Goal: Task Accomplishment & Management: Manage account settings

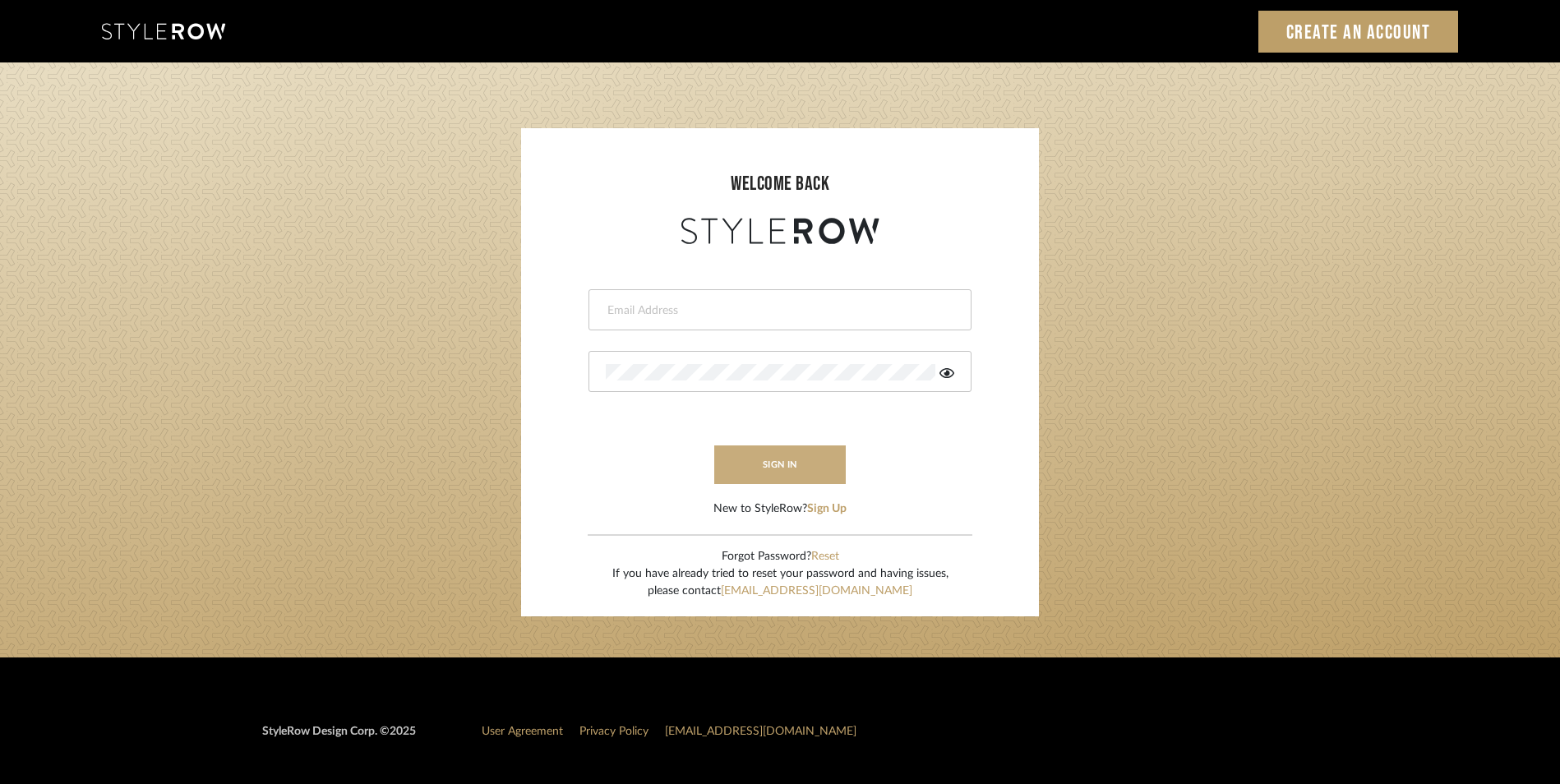
type input "katie@flairinteriorsllc.com"
click at [770, 451] on button "sign in" at bounding box center [780, 465] width 131 height 39
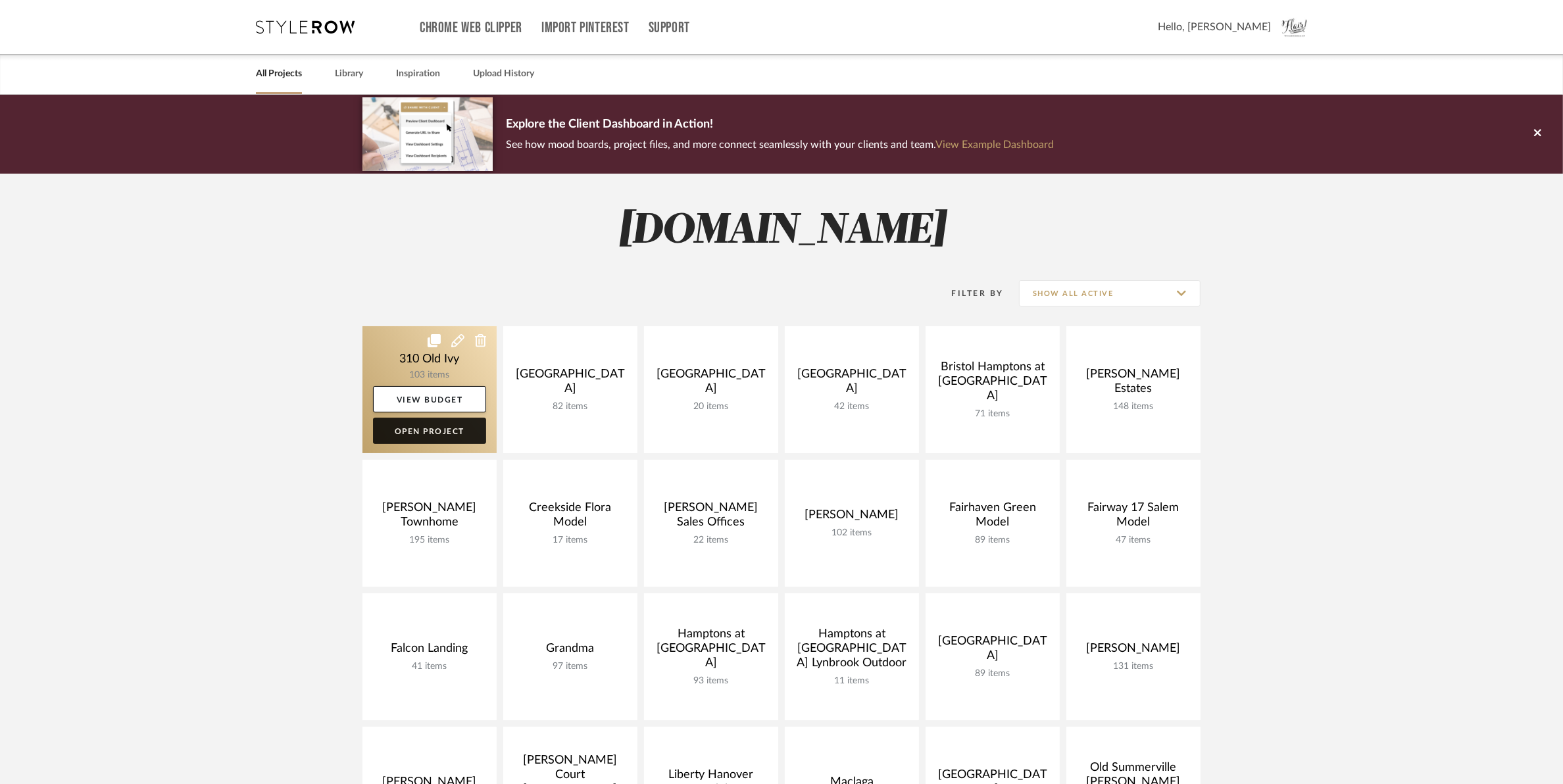
click at [435, 438] on link "Open Project" at bounding box center [430, 431] width 113 height 26
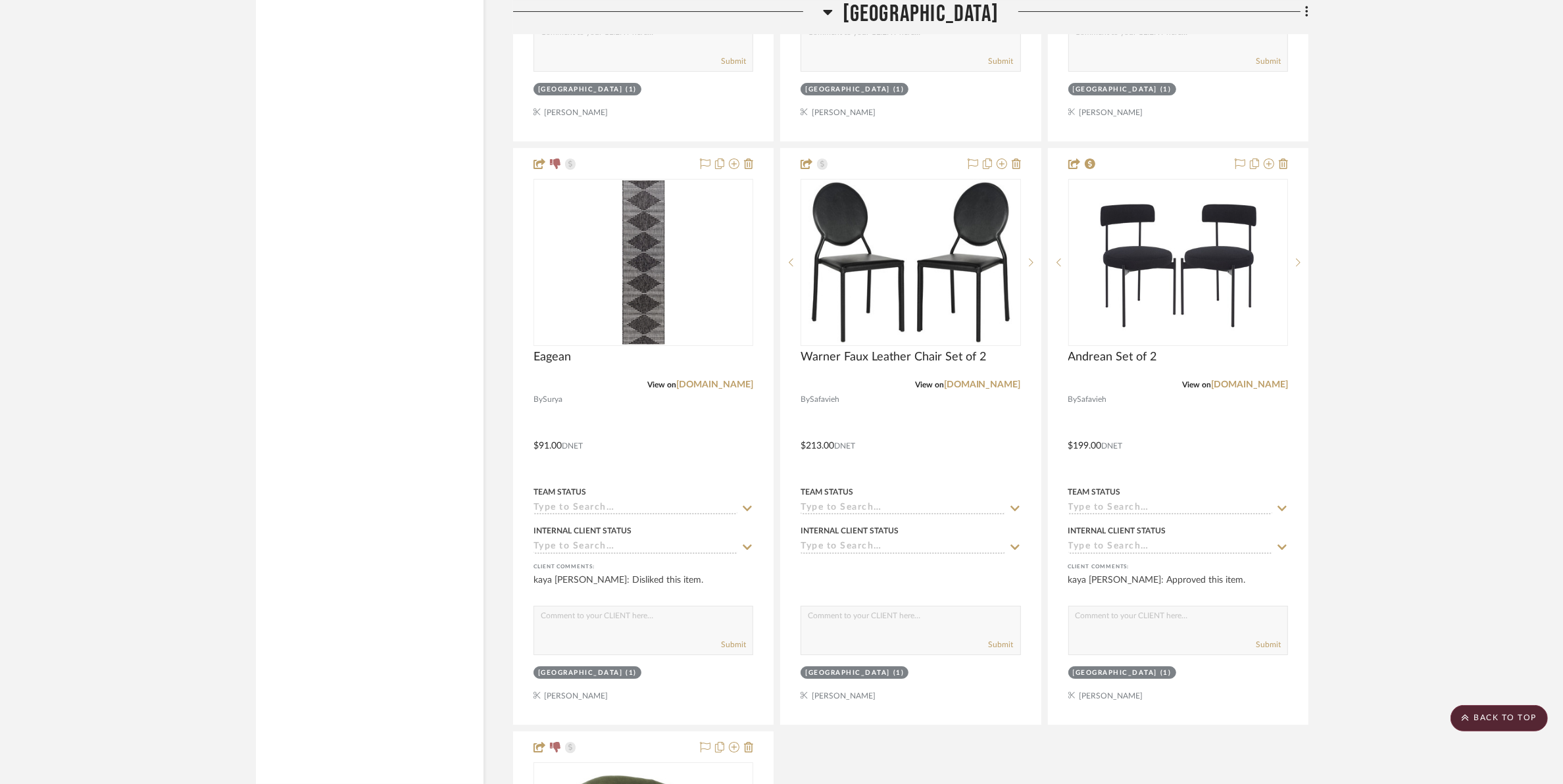
scroll to position [18329, 0]
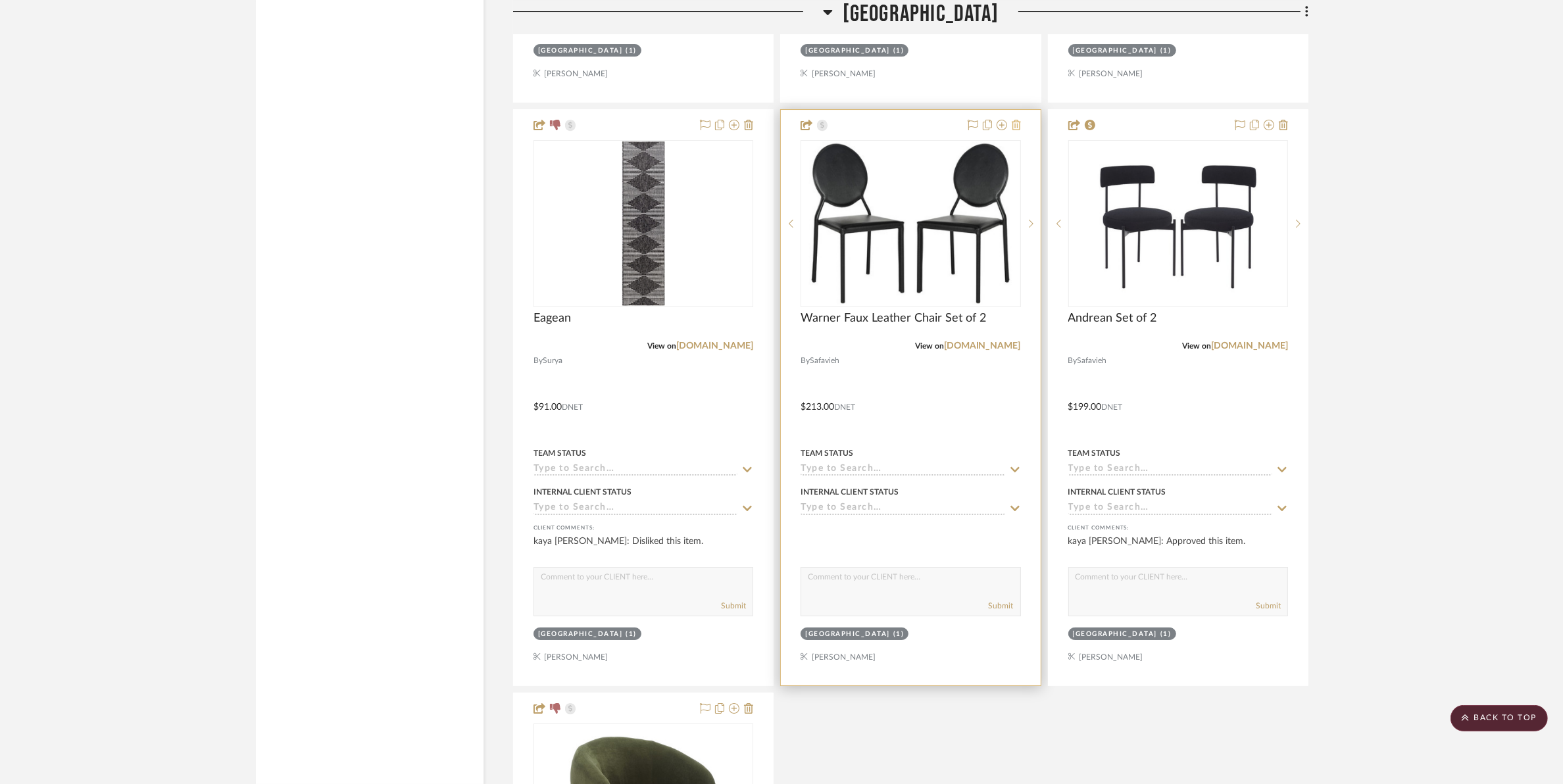
click at [1017, 129] on icon at bounding box center [1016, 125] width 10 height 10
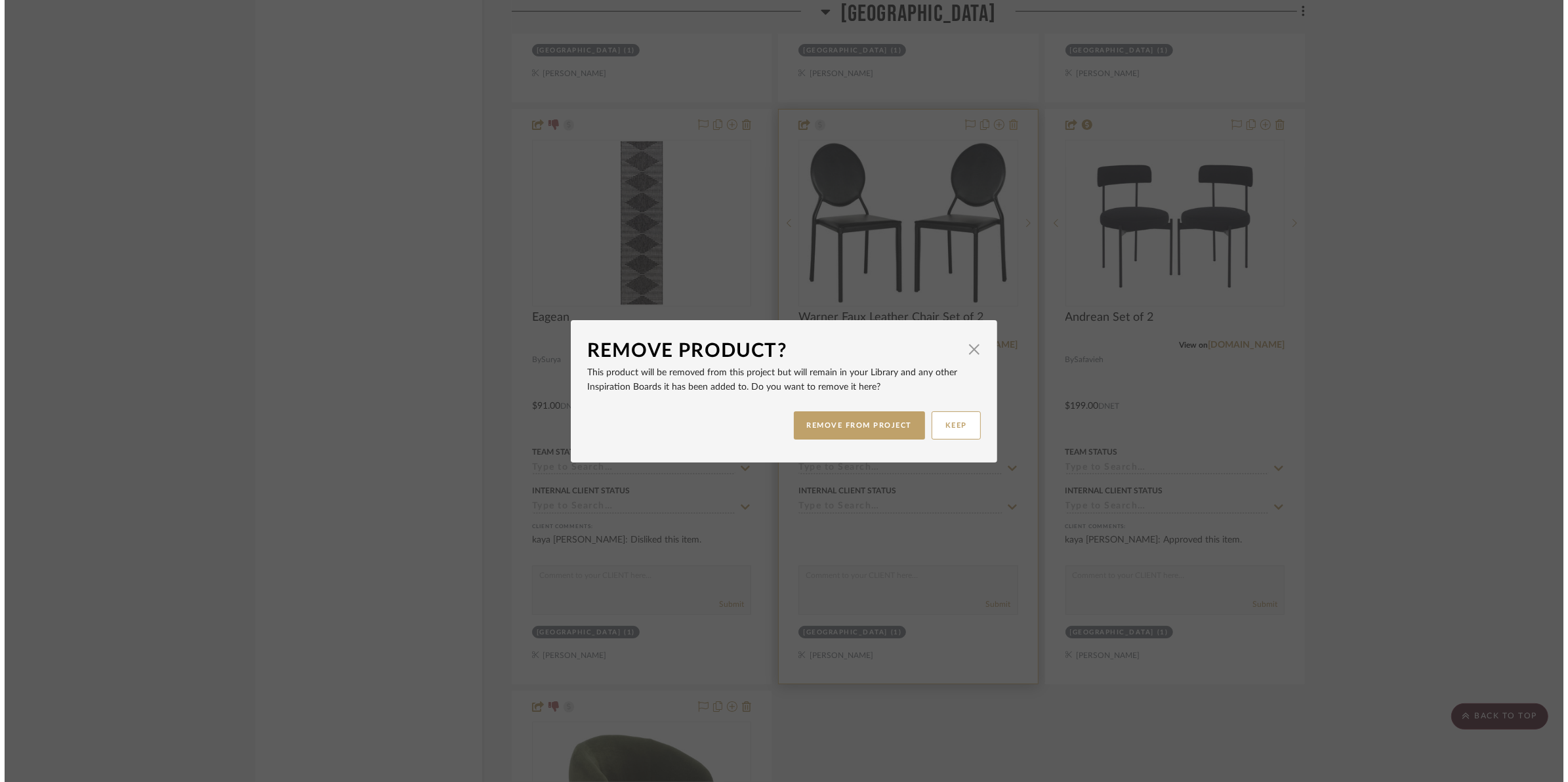
scroll to position [0, 0]
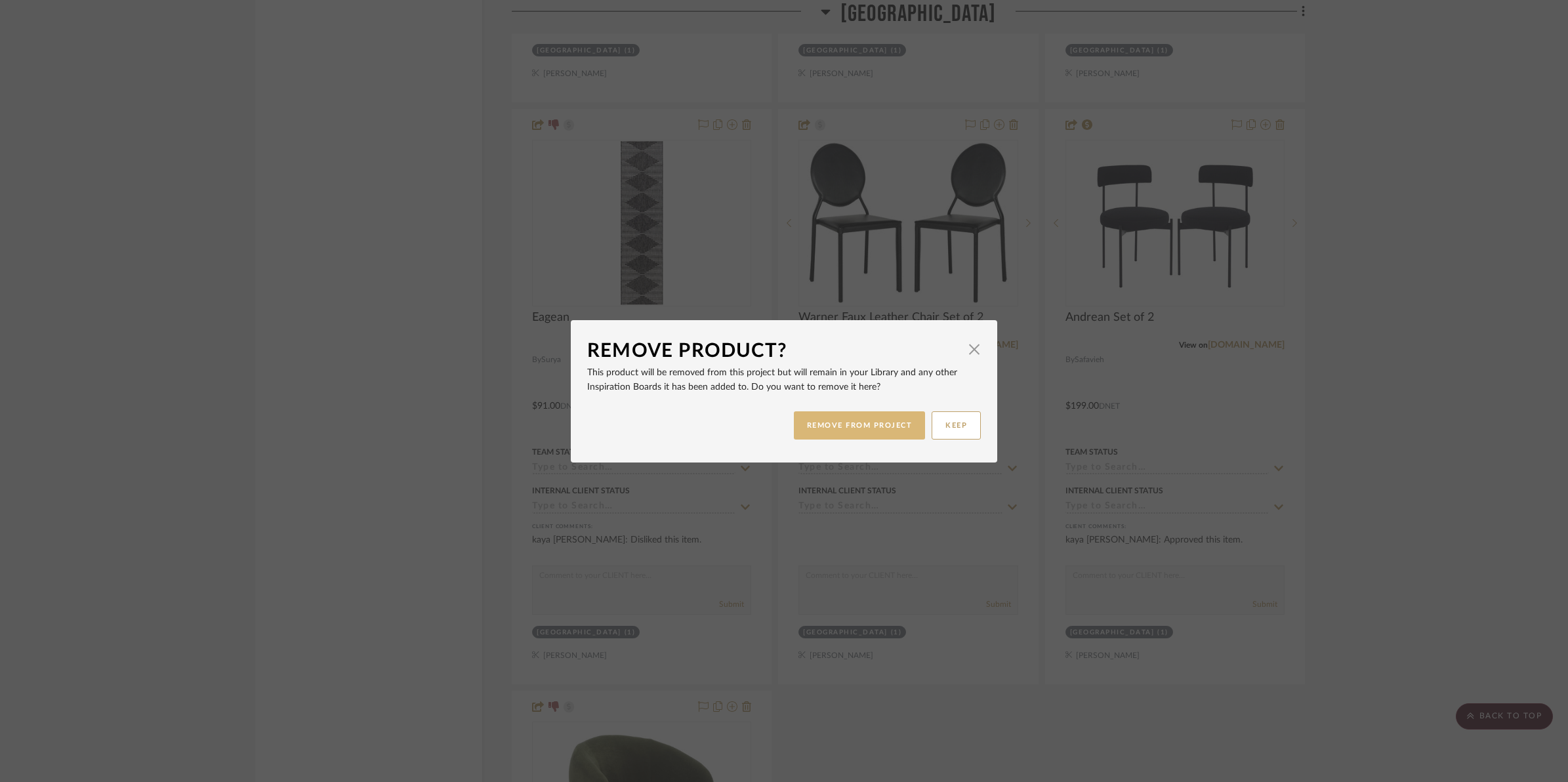
click at [883, 433] on button "REMOVE FROM PROJECT" at bounding box center [860, 425] width 132 height 28
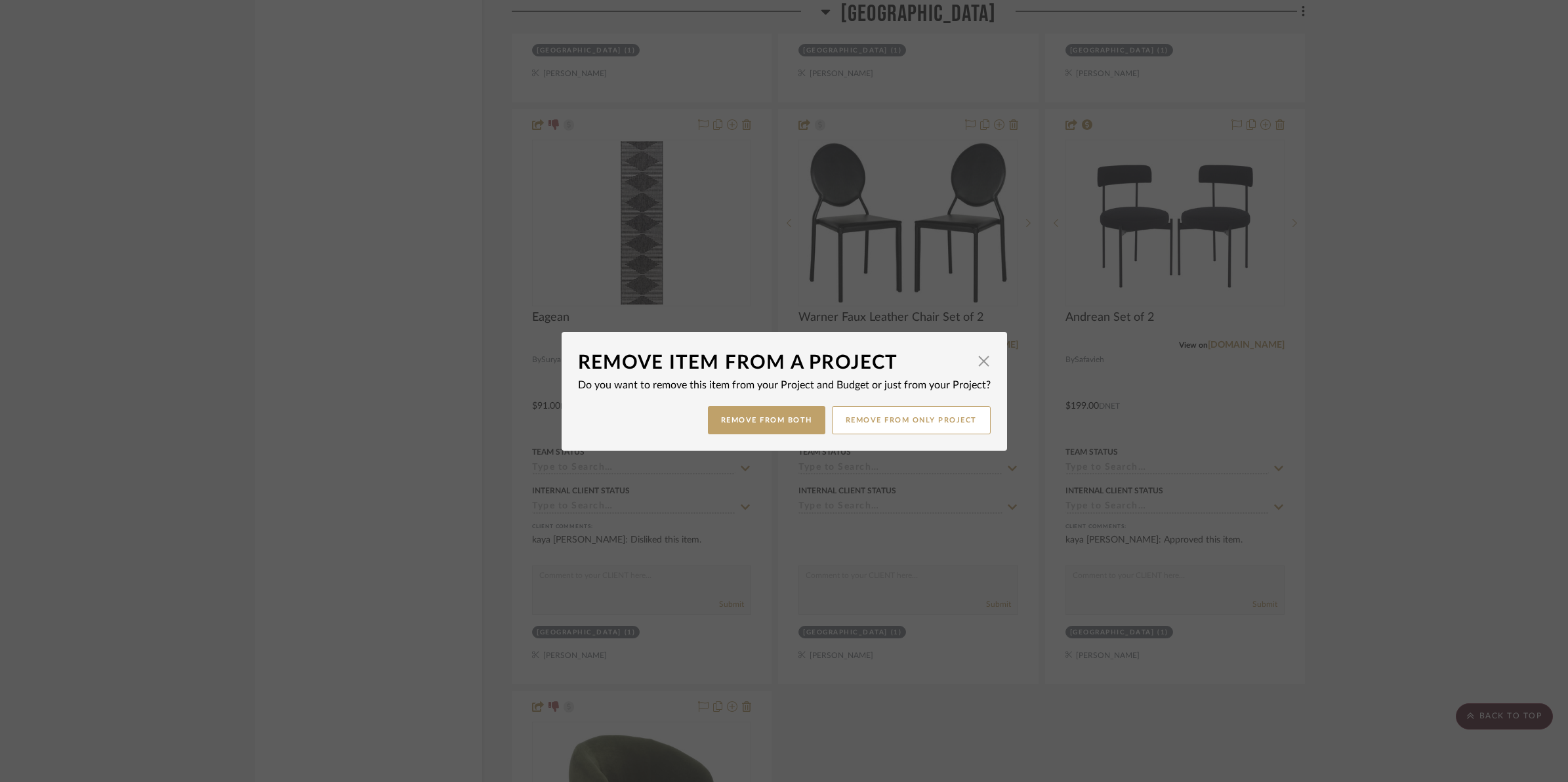
click at [775, 412] on button "Remove from Both" at bounding box center [767, 420] width 117 height 28
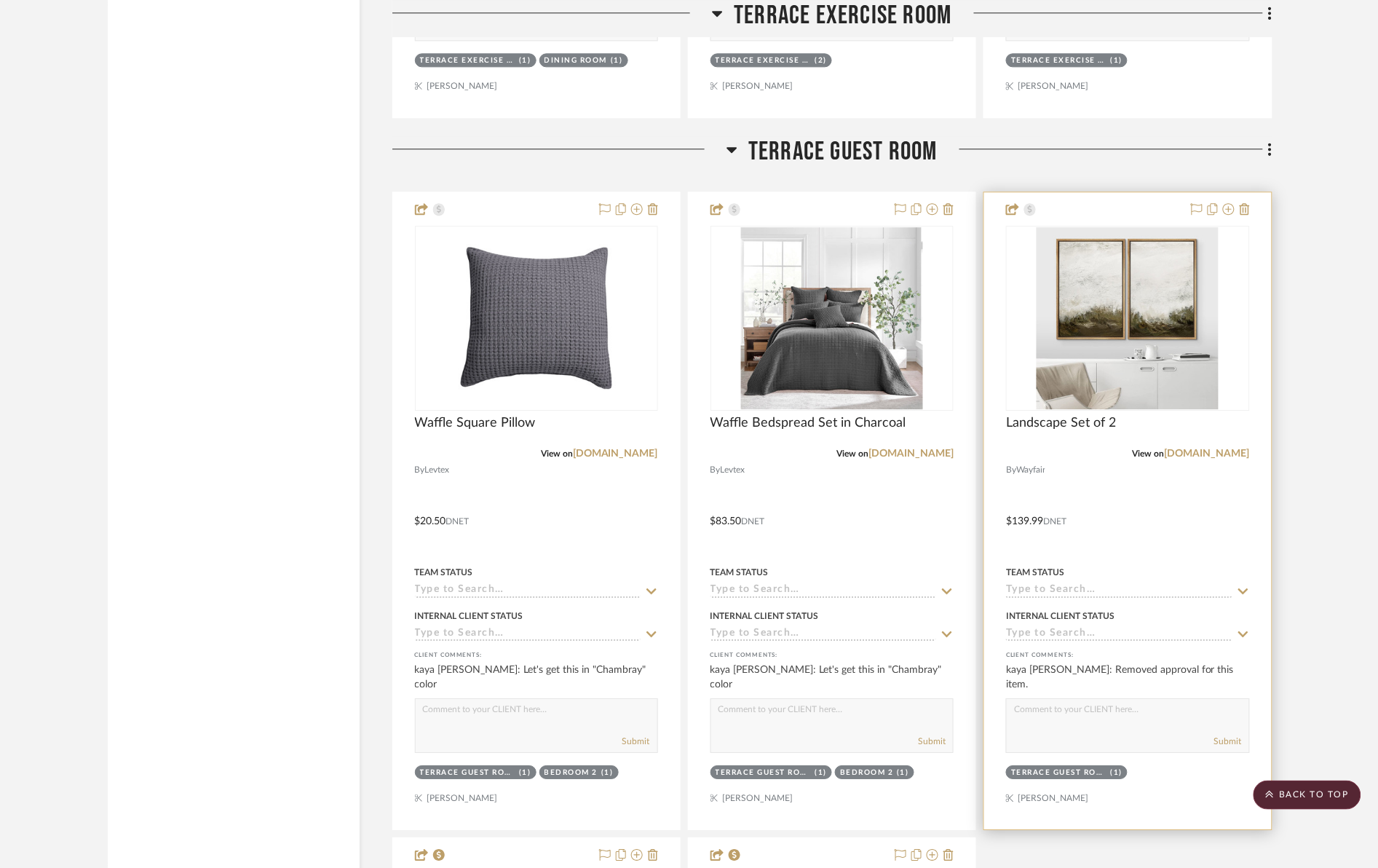
scroll to position [23205, 0]
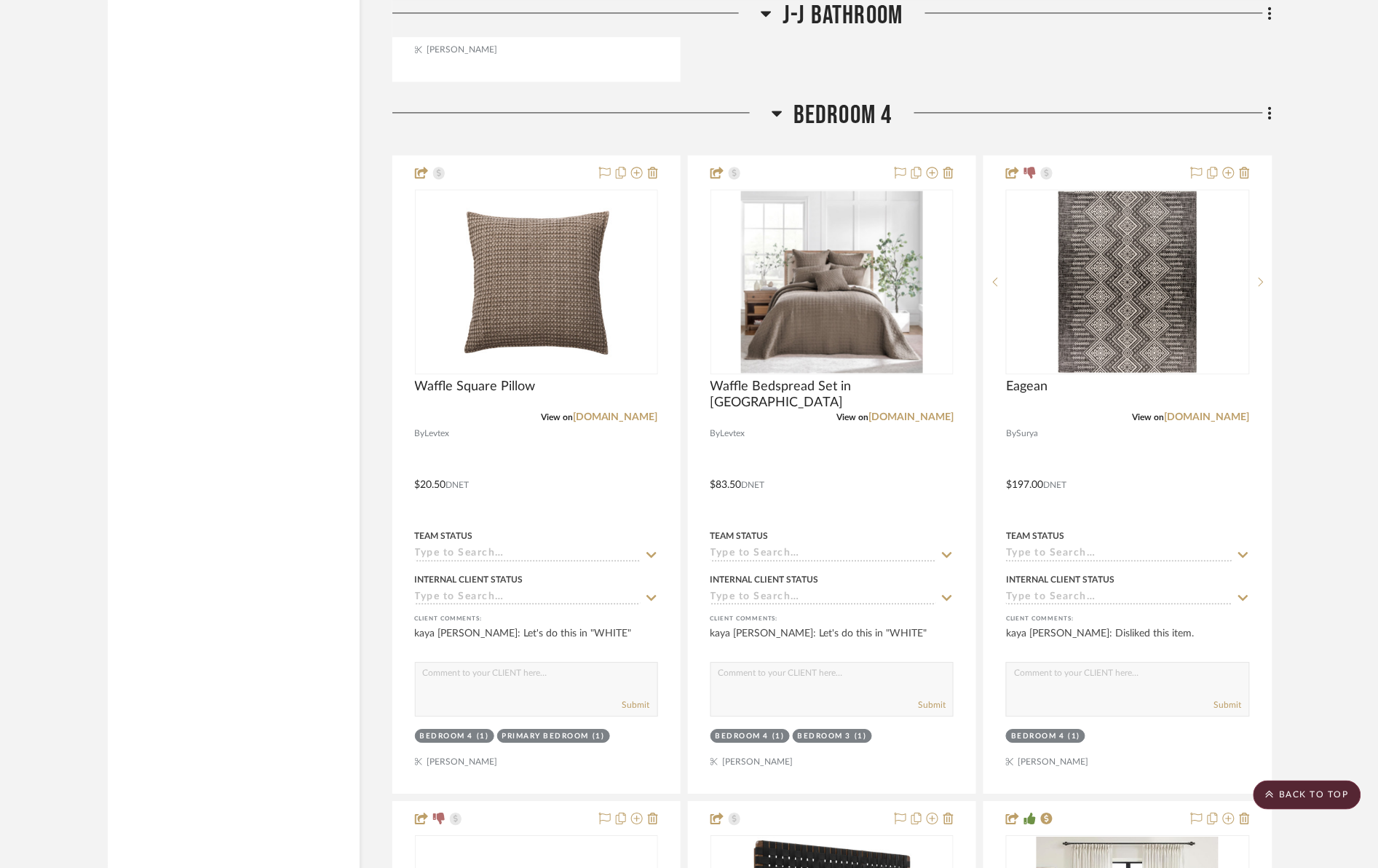
scroll to position [17563, 0]
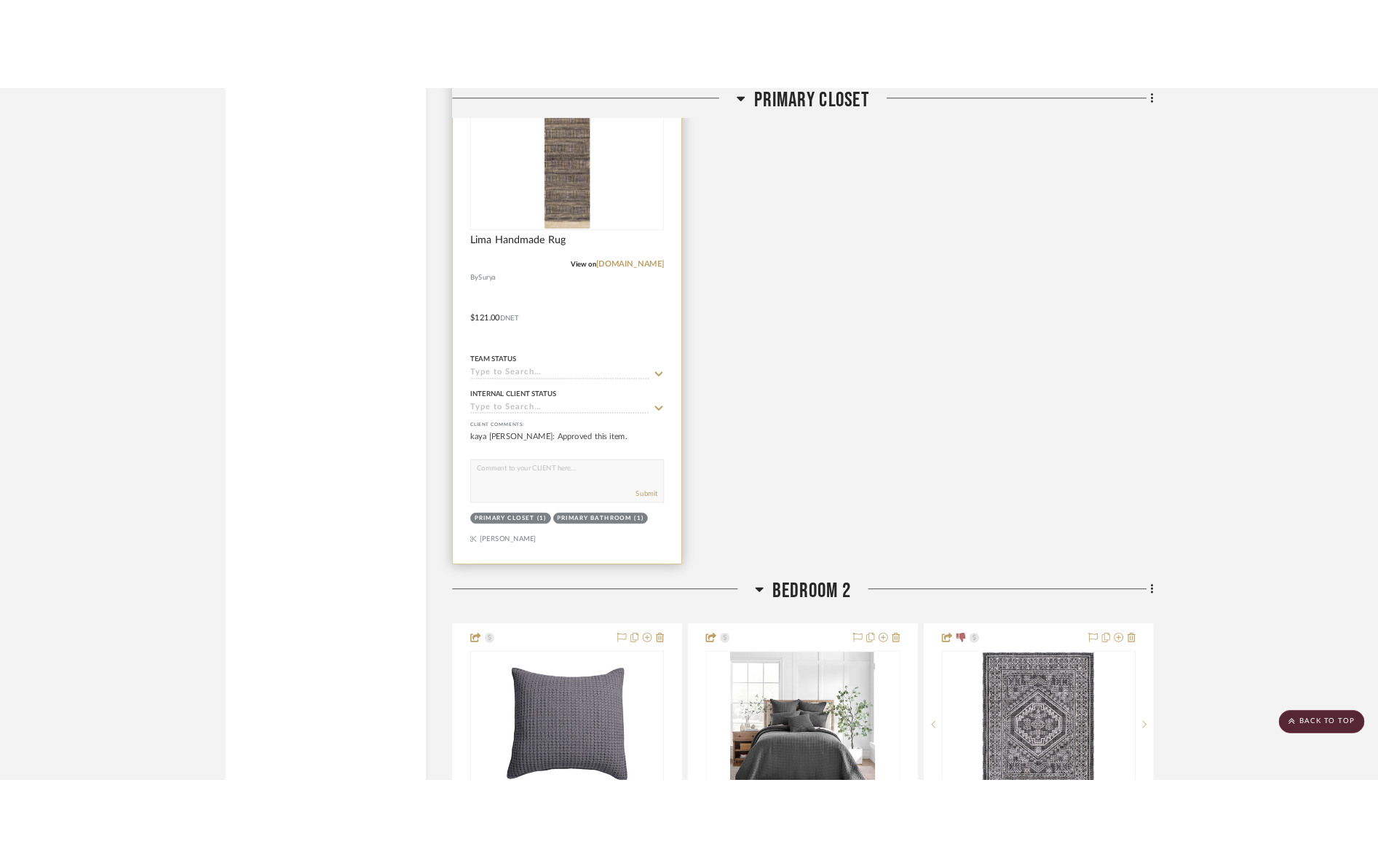
scroll to position [10647, 0]
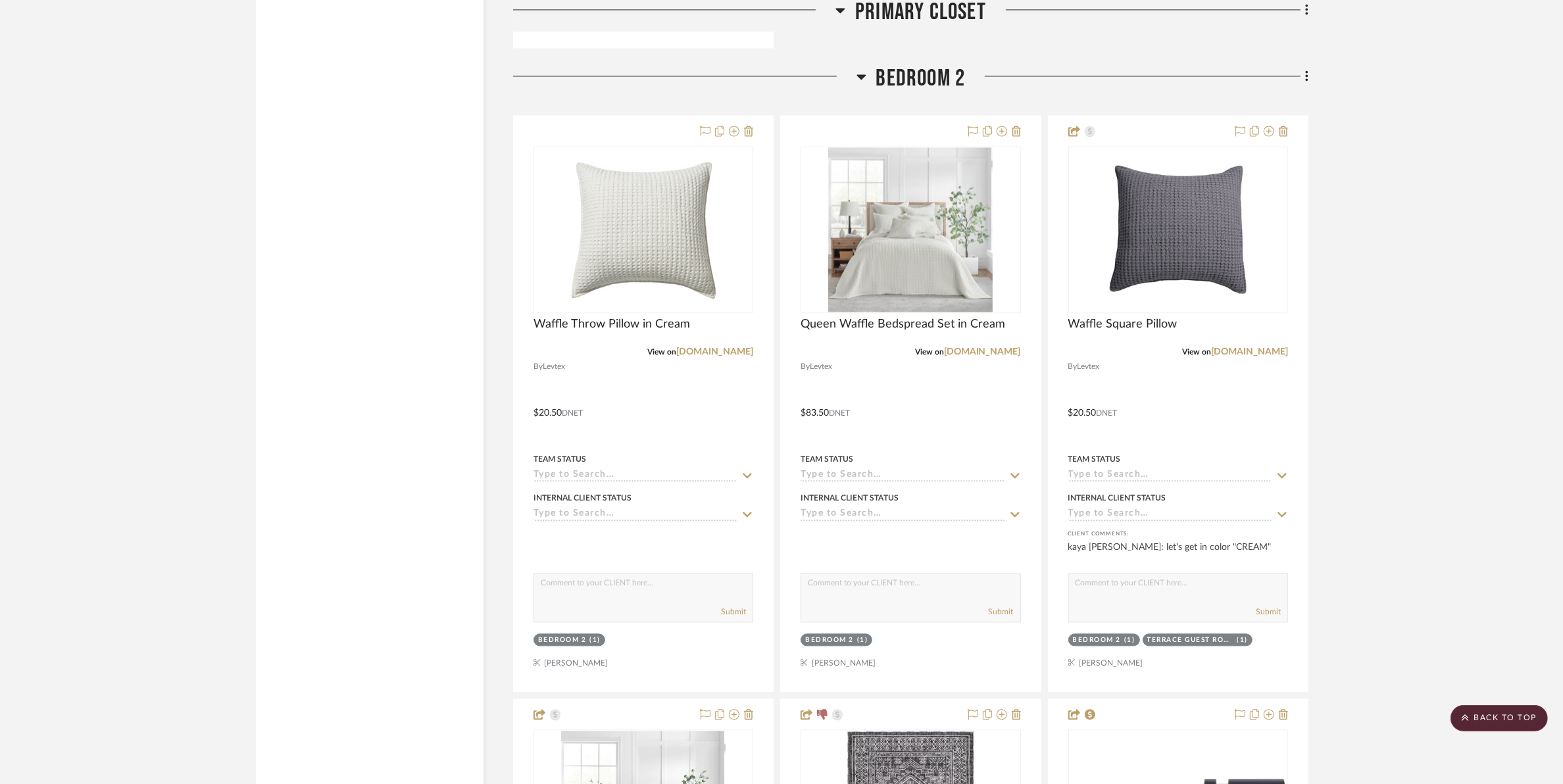
scroll to position [9699, 0]
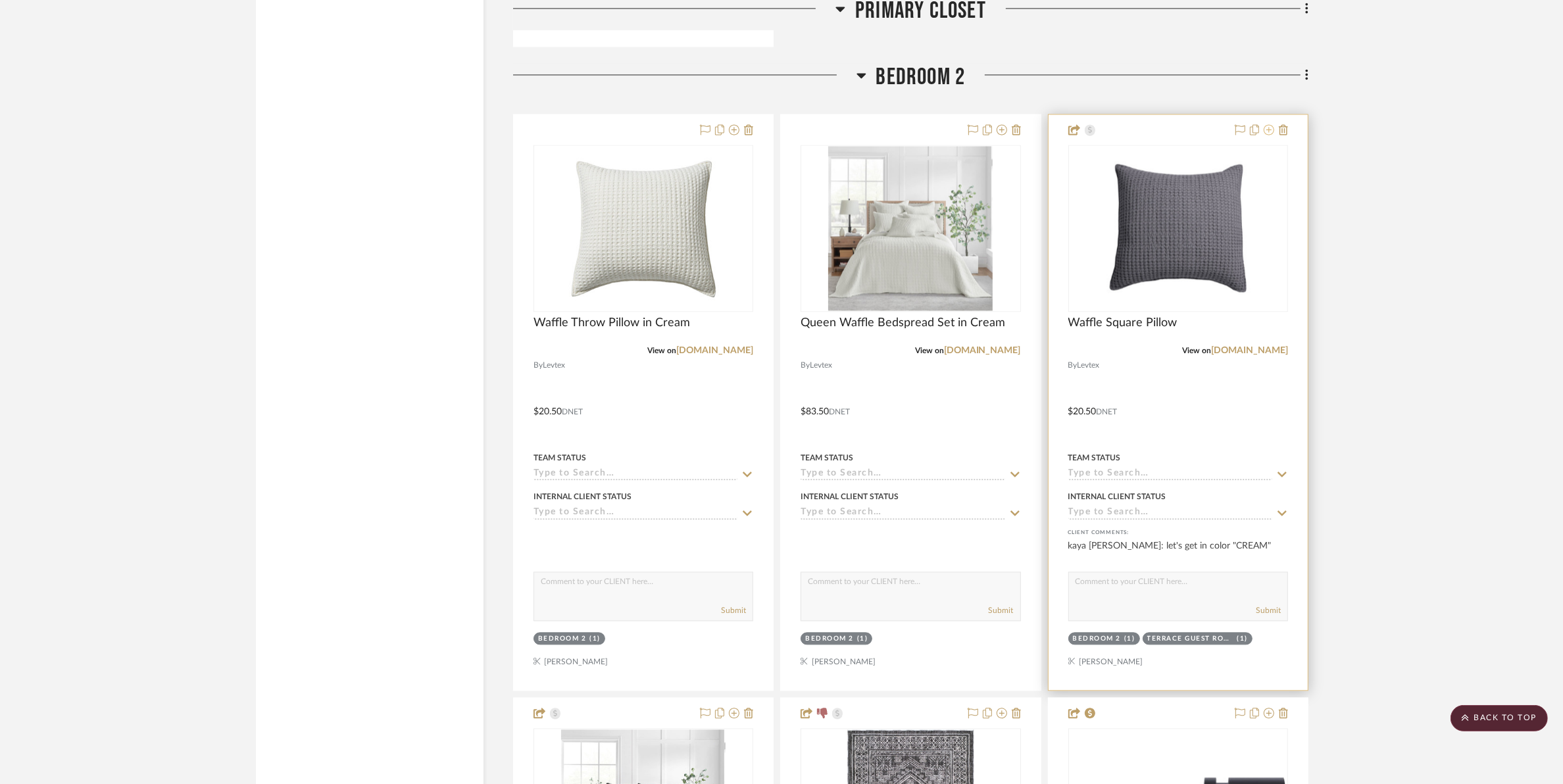
click at [1254, 132] on icon at bounding box center [1269, 129] width 10 height 10
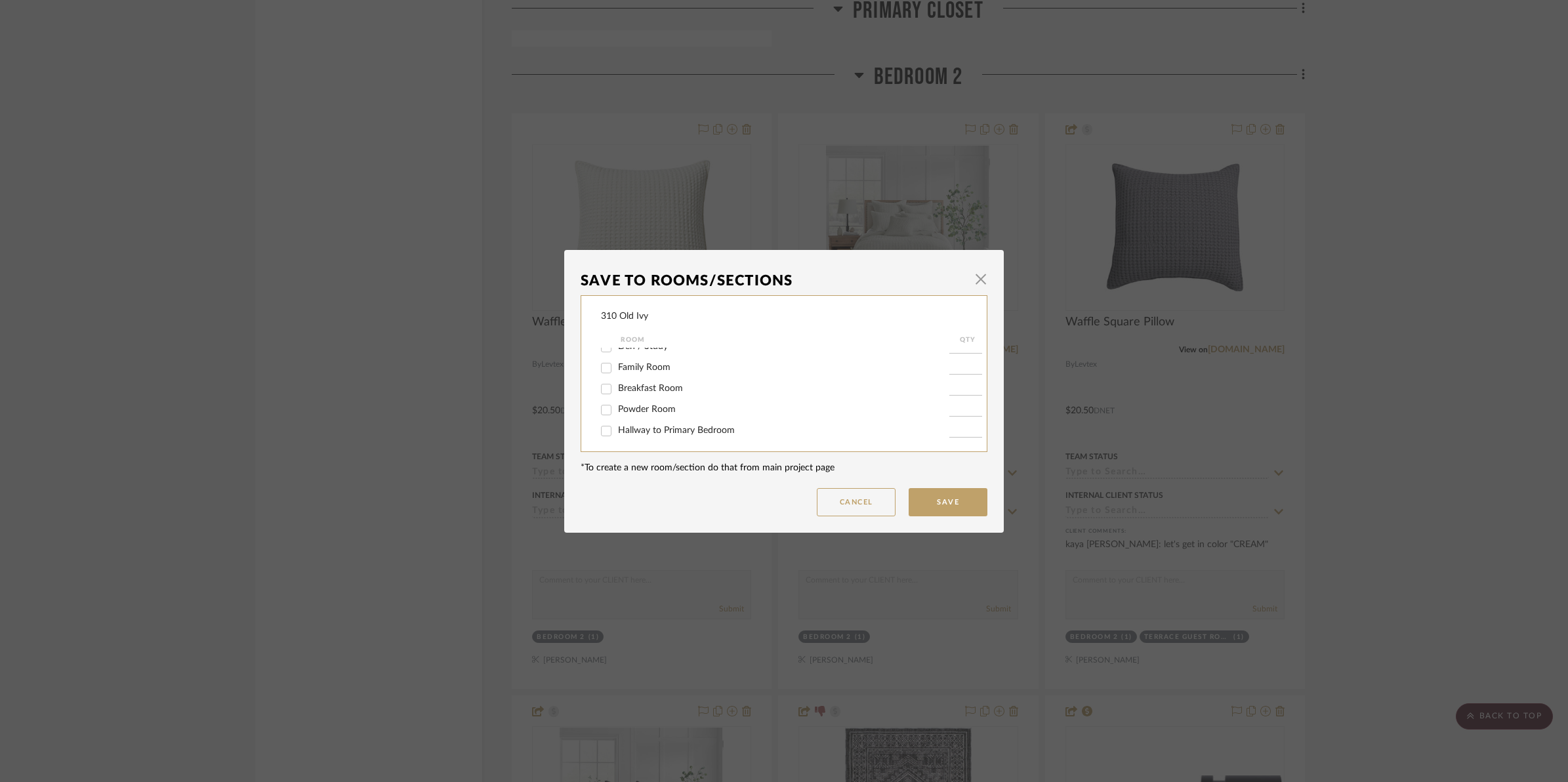
scroll to position [164, 0]
click at [602, 403] on input "Bedroom 2" at bounding box center [606, 403] width 21 height 21
checkbox input "false"
click at [957, 498] on button "Save" at bounding box center [947, 502] width 79 height 28
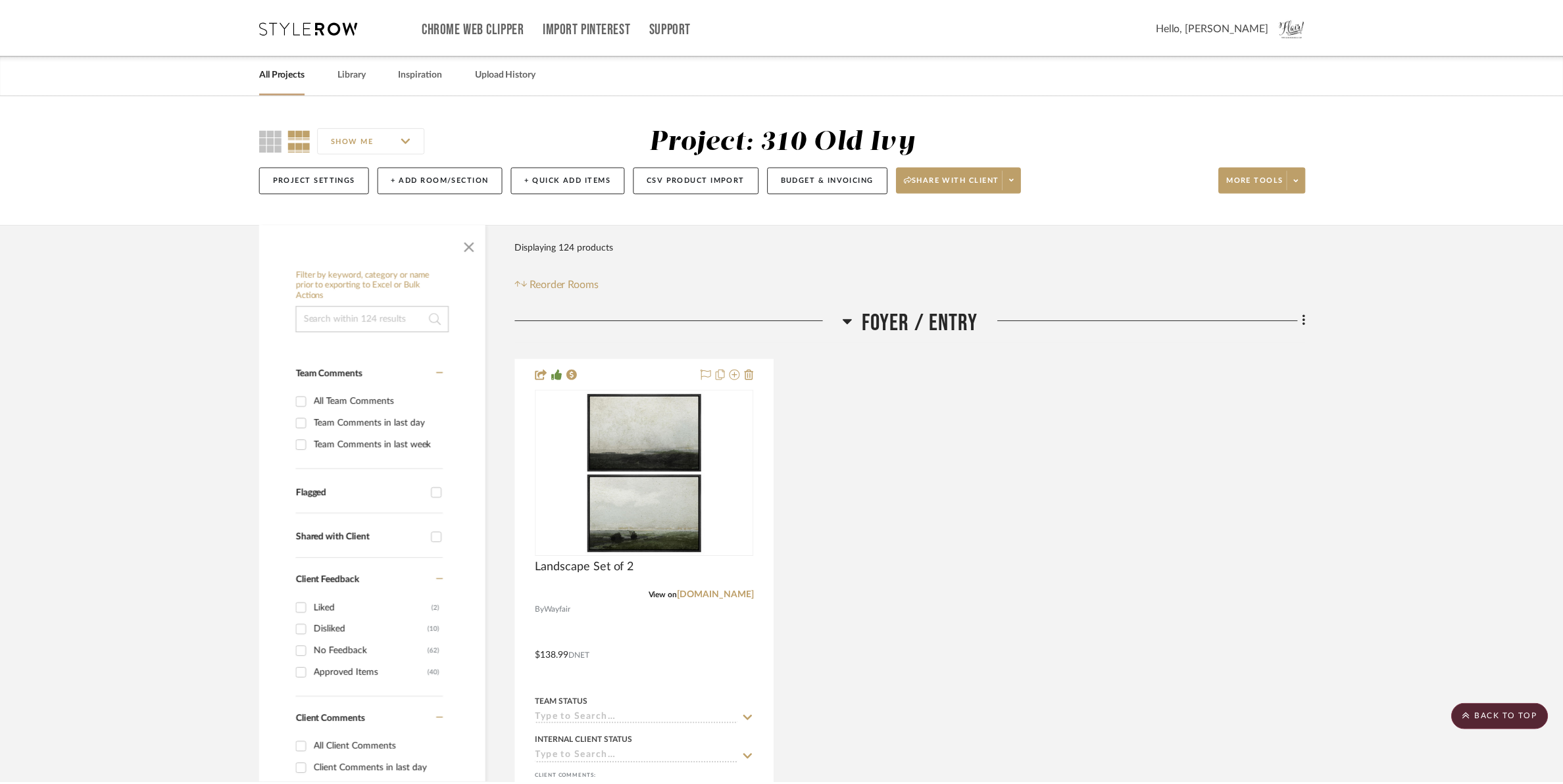
scroll to position [9699, 0]
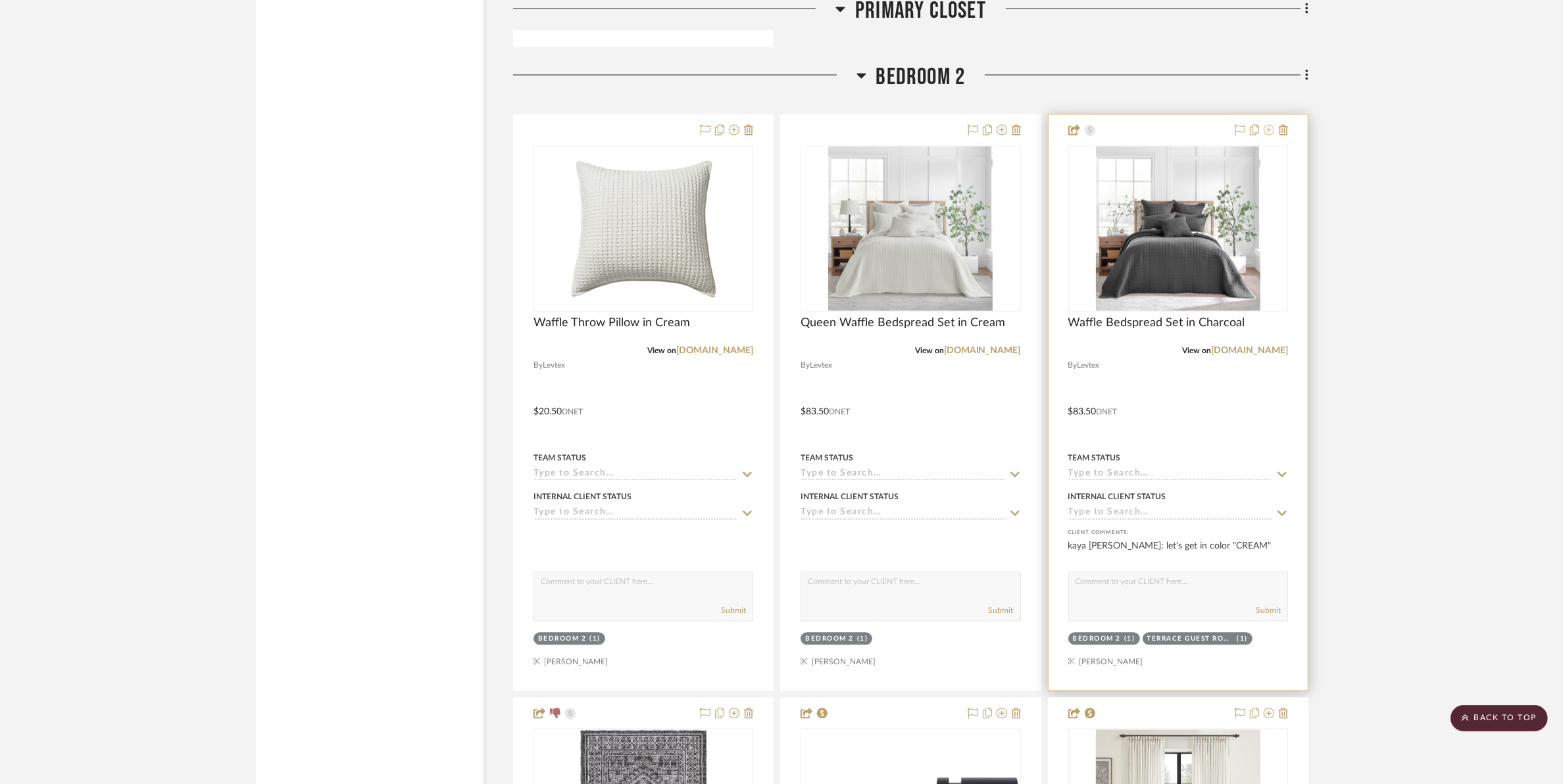
click at [1254, 130] on icon at bounding box center [1269, 129] width 10 height 10
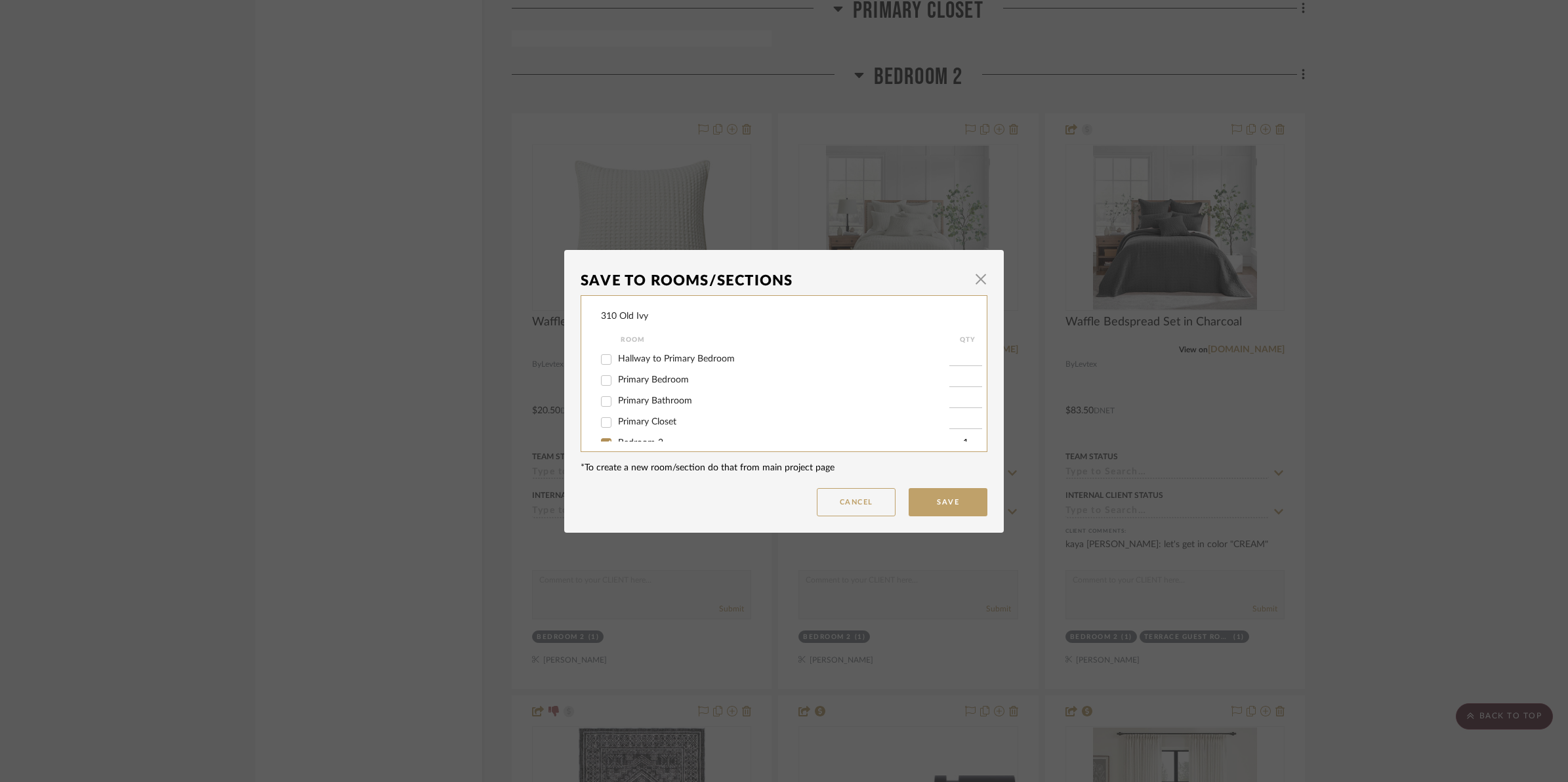
scroll to position [164, 0]
click at [604, 400] on input "Bedroom 2" at bounding box center [606, 403] width 21 height 21
checkbox input "false"
click at [938, 515] on button "Save" at bounding box center [947, 502] width 79 height 28
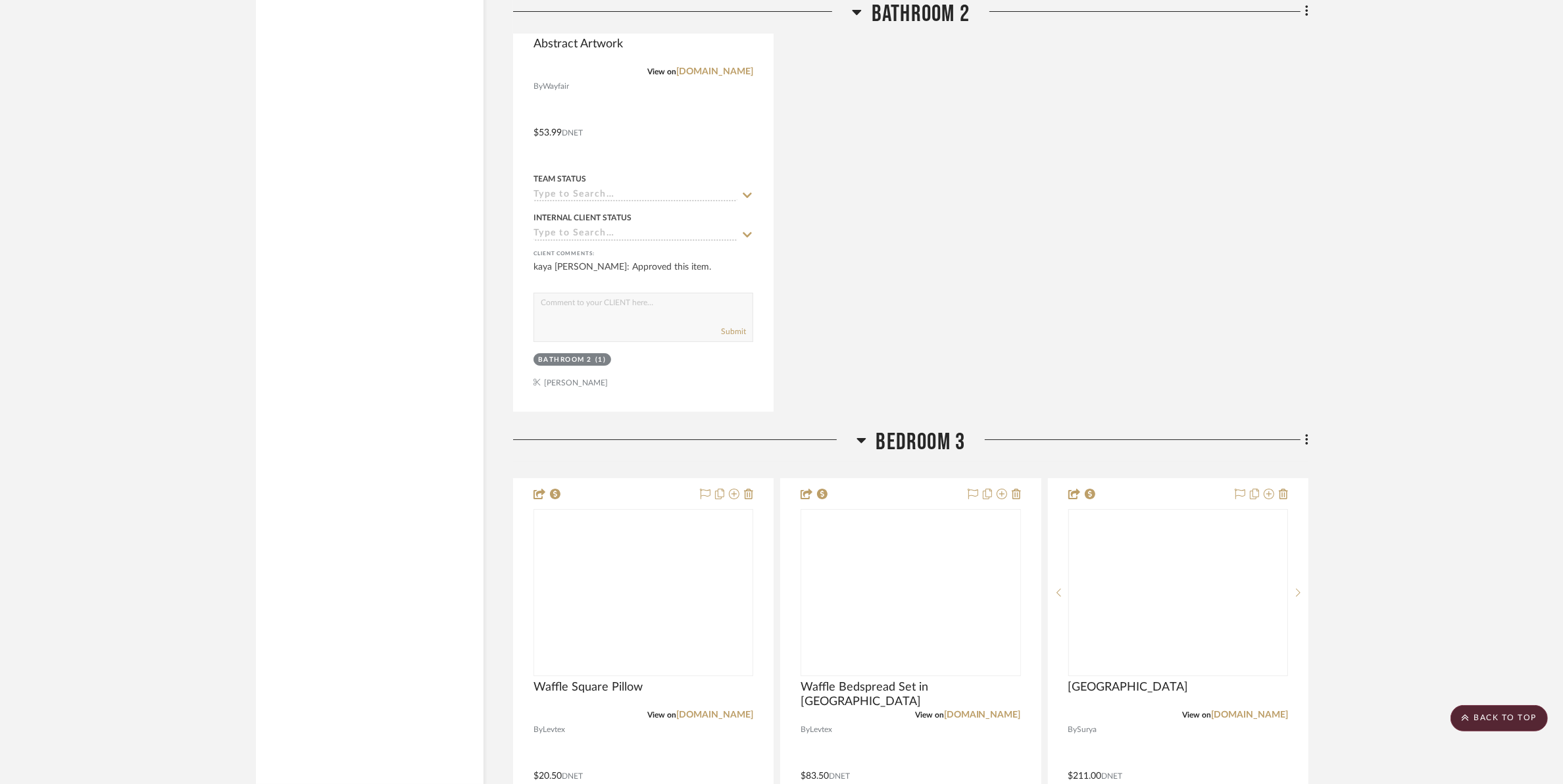
scroll to position [12658, 0]
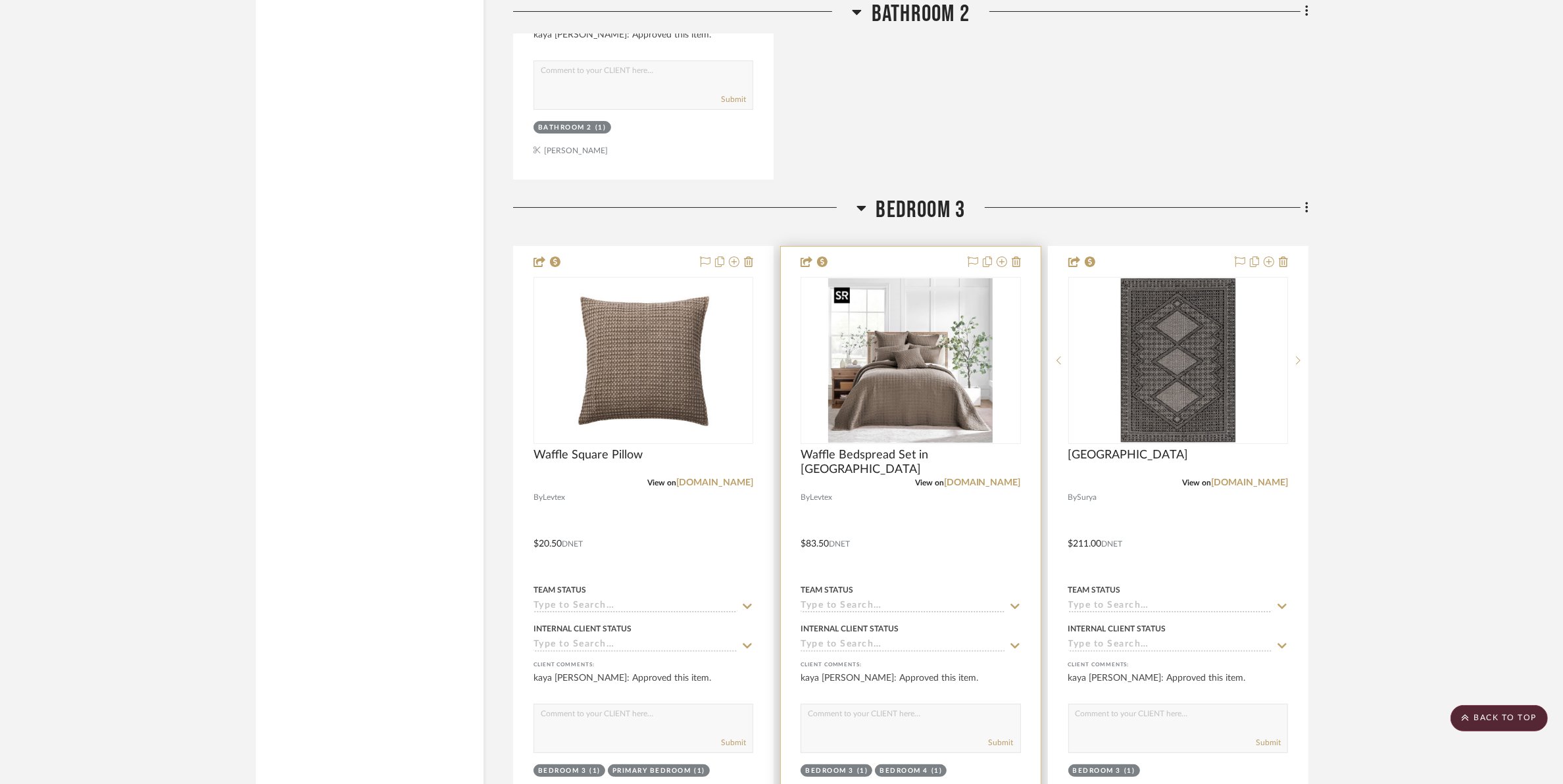
click at [864, 370] on img "0" at bounding box center [911, 360] width 165 height 165
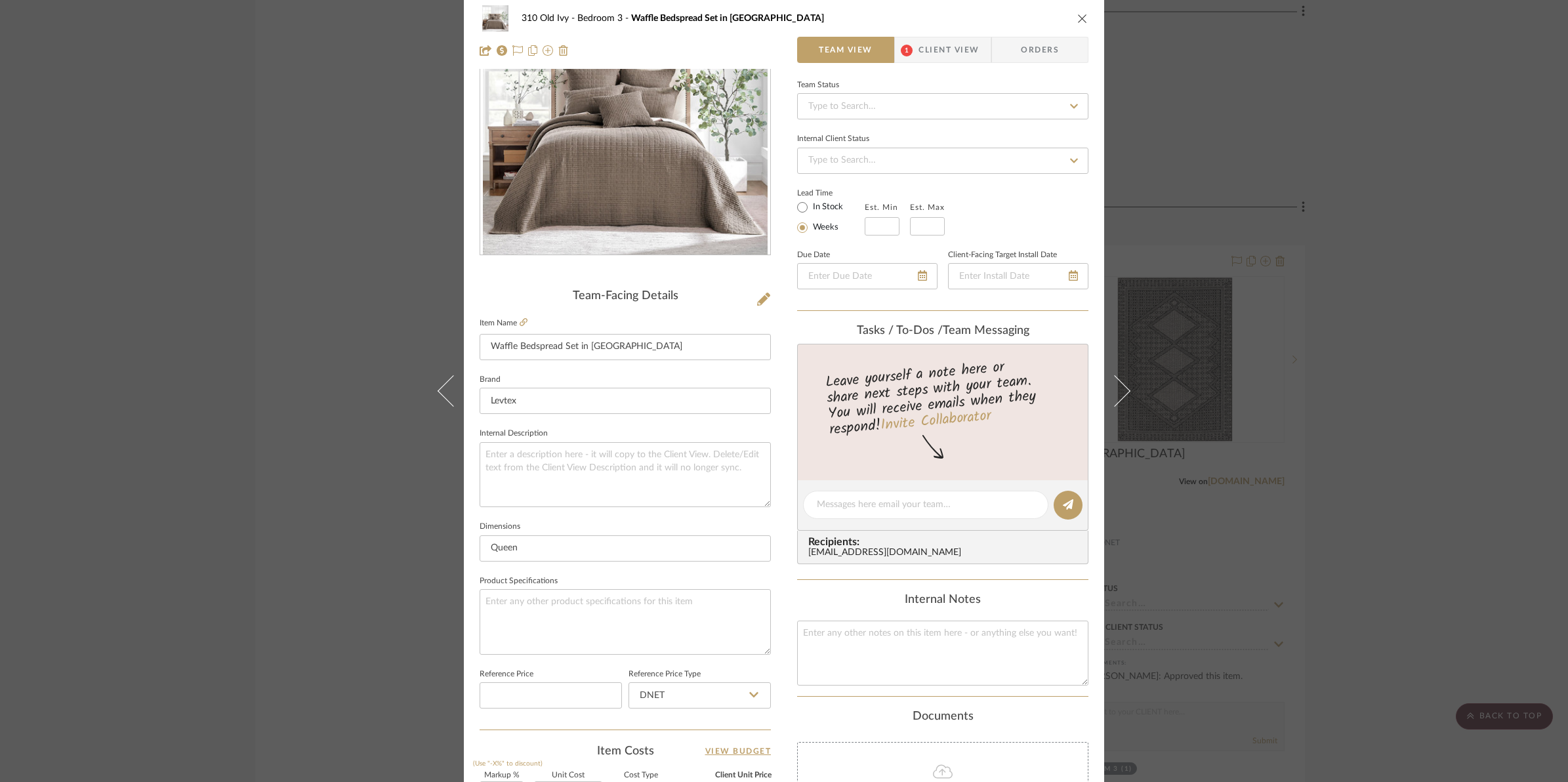
scroll to position [0, 0]
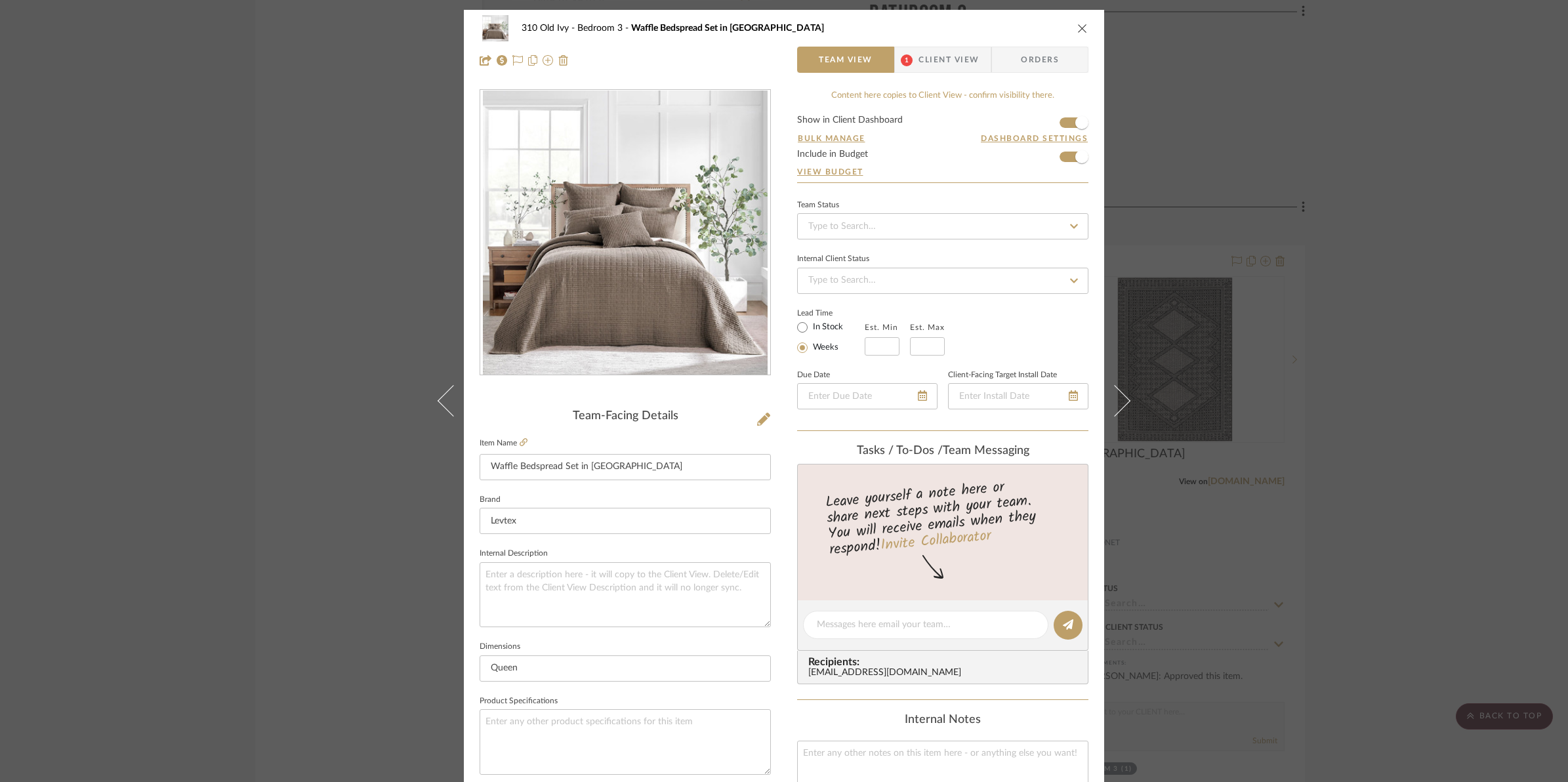
click at [1080, 26] on icon "close" at bounding box center [1082, 28] width 10 height 10
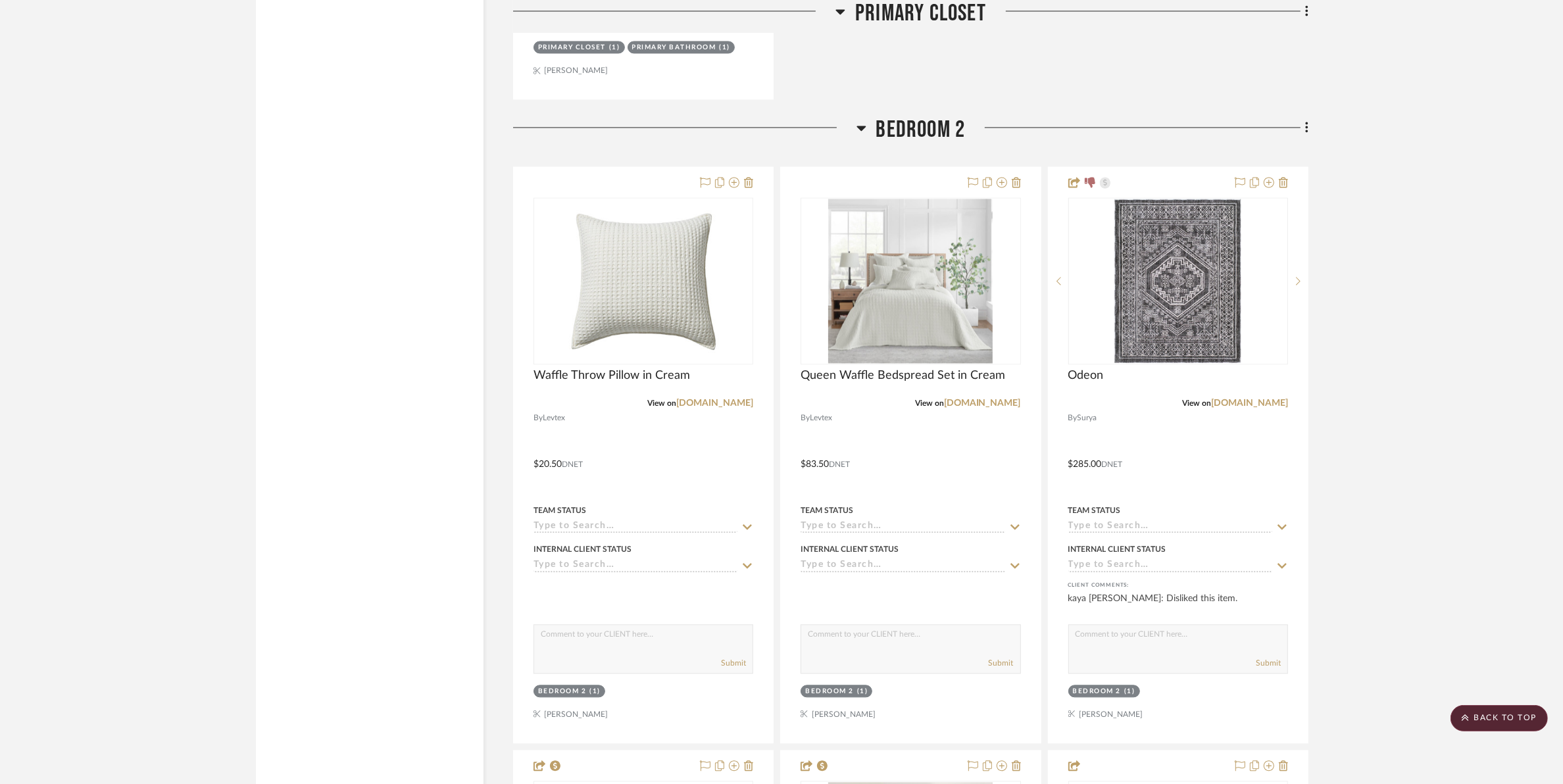
scroll to position [9617, 0]
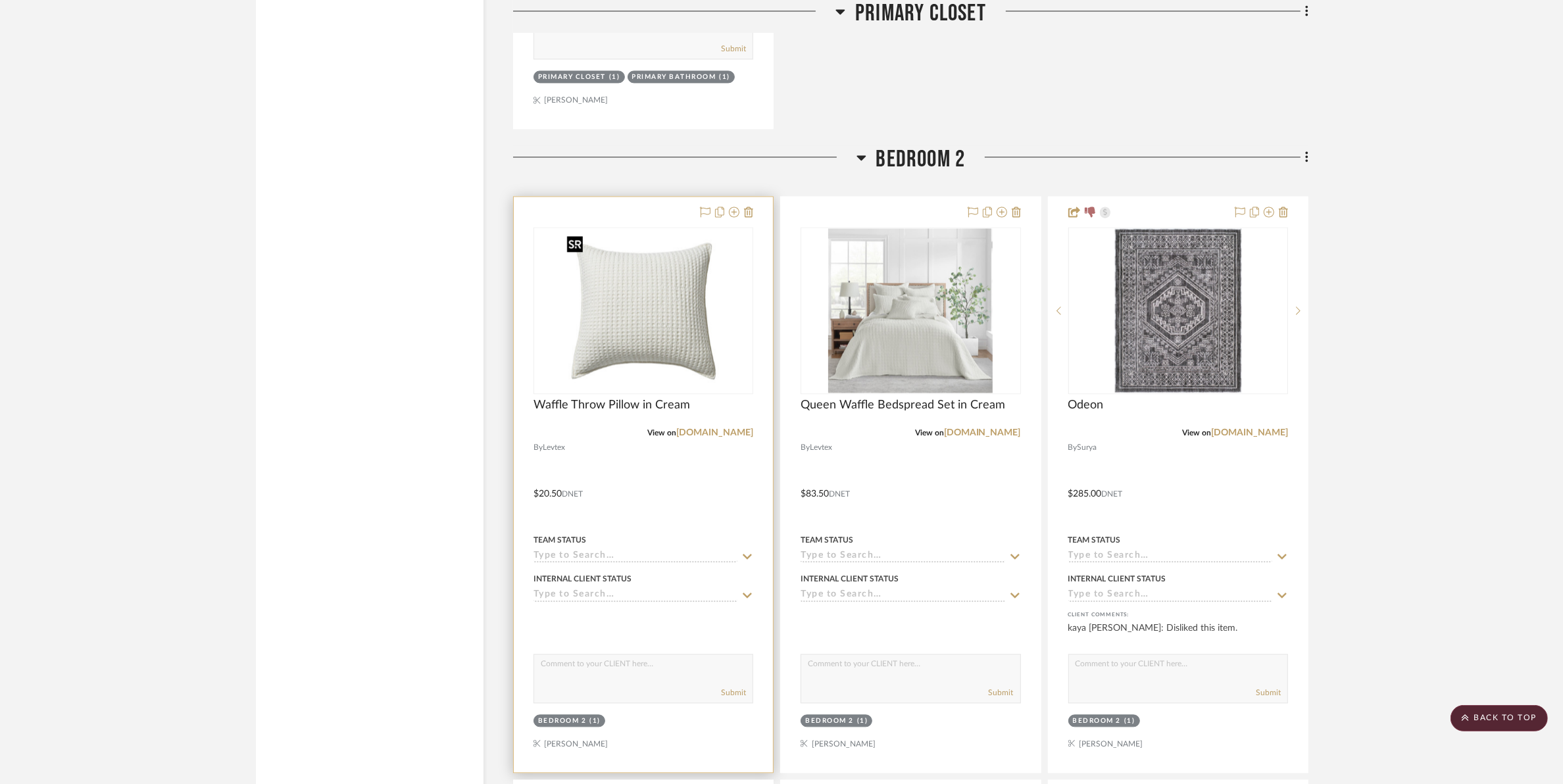
click at [638, 350] on img "0" at bounding box center [644, 310] width 165 height 165
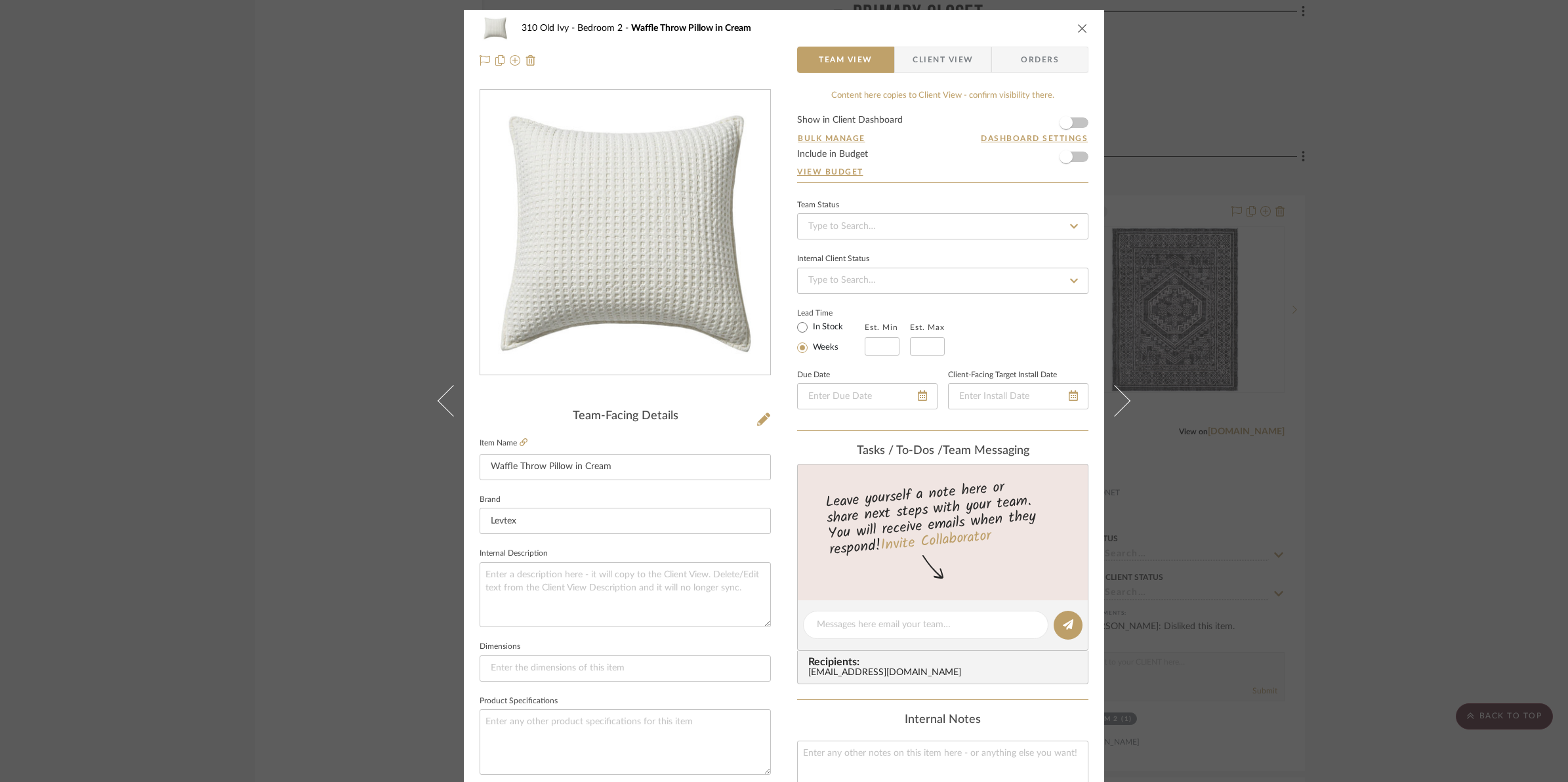
scroll to position [410, 0]
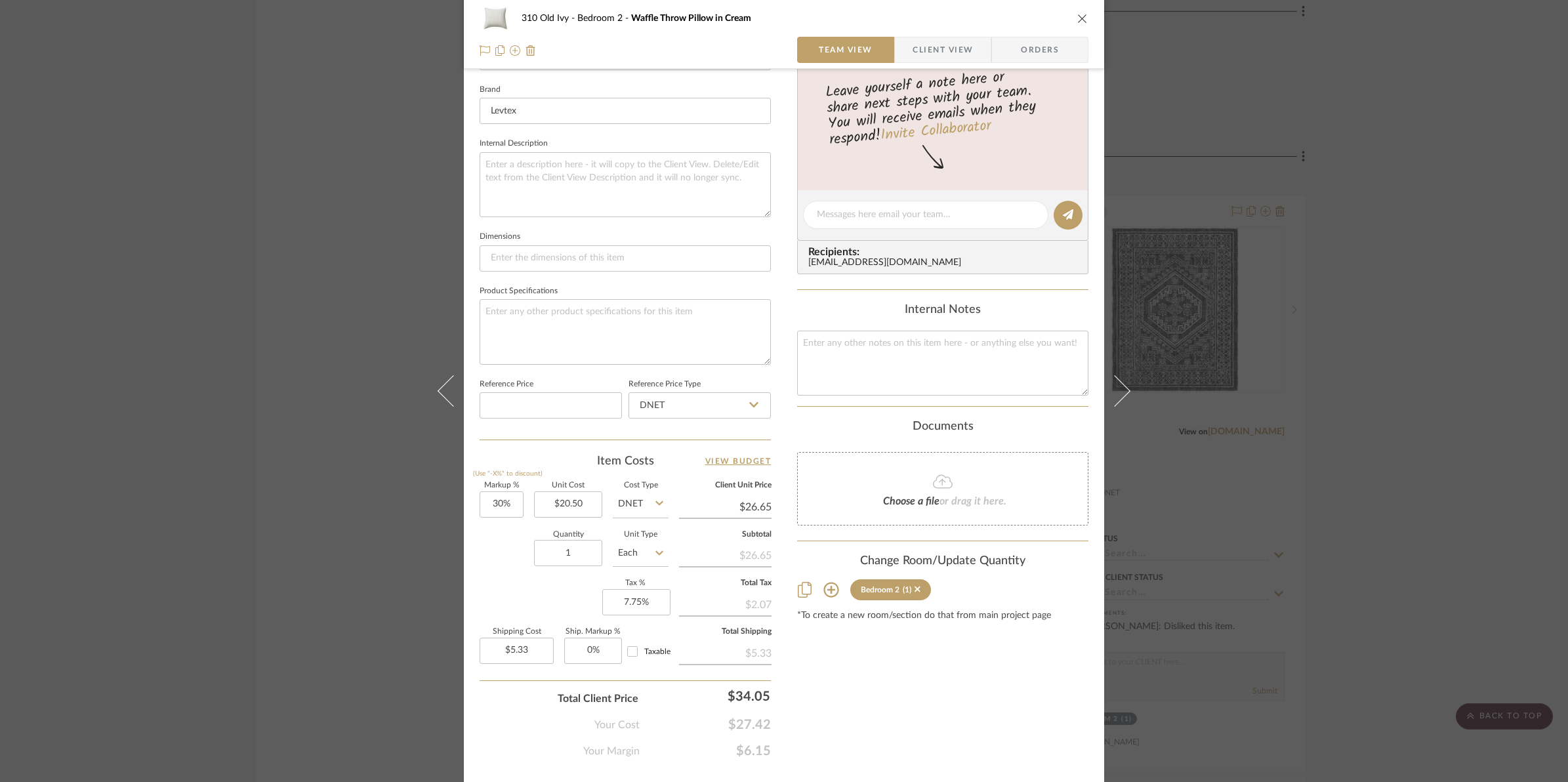
click at [470, 518] on div "310 Old Ivy Bedroom 2 Waffle Throw Pillow in Cream Team View Client View Orders…" at bounding box center [784, 205] width 641 height 1211
click at [490, 499] on input "30" at bounding box center [502, 505] width 44 height 26
click at [512, 559] on div "Quantity 1 Unit Type Each" at bounding box center [574, 554] width 189 height 46
type input "50%"
type input "$30.75"
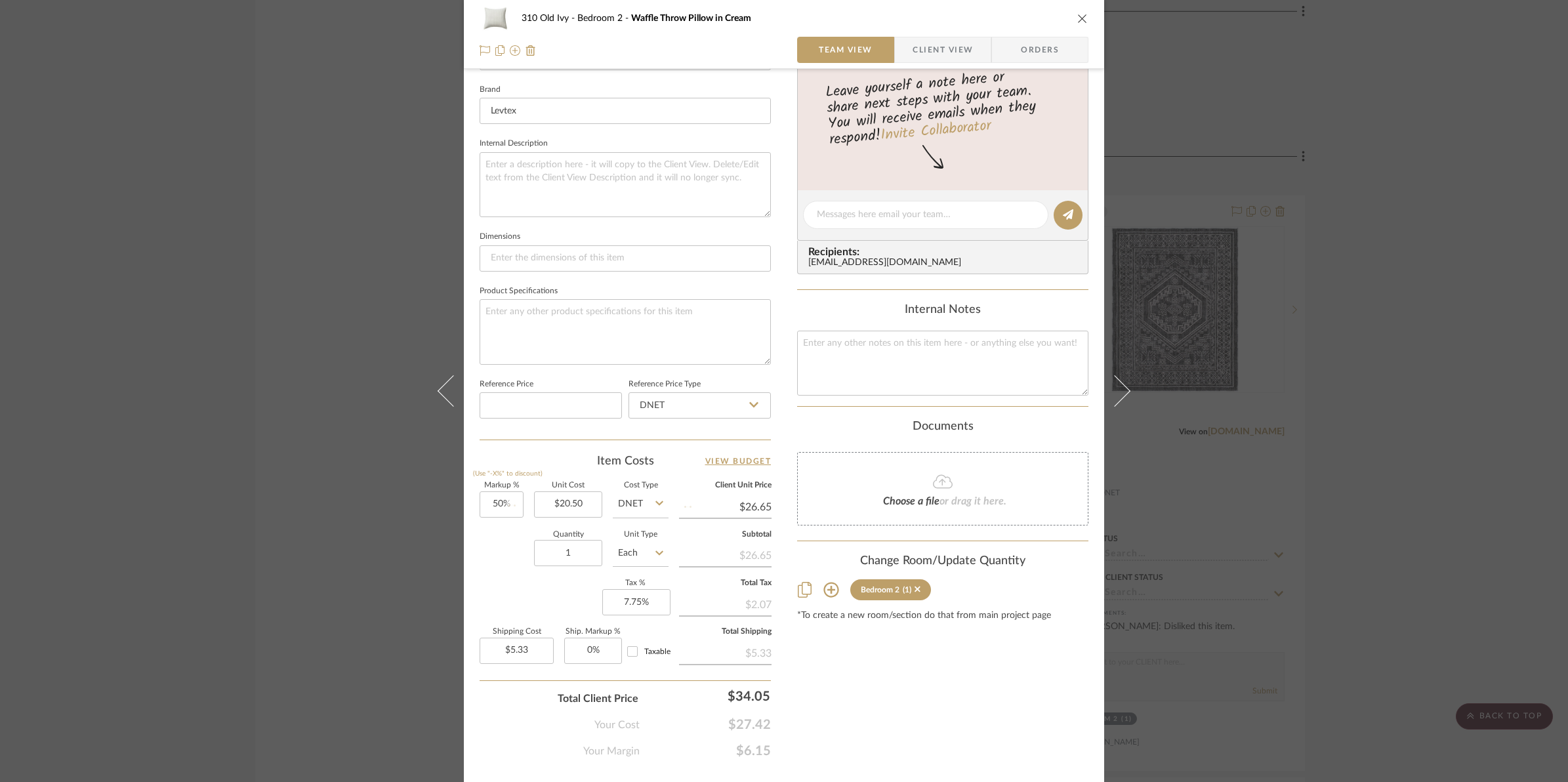
type input "$6.15"
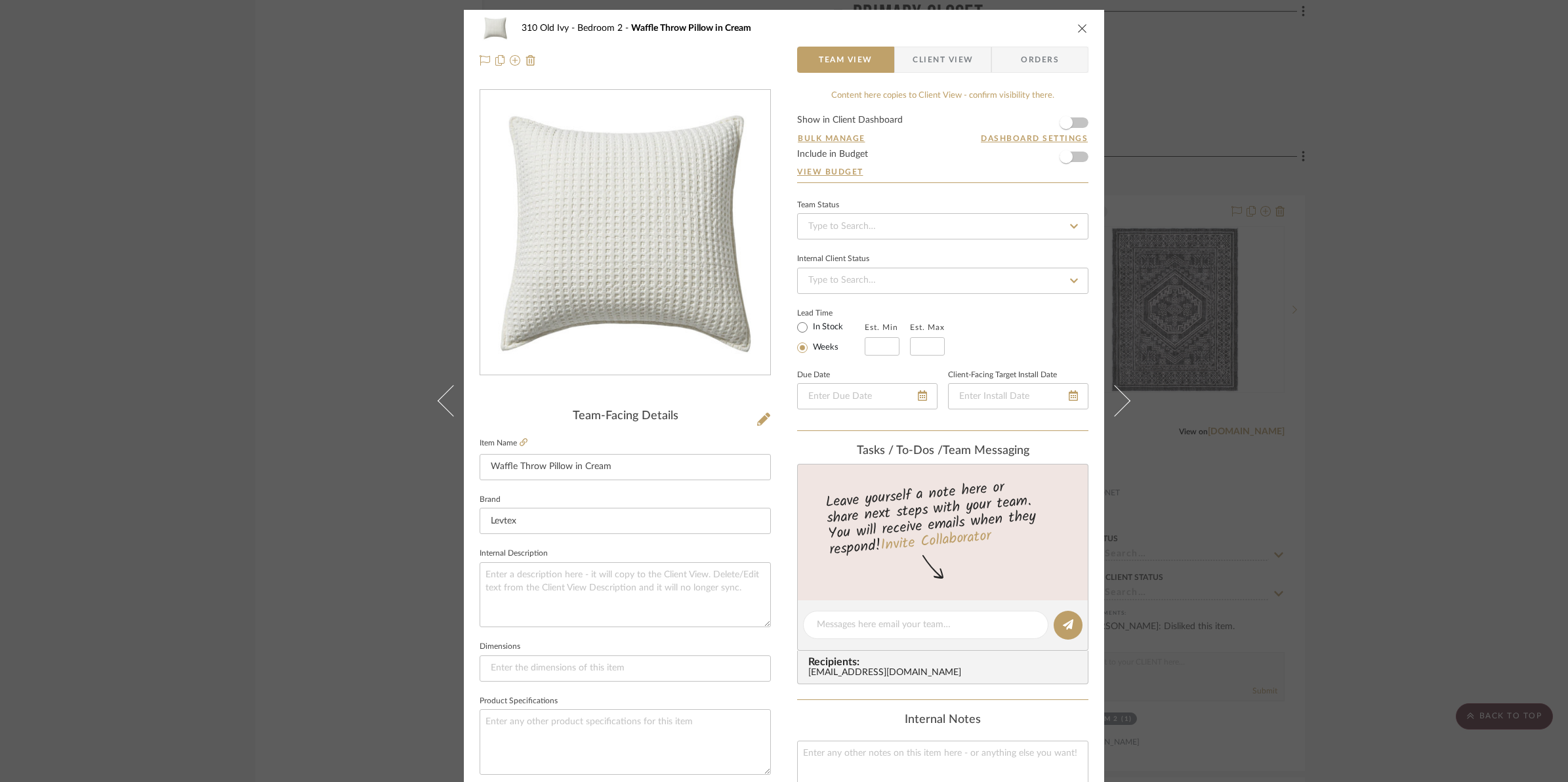
click at [1076, 127] on form "Show in Client Dashboard Bulk Manage Dashboard Settings Include in Budget View …" at bounding box center [942, 148] width 291 height 67
click at [1074, 120] on span "button" at bounding box center [1065, 123] width 29 height 29
click at [1074, 158] on span "button" at bounding box center [1065, 156] width 29 height 29
click at [1077, 29] on icon "close" at bounding box center [1082, 28] width 10 height 10
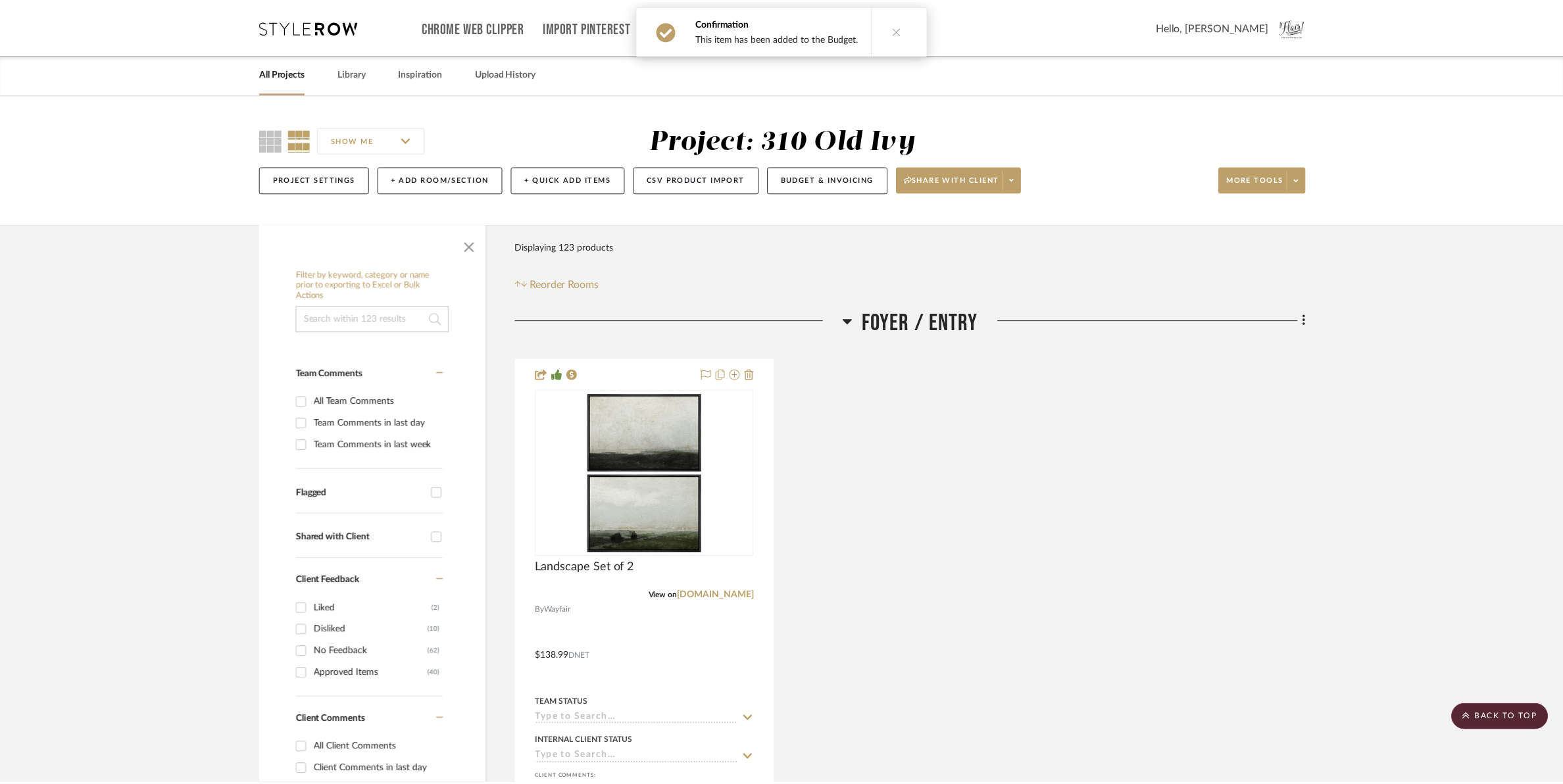
scroll to position [9617, 0]
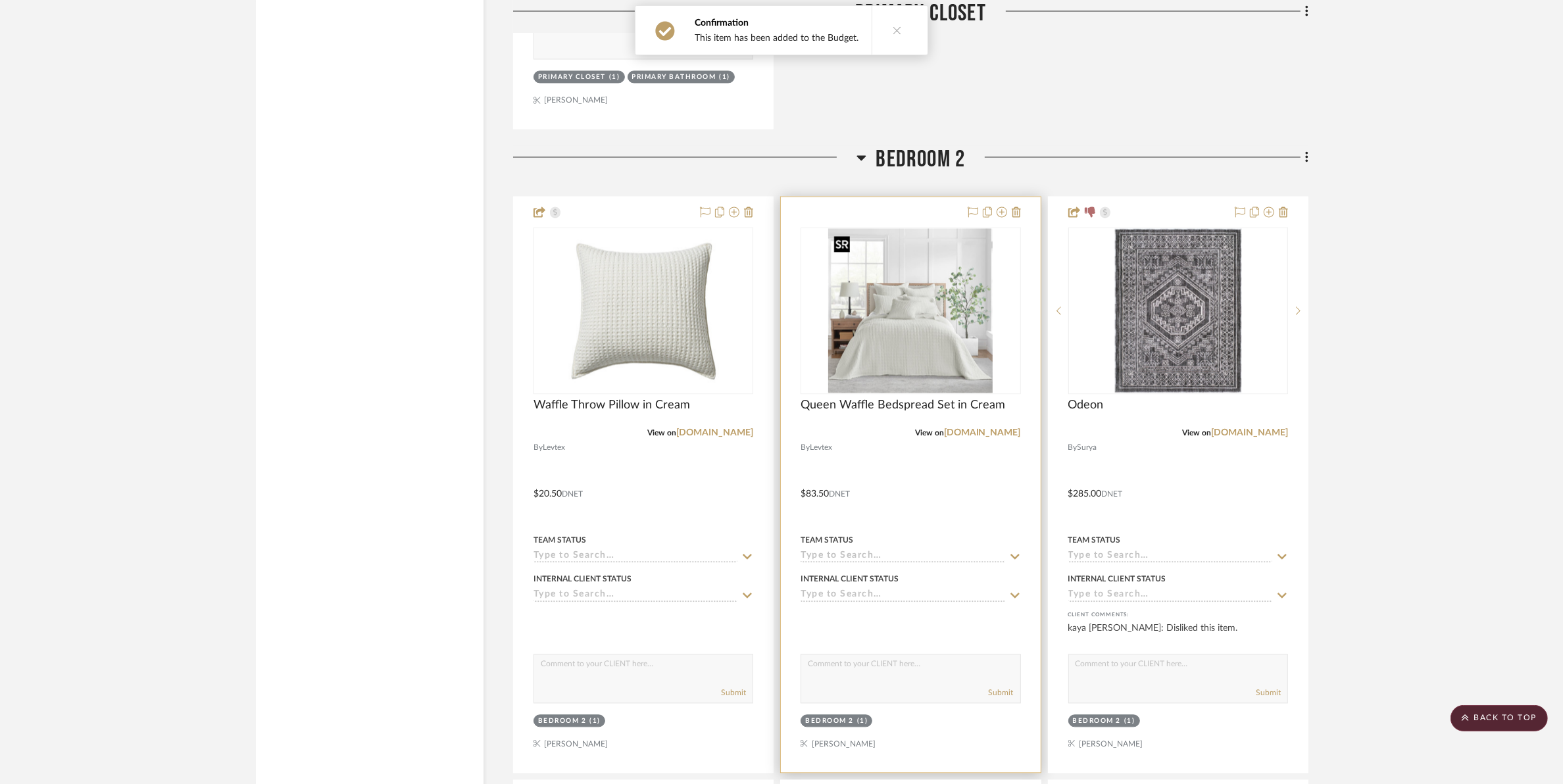
click at [902, 340] on img "0" at bounding box center [911, 310] width 165 height 165
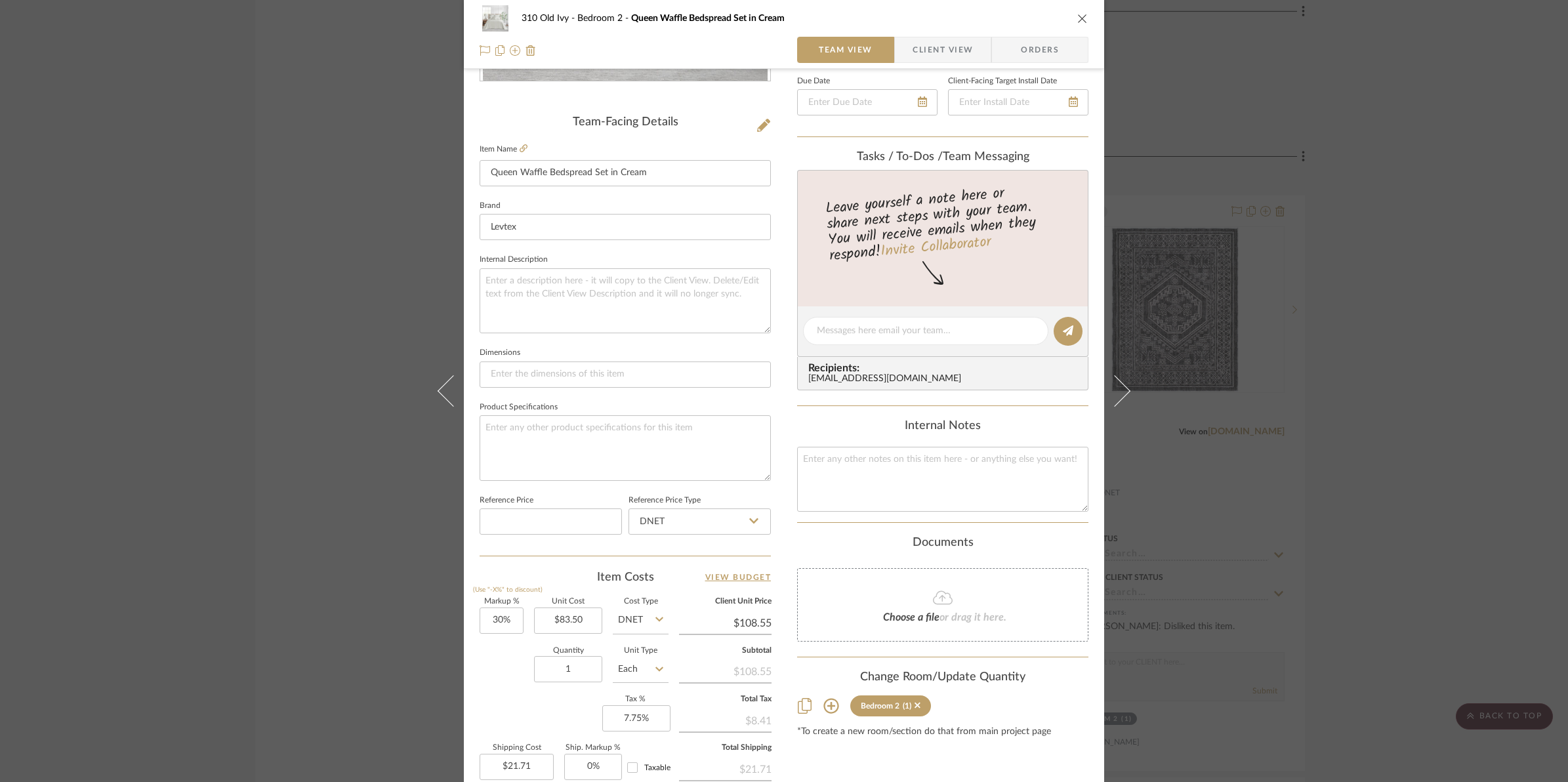
scroll to position [328, 0]
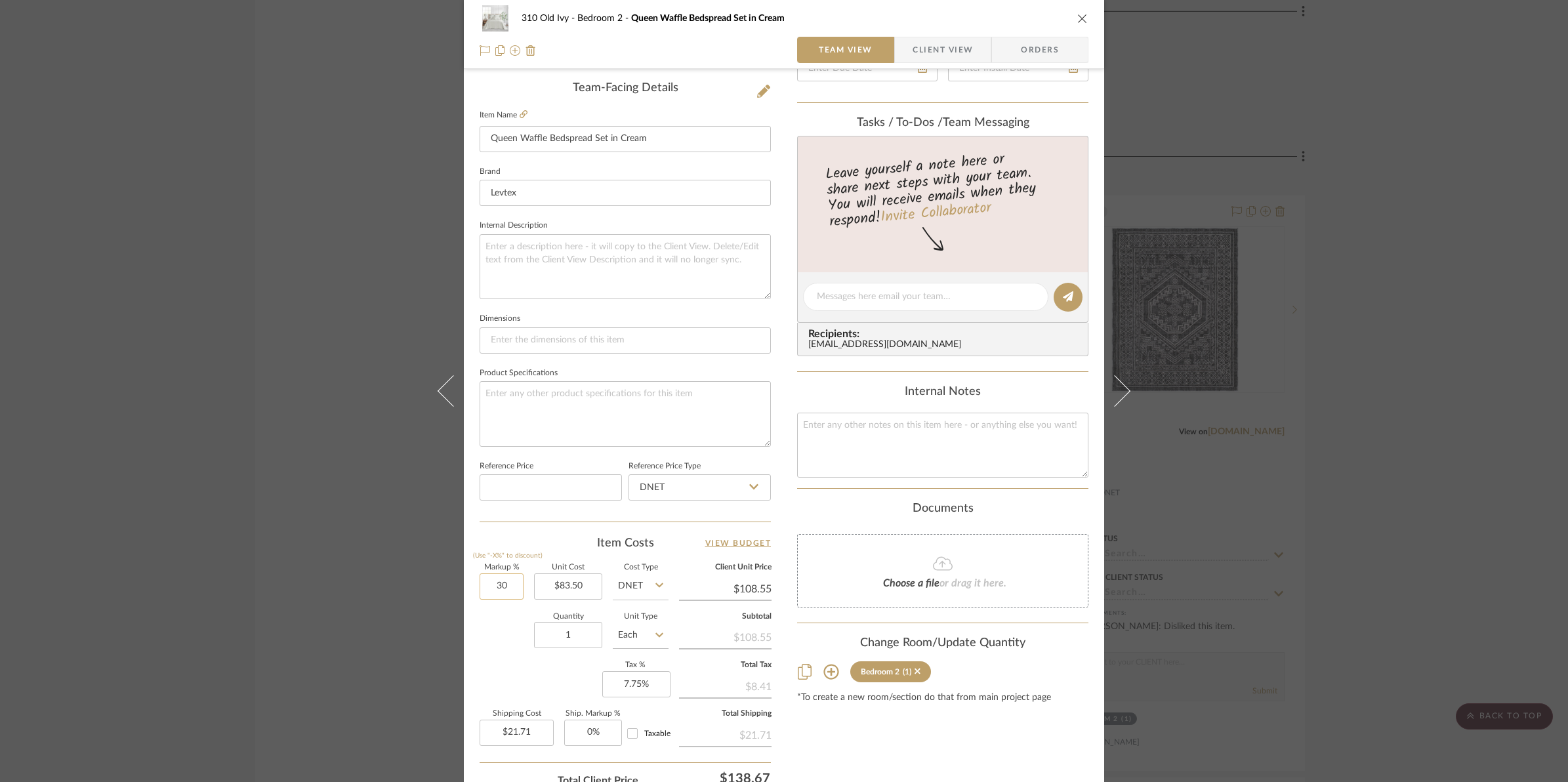
click at [490, 585] on input "30" at bounding box center [502, 586] width 44 height 26
click at [482, 625] on div "Quantity 1 Unit Type Each" at bounding box center [574, 636] width 189 height 46
type input "50%"
type input "$125.25"
type input "$25.05"
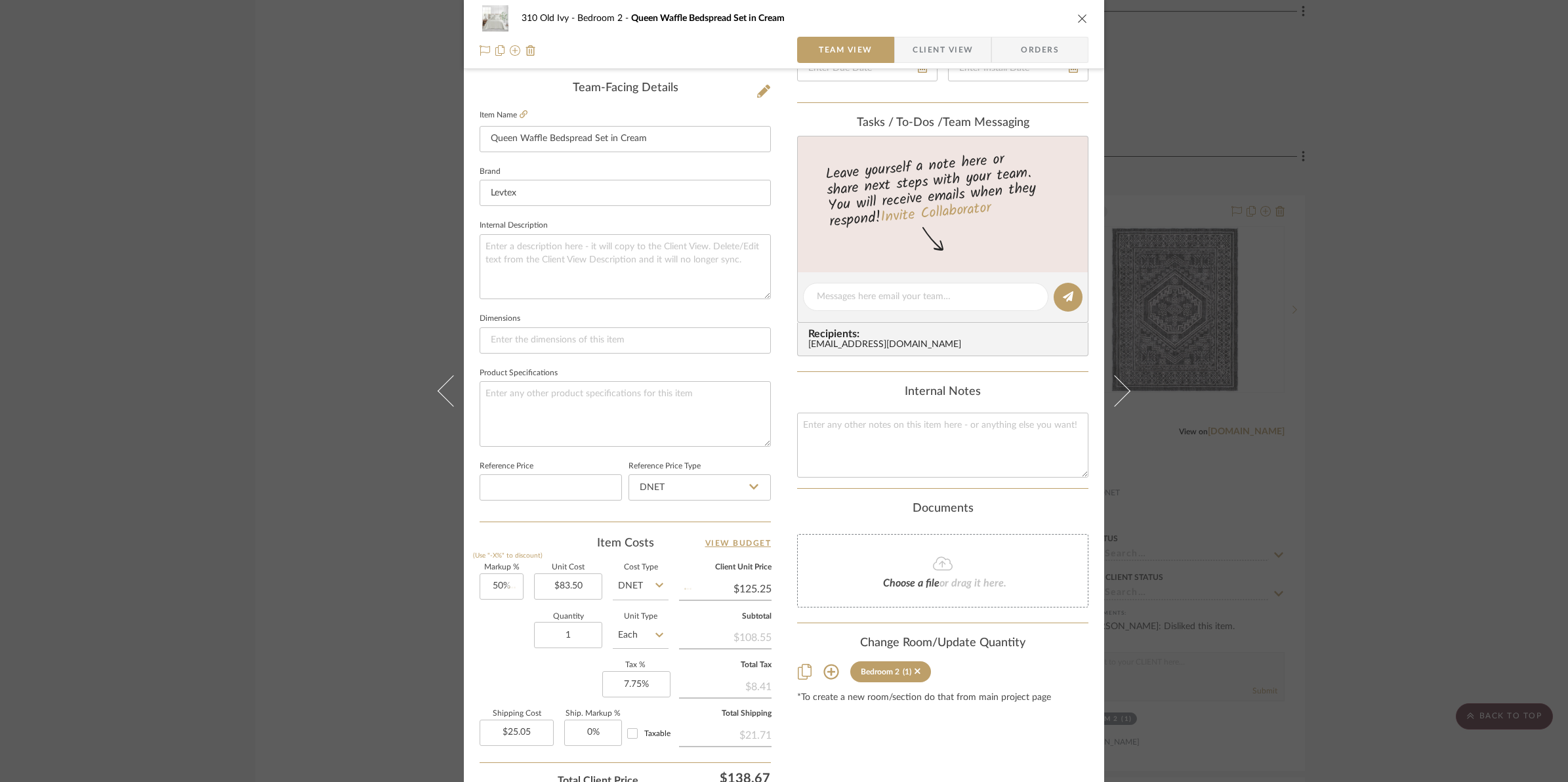
scroll to position [0, 0]
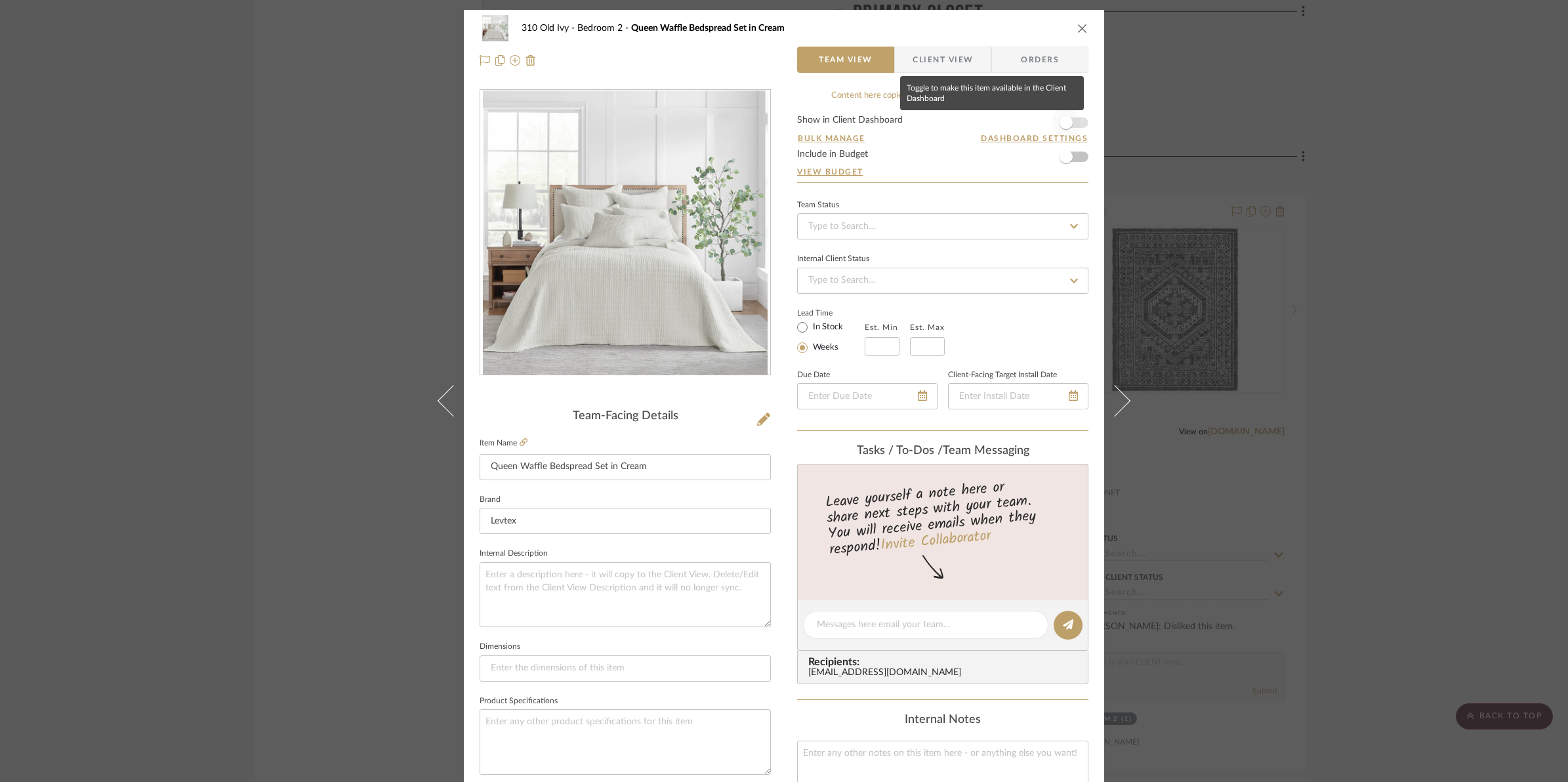
click at [1069, 123] on span "button" at bounding box center [1065, 123] width 29 height 29
click at [1071, 158] on span "button" at bounding box center [1065, 156] width 29 height 29
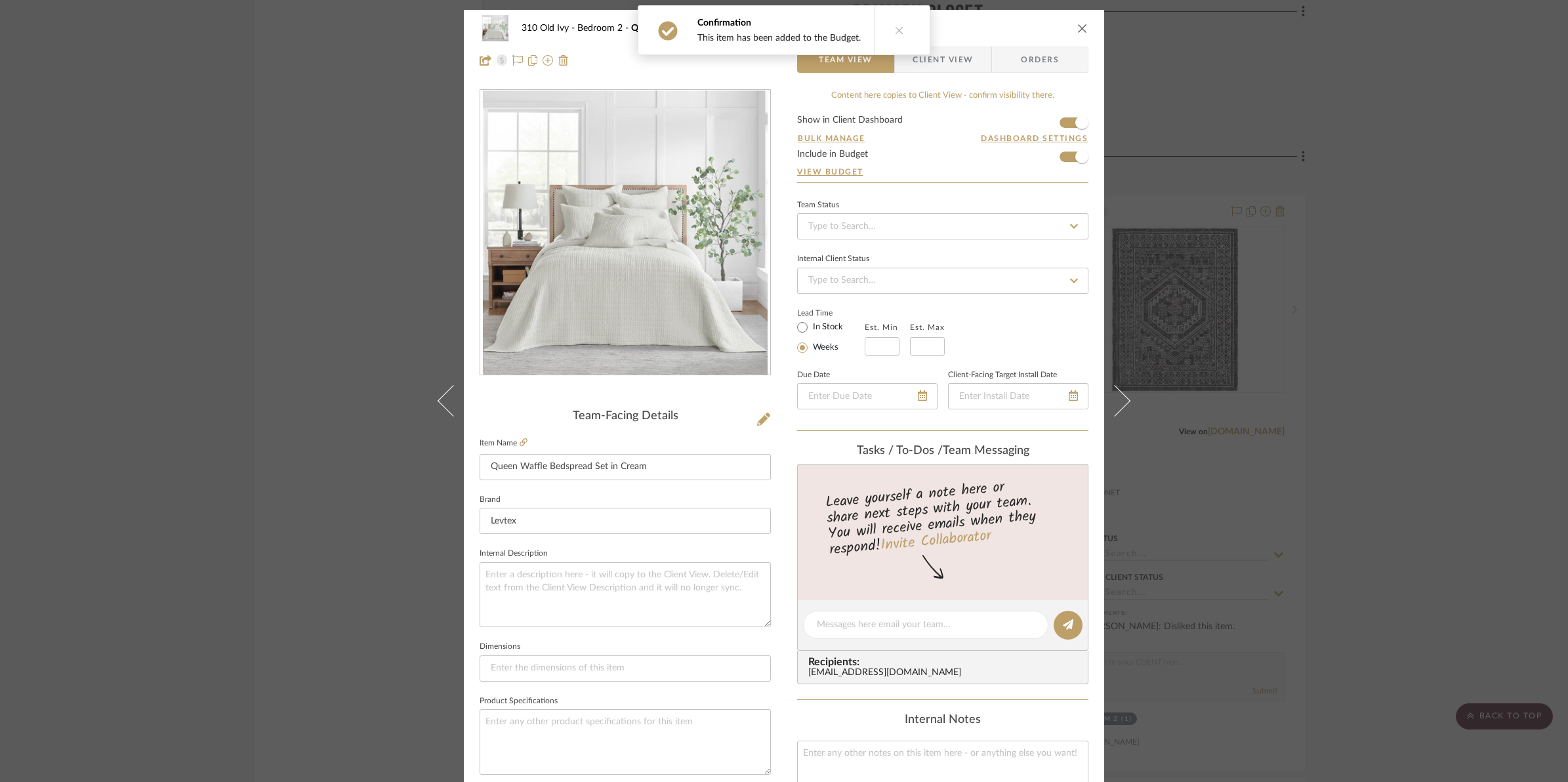
click at [1079, 27] on icon "close" at bounding box center [1082, 28] width 10 height 10
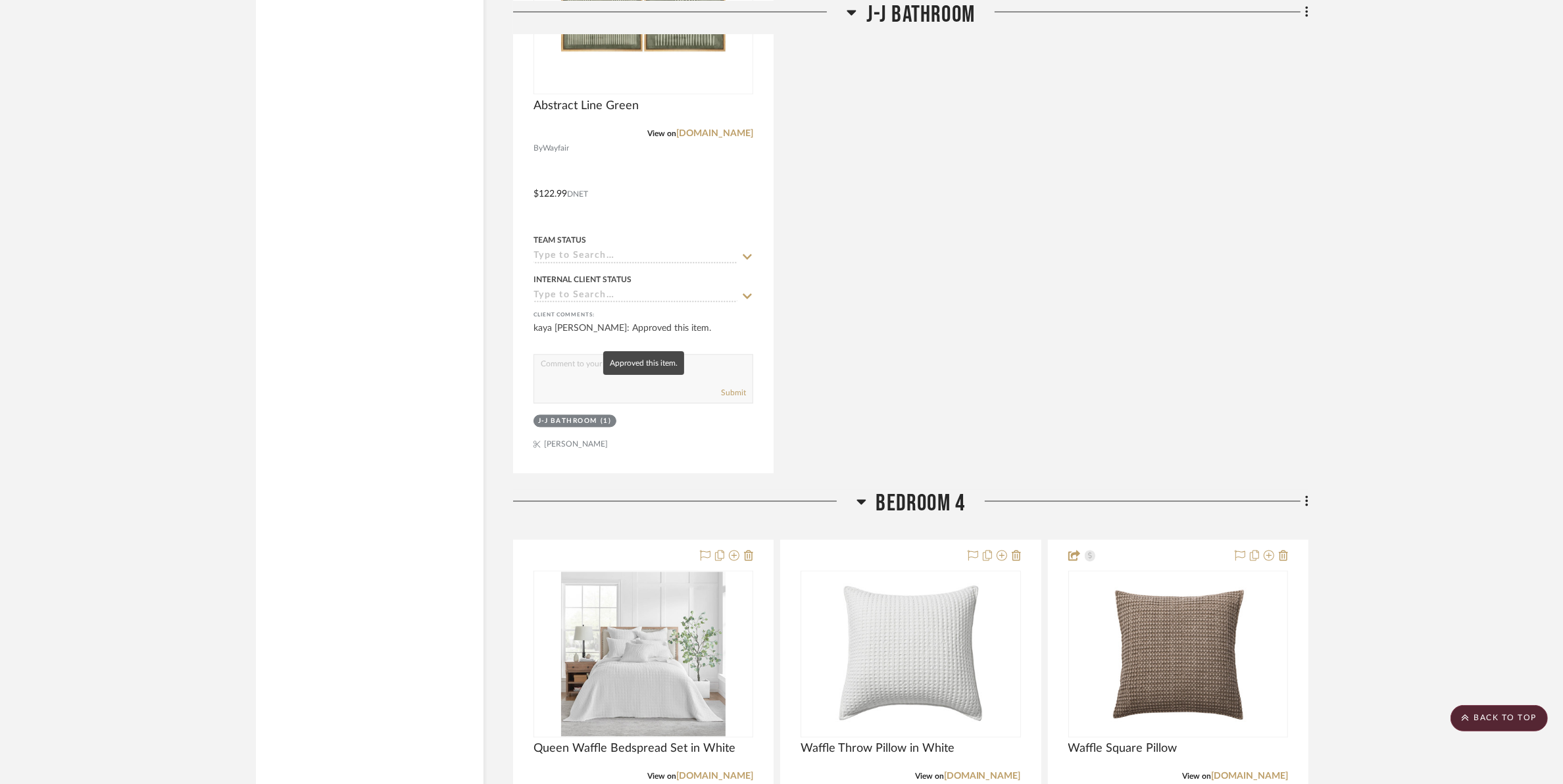
scroll to position [15863, 0]
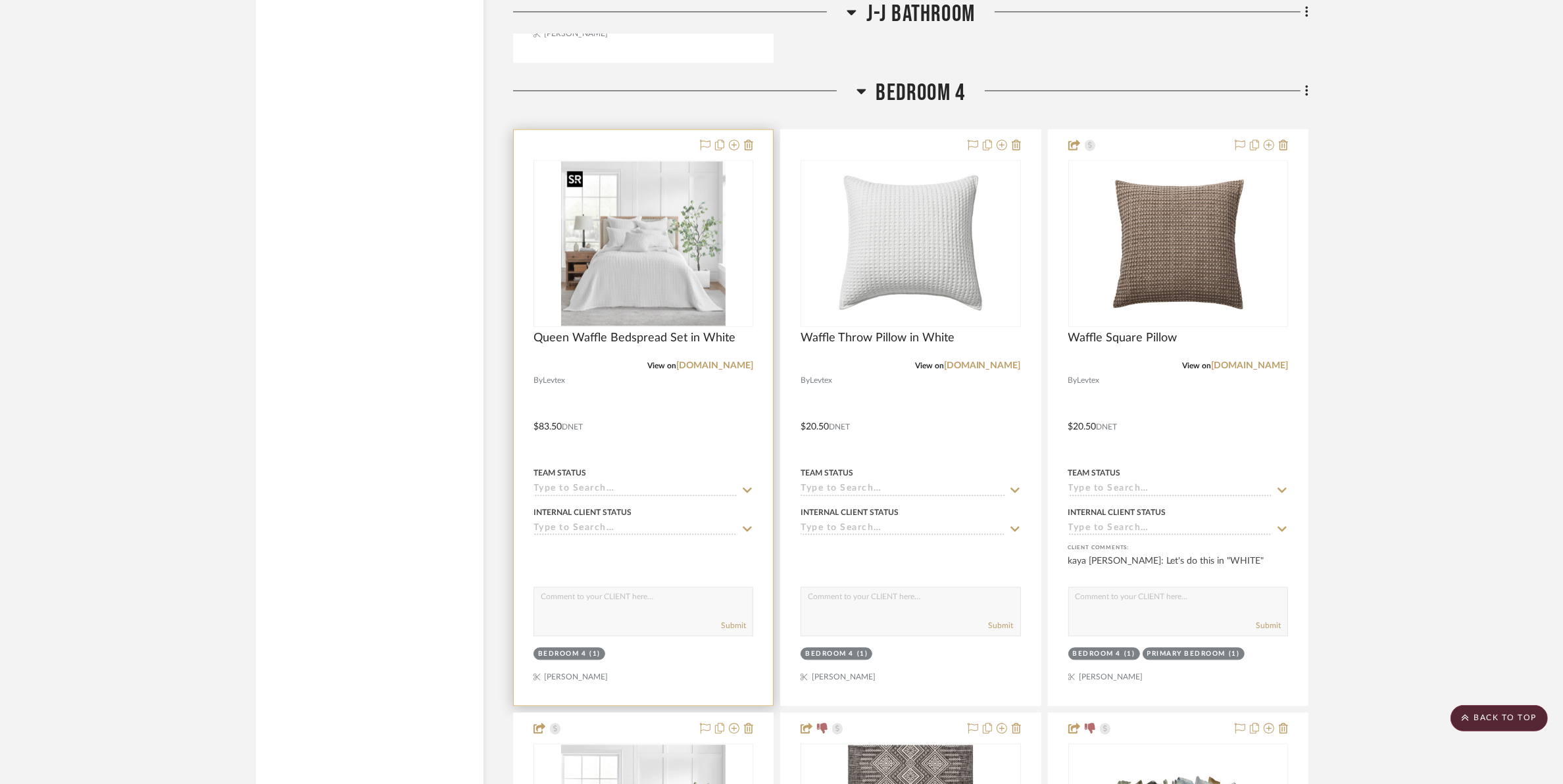
click at [651, 288] on img "0" at bounding box center [644, 243] width 165 height 165
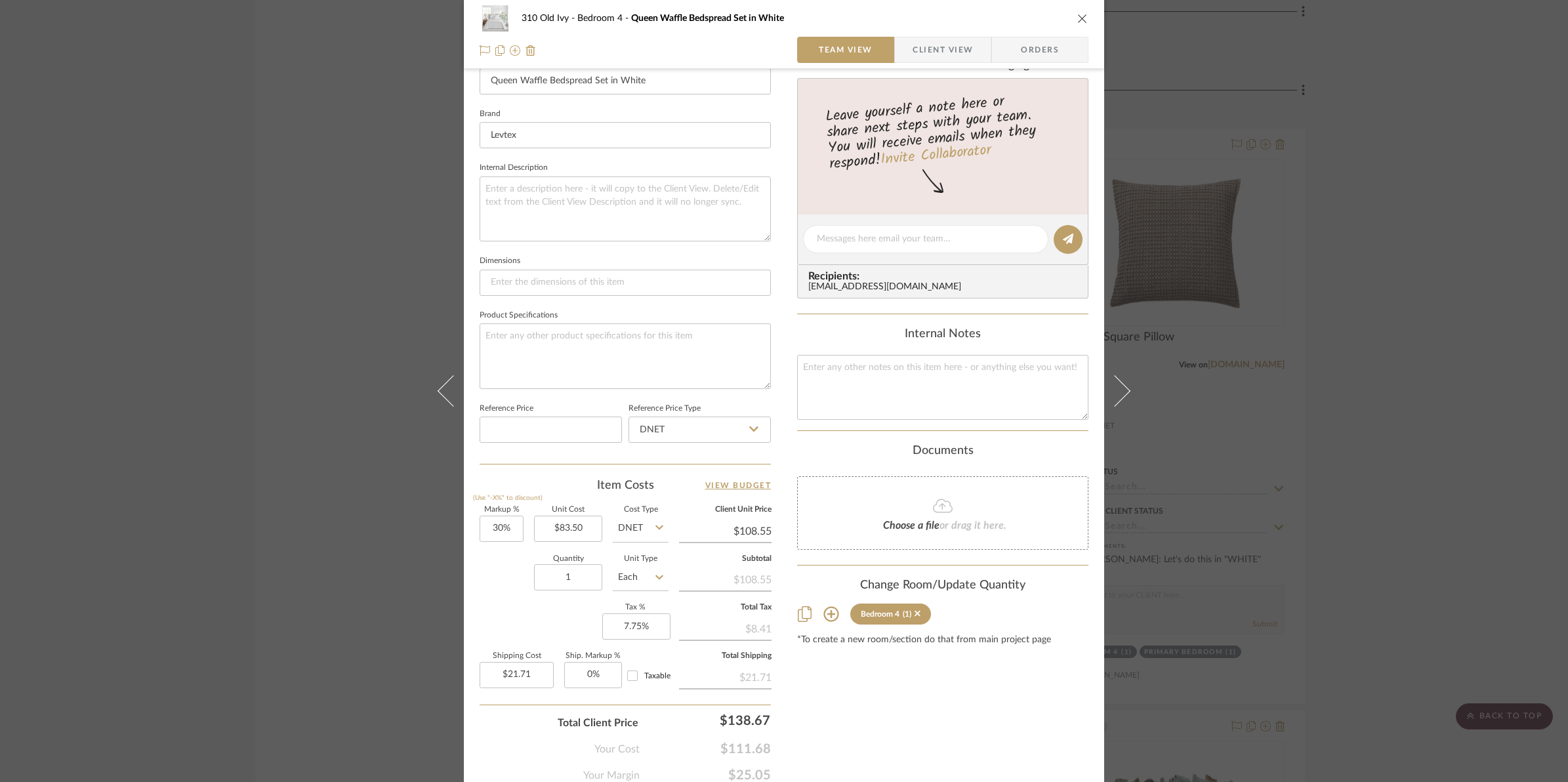
scroll to position [410, 0]
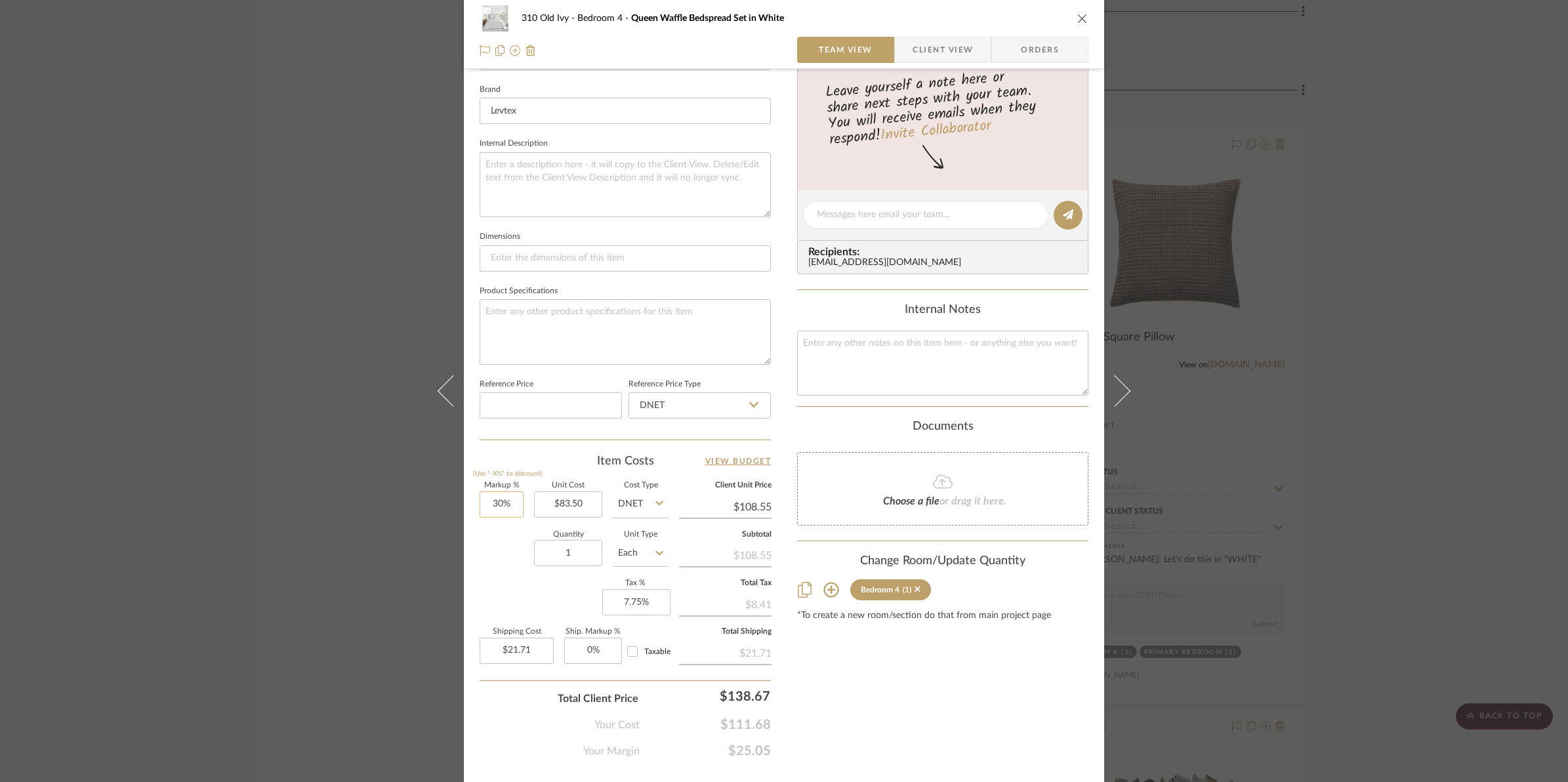
click at [487, 497] on input "30%" at bounding box center [502, 505] width 44 height 26
click at [493, 555] on div "Quantity 1 Unit Type Each" at bounding box center [574, 554] width 189 height 46
type input "50%"
type input "$125.25"
type input "$25.05"
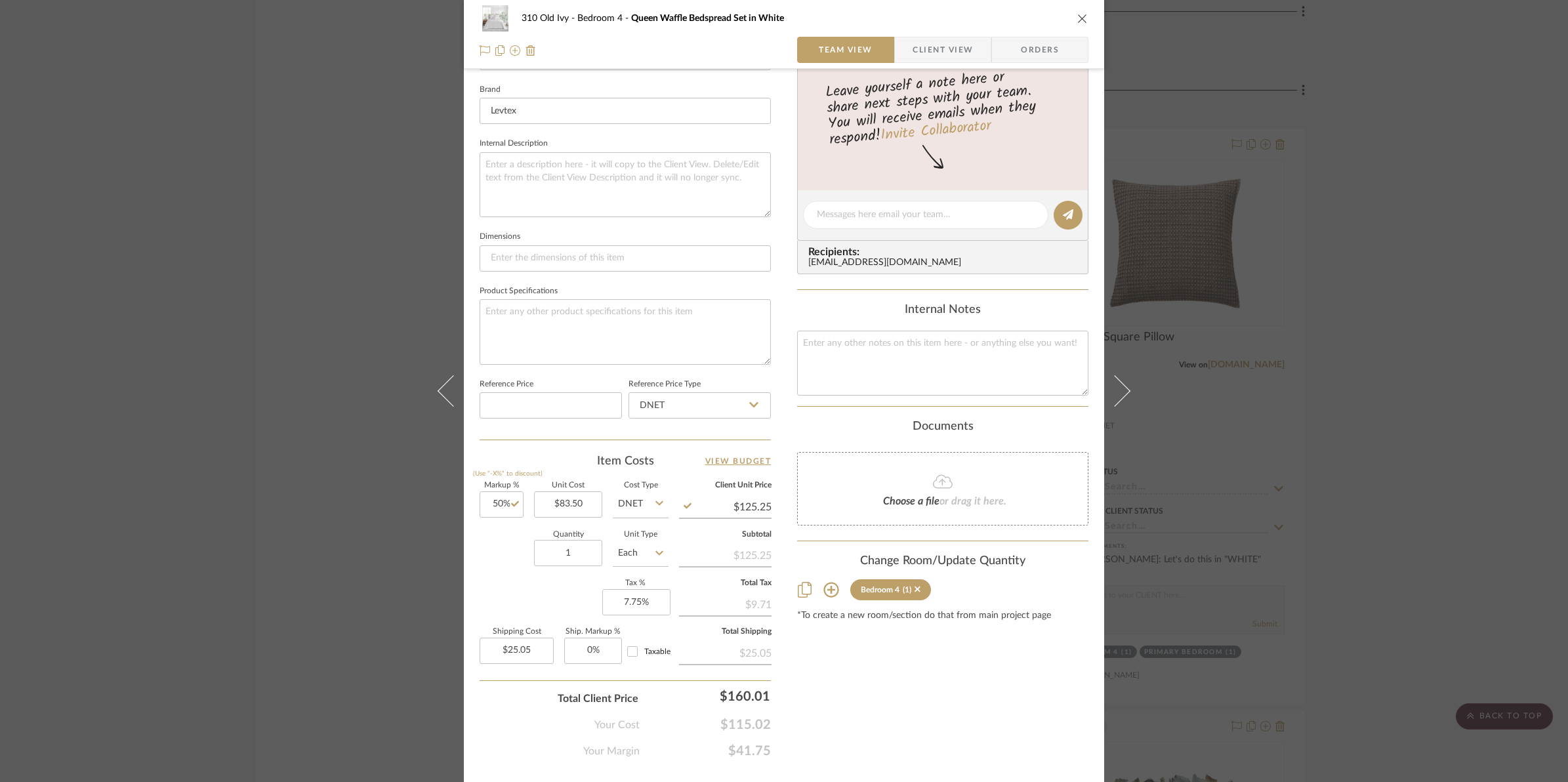
scroll to position [0, 0]
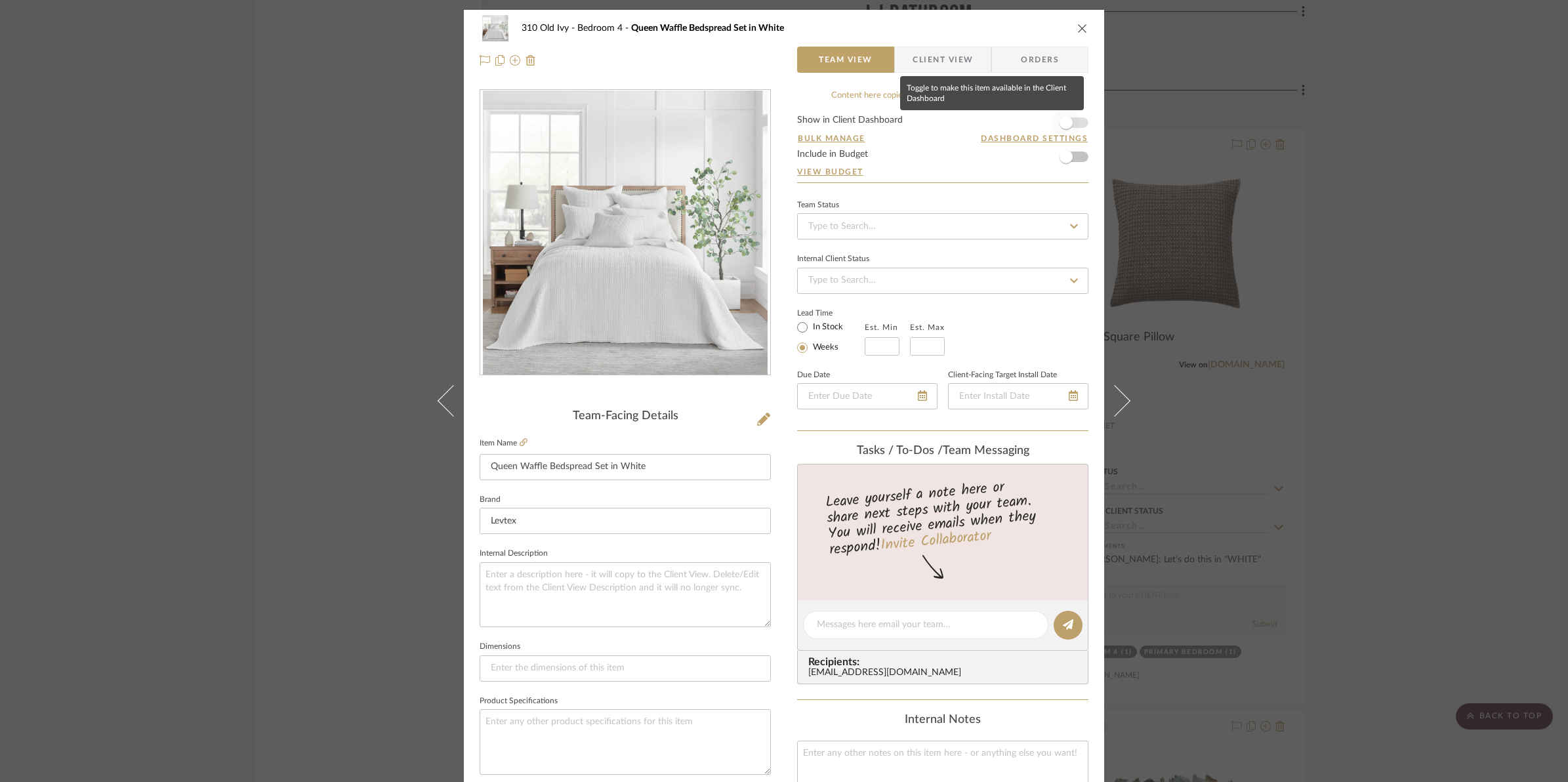
click at [1068, 125] on span "button" at bounding box center [1065, 123] width 29 height 29
click at [1071, 159] on span "button" at bounding box center [1065, 156] width 29 height 29
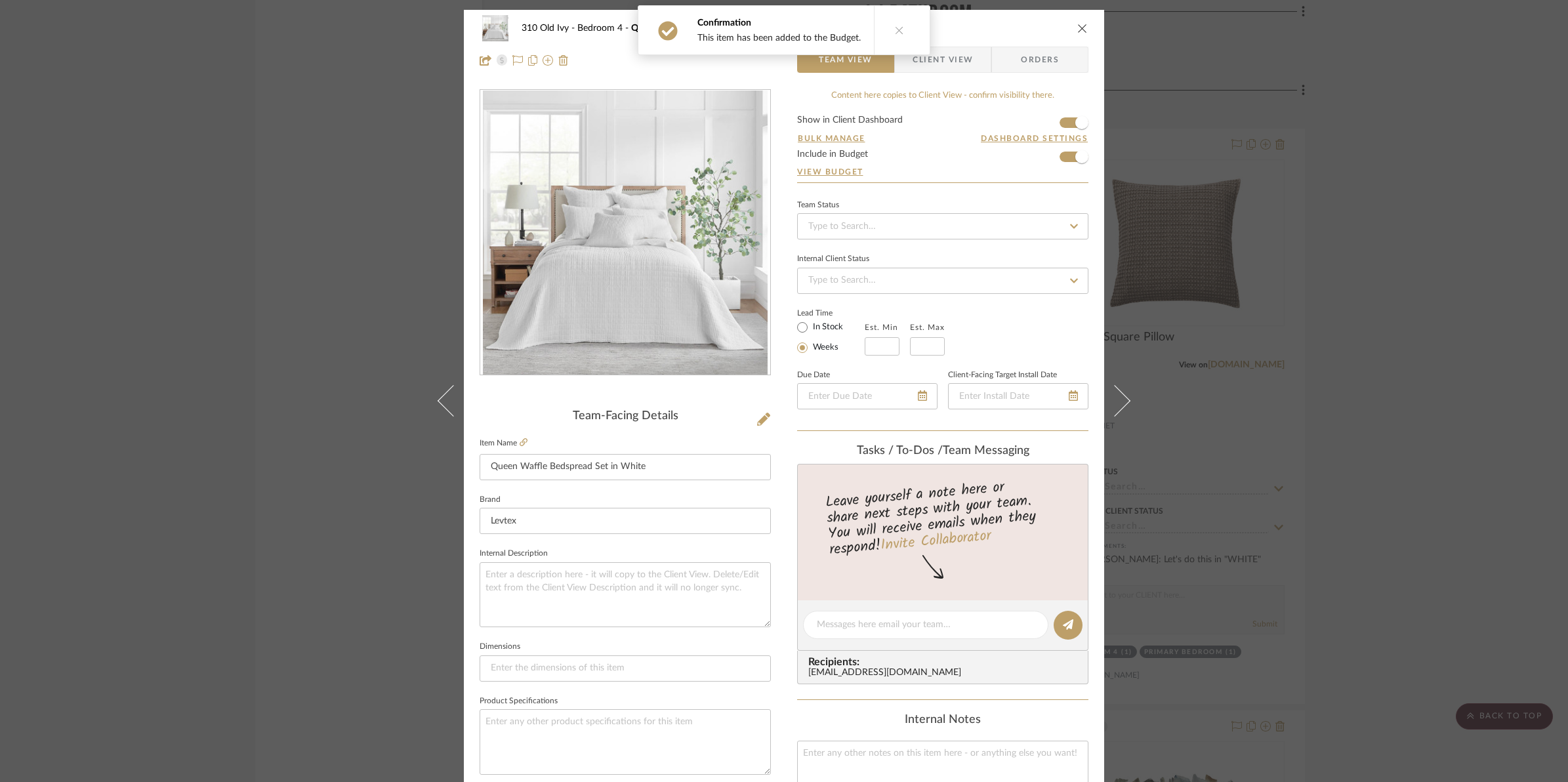
click at [1077, 28] on icon "close" at bounding box center [1082, 28] width 10 height 10
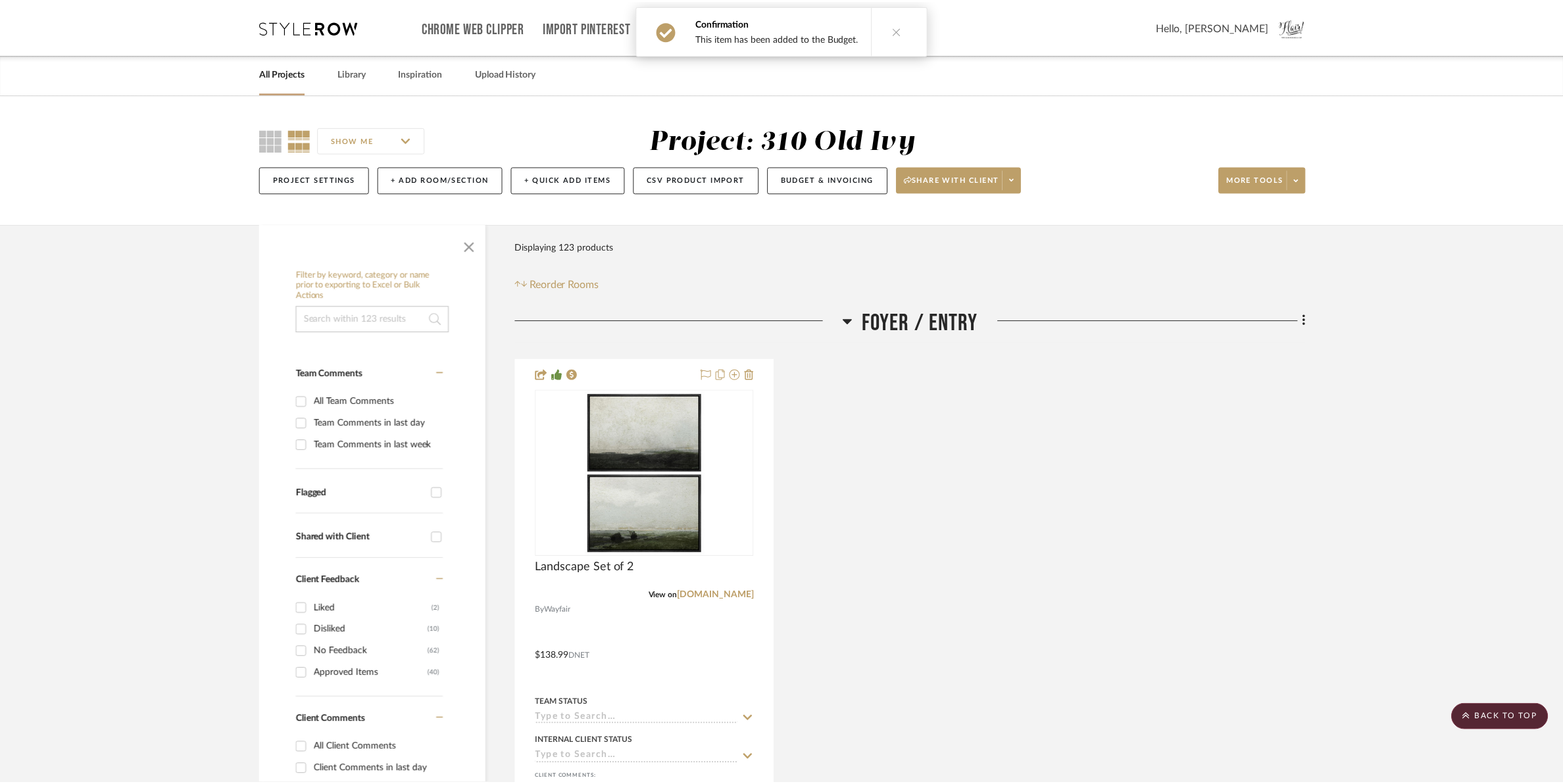
scroll to position [15863, 0]
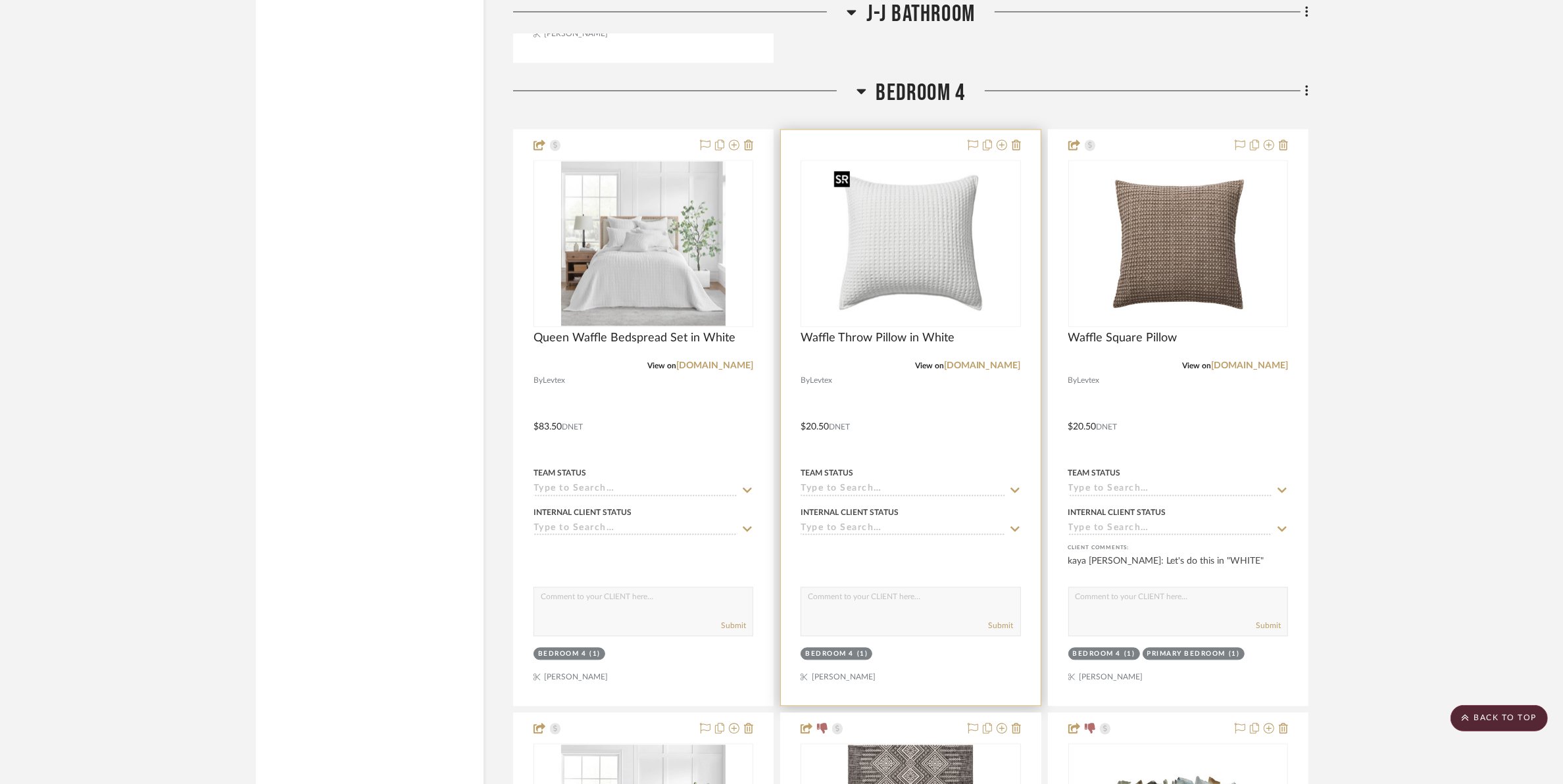
click at [951, 235] on img "0" at bounding box center [911, 243] width 165 height 165
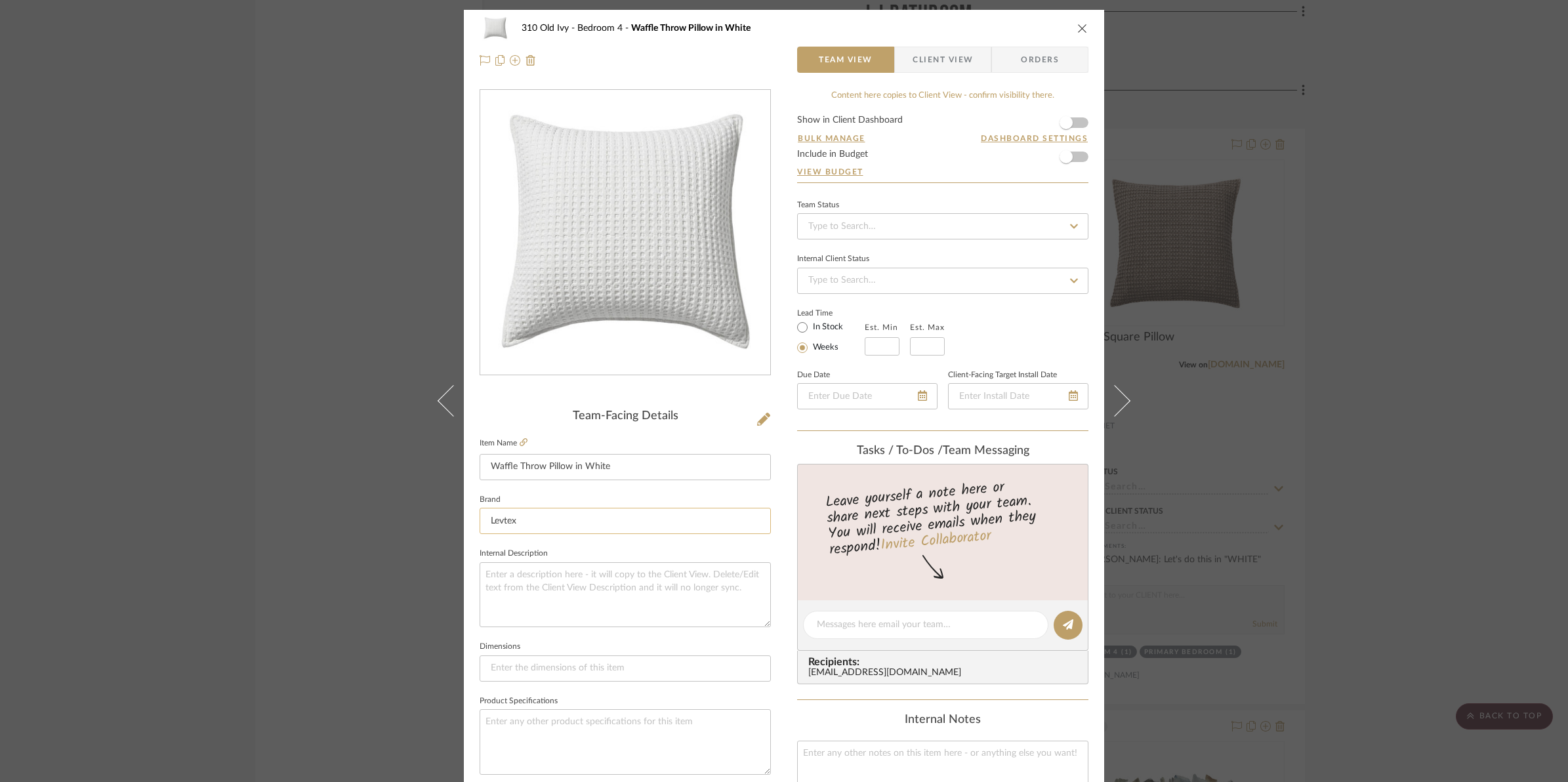
scroll to position [328, 0]
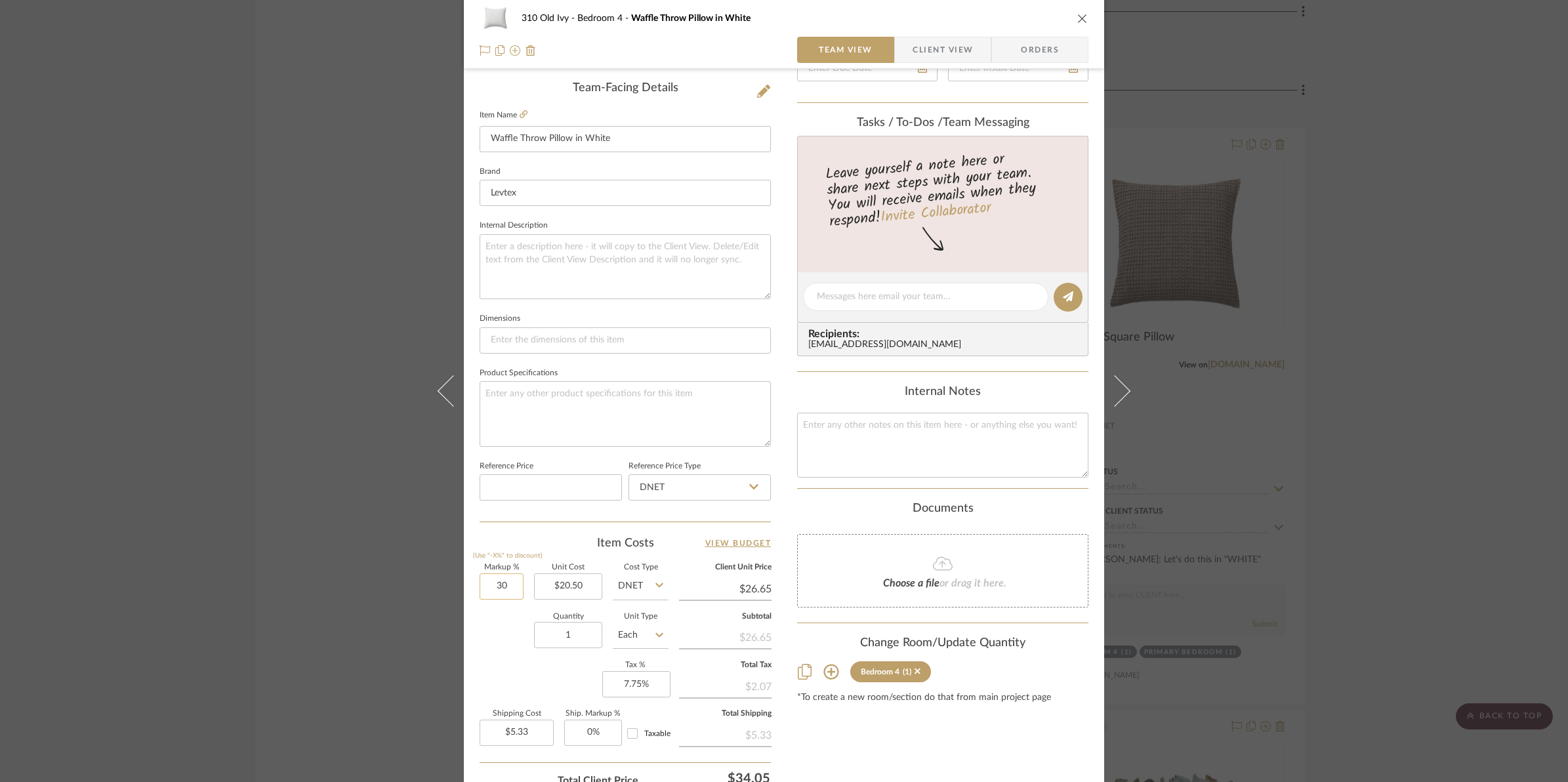
click at [487, 595] on input "30" at bounding box center [502, 586] width 44 height 26
click at [494, 657] on div "Quantity 1 Unit Type Each" at bounding box center [574, 636] width 189 height 46
type input "50%"
type input "$30.75"
type input "$6.15"
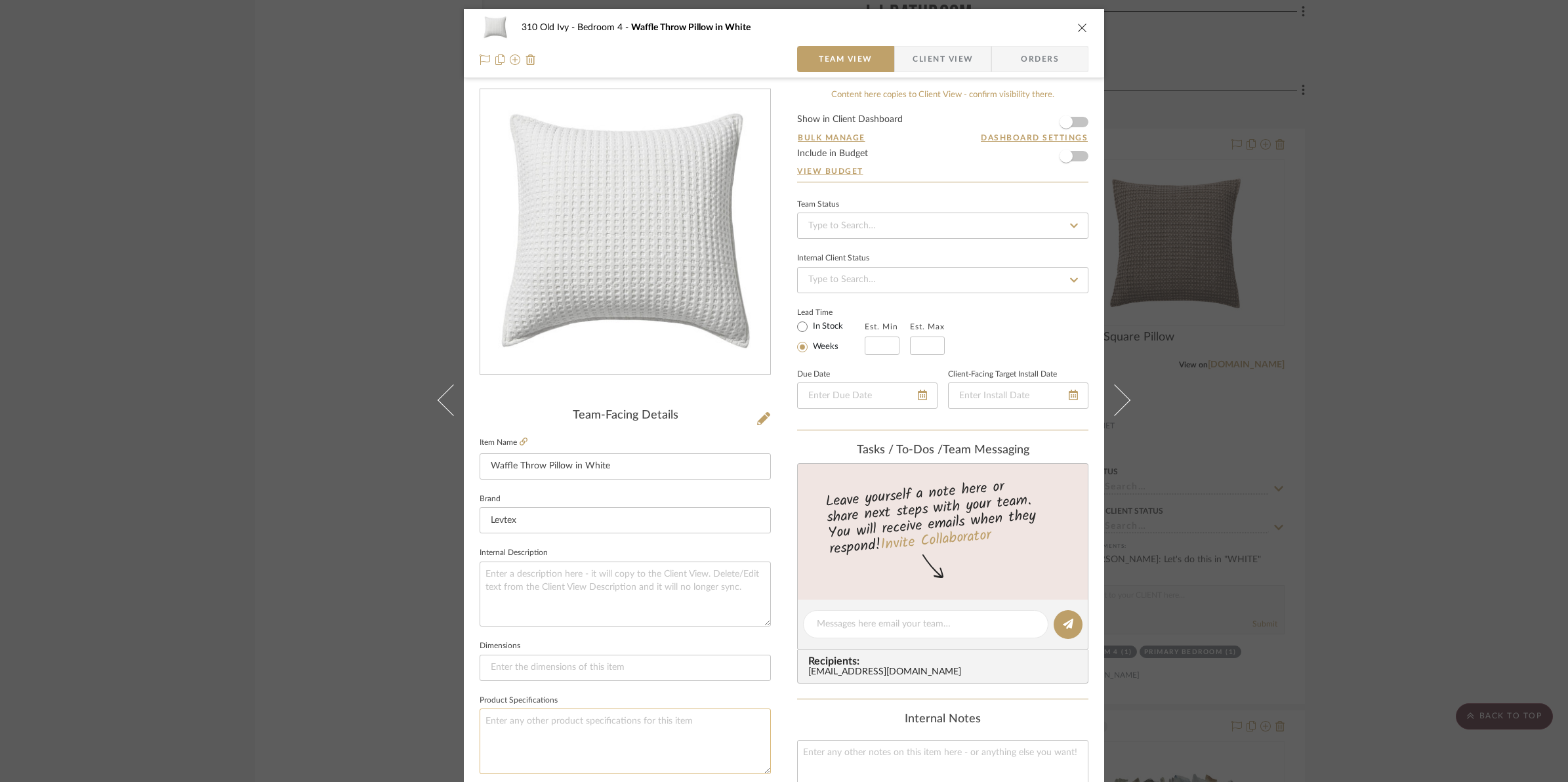
scroll to position [0, 0]
click at [1068, 120] on span "button" at bounding box center [1065, 123] width 29 height 29
click at [1068, 159] on span "button" at bounding box center [1065, 156] width 29 height 29
click at [1079, 29] on icon "close" at bounding box center [1082, 28] width 10 height 10
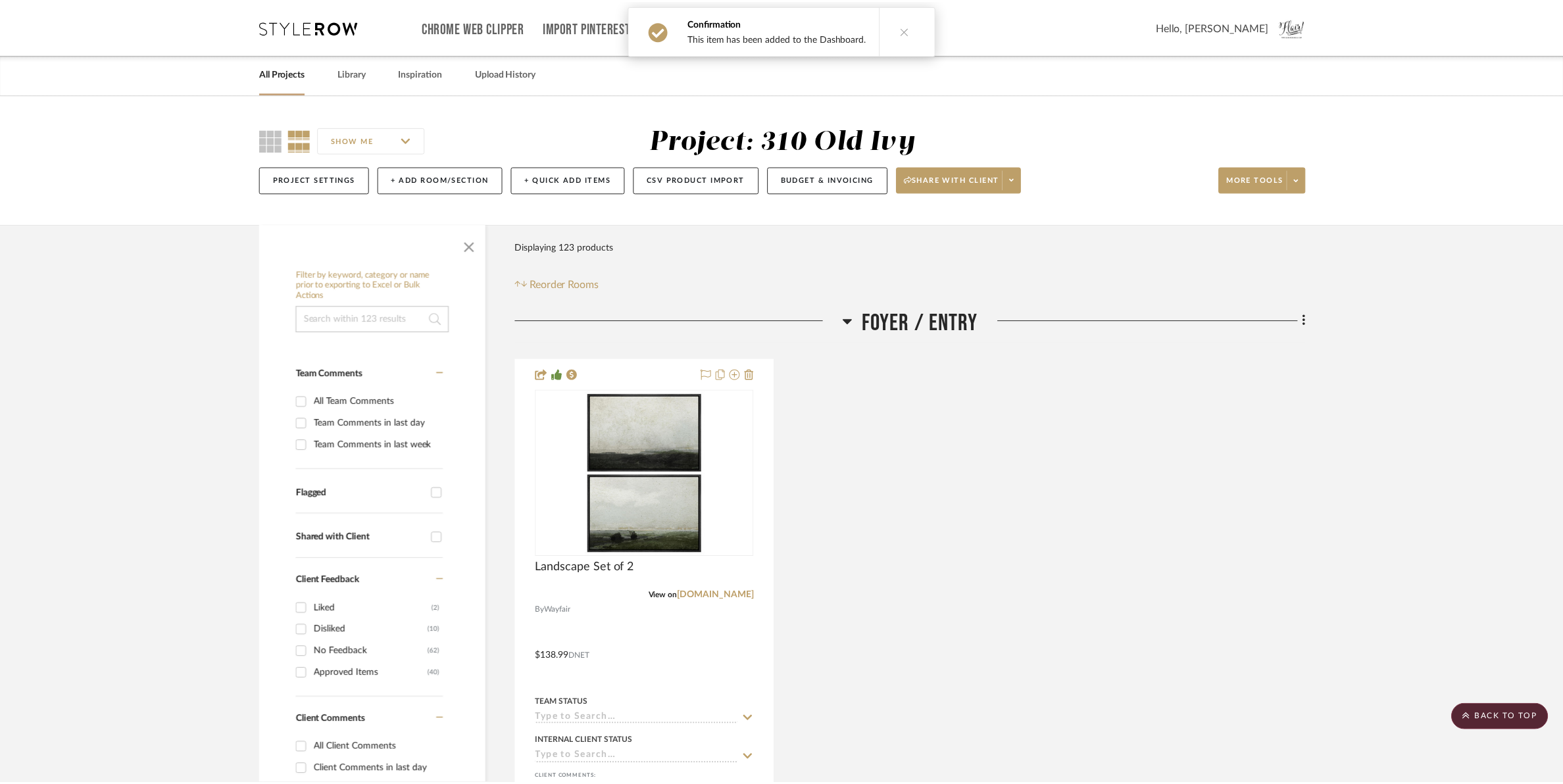
scroll to position [15863, 0]
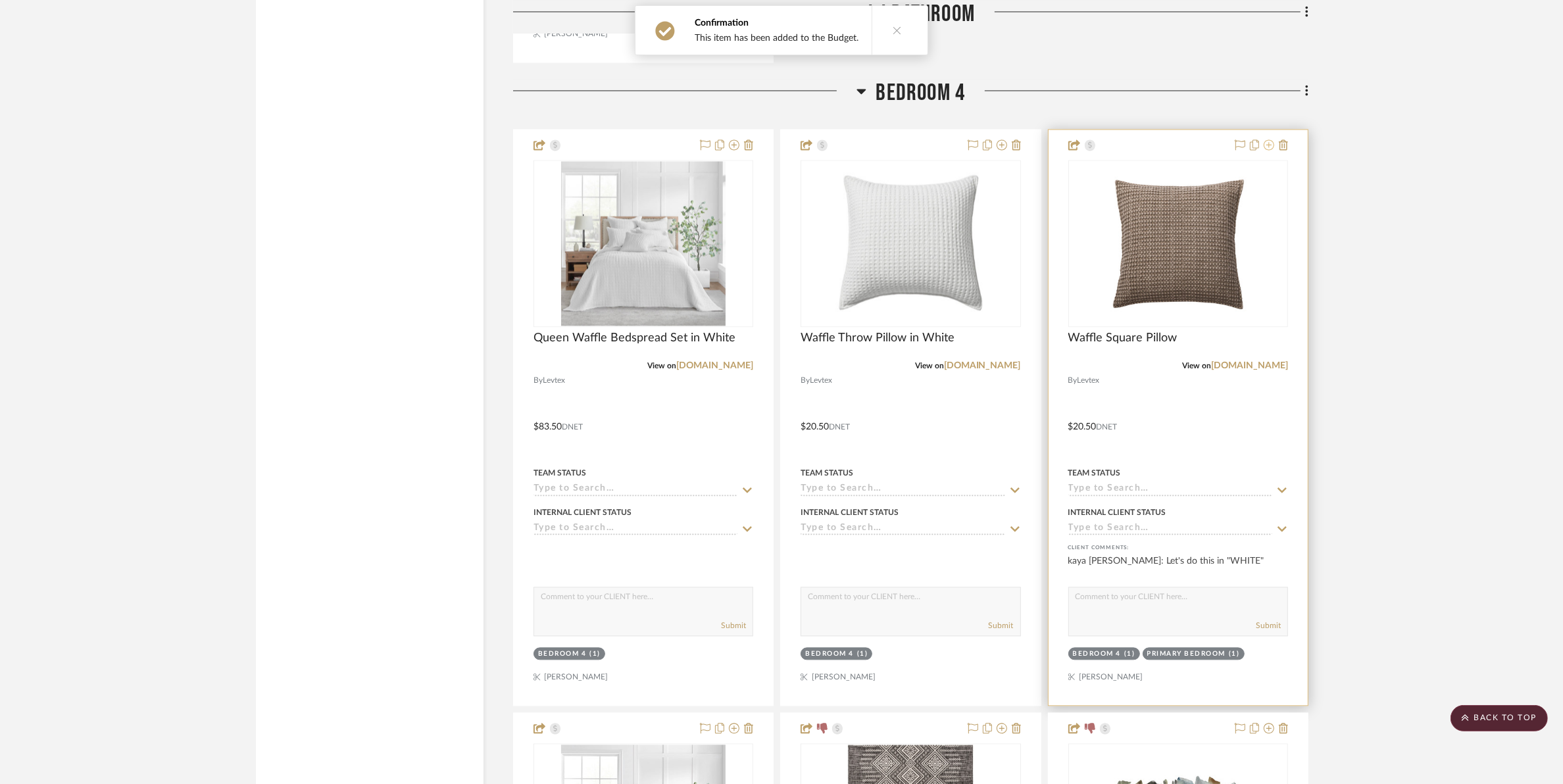
click at [1254, 149] on icon at bounding box center [1269, 145] width 10 height 10
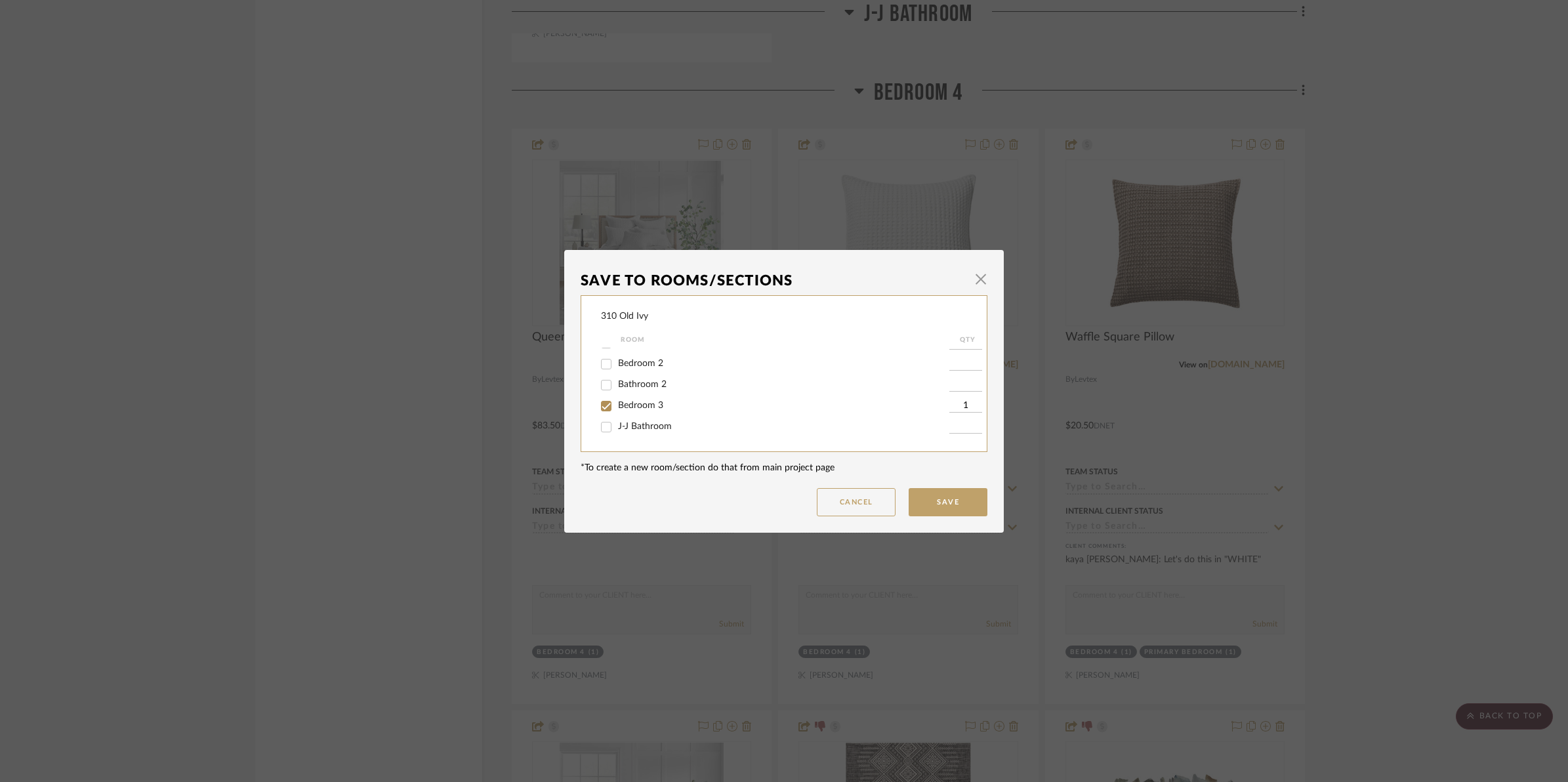
scroll to position [227, 0]
click at [605, 424] on input "Bedroom 4" at bounding box center [606, 424] width 21 height 21
checkbox input "false"
click at [938, 492] on button "Save" at bounding box center [947, 502] width 79 height 28
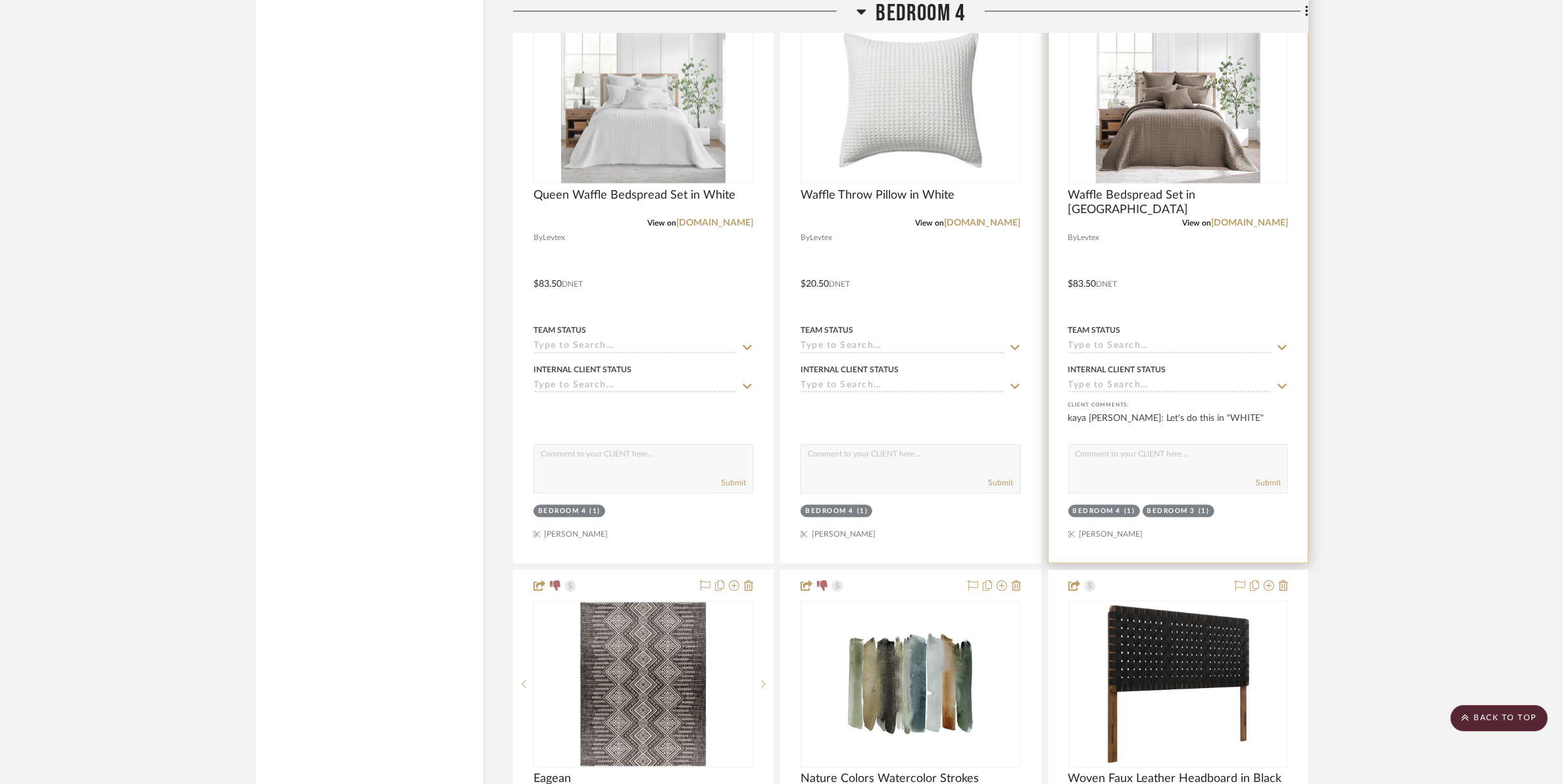
scroll to position [15946, 0]
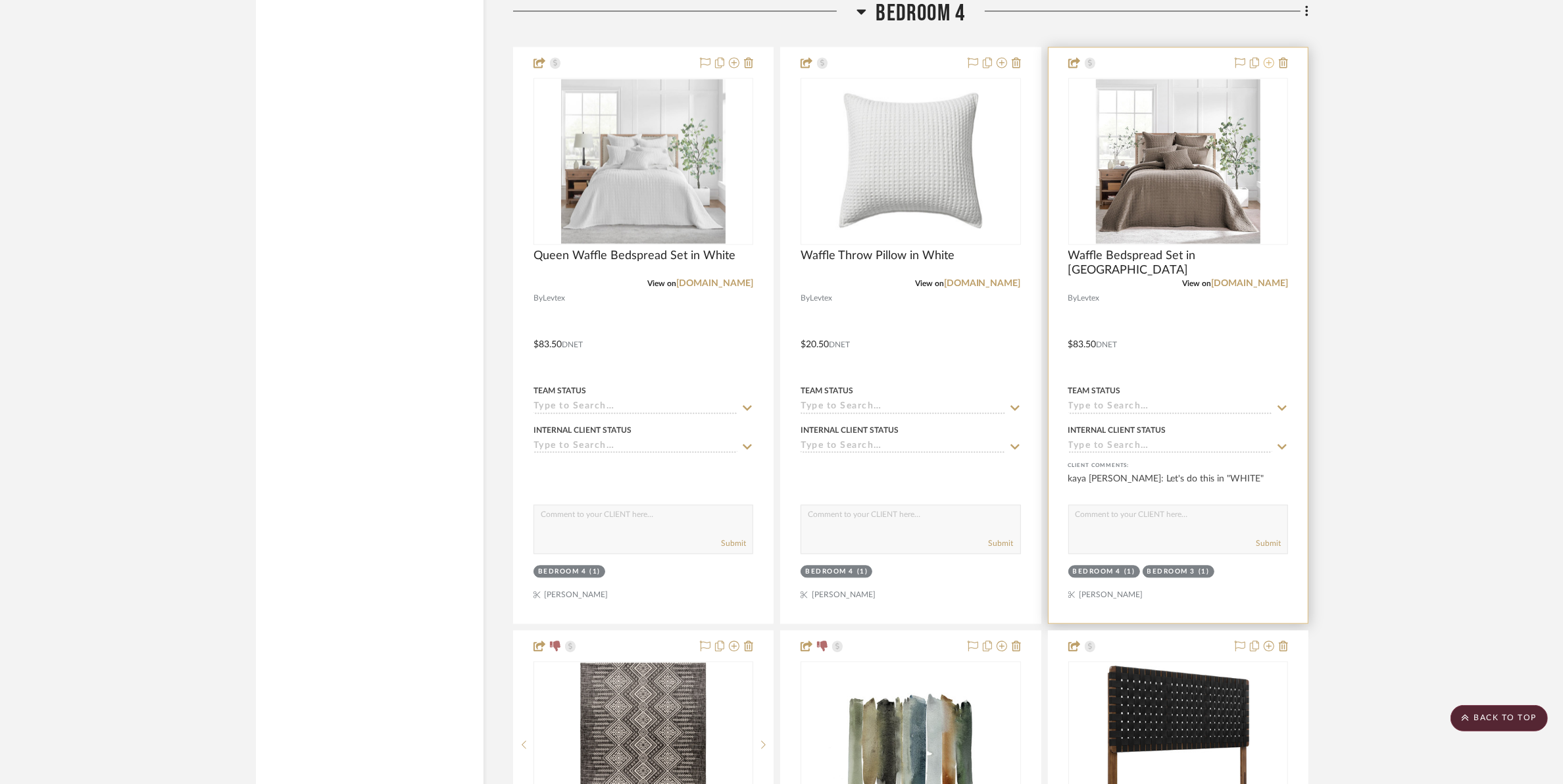
click at [1254, 68] on icon at bounding box center [1269, 63] width 10 height 10
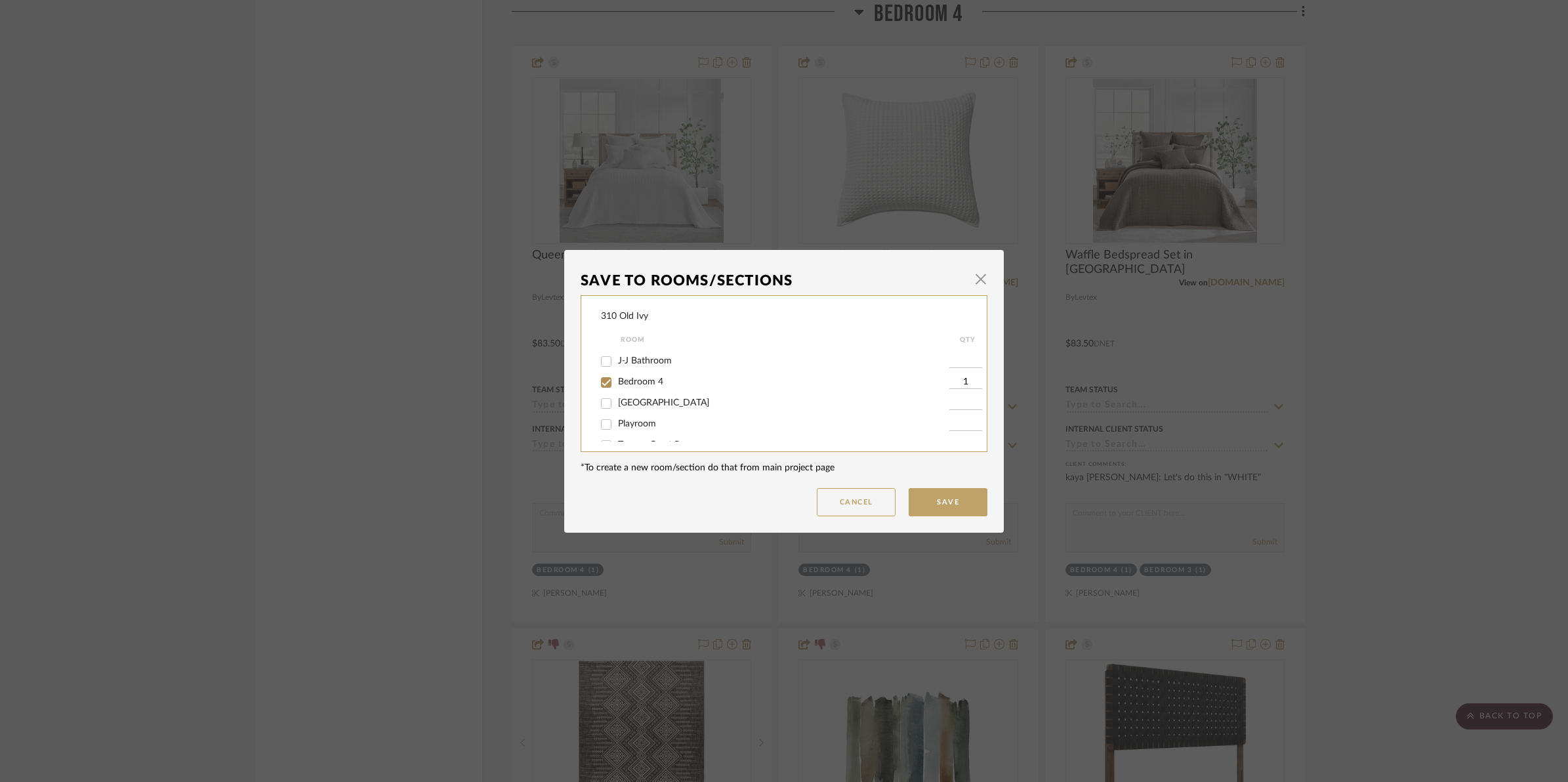
scroll to position [246, 0]
click at [602, 405] on input "Bedroom 4" at bounding box center [606, 406] width 21 height 21
checkbox input "false"
click at [948, 505] on button "Save" at bounding box center [947, 502] width 79 height 28
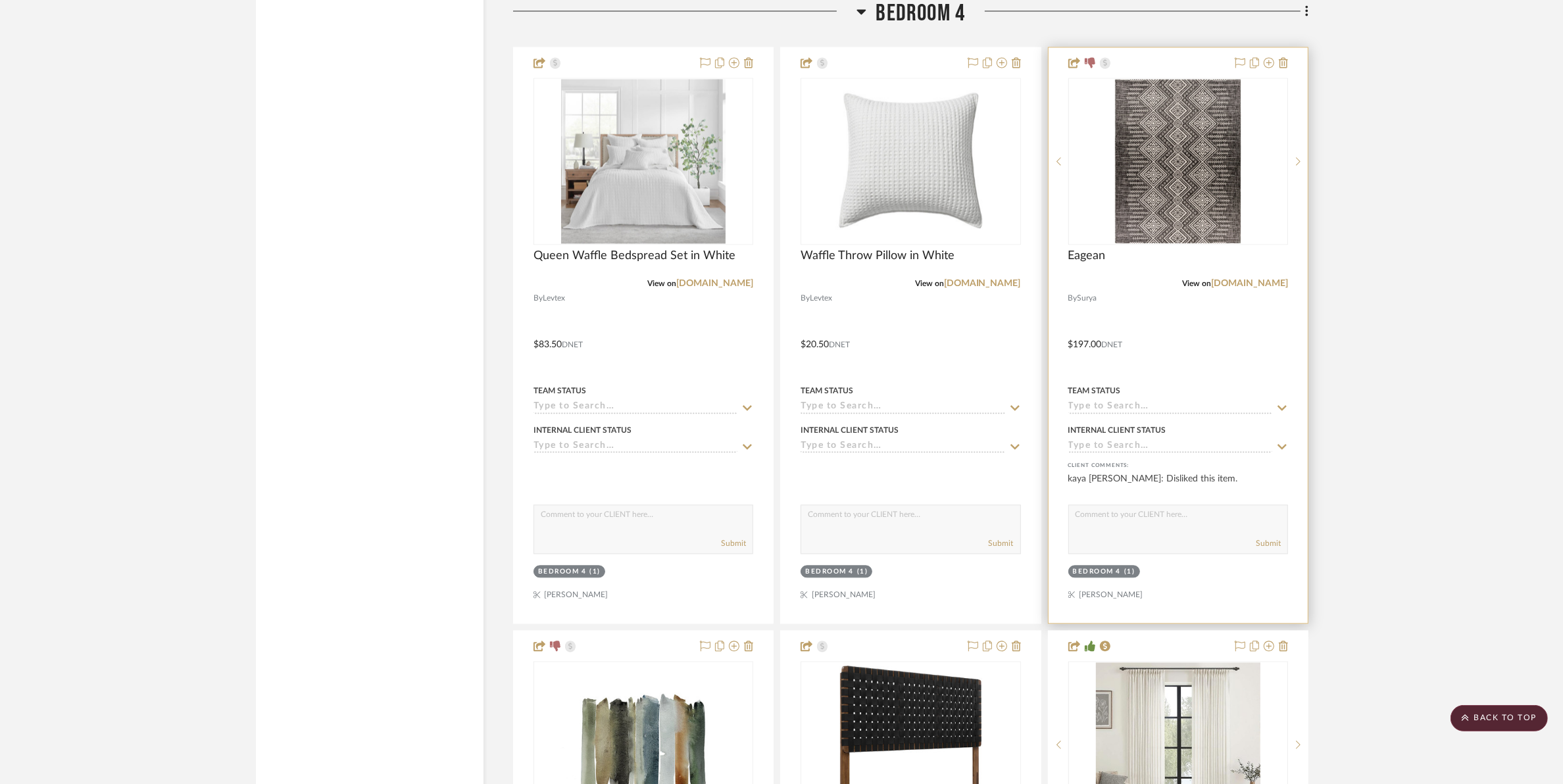
scroll to position [16110, 0]
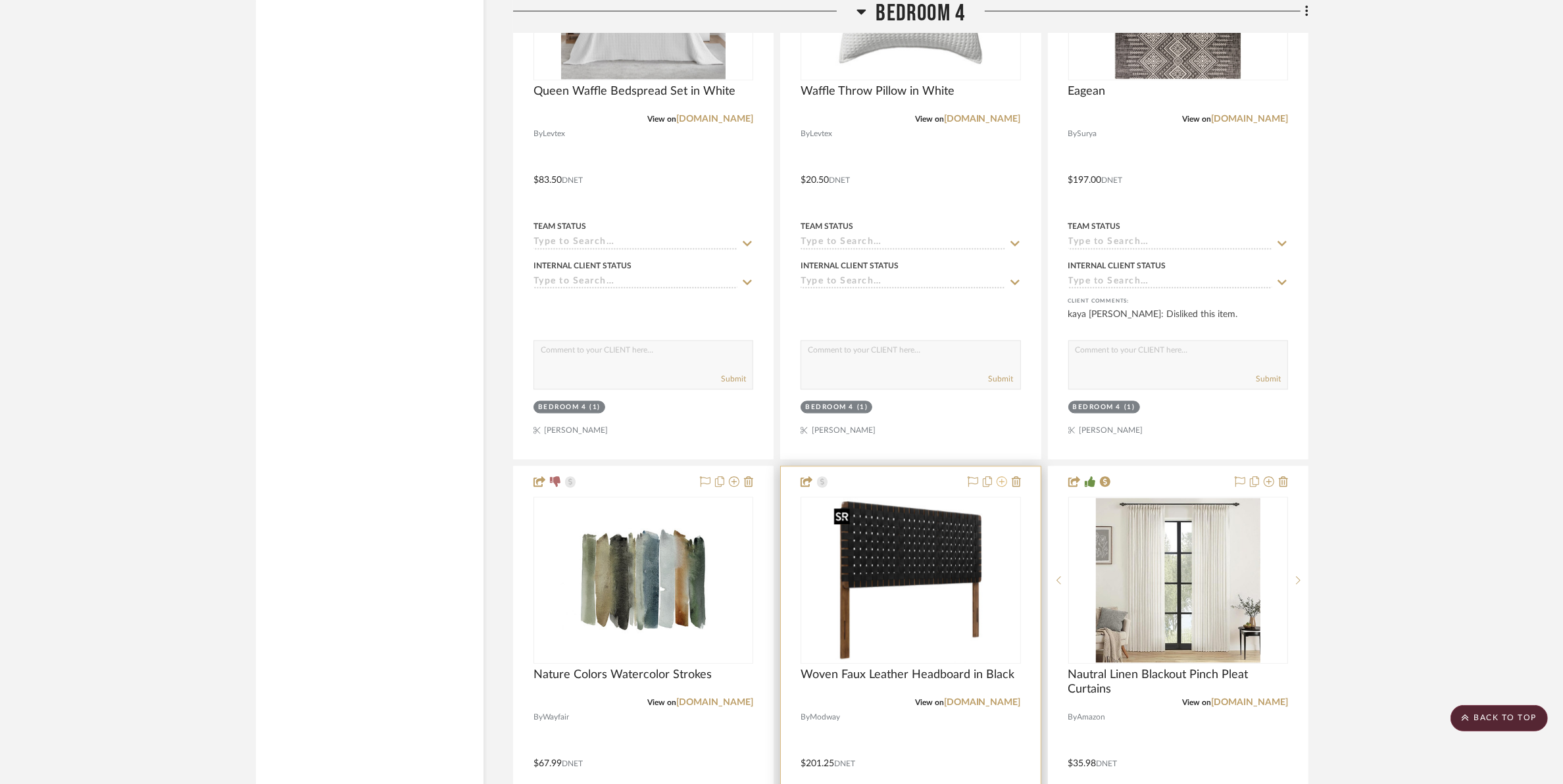
click at [1002, 482] on icon at bounding box center [1002, 481] width 10 height 10
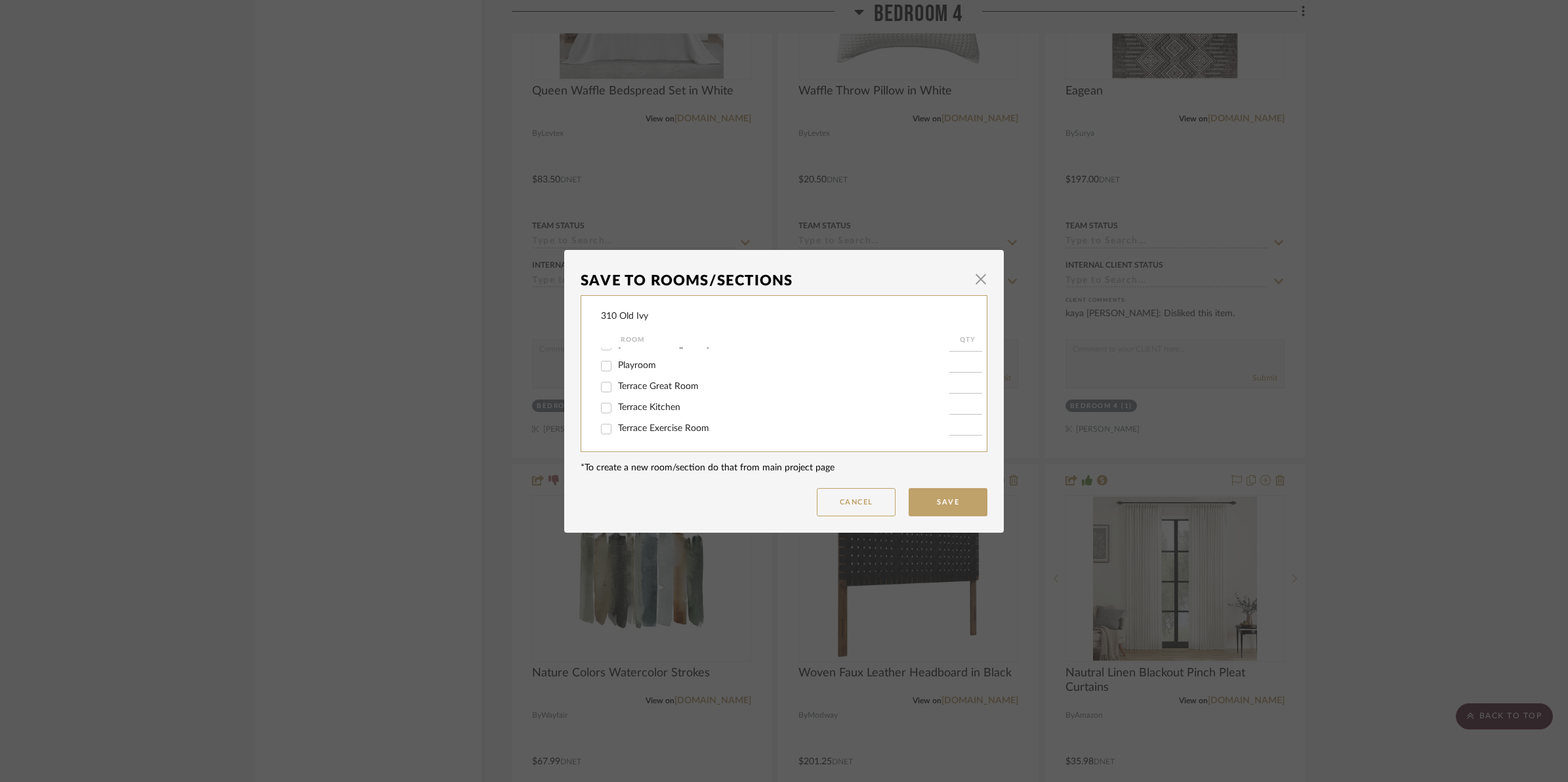
scroll to position [246, 0]
click at [602, 403] on input "Bedroom 4" at bounding box center [606, 406] width 21 height 21
checkbox input "false"
click at [928, 496] on button "Save" at bounding box center [947, 502] width 79 height 28
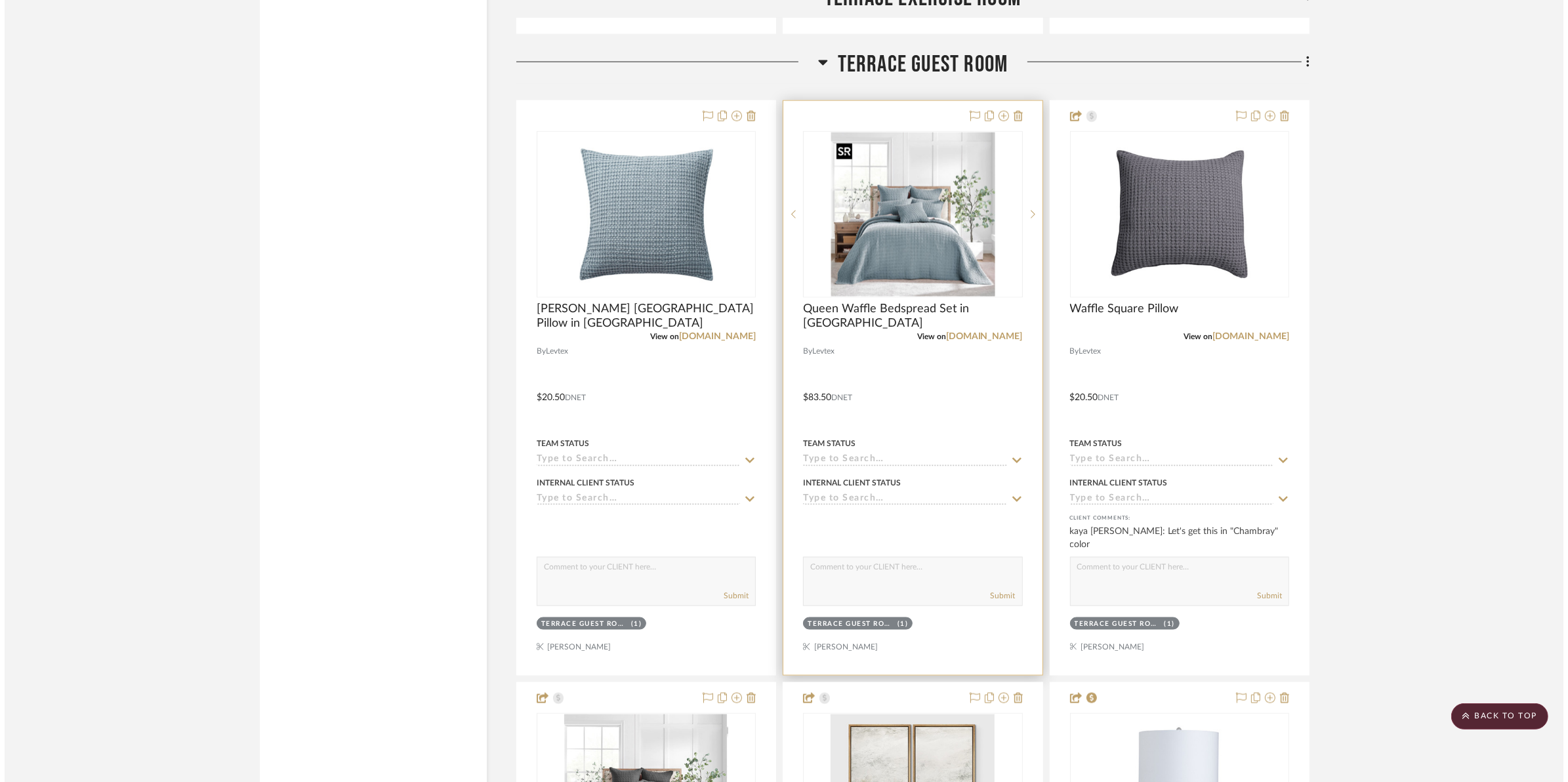
scroll to position [0, 0]
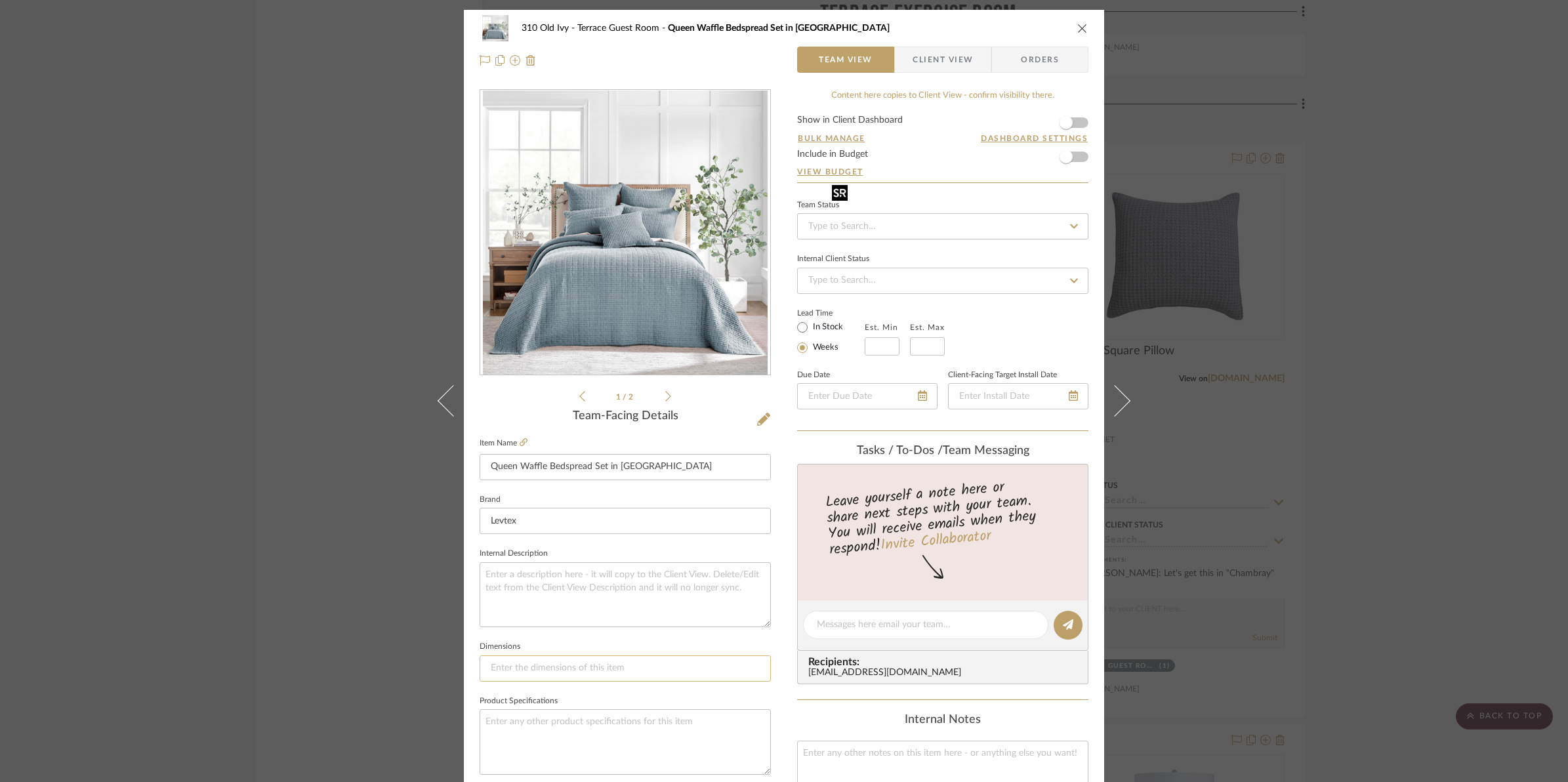
scroll to position [410, 0]
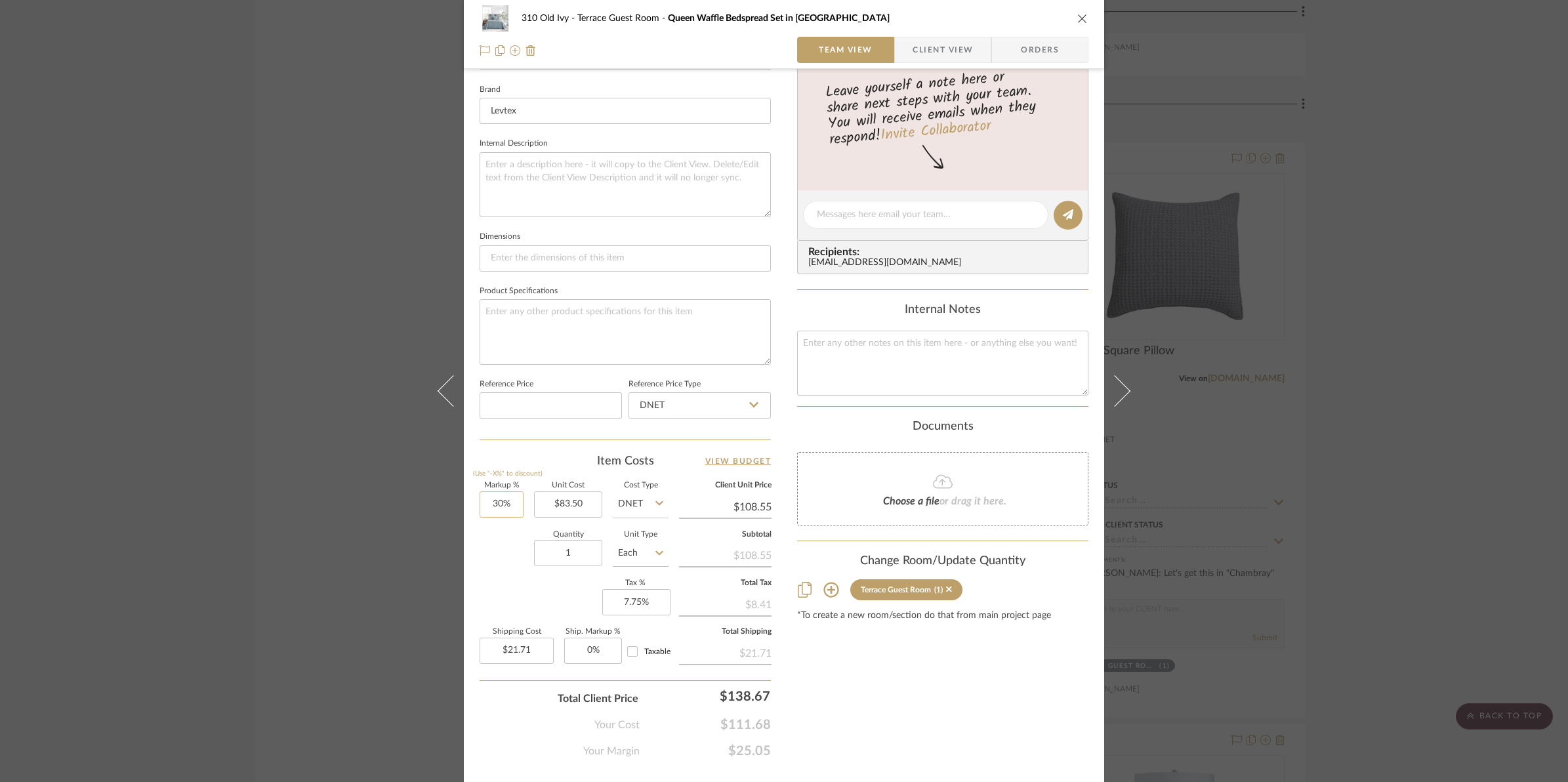
click at [486, 503] on input "30%" at bounding box center [502, 505] width 44 height 26
click at [493, 558] on div "Quantity 1 Unit Type Each" at bounding box center [574, 554] width 189 height 46
type input "50%"
type input "$125.25"
type input "$25.05"
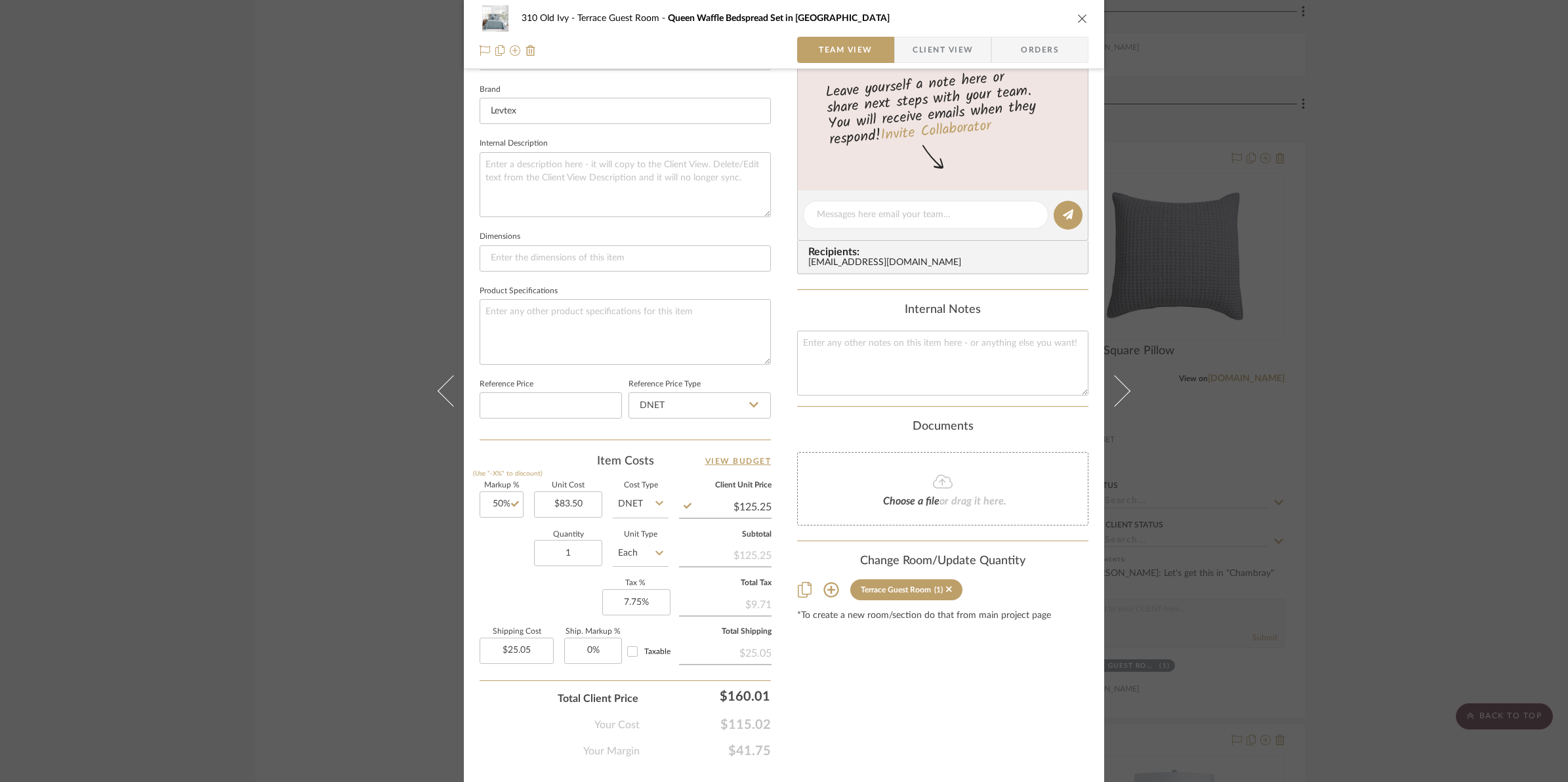
scroll to position [0, 0]
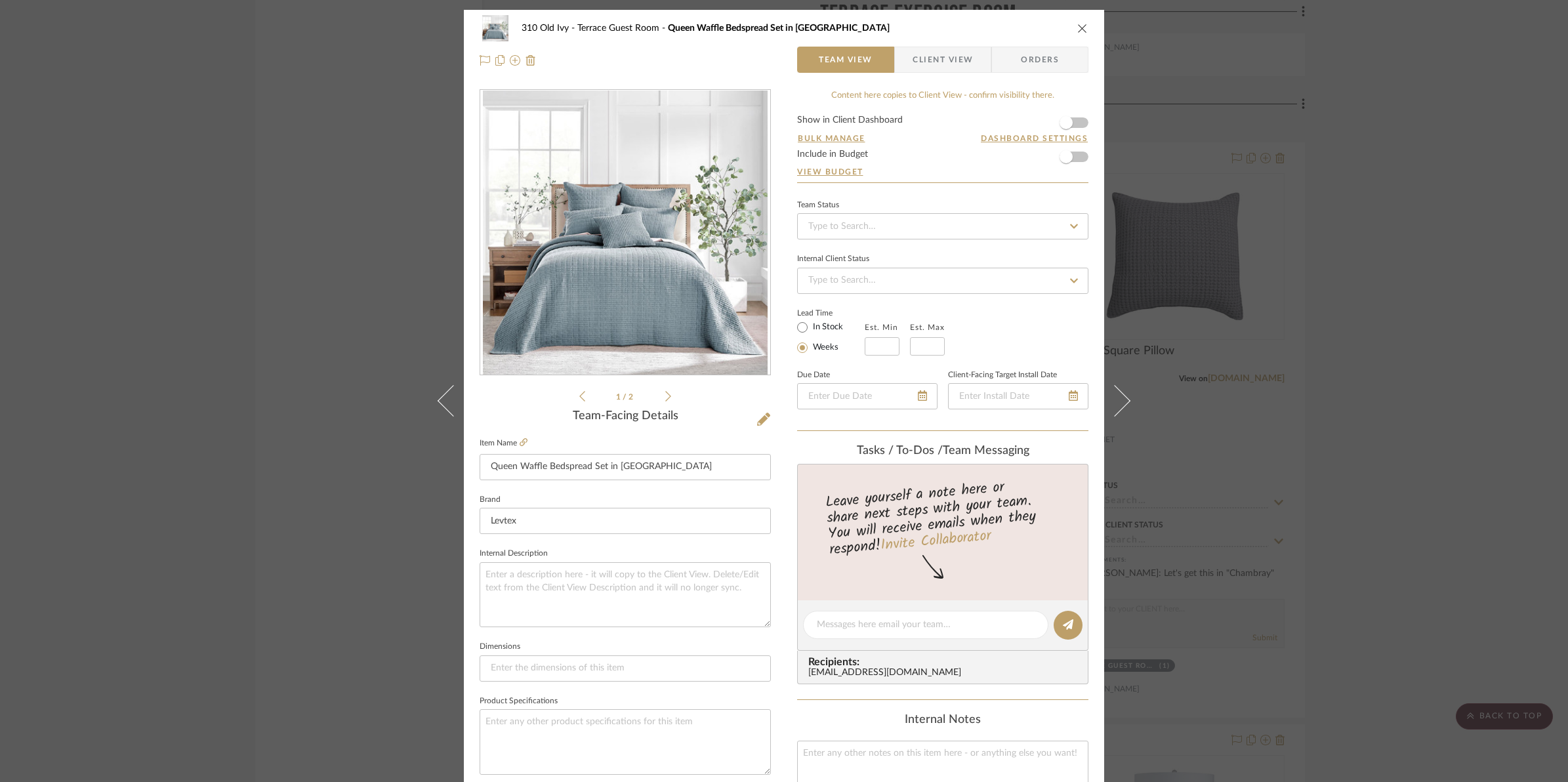
click at [1081, 122] on form "Show in Client Dashboard Bulk Manage Dashboard Settings Include in Budget View …" at bounding box center [942, 148] width 291 height 67
click at [1071, 128] on span "button" at bounding box center [1065, 123] width 29 height 29
click at [1066, 158] on span "button" at bounding box center [1066, 157] width 13 height 13
click at [1079, 25] on icon "close" at bounding box center [1082, 28] width 10 height 10
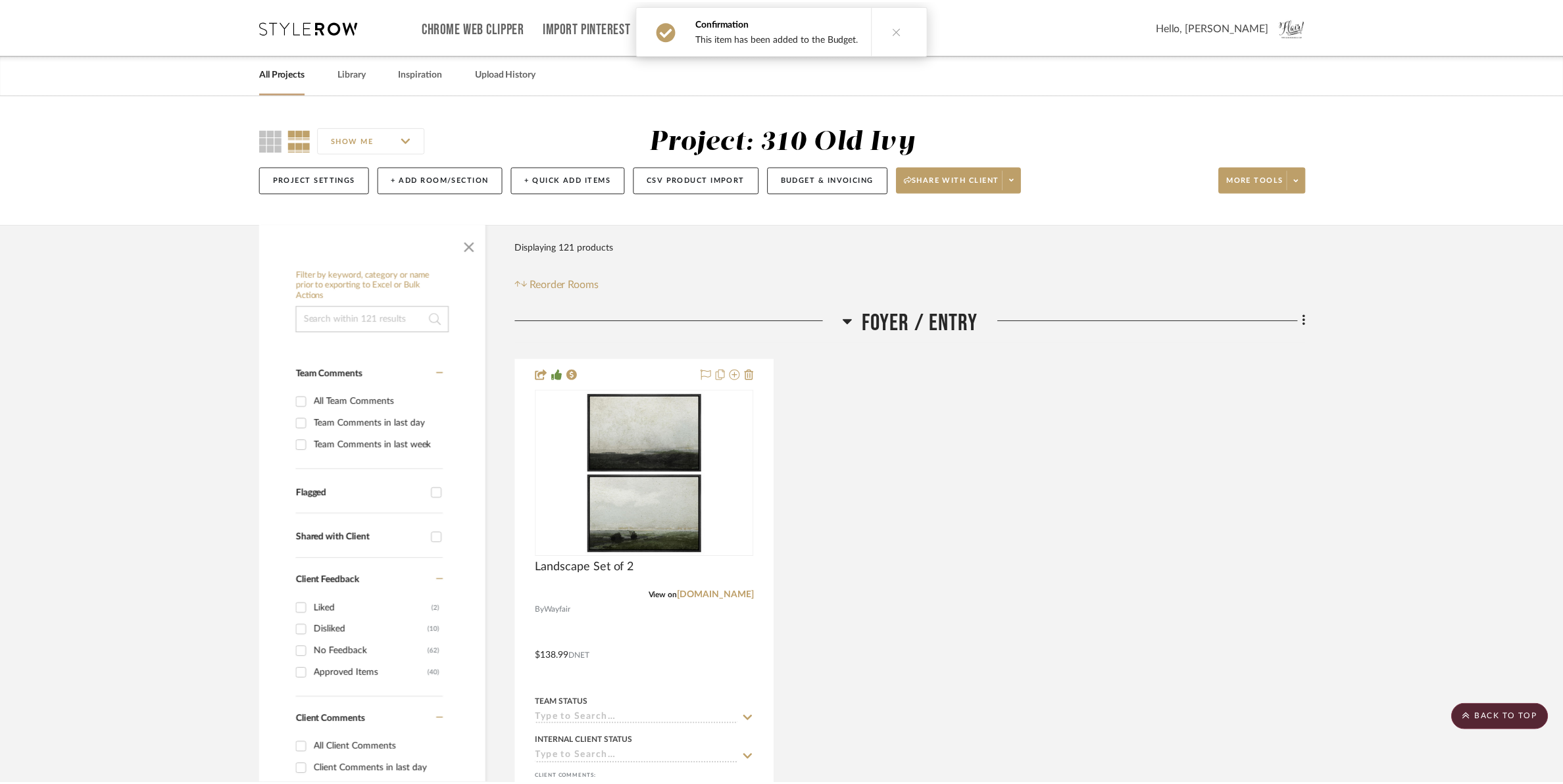
scroll to position [21000, 0]
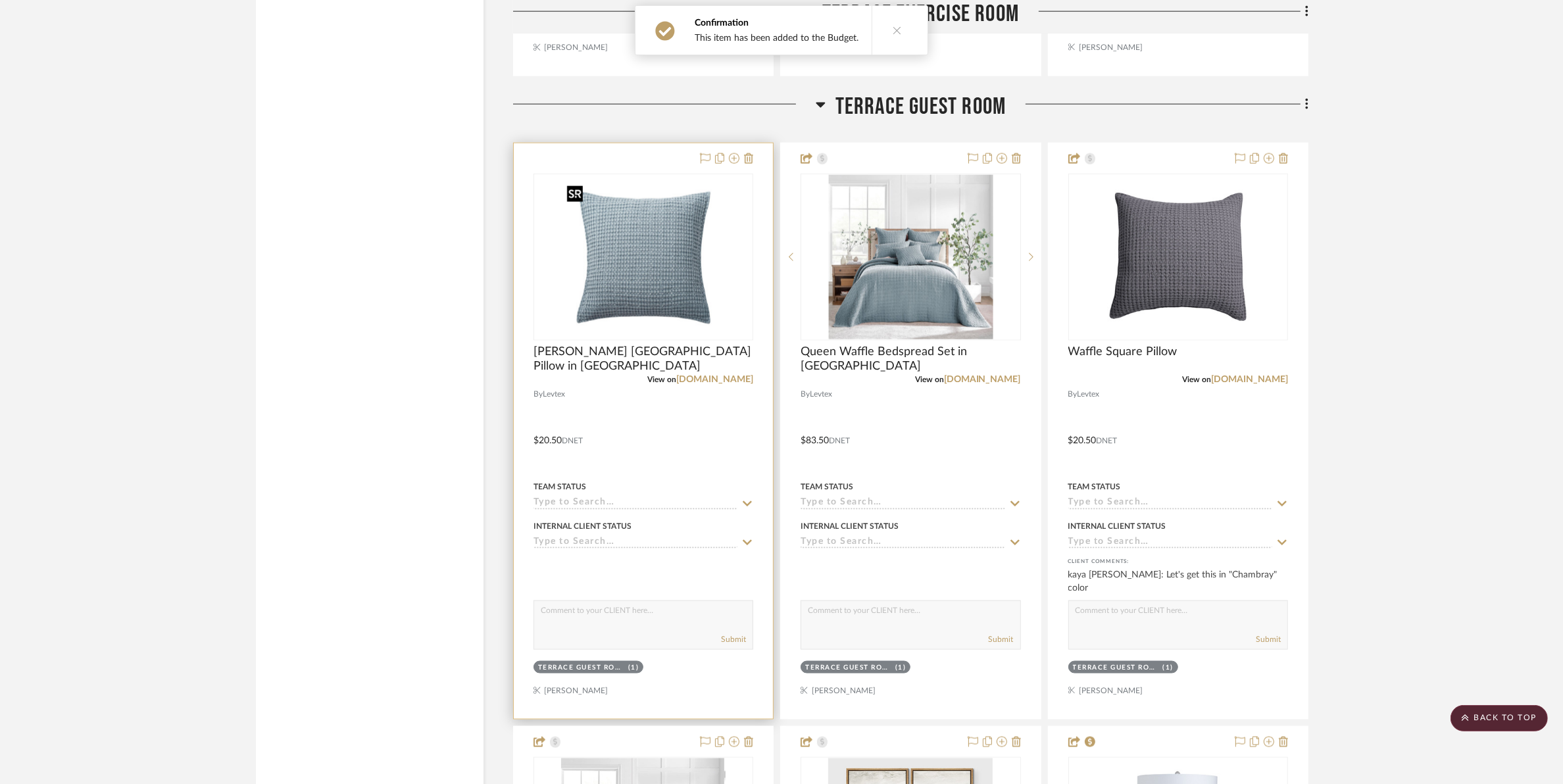
click at [0, 0] on img at bounding box center [0, 0] width 0 height 0
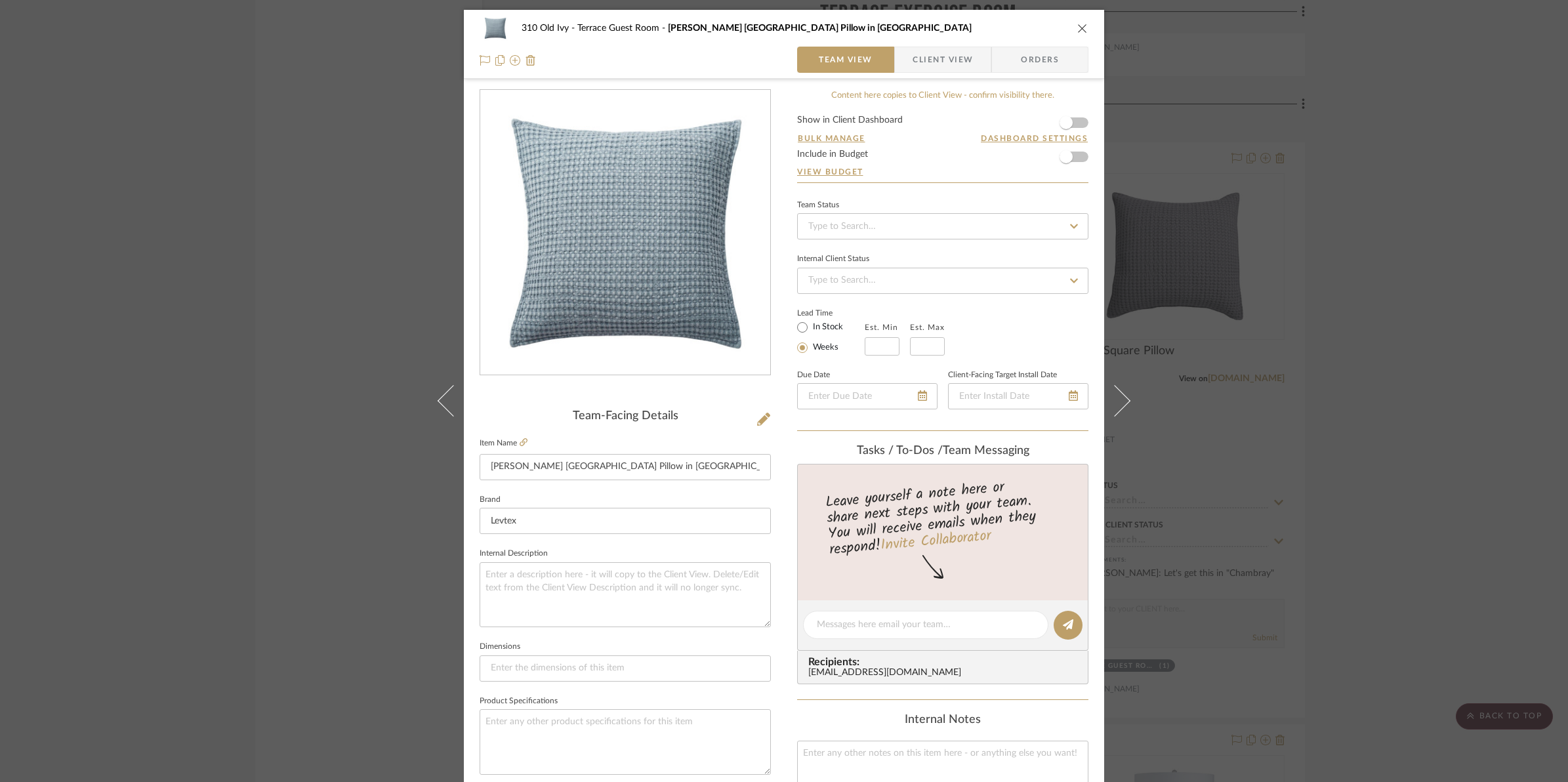
scroll to position [246, 0]
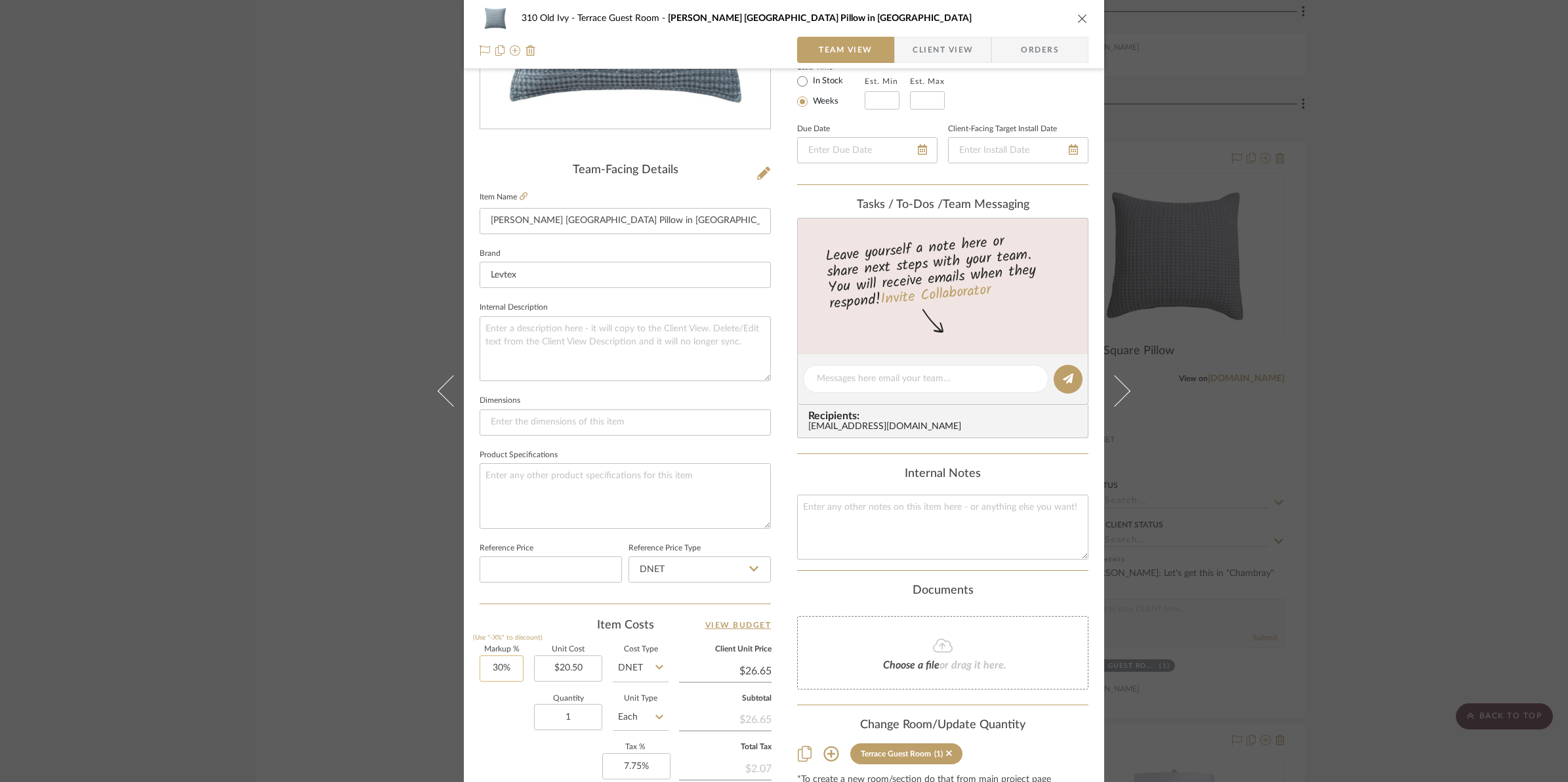
click at [487, 667] on input "30%" at bounding box center [502, 668] width 44 height 26
click at [486, 700] on div "Quantity 1 Unit Type Each" at bounding box center [574, 718] width 189 height 46
type input "50%"
type input "$30.75"
type input "$6.15"
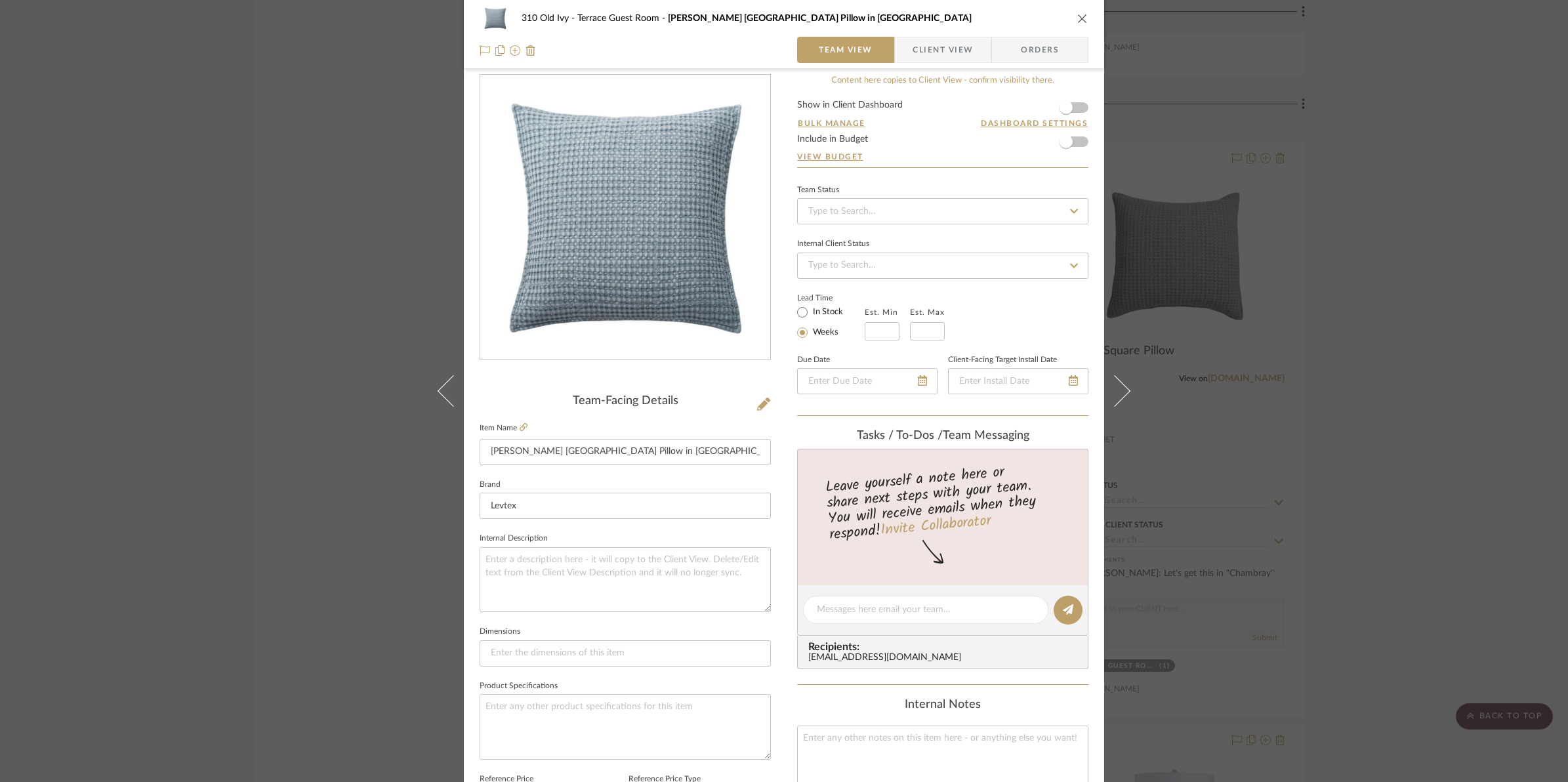
scroll to position [0, 0]
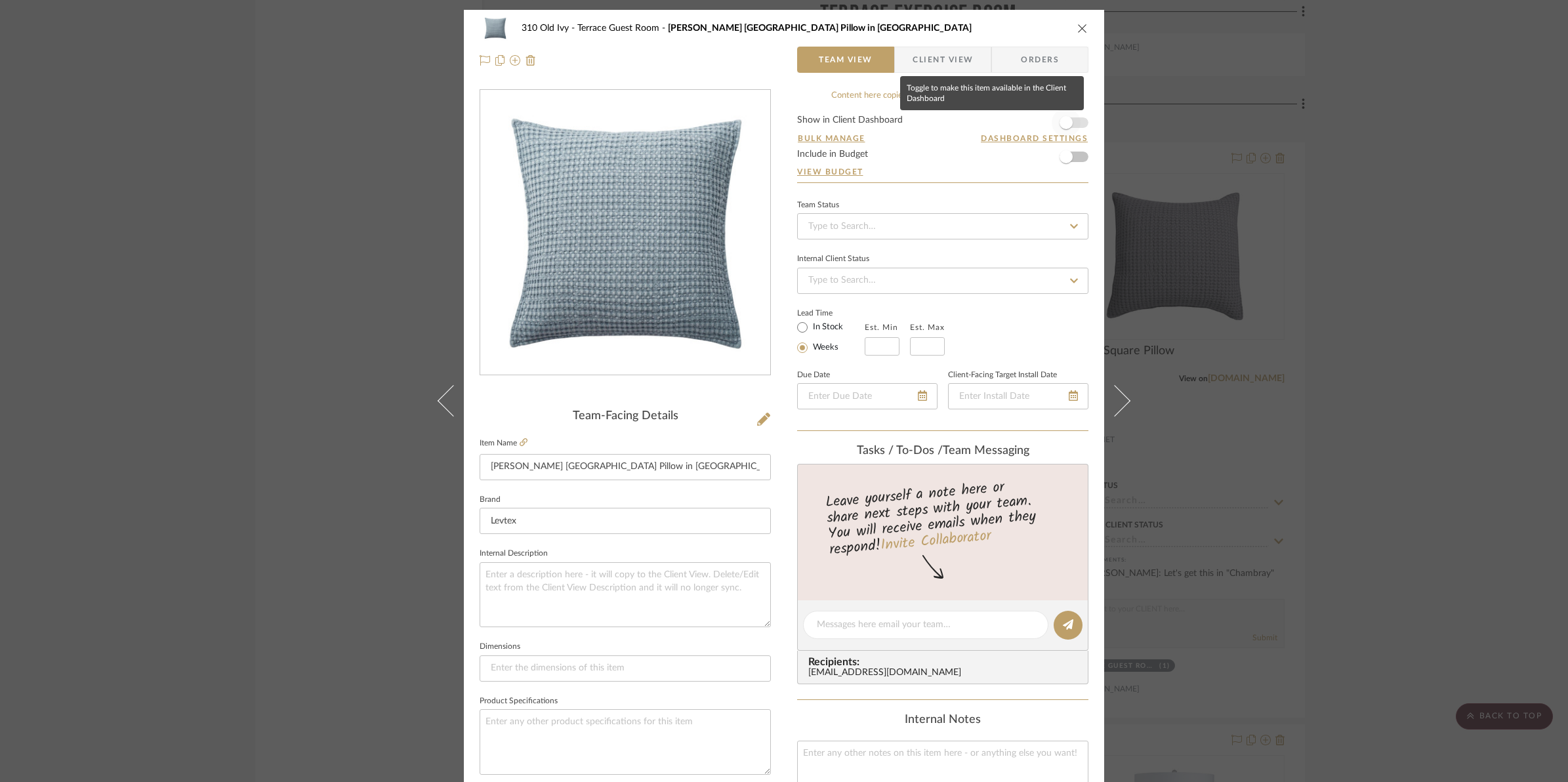
click at [1070, 125] on span "button" at bounding box center [1065, 123] width 29 height 29
click at [1068, 158] on span "button" at bounding box center [1065, 156] width 29 height 29
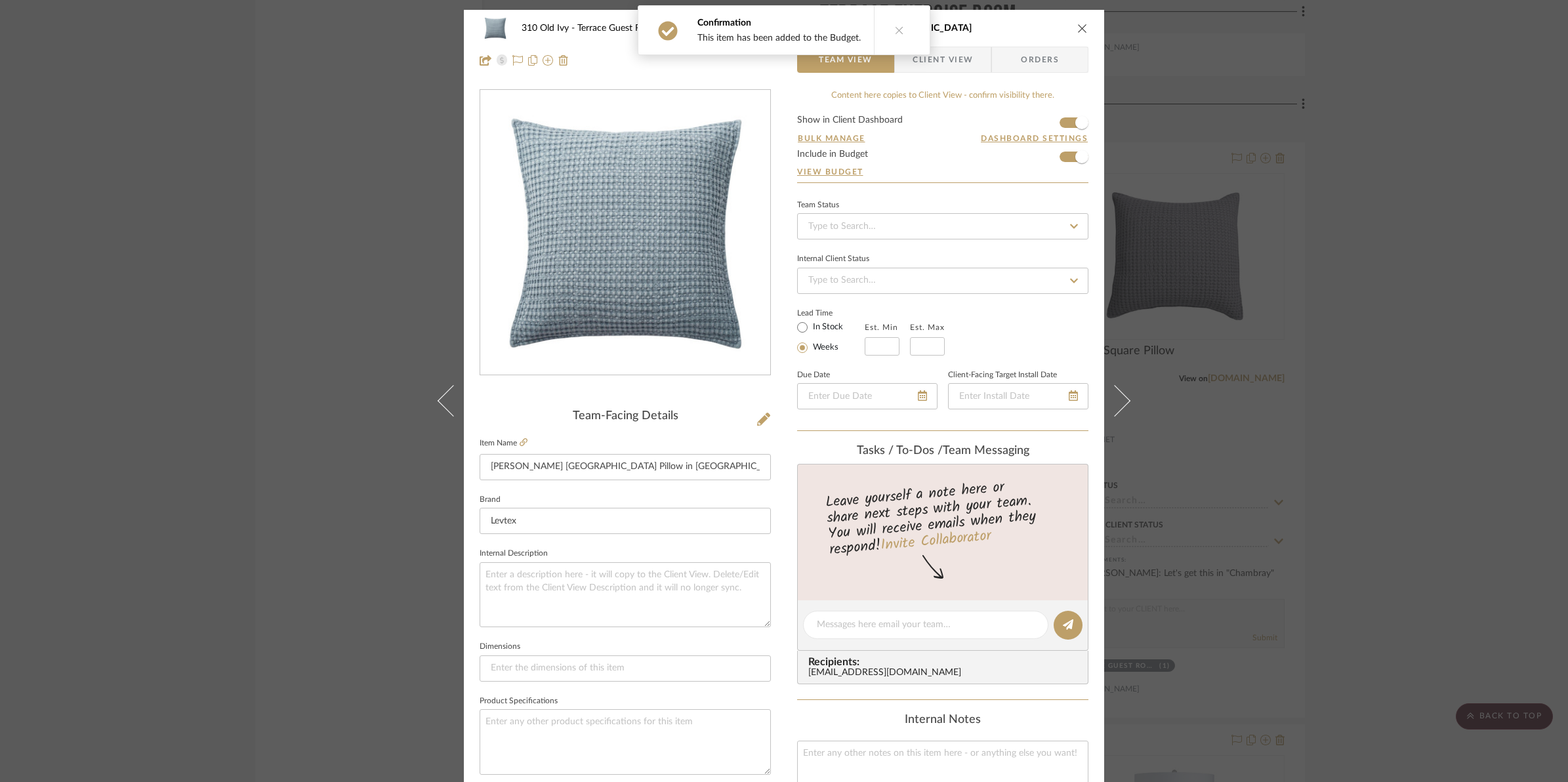
click at [1077, 30] on icon "close" at bounding box center [1082, 28] width 10 height 10
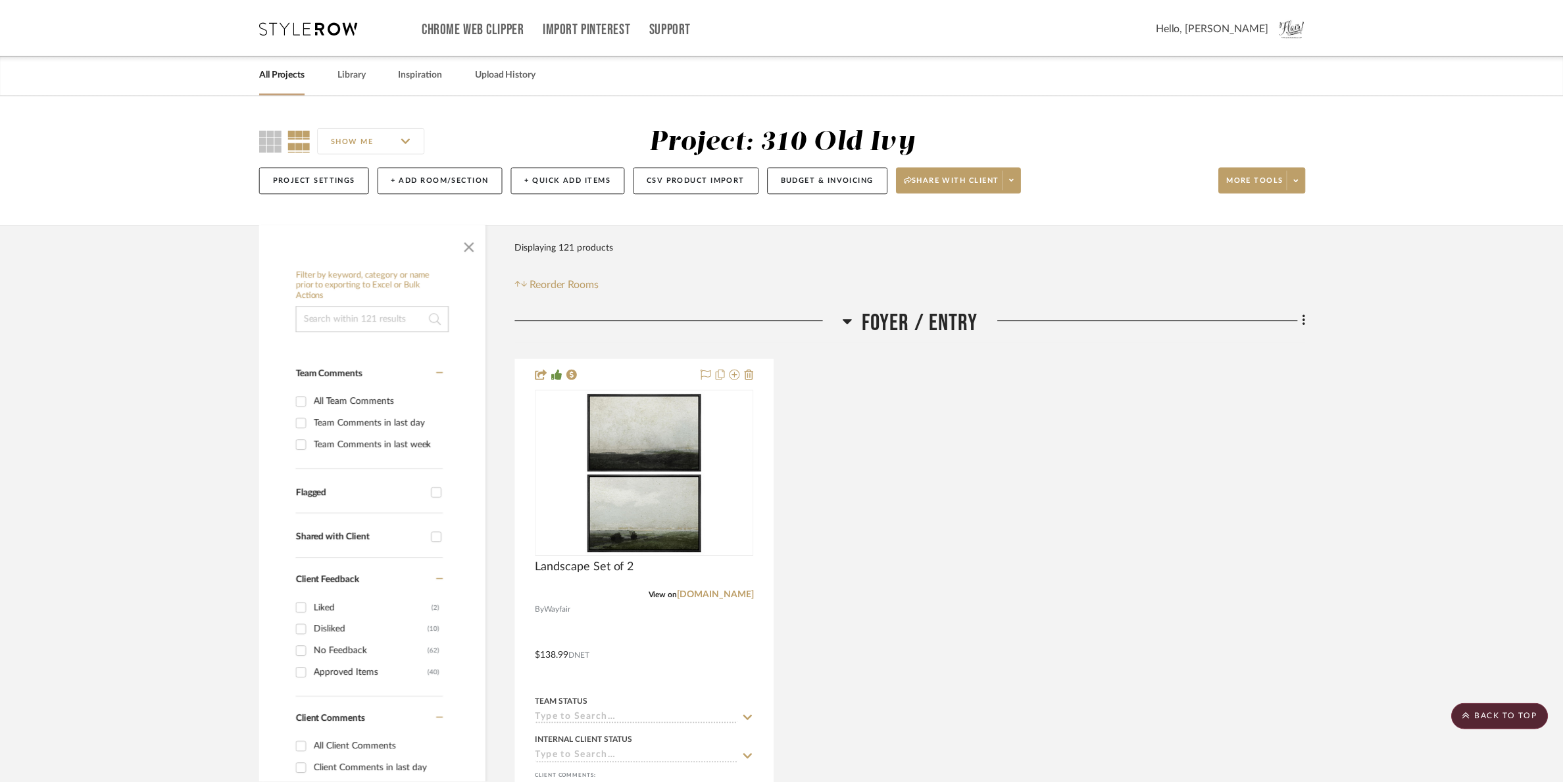
scroll to position [21000, 0]
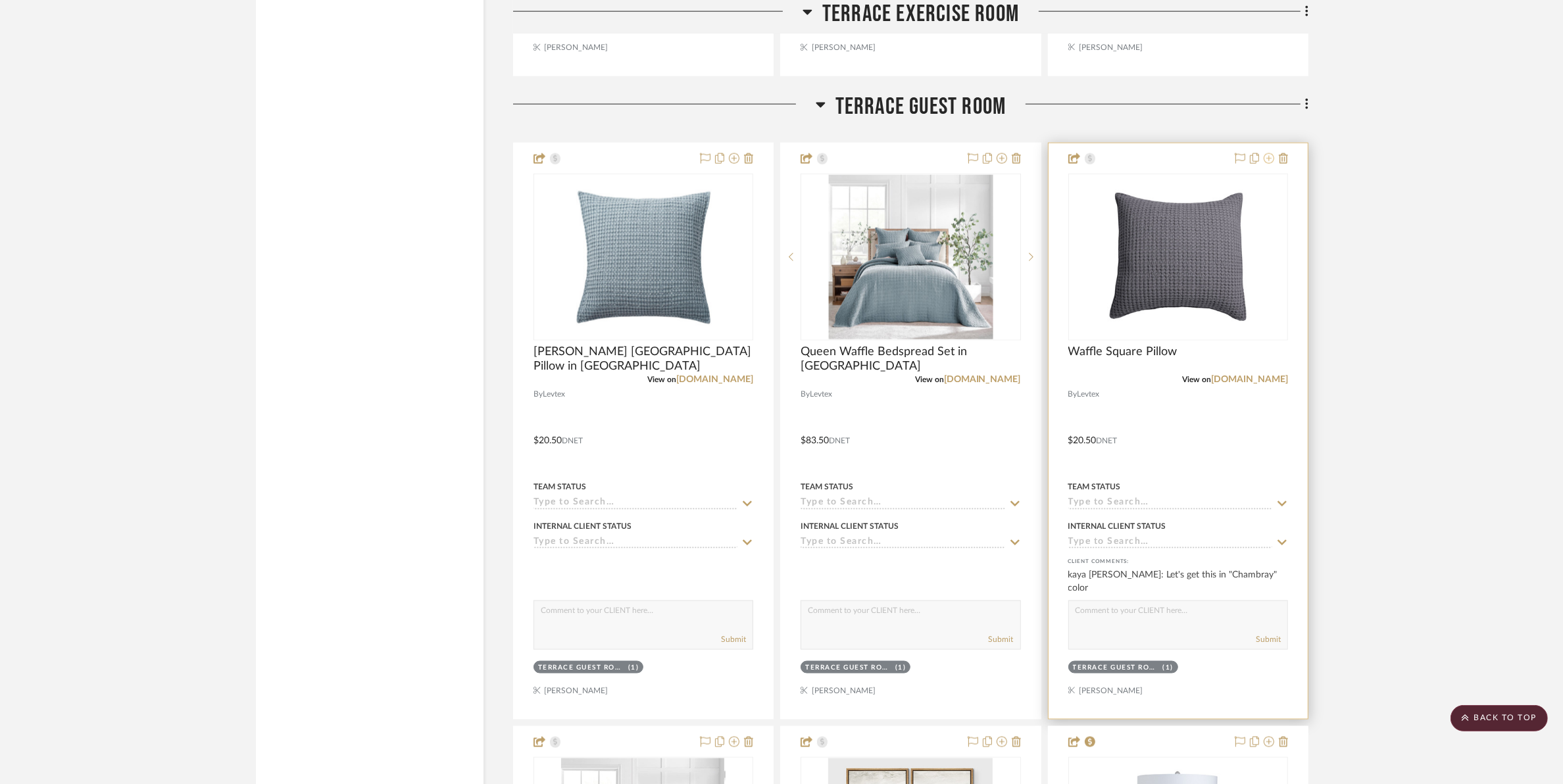
click at [1254, 163] on icon at bounding box center [1269, 158] width 10 height 10
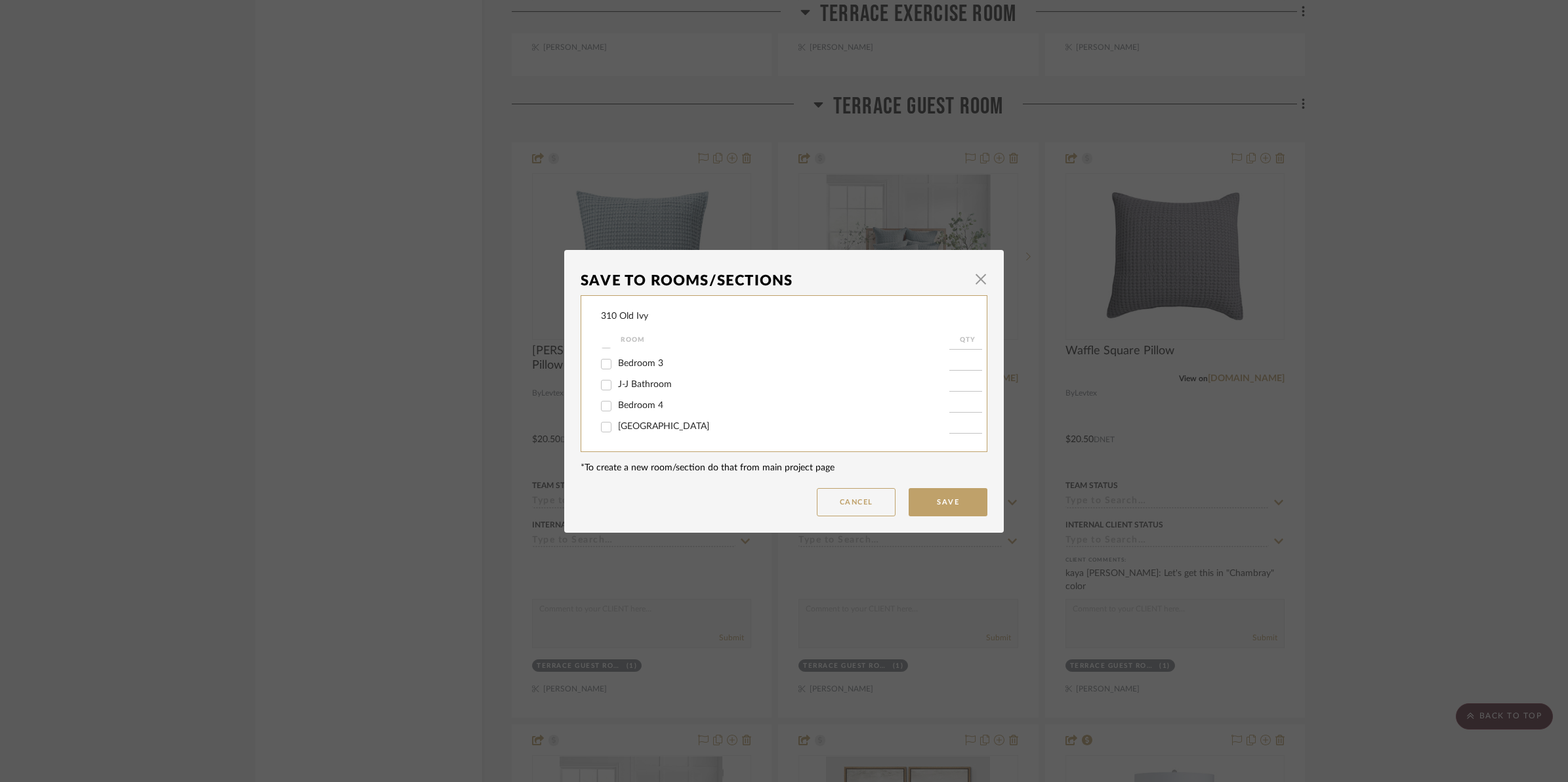
scroll to position [392, 0]
click at [600, 387] on input "Terrace Guest Room" at bounding box center [606, 386] width 21 height 21
checkbox input "false"
click at [956, 495] on button "Save" at bounding box center [947, 502] width 79 height 28
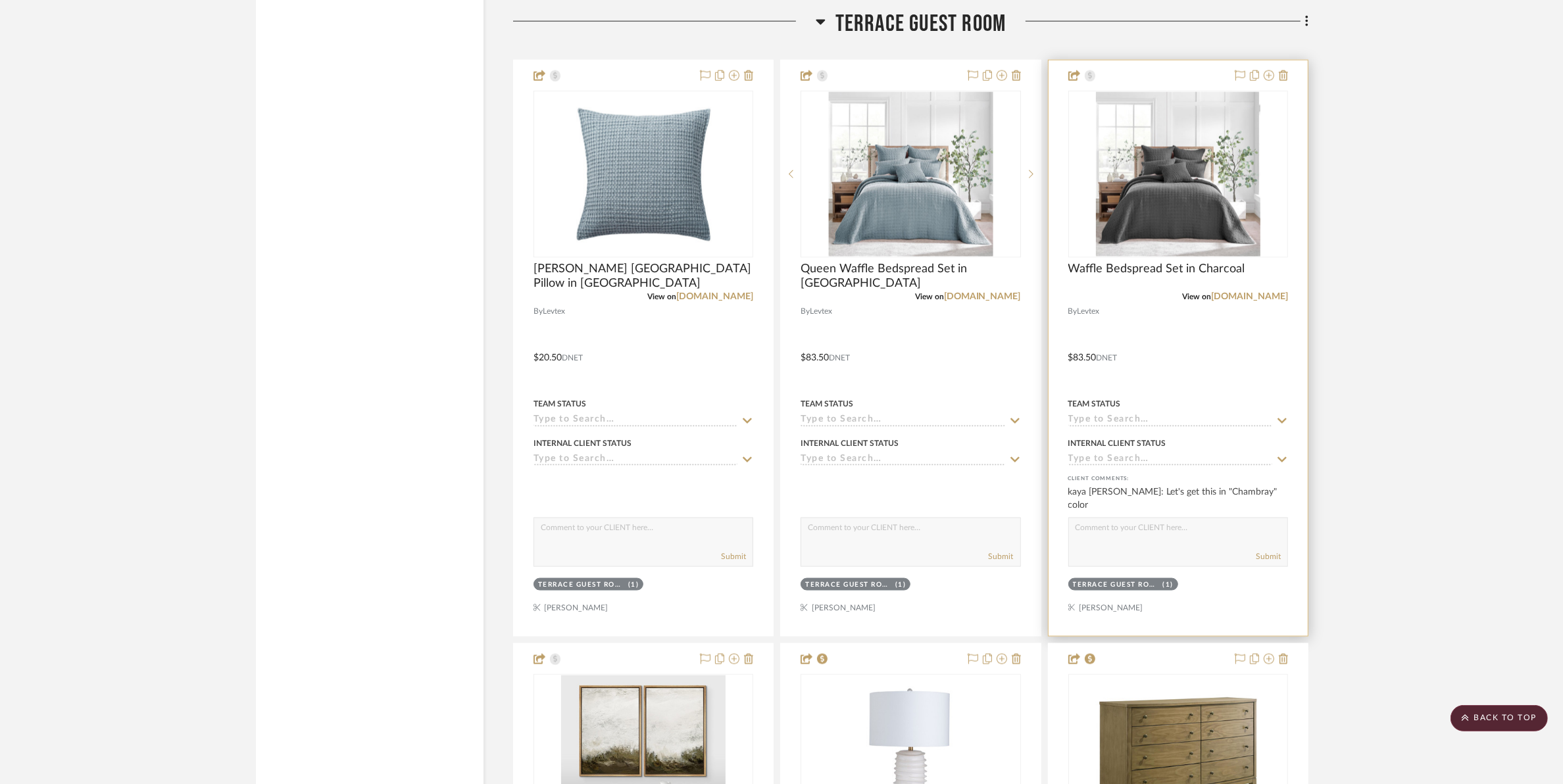
scroll to position [21081, 0]
click at [1254, 79] on icon at bounding box center [1269, 76] width 10 height 10
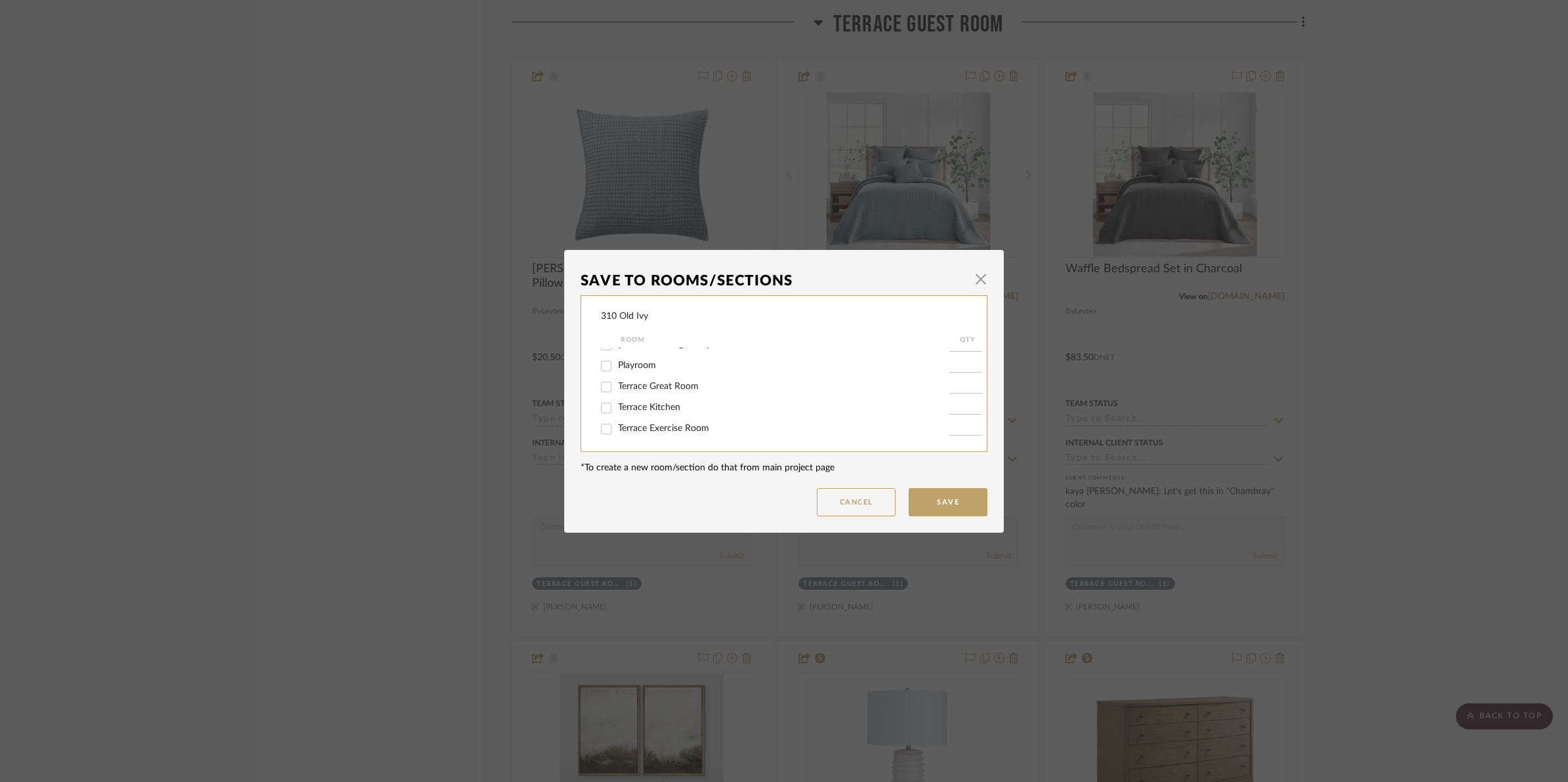
scroll to position [392, 0]
click at [604, 385] on input "Terrace Guest Room" at bounding box center [606, 386] width 21 height 21
checkbox input "false"
click at [946, 505] on button "Save" at bounding box center [947, 502] width 79 height 28
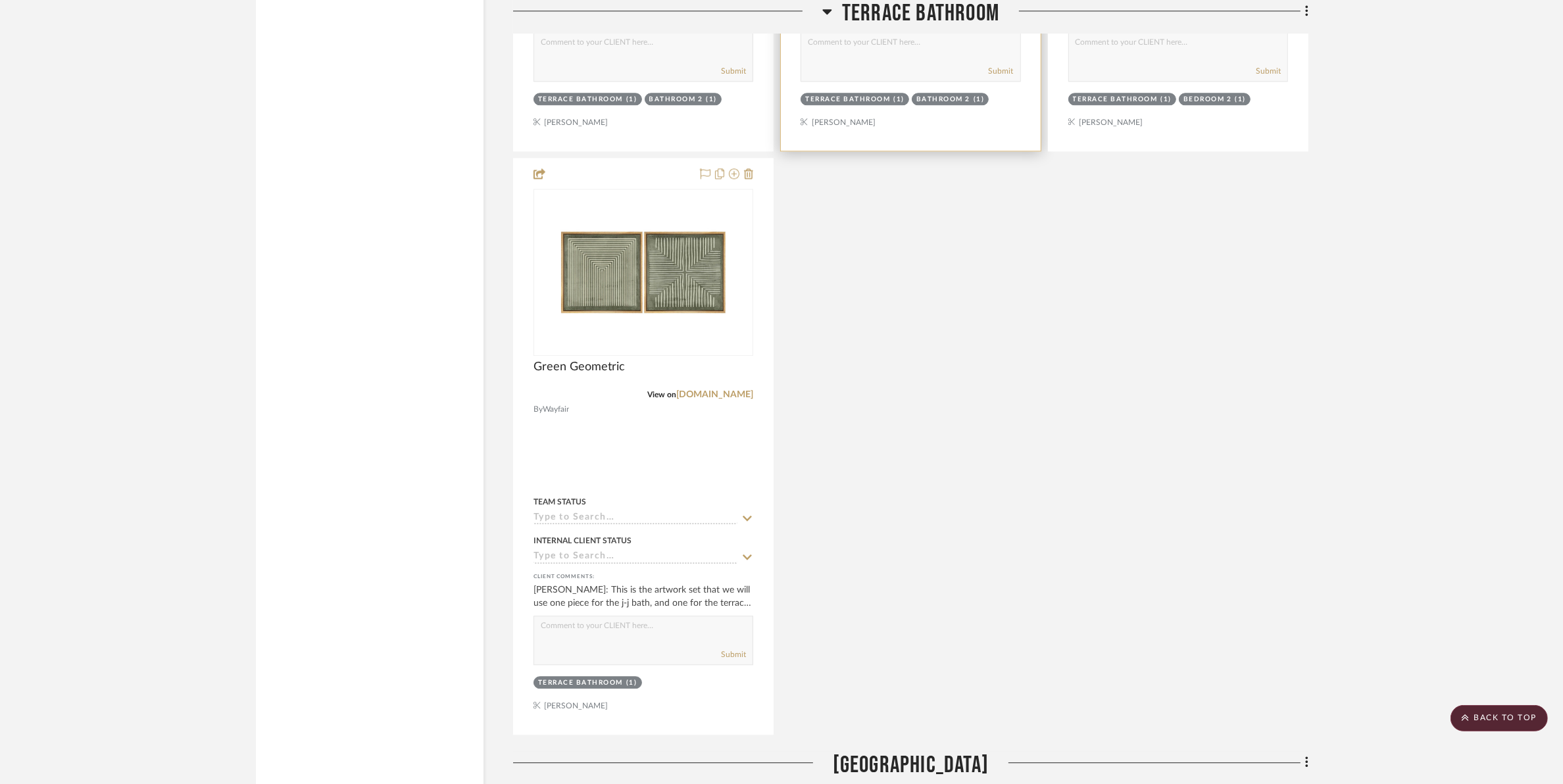
scroll to position [22972, 0]
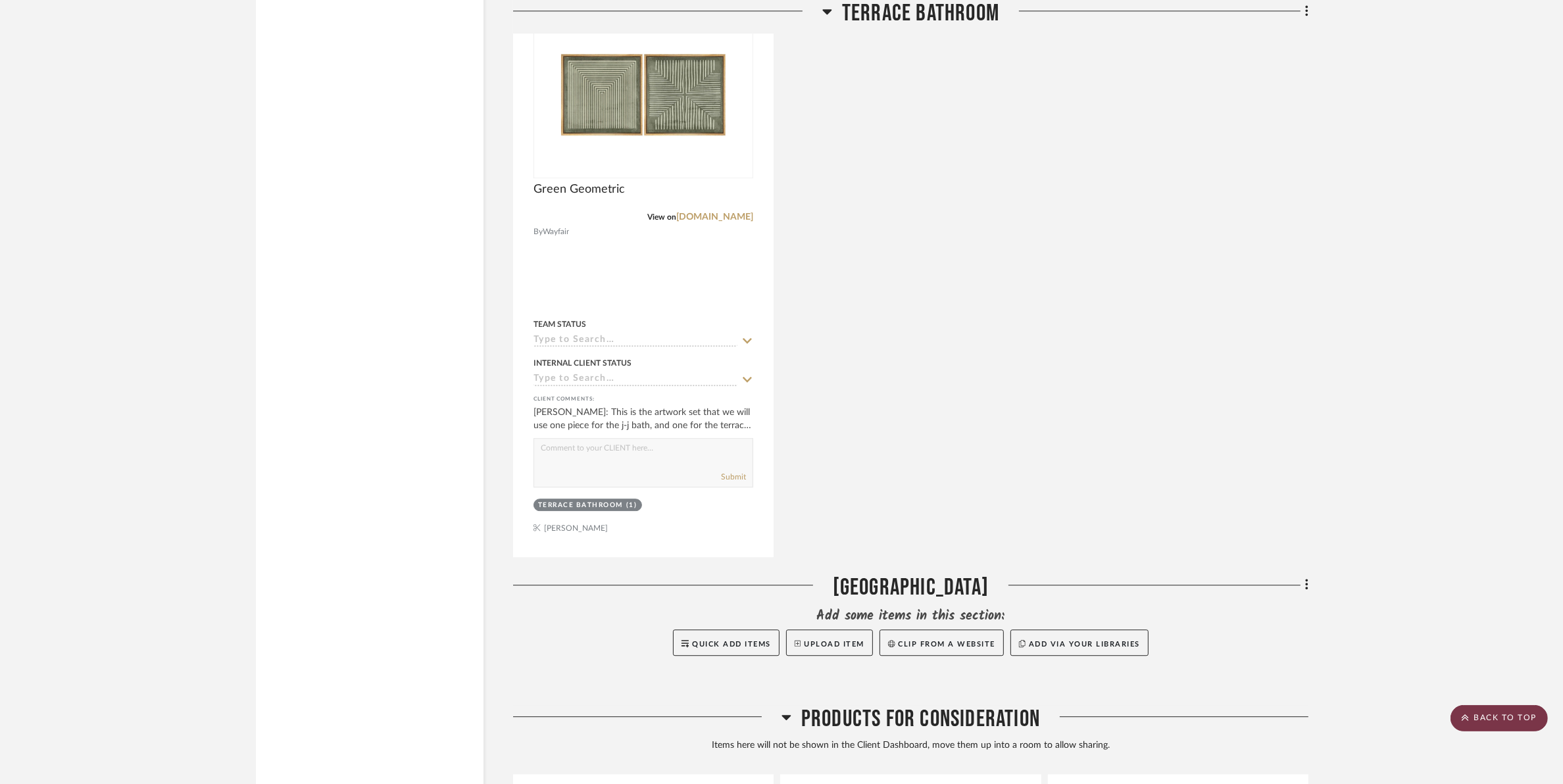
click at [1254, 723] on scroll-to-top-button "BACK TO TOP" at bounding box center [1499, 718] width 97 height 26
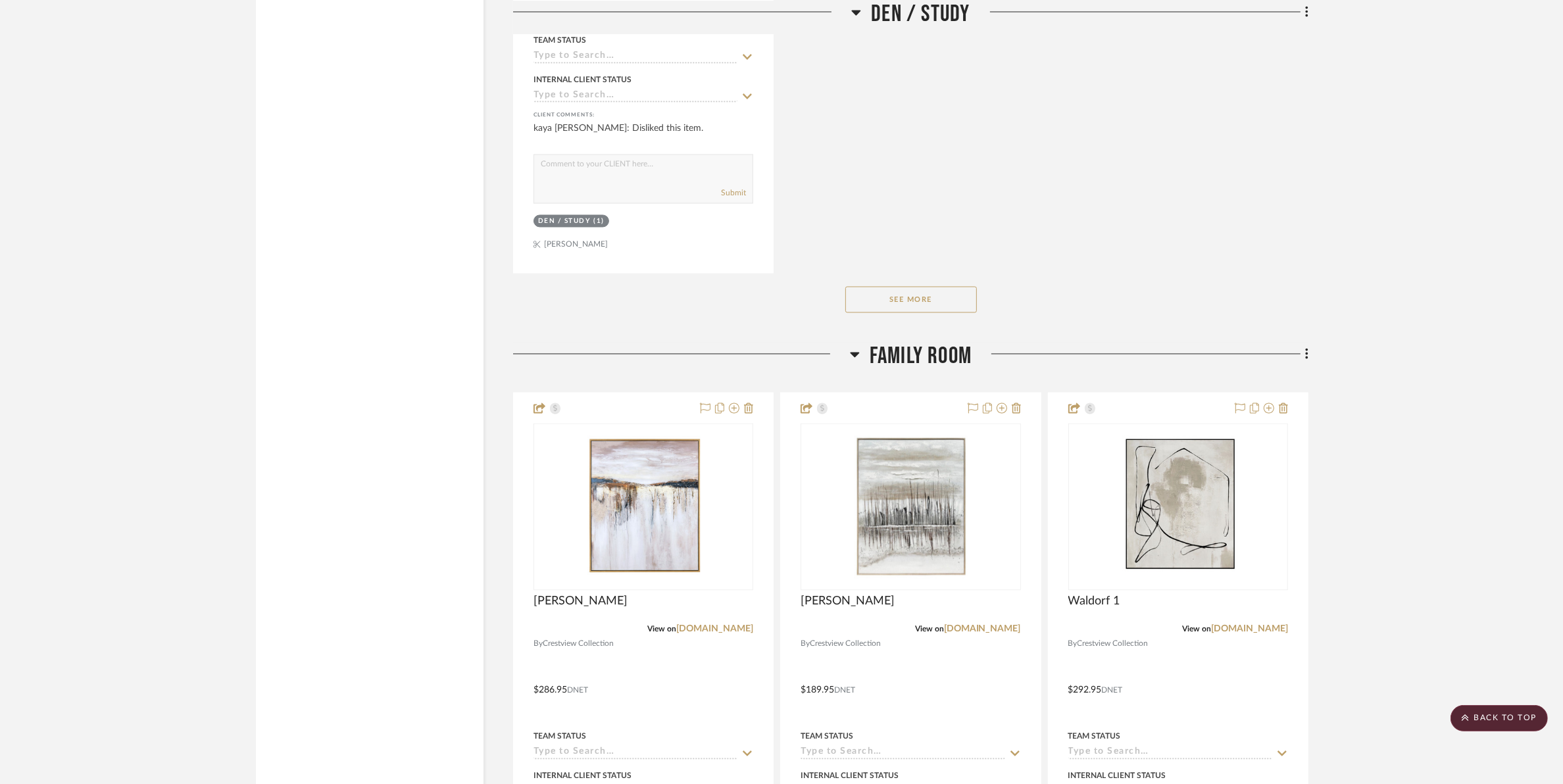
scroll to position [3206, 0]
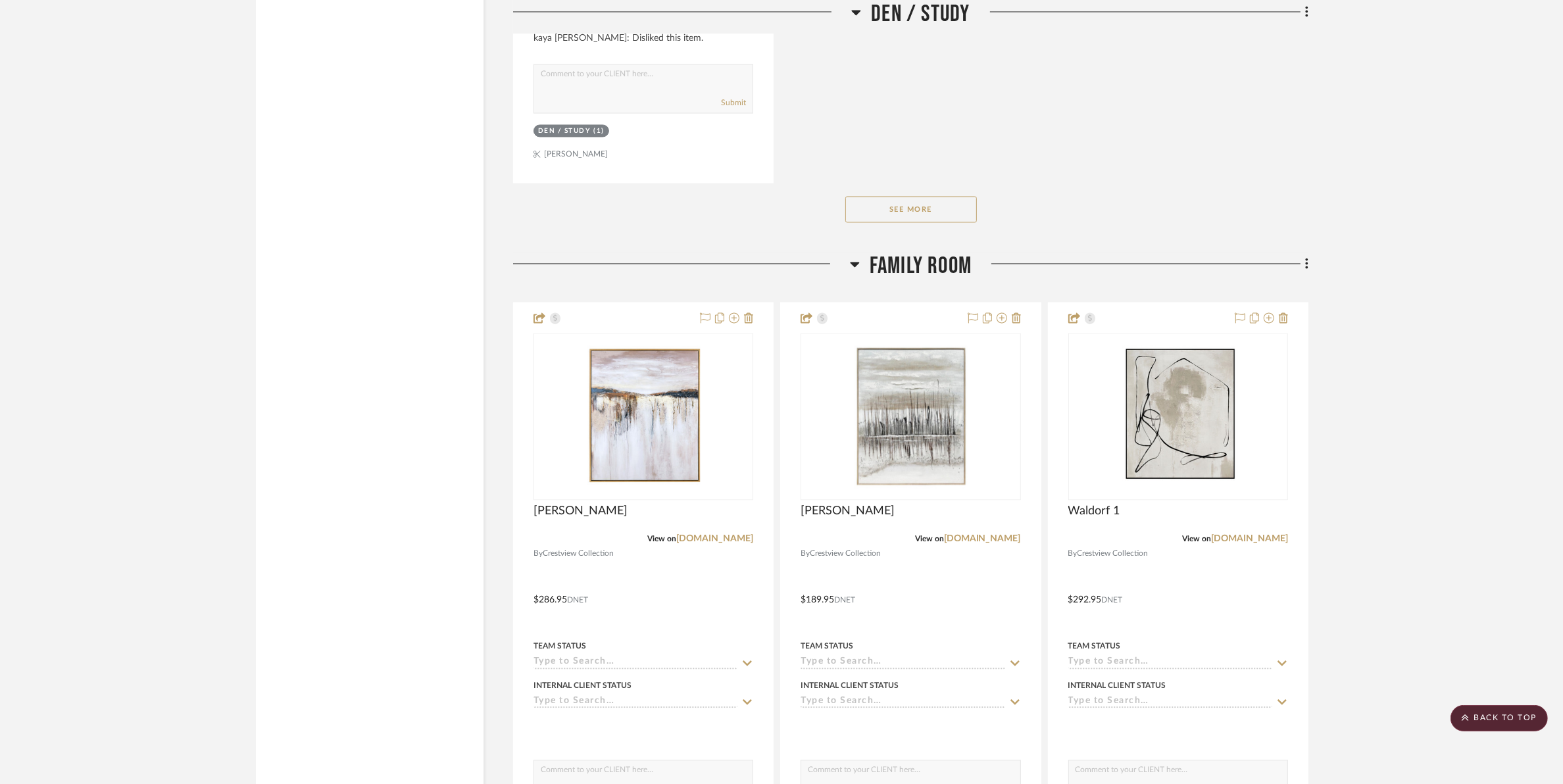
click at [939, 208] on button "See More" at bounding box center [911, 209] width 132 height 26
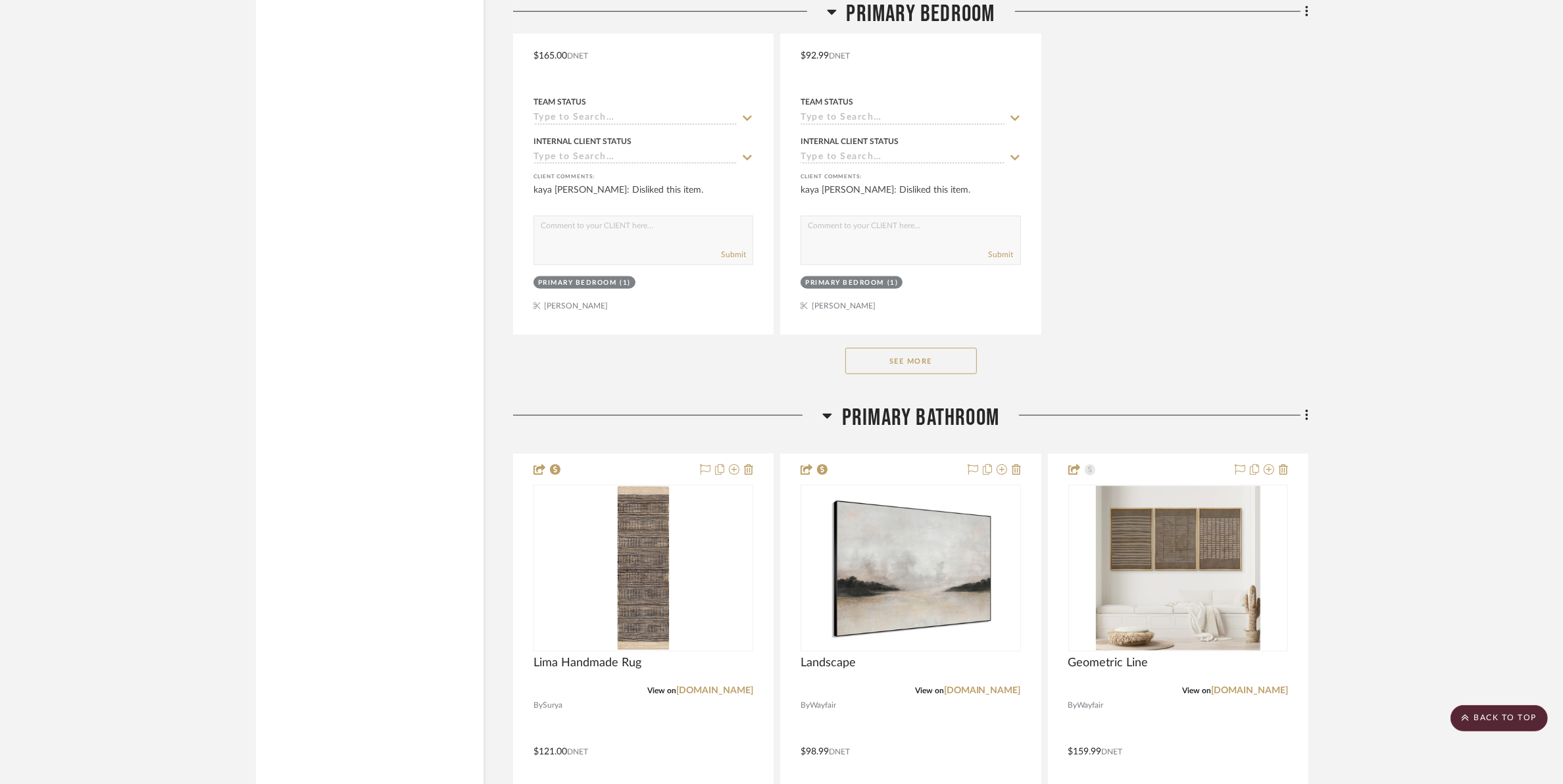
scroll to position [8055, 0]
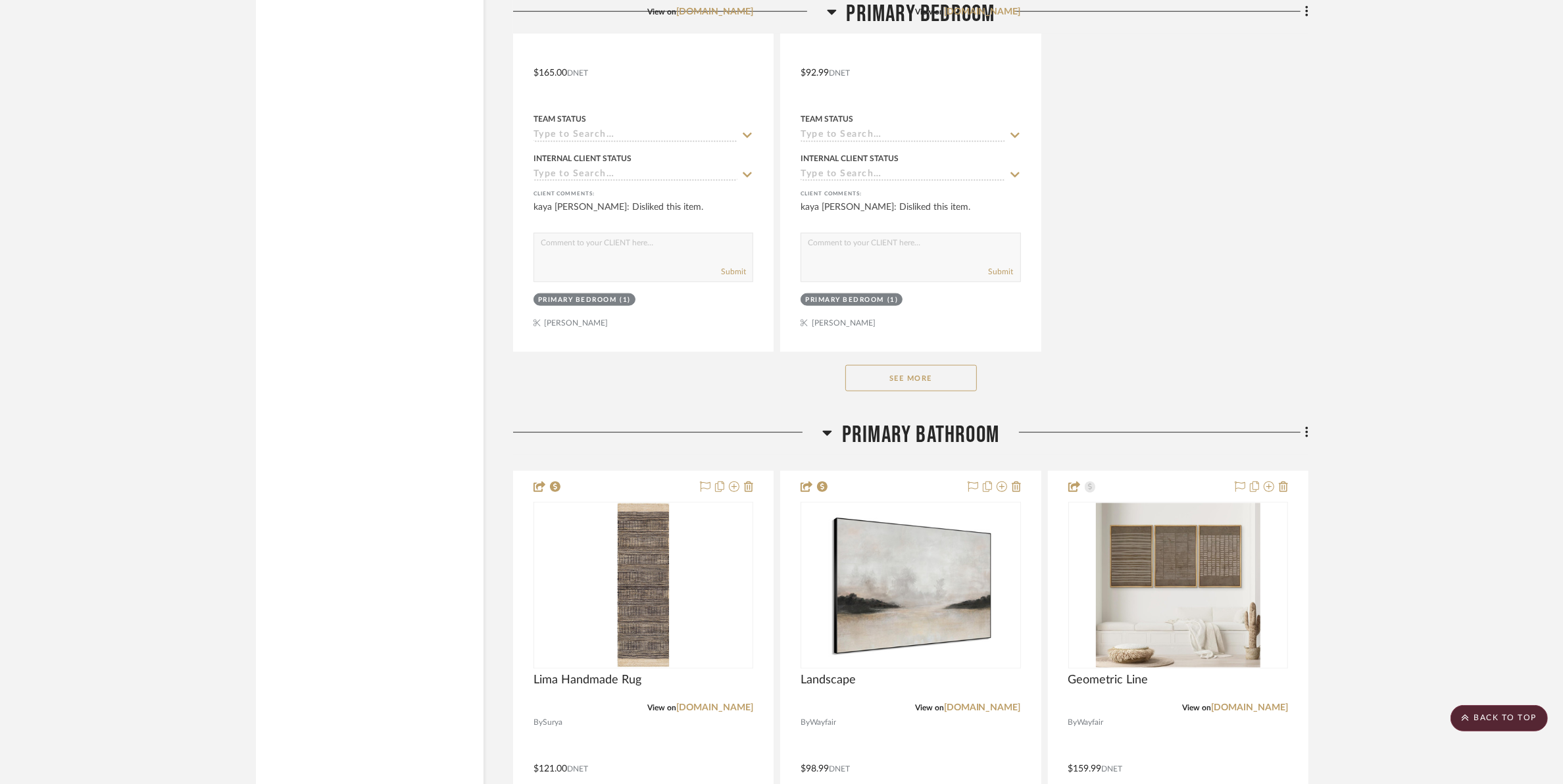
click at [957, 382] on button "See More" at bounding box center [911, 378] width 132 height 26
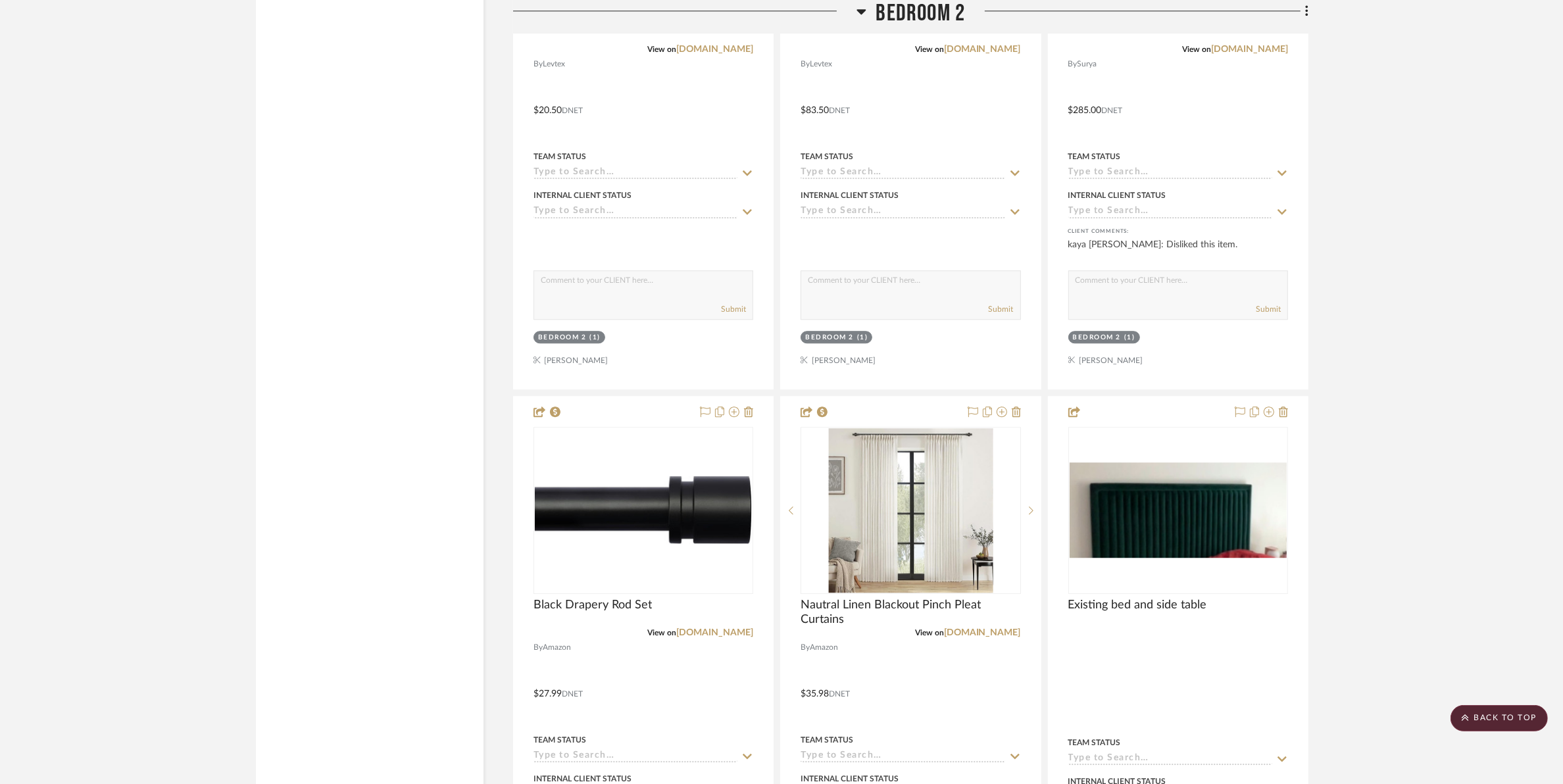
scroll to position [10438, 0]
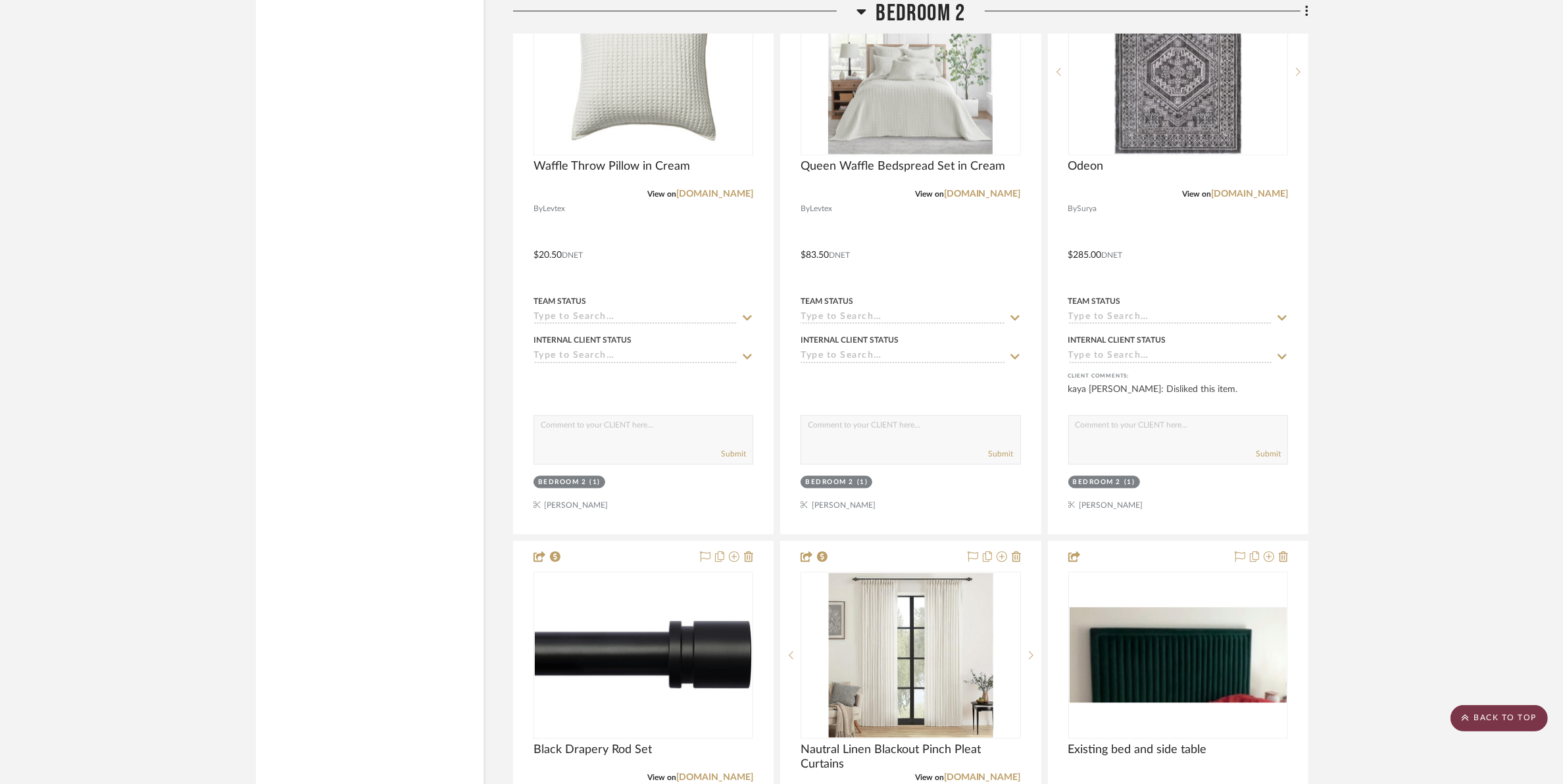
click at [1254, 708] on scroll-to-top-button "BACK TO TOP" at bounding box center [1499, 718] width 97 height 26
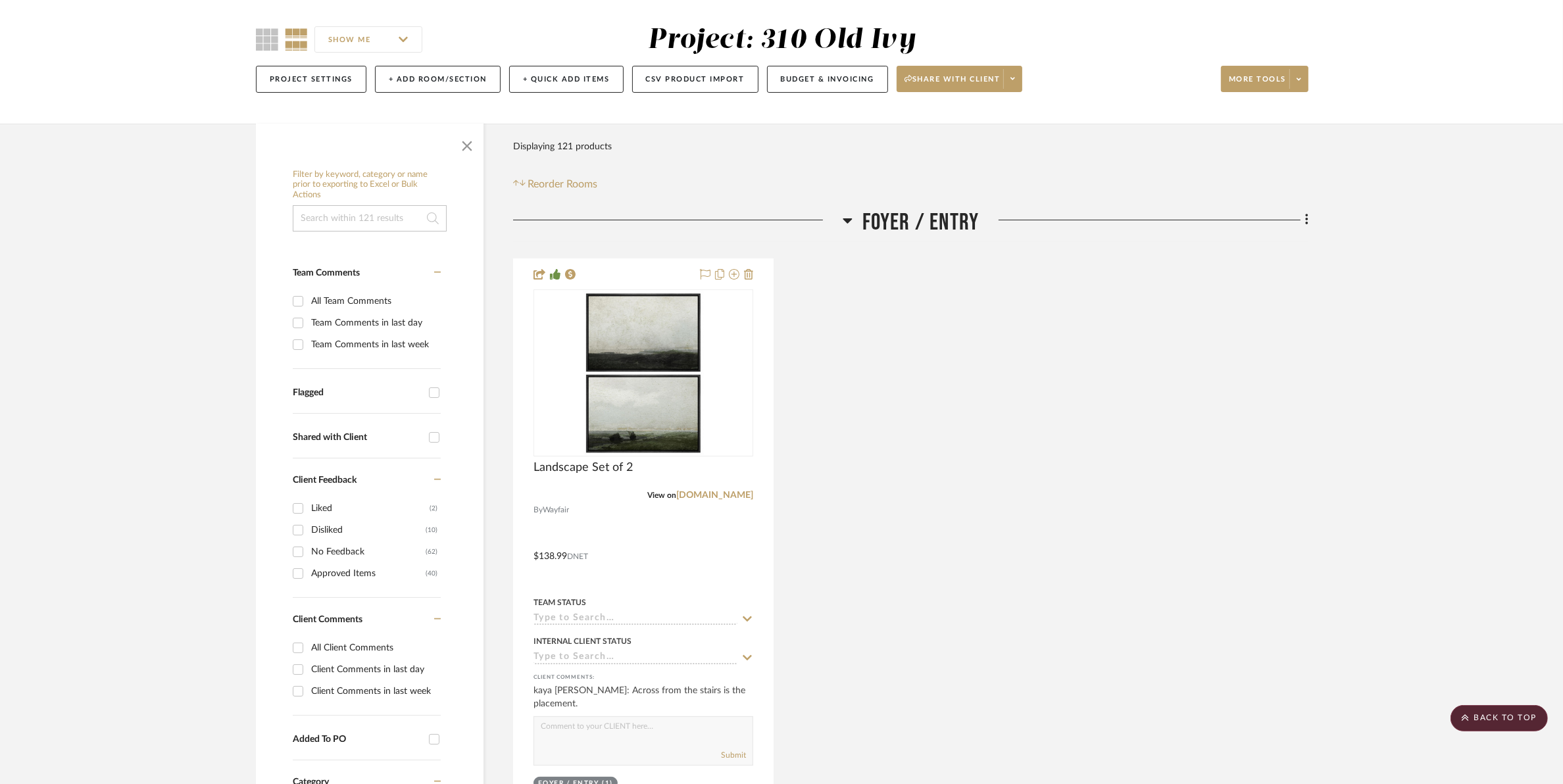
scroll to position [0, 0]
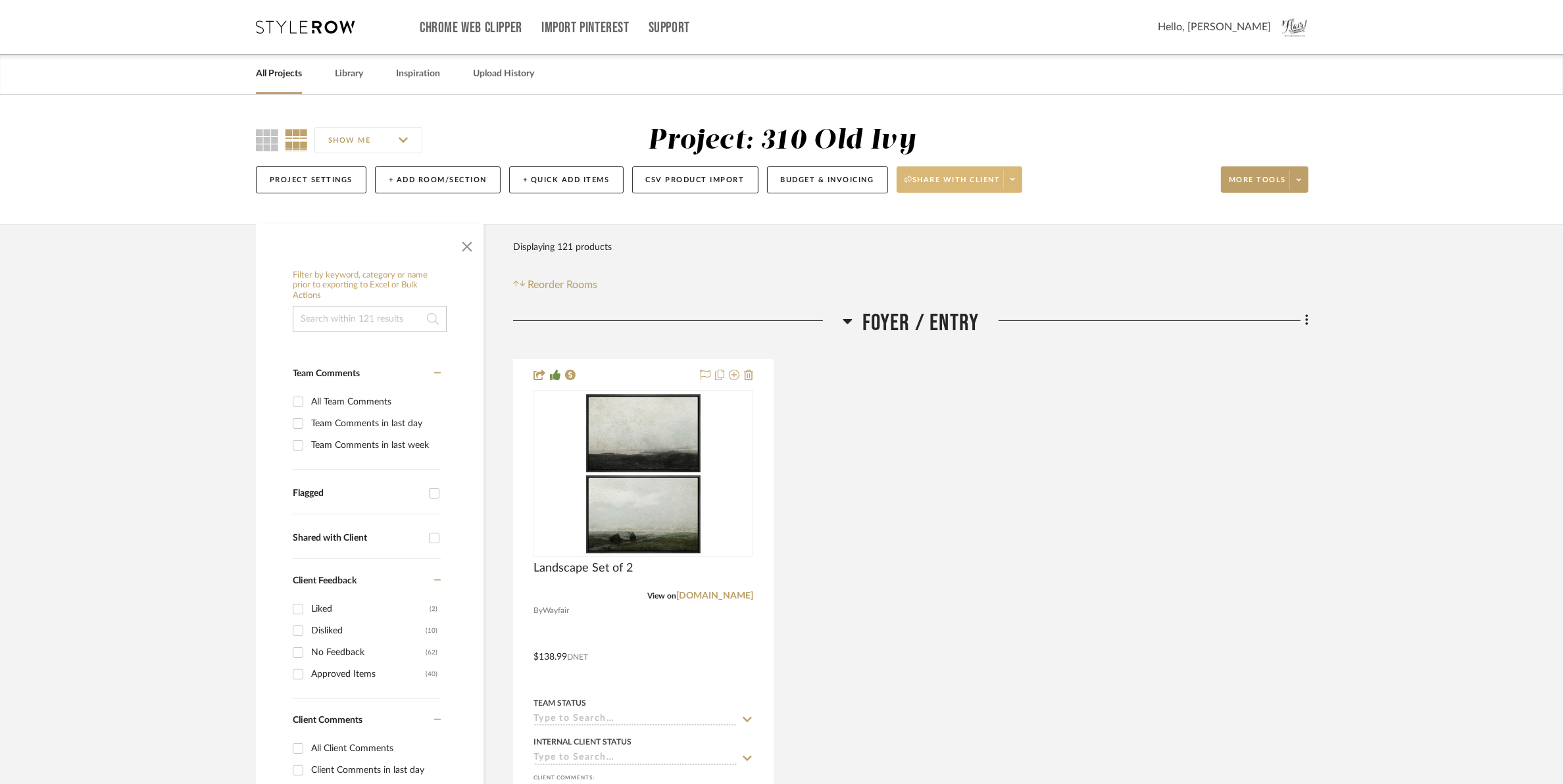
click at [923, 181] on span "Share with client" at bounding box center [952, 185] width 96 height 20
click at [926, 218] on span "Preview Client Dashboard" at bounding box center [966, 217] width 113 height 11
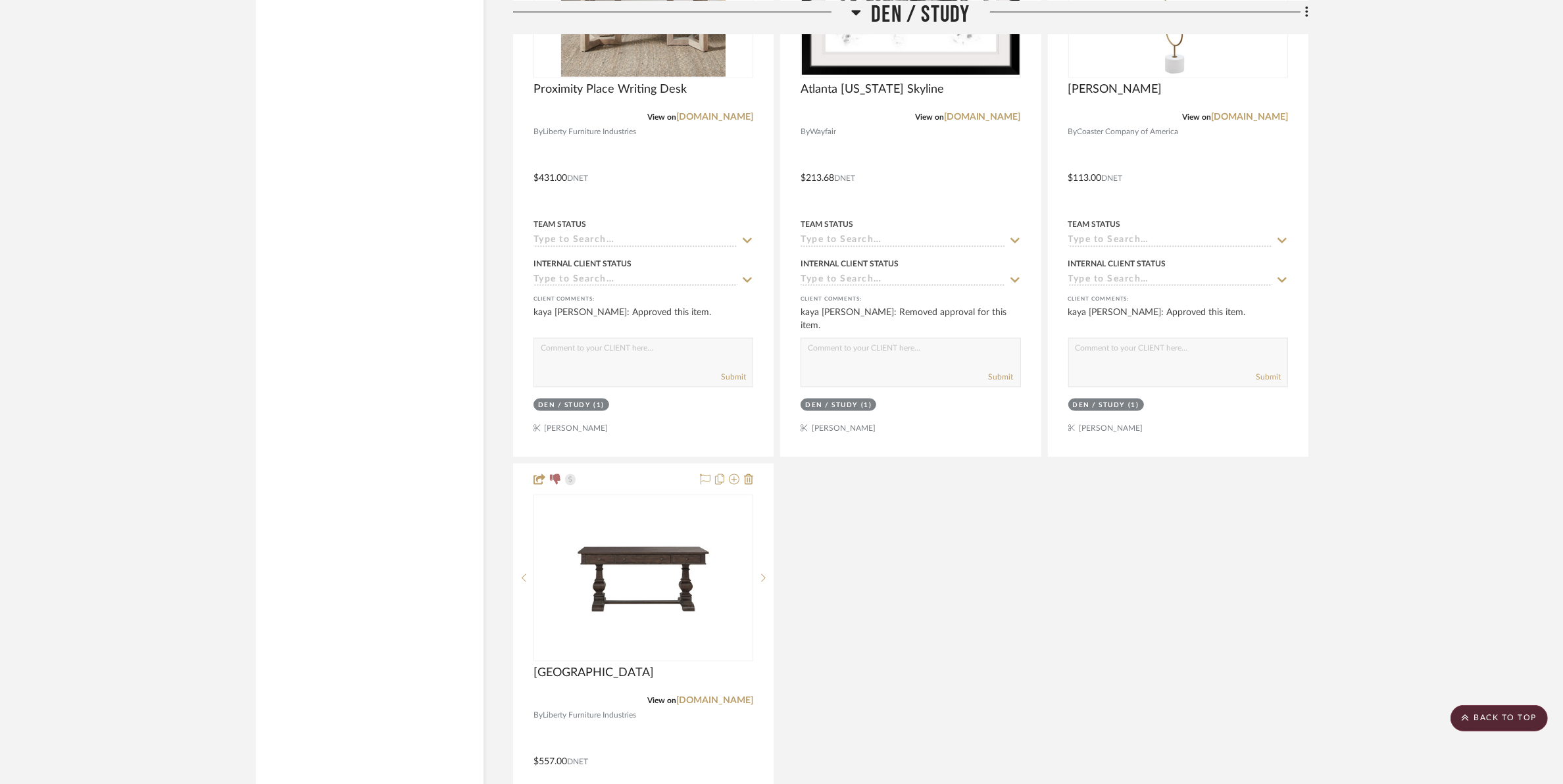
scroll to position [2466, 0]
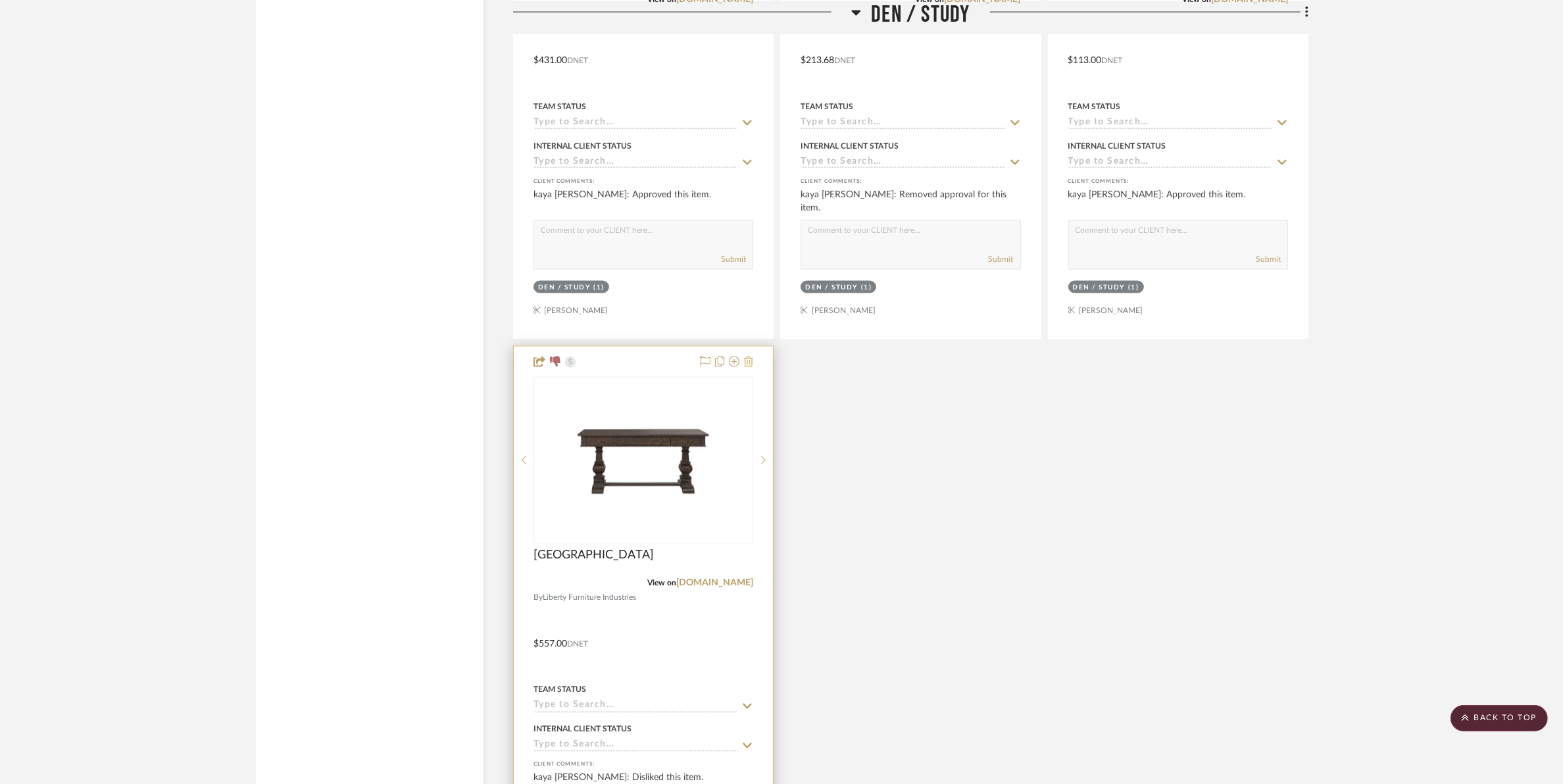
click at [750, 366] on icon at bounding box center [748, 362] width 10 height 10
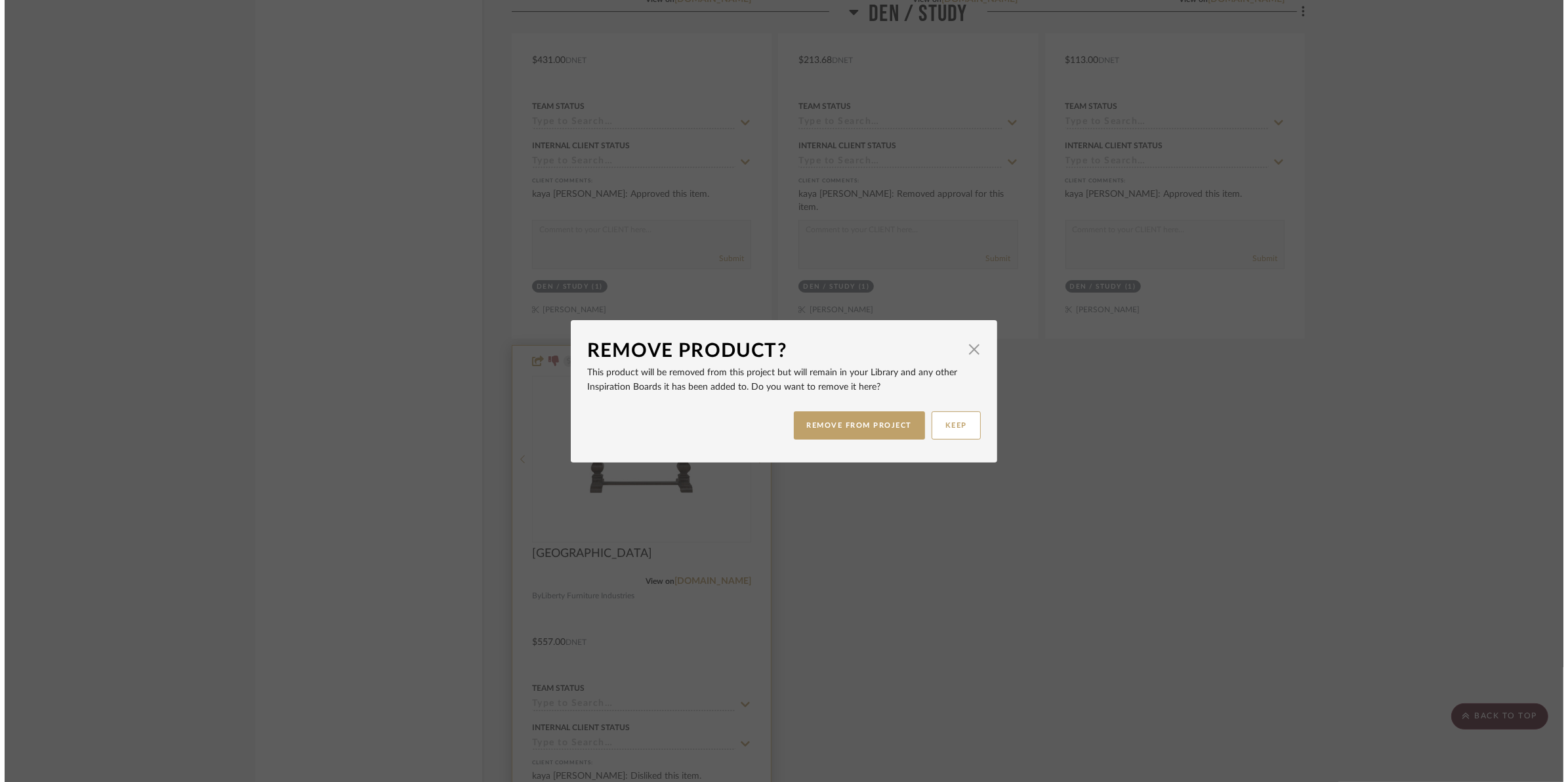
scroll to position [0, 0]
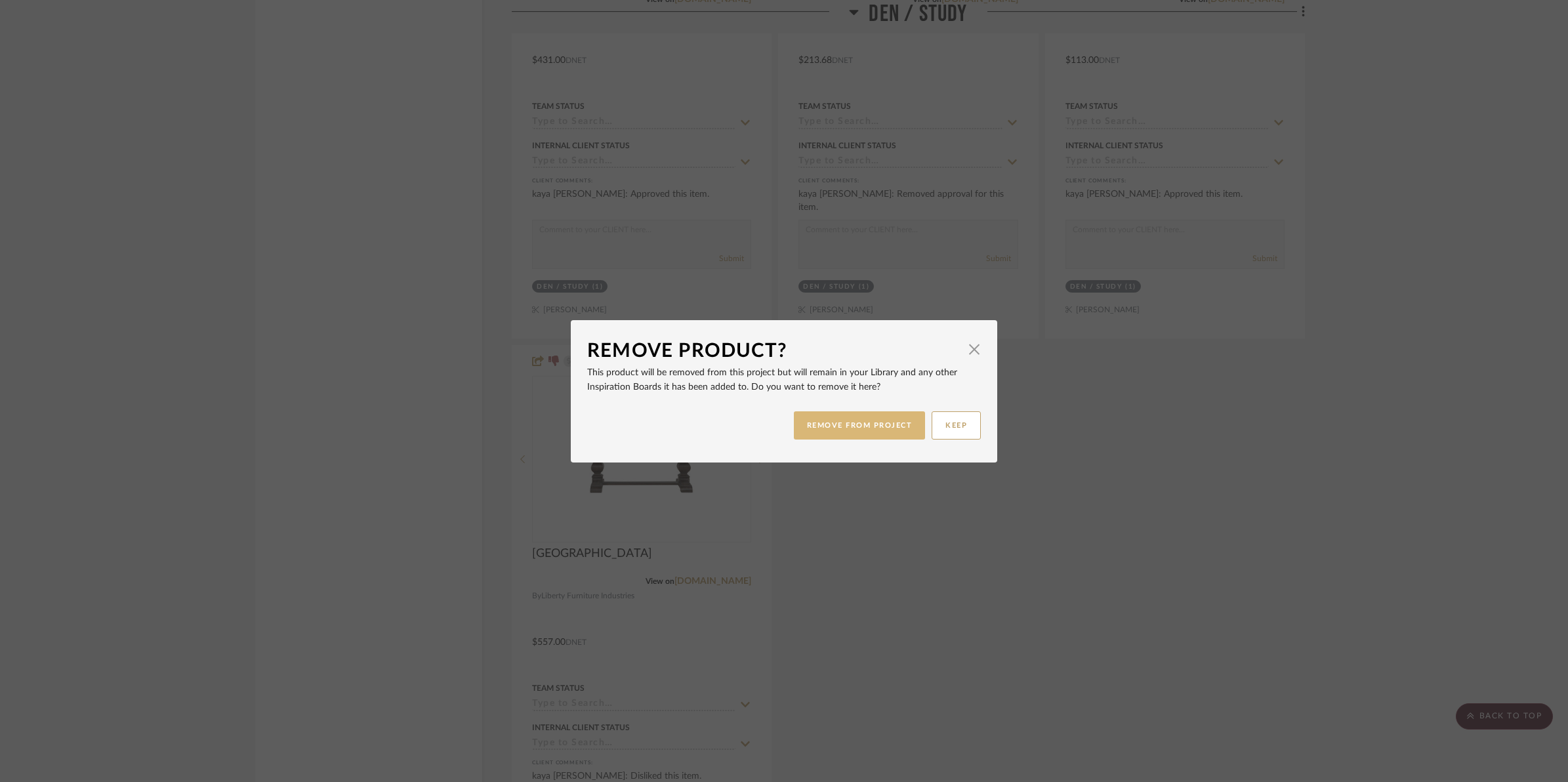
click at [835, 428] on button "REMOVE FROM PROJECT" at bounding box center [860, 425] width 132 height 28
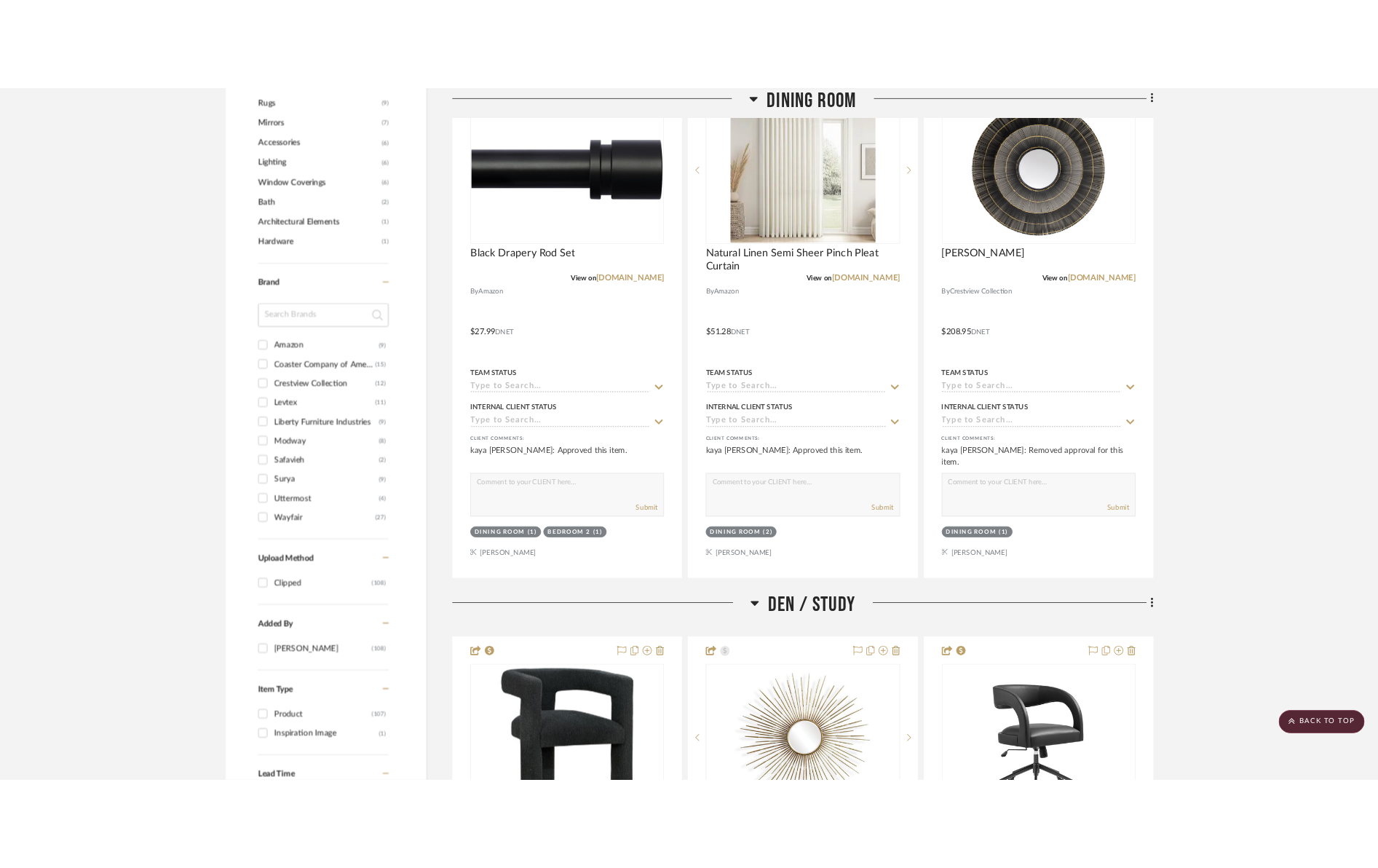
scroll to position [1274, 0]
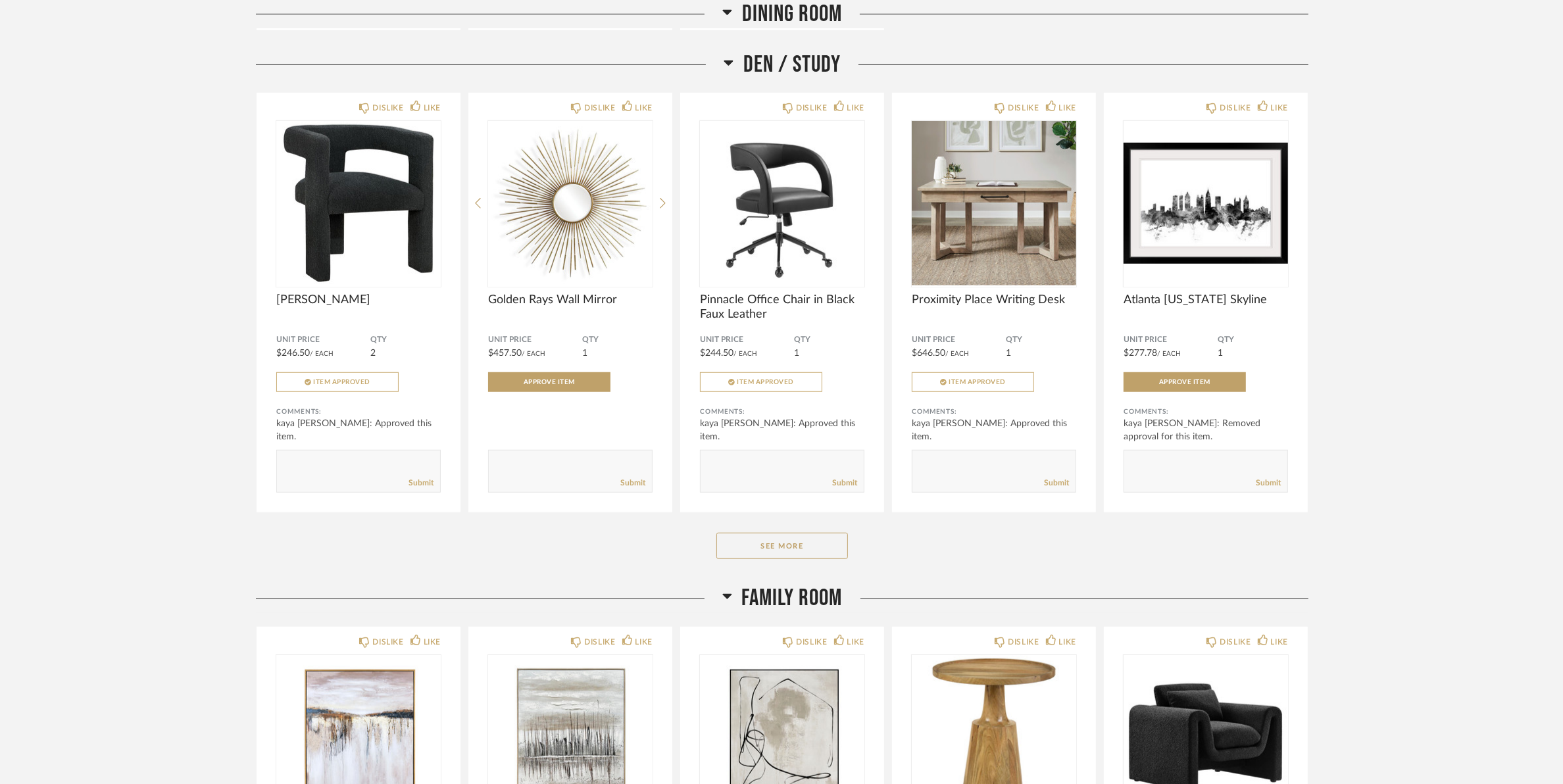
scroll to position [1151, 0]
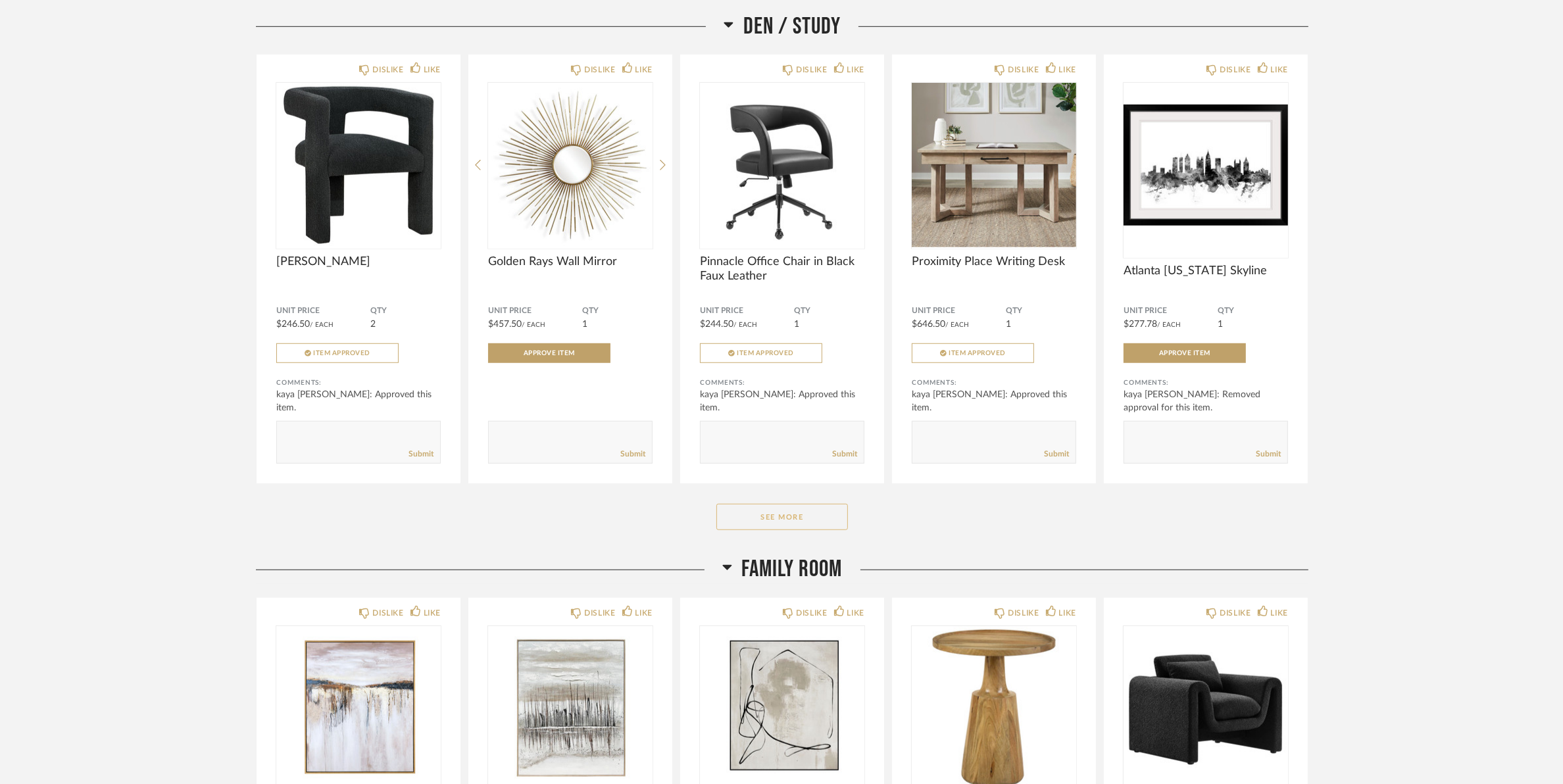
click at [790, 520] on button "See More" at bounding box center [782, 517] width 132 height 26
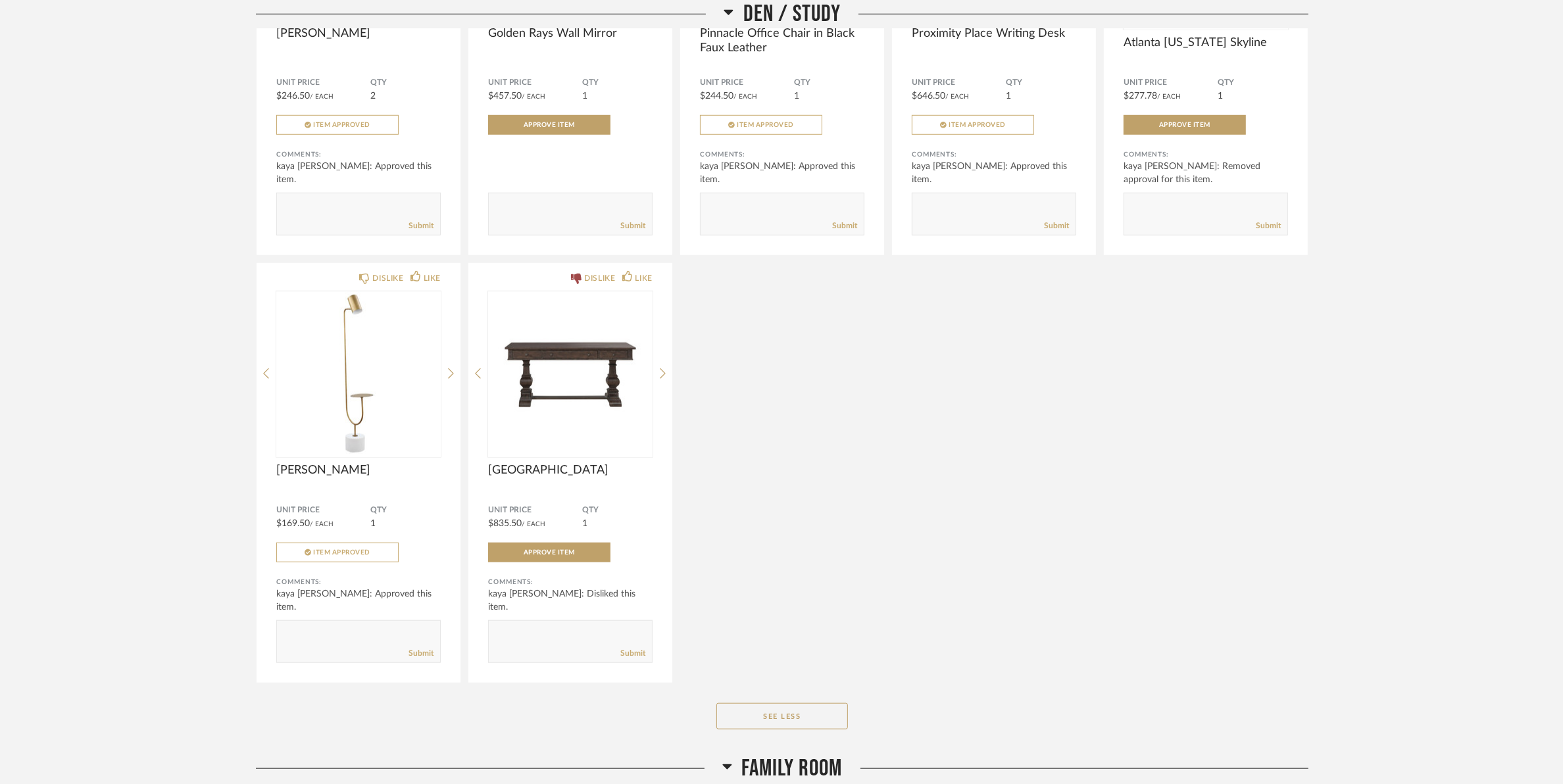
scroll to position [1397, 0]
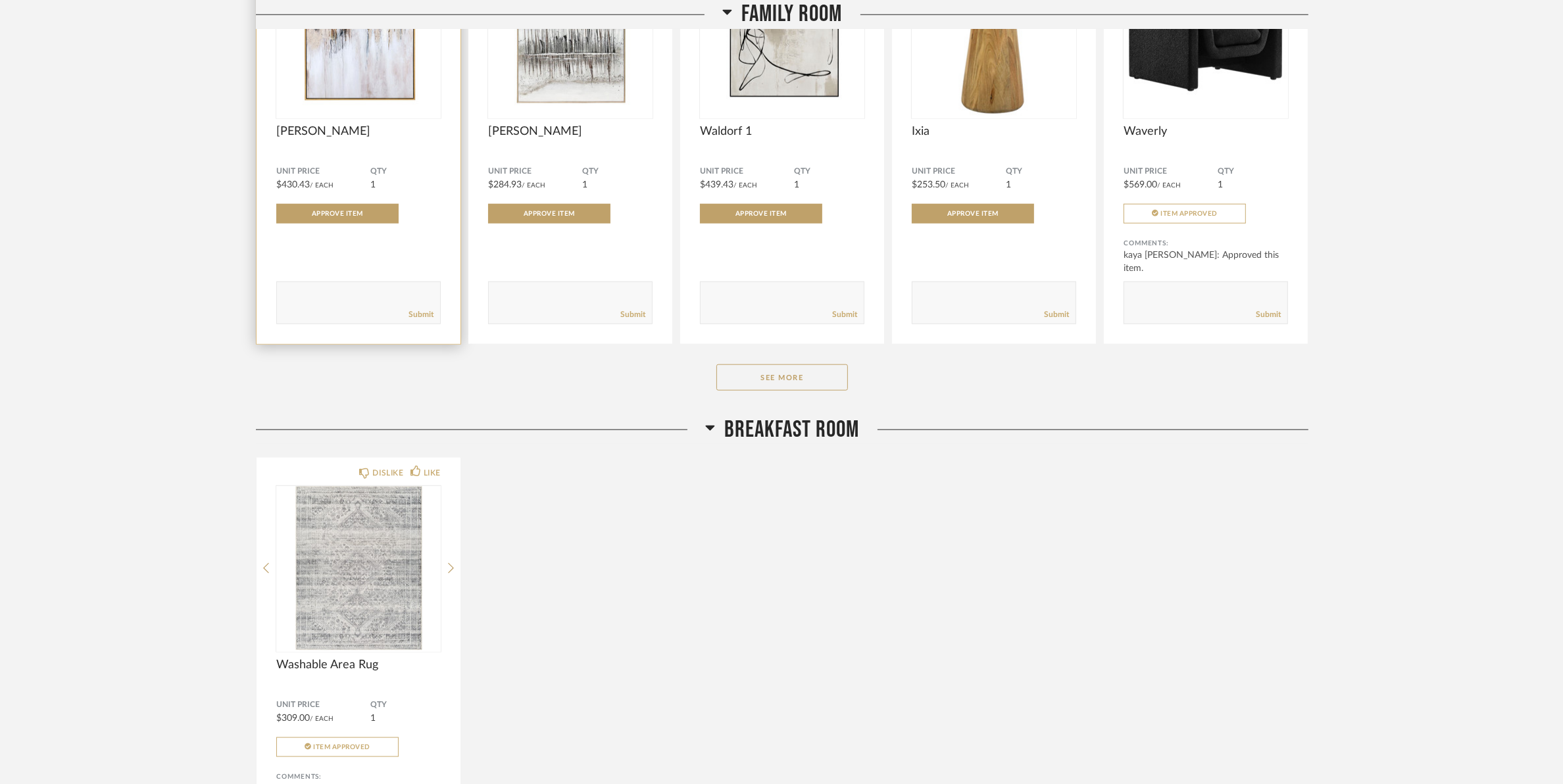
scroll to position [1890, 0]
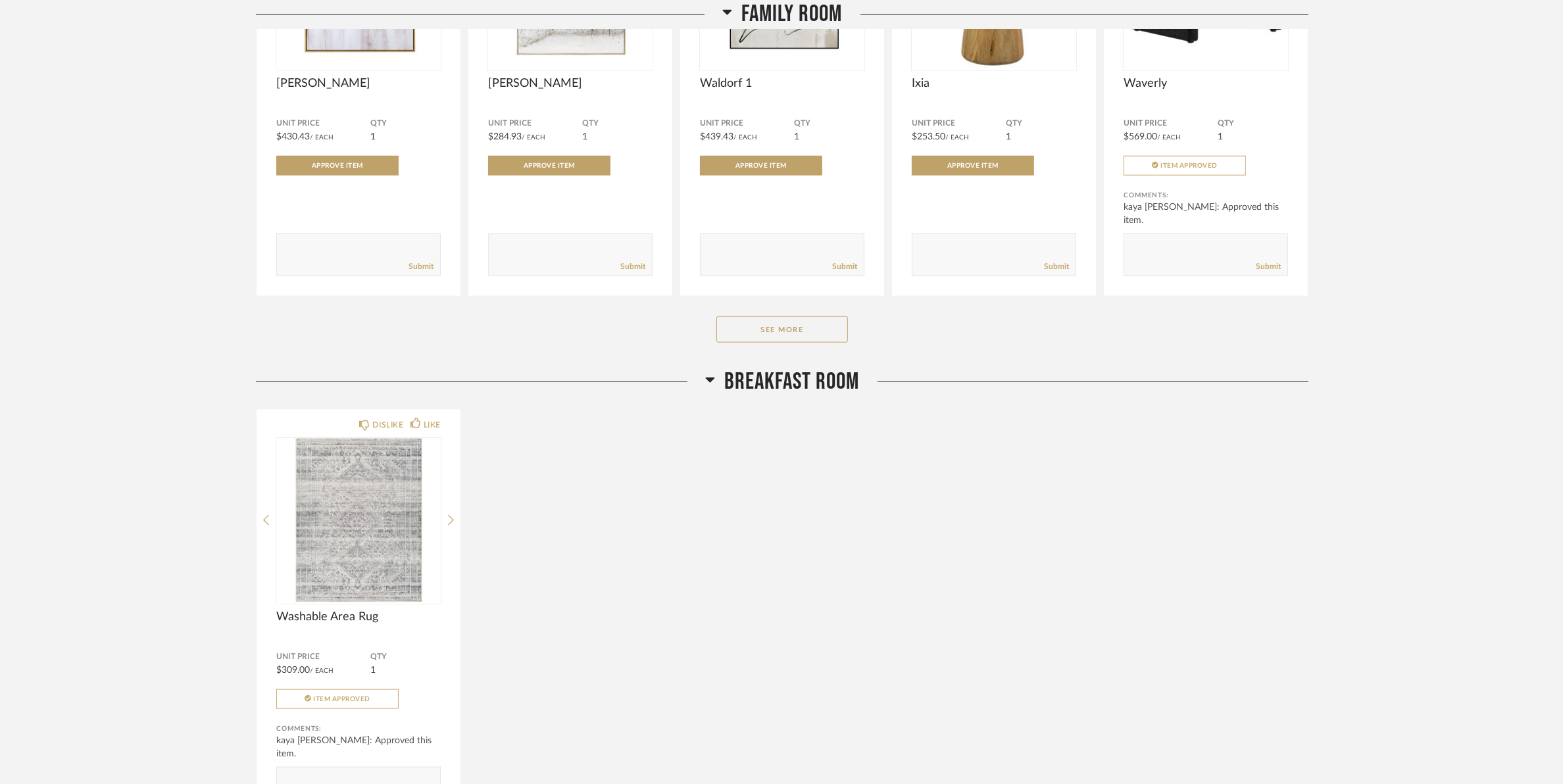
click at [808, 334] on button "See More" at bounding box center [782, 329] width 132 height 26
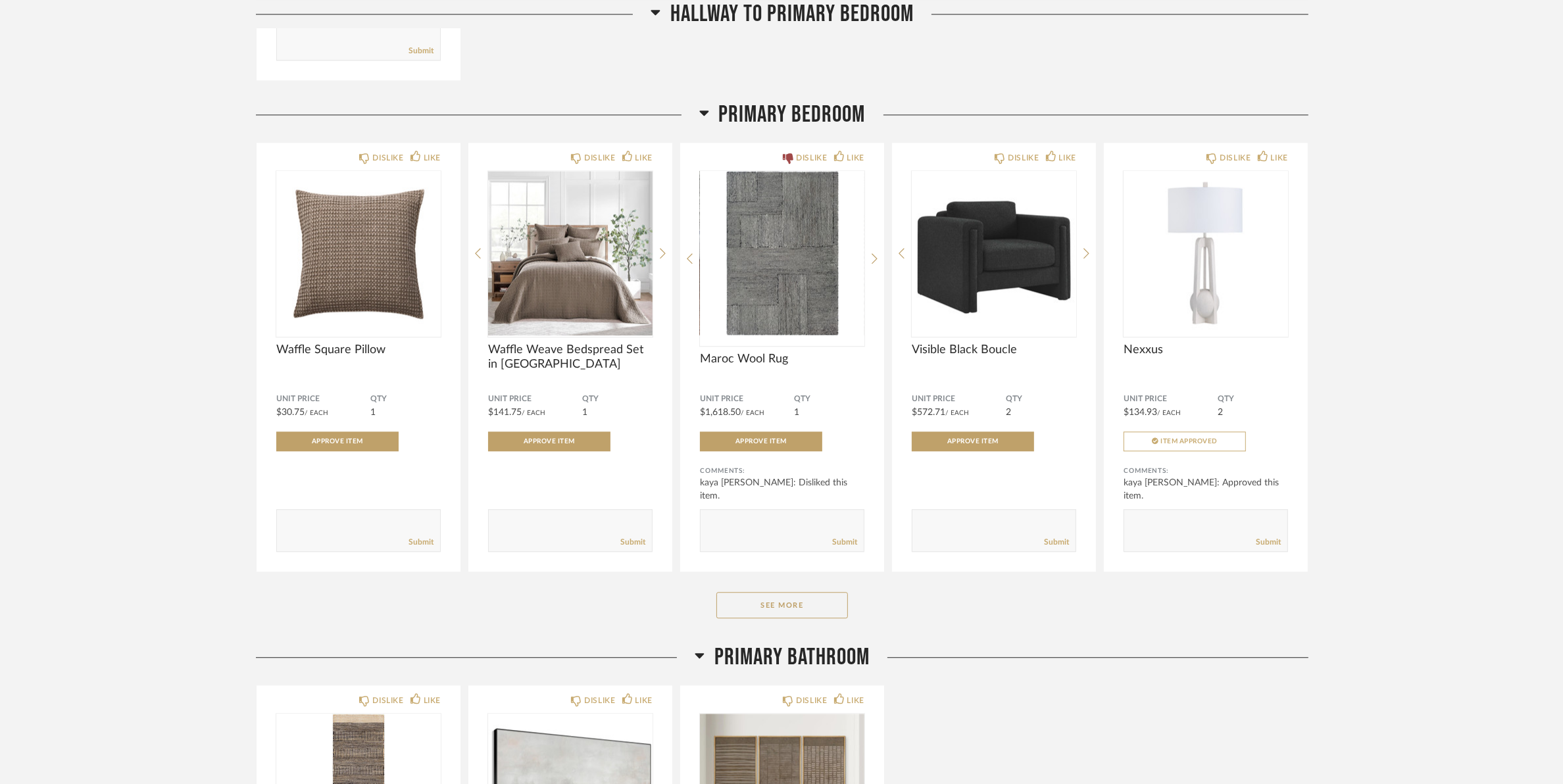
scroll to position [4192, 0]
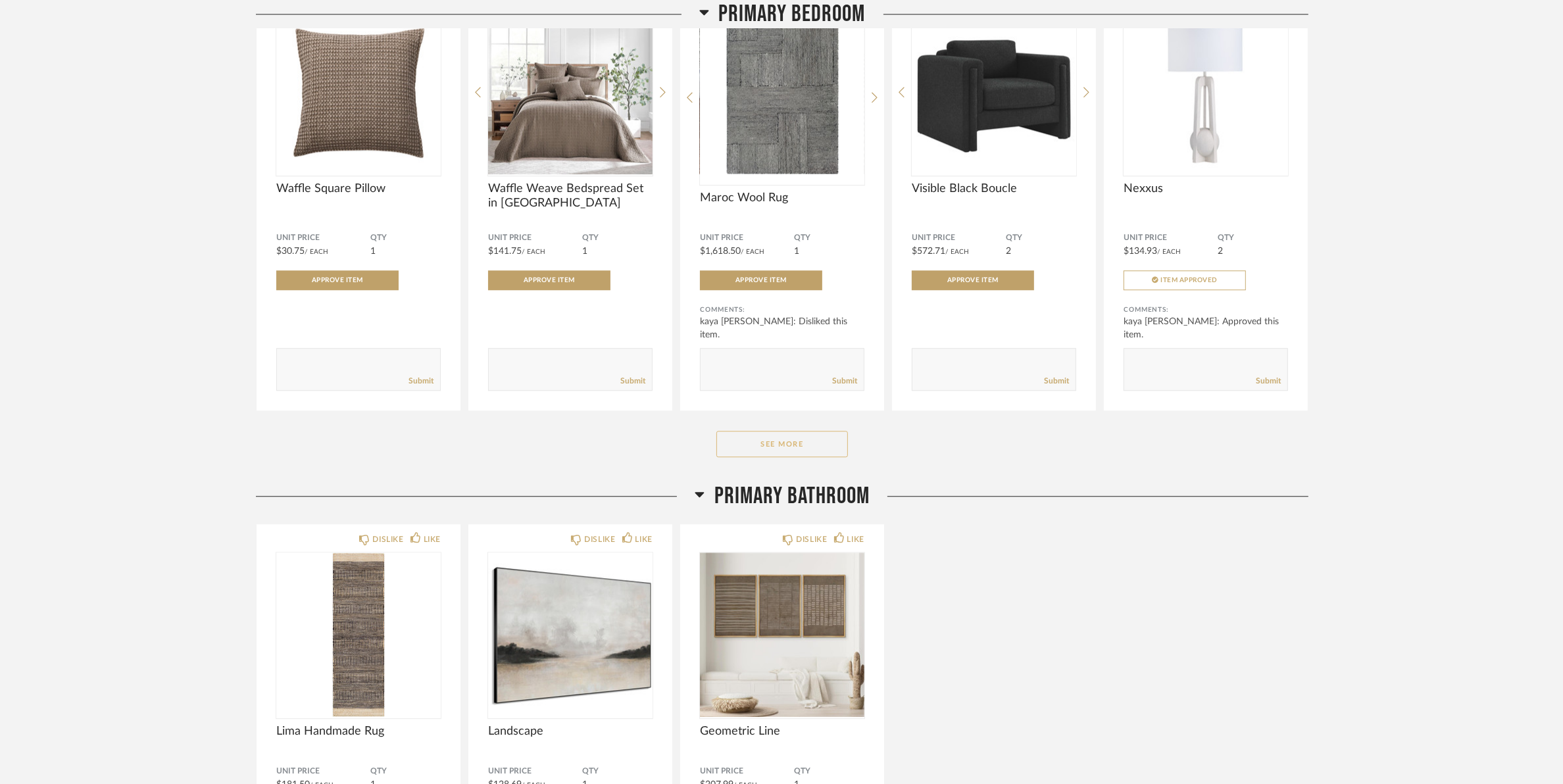
click at [820, 449] on button "See More" at bounding box center [782, 444] width 132 height 26
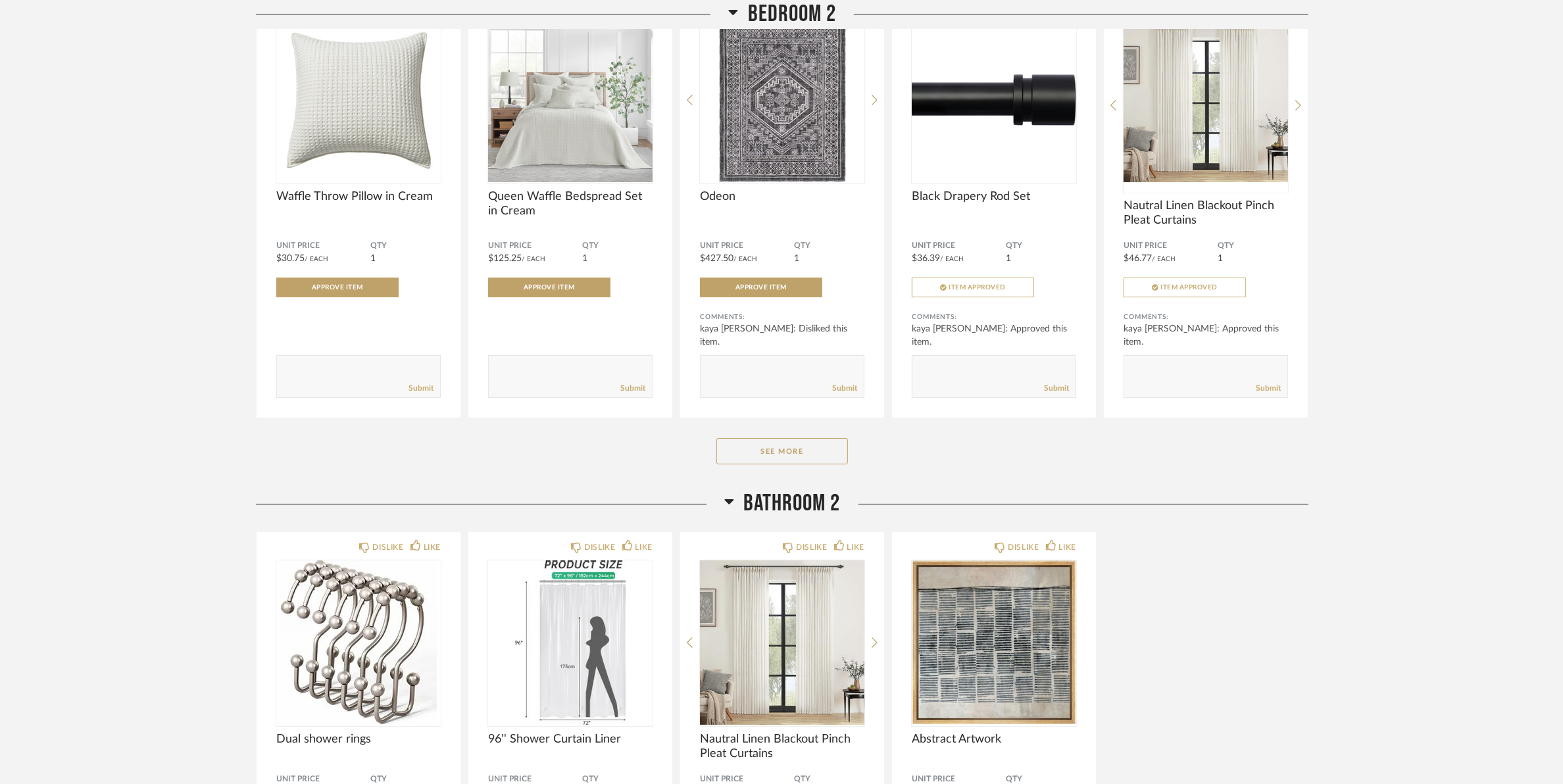
scroll to position [6411, 0]
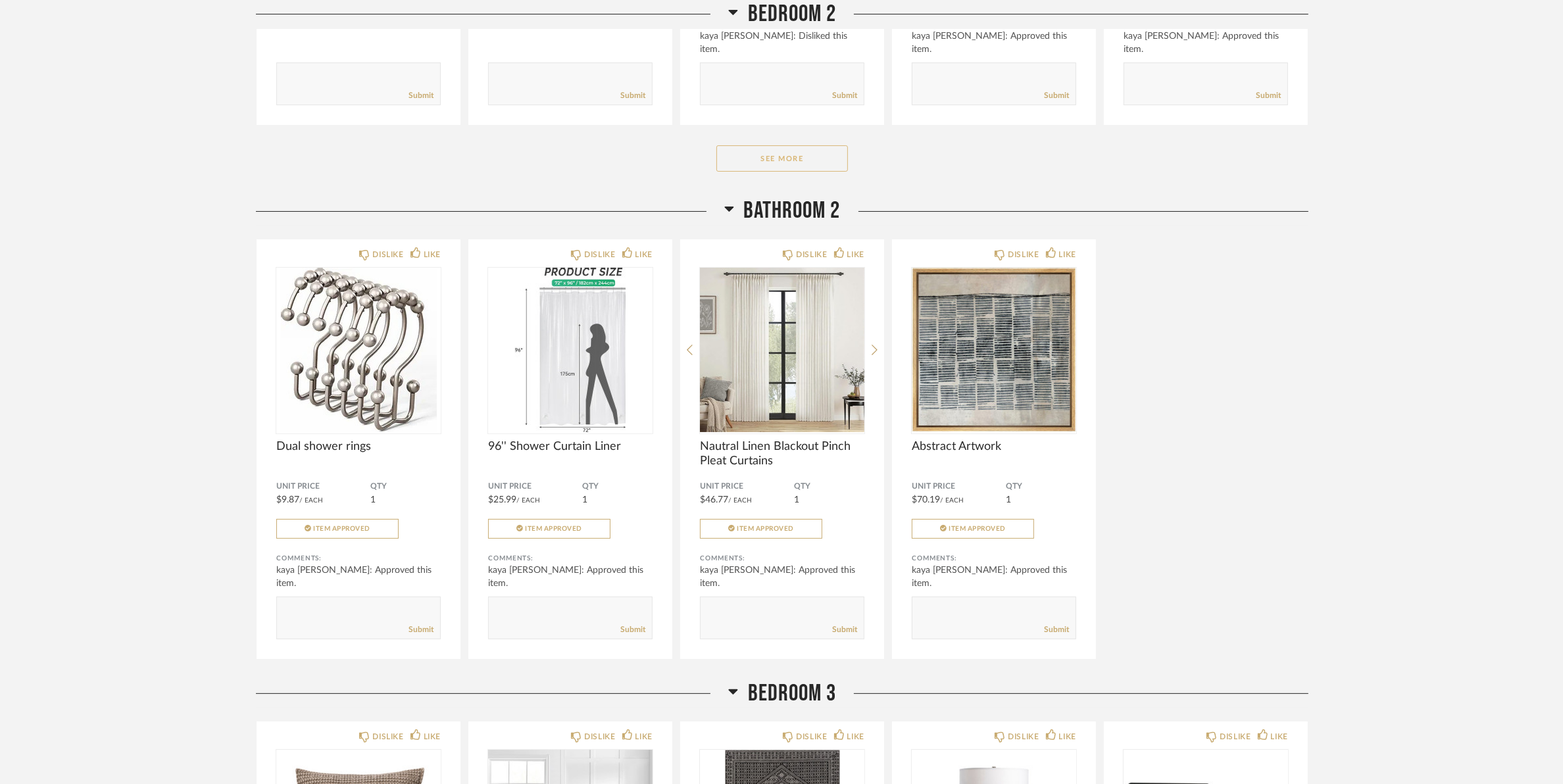
click at [788, 171] on button "See More" at bounding box center [782, 159] width 132 height 26
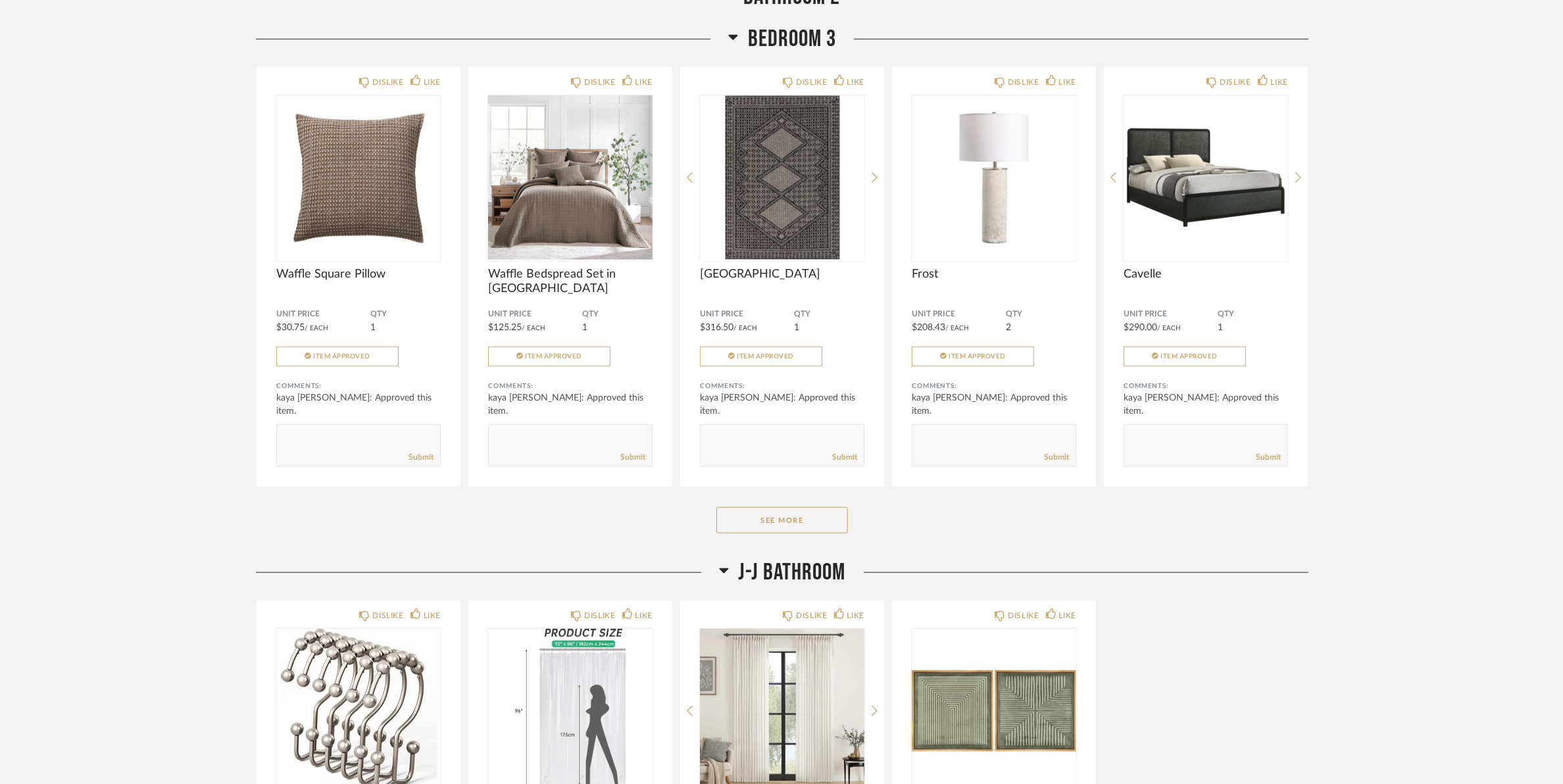
scroll to position [7397, 0]
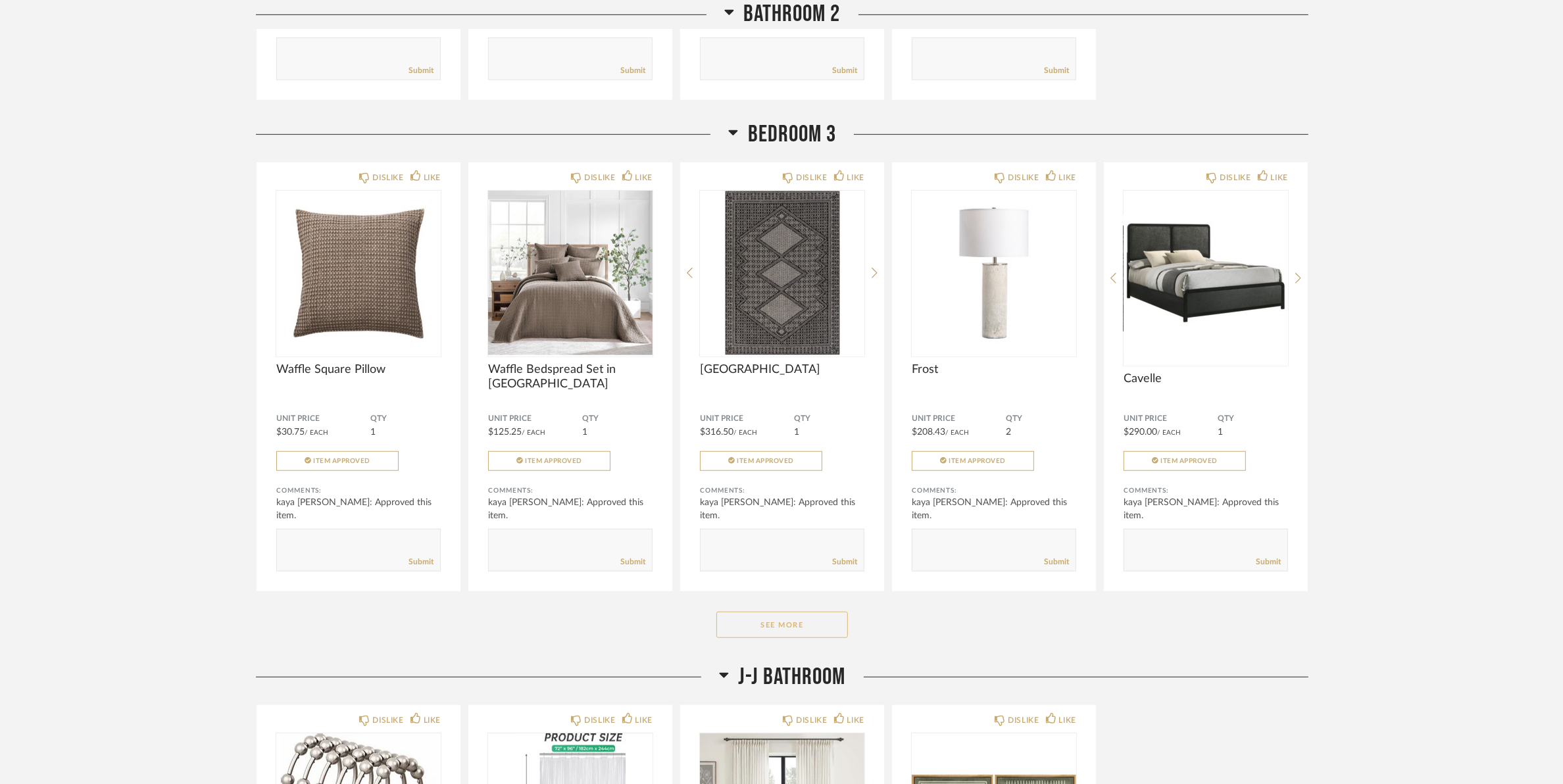
click at [771, 638] on button "See More" at bounding box center [782, 624] width 132 height 26
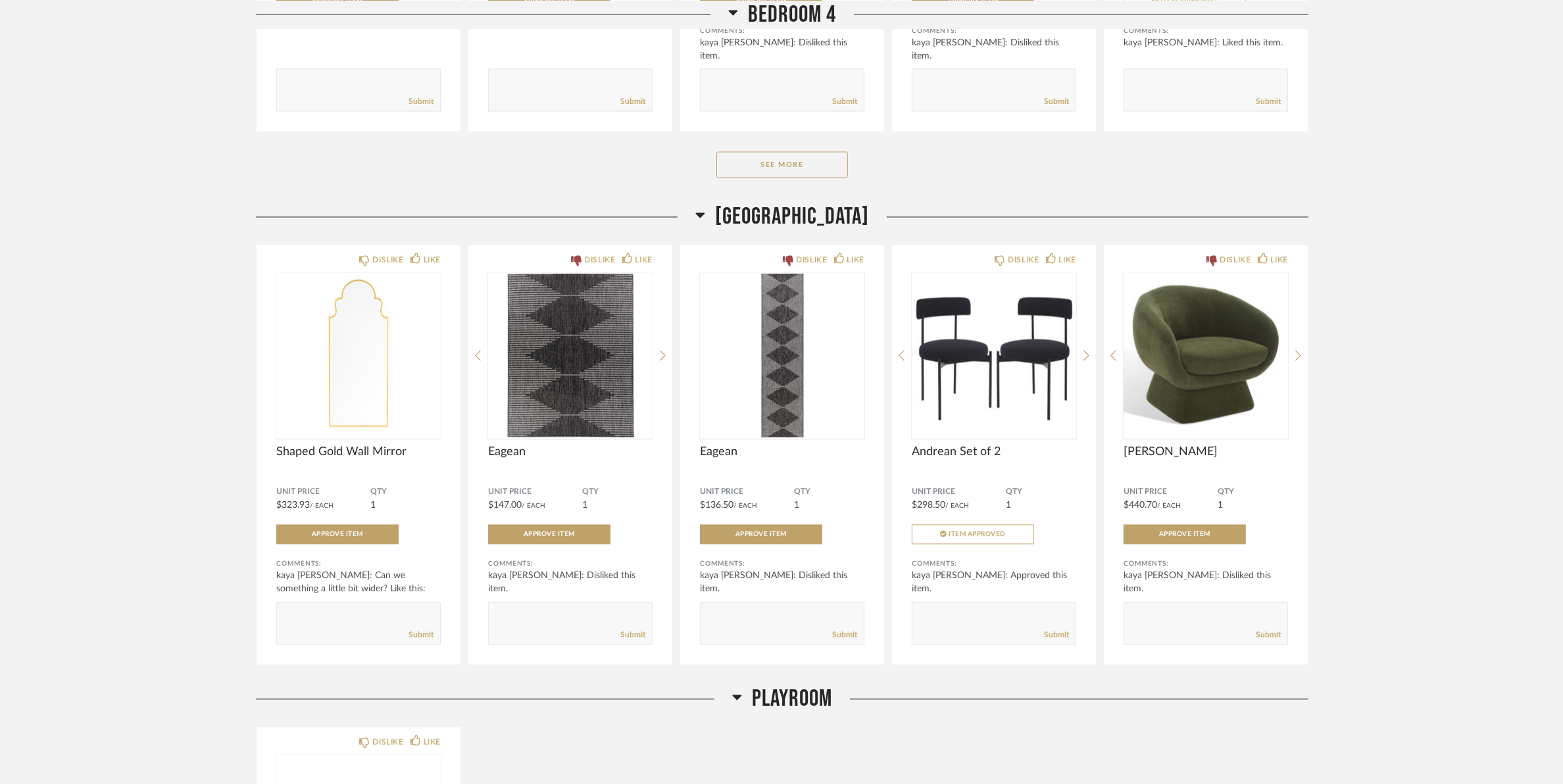
scroll to position [9452, 0]
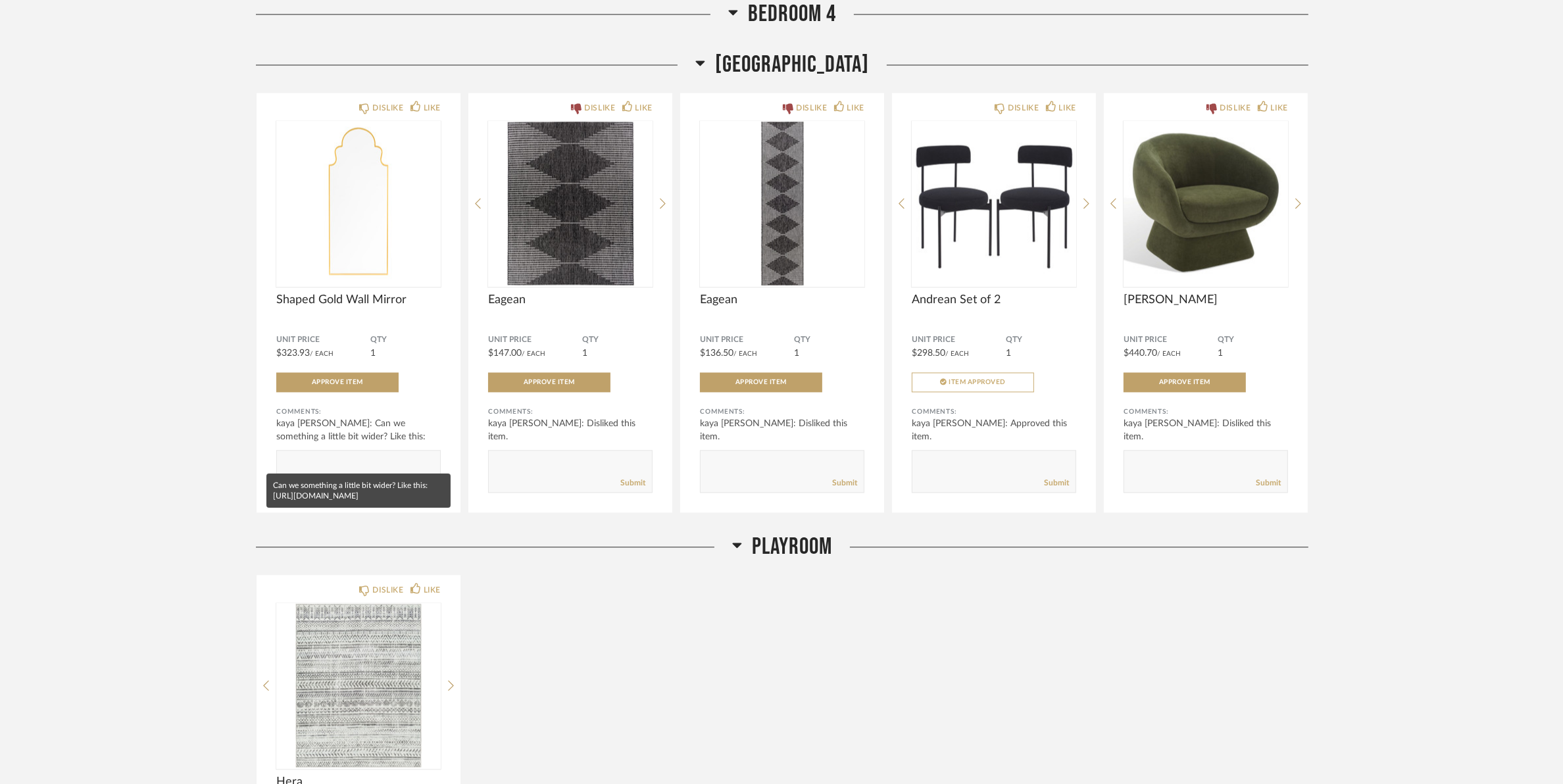
click at [333, 491] on mat-tooltip-component "Can we something a little bit wider? Like this: [URL][DOMAIN_NAME]" at bounding box center [358, 491] width 184 height 34
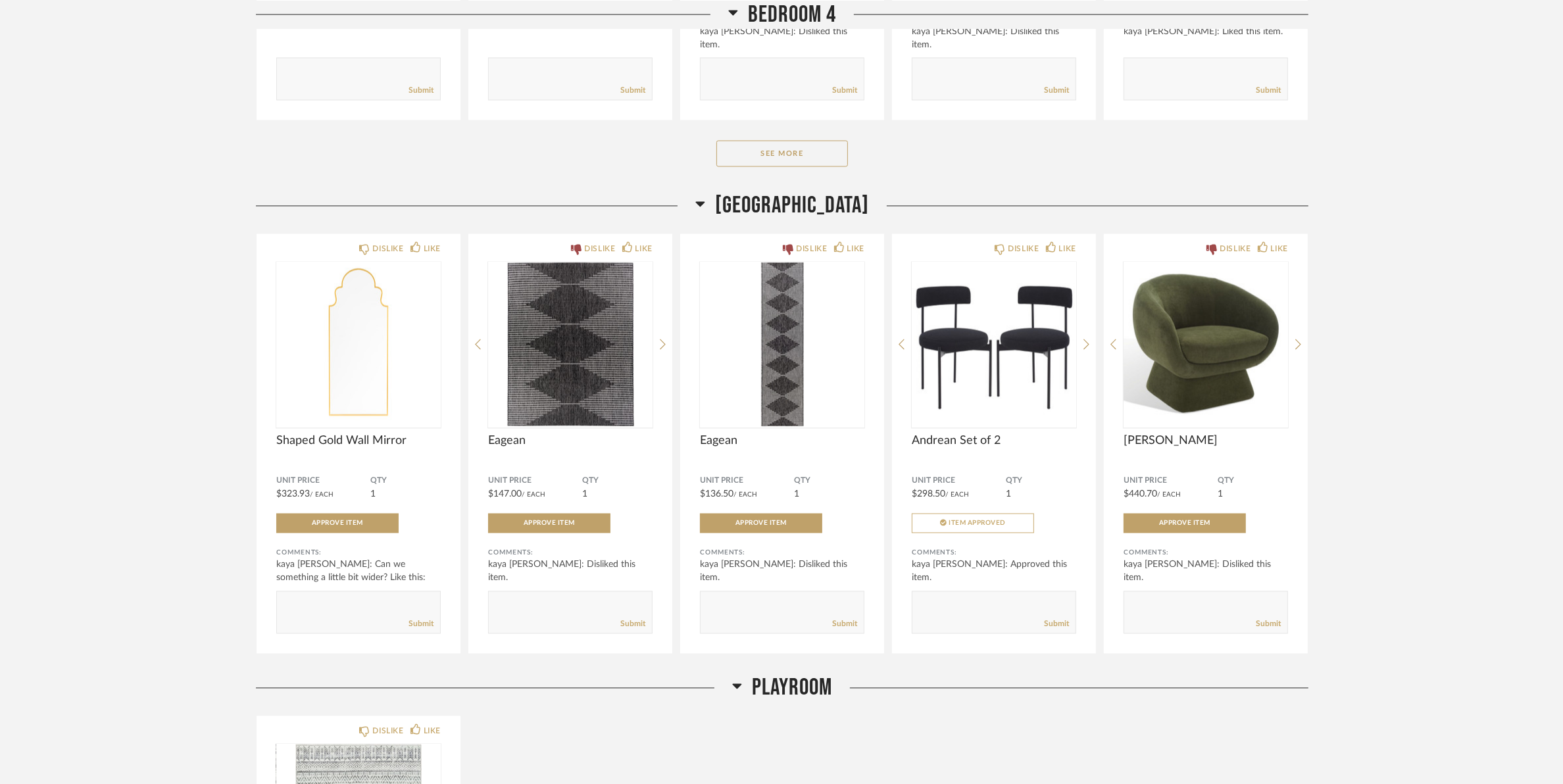
scroll to position [9209, 0]
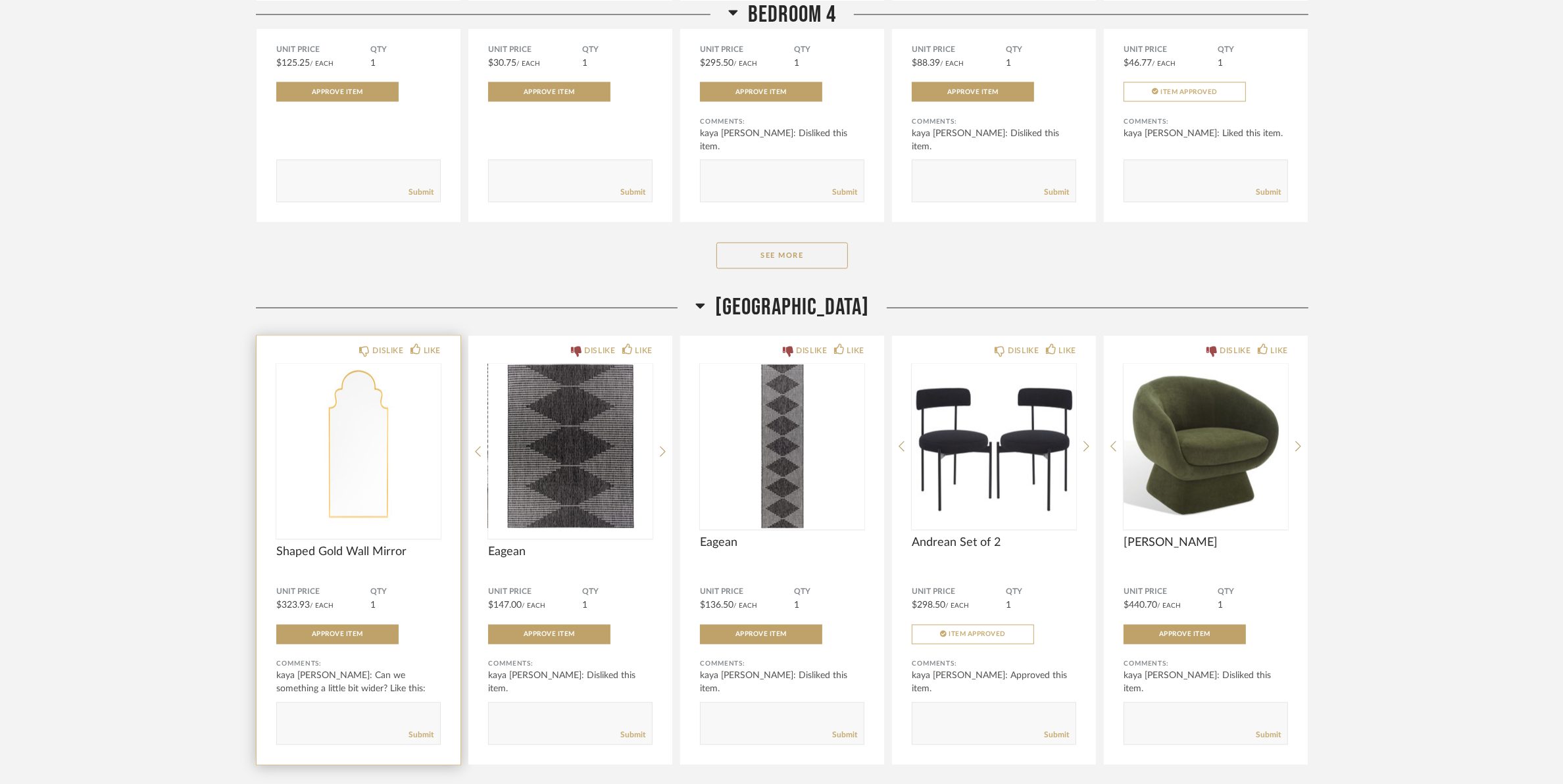
click at [354, 708] on div "kaya [PERSON_NAME]: Can we something a little bit wider? Like this: [URL].." at bounding box center [359, 689] width 165 height 40
click at [369, 495] on img "0" at bounding box center [359, 446] width 165 height 165
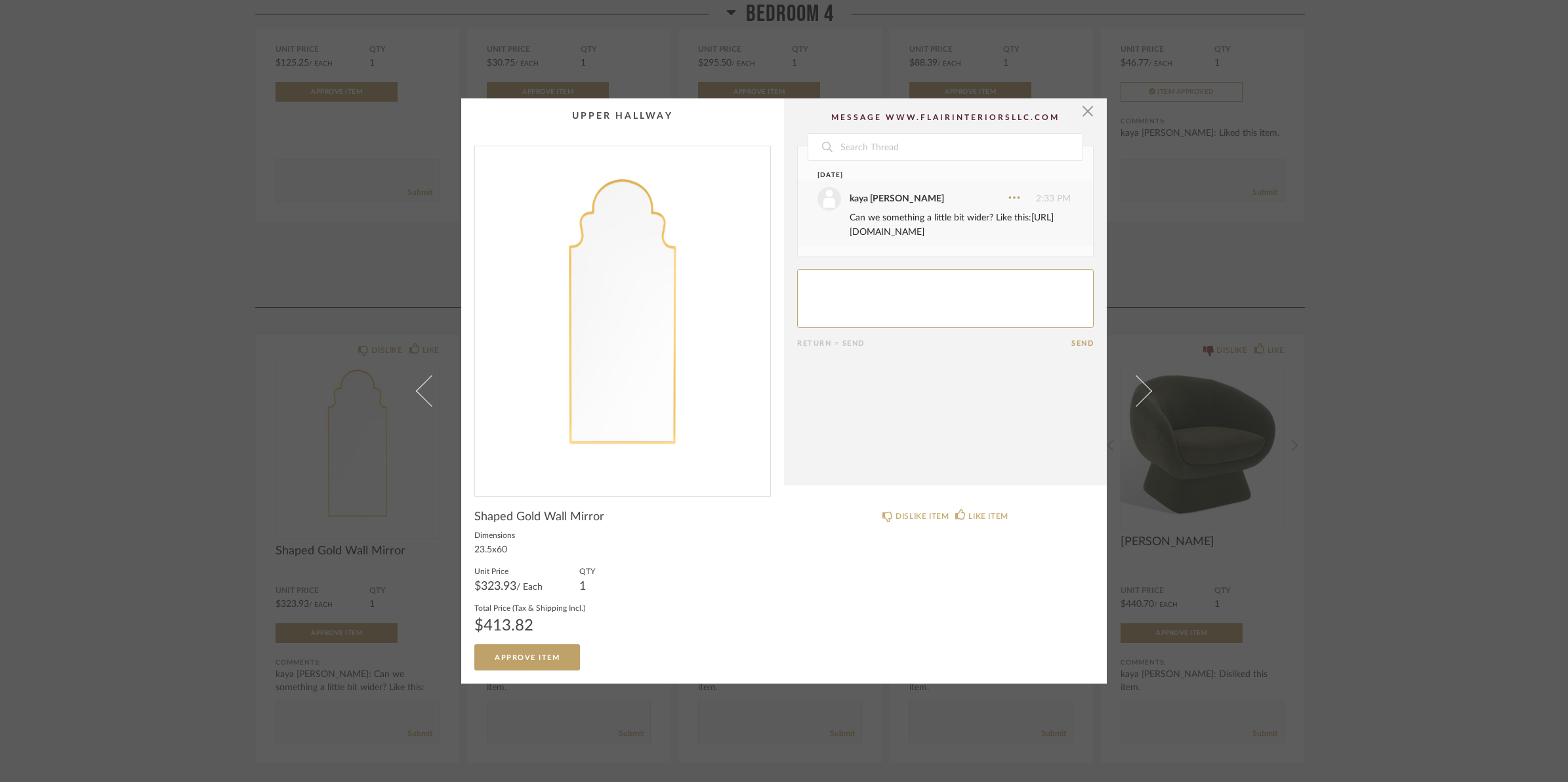
click at [999, 237] on link "https://www.ethnikliving.com/products/brody-full-length-mirror?variant=52076111…" at bounding box center [952, 225] width 204 height 23
click at [1081, 112] on span "button" at bounding box center [1087, 112] width 26 height 26
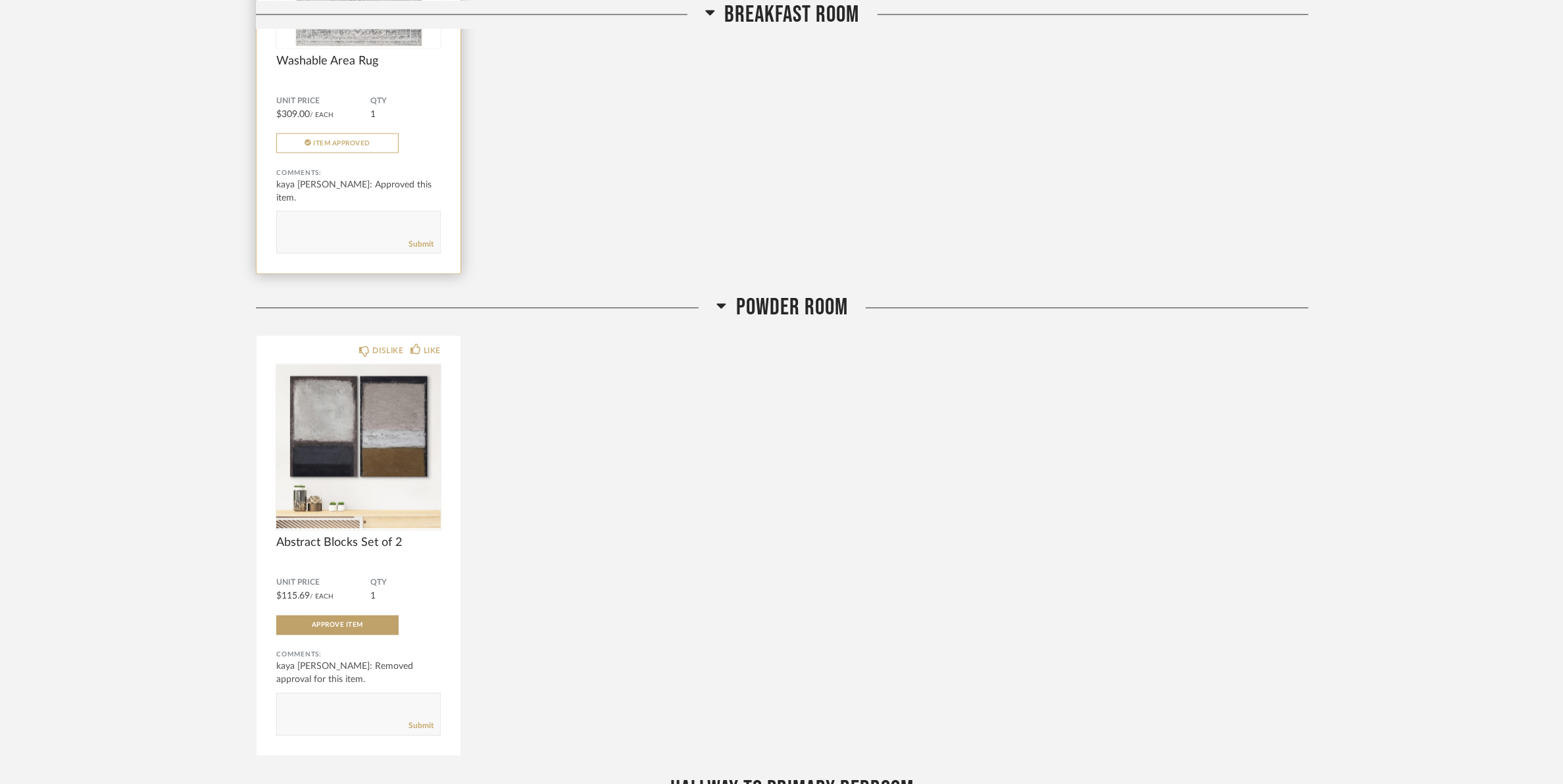
scroll to position [2387, 0]
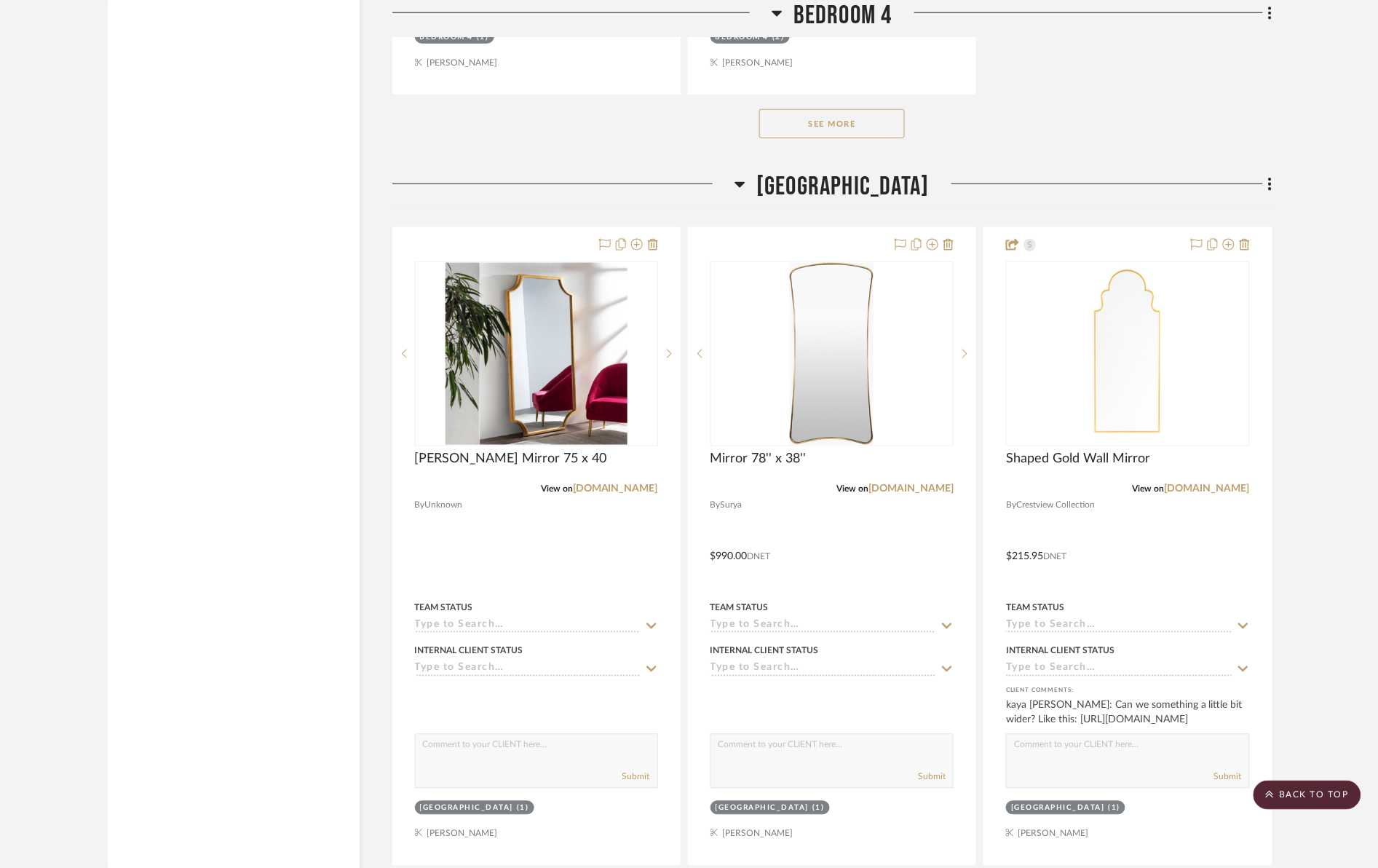
scroll to position [19019, 0]
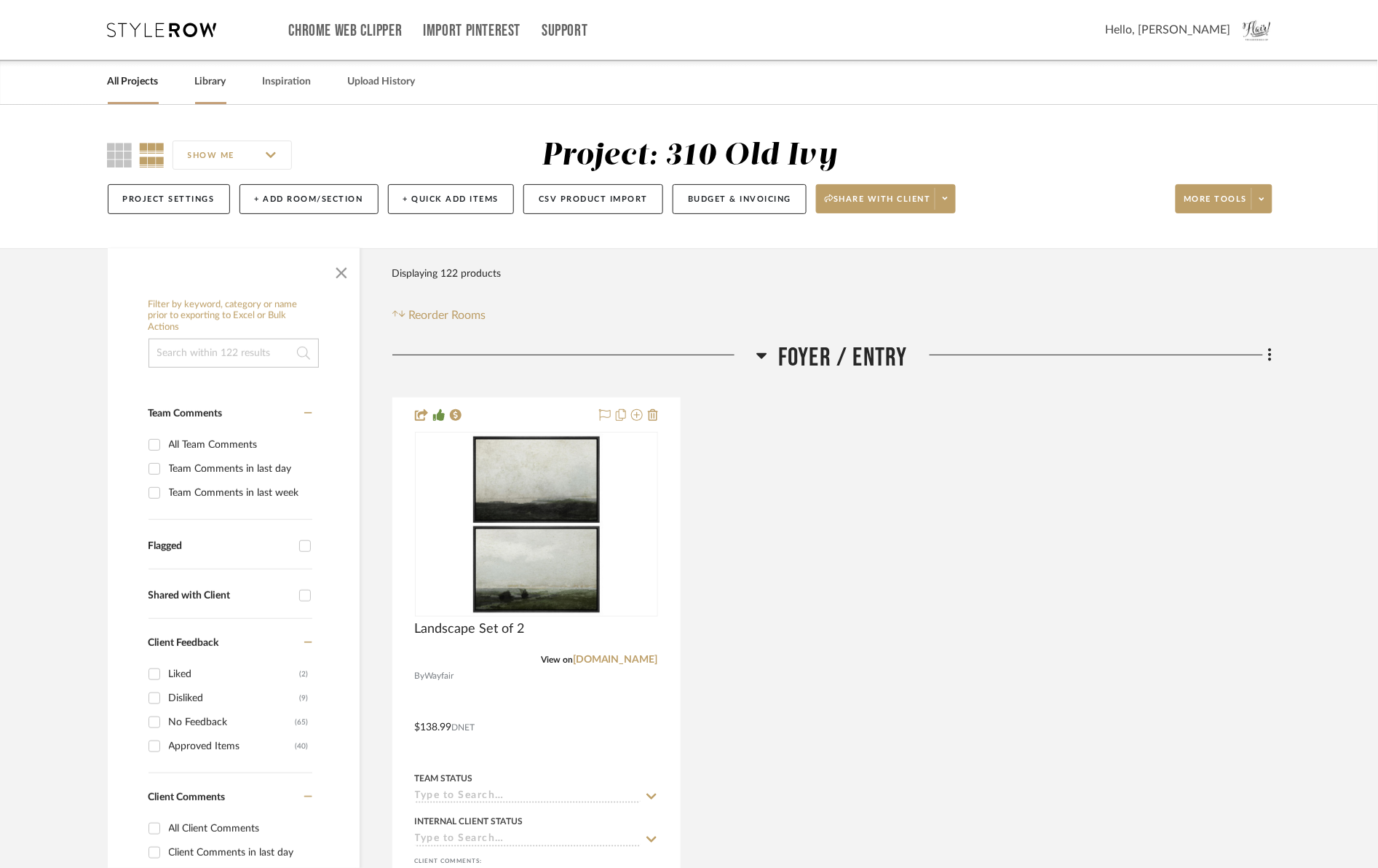
click at [215, 81] on link "Library" at bounding box center [211, 82] width 31 height 20
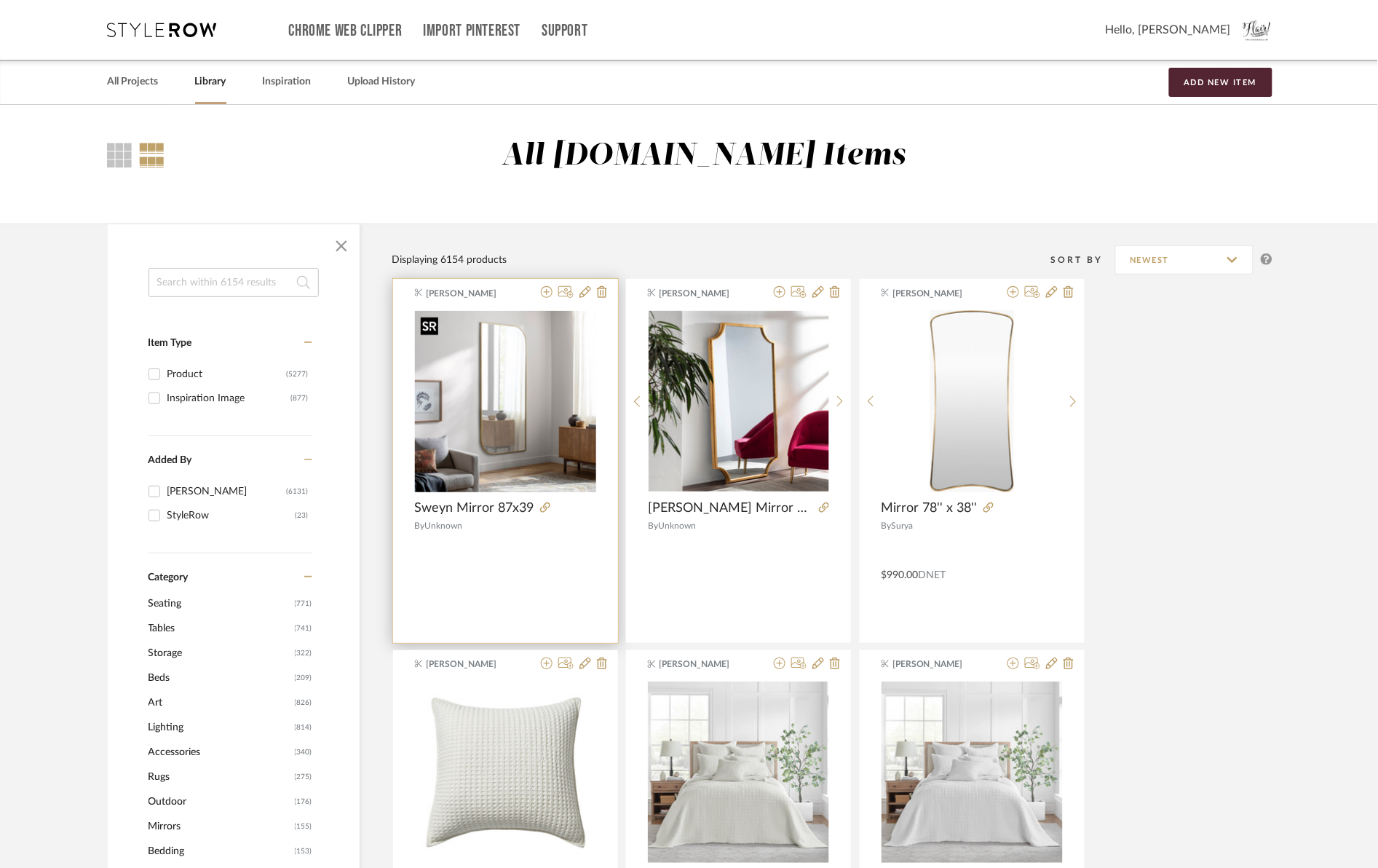
click at [501, 420] on img "0" at bounding box center [506, 401] width 182 height 182
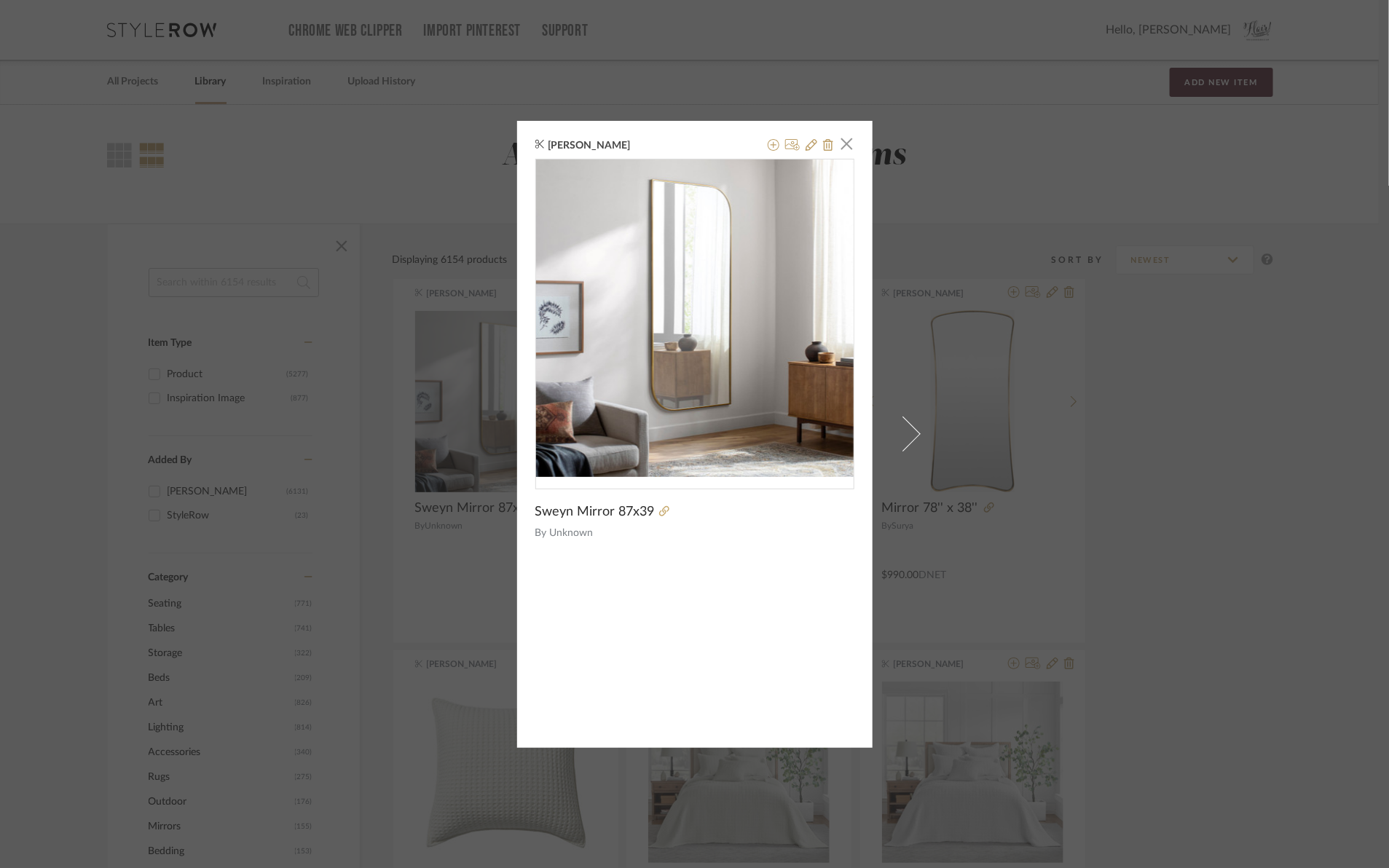
click at [609, 554] on div at bounding box center [695, 550] width 319 height 18
click at [806, 147] on icon at bounding box center [811, 145] width 11 height 11
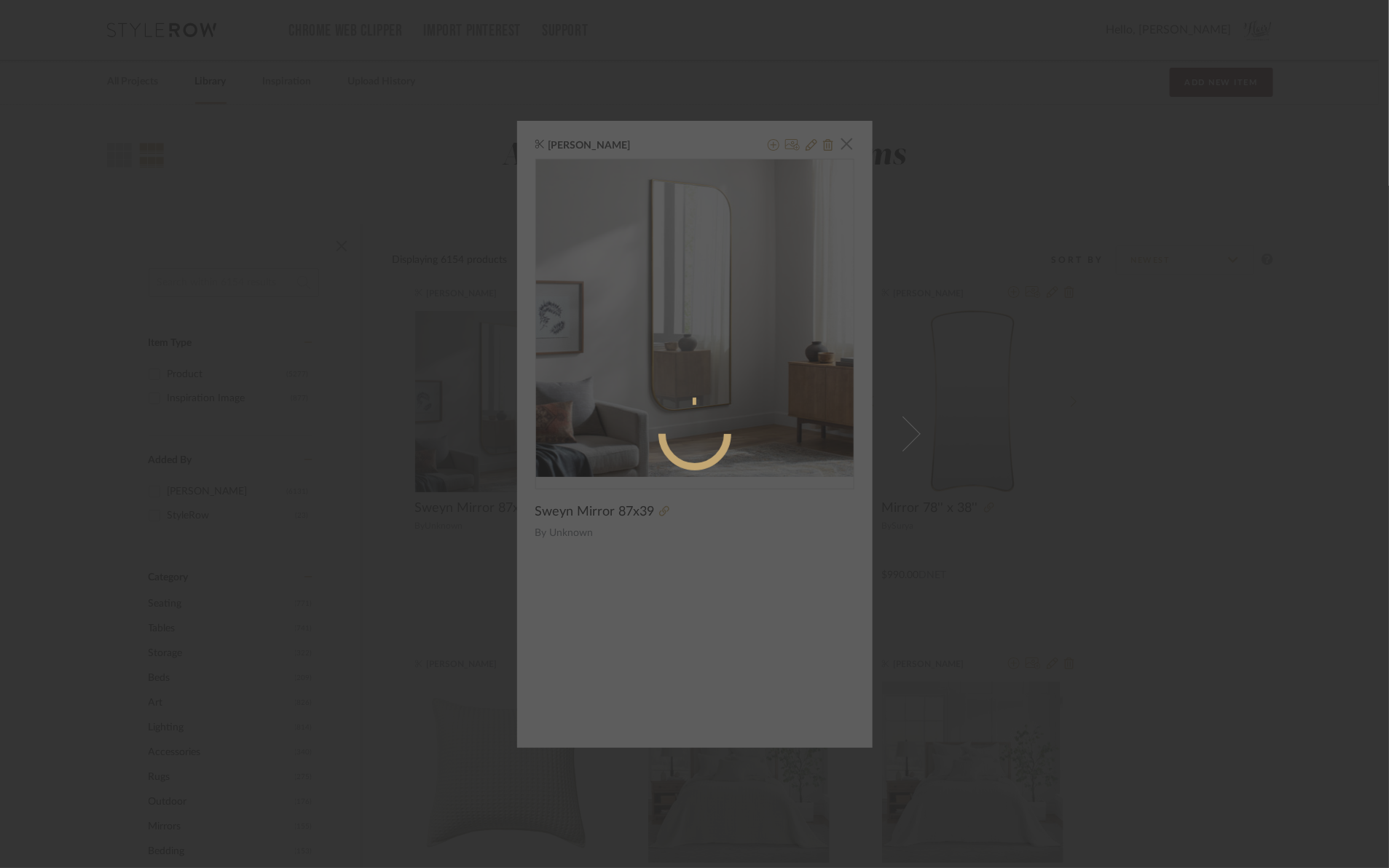
radio input "true"
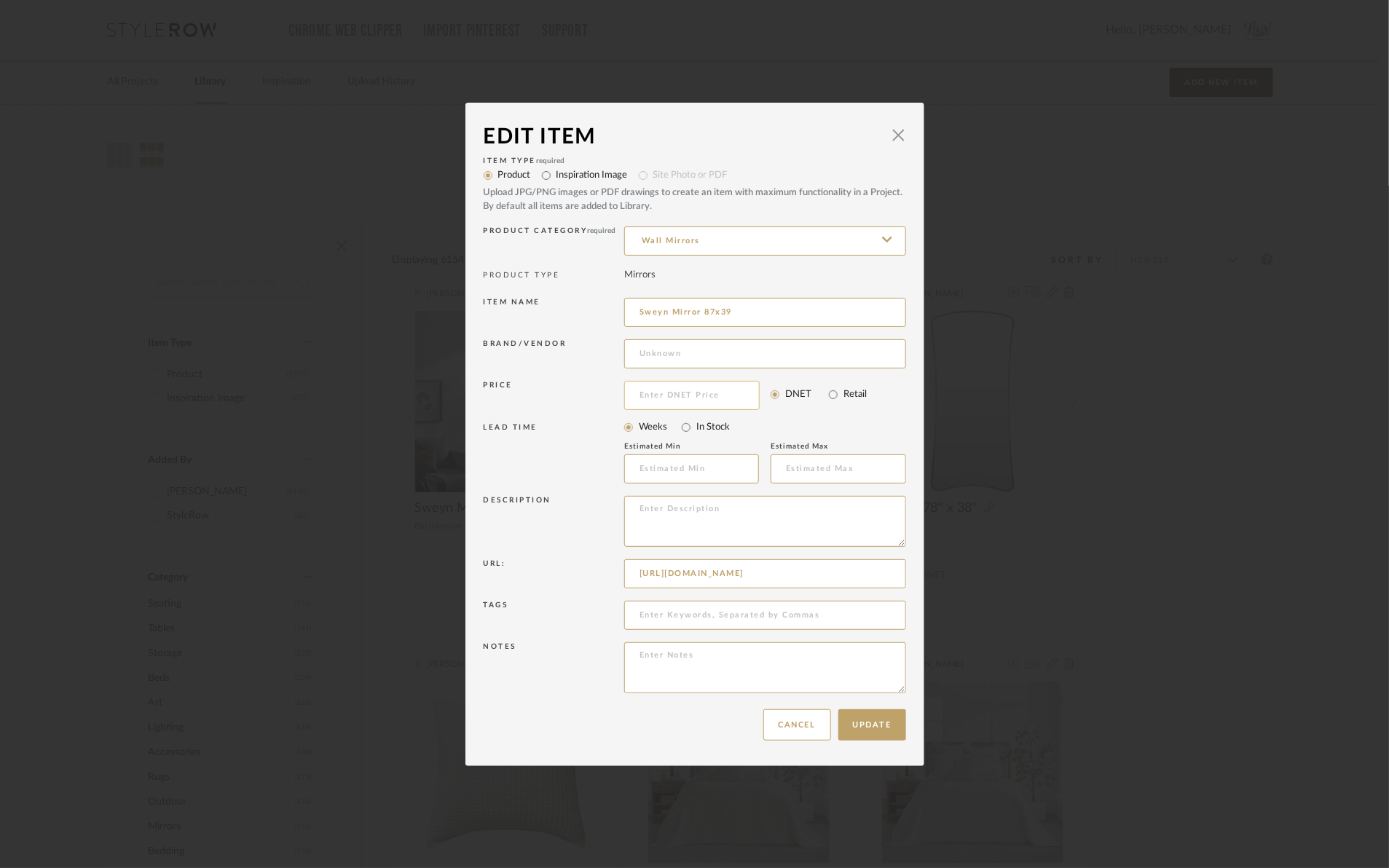
click at [657, 408] on input at bounding box center [692, 396] width 135 height 29
type input "$665.00"
click at [864, 721] on button "Update" at bounding box center [872, 725] width 68 height 31
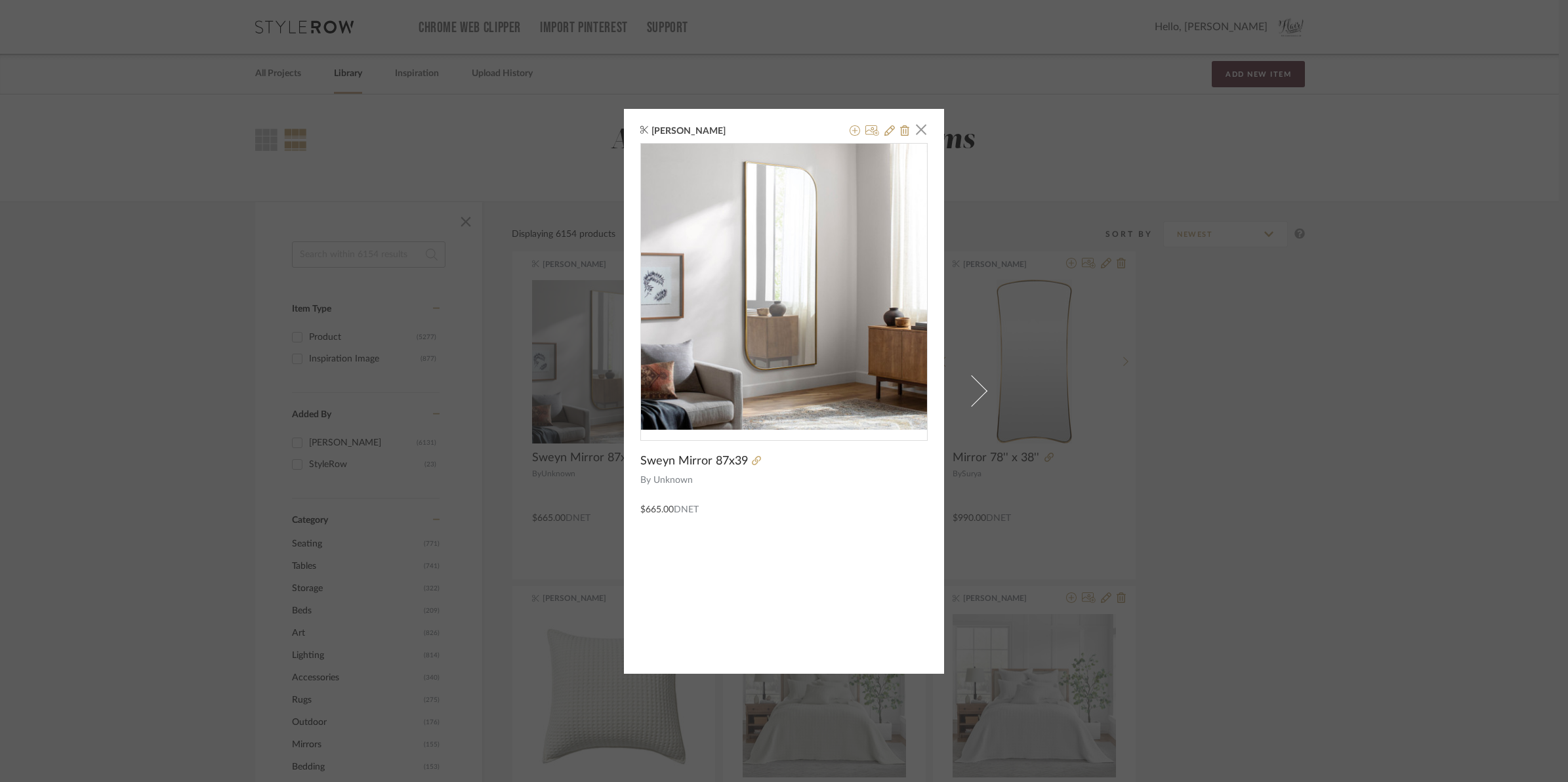
drag, startPoint x: 914, startPoint y: 135, endPoint x: 684, endPoint y: 150, distance: 230.5
click at [914, 135] on span "button" at bounding box center [921, 130] width 26 height 26
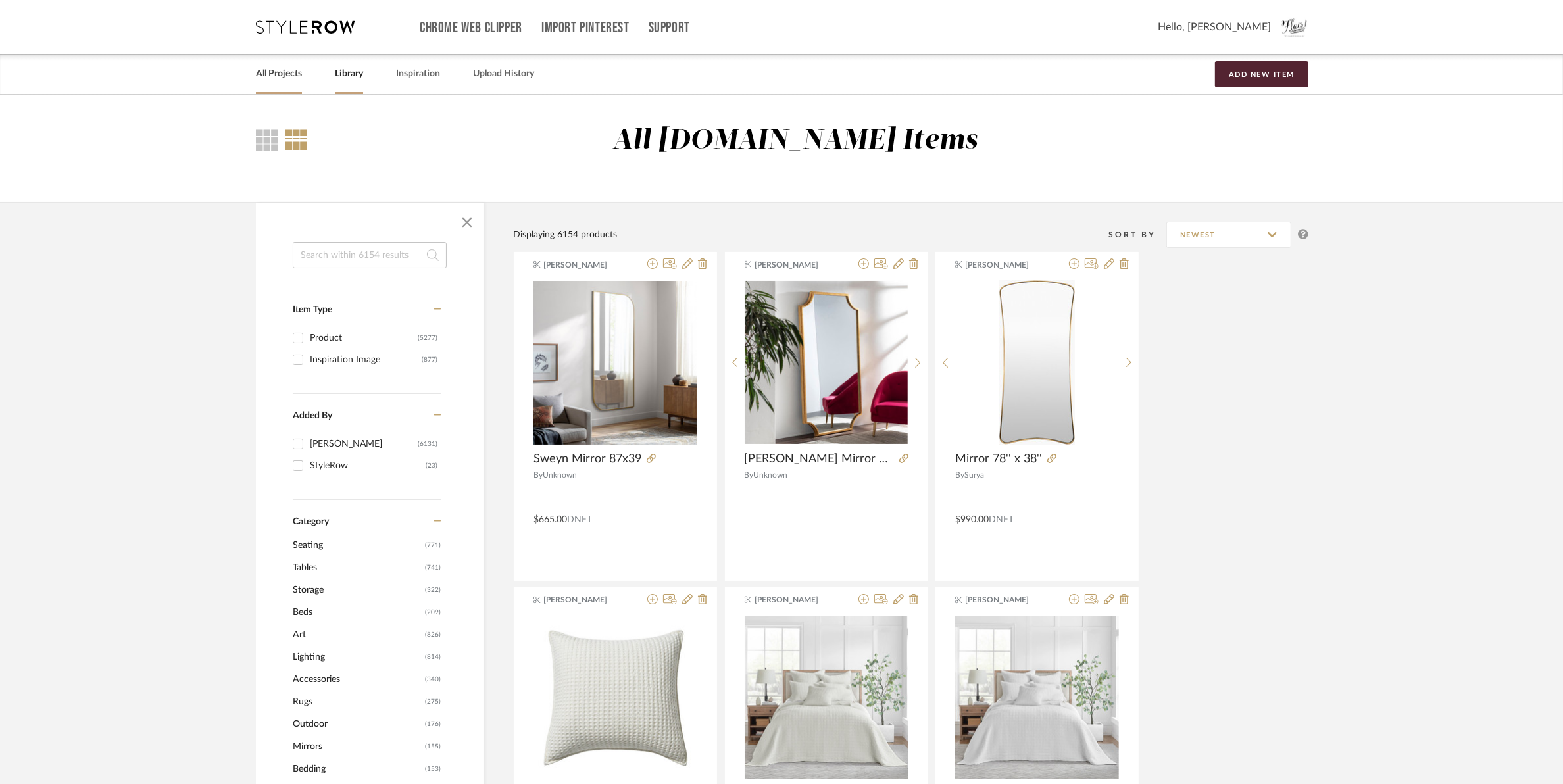
click at [271, 73] on link "All Projects" at bounding box center [279, 74] width 46 height 18
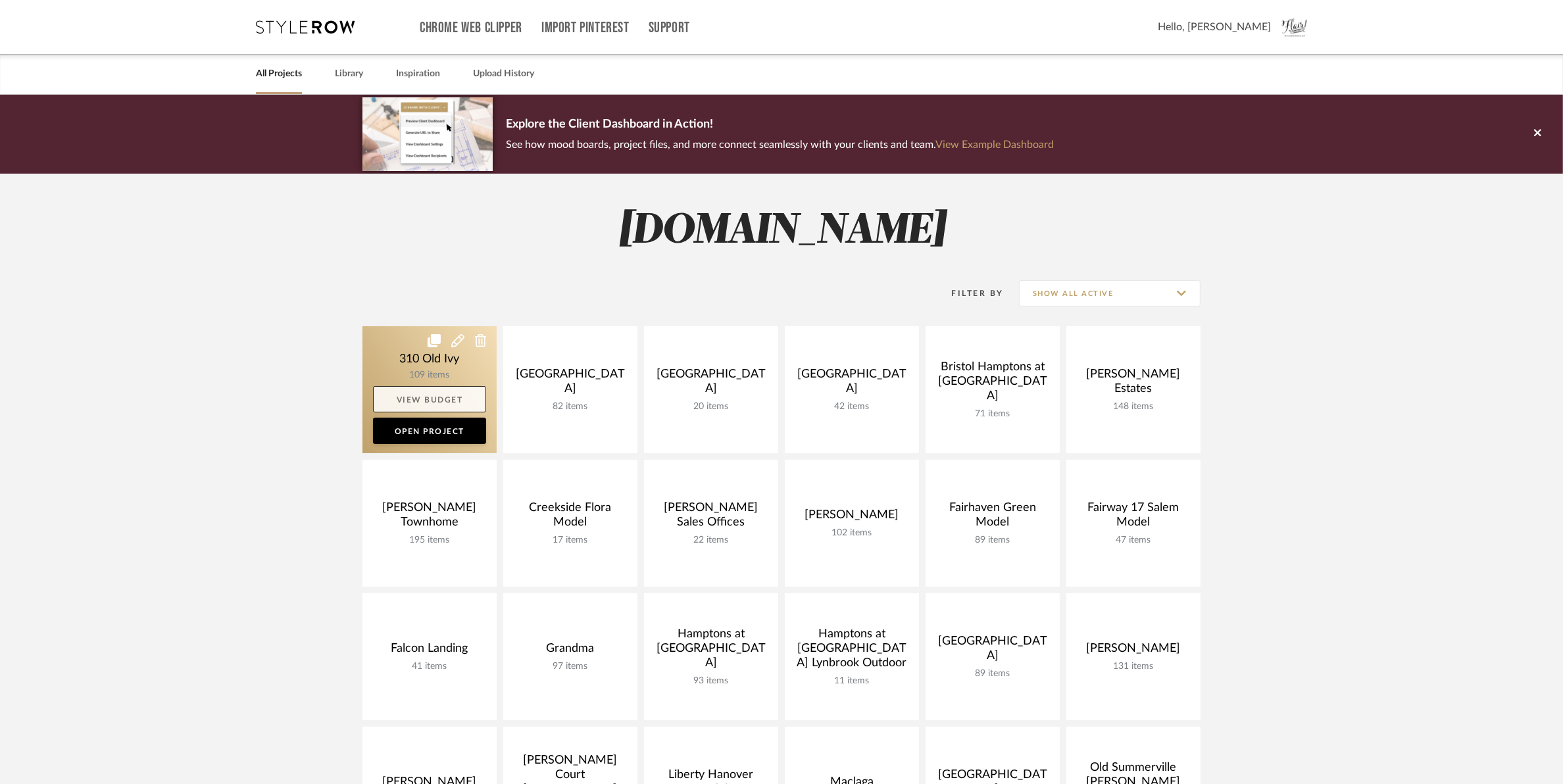
click at [406, 392] on link "View Budget" at bounding box center [430, 399] width 113 height 26
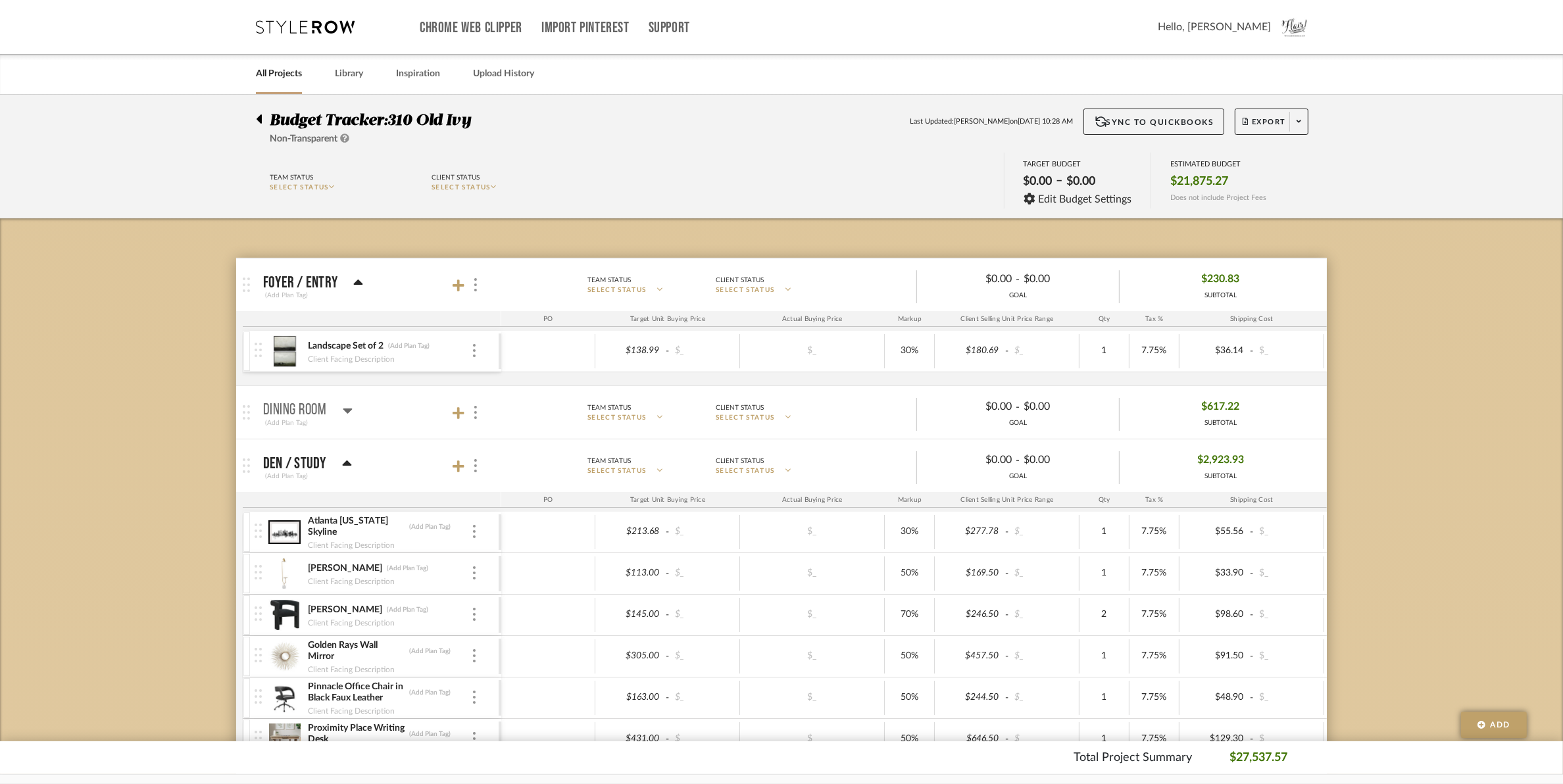
click at [258, 115] on icon at bounding box center [259, 118] width 6 height 15
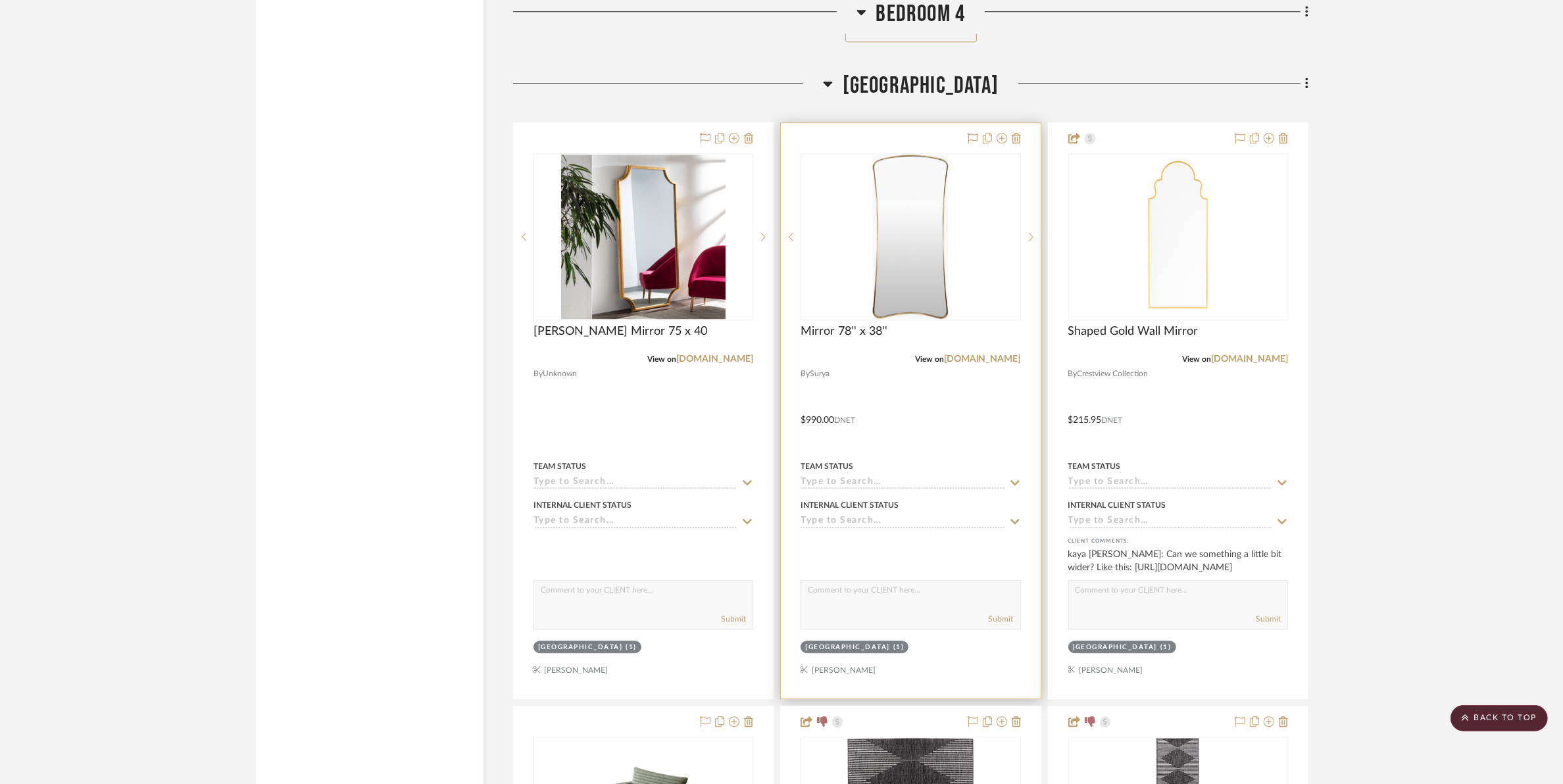
scroll to position [17096, 0]
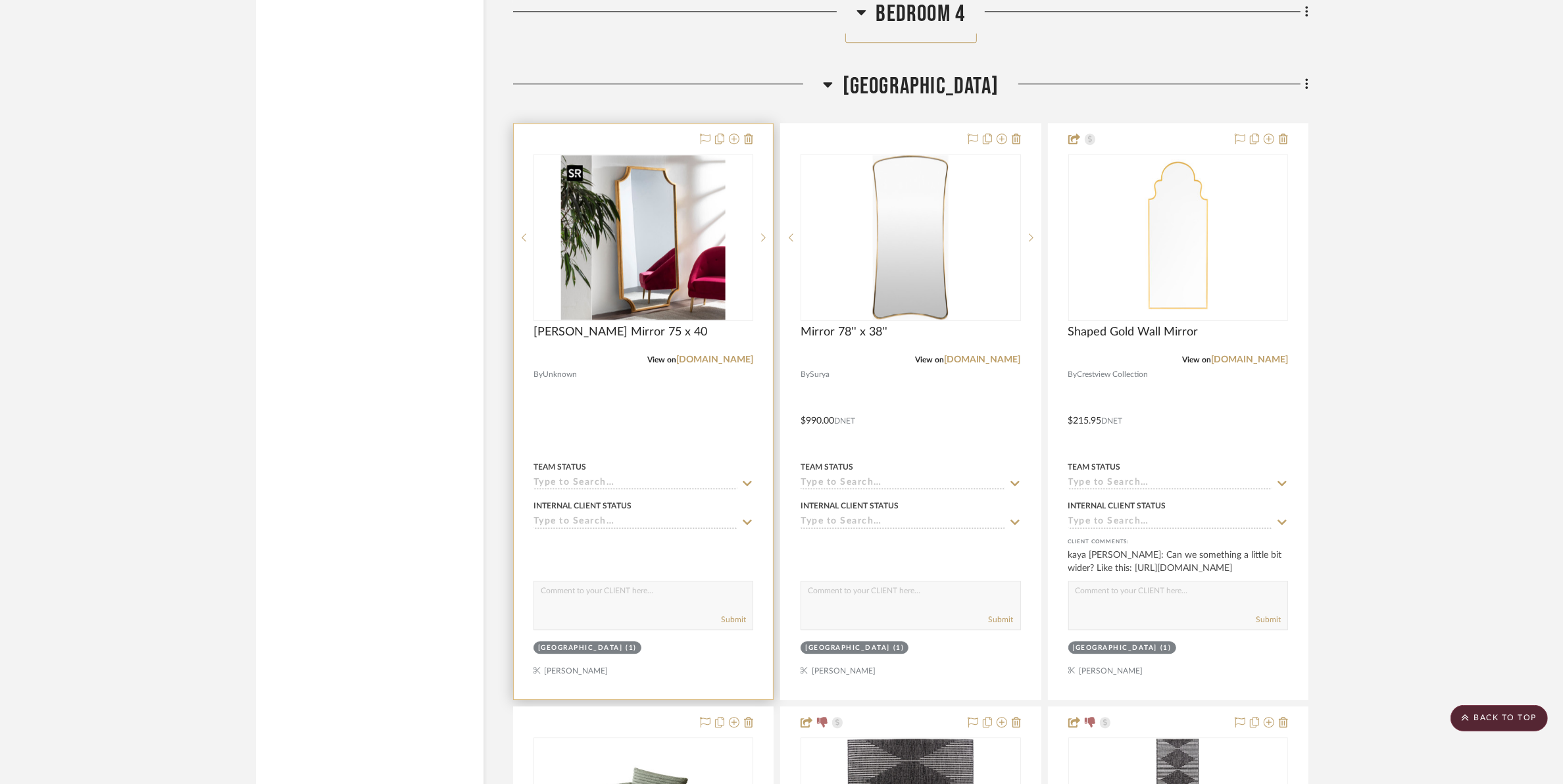
click at [593, 288] on img "0" at bounding box center [644, 238] width 165 height 165
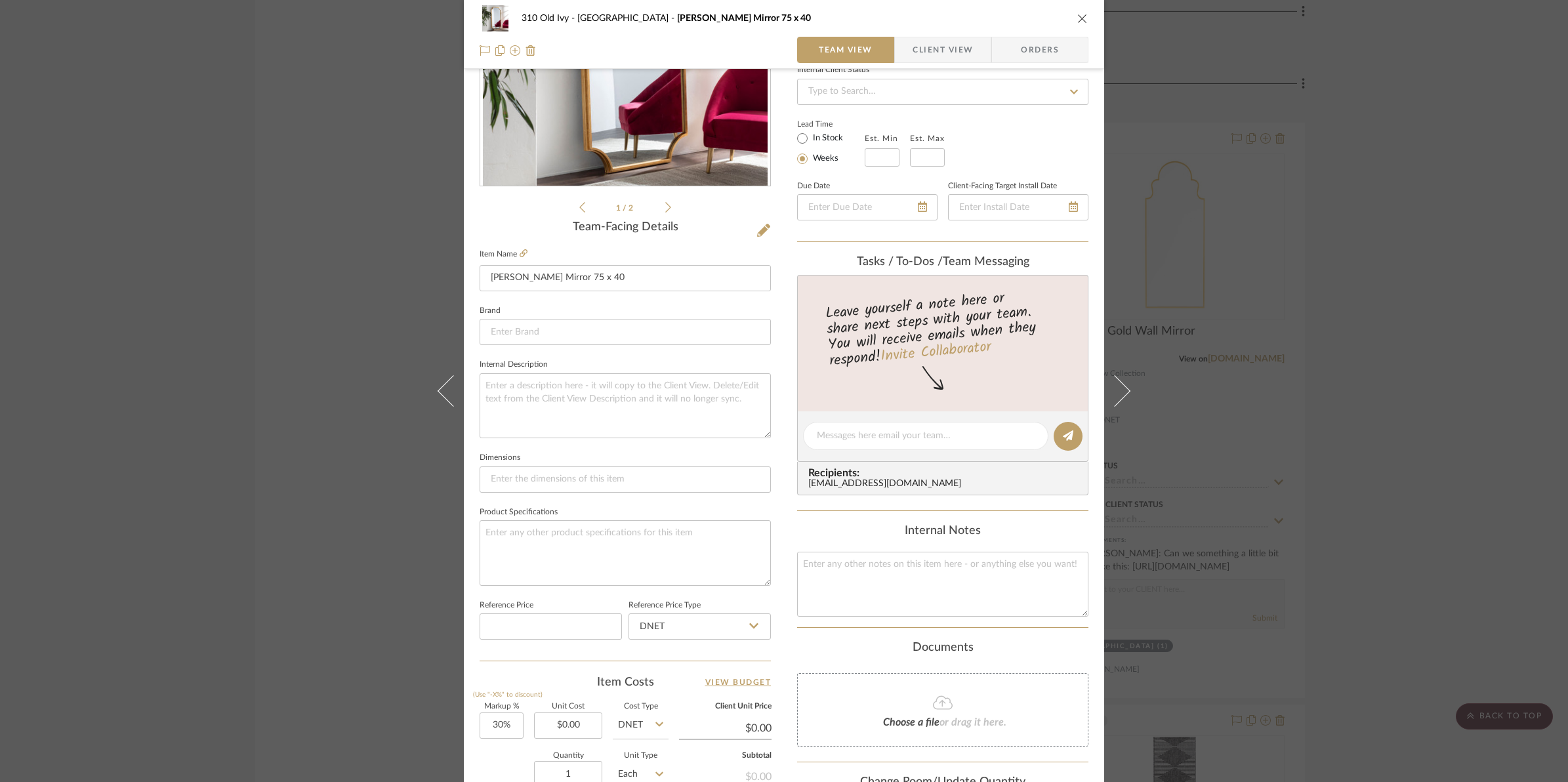
scroll to position [328, 0]
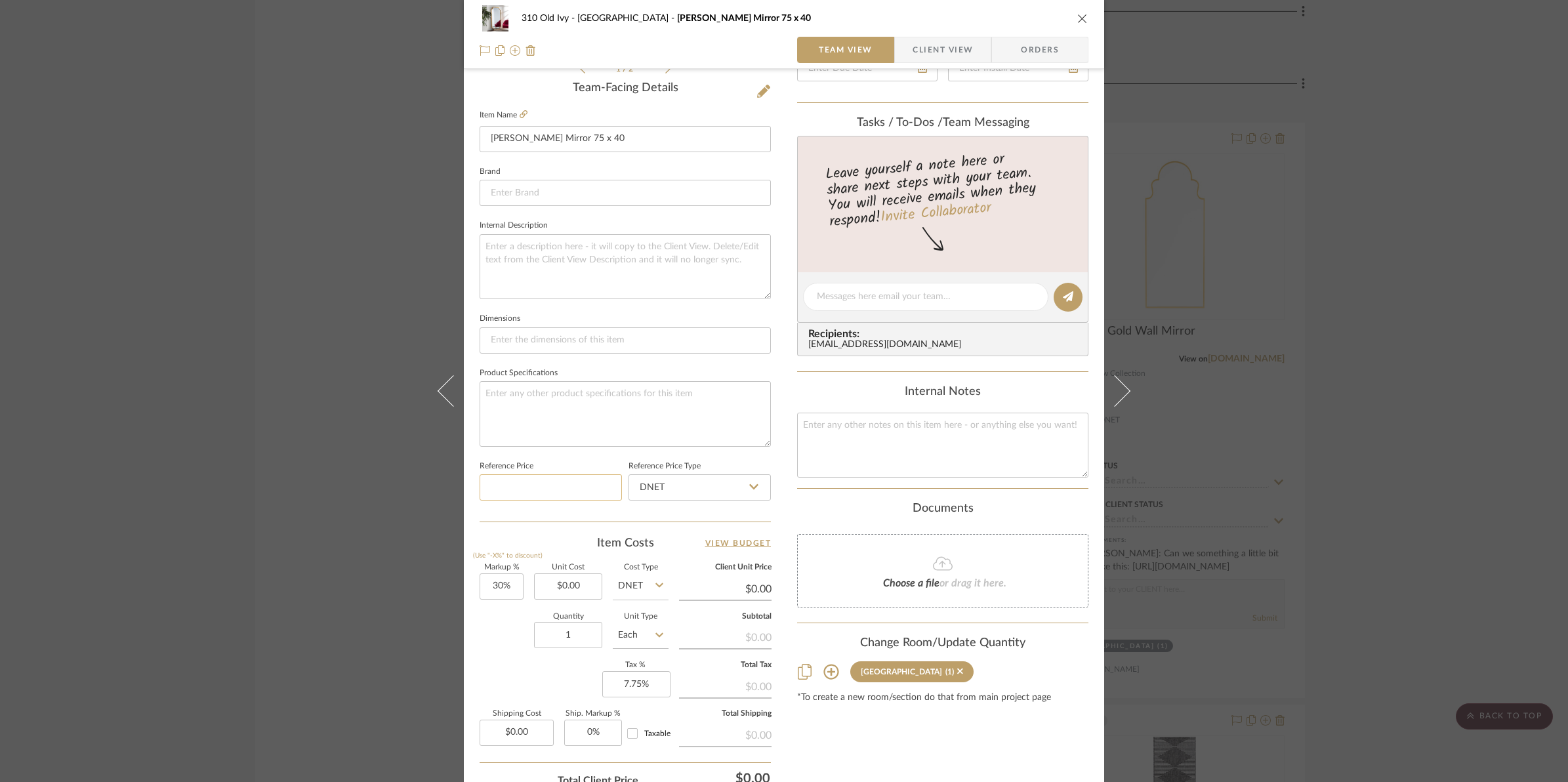
click at [507, 484] on input at bounding box center [551, 487] width 142 height 26
click at [556, 584] on input "0.00" at bounding box center [568, 586] width 68 height 26
type input "$600.00"
click at [506, 640] on div "Quantity 1 Unit Type Each" at bounding box center [574, 636] width 189 height 46
type input "$780.00"
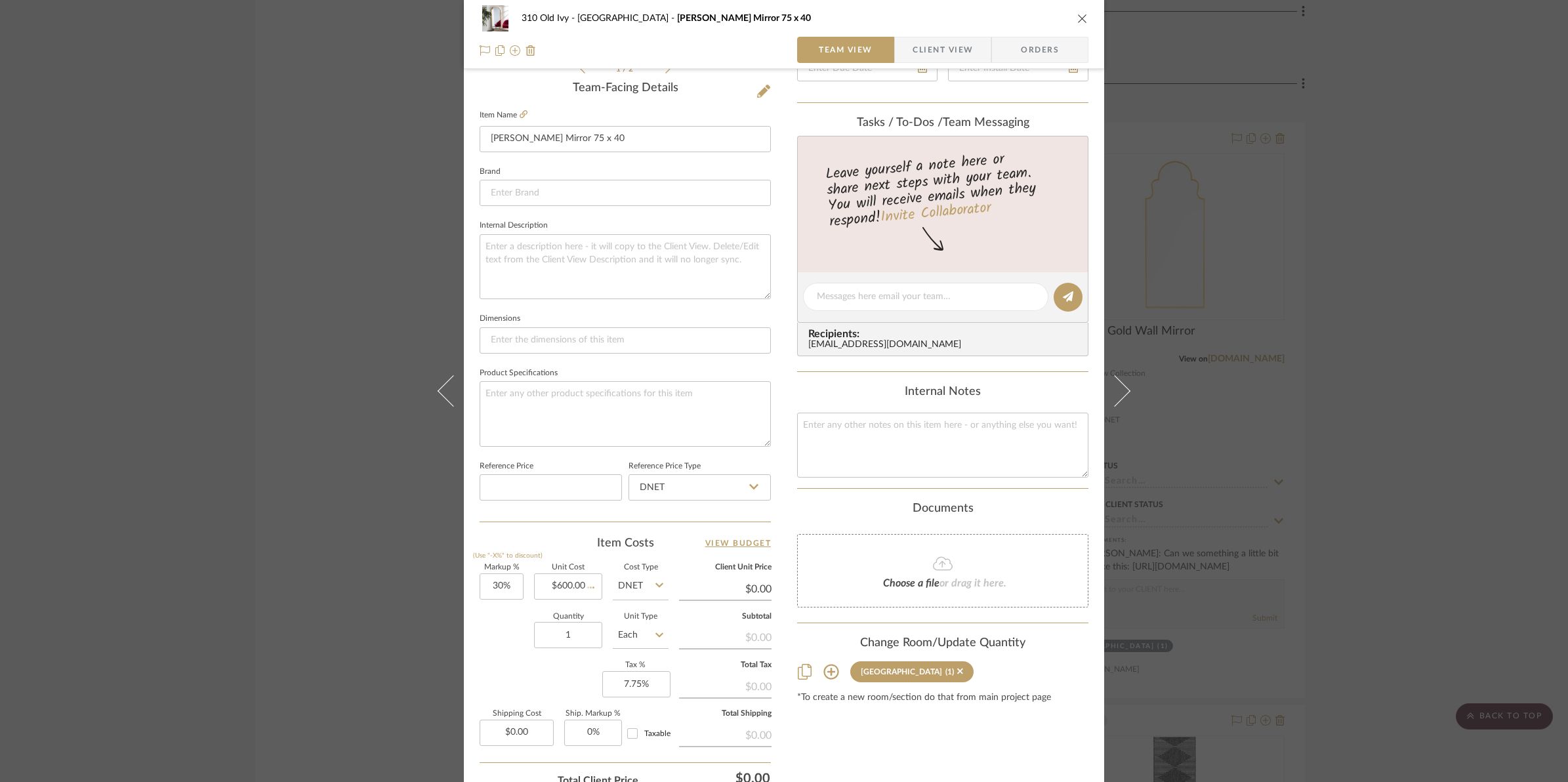
type input "$156.00"
click at [496, 585] on input "30" at bounding box center [502, 586] width 44 height 26
type input "100%"
click at [480, 640] on div "Quantity 1 Unit Type Each" at bounding box center [574, 636] width 189 height 46
type input "$1,200.00"
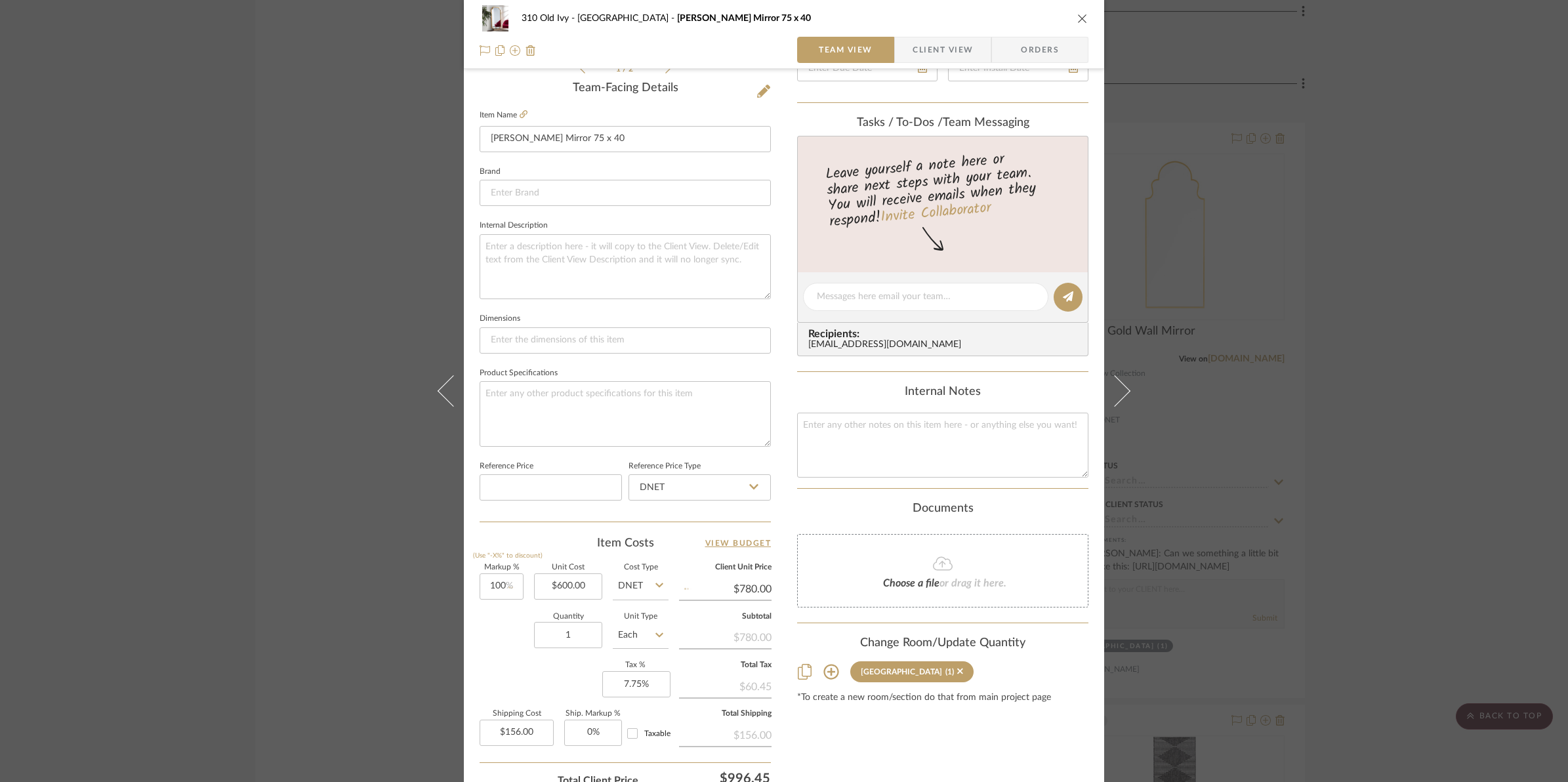
type input "$240.00"
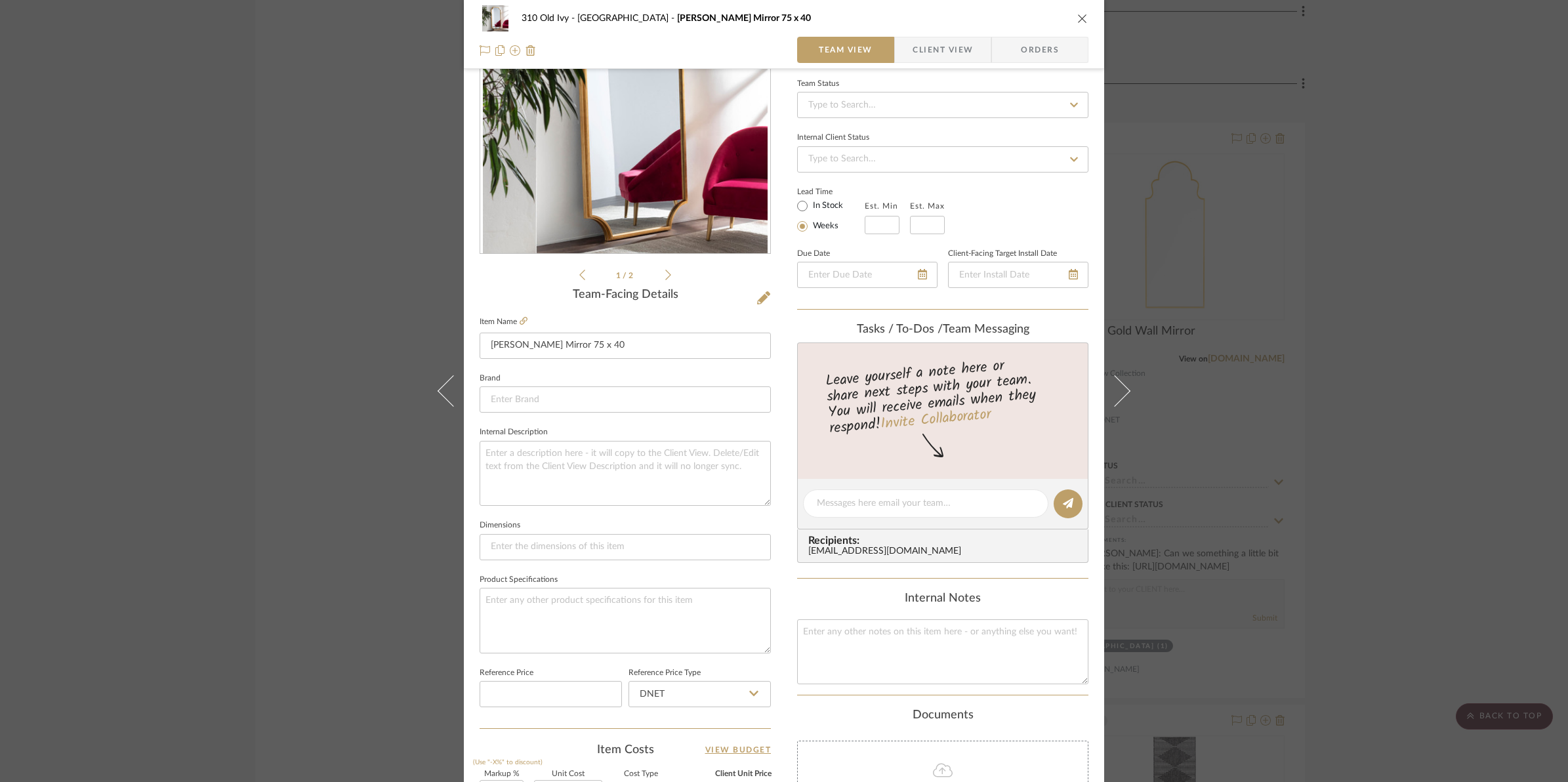
scroll to position [0, 0]
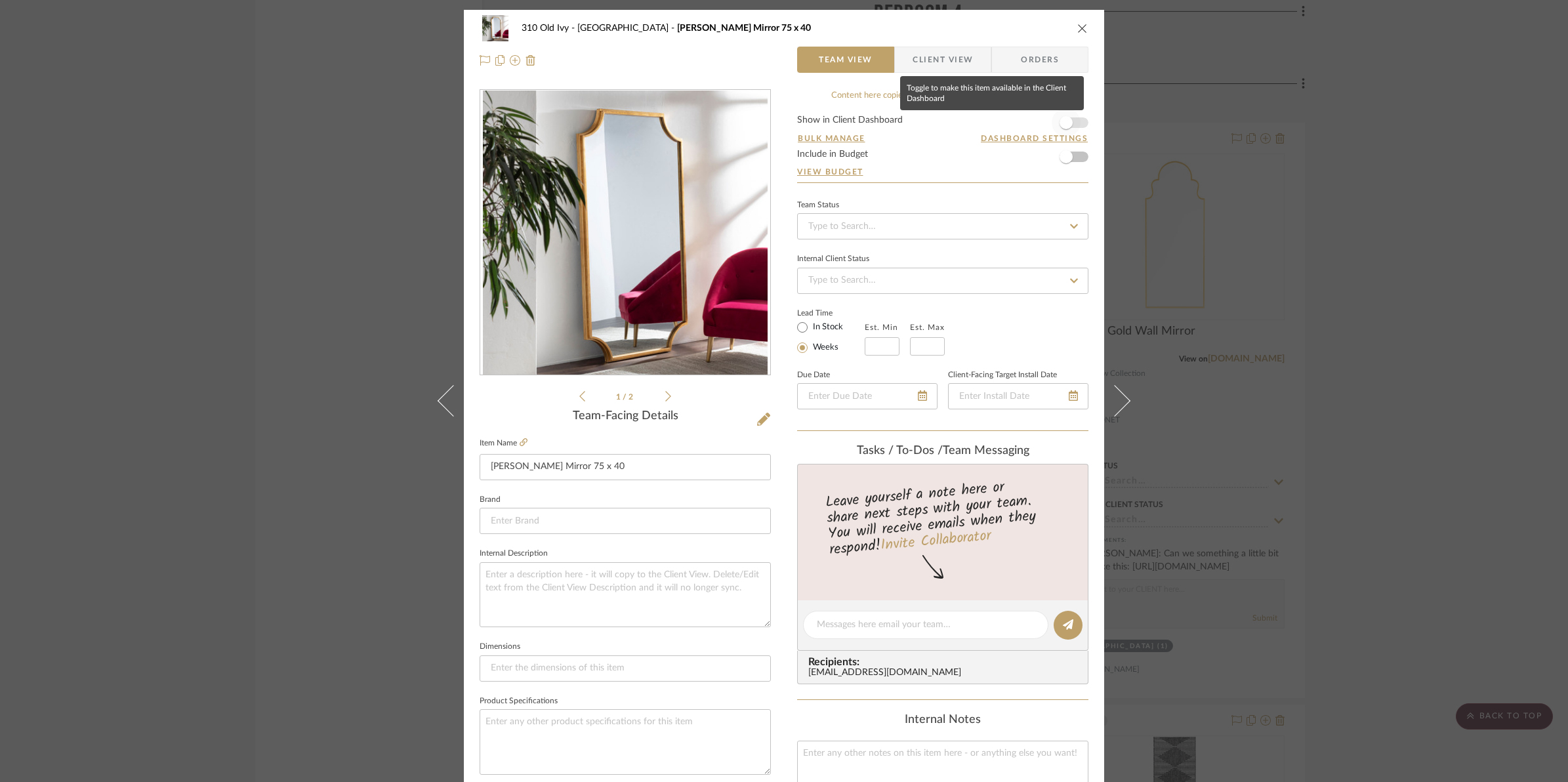
click at [1073, 123] on span "button" at bounding box center [1065, 123] width 29 height 29
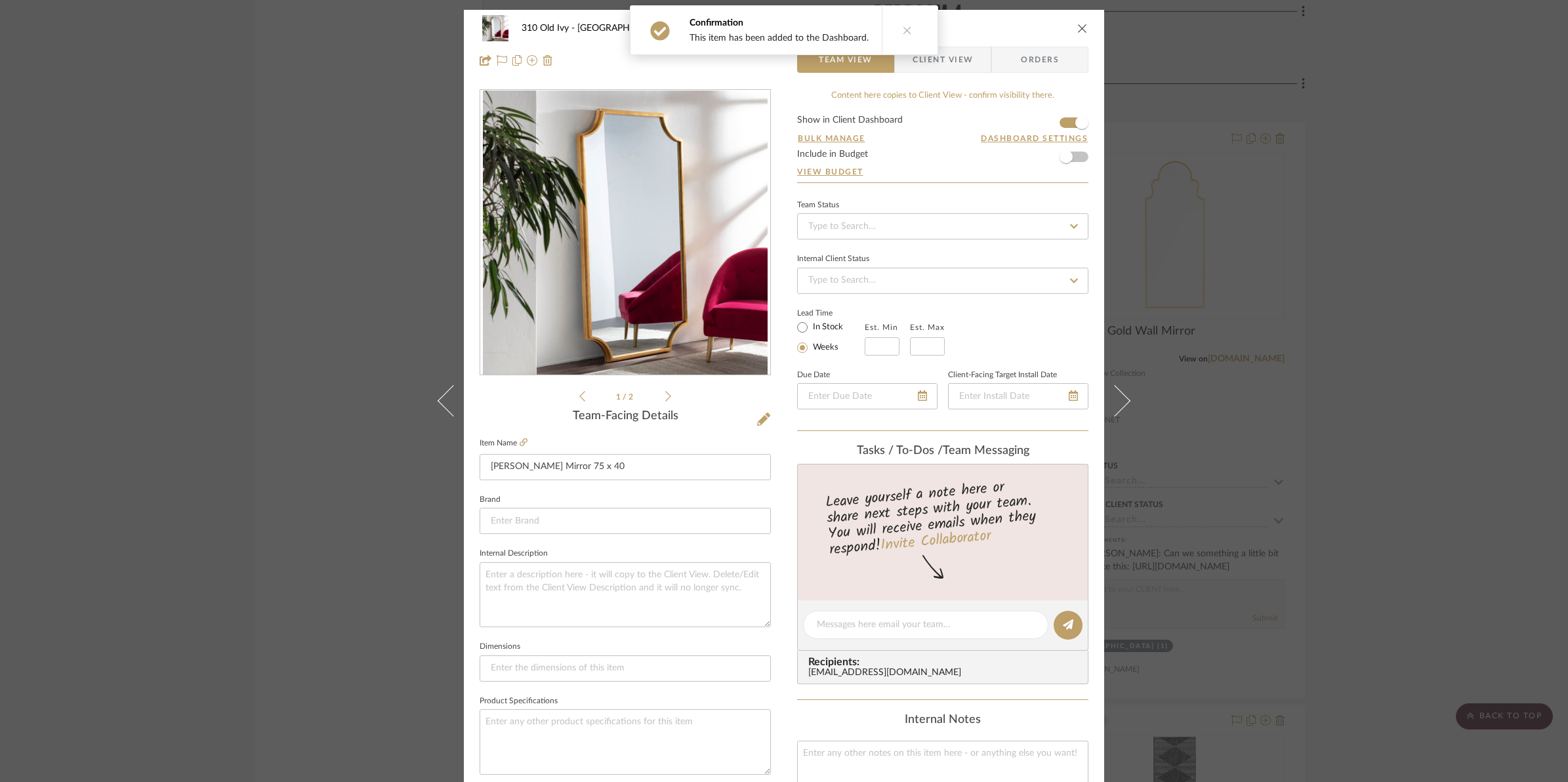
click at [1077, 32] on icon "close" at bounding box center [1082, 28] width 10 height 10
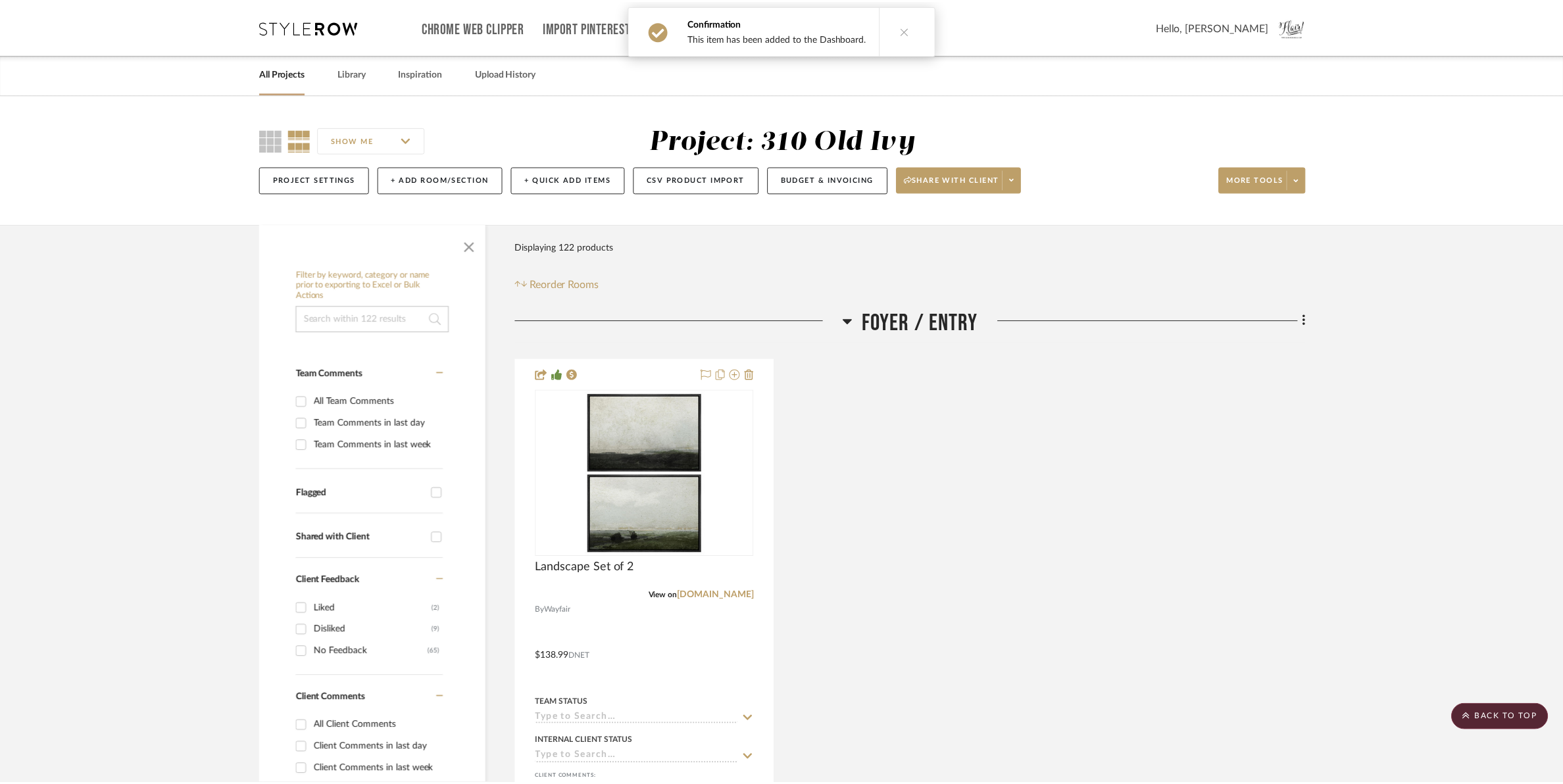
scroll to position [17096, 0]
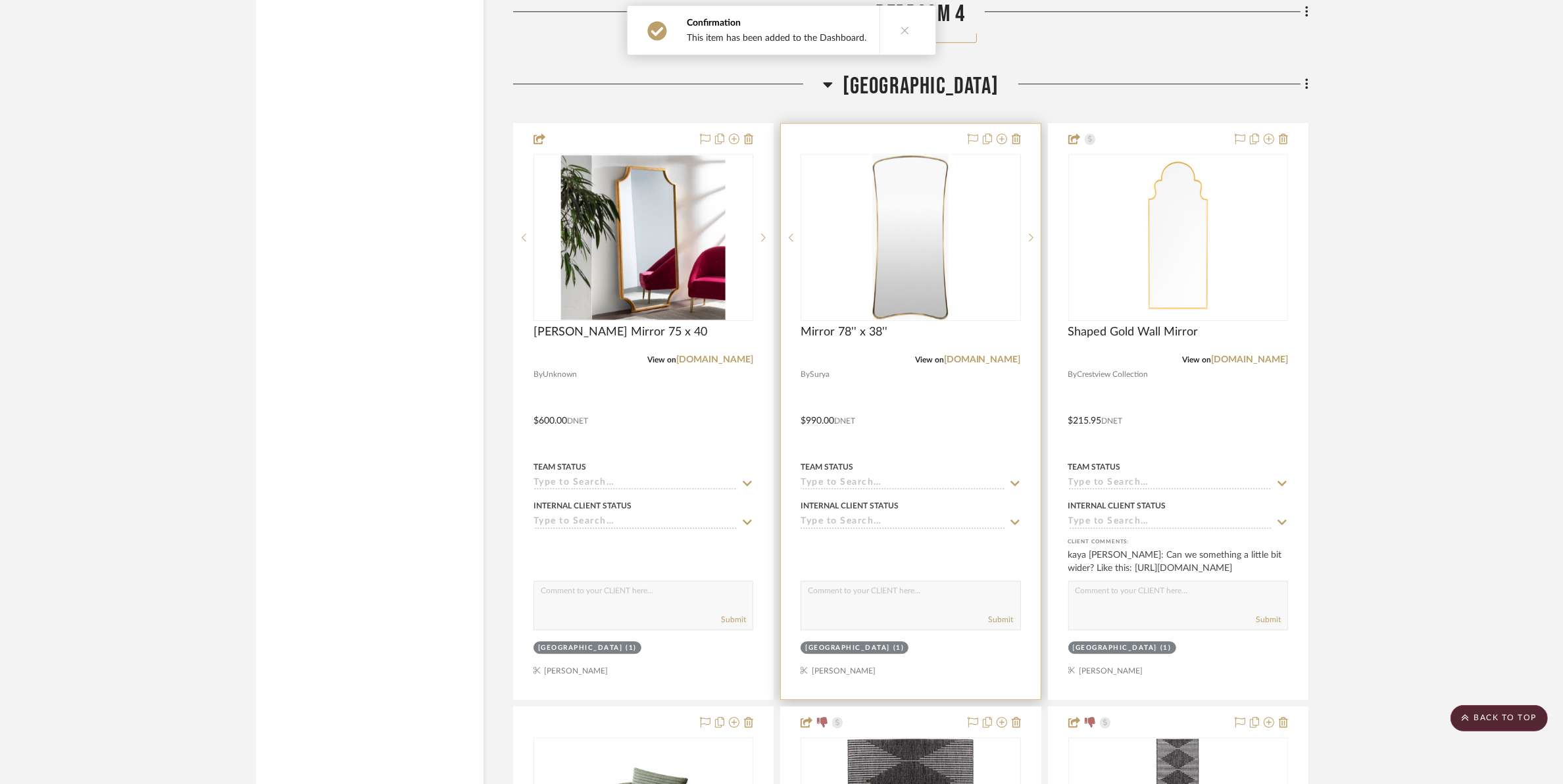
click at [931, 242] on img "0" at bounding box center [910, 238] width 76 height 165
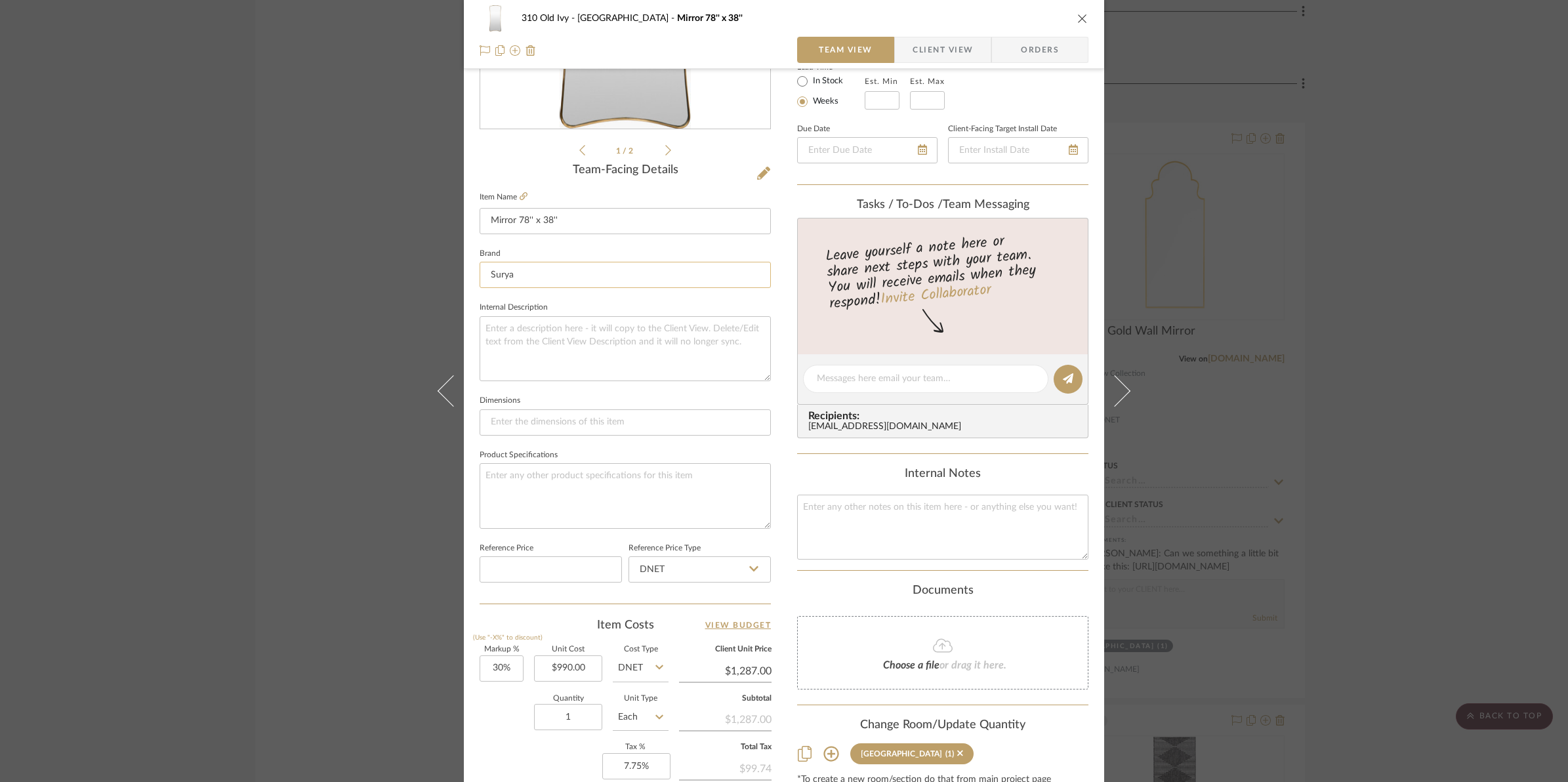
scroll to position [328, 0]
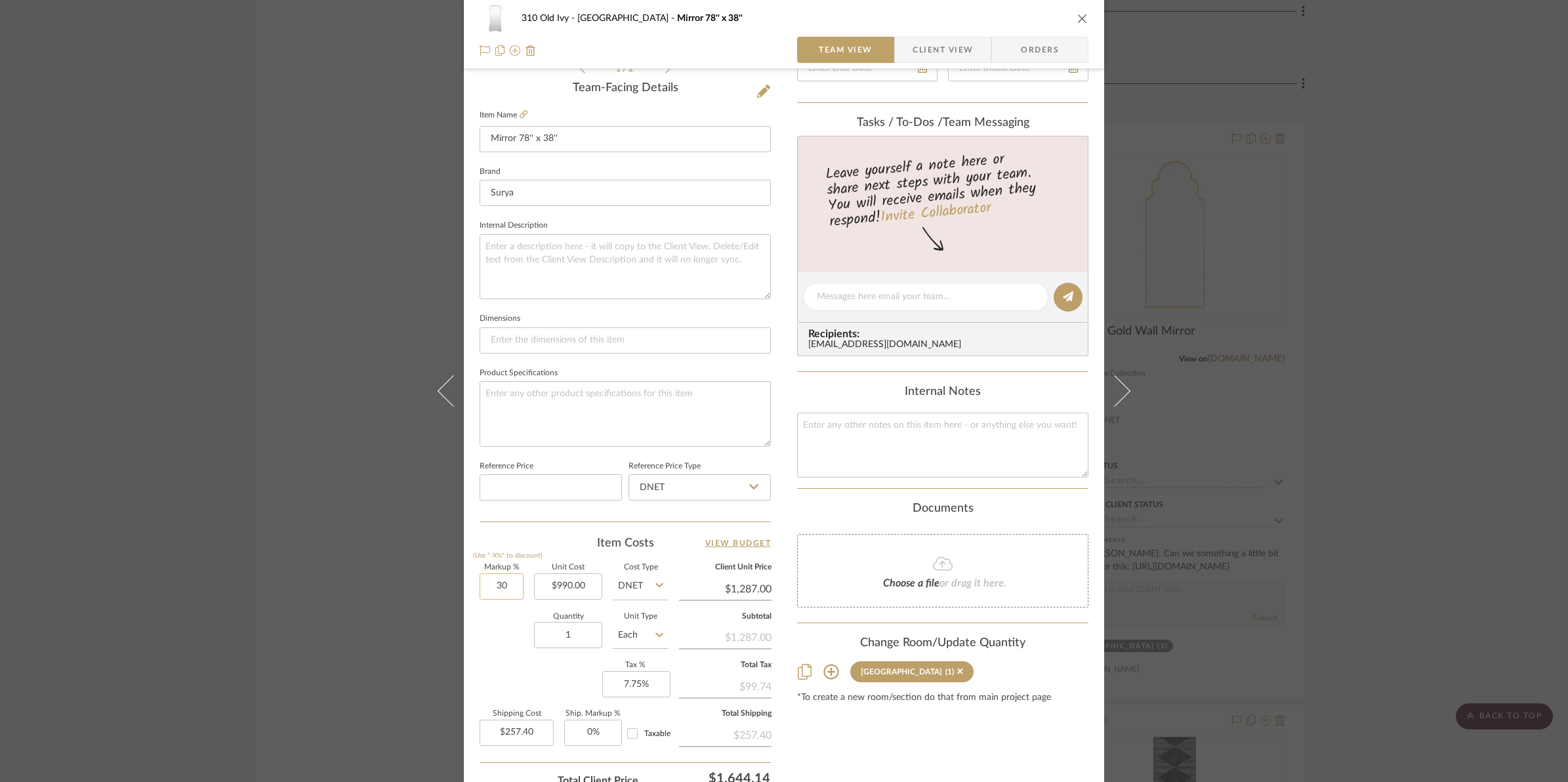
click at [487, 588] on input "30" at bounding box center [502, 586] width 44 height 26
type input "100%"
click at [487, 636] on div "Quantity 1 Unit Type Each" at bounding box center [574, 636] width 189 height 46
type input "$1,980.00"
type input "$396.00"
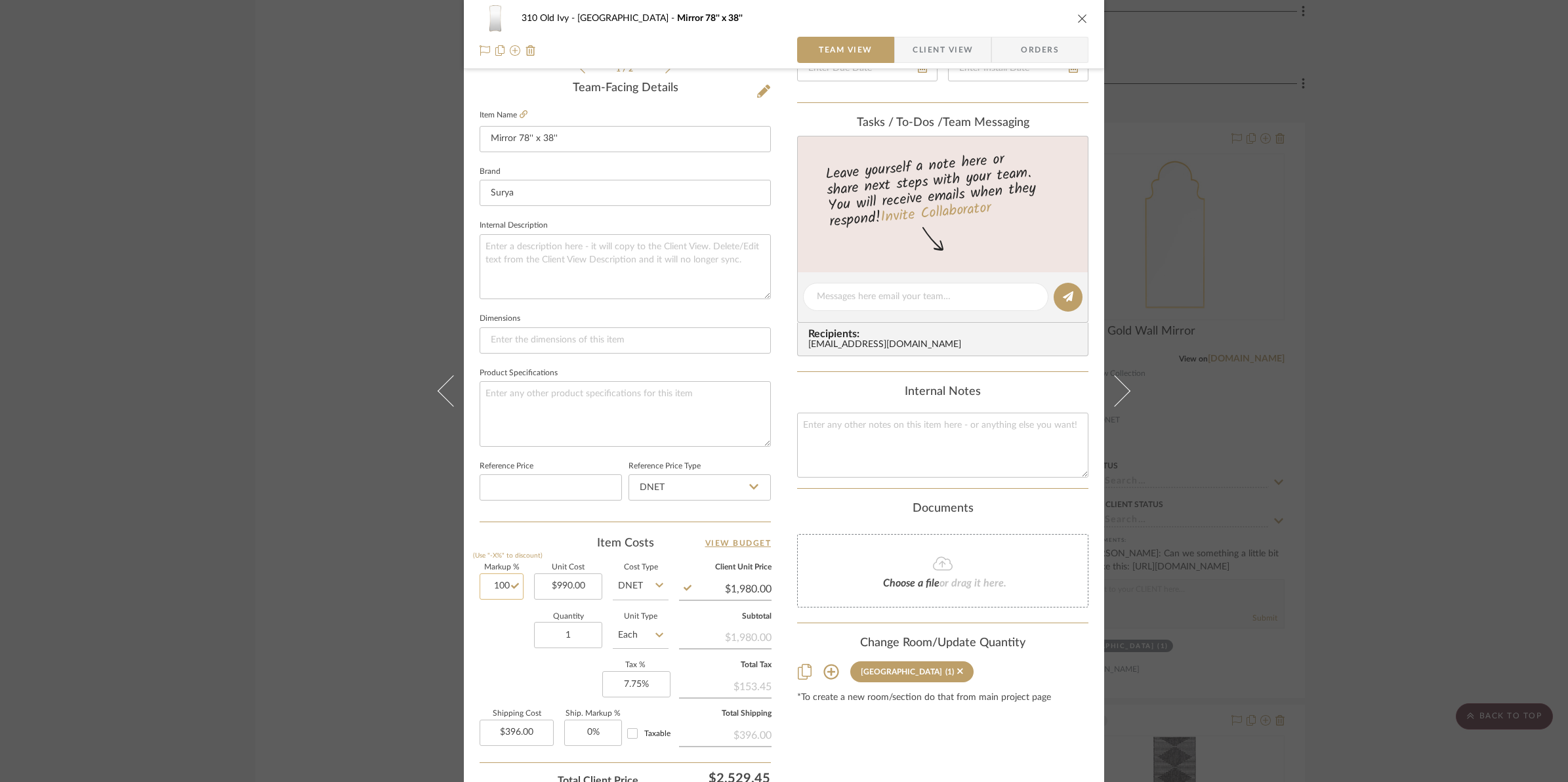
click at [482, 584] on input "100" at bounding box center [502, 586] width 44 height 26
type input "50%"
click at [473, 629] on div "310 Old Ivy Upper Hallway Mirror 78'' x 38'' Team View Client View Orders 1 / 2…" at bounding box center [784, 287] width 641 height 1211
type input "$1,485.00"
type input "$297.00"
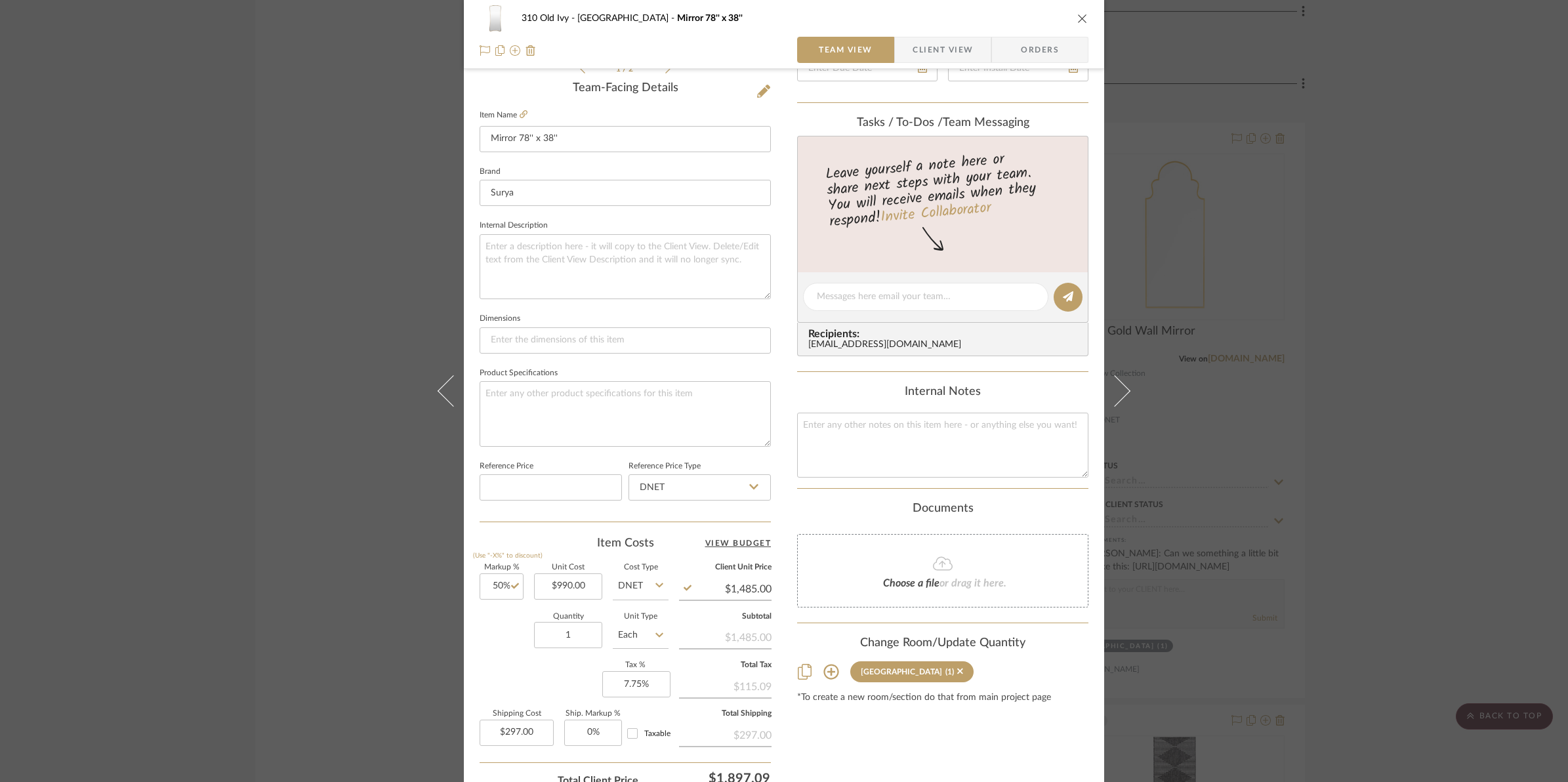
scroll to position [0, 0]
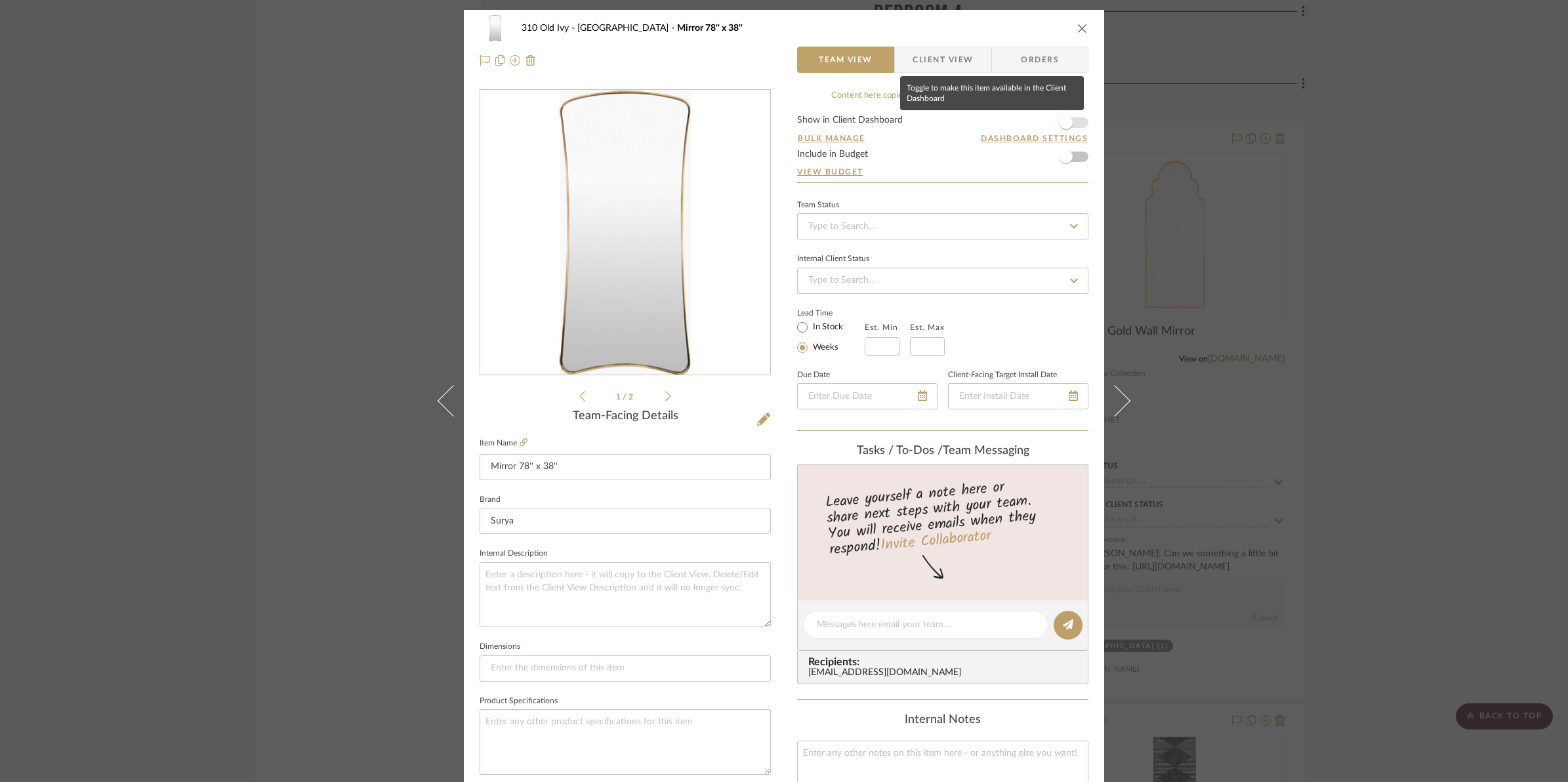
click at [1073, 125] on span "button" at bounding box center [1065, 123] width 29 height 29
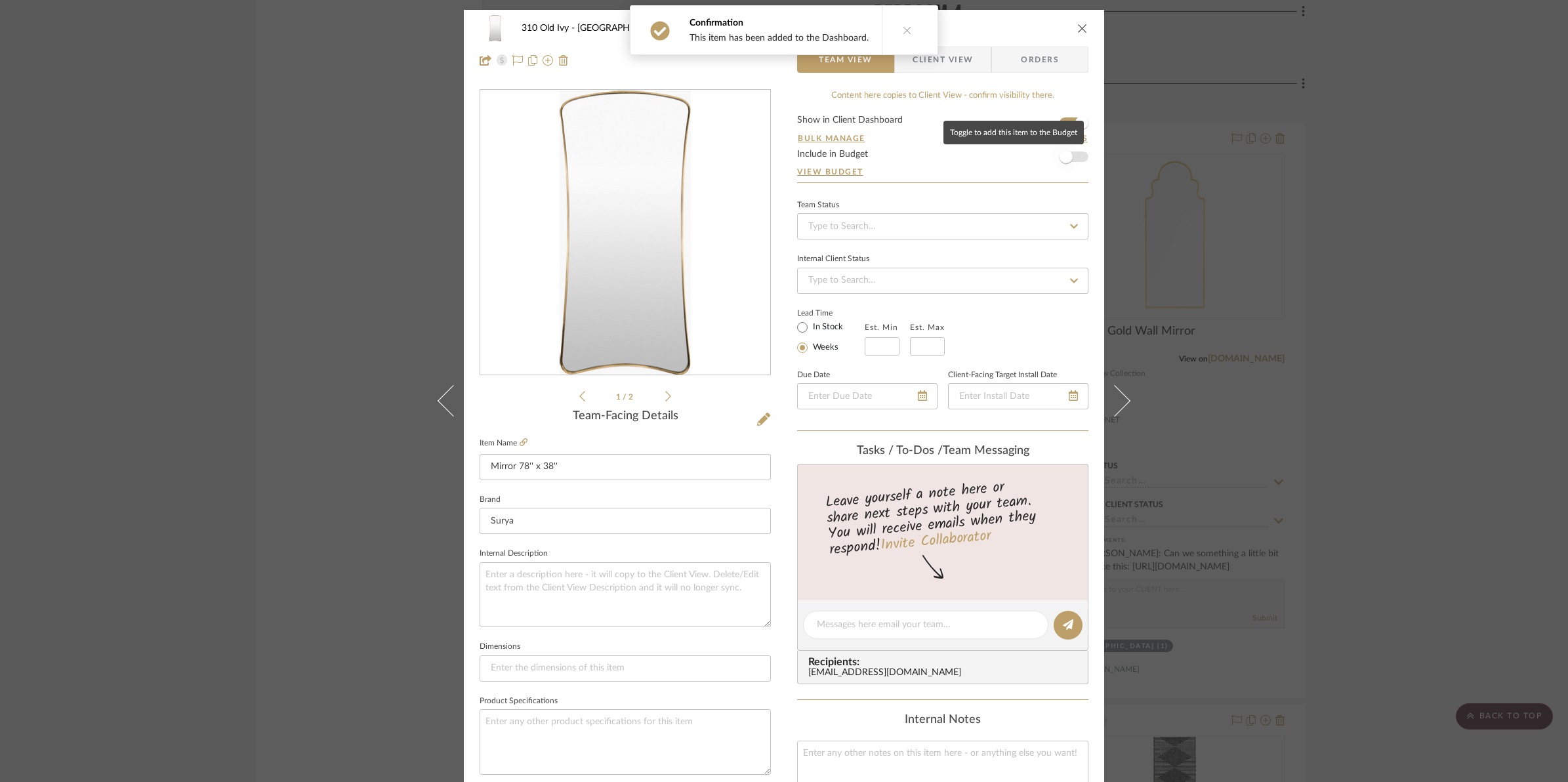
click at [1071, 164] on span "button" at bounding box center [1065, 156] width 29 height 29
click at [1053, 163] on form "Show in Client Dashboard Bulk Manage Dashboard Settings Include in Budget View …" at bounding box center [942, 148] width 291 height 67
click at [1058, 161] on form "Show in Client Dashboard Bulk Manage Dashboard Settings Include in Budget View …" at bounding box center [942, 148] width 291 height 67
click at [1075, 158] on span "button" at bounding box center [1082, 157] width 13 height 13
click at [1077, 30] on icon "close" at bounding box center [1082, 28] width 10 height 10
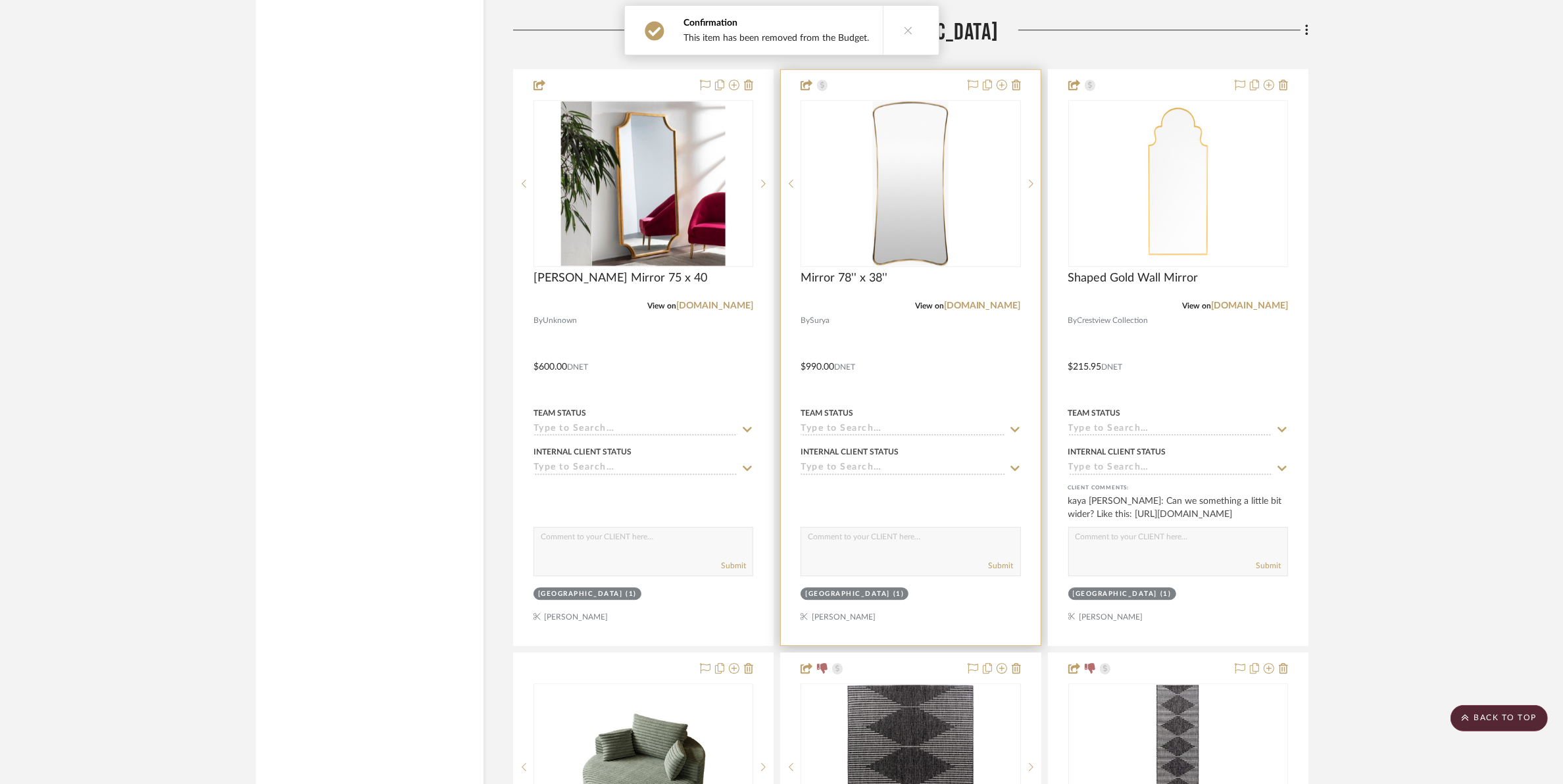
scroll to position [17178, 0]
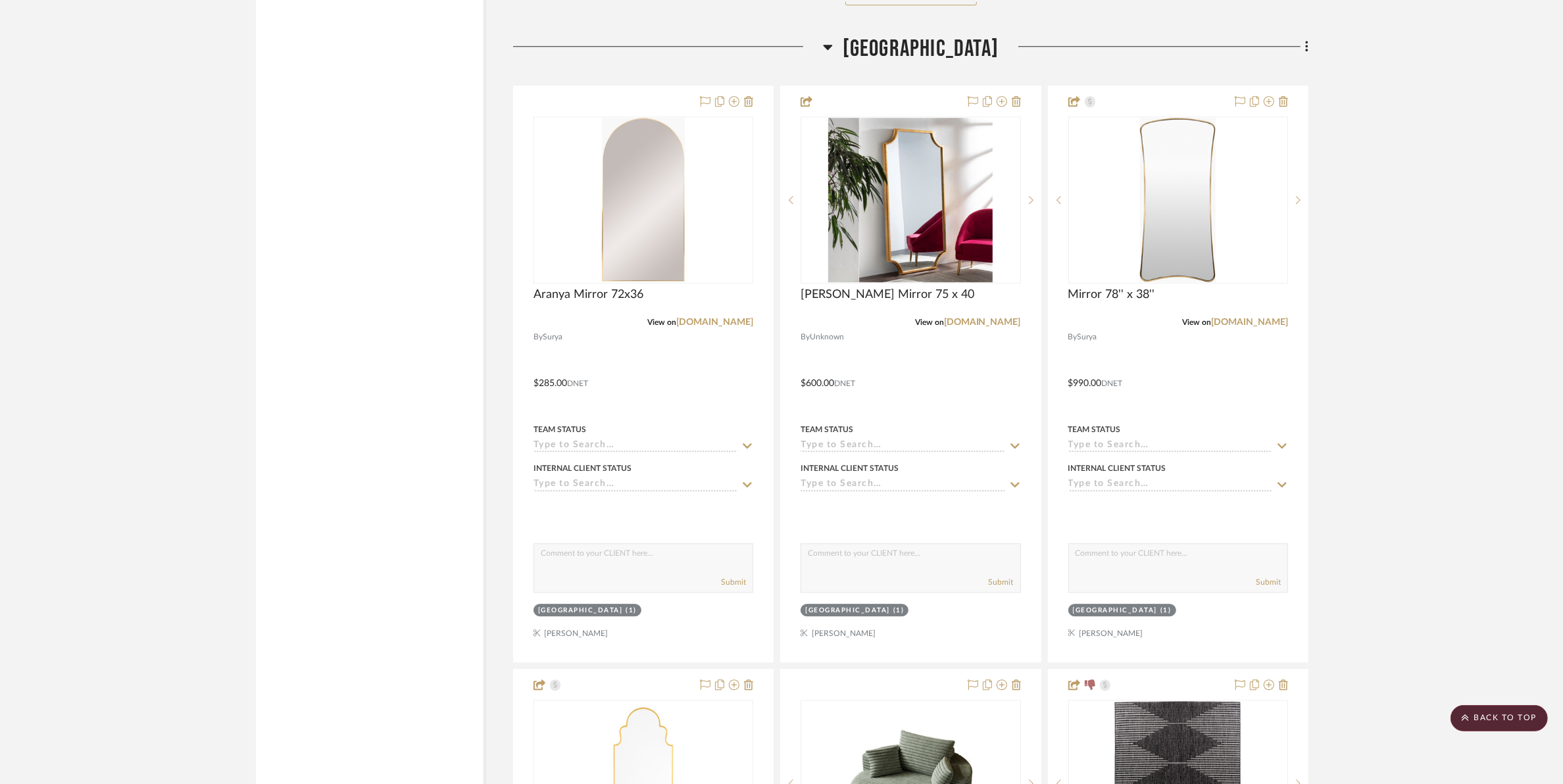
scroll to position [17014, 0]
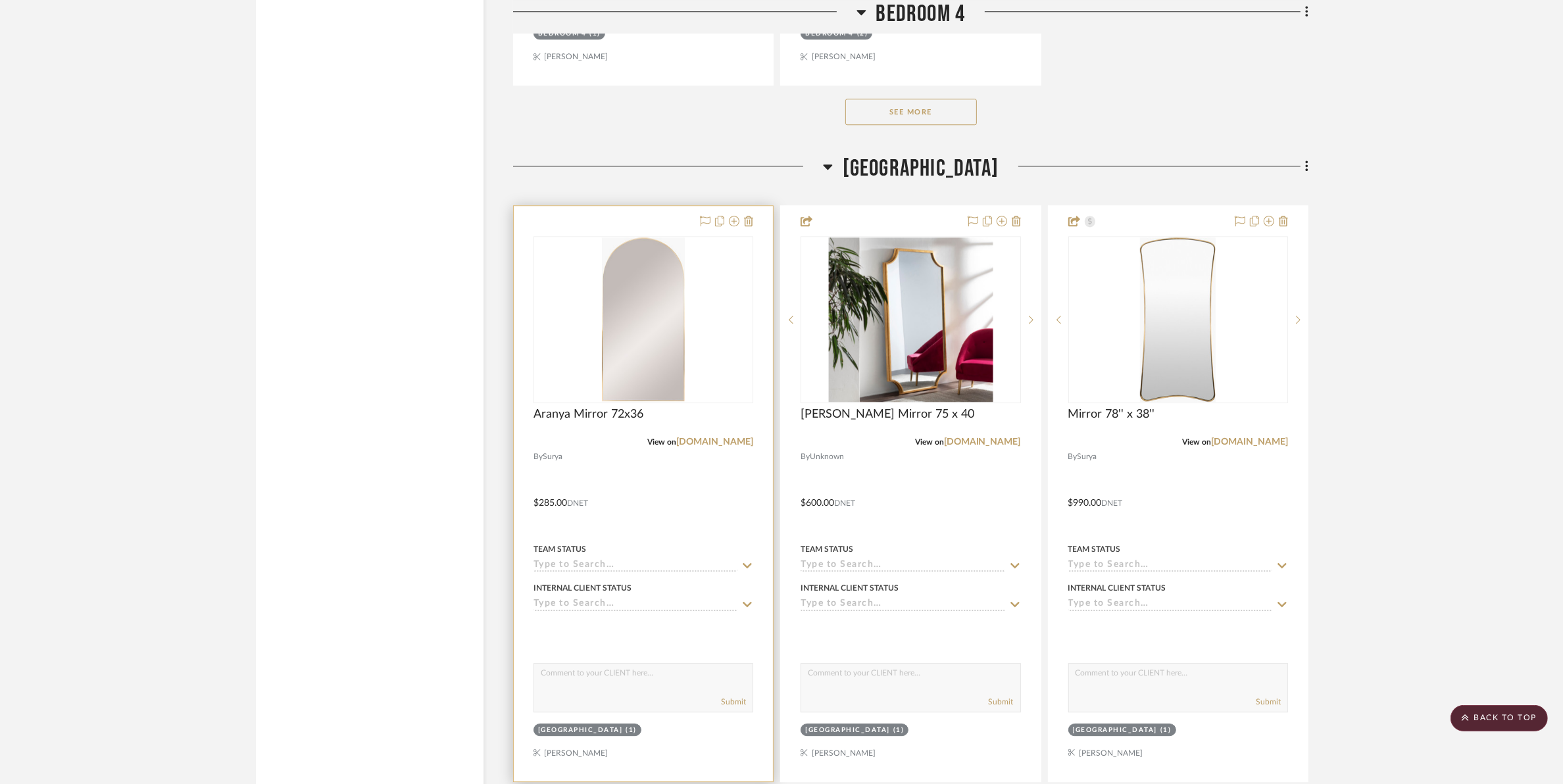
click at [603, 332] on img "0" at bounding box center [643, 320] width 83 height 165
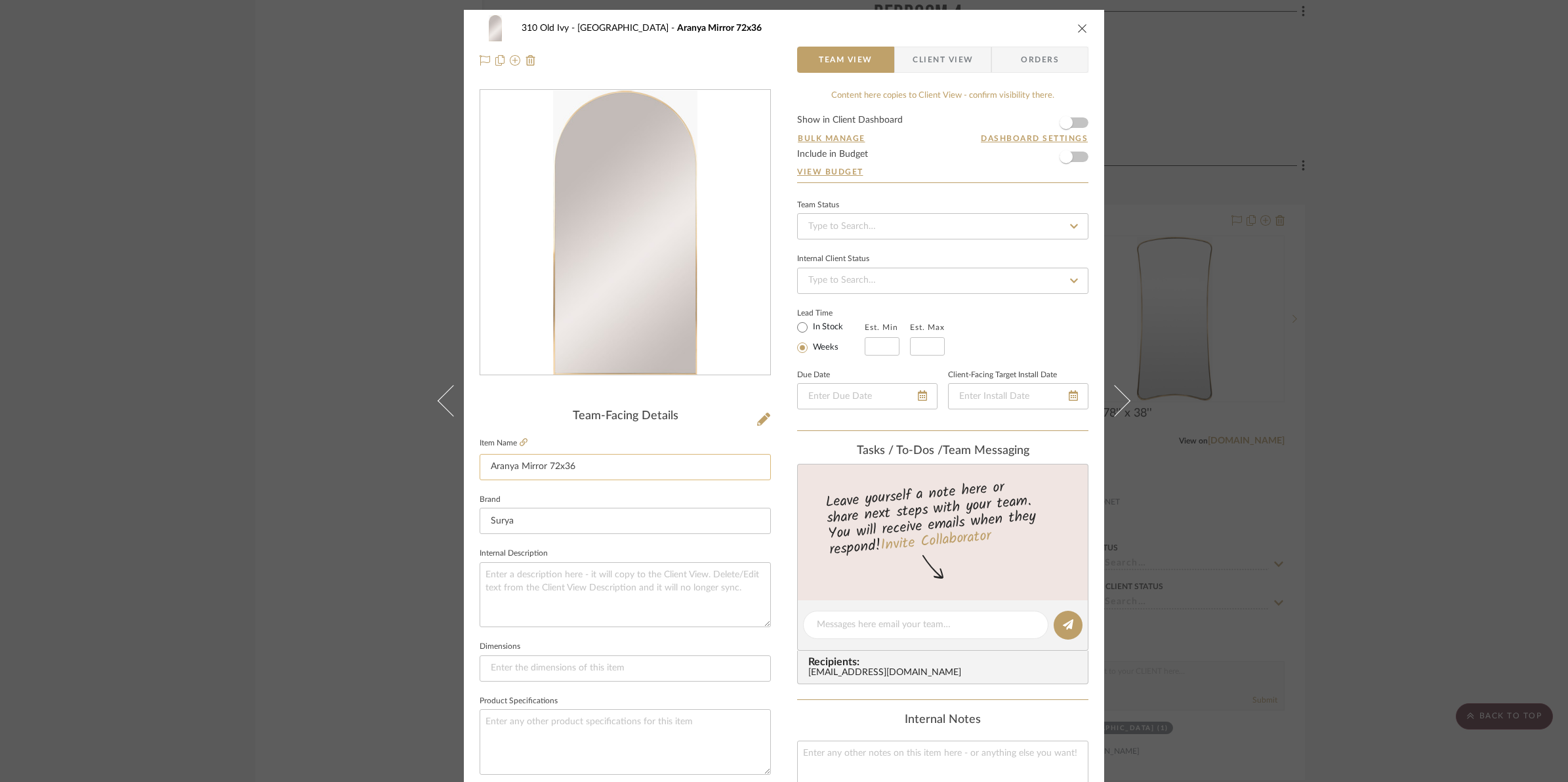
click at [515, 467] on input "Aranya Mirror 72x36" at bounding box center [625, 467] width 291 height 26
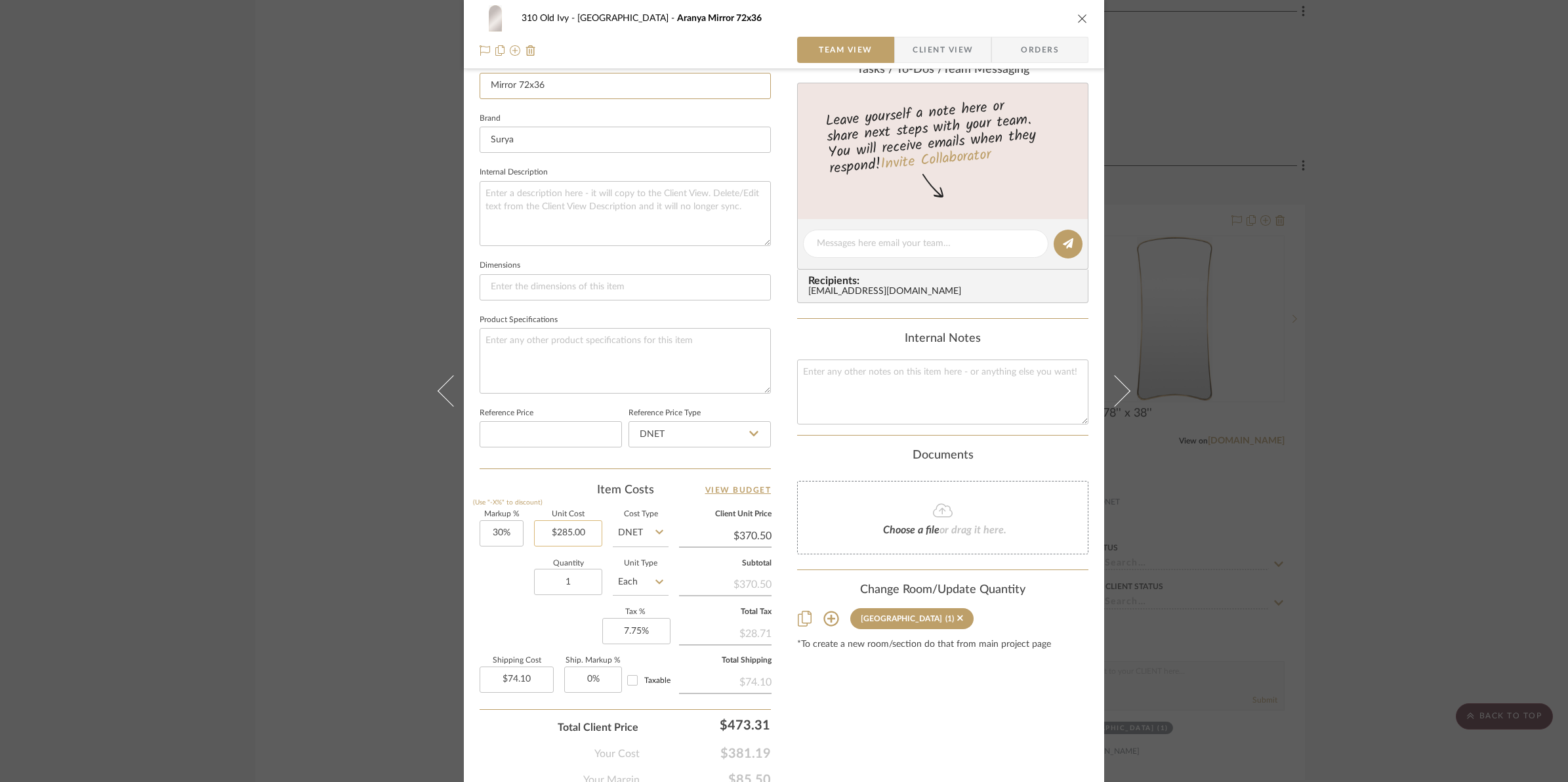
scroll to position [410, 0]
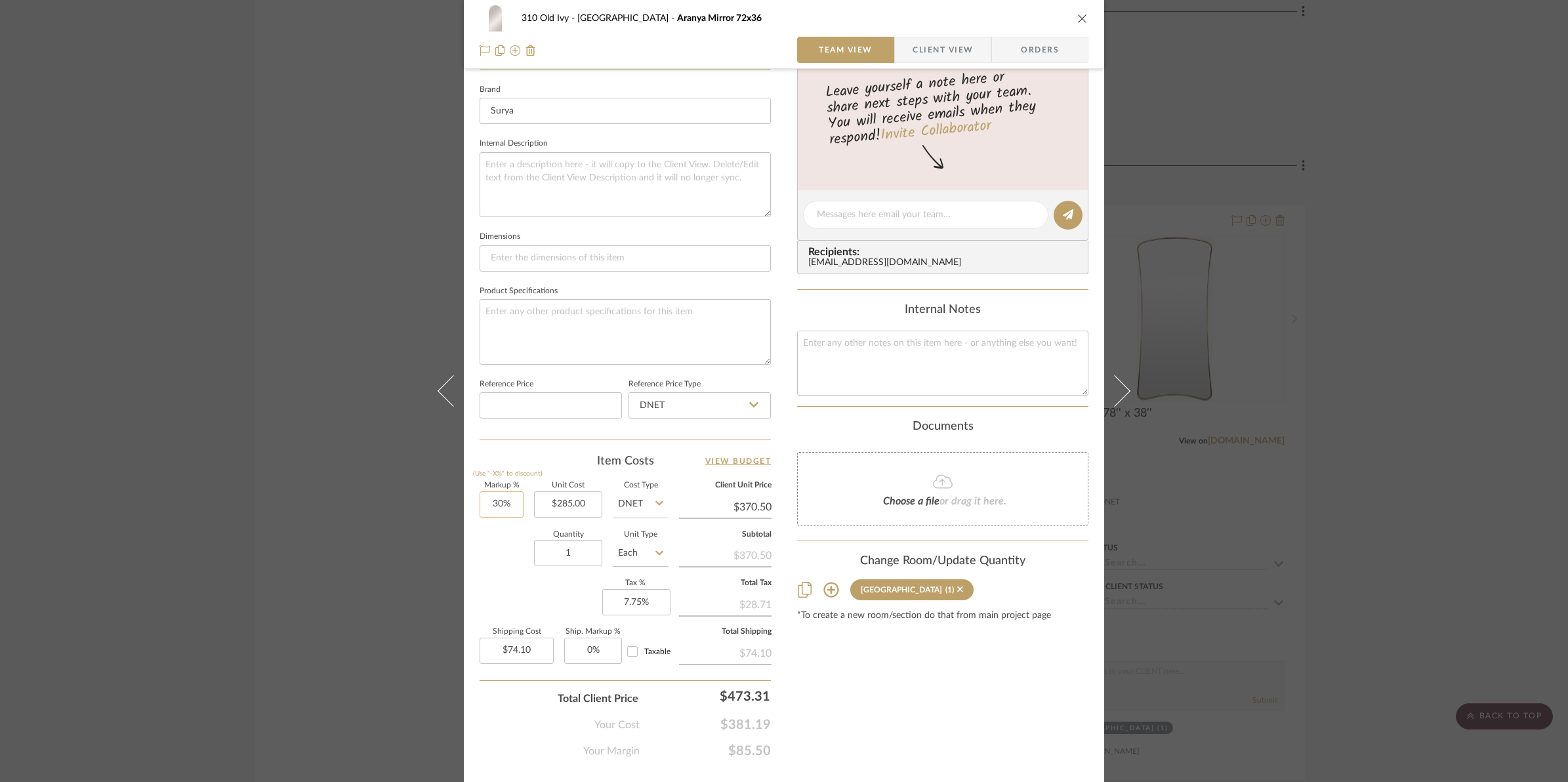
type input "Mirror 72x36"
type input "30"
click at [481, 504] on input "30" at bounding box center [502, 505] width 44 height 26
type input "100%"
click at [493, 533] on div "Quantity 1 Unit Type Each" at bounding box center [574, 554] width 189 height 46
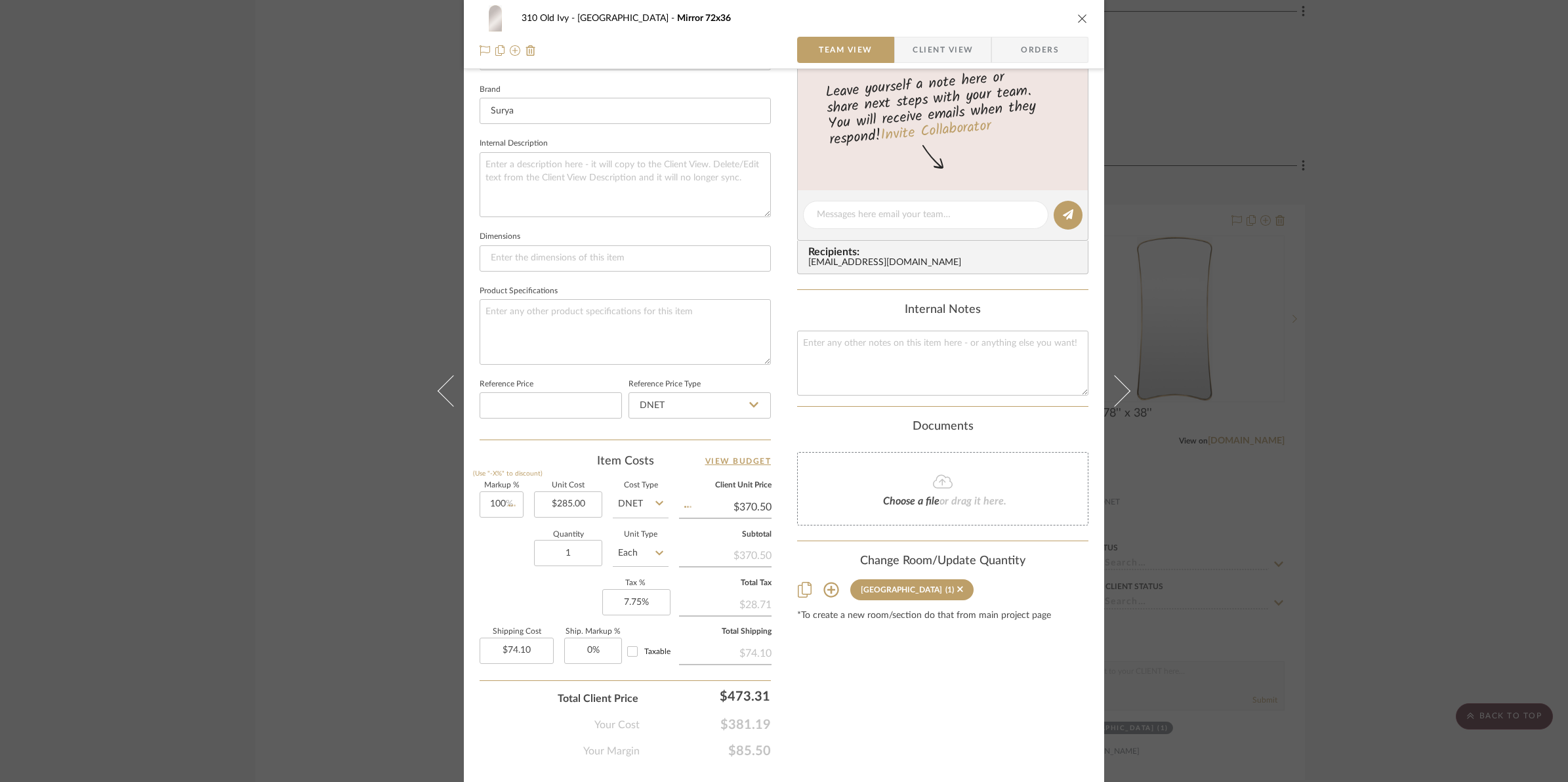
type input "$570.00"
type input "$114.00"
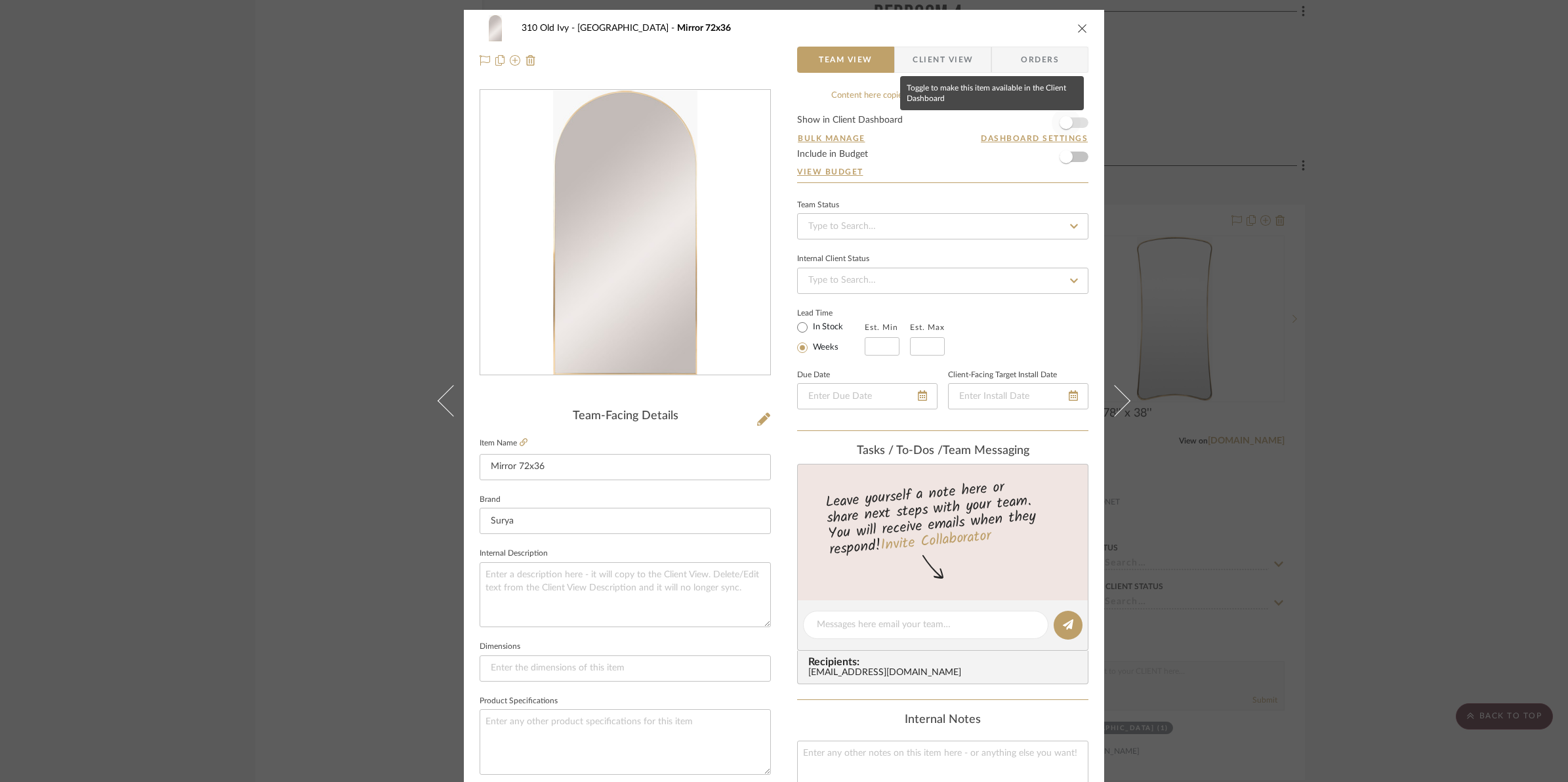
click at [1070, 125] on span "button" at bounding box center [1065, 123] width 29 height 29
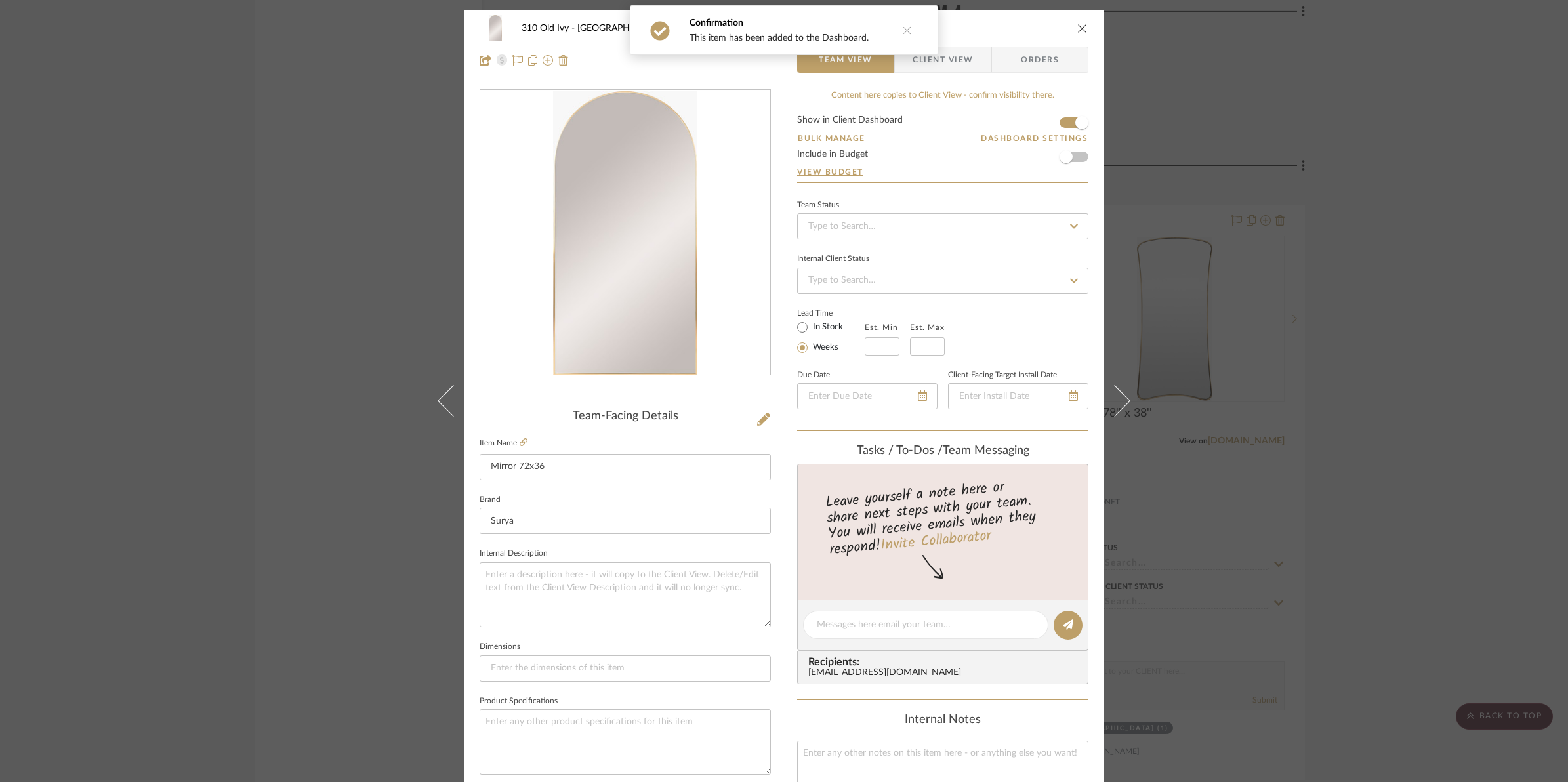
click at [1083, 23] on button "close" at bounding box center [1082, 28] width 12 height 12
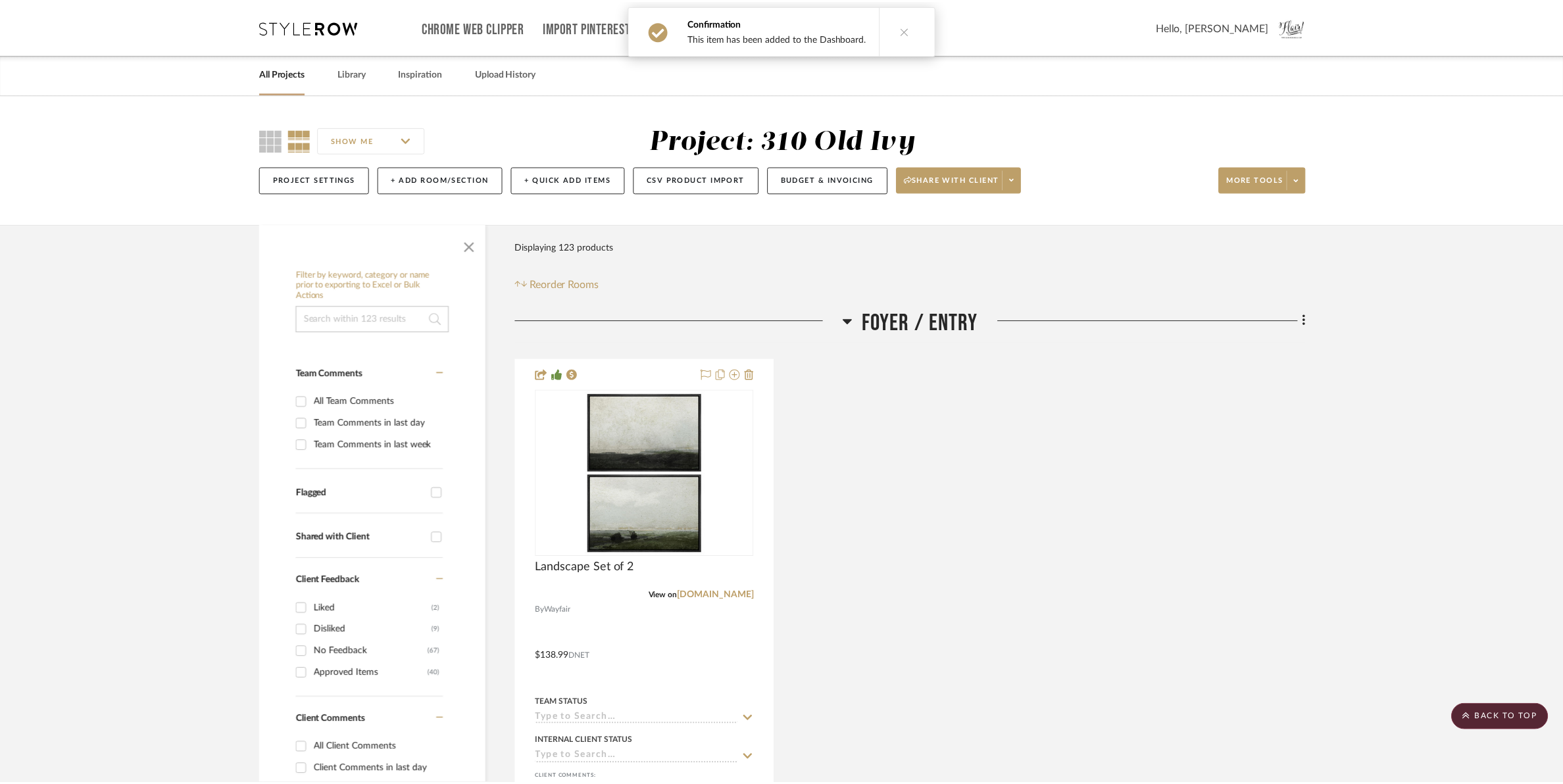
scroll to position [17014, 0]
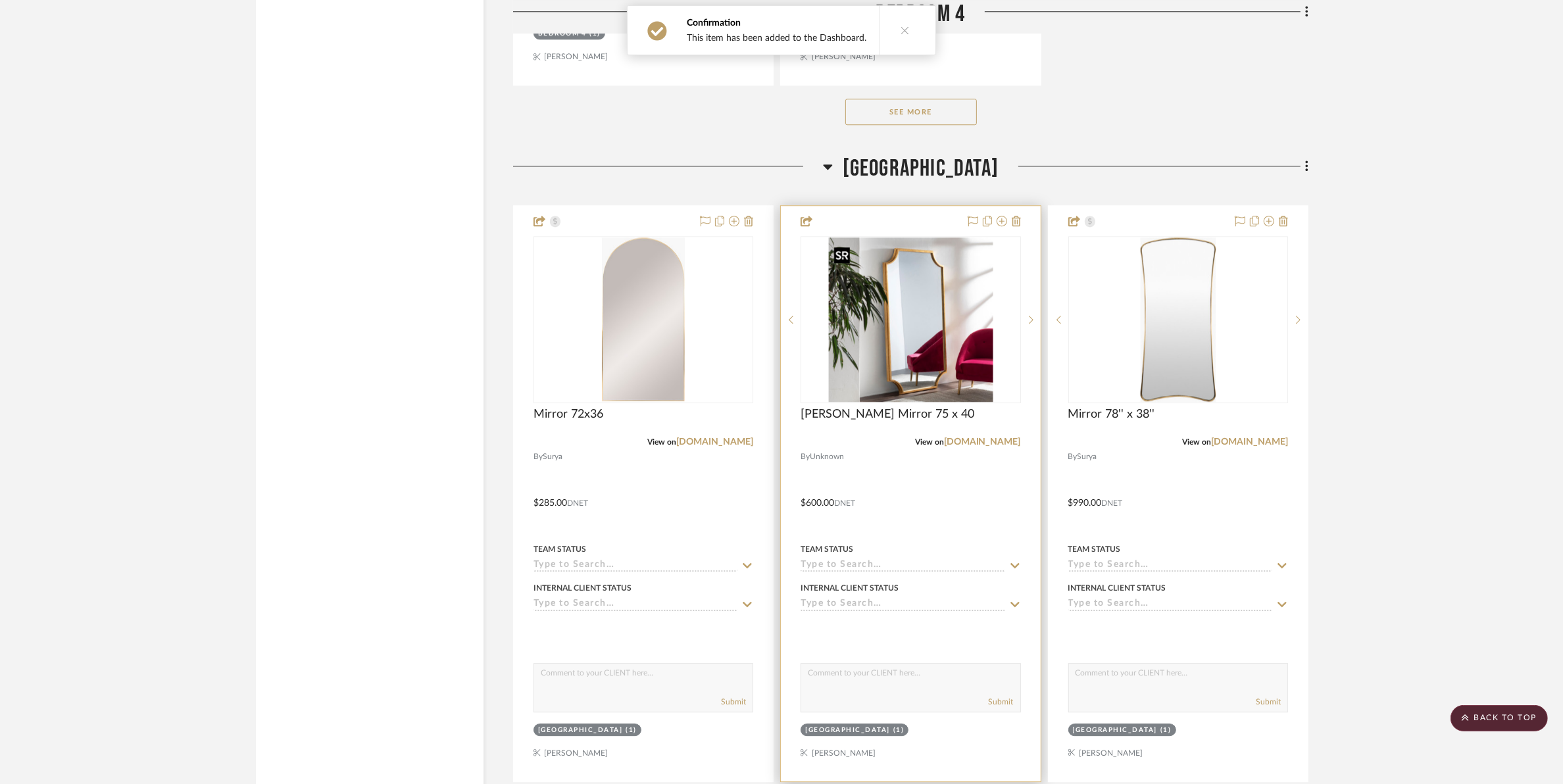
click at [916, 345] on img "0" at bounding box center [911, 320] width 165 height 165
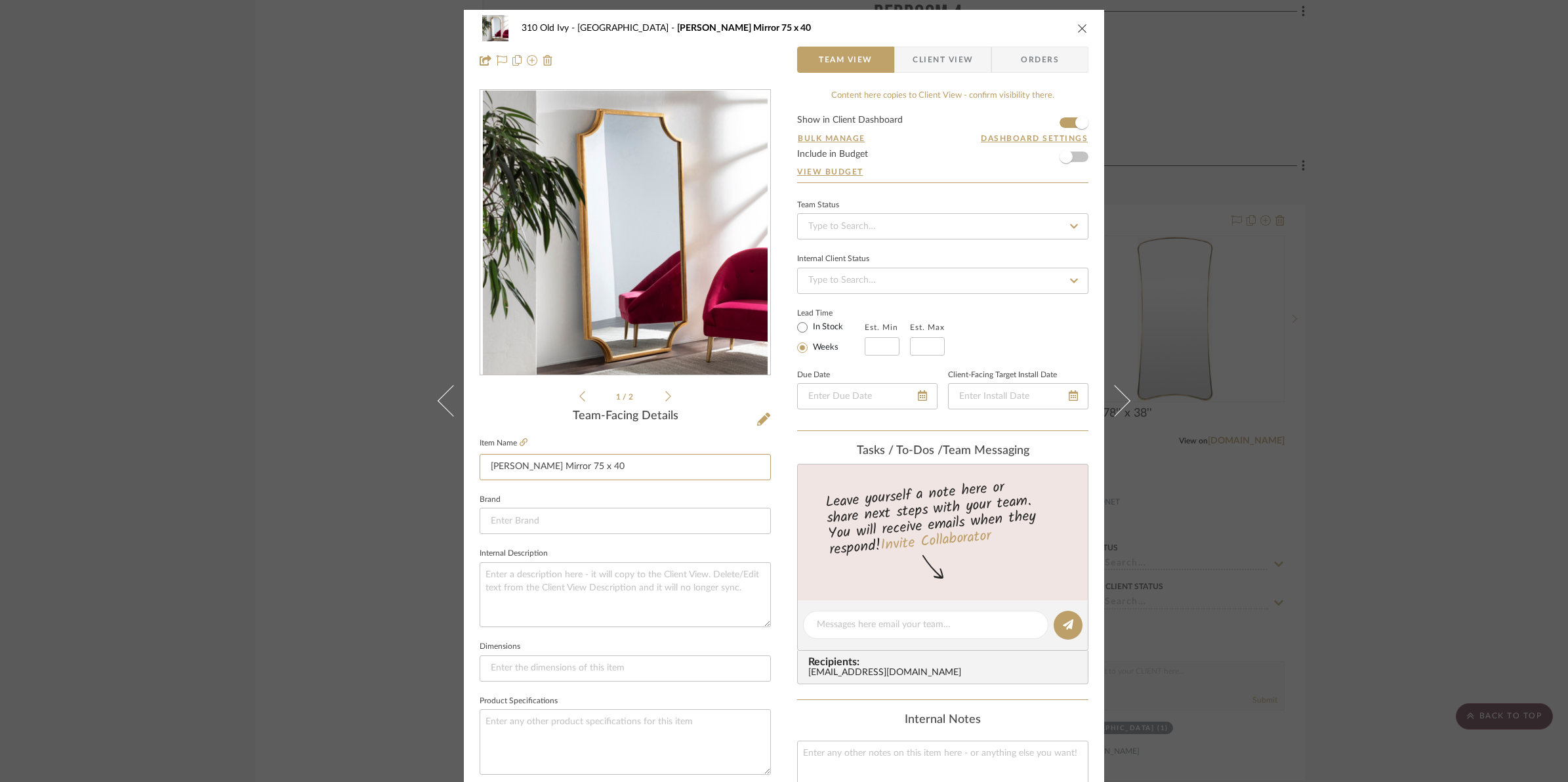
drag, startPoint x: 511, startPoint y: 464, endPoint x: 418, endPoint y: 480, distance: 94.4
click at [420, 480] on div "310 Old Ivy Upper Hallway Joslyn Mirror 75 x 40 Team View Client View Orders 1 …" at bounding box center [784, 391] width 1568 height 782
type input "Mirror 75 x 40"
click at [779, 486] on div "310 Old Ivy Upper Hallway Joslyn Mirror 75 x 40 Team View Client View Orders 1 …" at bounding box center [784, 615] width 641 height 1211
click at [1077, 30] on icon "close" at bounding box center [1082, 28] width 10 height 10
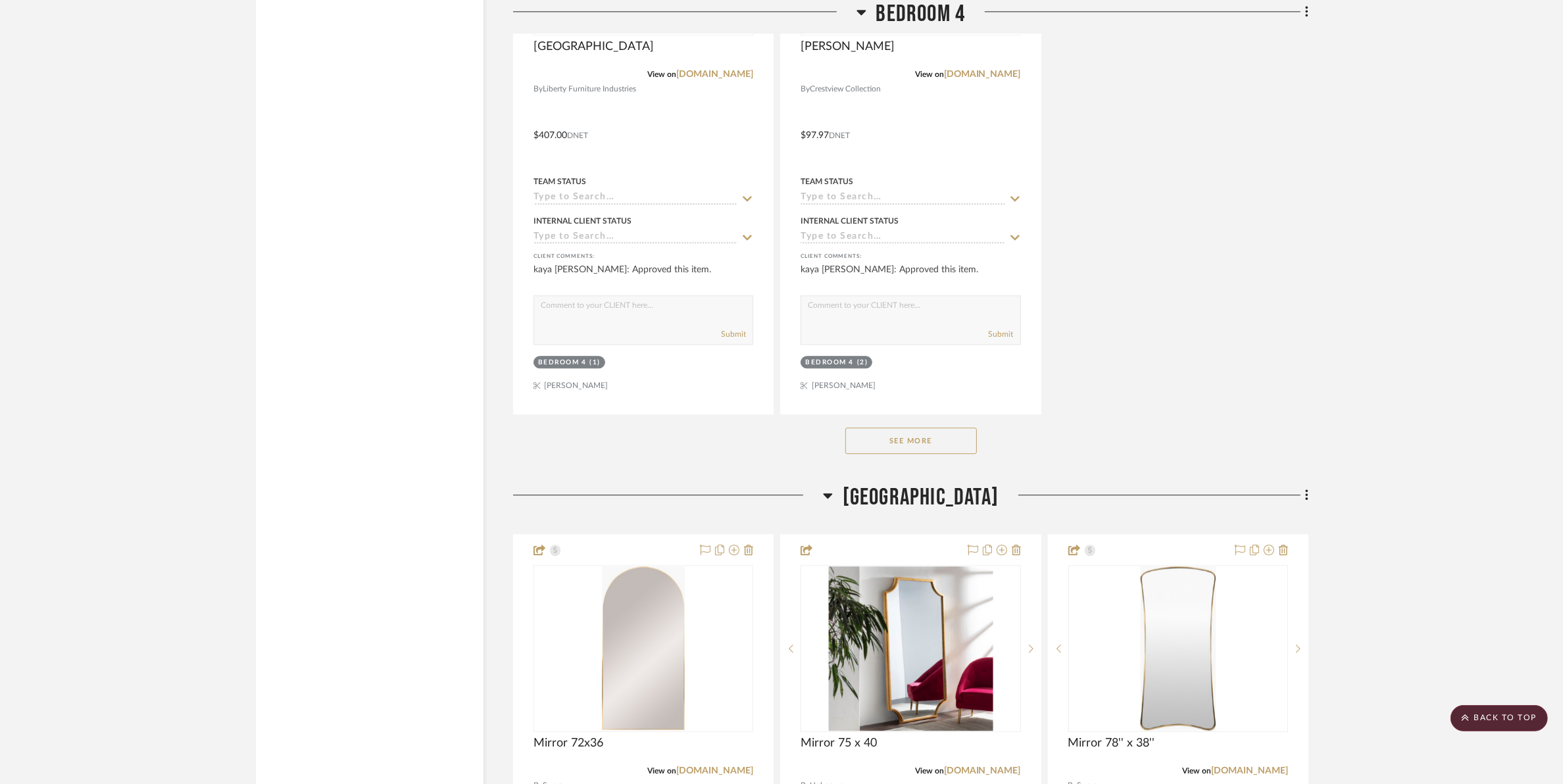
scroll to position [16932, 0]
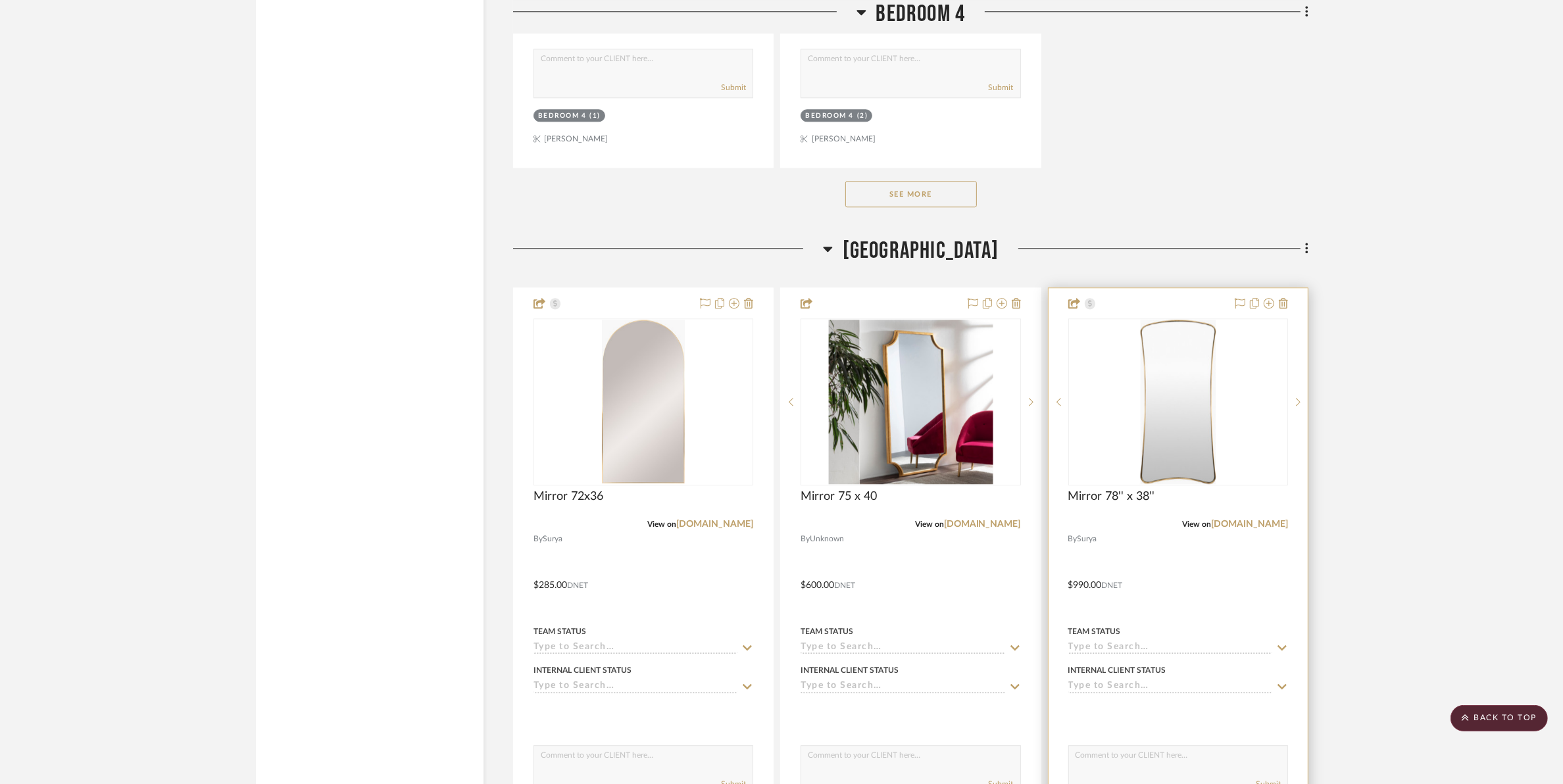
click at [1177, 409] on img "0" at bounding box center [1177, 402] width 76 height 165
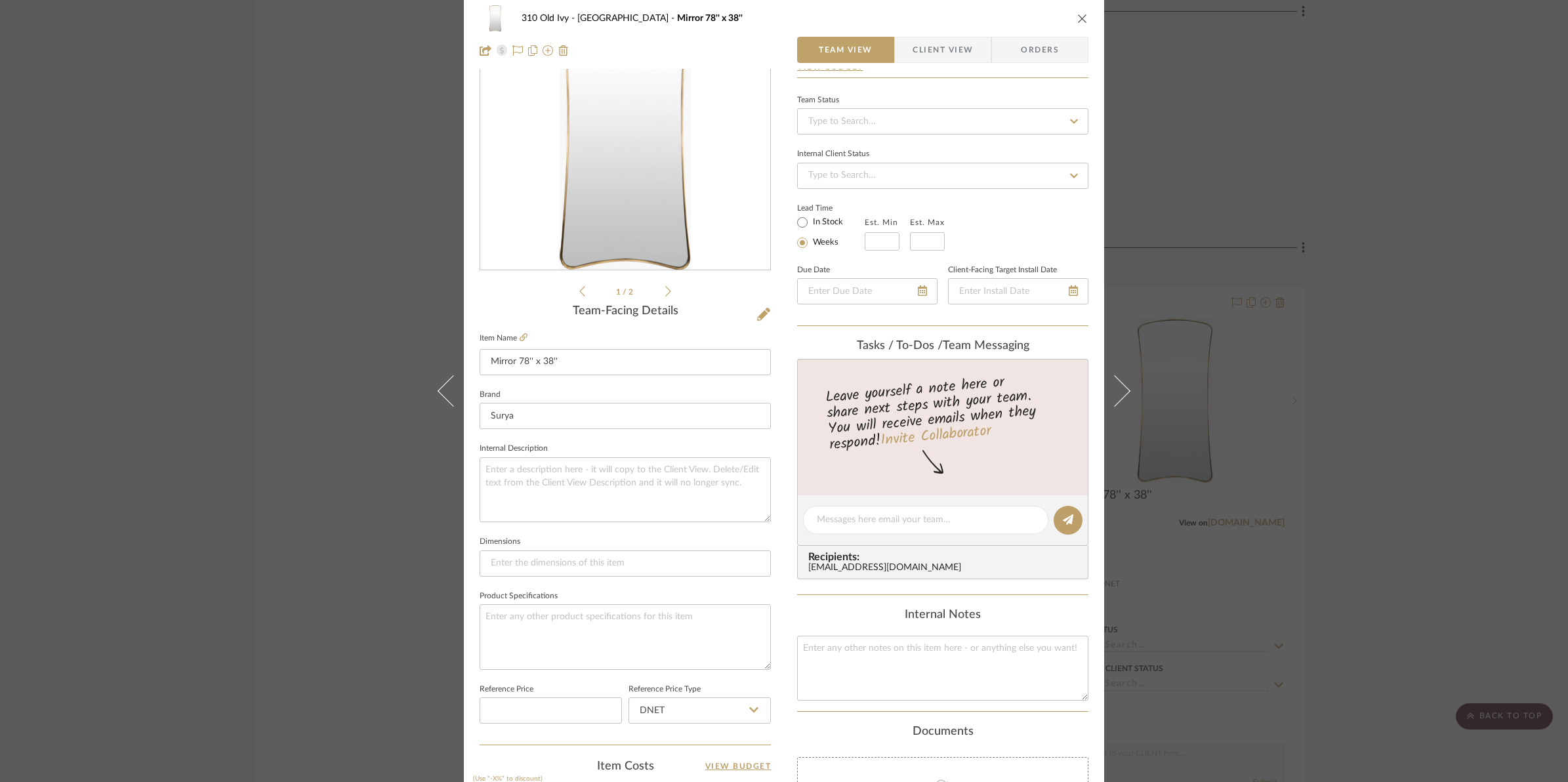
scroll to position [0, 0]
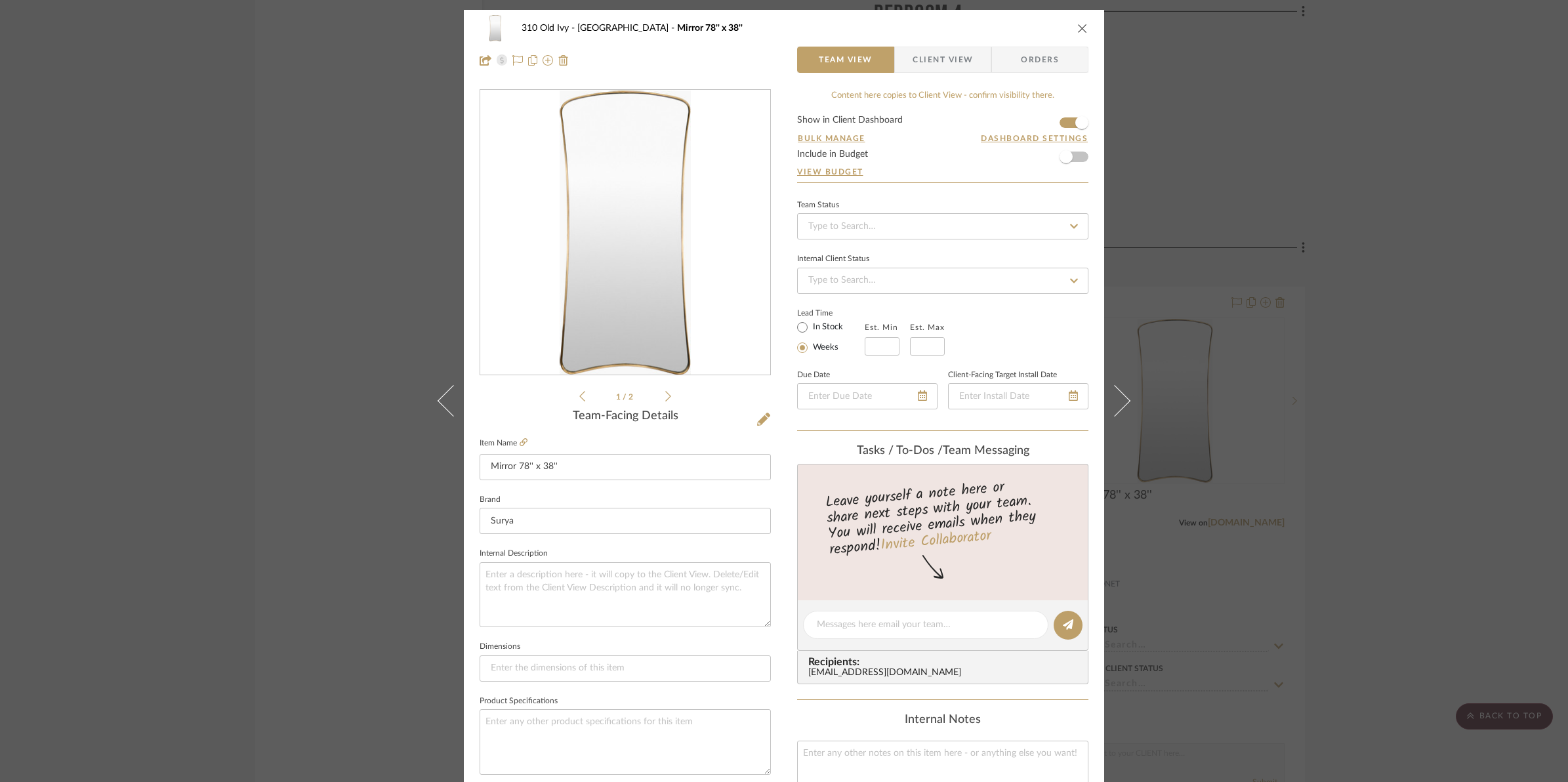
click at [1077, 28] on icon "close" at bounding box center [1082, 28] width 10 height 10
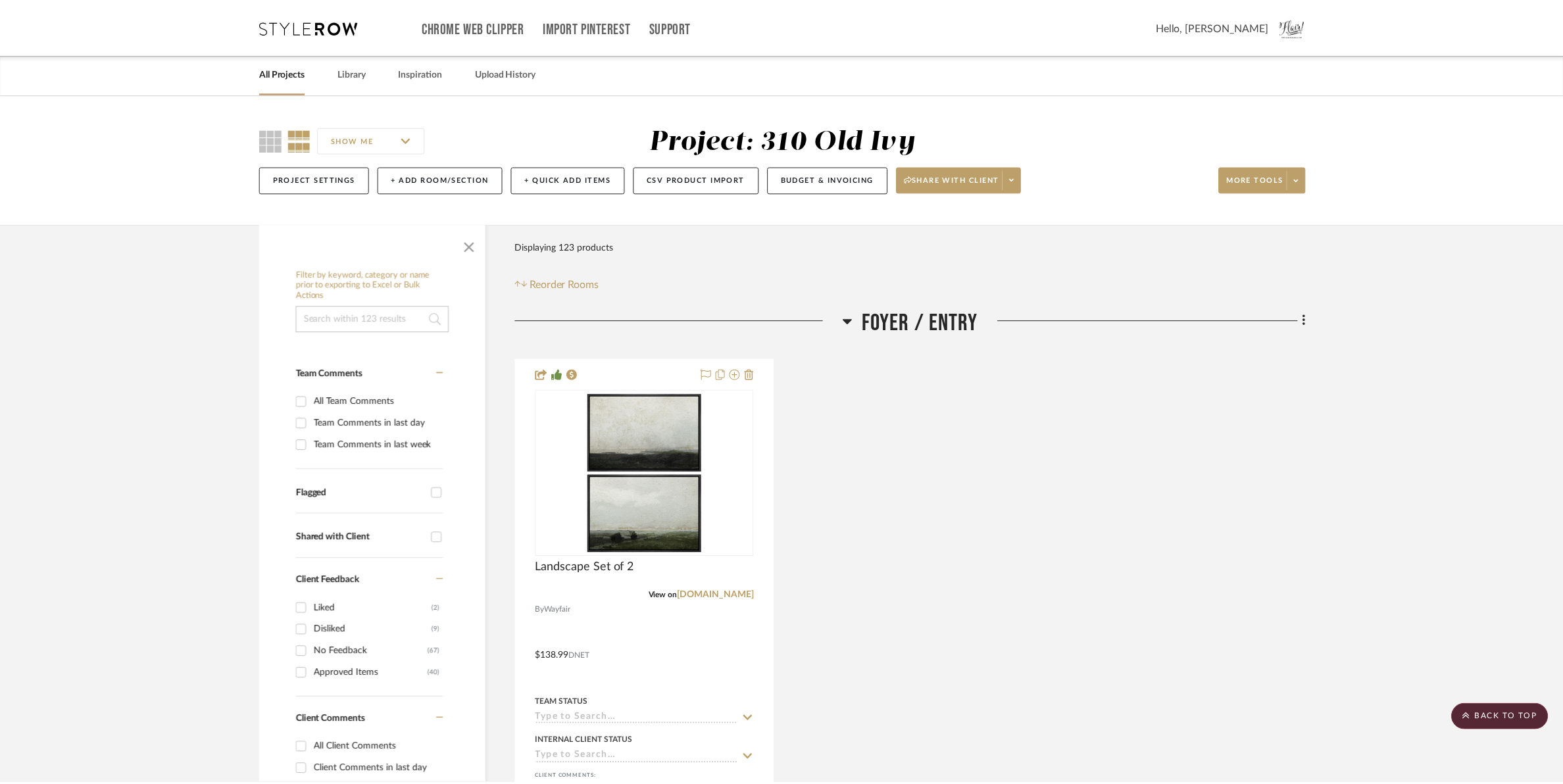
scroll to position [16932, 0]
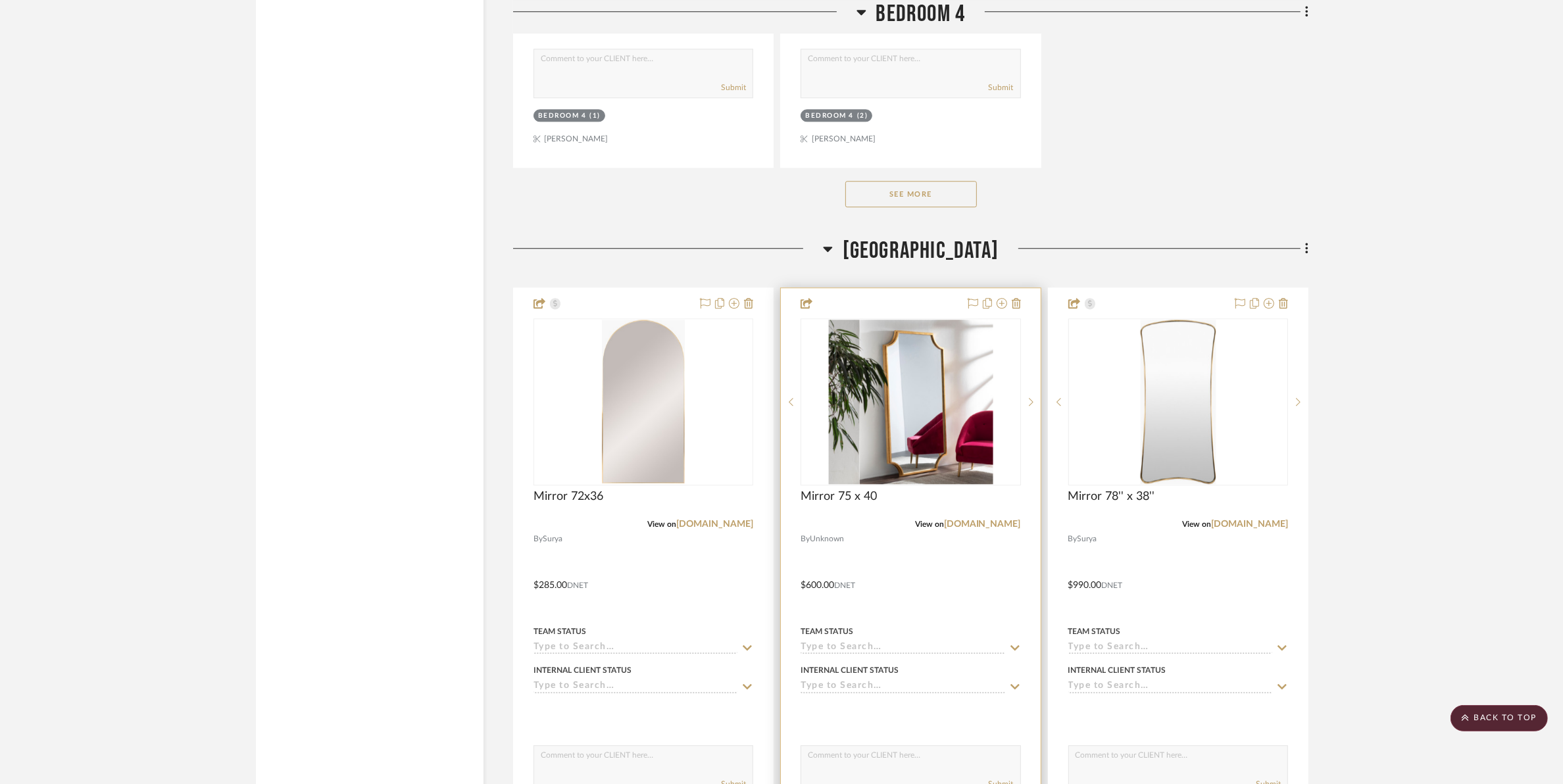
click at [834, 426] on img "0" at bounding box center [911, 402] width 165 height 165
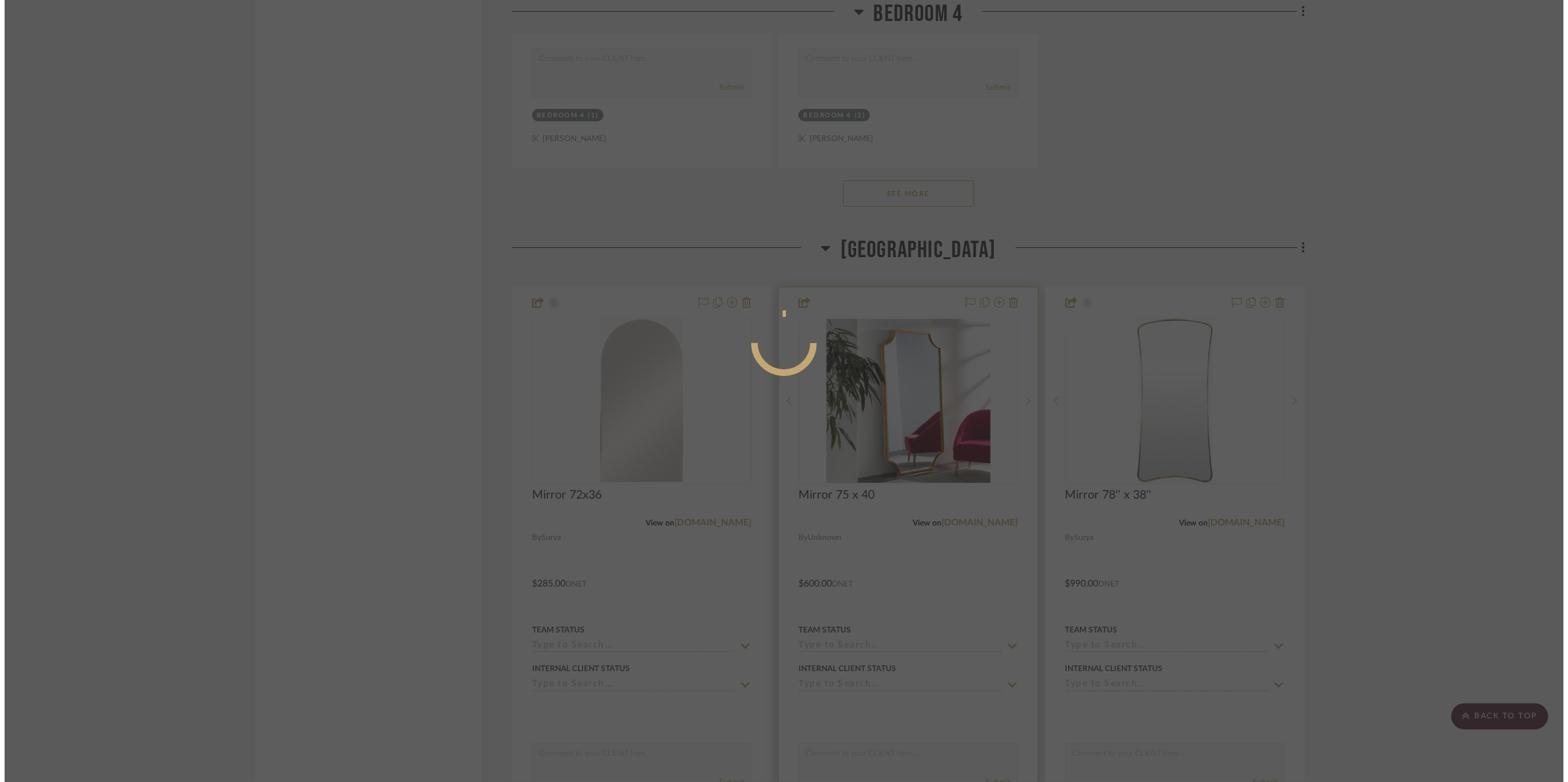
scroll to position [0, 0]
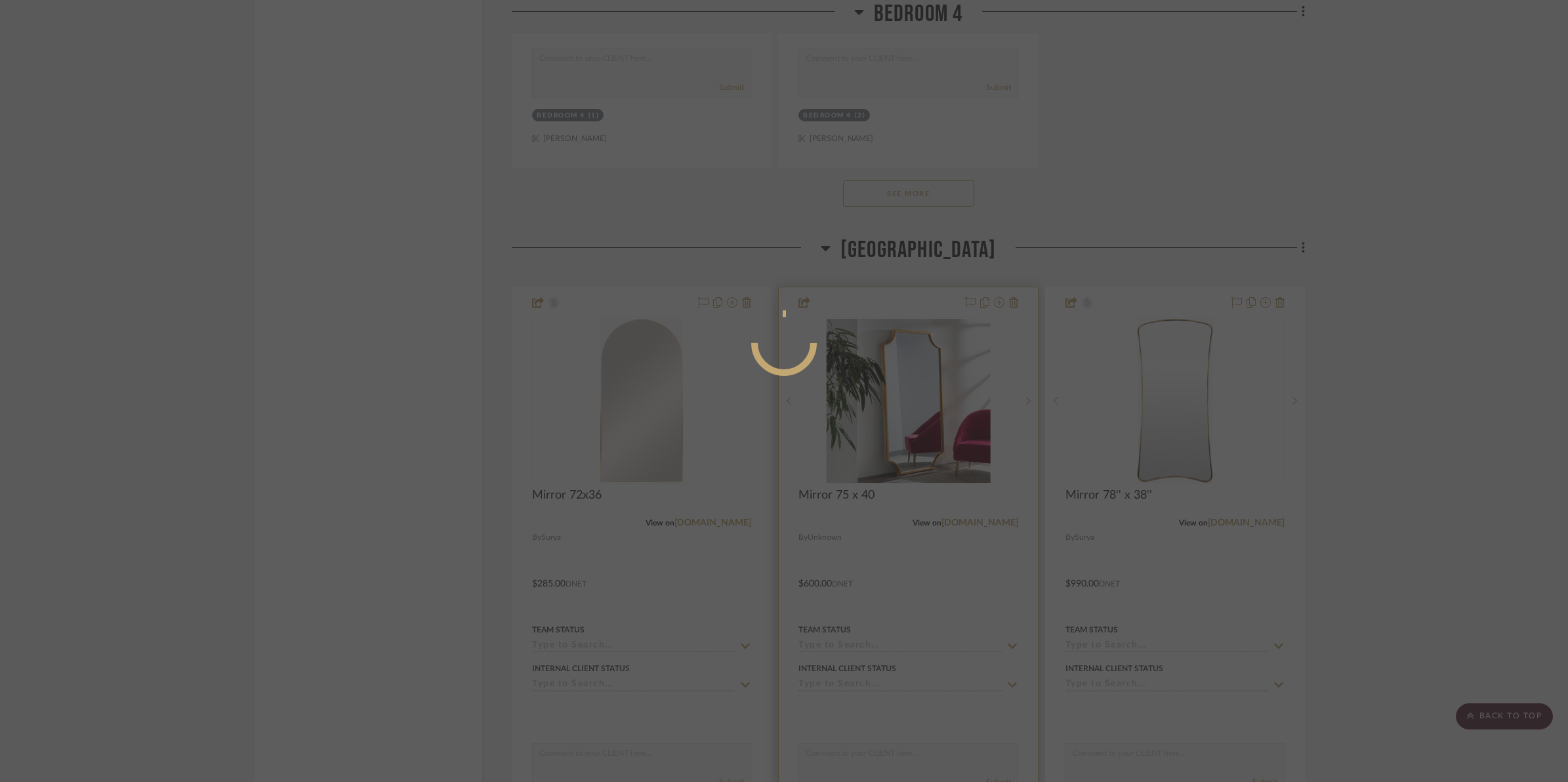
click at [880, 420] on div at bounding box center [784, 391] width 1568 height 782
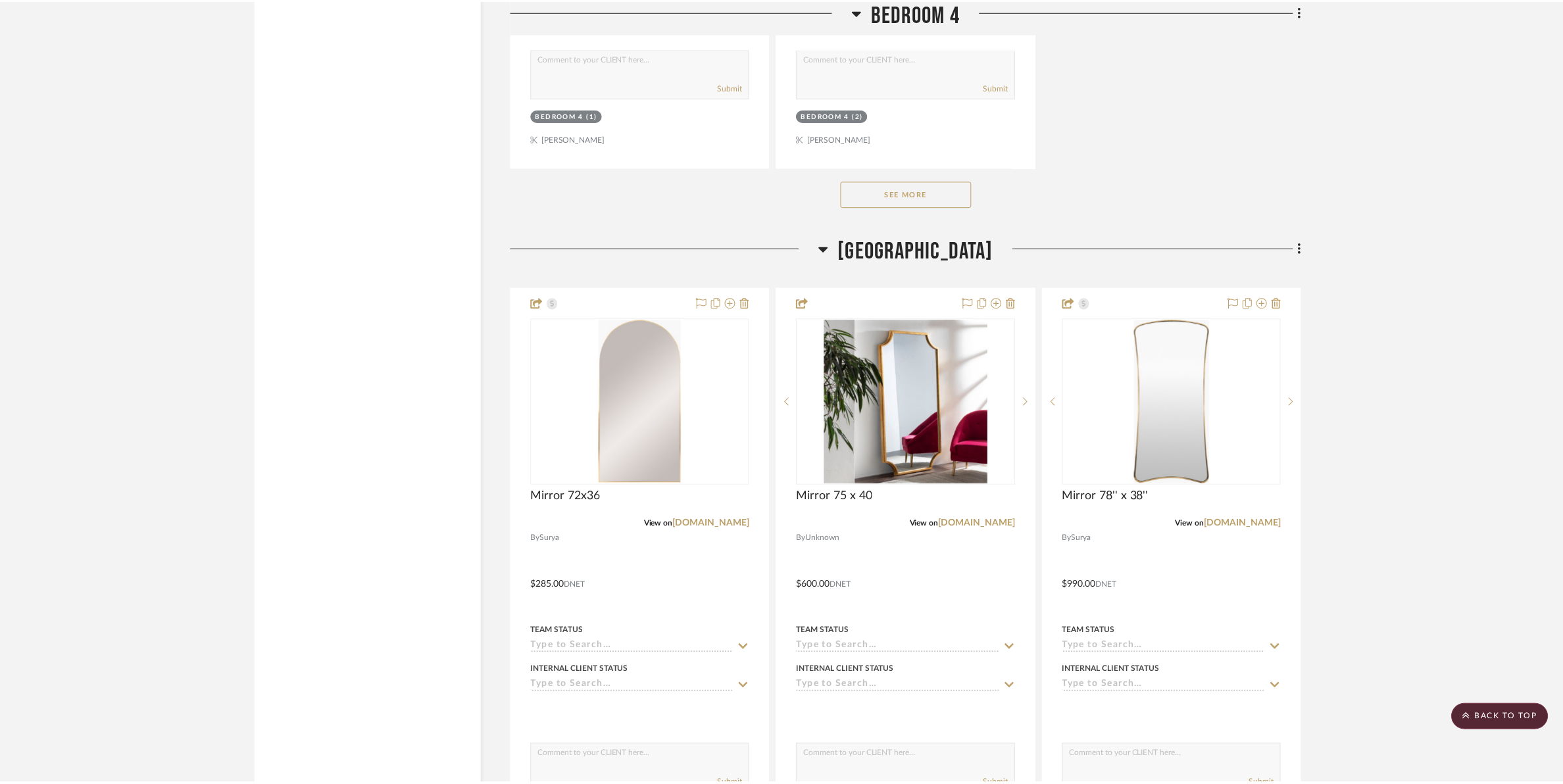
scroll to position [16932, 0]
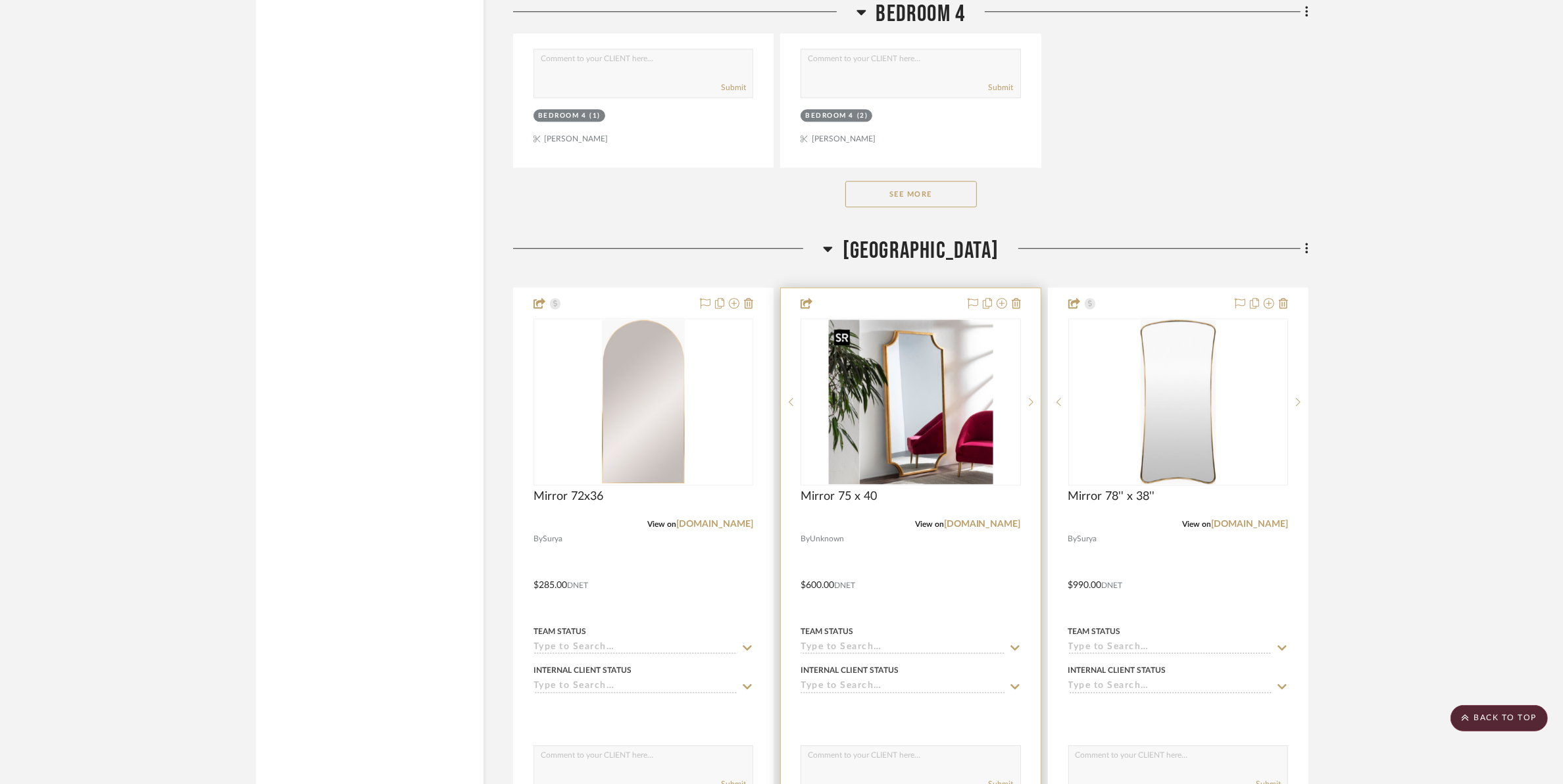
click at [868, 424] on img "0" at bounding box center [911, 402] width 165 height 165
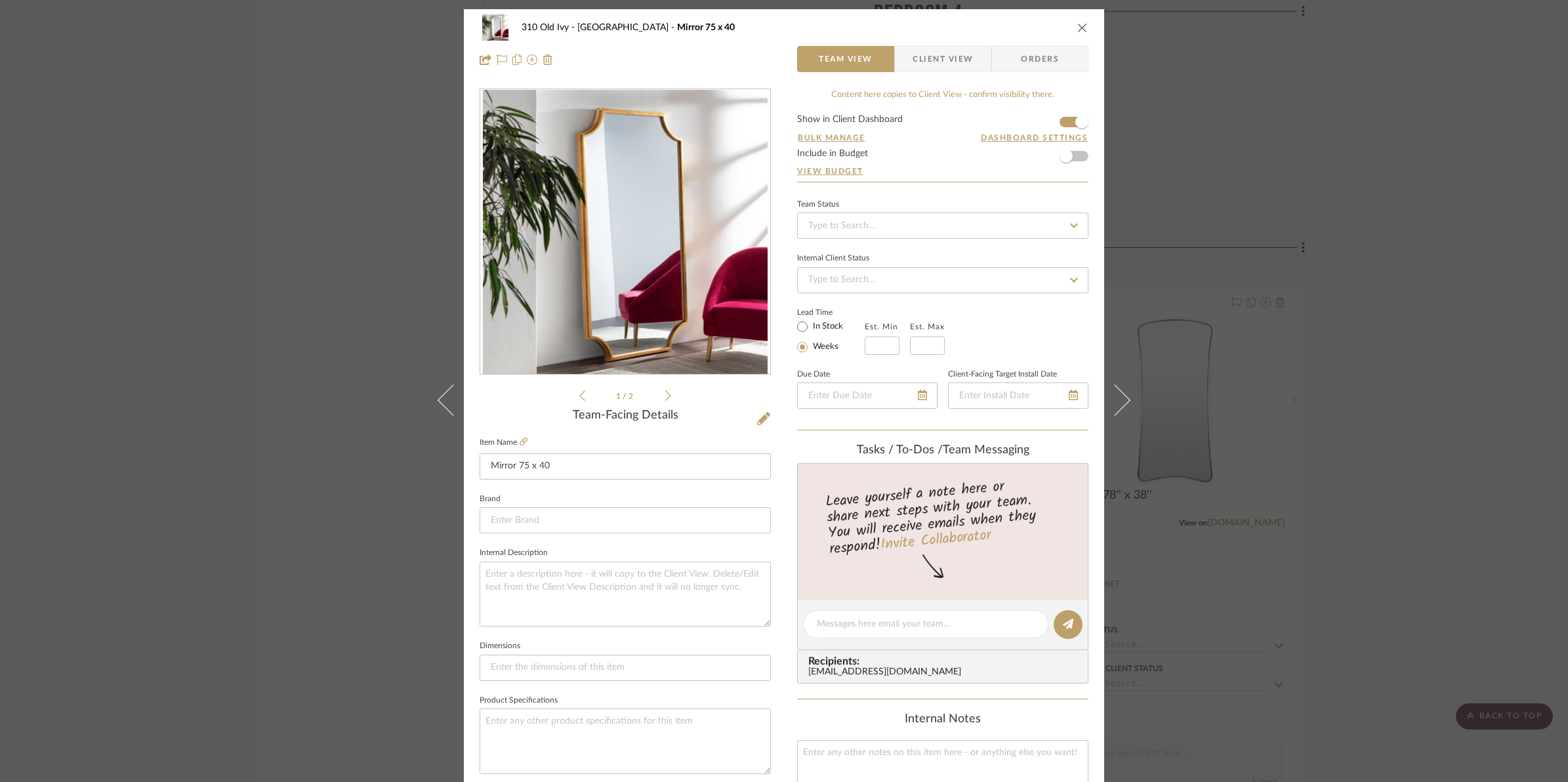
scroll to position [0, 0]
click at [925, 46] on span "Client View" at bounding box center [943, 59] width 60 height 26
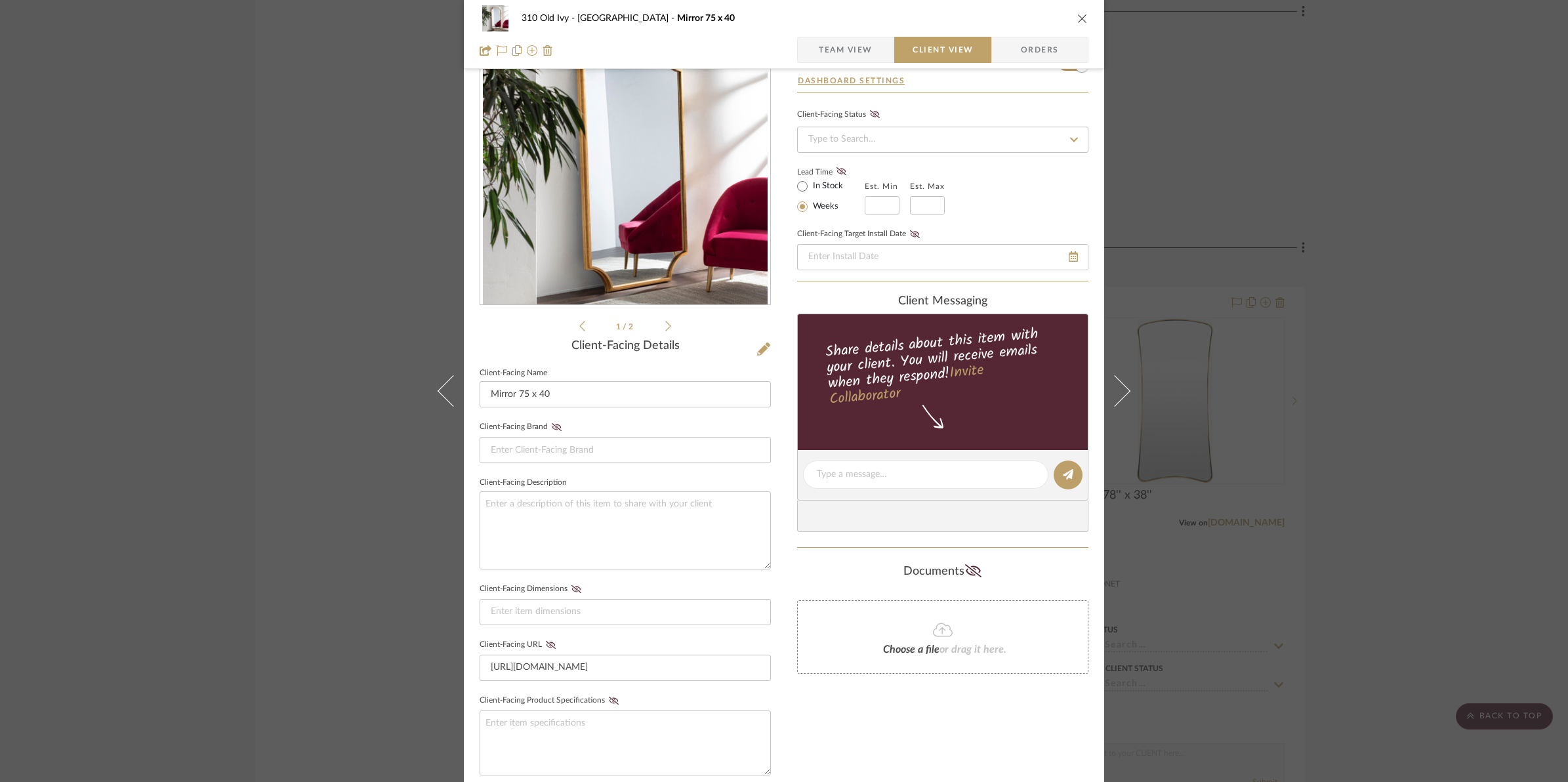
scroll to position [246, 0]
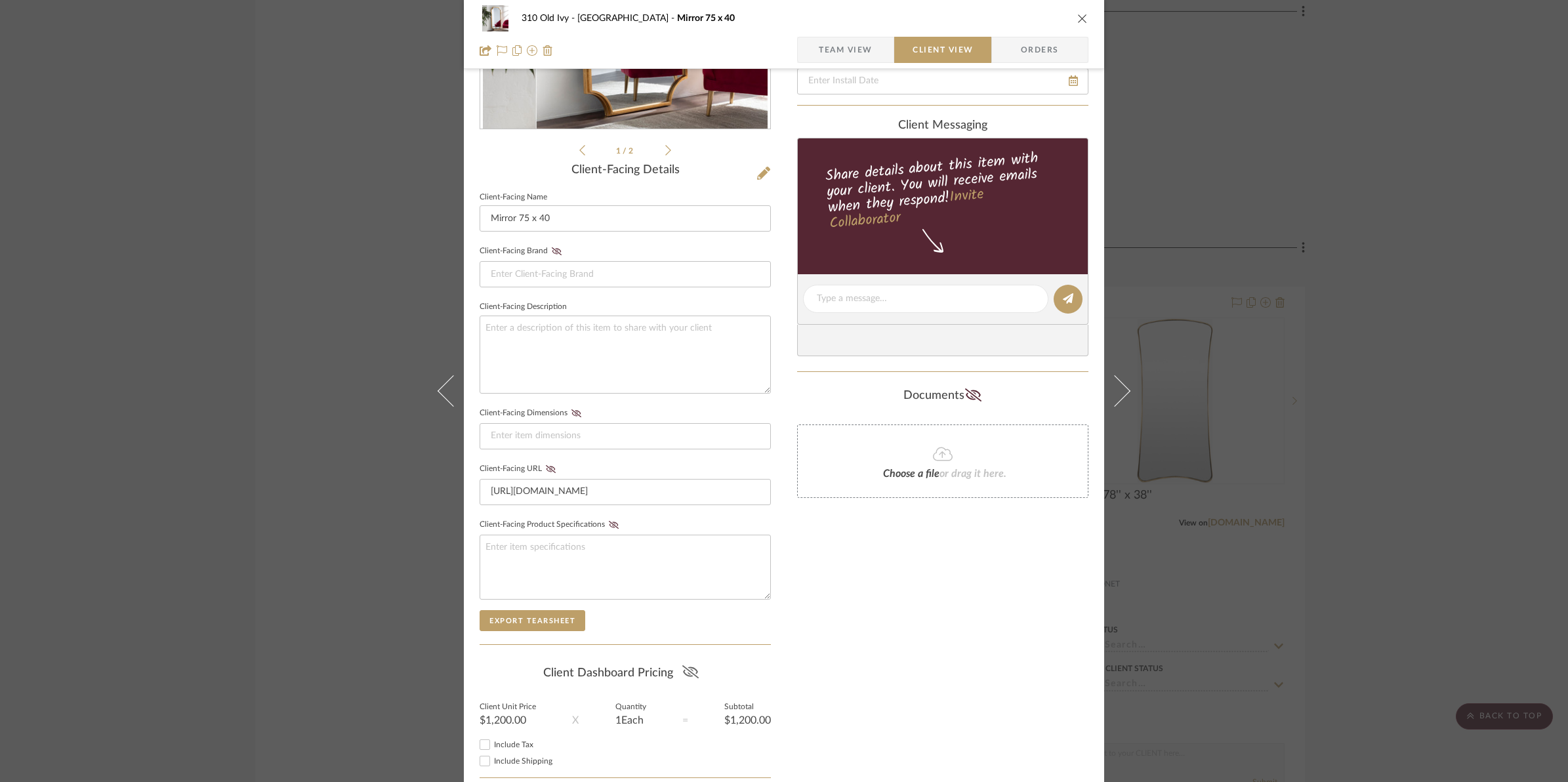
click at [684, 670] on icon at bounding box center [690, 672] width 16 height 13
click at [1077, 20] on icon "close" at bounding box center [1082, 18] width 10 height 10
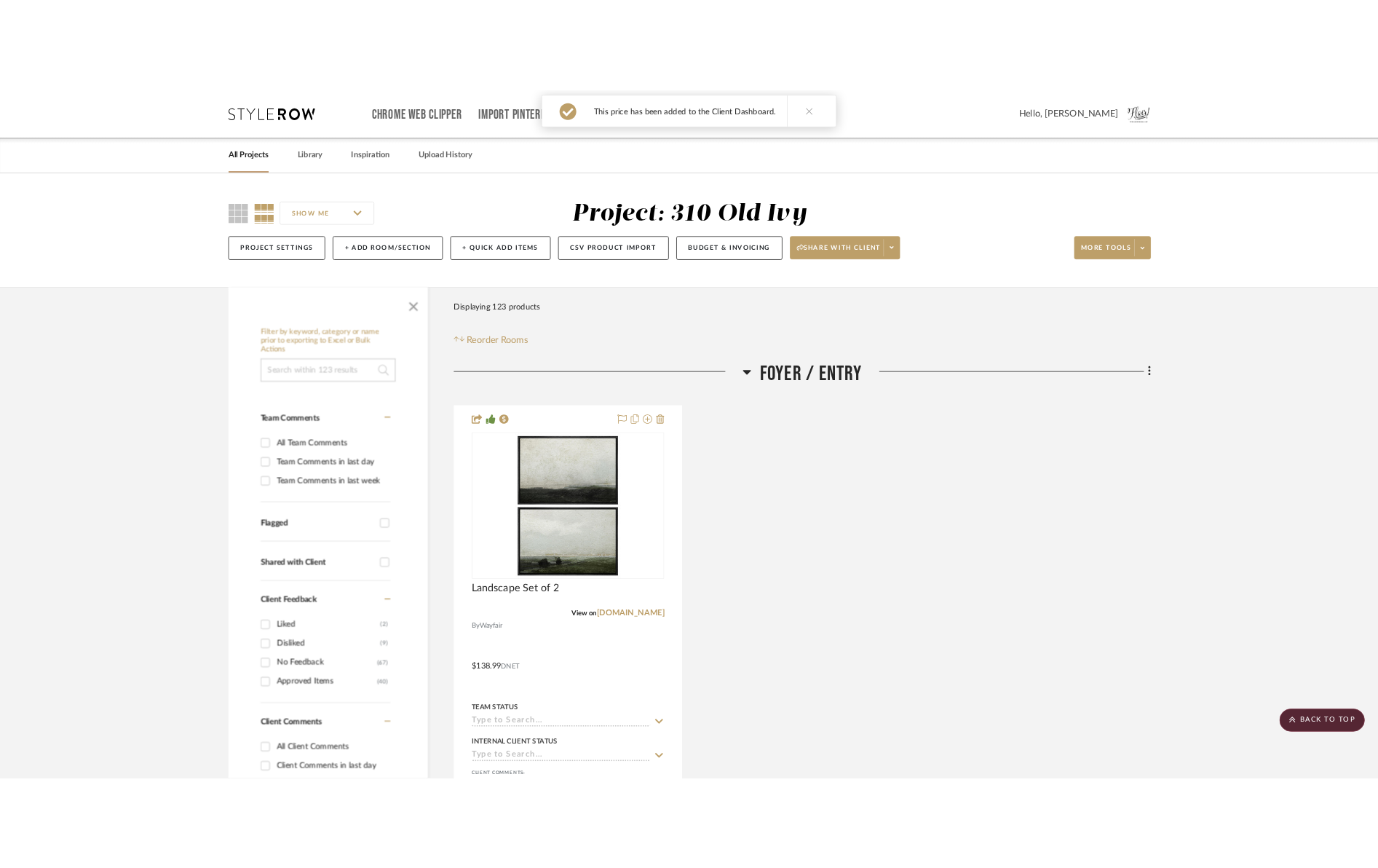
scroll to position [18746, 0]
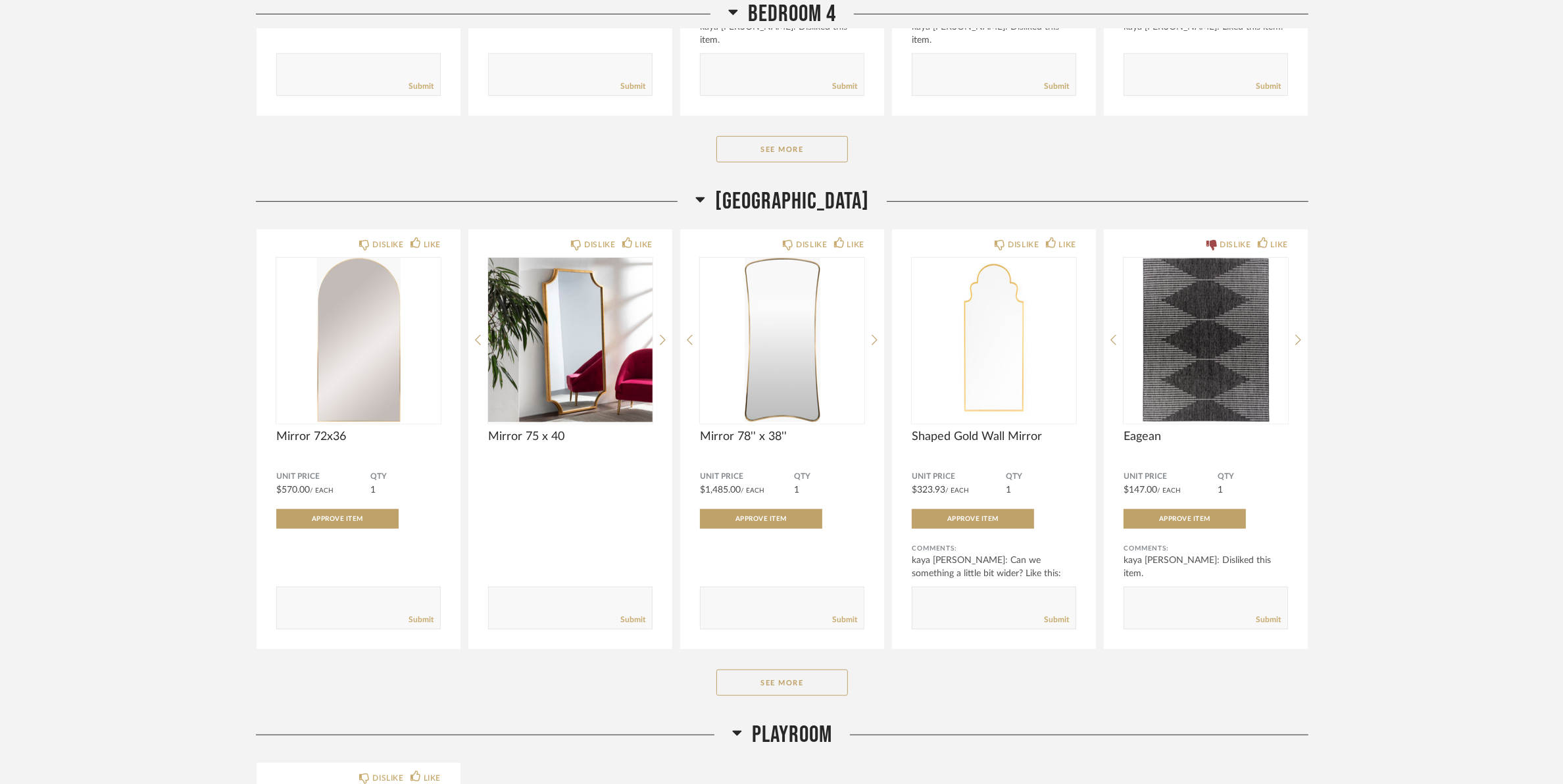
scroll to position [7662, 0]
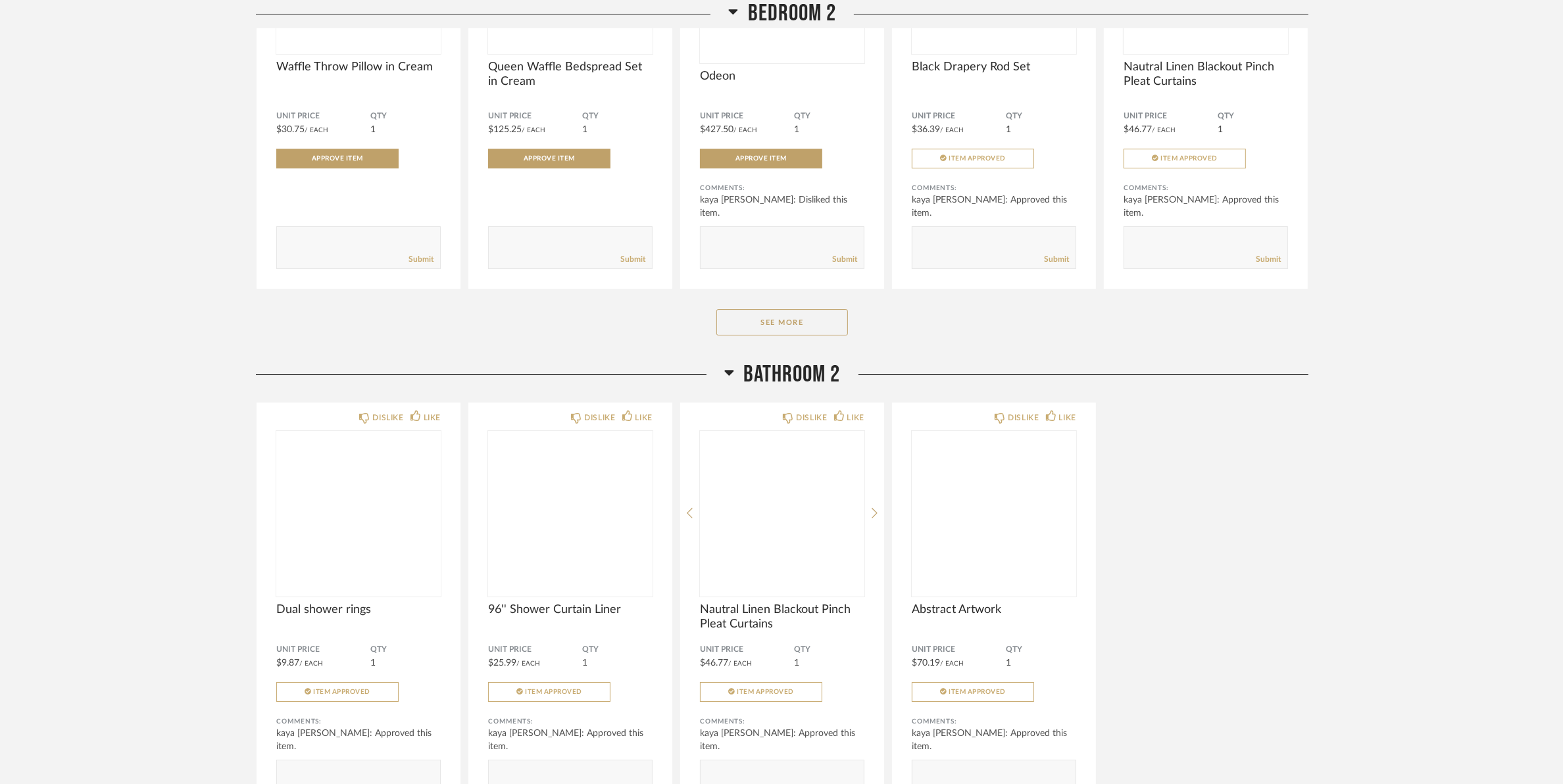
scroll to position [5298, 0]
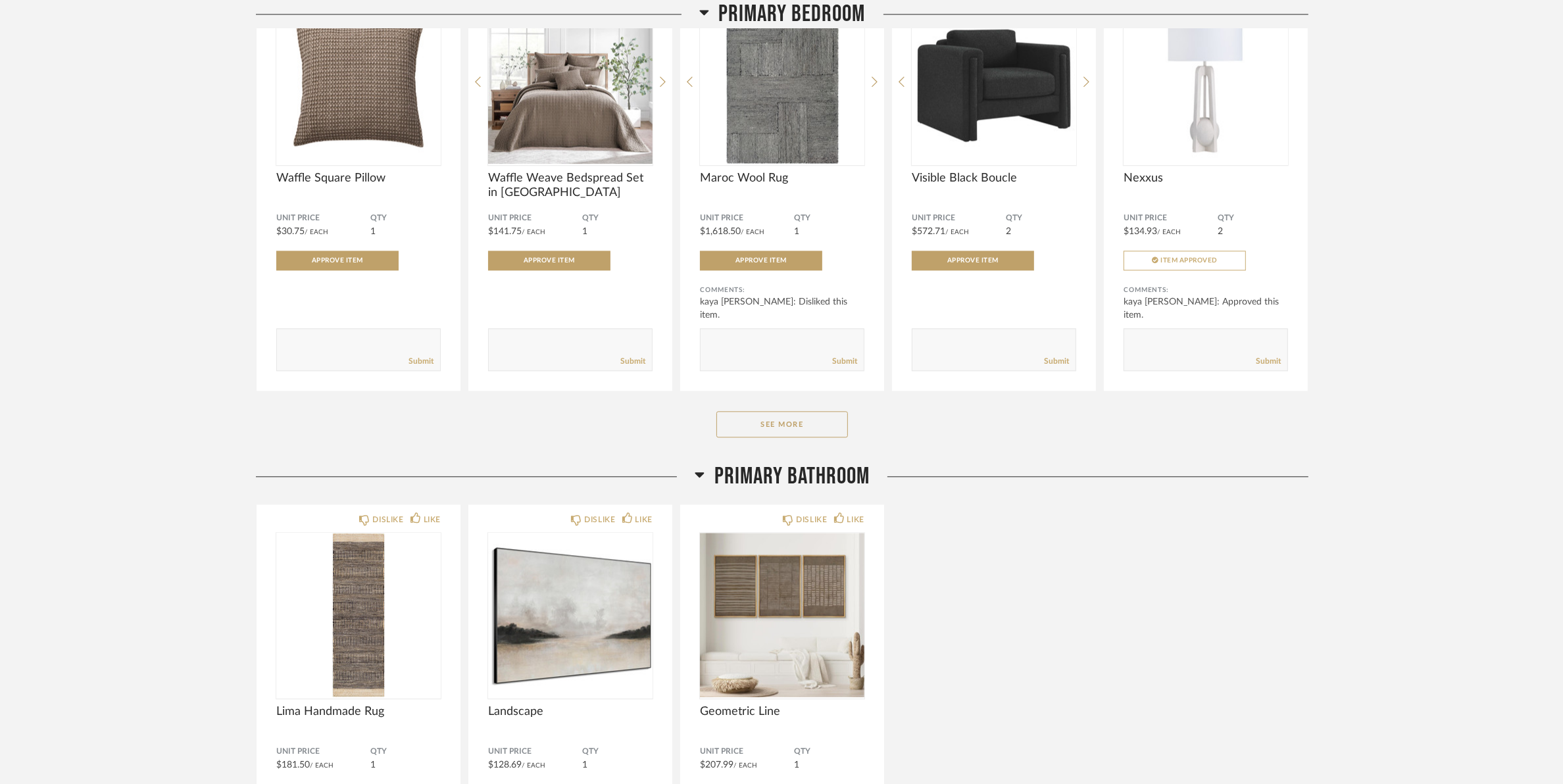
scroll to position [3945, 0]
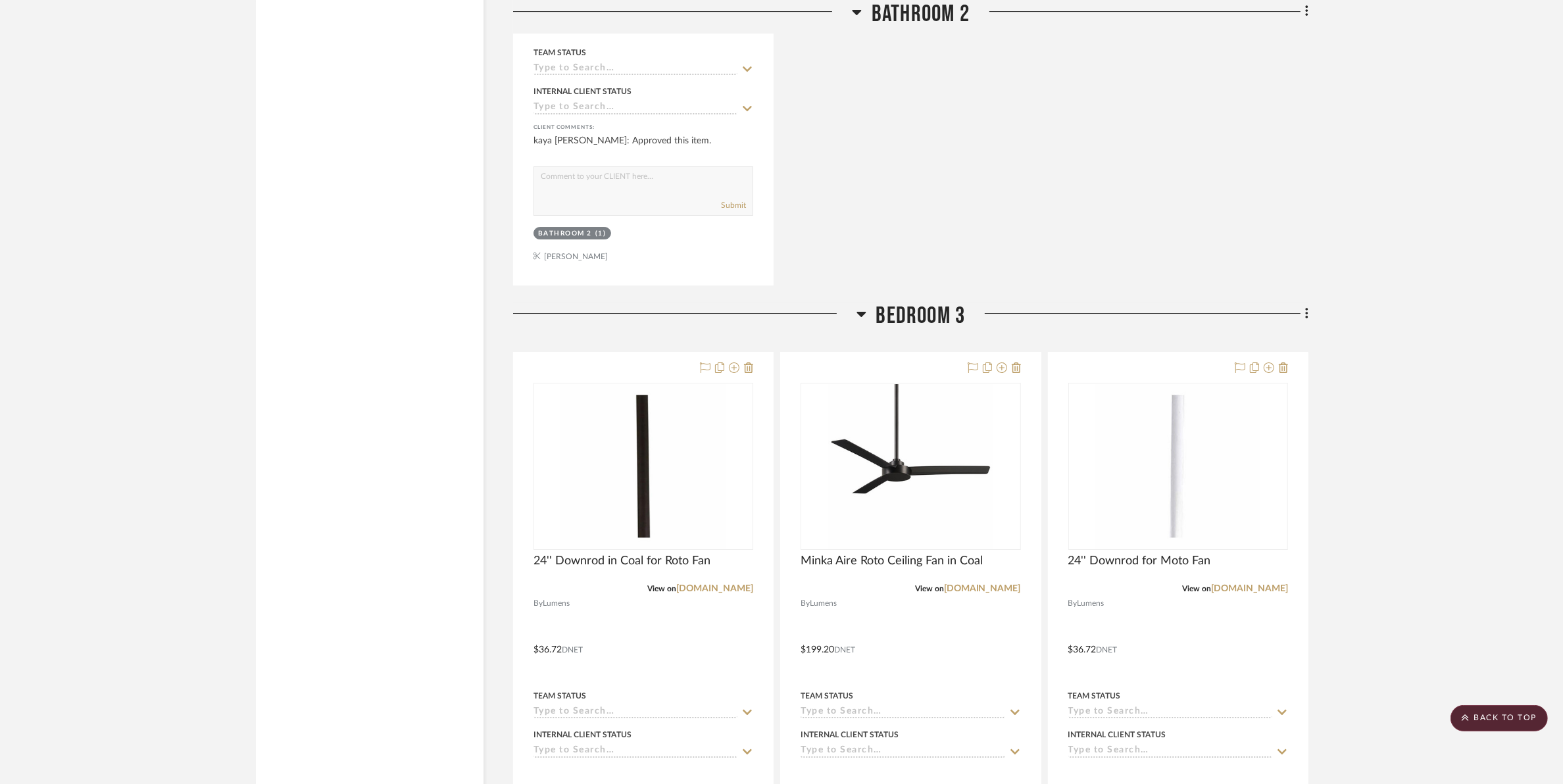
scroll to position [12165, 0]
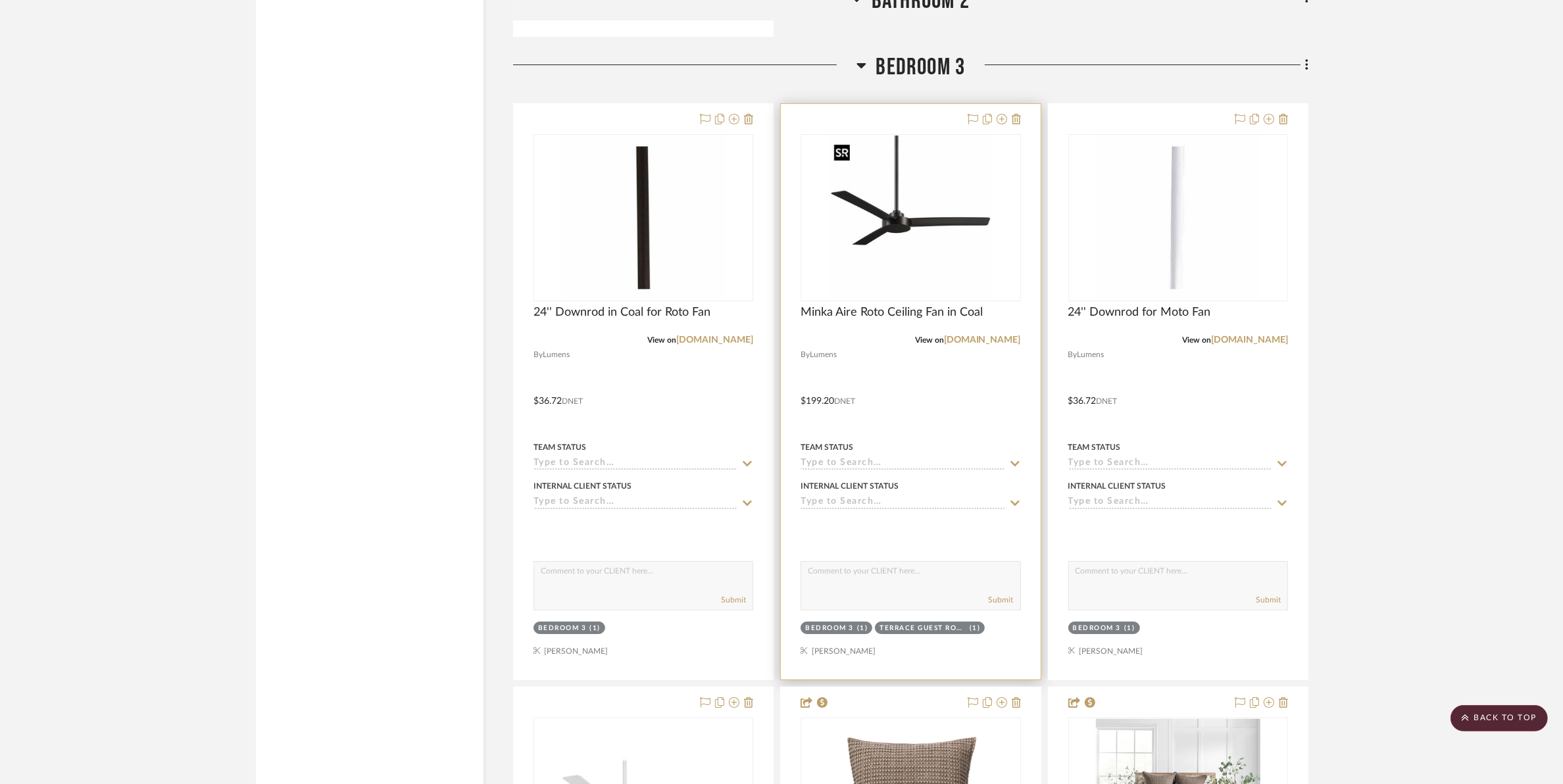
click at [893, 211] on div at bounding box center [910, 217] width 220 height 167
click at [898, 238] on img "0" at bounding box center [911, 218] width 165 height 165
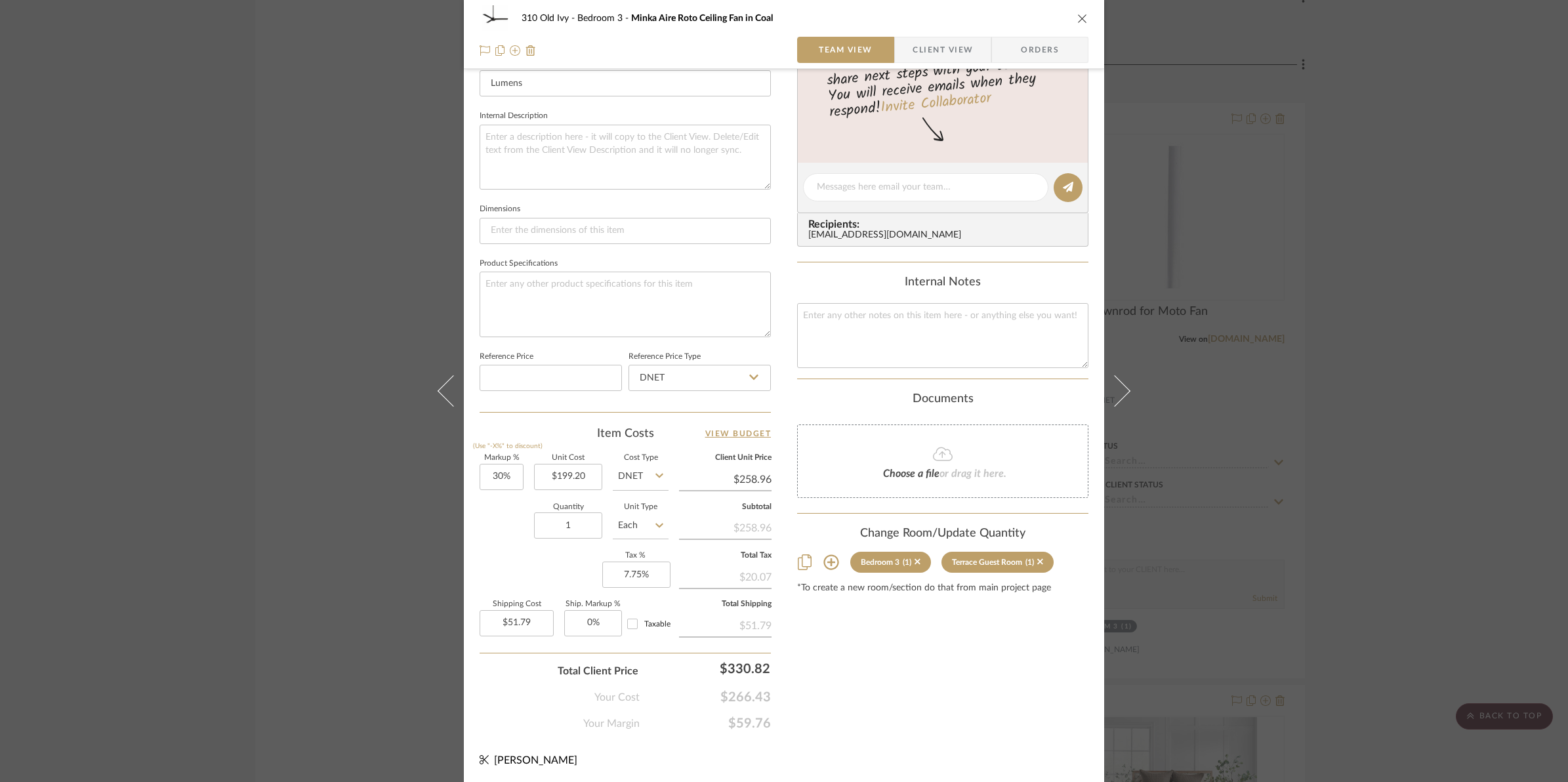
scroll to position [438, 0]
click at [480, 474] on input "30" at bounding box center [502, 476] width 44 height 26
type input "20%"
click at [499, 533] on div "Quantity 1 Unit Type Each" at bounding box center [574, 526] width 189 height 46
type input "$239.04"
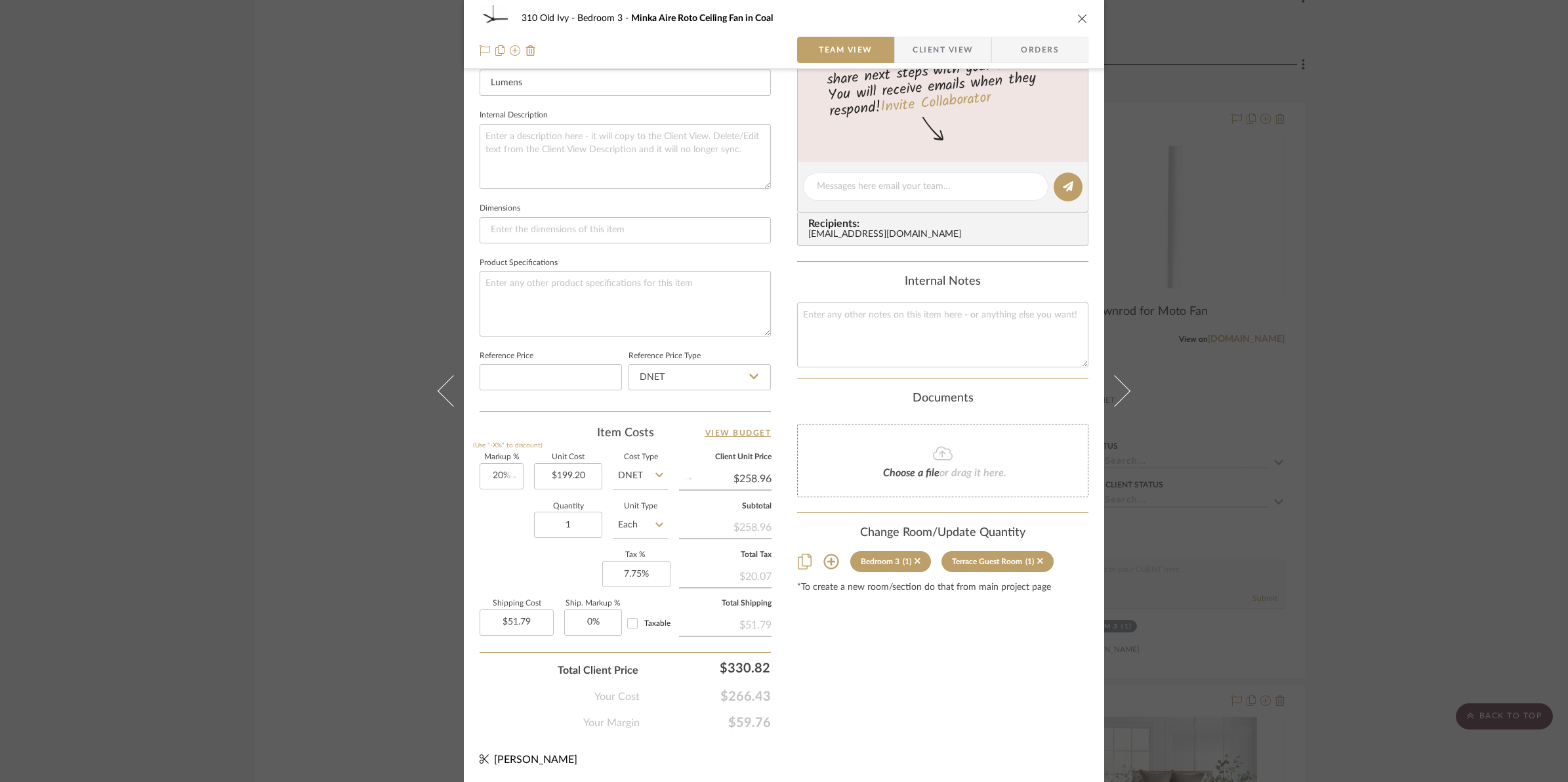
type input "$47.81"
click at [491, 478] on input "20" at bounding box center [502, 476] width 44 height 26
type input "25%"
click at [494, 559] on div "Markup % (Use "-X%" to discount) 25% Unit Cost $199.20 Cost Type DNET Client Un…" at bounding box center [625, 549] width 291 height 191
type input "$249.00"
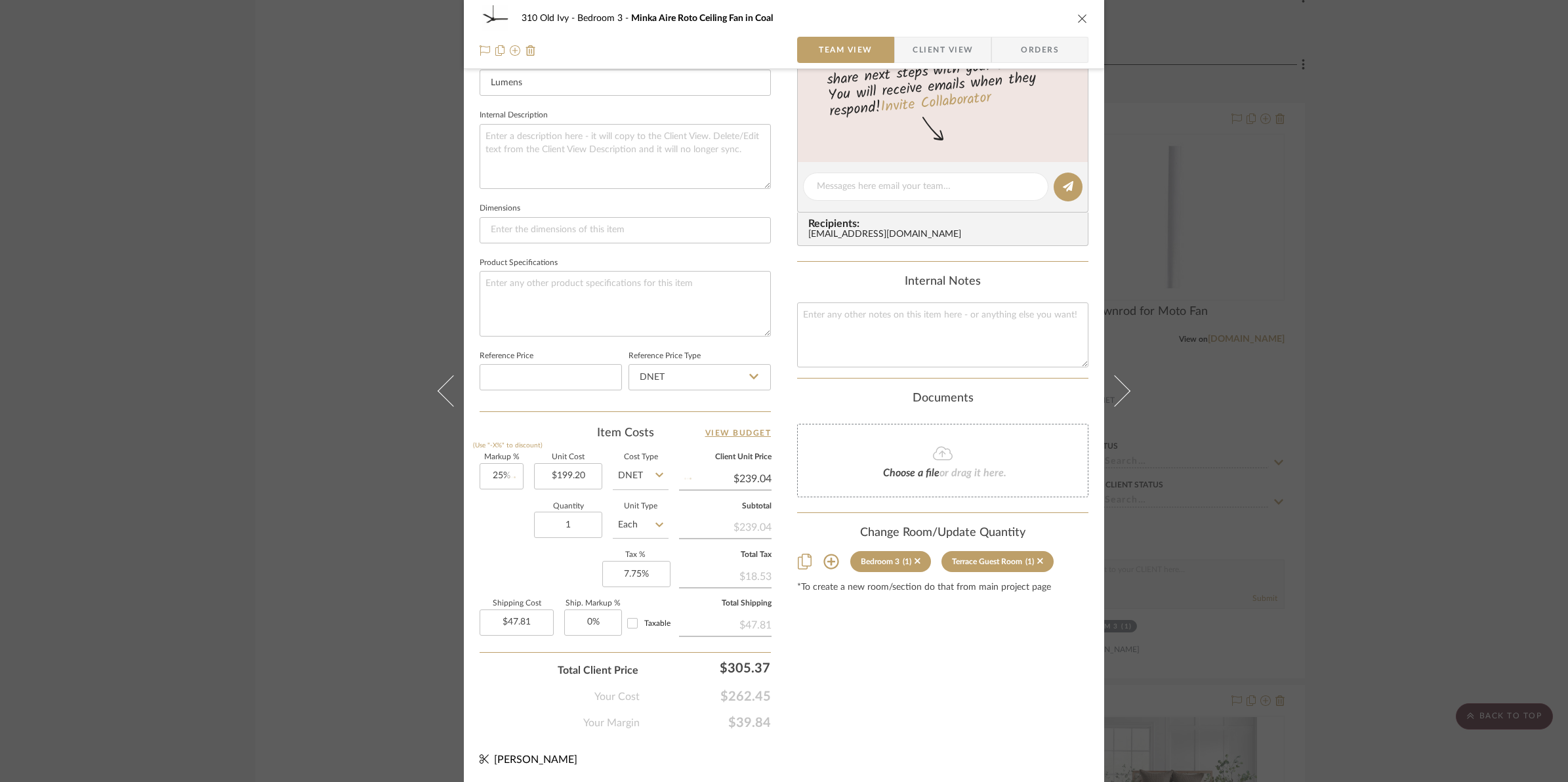
type input "$49.80"
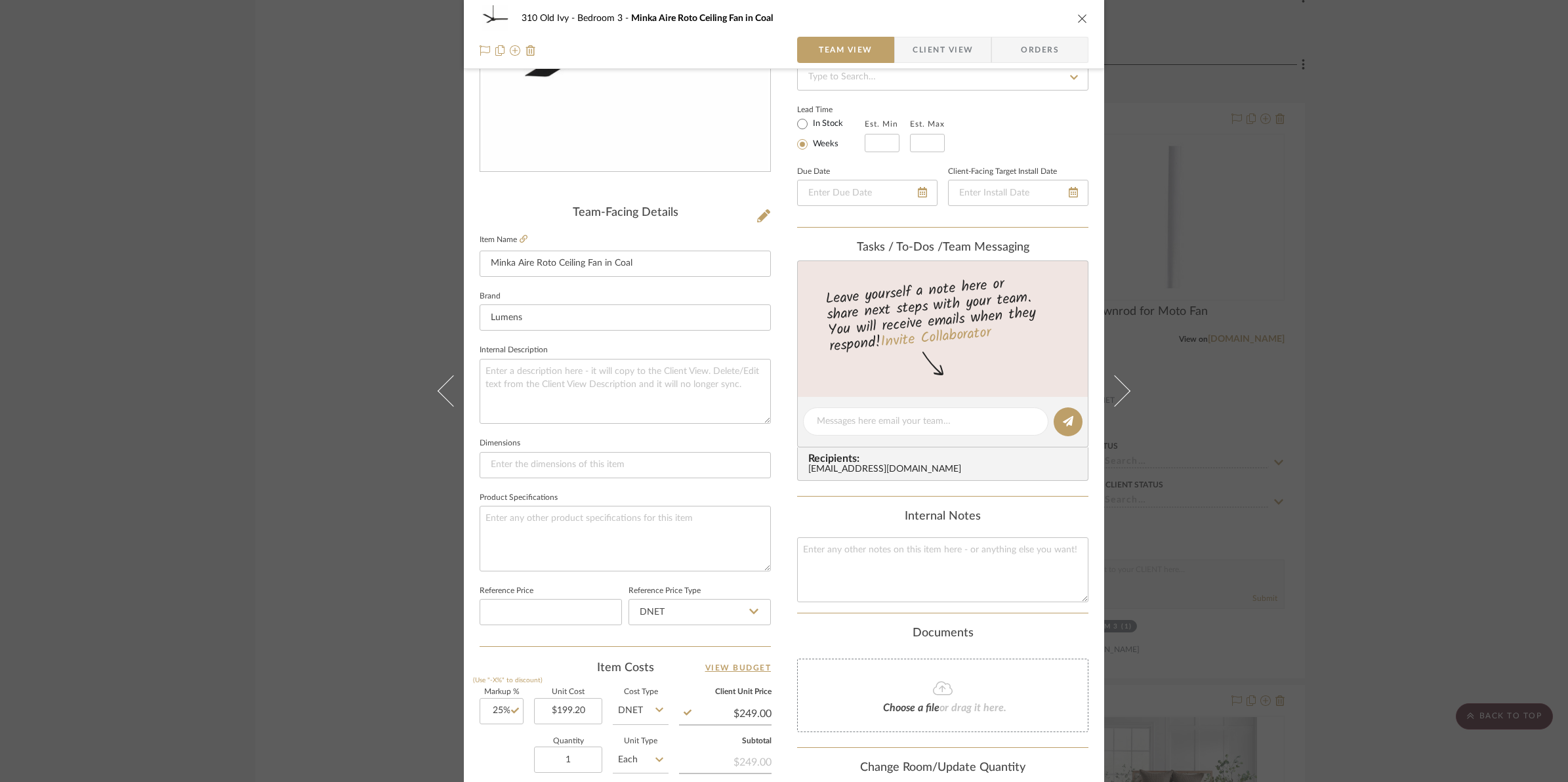
scroll to position [0, 0]
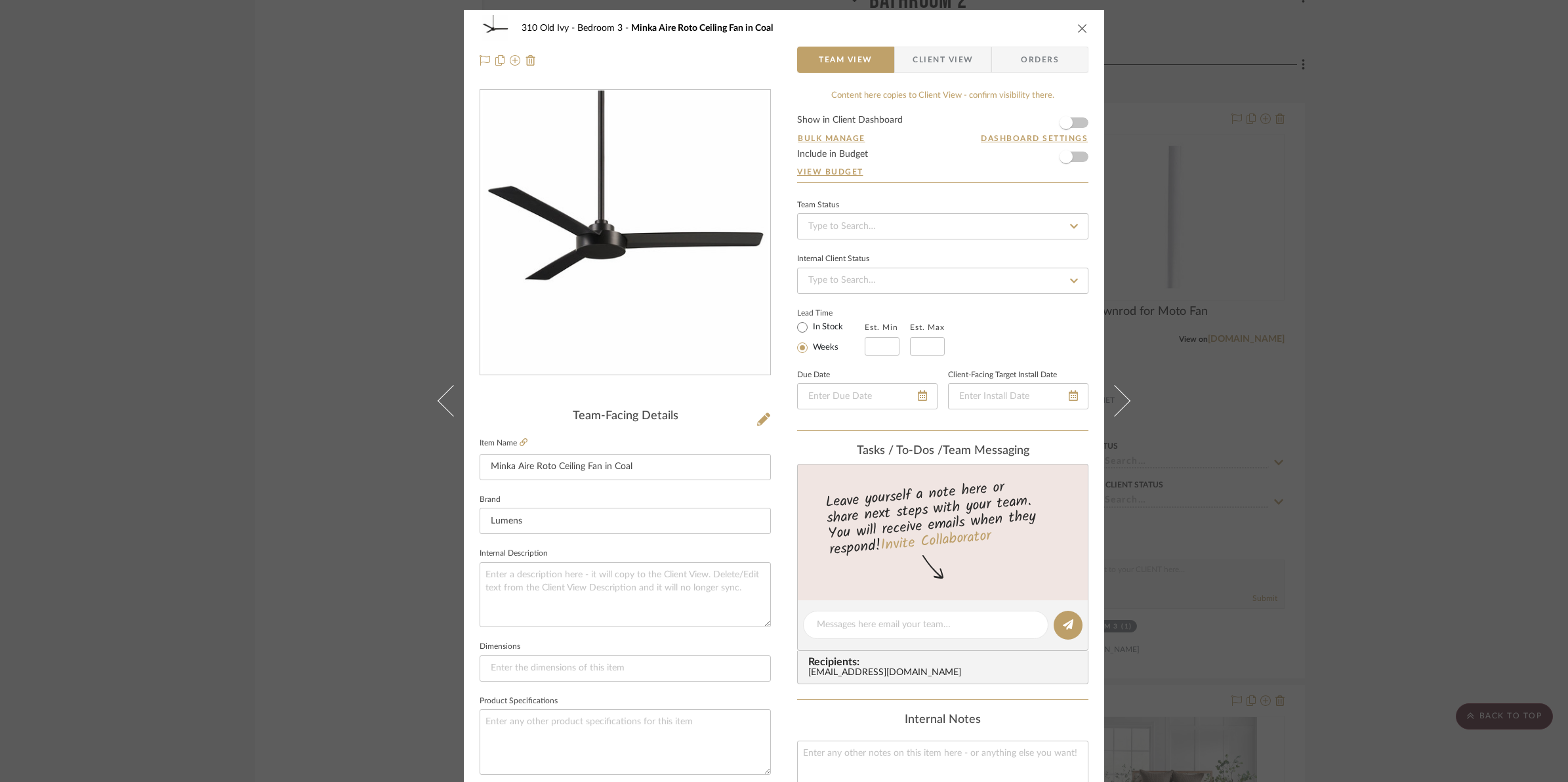
click at [1077, 120] on form "Show in Client Dashboard Bulk Manage Dashboard Settings Include in Budget View …" at bounding box center [942, 148] width 291 height 67
click at [1063, 128] on span "button" at bounding box center [1066, 123] width 13 height 13
click at [1077, 24] on icon "close" at bounding box center [1082, 28] width 10 height 10
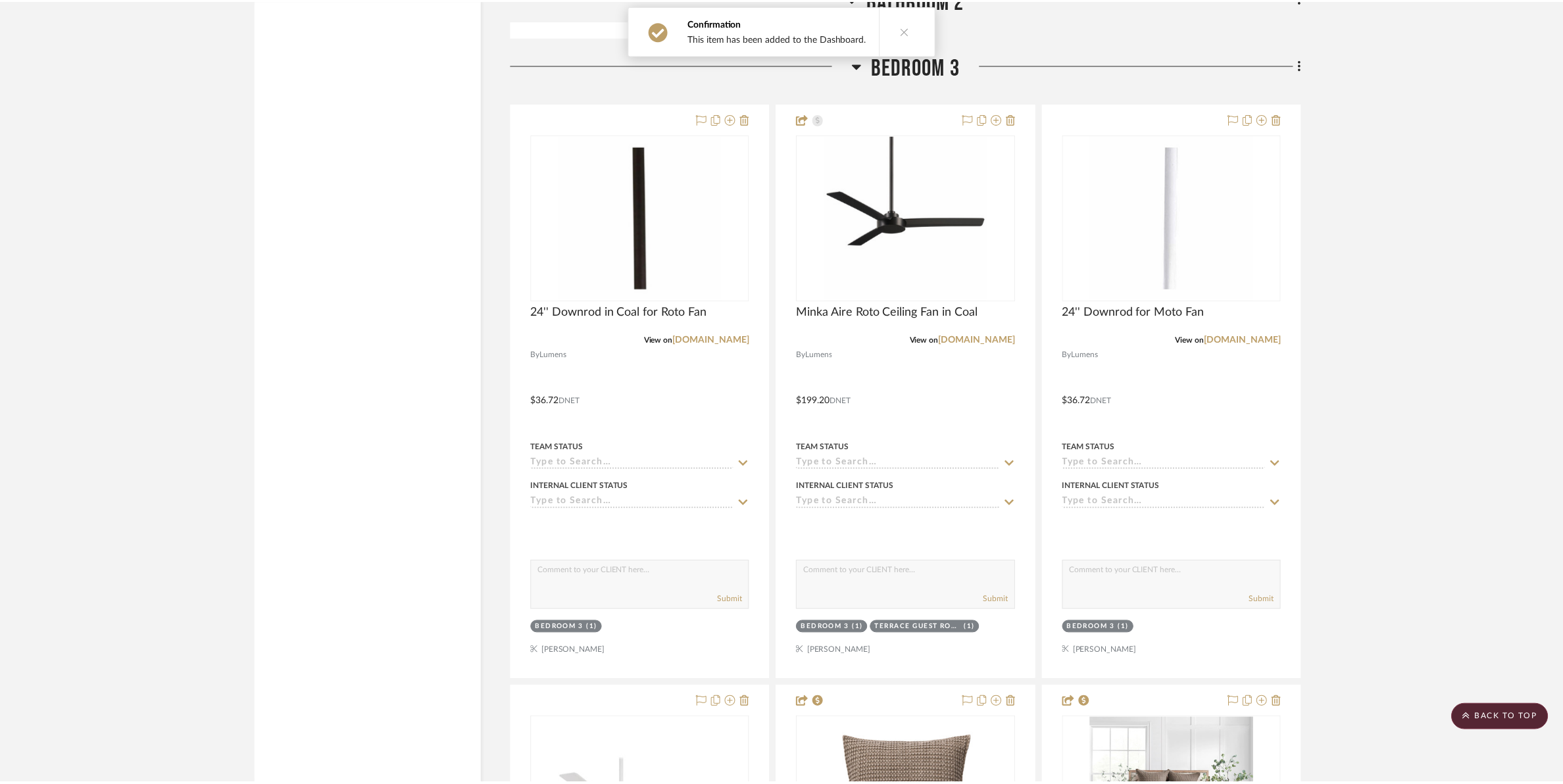
scroll to position [12165, 0]
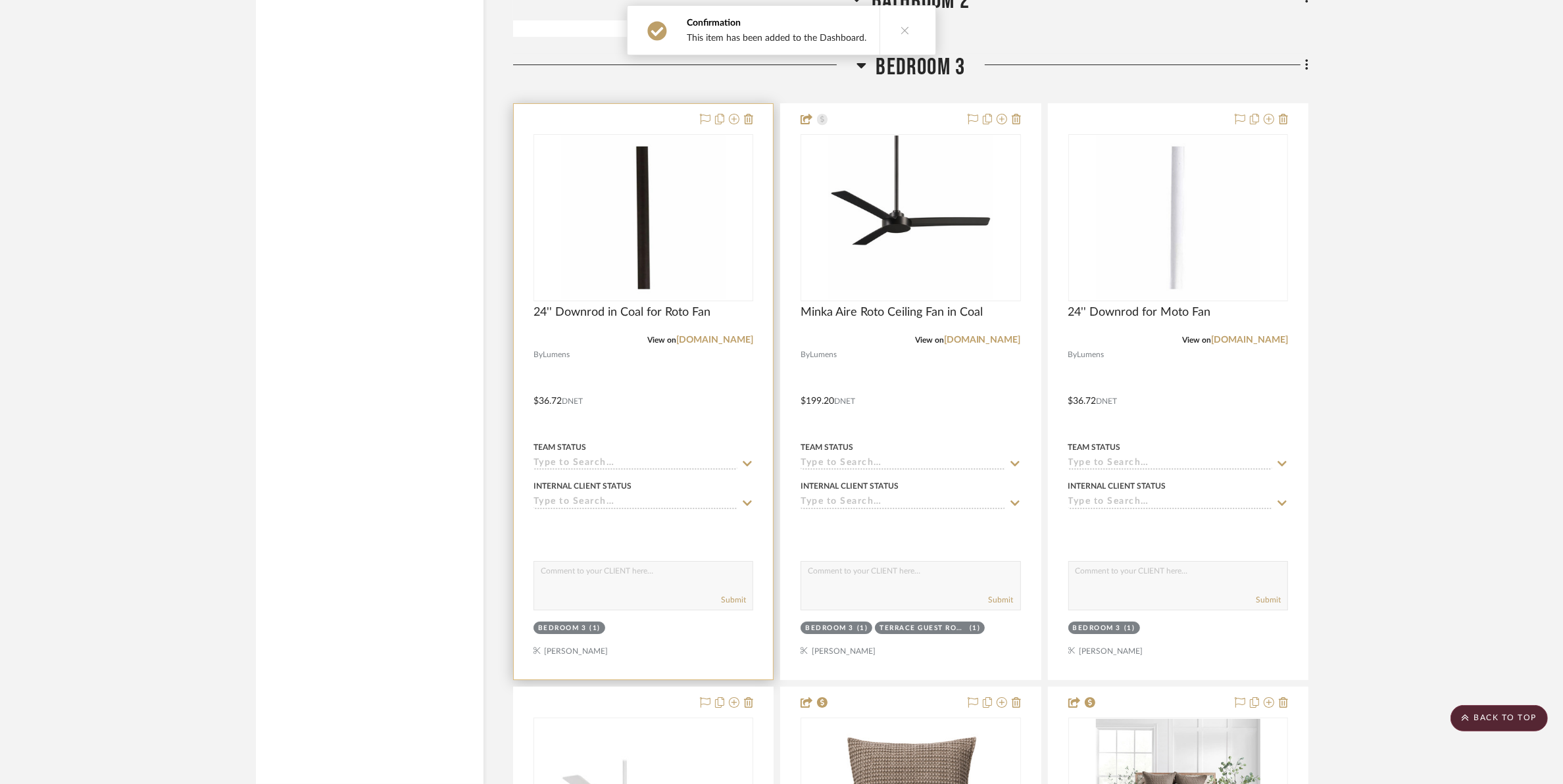
click at [660, 248] on img "0" at bounding box center [644, 218] width 165 height 165
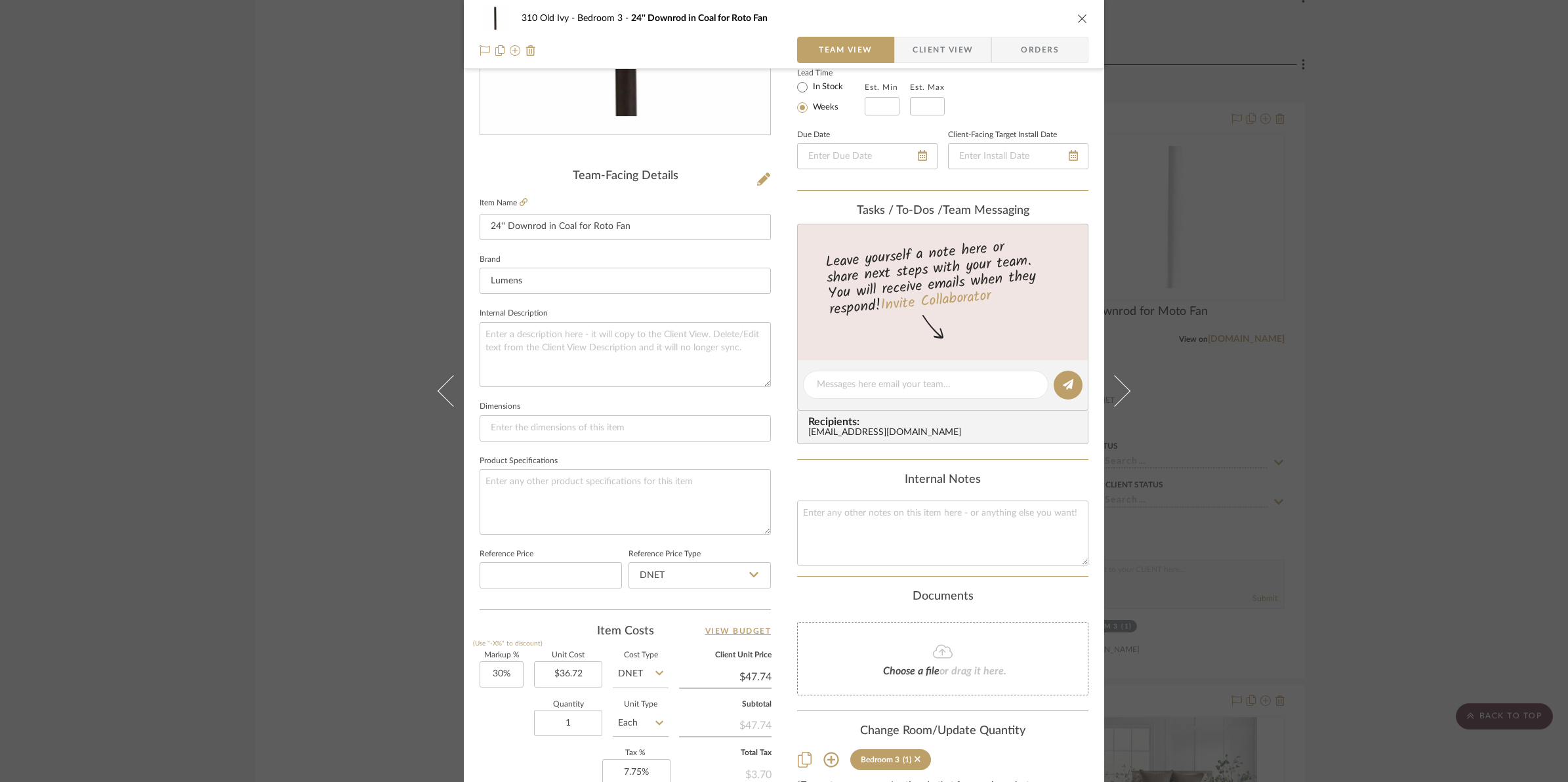
scroll to position [410, 0]
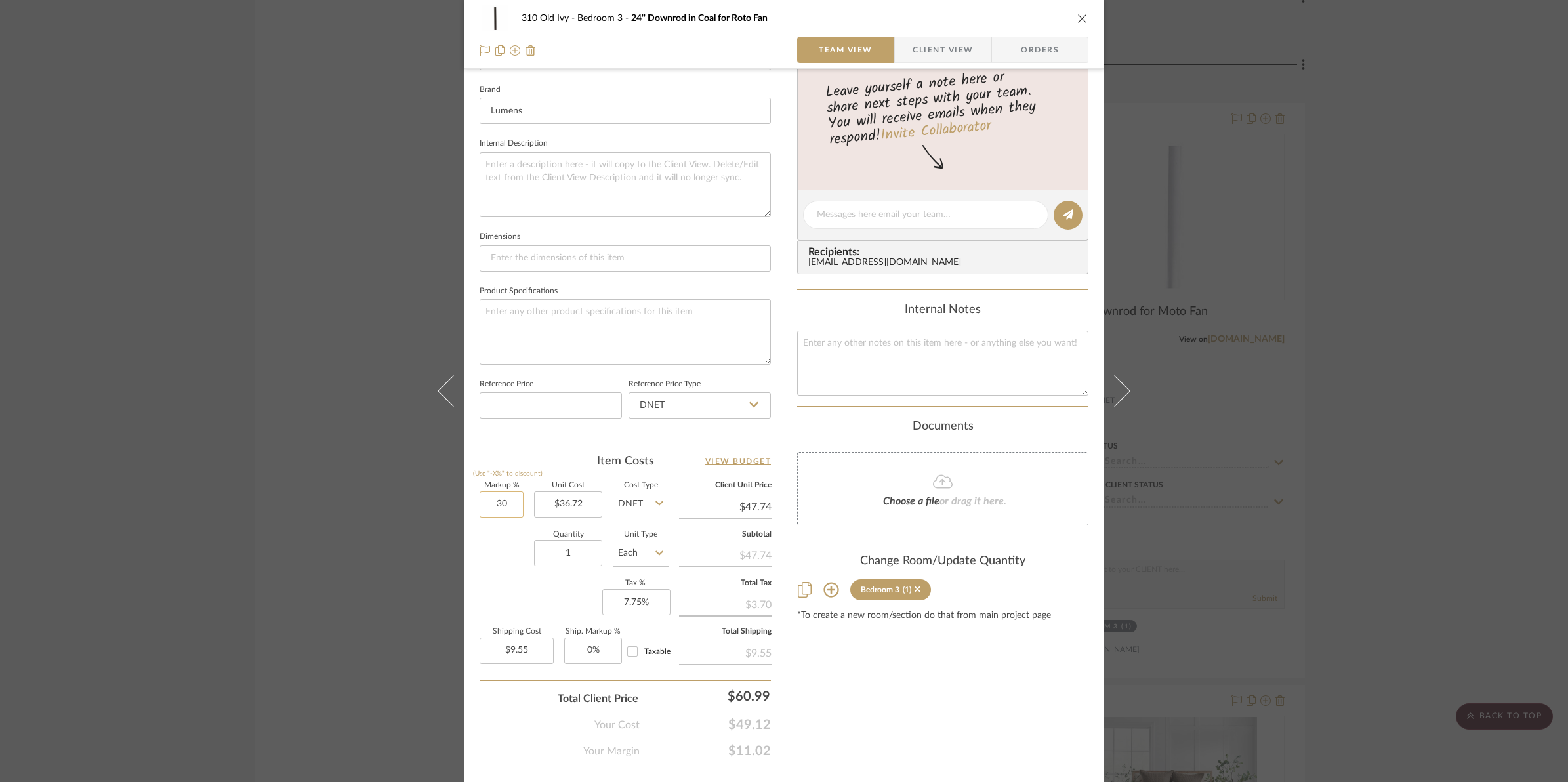
click at [484, 499] on input "30" at bounding box center [502, 505] width 44 height 26
type input "25%"
click at [484, 572] on div "Quantity 1 Unit Type Each" at bounding box center [574, 554] width 189 height 46
type input "$45.90"
type input "$9.18"
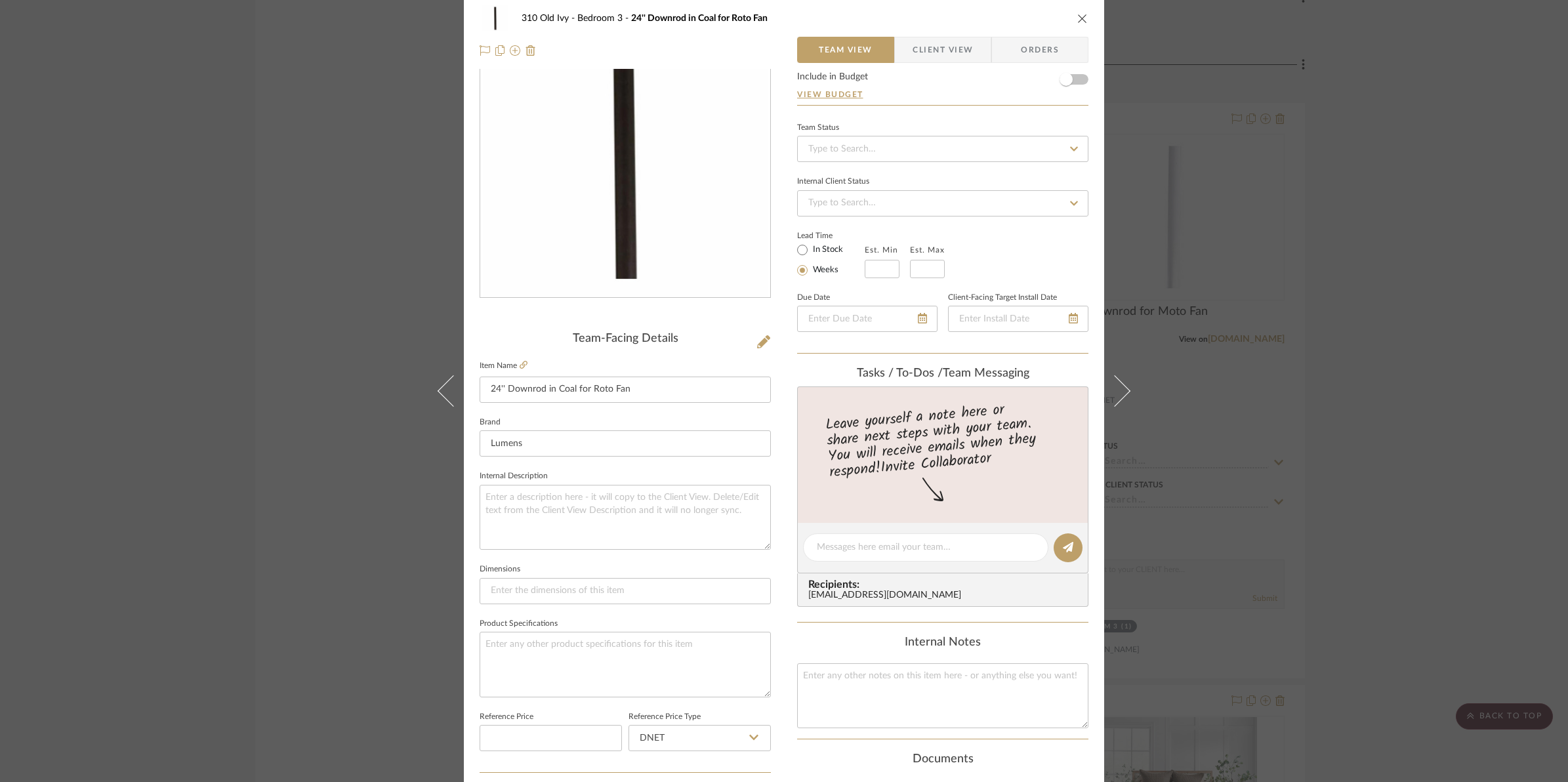
scroll to position [0, 0]
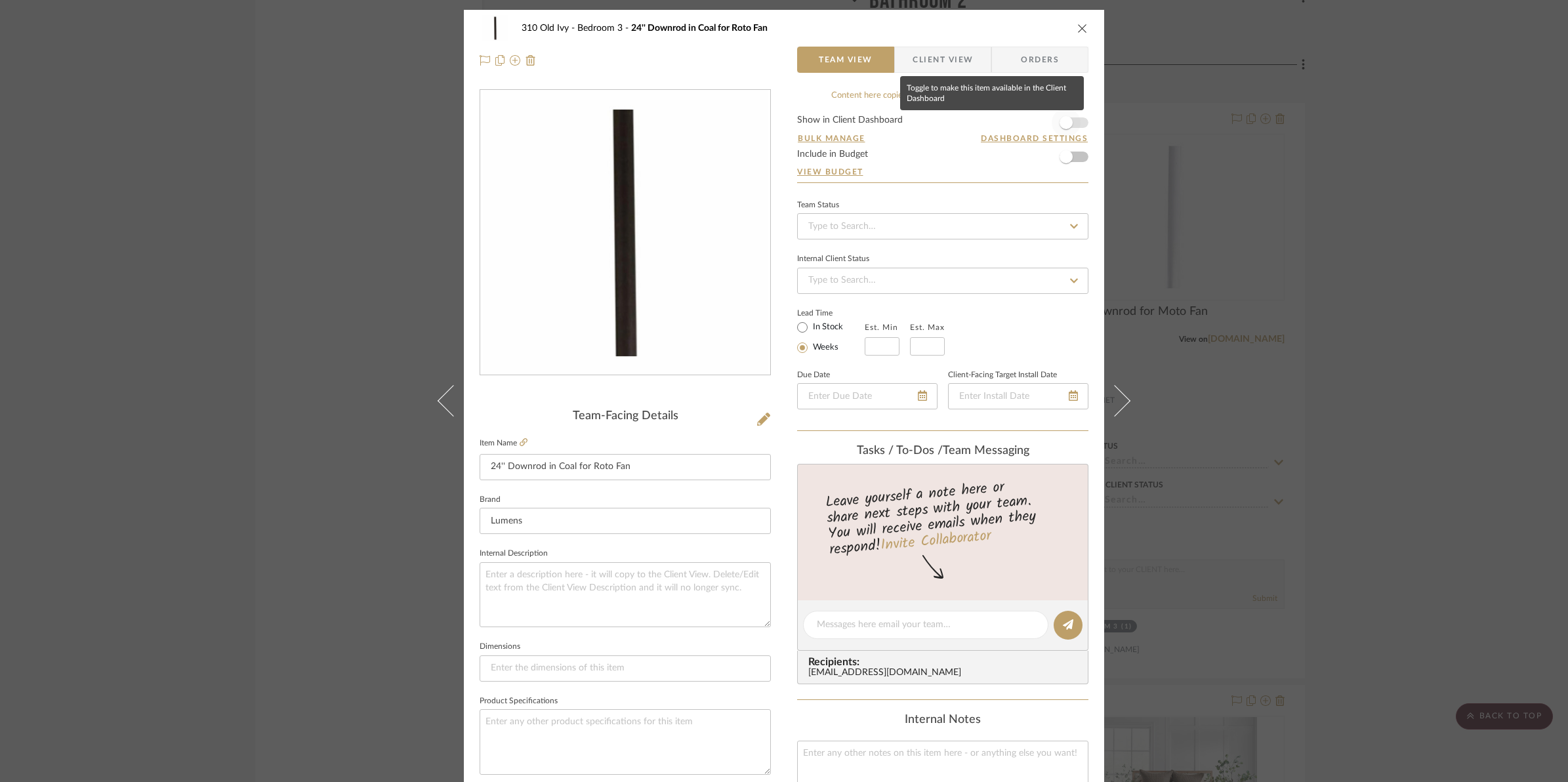
click at [1071, 123] on span "button" at bounding box center [1065, 123] width 29 height 29
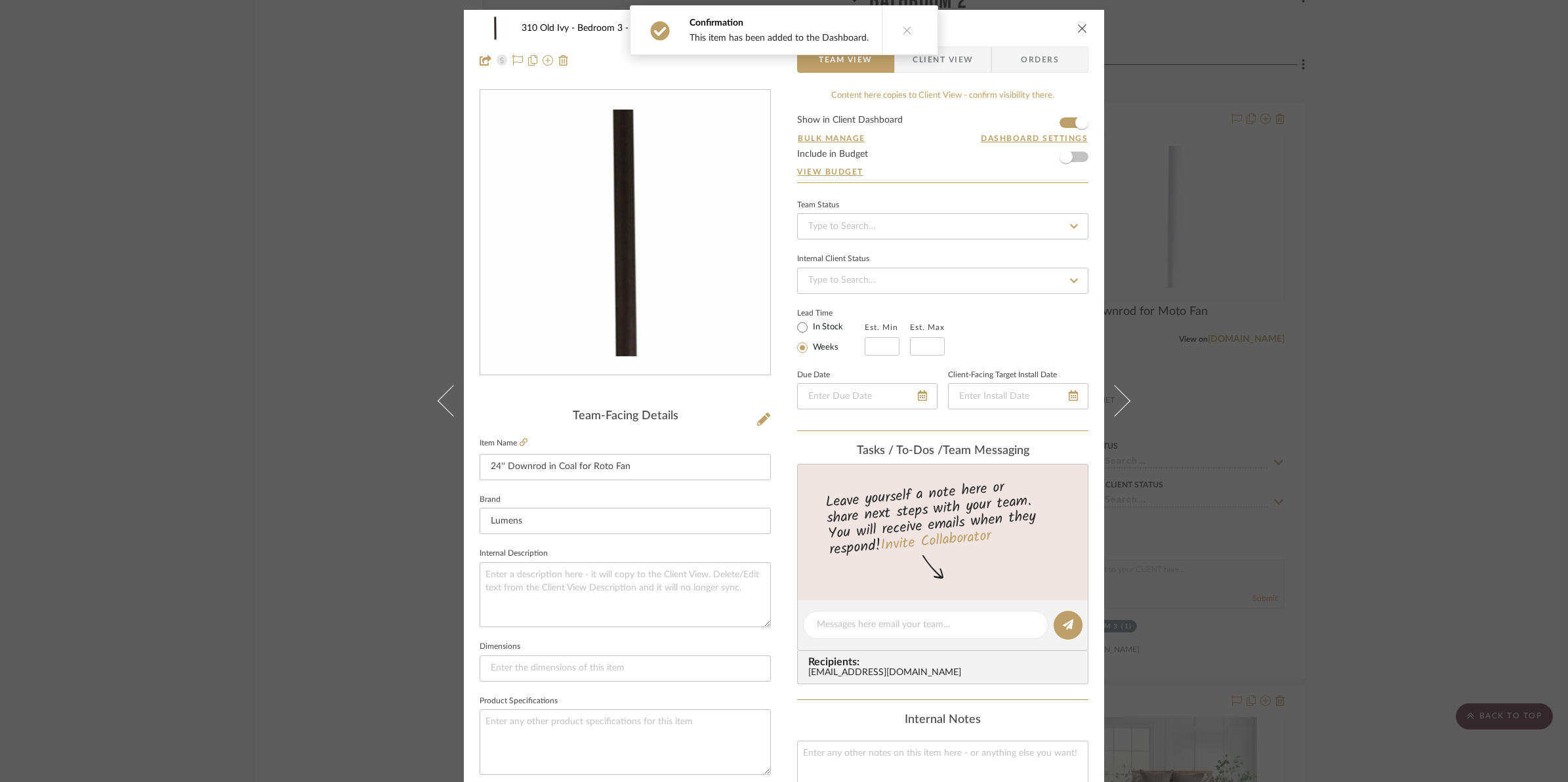
click at [1077, 34] on button "close" at bounding box center [1082, 28] width 12 height 12
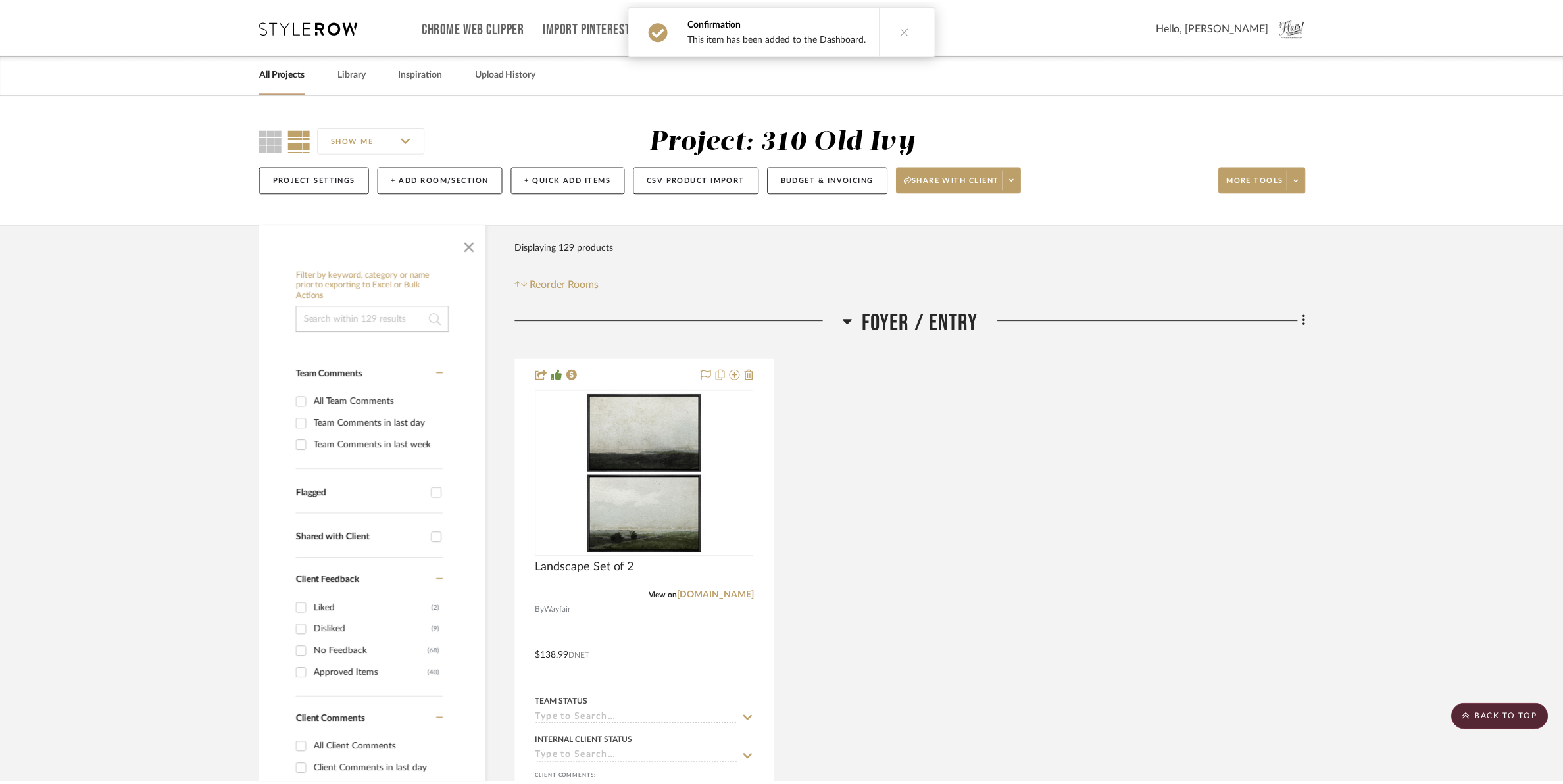
scroll to position [12165, 0]
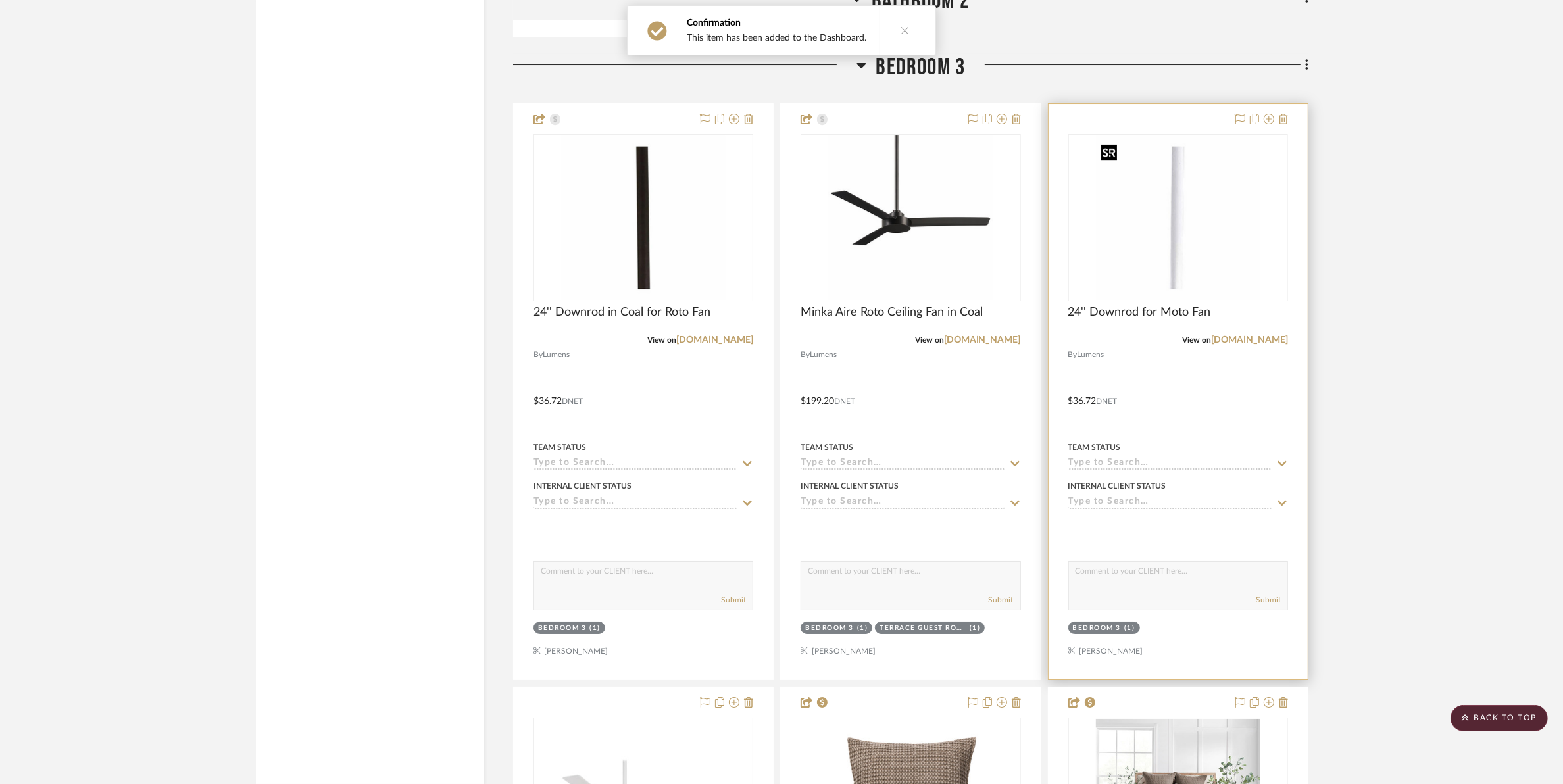
click at [1163, 251] on img "0" at bounding box center [1179, 218] width 165 height 165
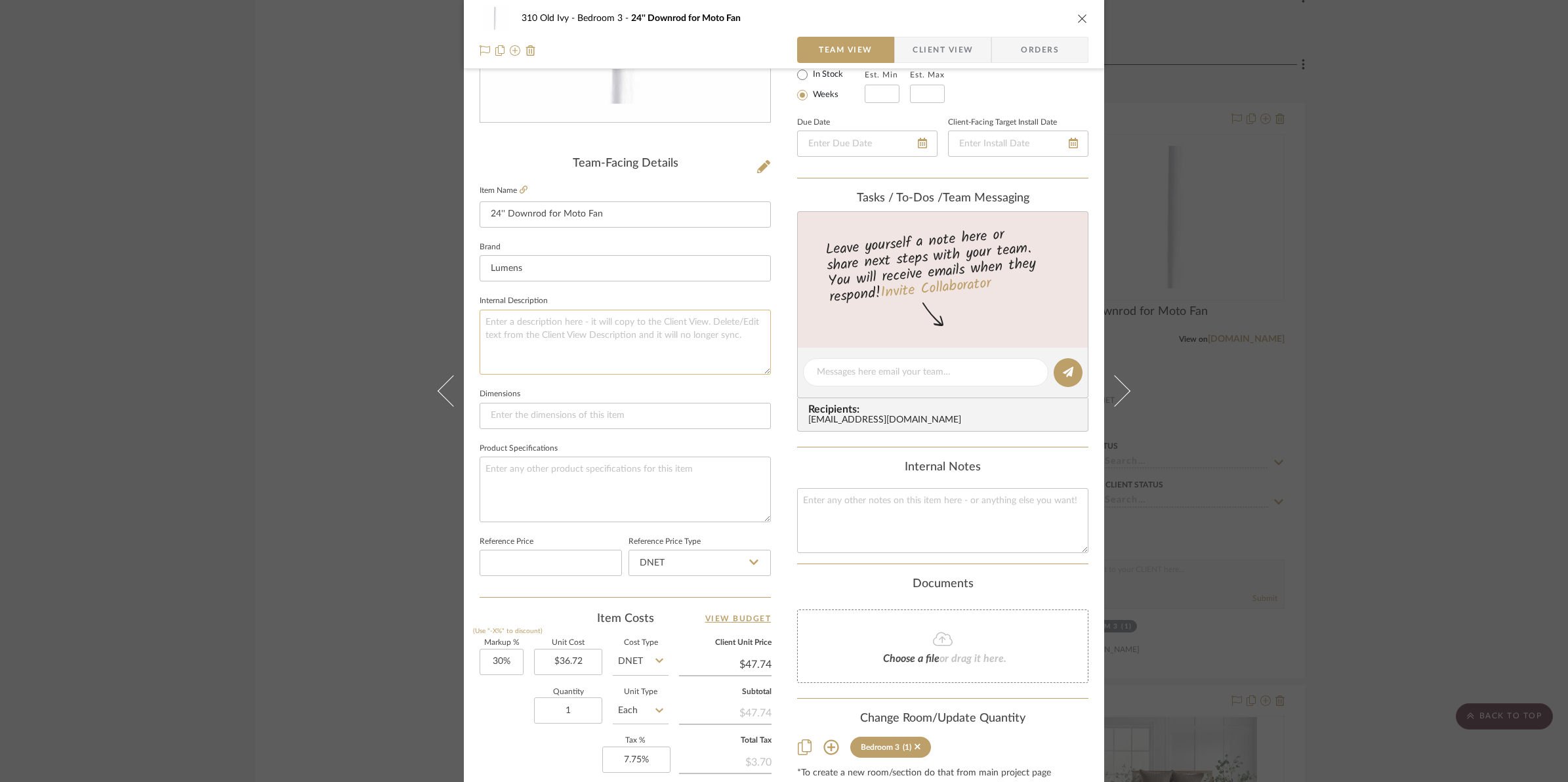
scroll to position [328, 0]
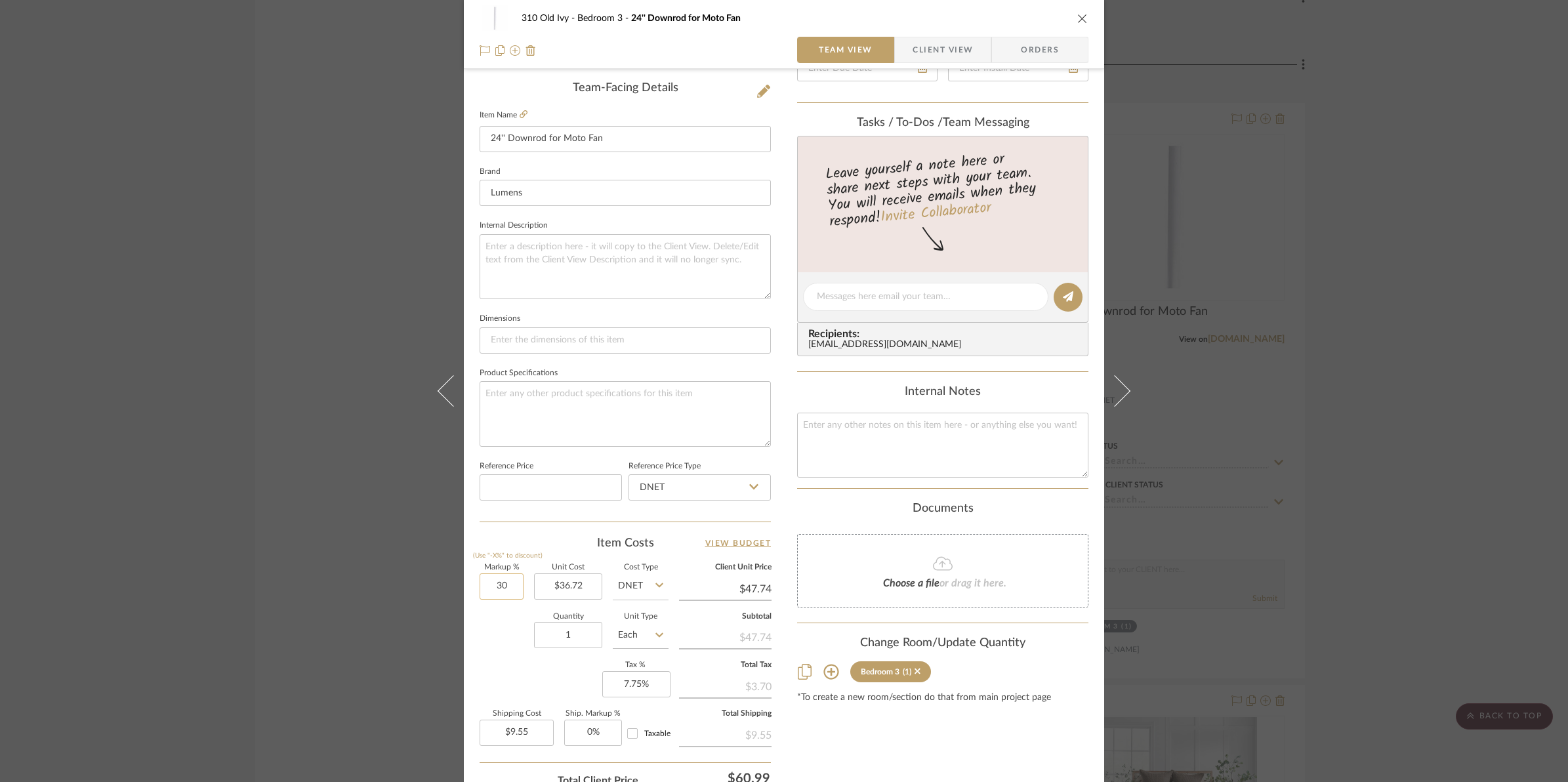
click at [493, 584] on input "30" at bounding box center [502, 586] width 44 height 26
type input "25%"
click at [480, 633] on div "Quantity 1 Unit Type Each" at bounding box center [574, 636] width 189 height 46
type input "$45.90"
type input "$9.18"
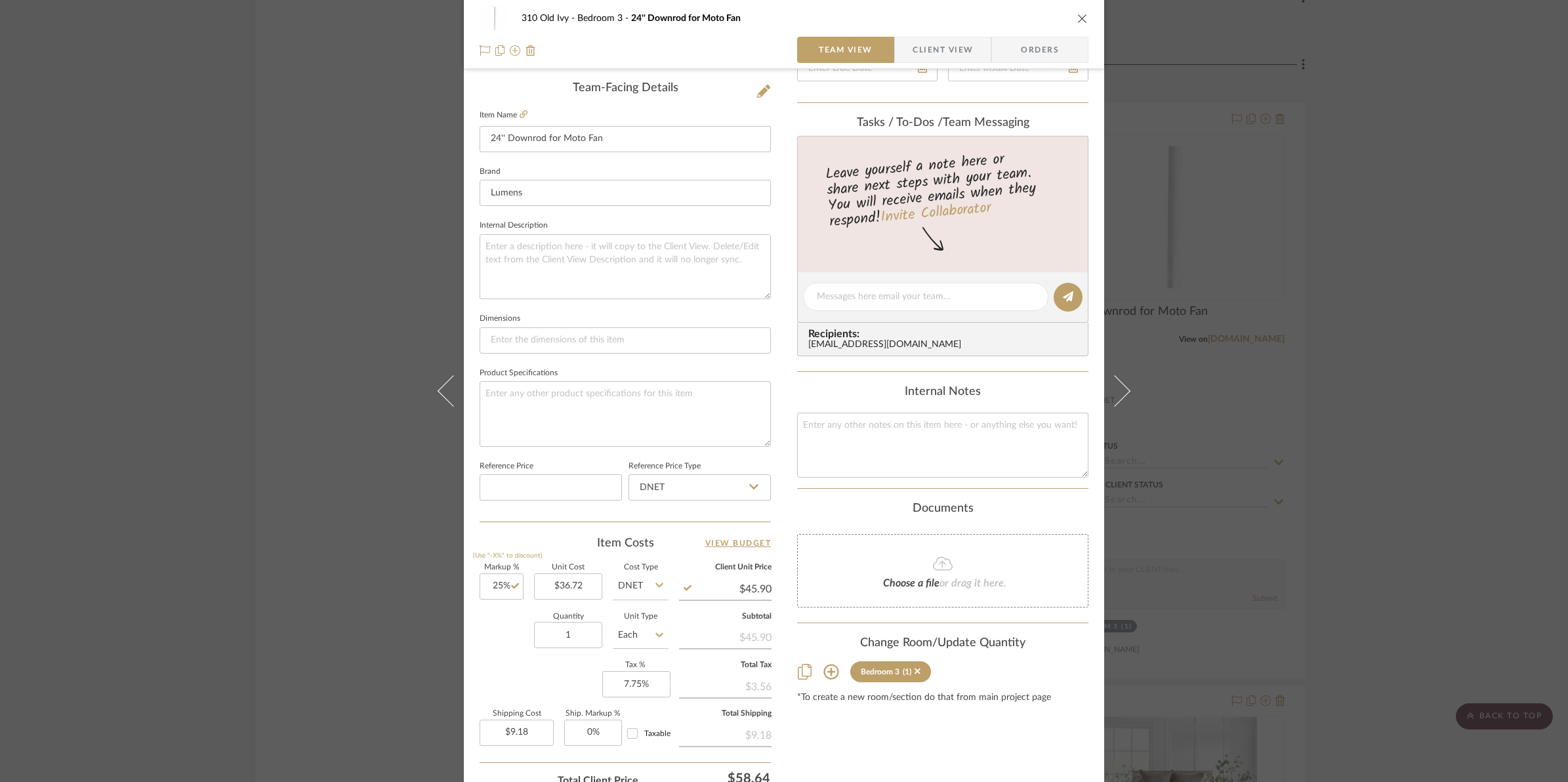
scroll to position [0, 0]
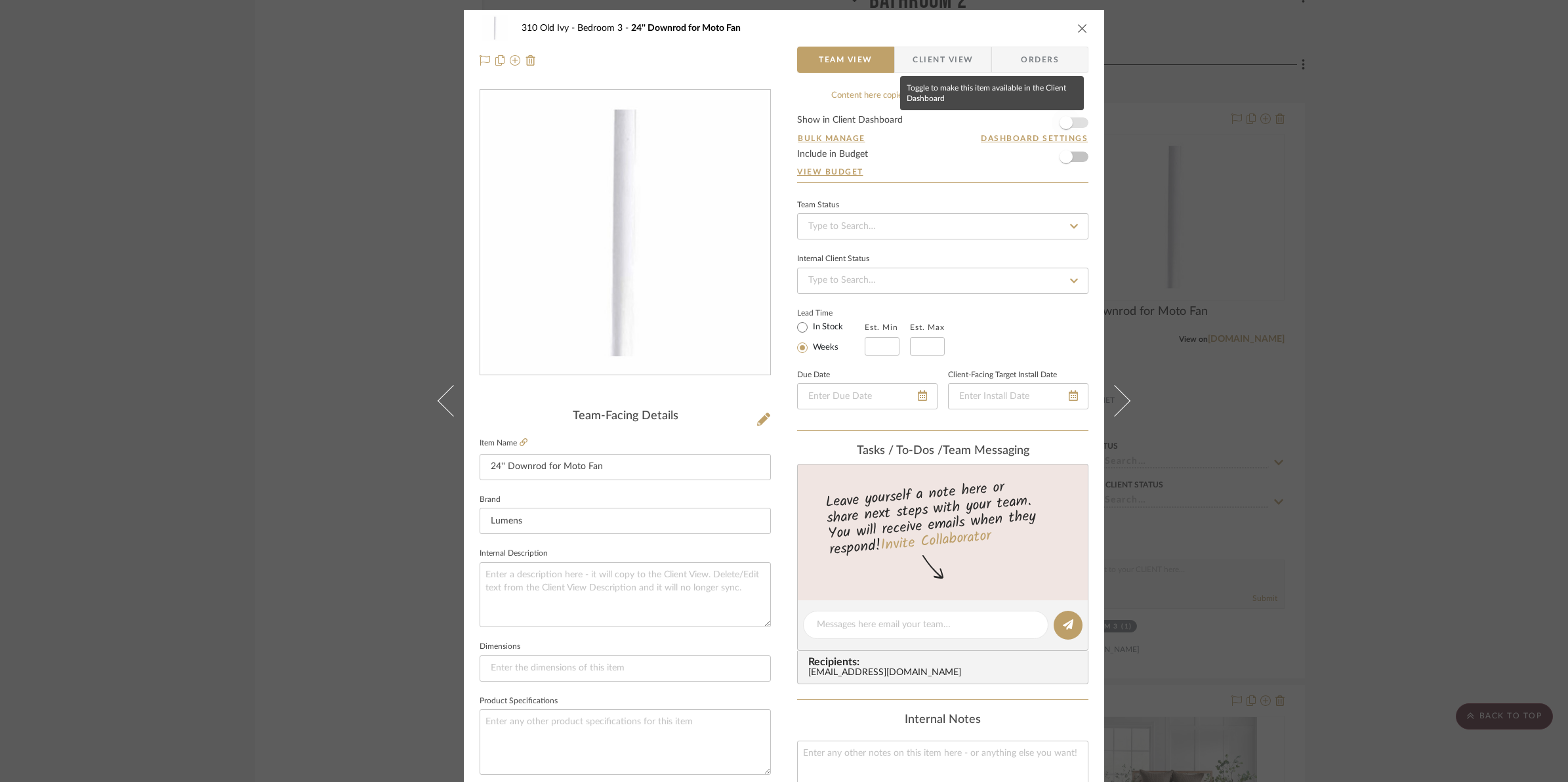
click at [1071, 125] on span "button" at bounding box center [1065, 123] width 29 height 29
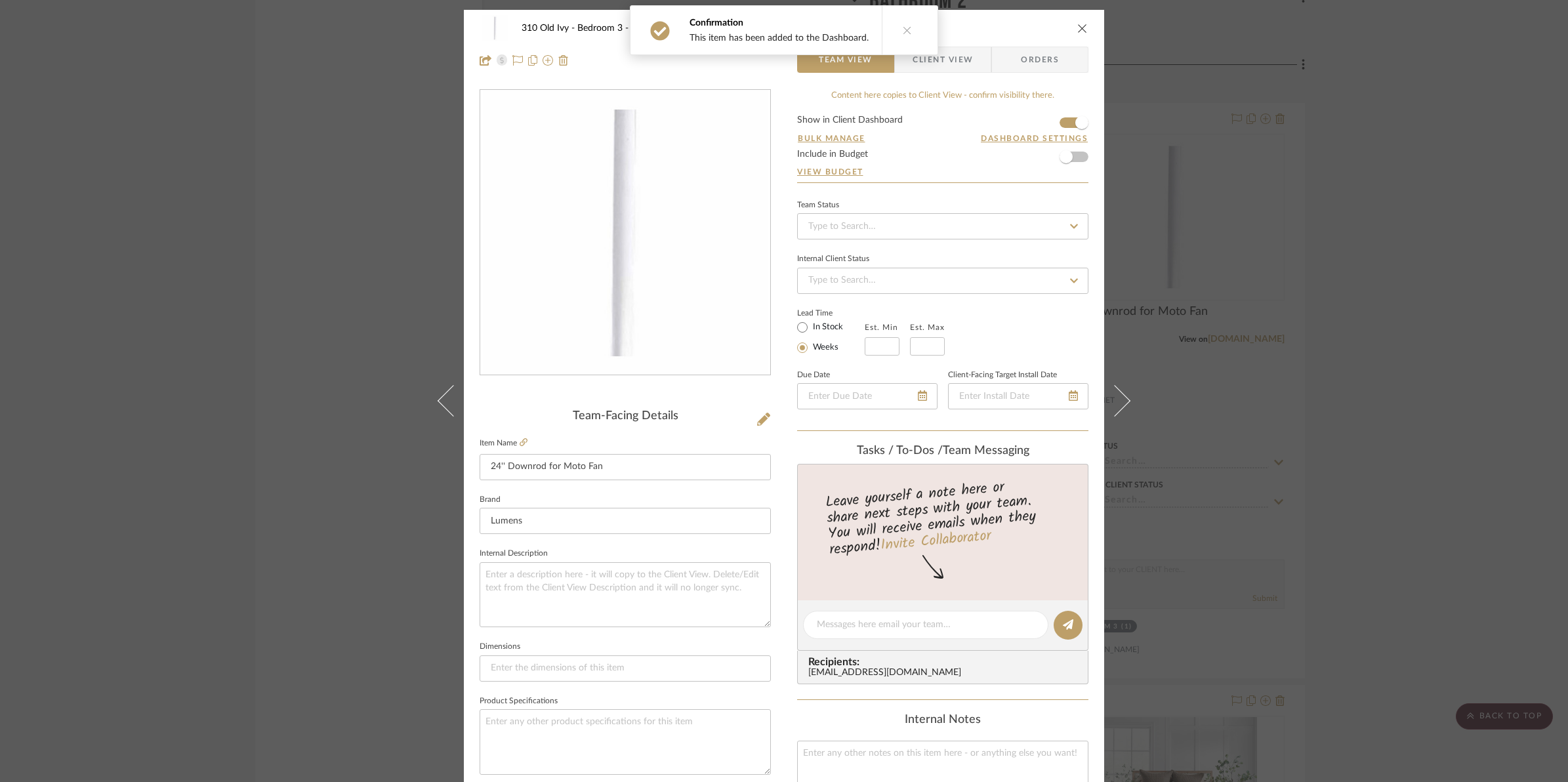
click at [1079, 26] on icon "close" at bounding box center [1082, 28] width 10 height 10
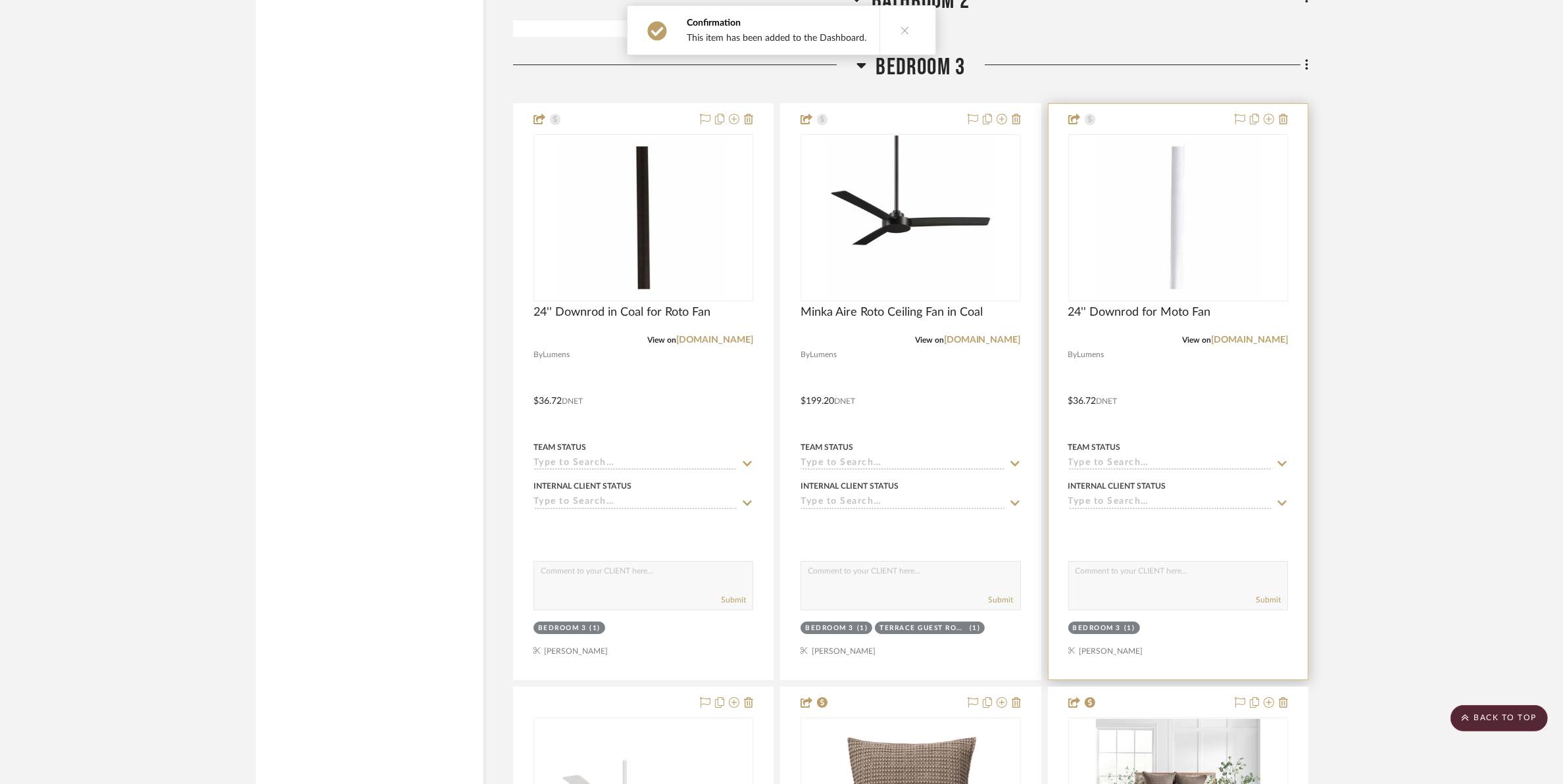
scroll to position [12493, 0]
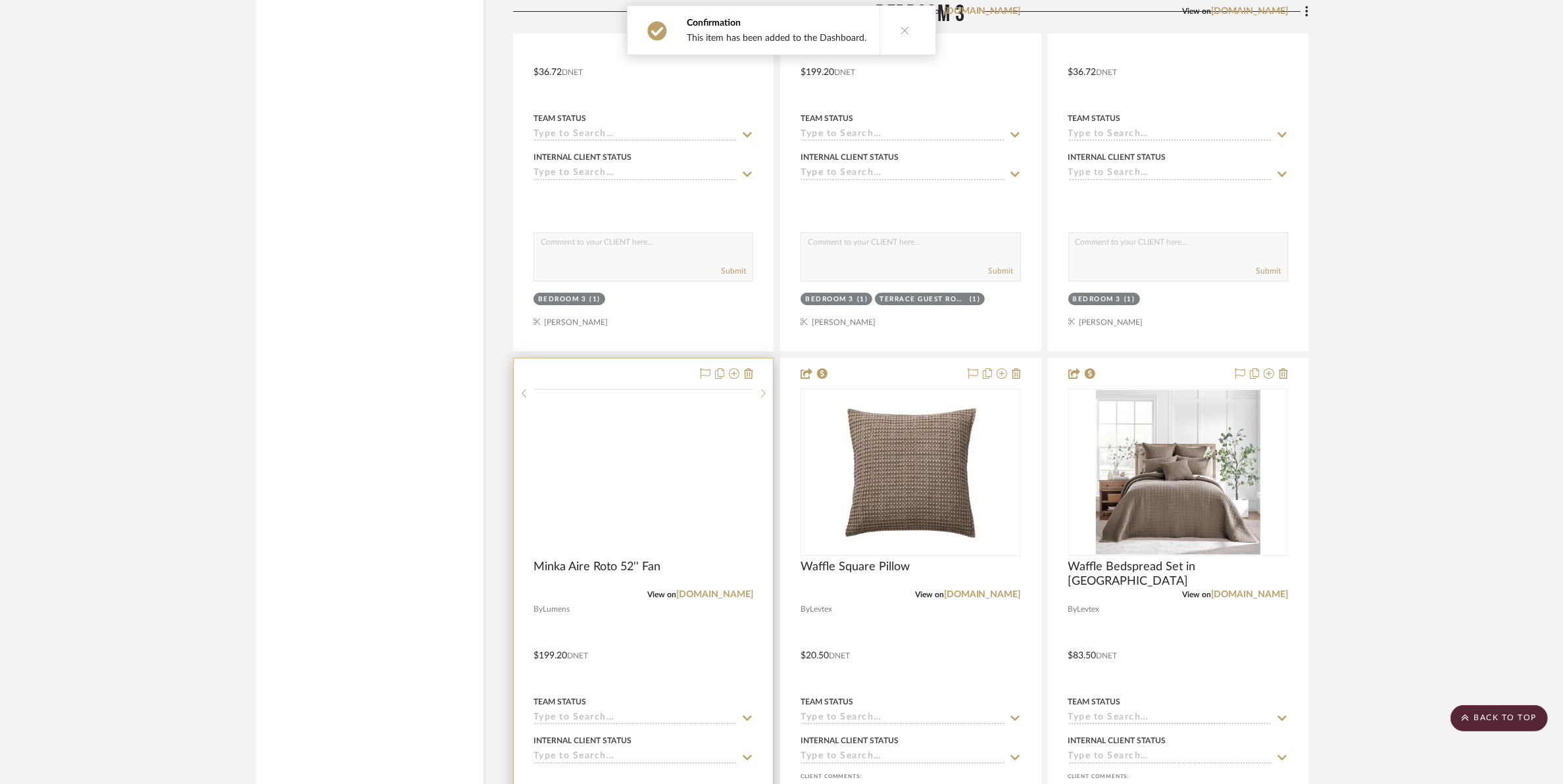
click at [0, 0] on img at bounding box center [0, 0] width 0 height 0
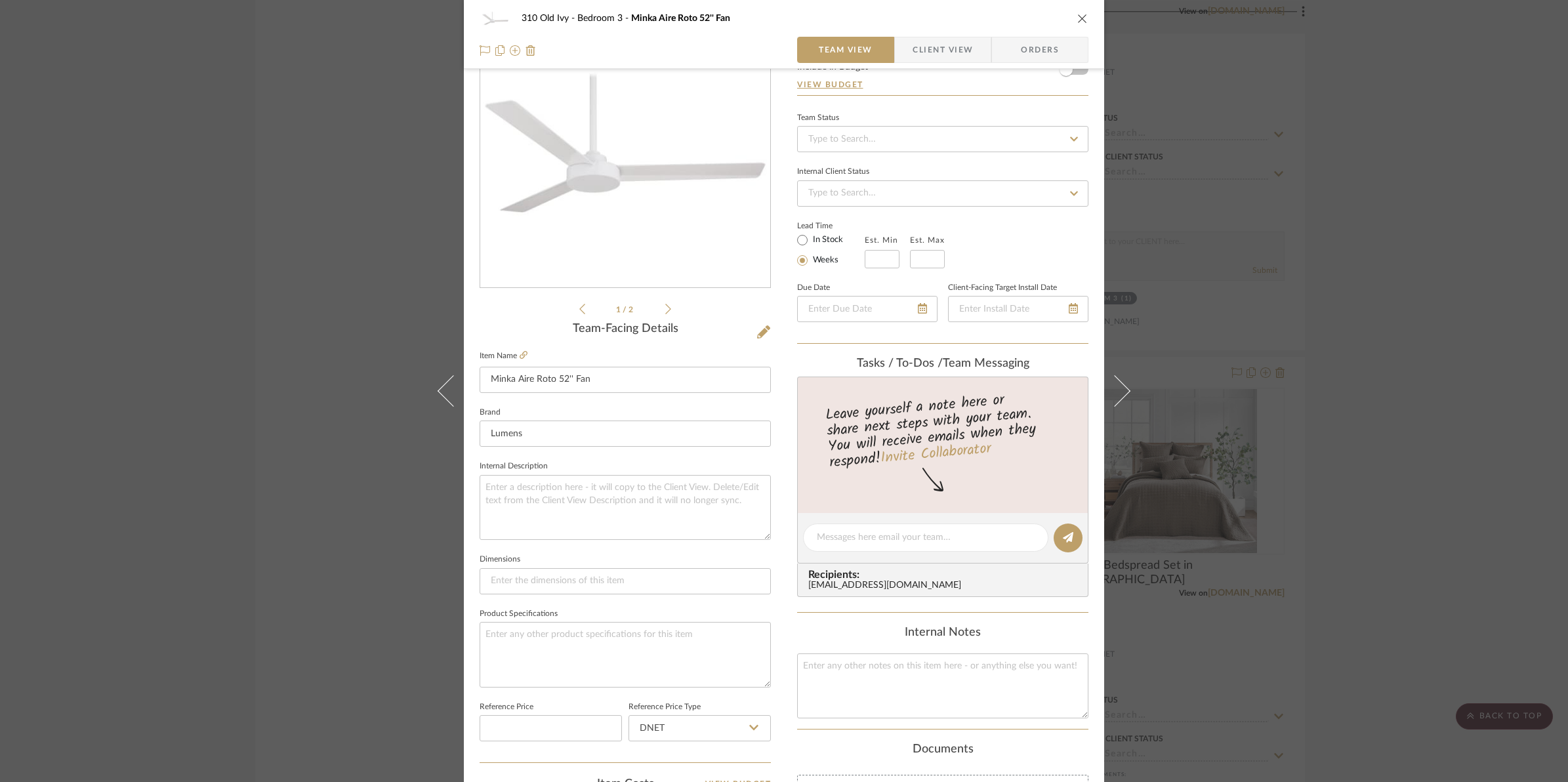
scroll to position [246, 0]
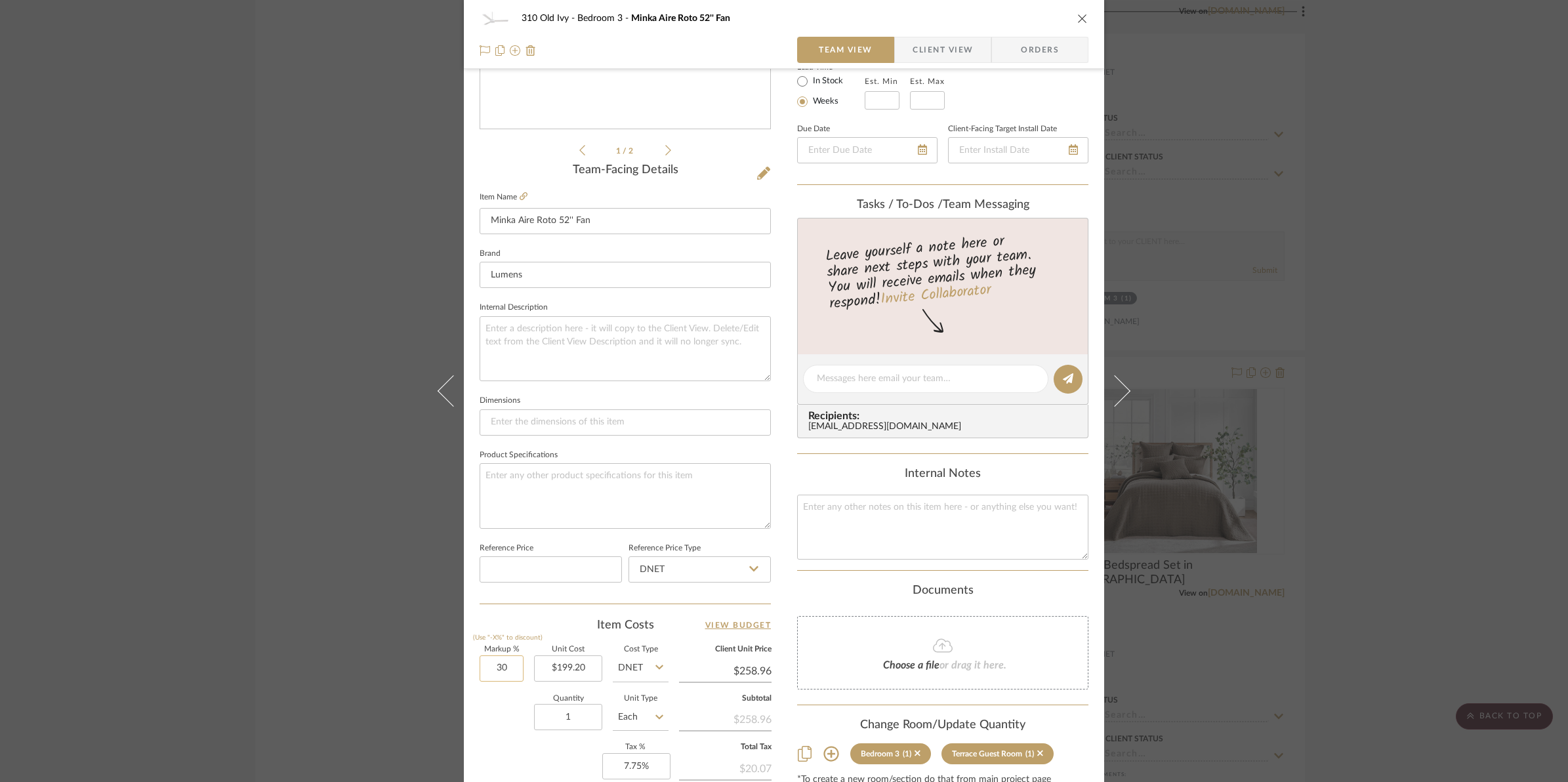
click at [490, 666] on input "30" at bounding box center [502, 668] width 44 height 26
type input "25%"
click at [782, 442] on div "310 Old Ivy Bedroom 3 Minka Aire Roto 52'' Fan Team View Client View Orders 1 /…" at bounding box center [784, 369] width 641 height 1211
type input "$249.00"
type input "$49.80"
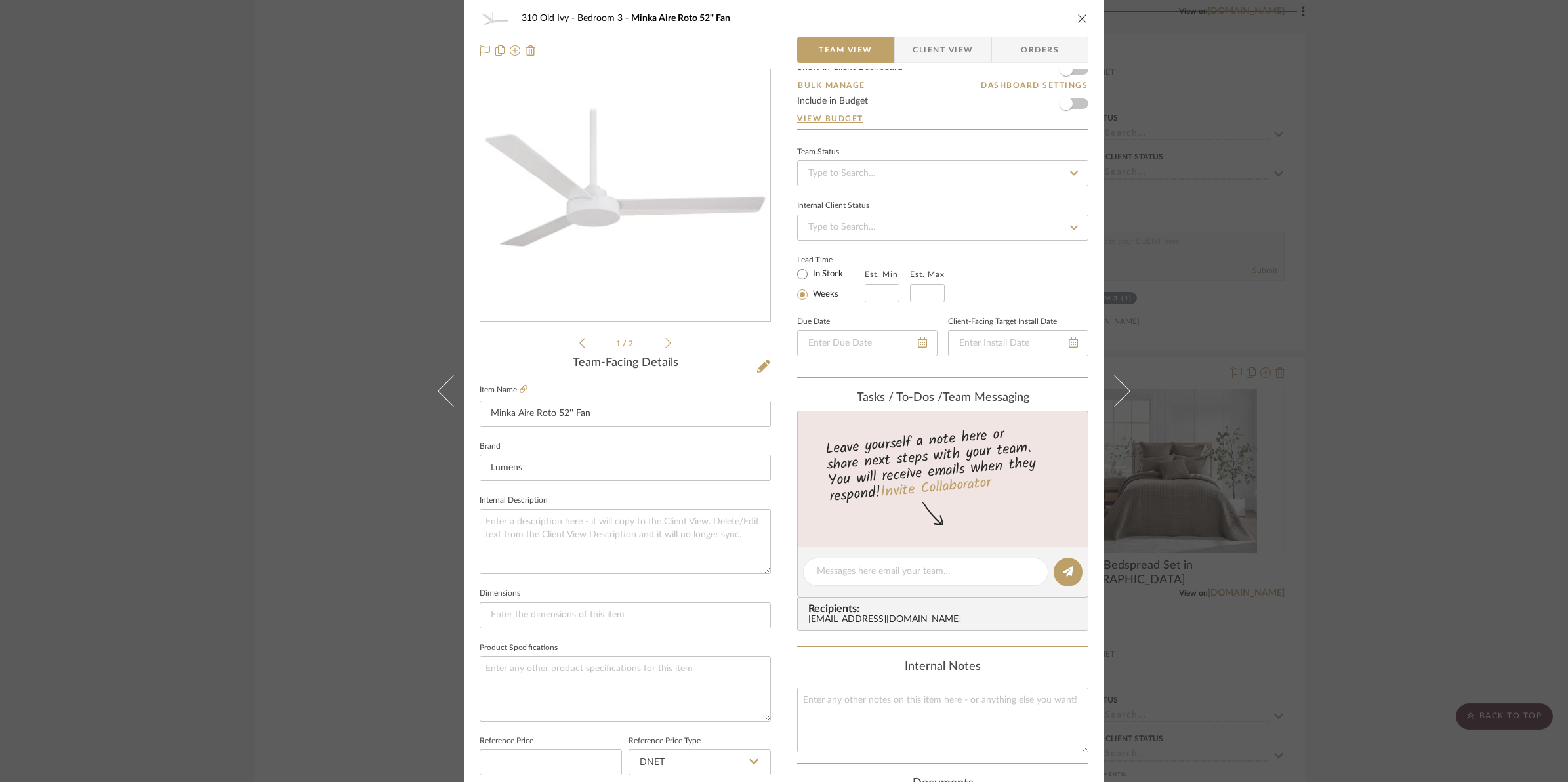
scroll to position [0, 0]
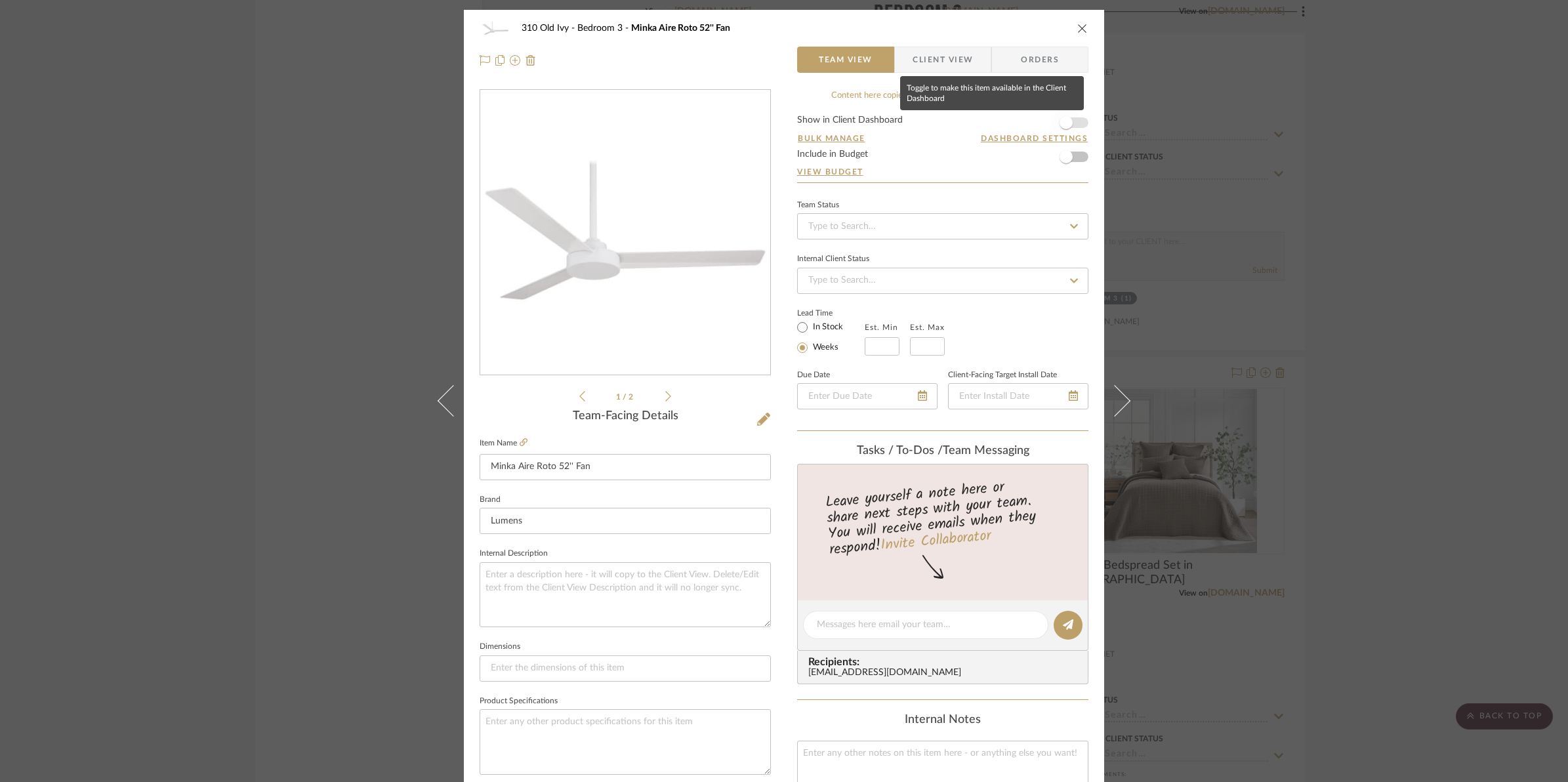
click at [1073, 123] on span "button" at bounding box center [1065, 123] width 29 height 29
click at [1077, 33] on icon "close" at bounding box center [1082, 28] width 10 height 10
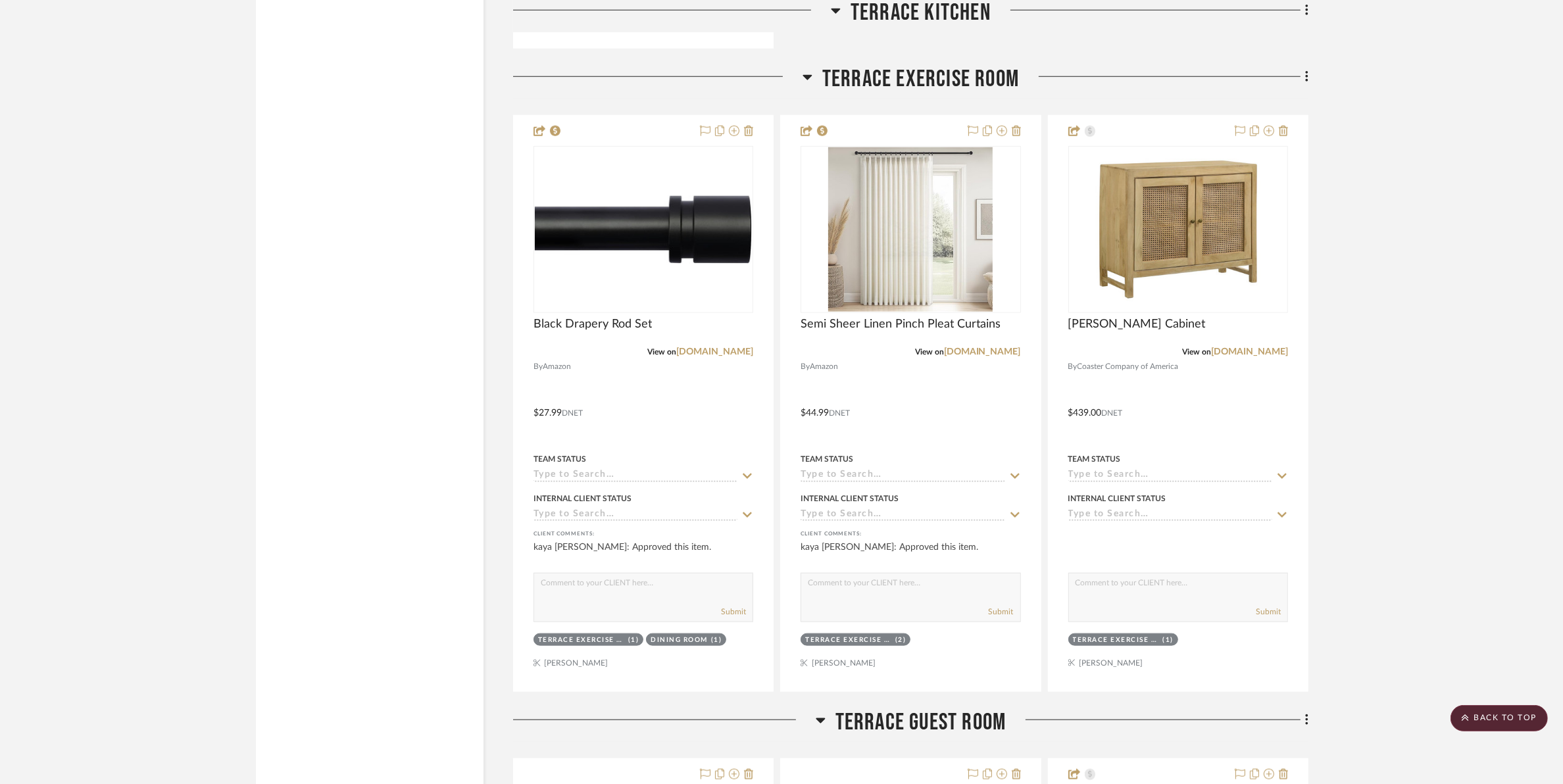
scroll to position [20959, 0]
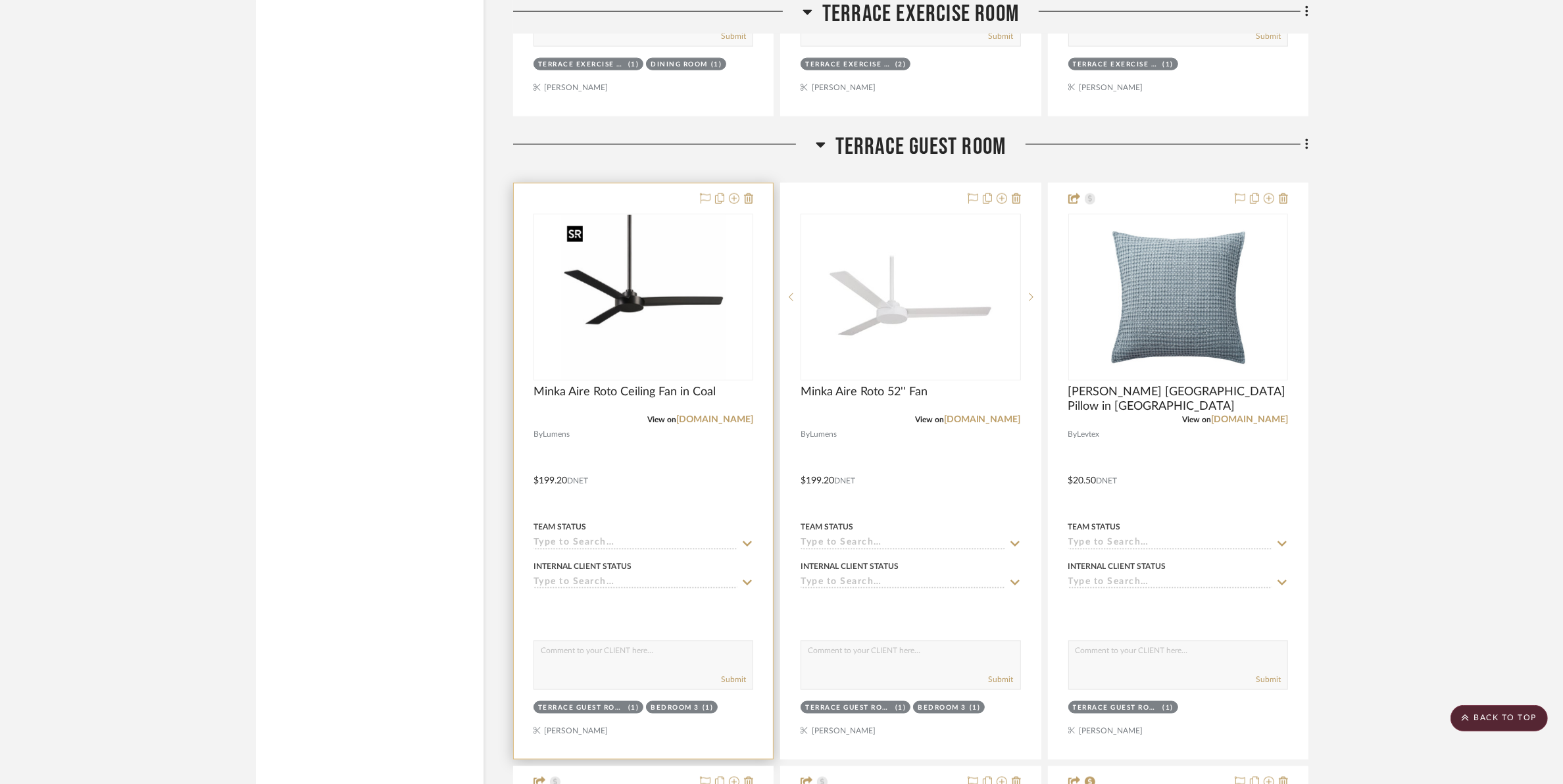
click at [0, 0] on img at bounding box center [0, 0] width 0 height 0
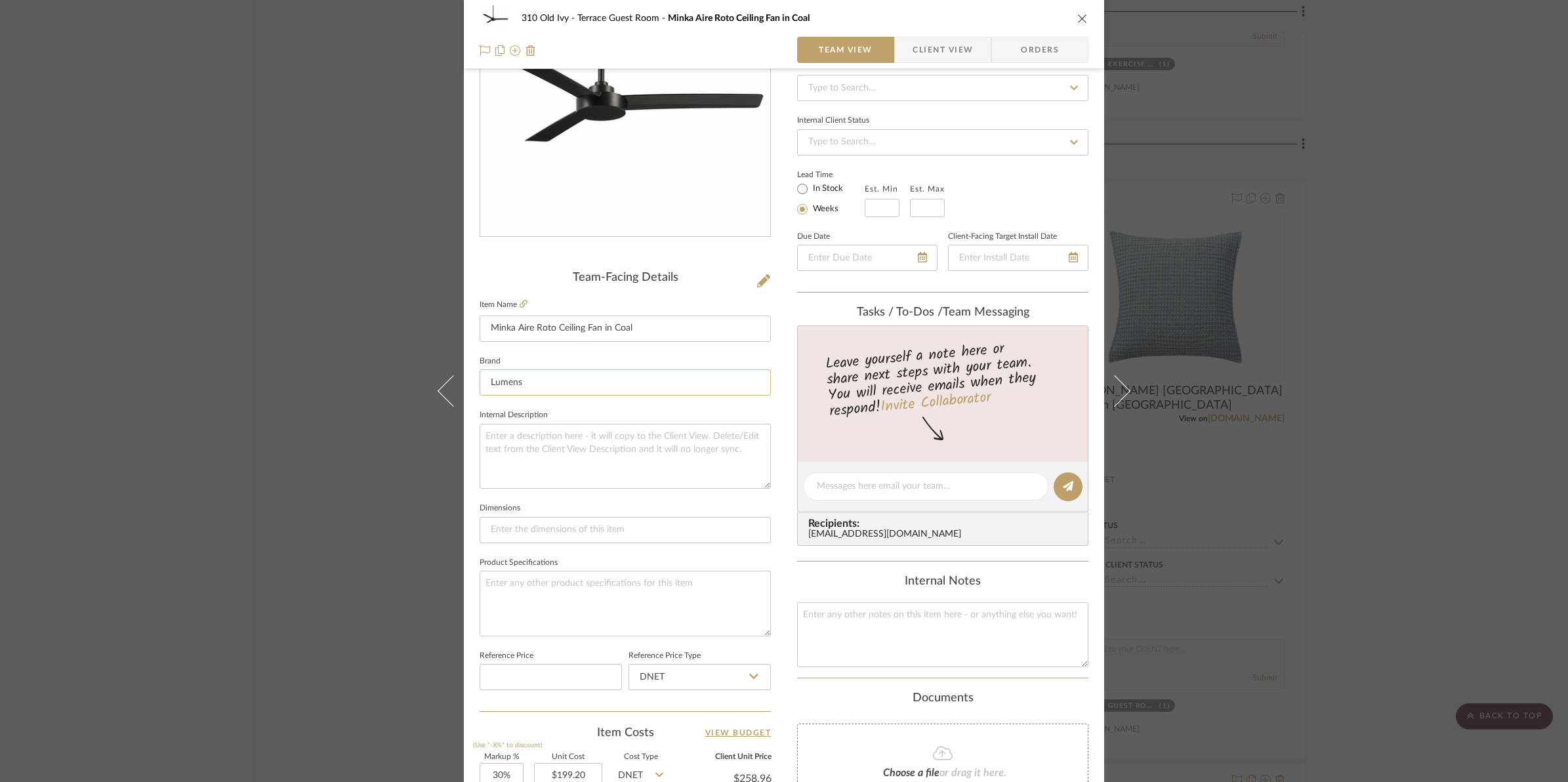
scroll to position [328, 0]
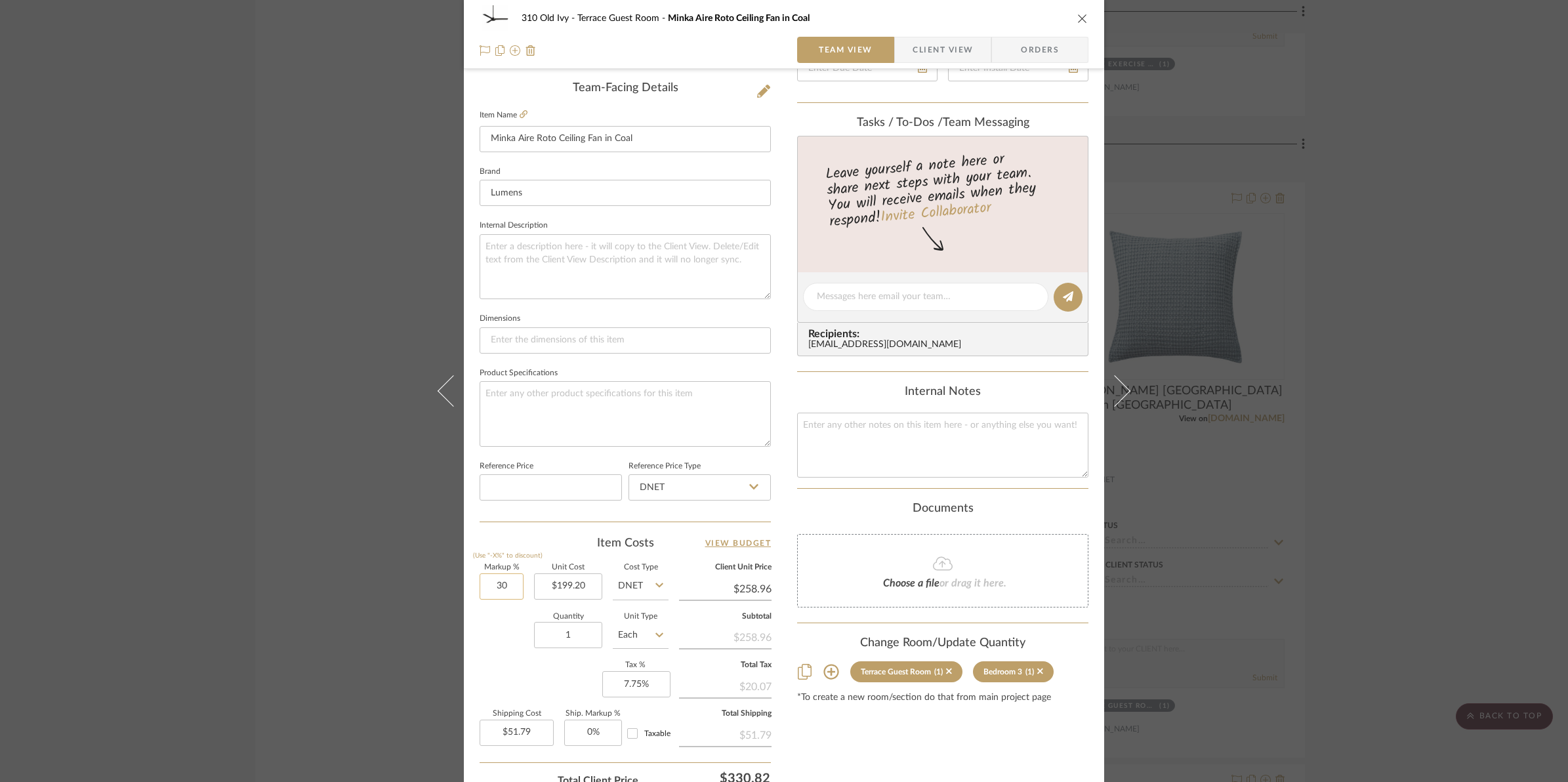
click at [486, 585] on input "30" at bounding box center [502, 586] width 44 height 26
type input "25%"
click at [500, 676] on div "Markup % (Use "-X%" to discount) 25% Unit Cost $199.20 Cost Type DNET Client Un…" at bounding box center [625, 659] width 291 height 191
type input "$249.00"
type input "$49.80"
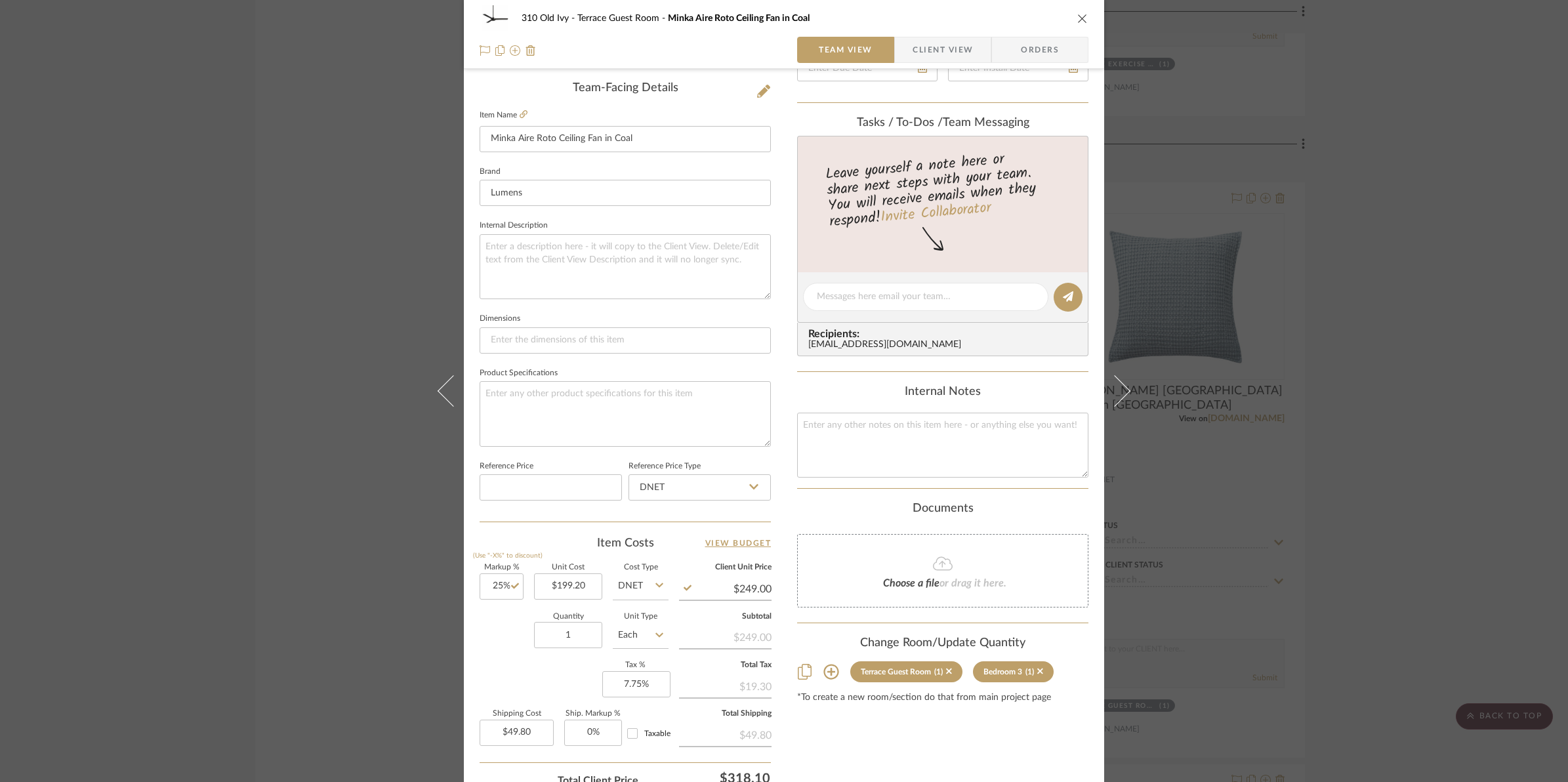
scroll to position [0, 0]
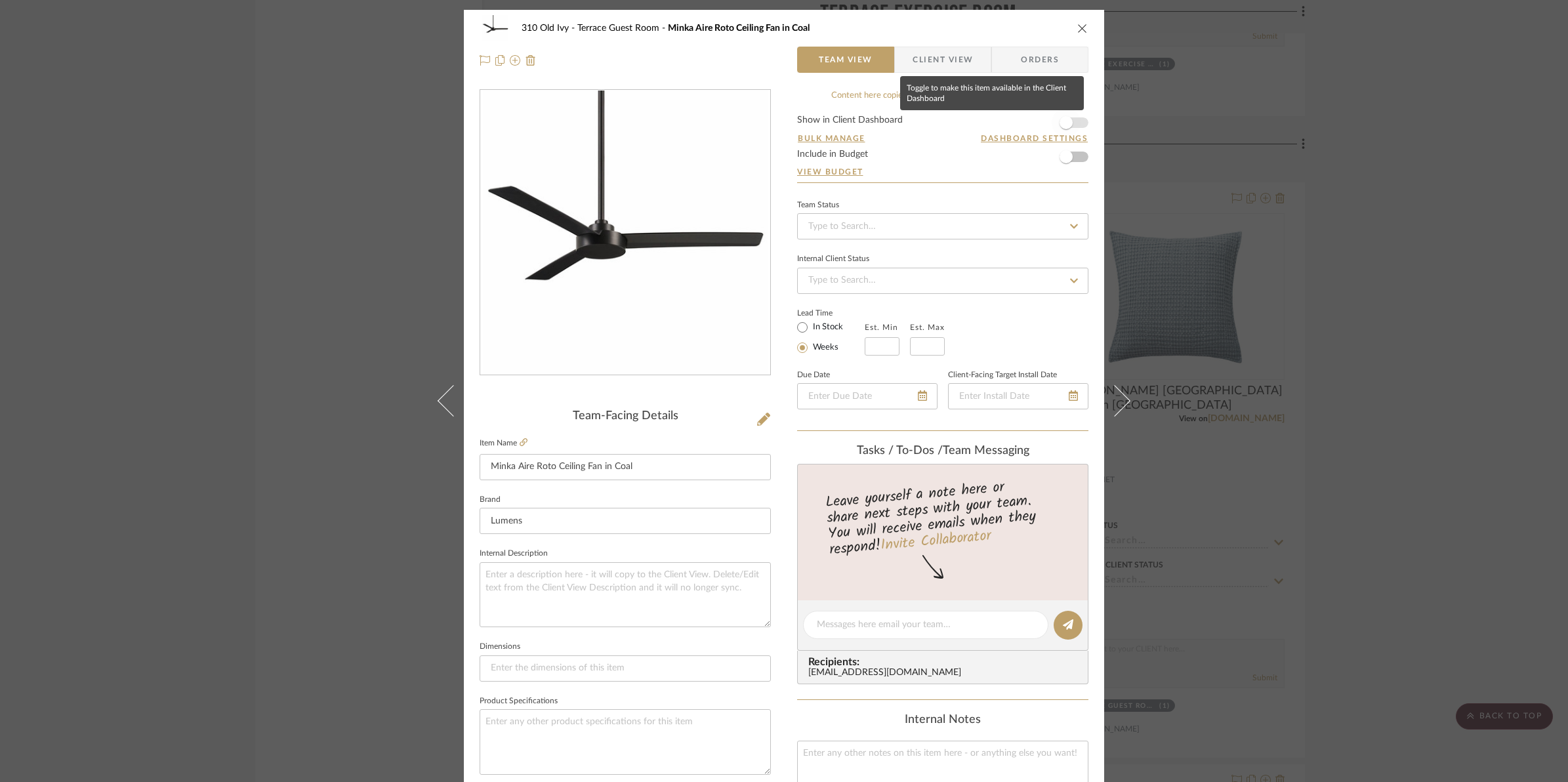
click at [1071, 128] on span "button" at bounding box center [1065, 123] width 29 height 29
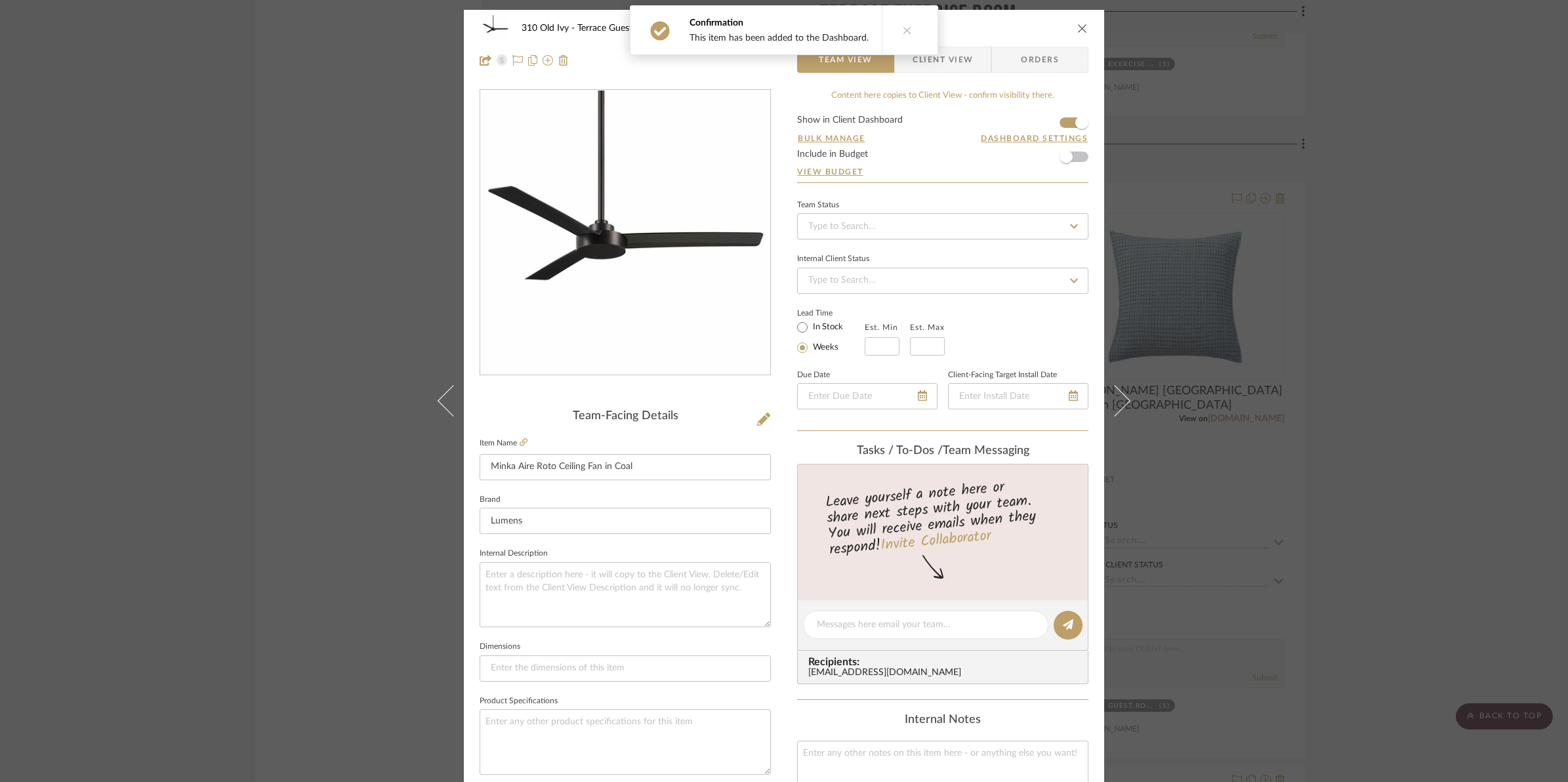
click at [1077, 26] on icon "close" at bounding box center [1082, 28] width 10 height 10
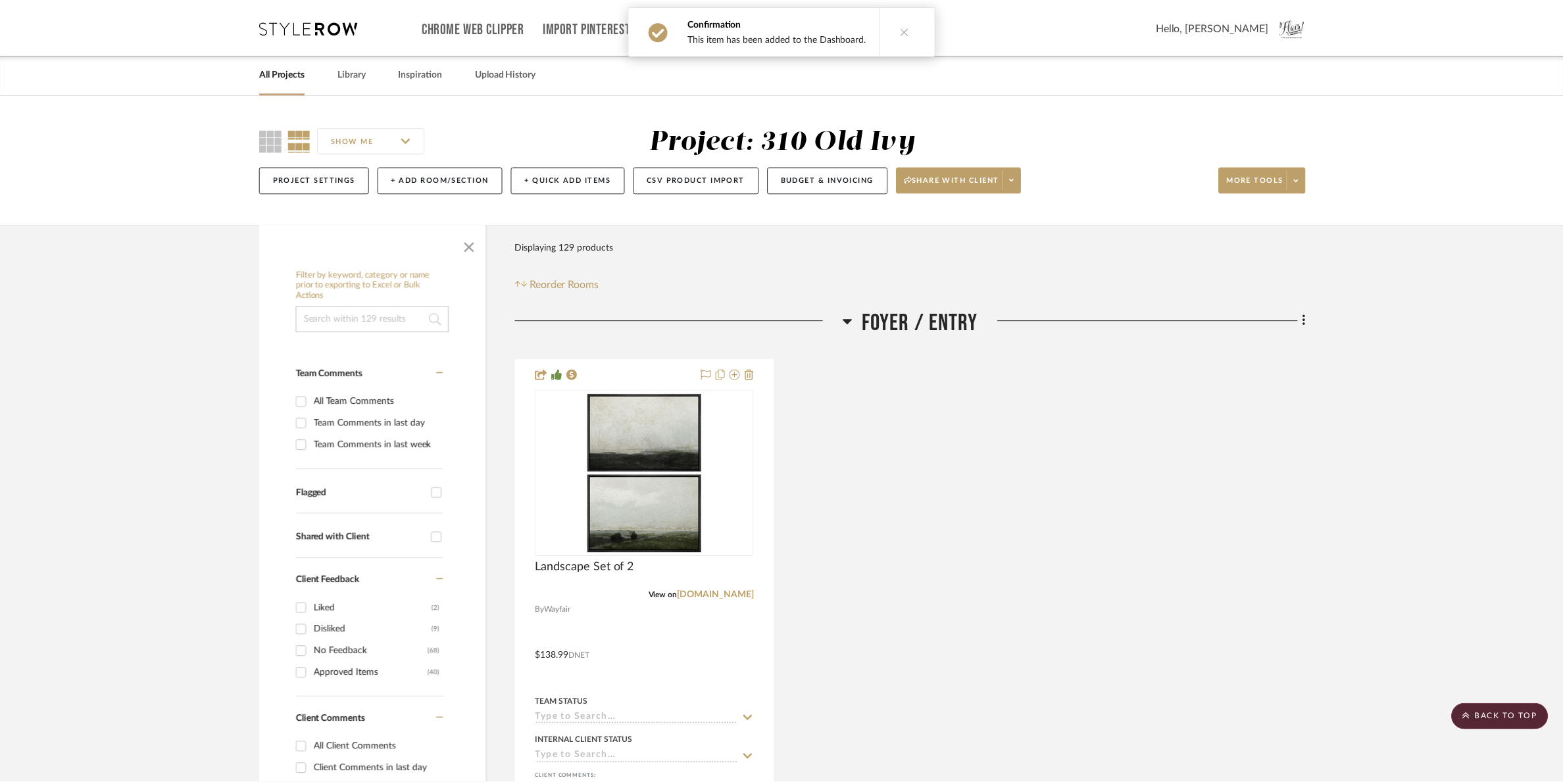
scroll to position [20959, 0]
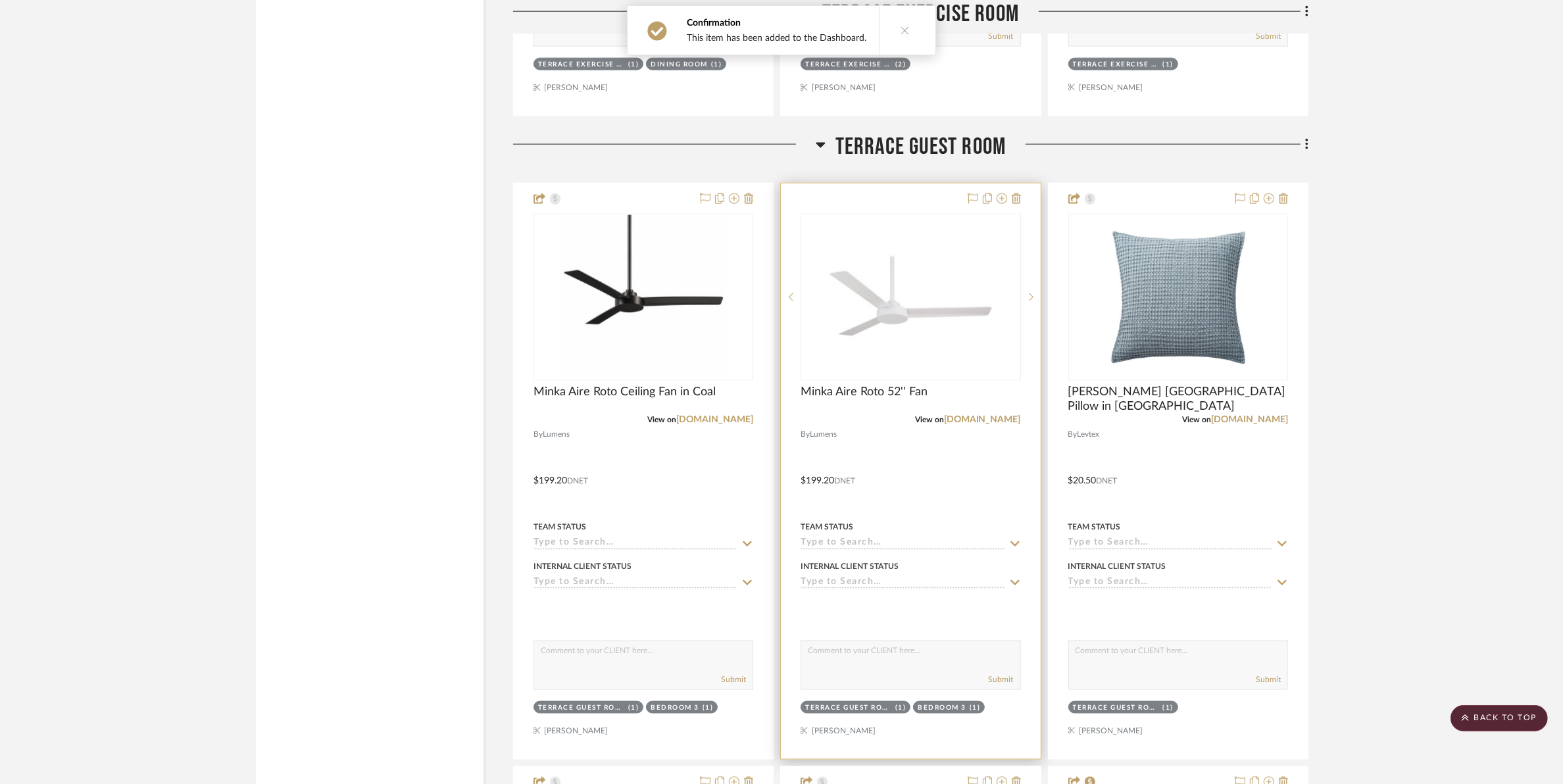
click at [0, 0] on img at bounding box center [0, 0] width 0 height 0
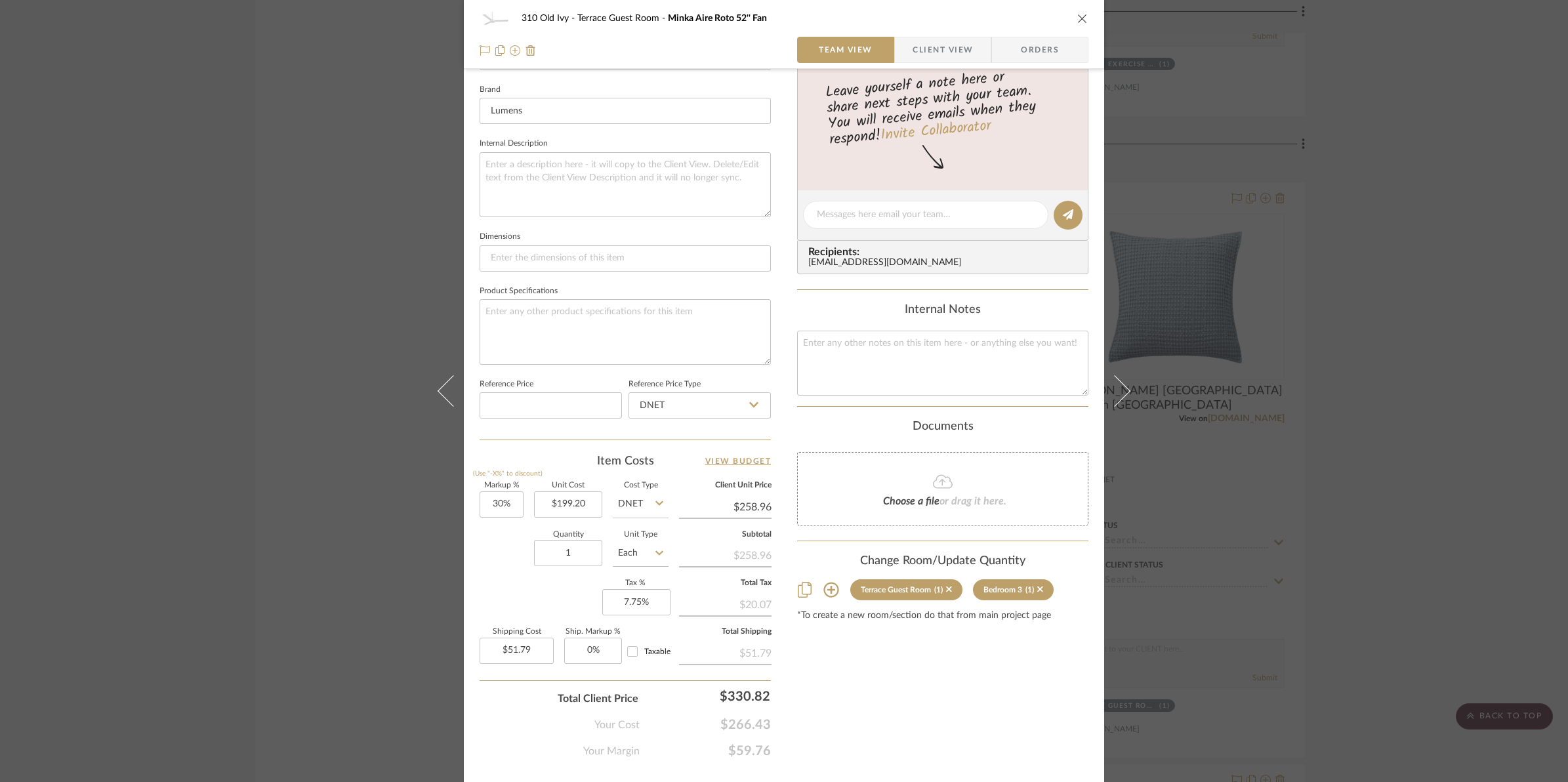
scroll to position [438, 0]
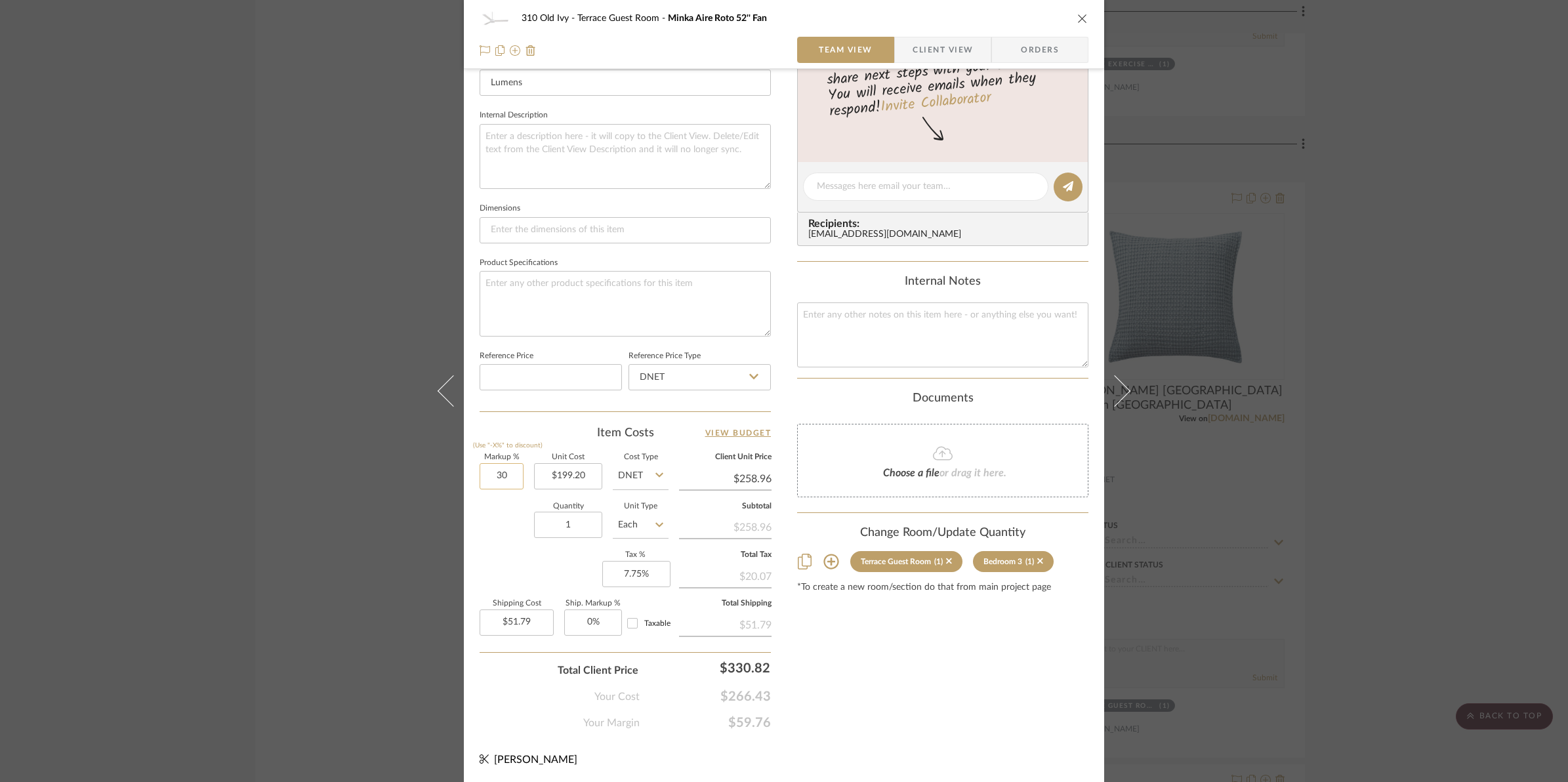
click at [486, 480] on input "30" at bounding box center [502, 476] width 44 height 26
type input "25%"
click at [494, 542] on div "Quantity 1 Unit Type Each" at bounding box center [574, 526] width 189 height 46
type input "$249.00"
type input "$49.80"
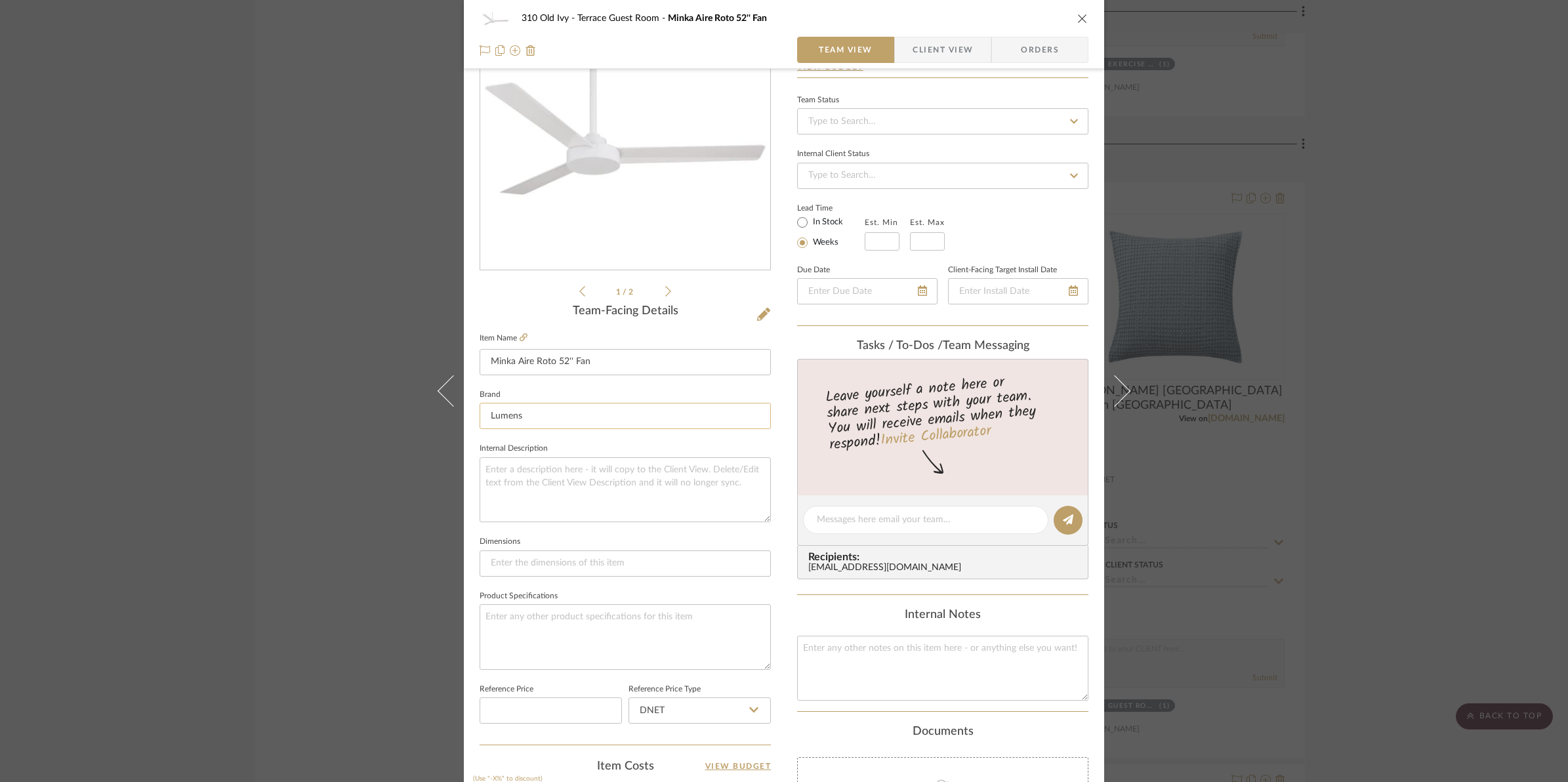
scroll to position [0, 0]
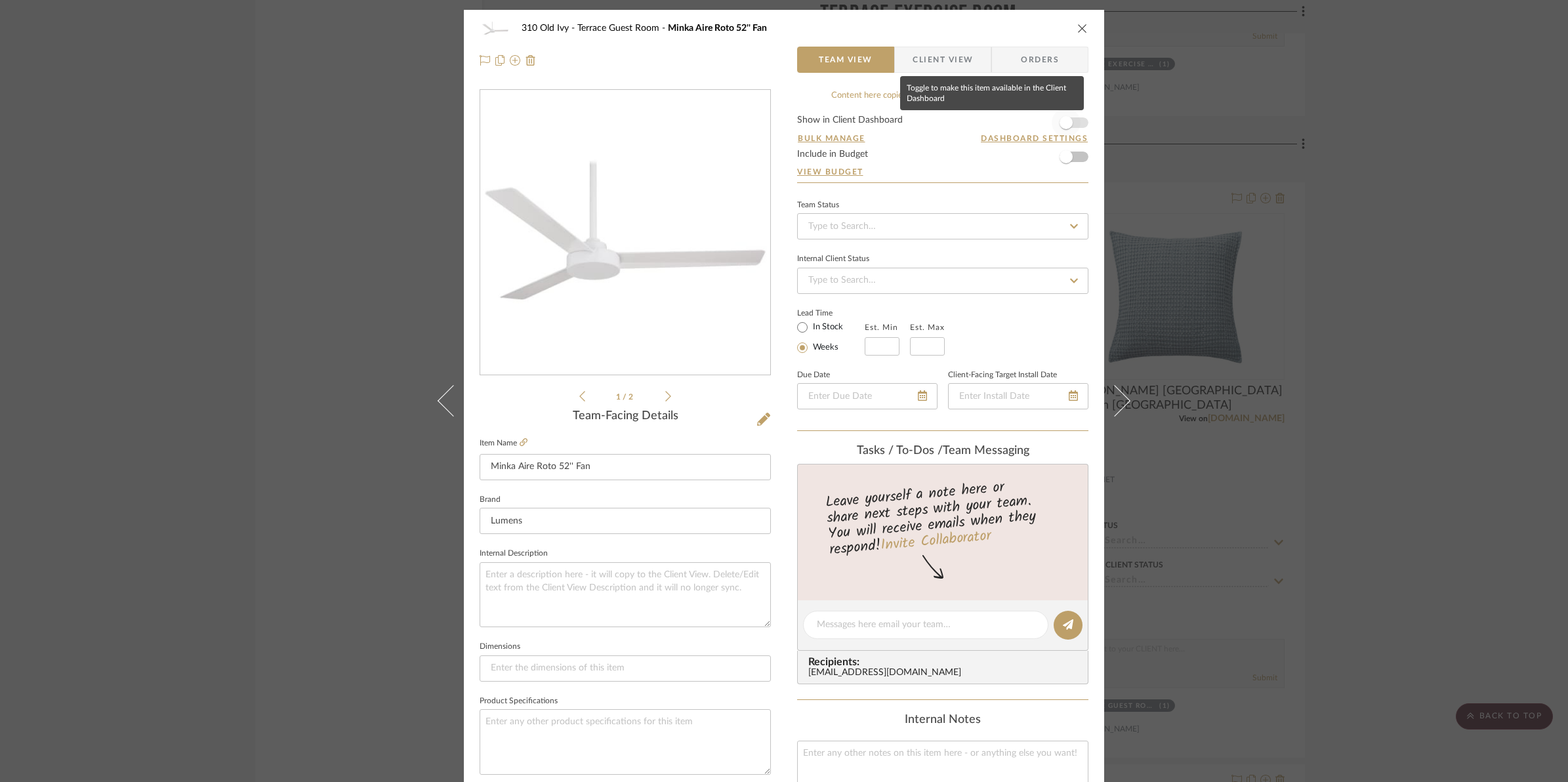
click at [1073, 125] on span "button" at bounding box center [1065, 123] width 29 height 29
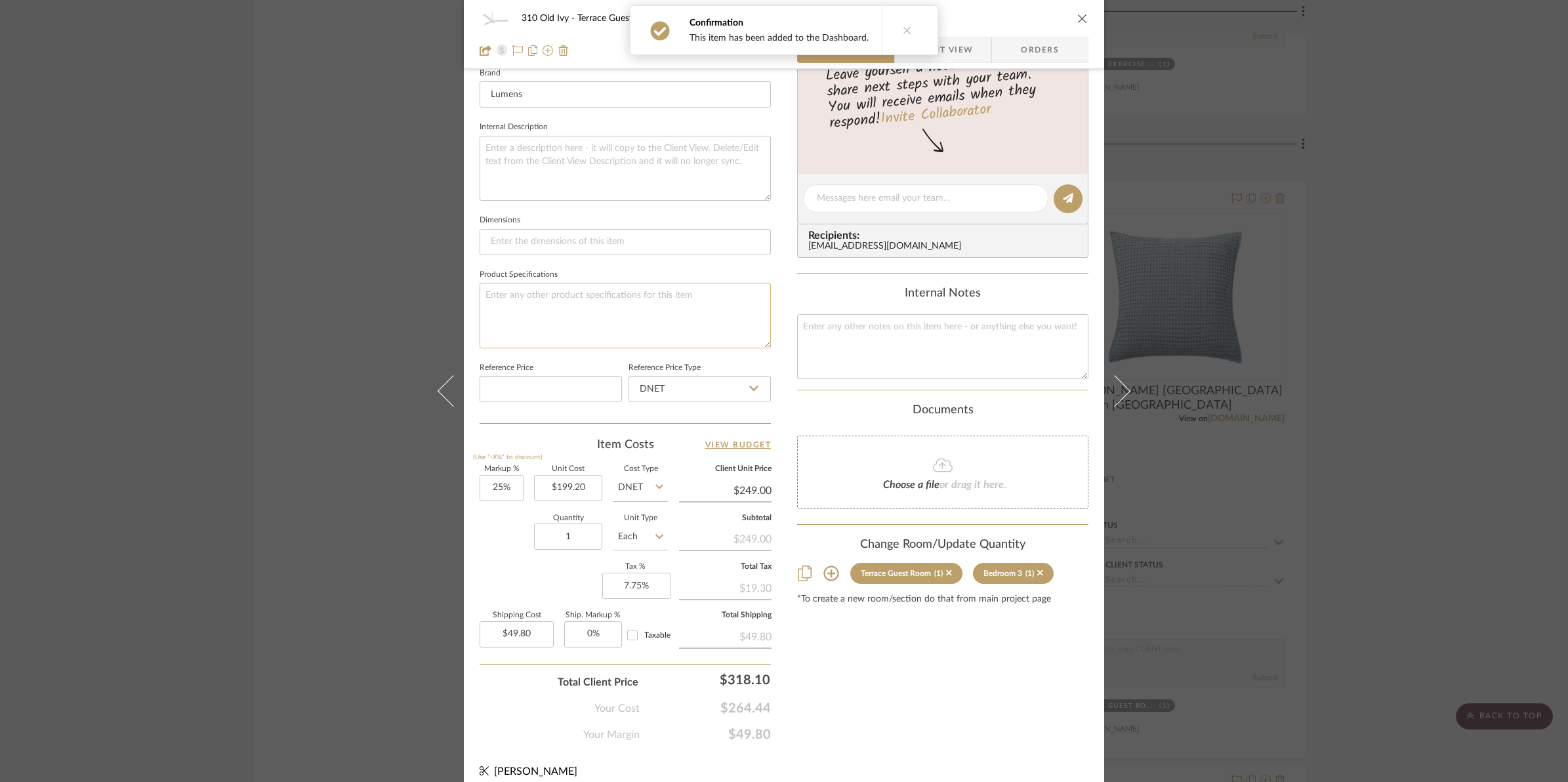
scroll to position [438, 0]
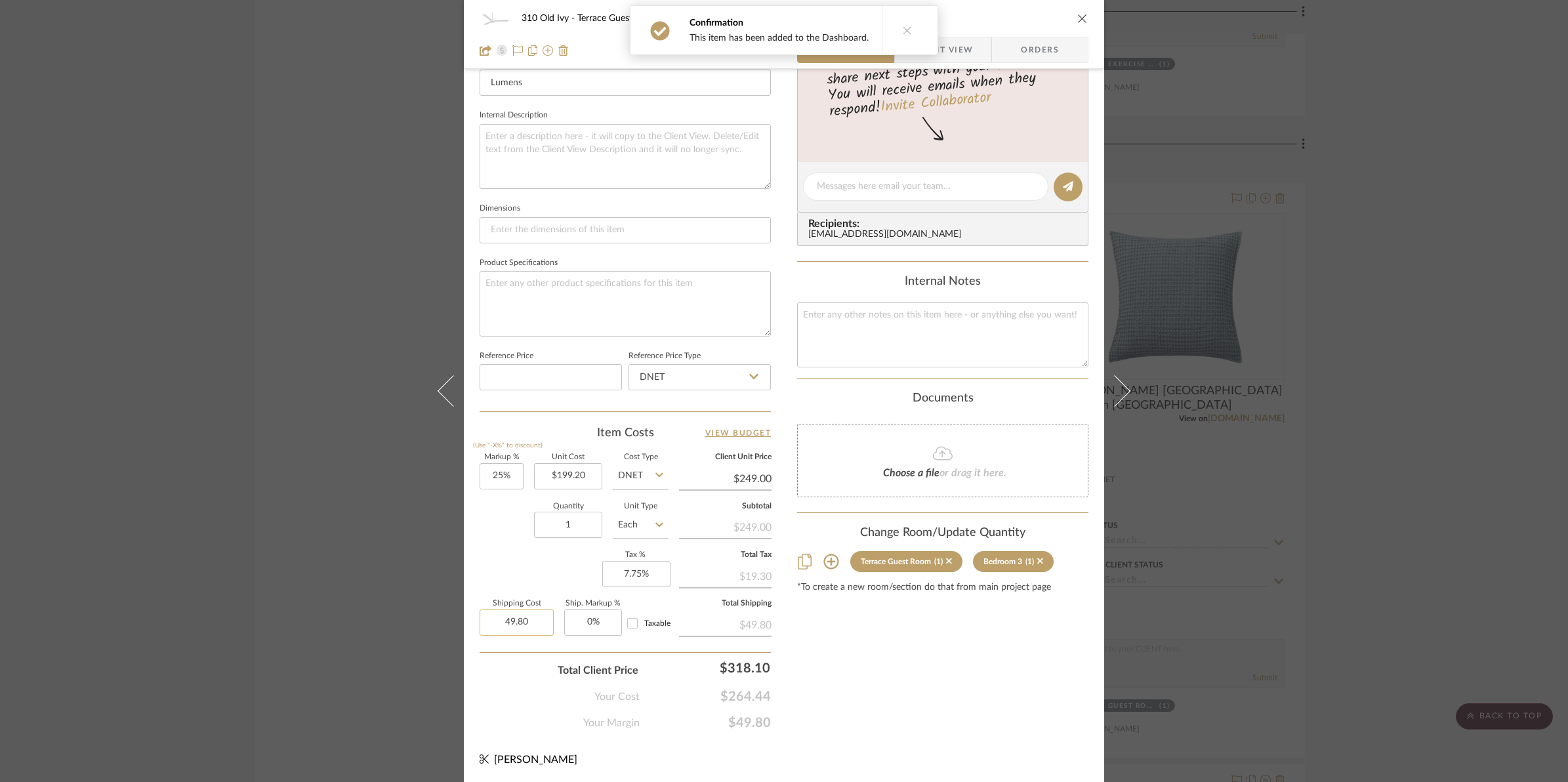
click at [492, 621] on input "49.80" at bounding box center [517, 623] width 74 height 26
type input "$0.00"
click at [522, 562] on div "Markup % (Use "-X%" to discount) 25% Unit Cost $199.20 Cost Type DNET Client Un…" at bounding box center [625, 549] width 291 height 191
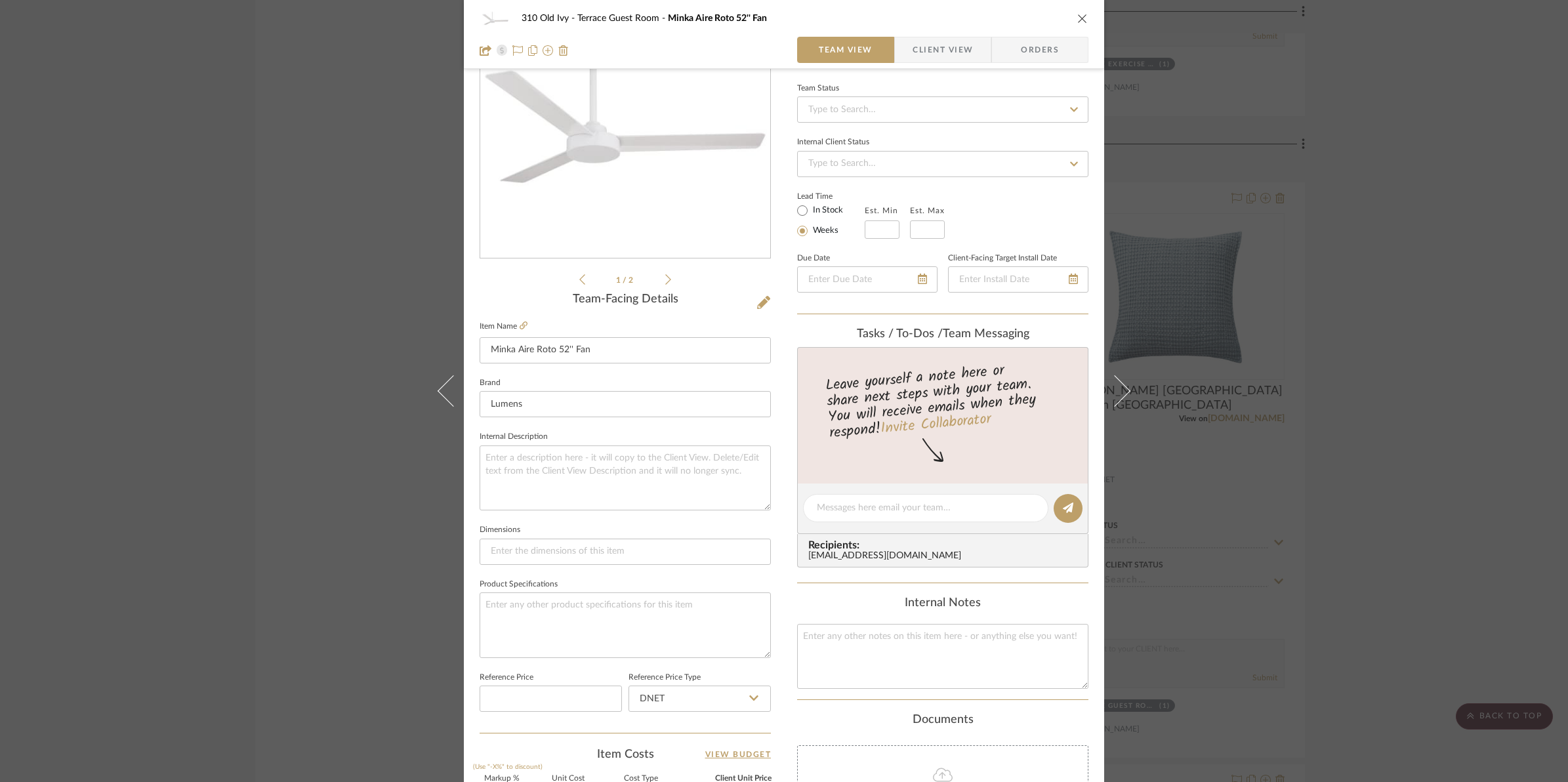
scroll to position [0, 0]
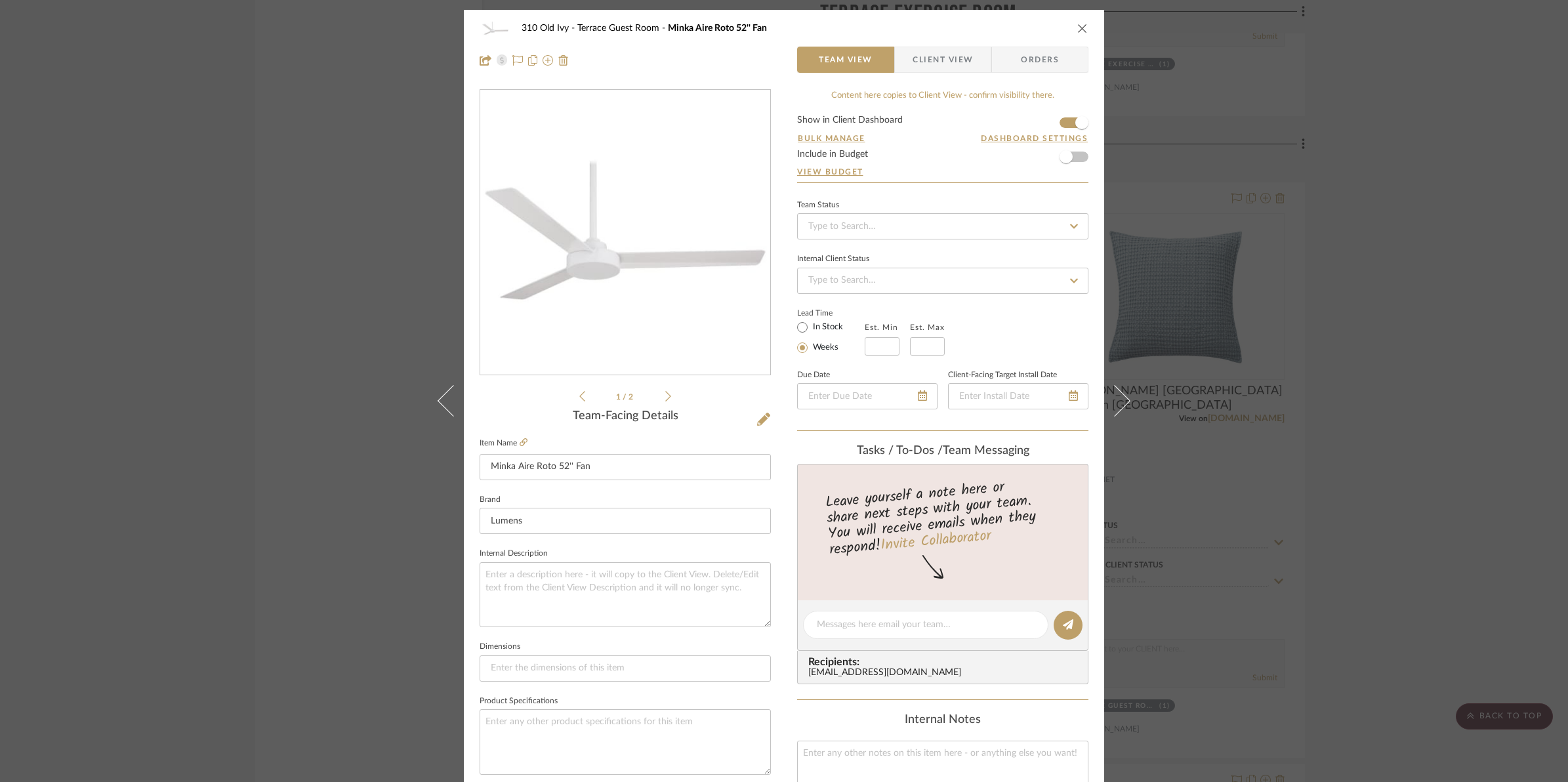
click at [1077, 33] on icon "close" at bounding box center [1082, 28] width 10 height 10
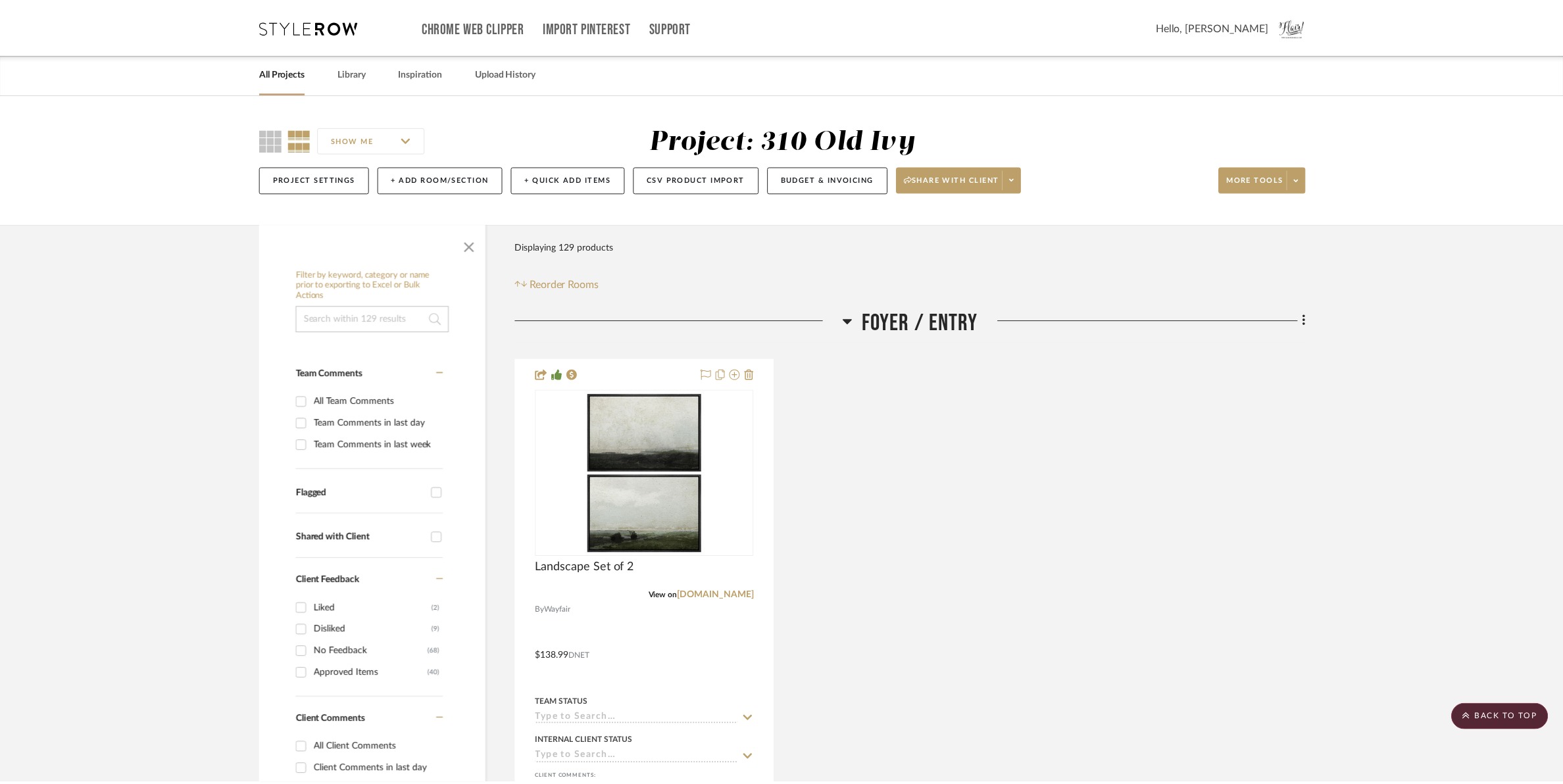
scroll to position [20959, 0]
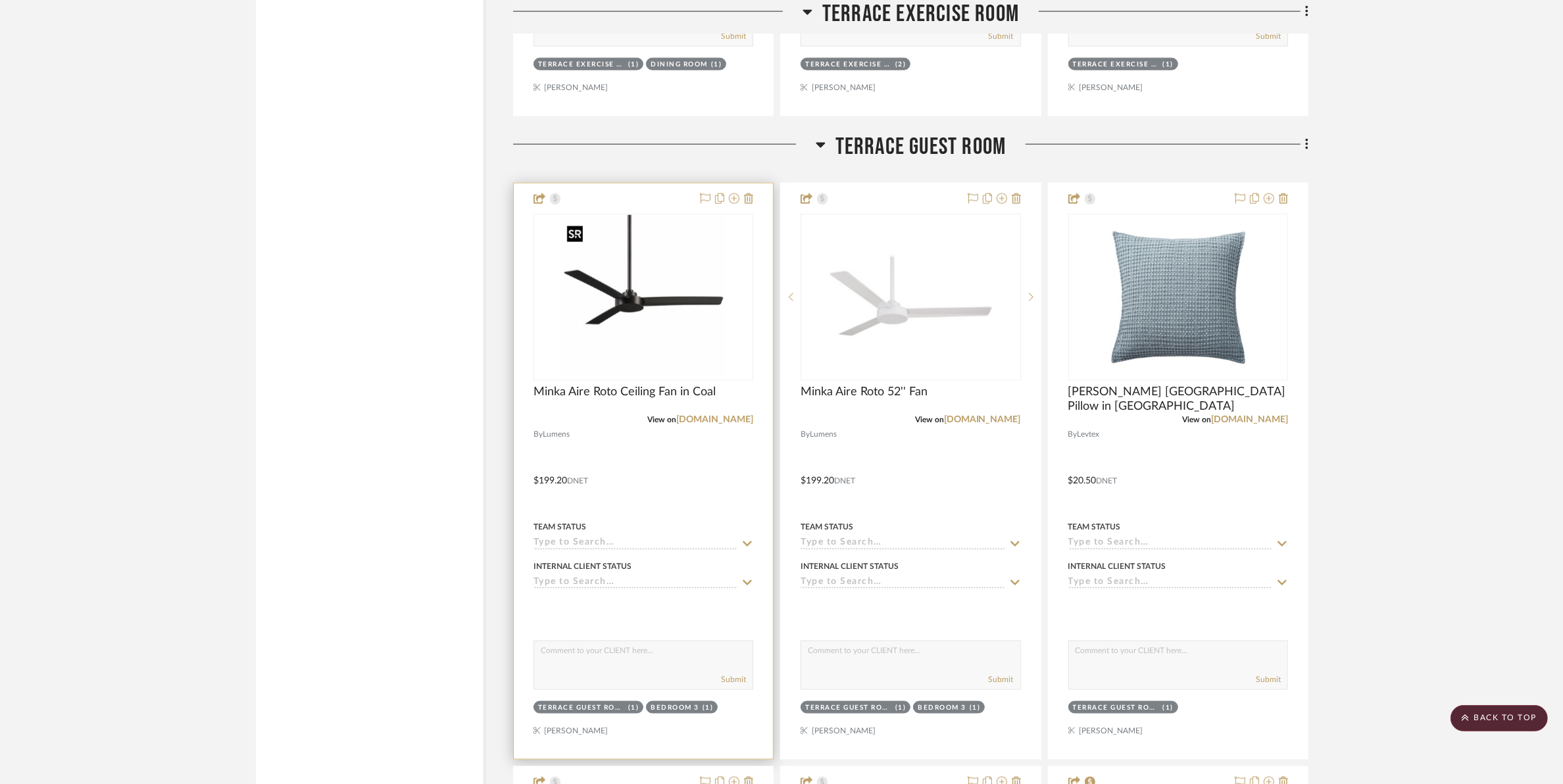
click at [683, 298] on img "0" at bounding box center [644, 297] width 165 height 165
click at [637, 318] on img "0" at bounding box center [644, 297] width 165 height 165
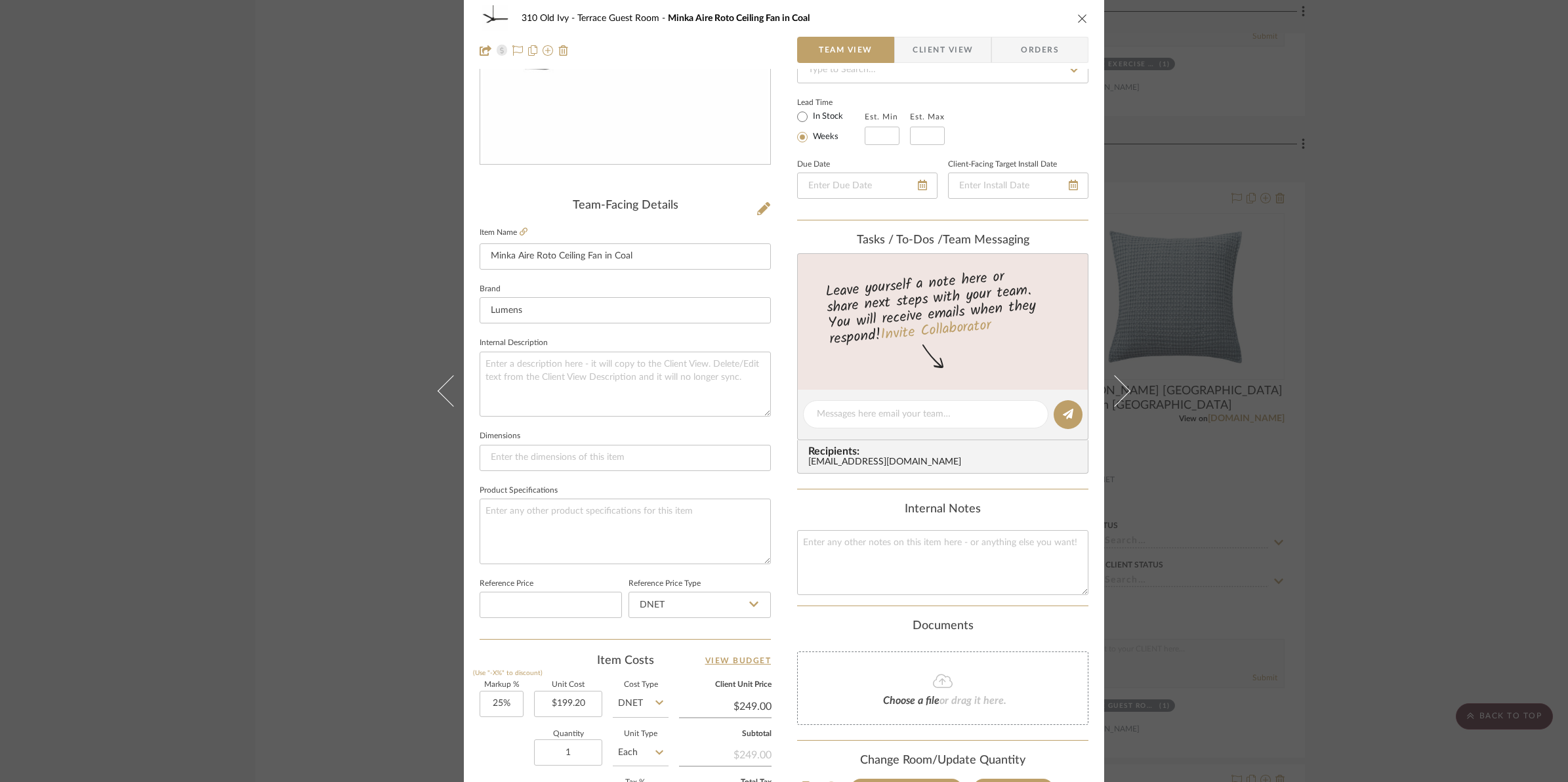
scroll to position [438, 0]
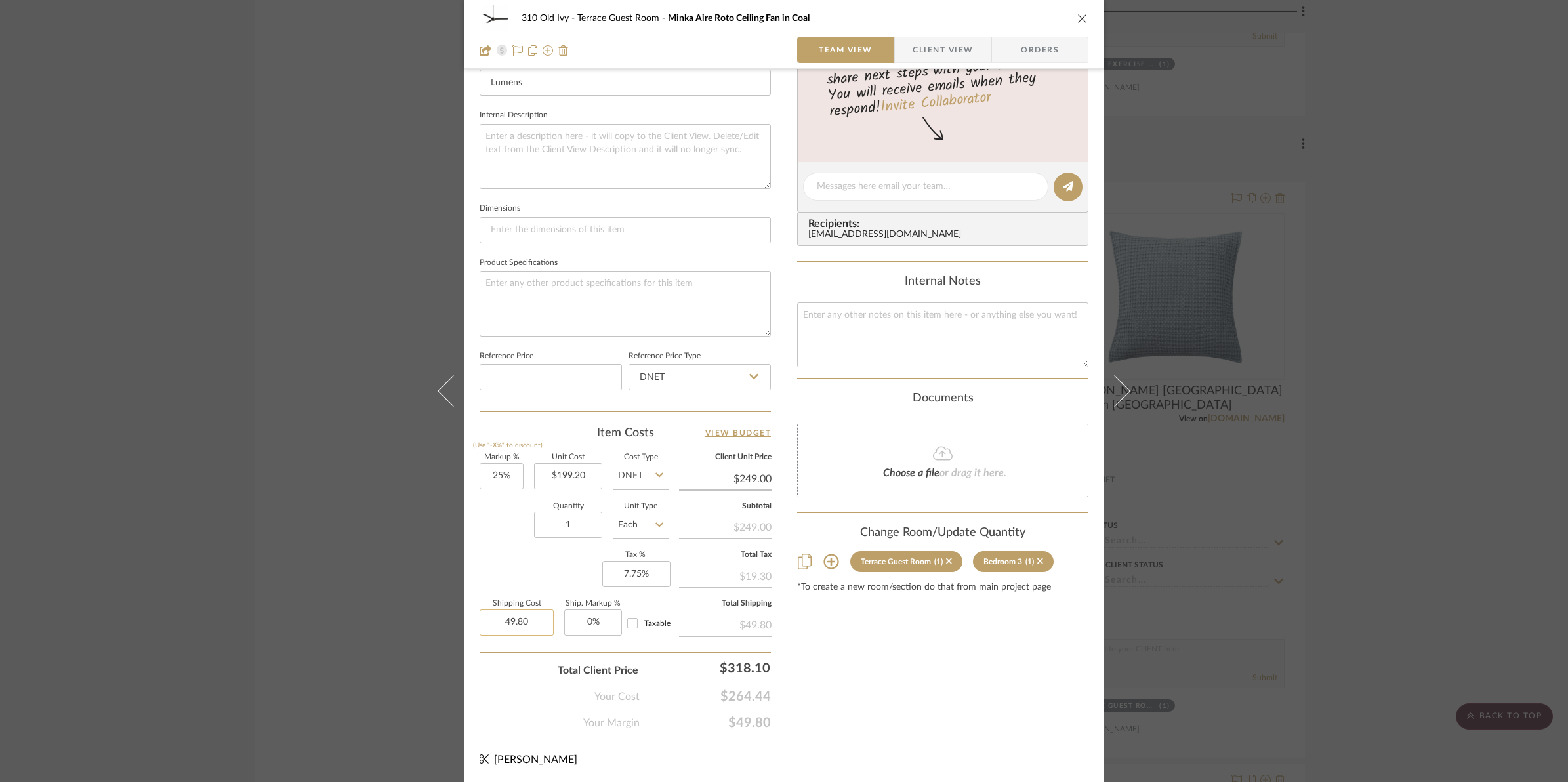
click at [500, 621] on input "49.80" at bounding box center [517, 623] width 74 height 26
type input "$0.00"
click at [519, 672] on div "Total Client Price $318.10" at bounding box center [625, 665] width 291 height 26
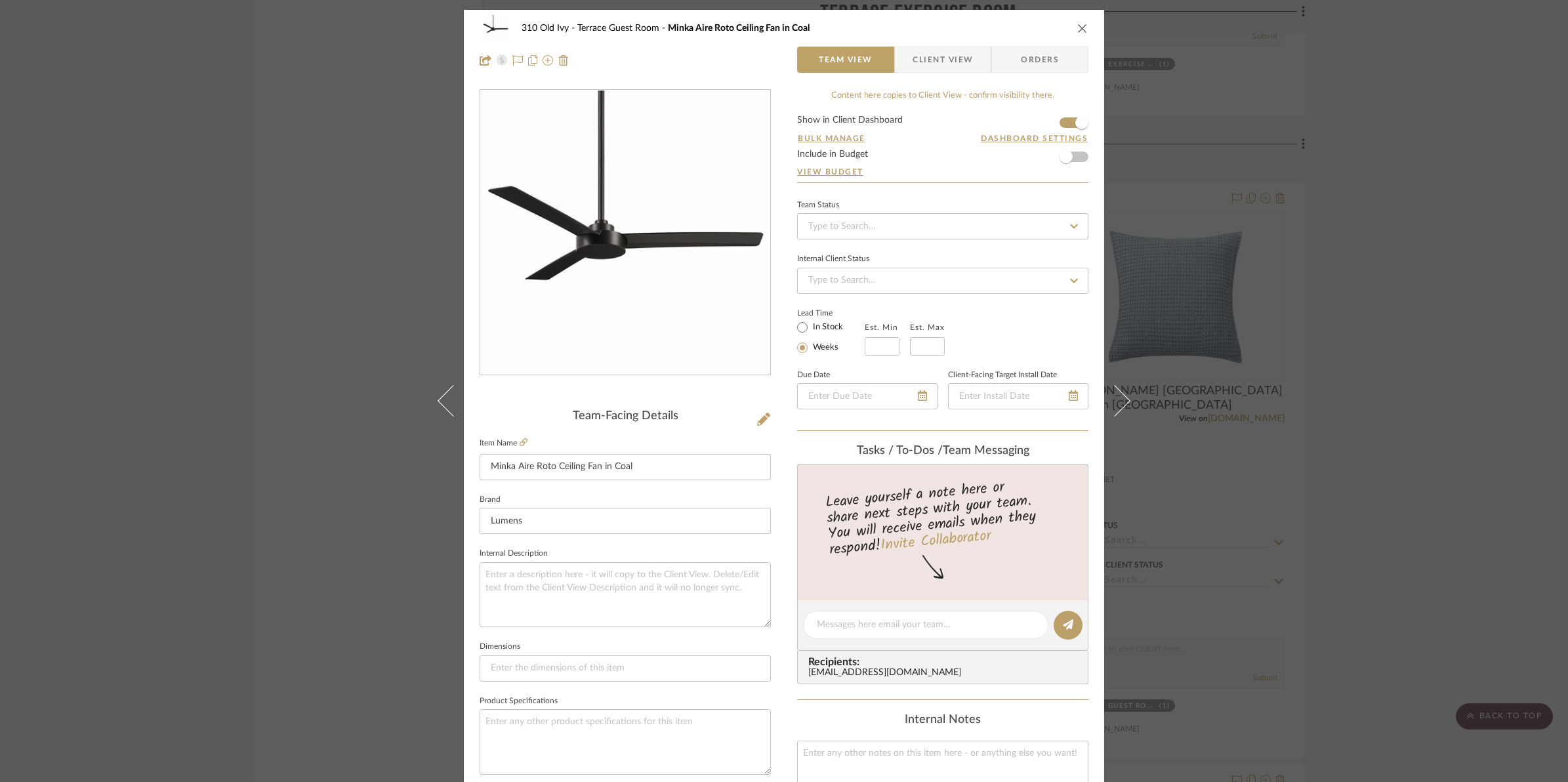
click at [1077, 28] on icon "close" at bounding box center [1082, 28] width 10 height 10
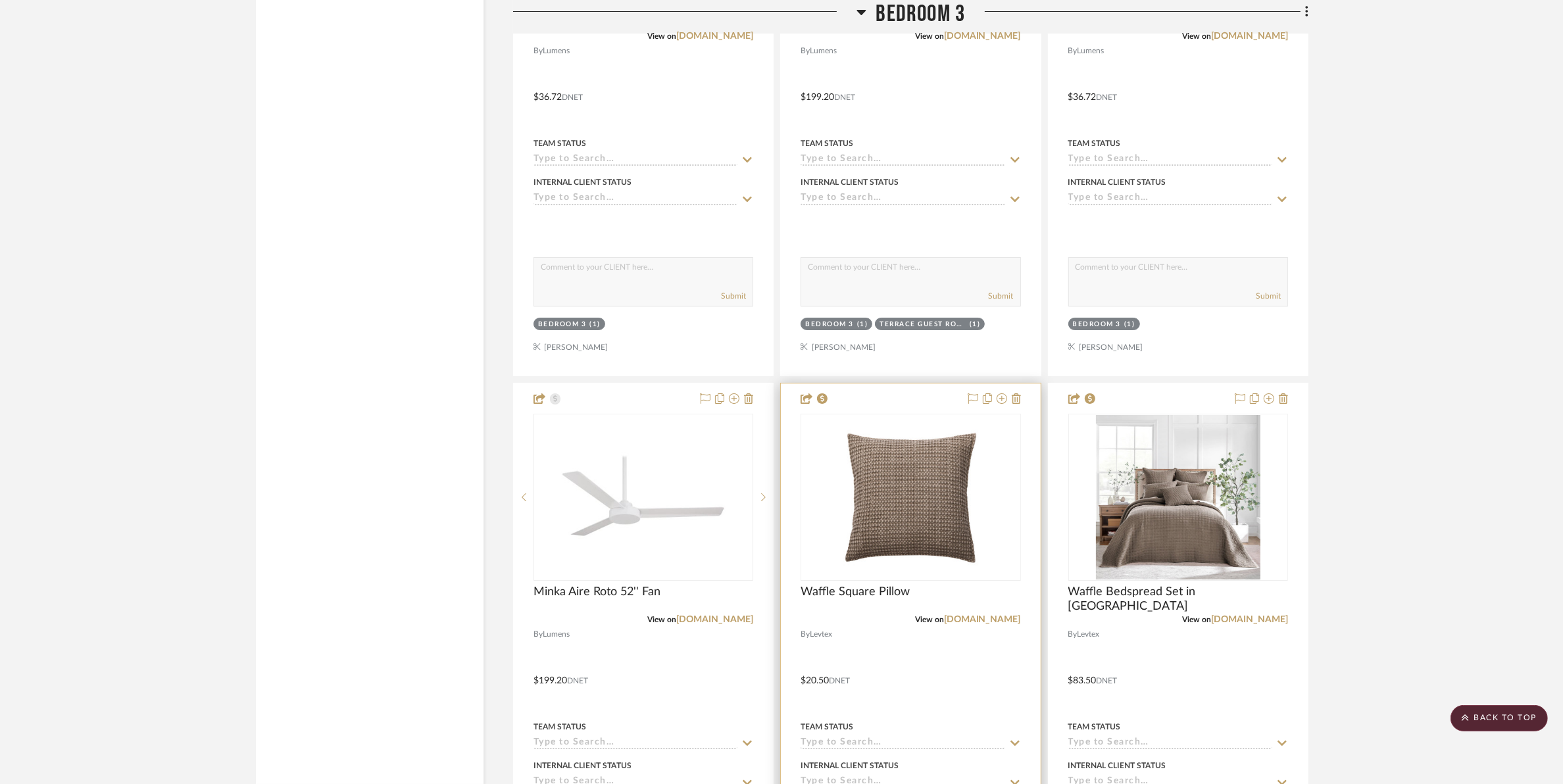
scroll to position [12658, 0]
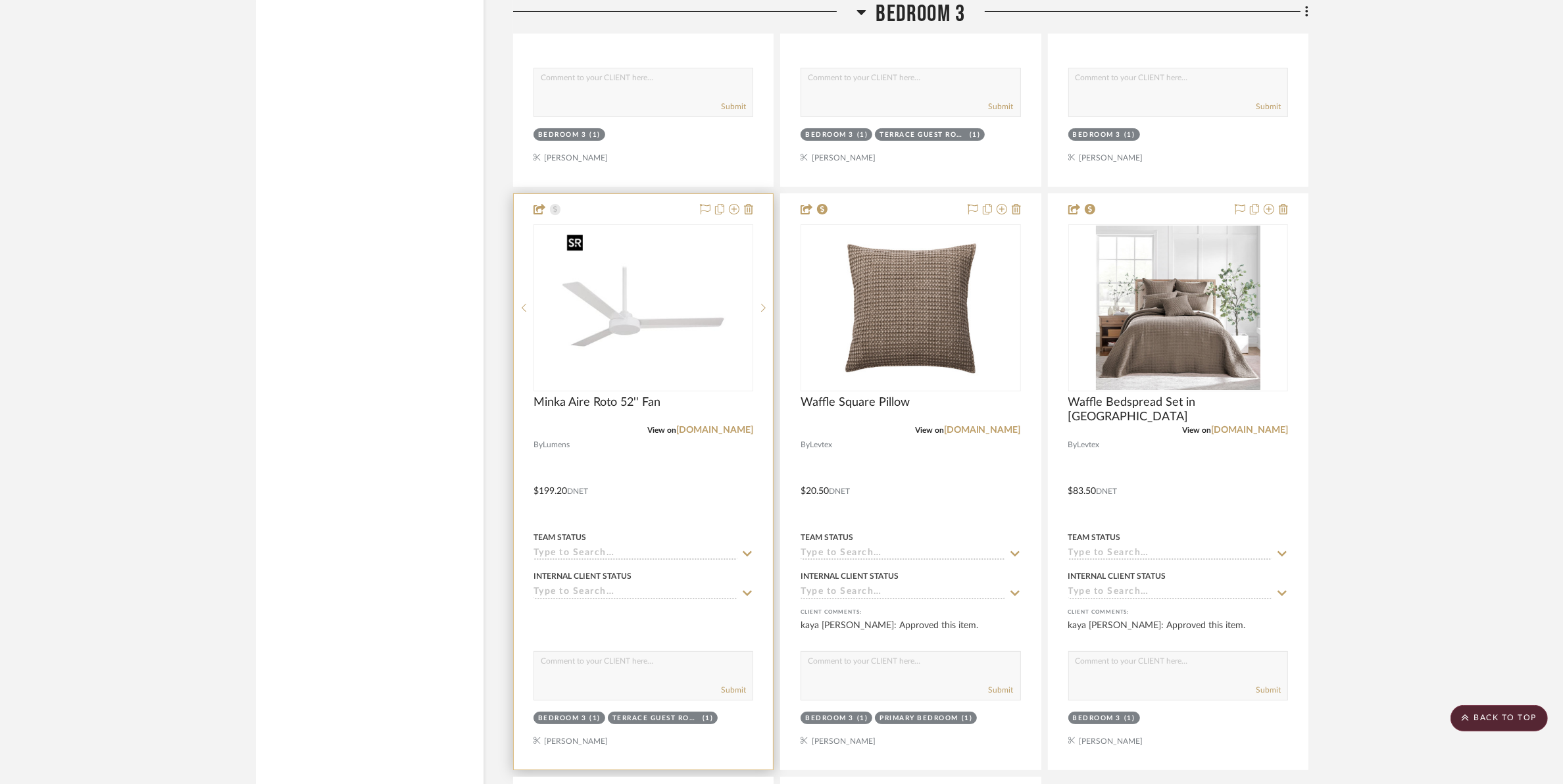
click at [656, 324] on img "0" at bounding box center [644, 308] width 165 height 165
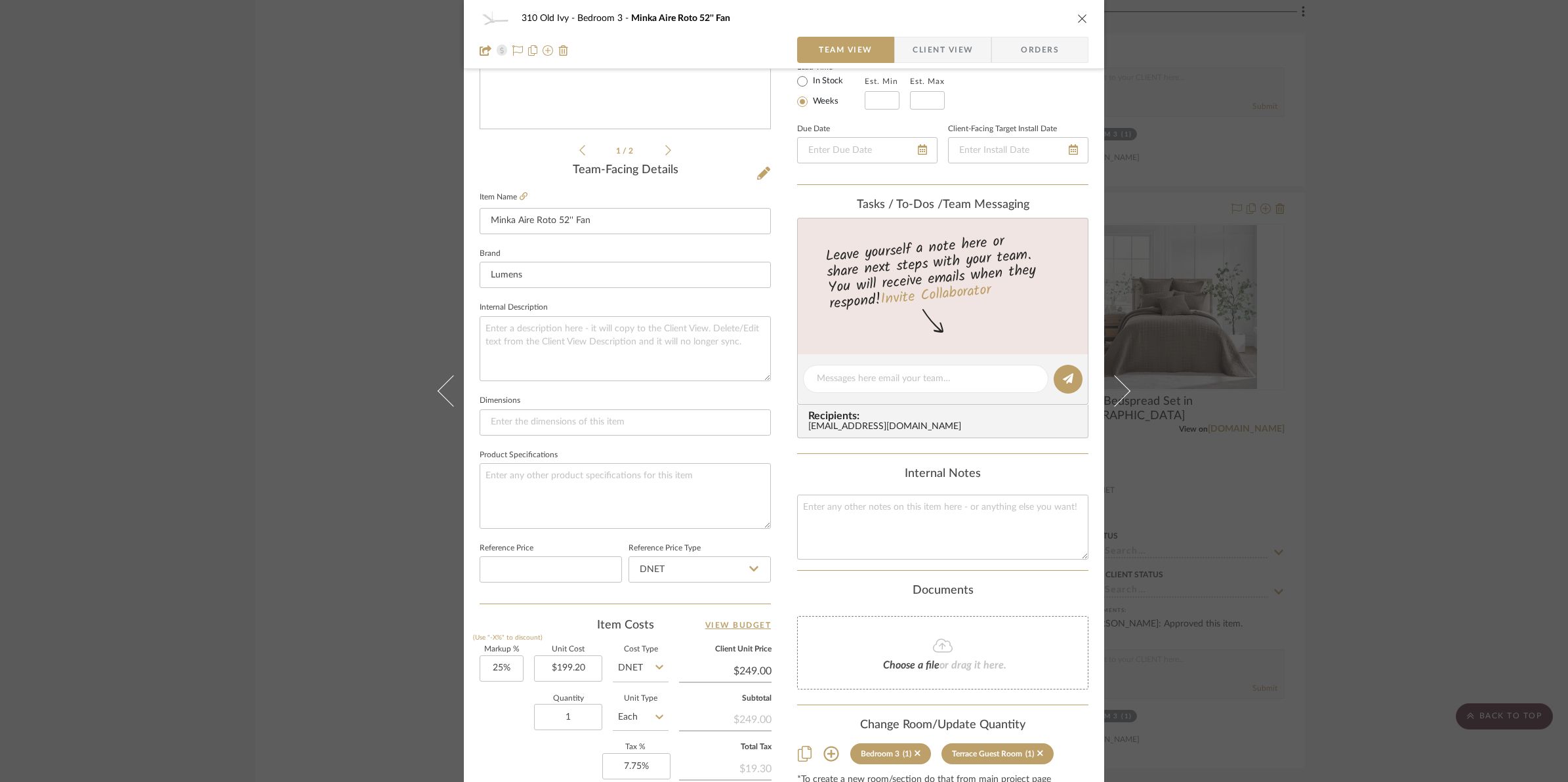
scroll to position [438, 0]
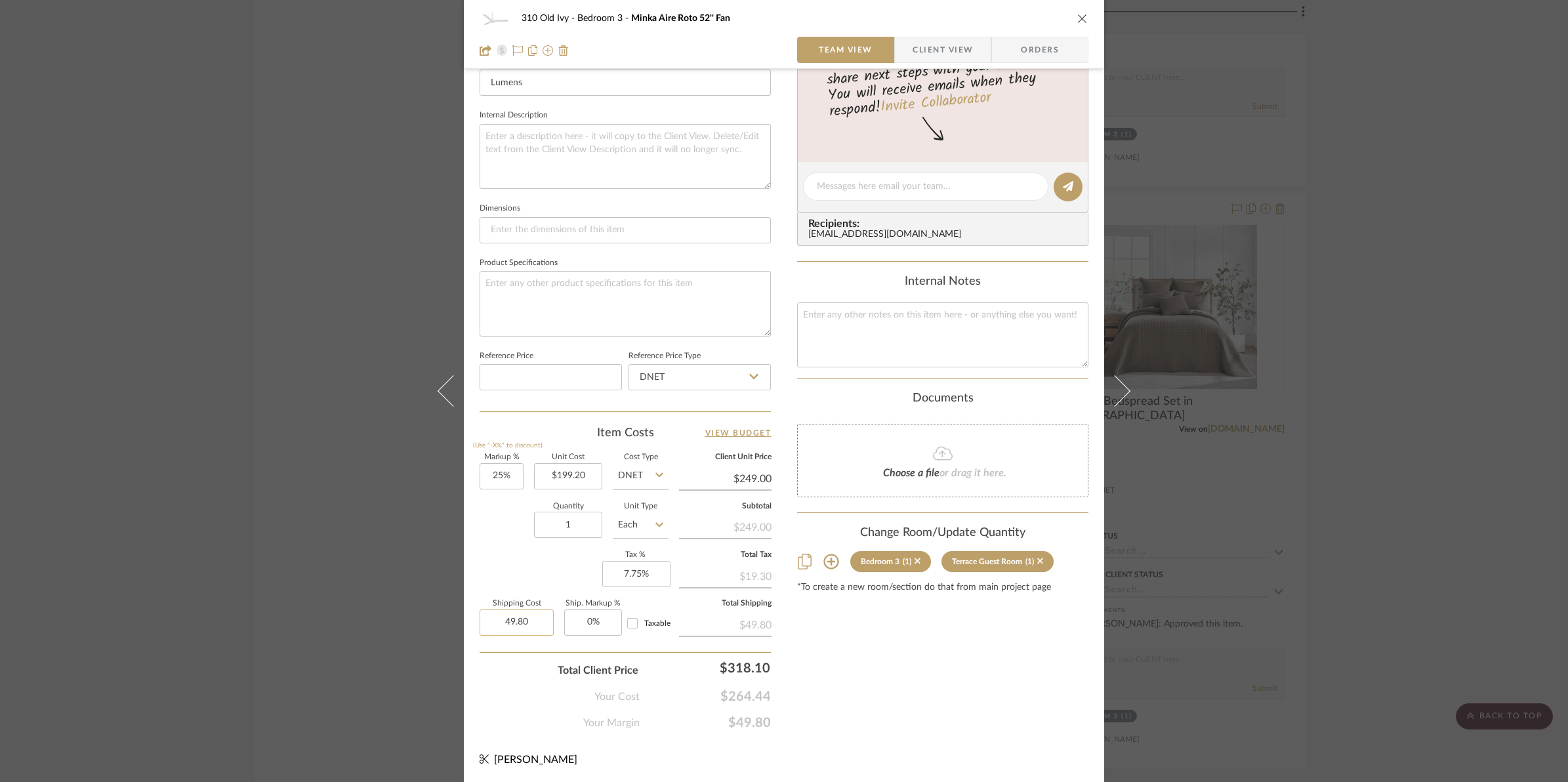
click at [493, 617] on input "49.80" at bounding box center [517, 623] width 74 height 26
type input "$0.00"
drag, startPoint x: 502, startPoint y: 672, endPoint x: 672, endPoint y: 646, distance: 172.0
click at [502, 671] on div "Total Client Price $318.10" at bounding box center [625, 665] width 291 height 26
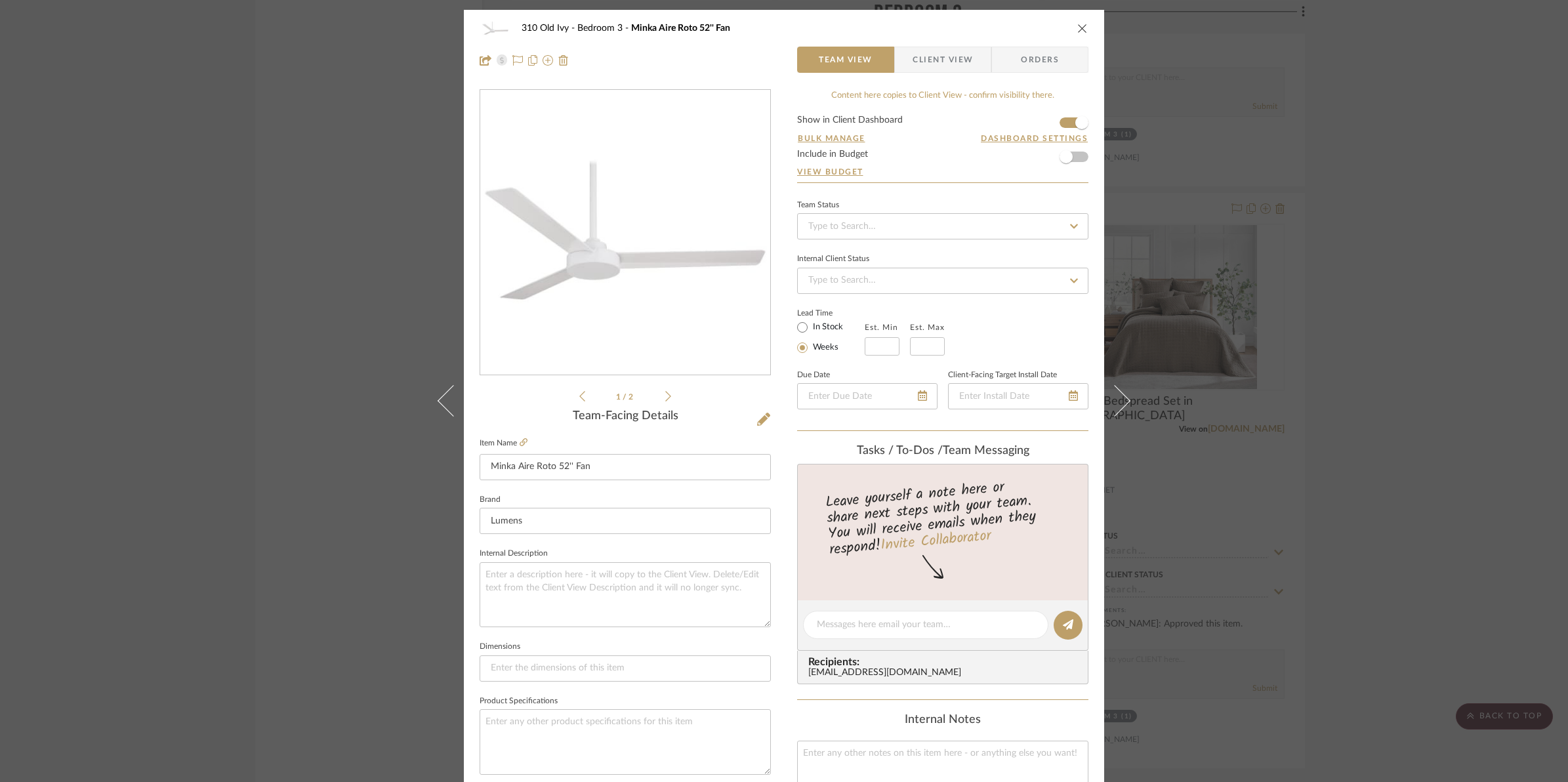
drag, startPoint x: 1070, startPoint y: 33, endPoint x: 1082, endPoint y: 27, distance: 13.4
click at [1071, 32] on div "310 Old Ivy Bedroom 3 Minka Aire Roto 52'' Fan" at bounding box center [784, 29] width 609 height 26
click at [1077, 29] on icon "close" at bounding box center [1082, 28] width 10 height 10
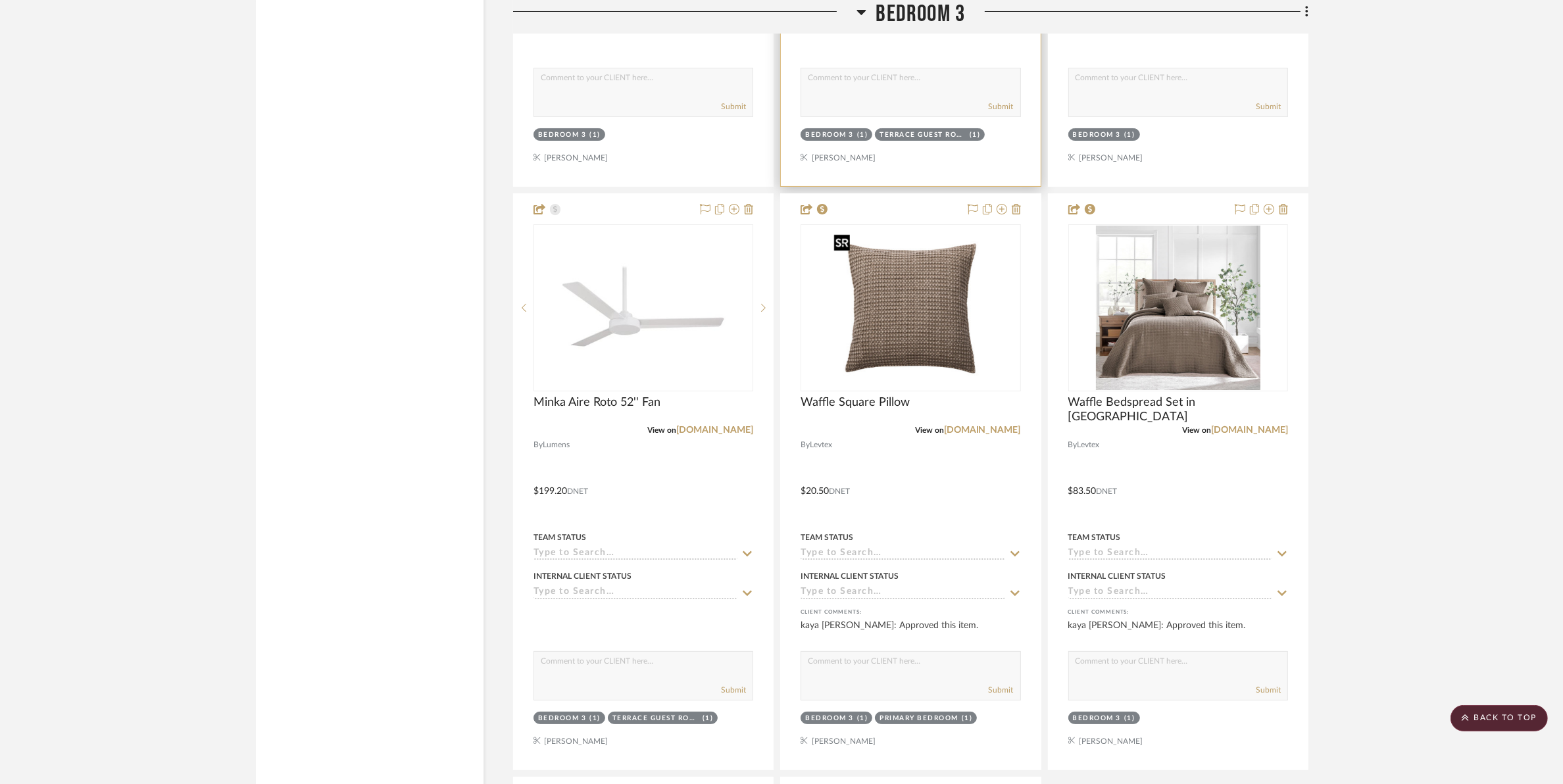
scroll to position [12247, 0]
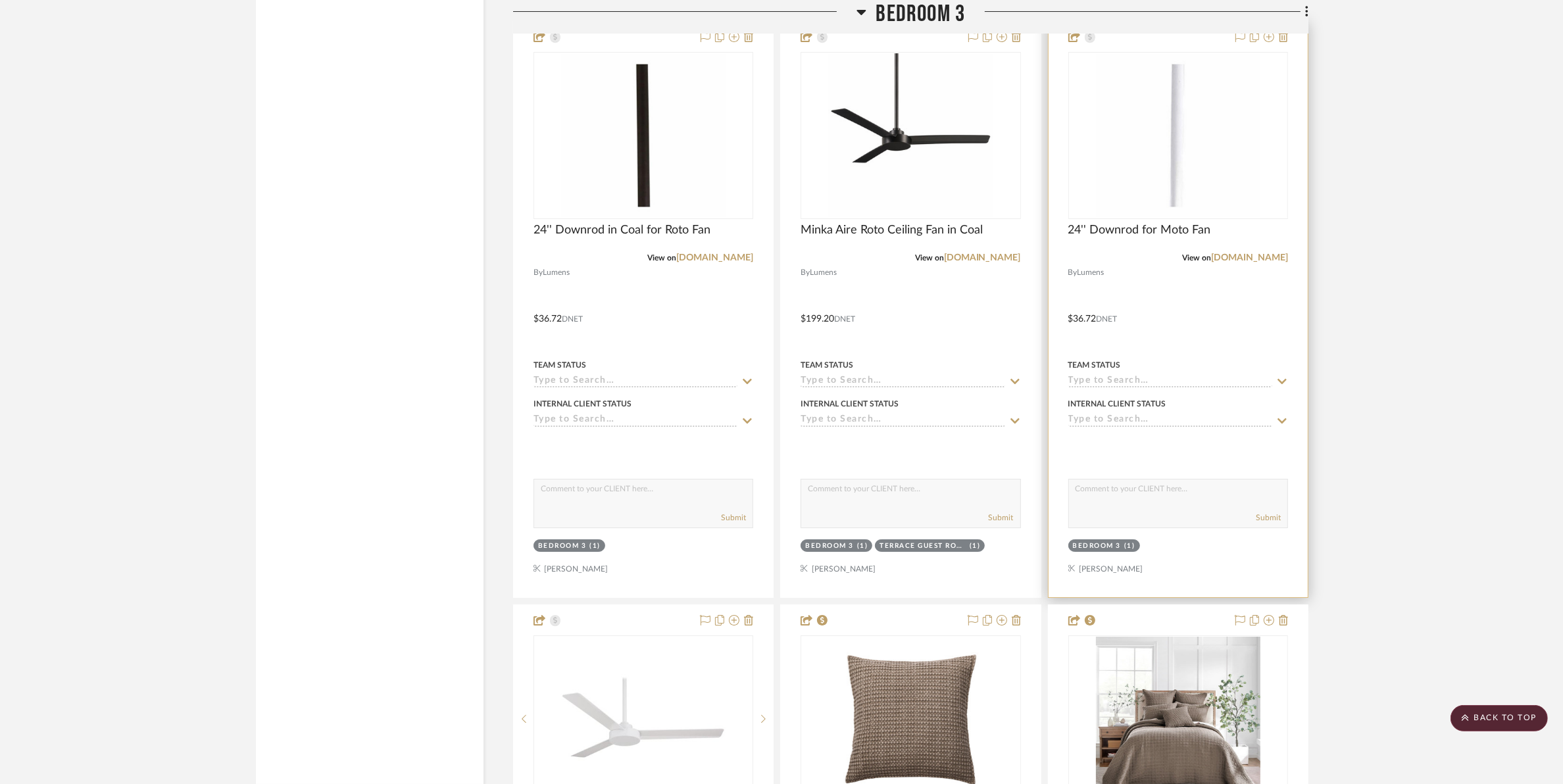
click at [1146, 149] on img "0" at bounding box center [1179, 135] width 165 height 165
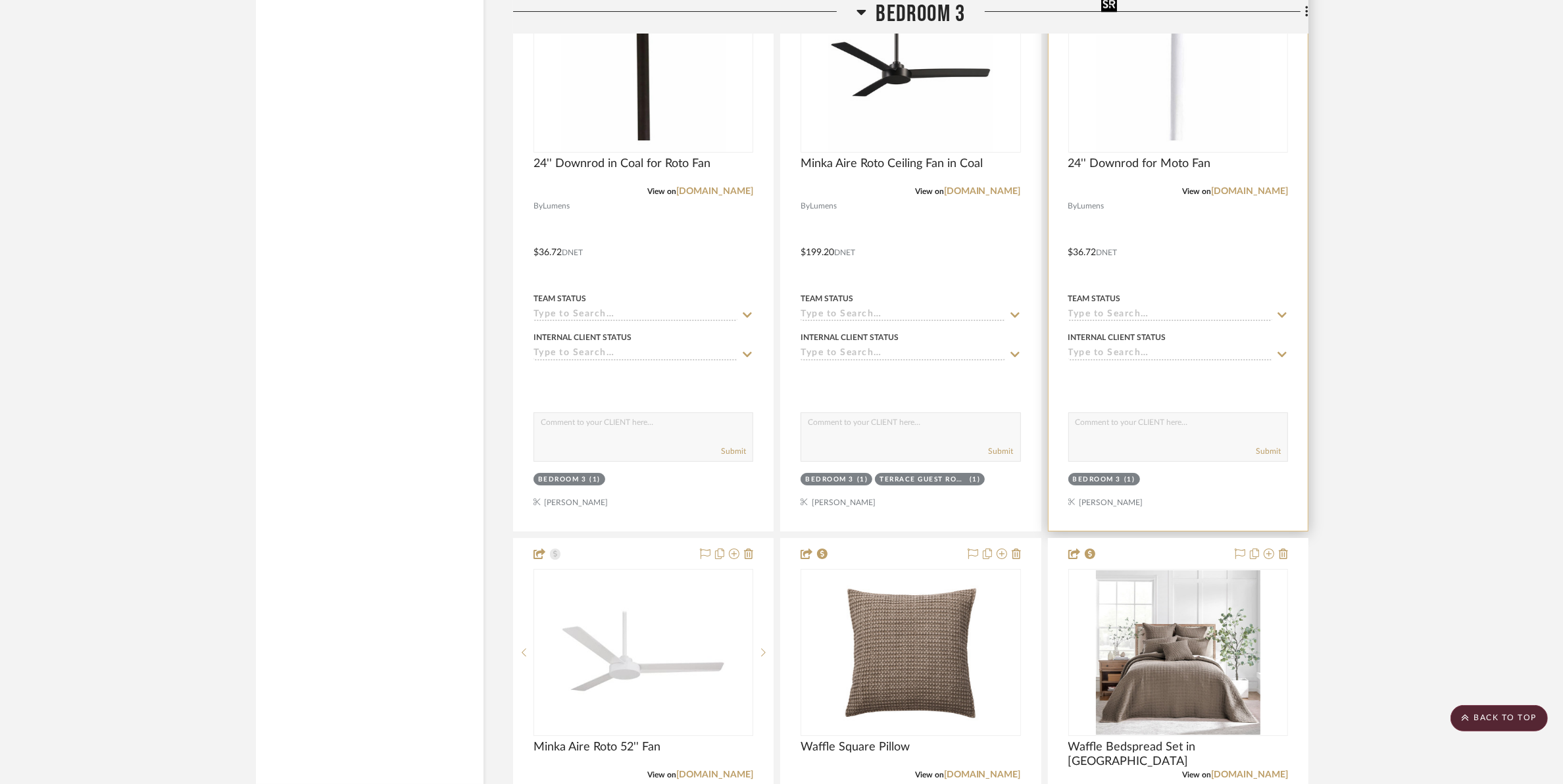
click at [1153, 110] on img "0" at bounding box center [1179, 69] width 165 height 165
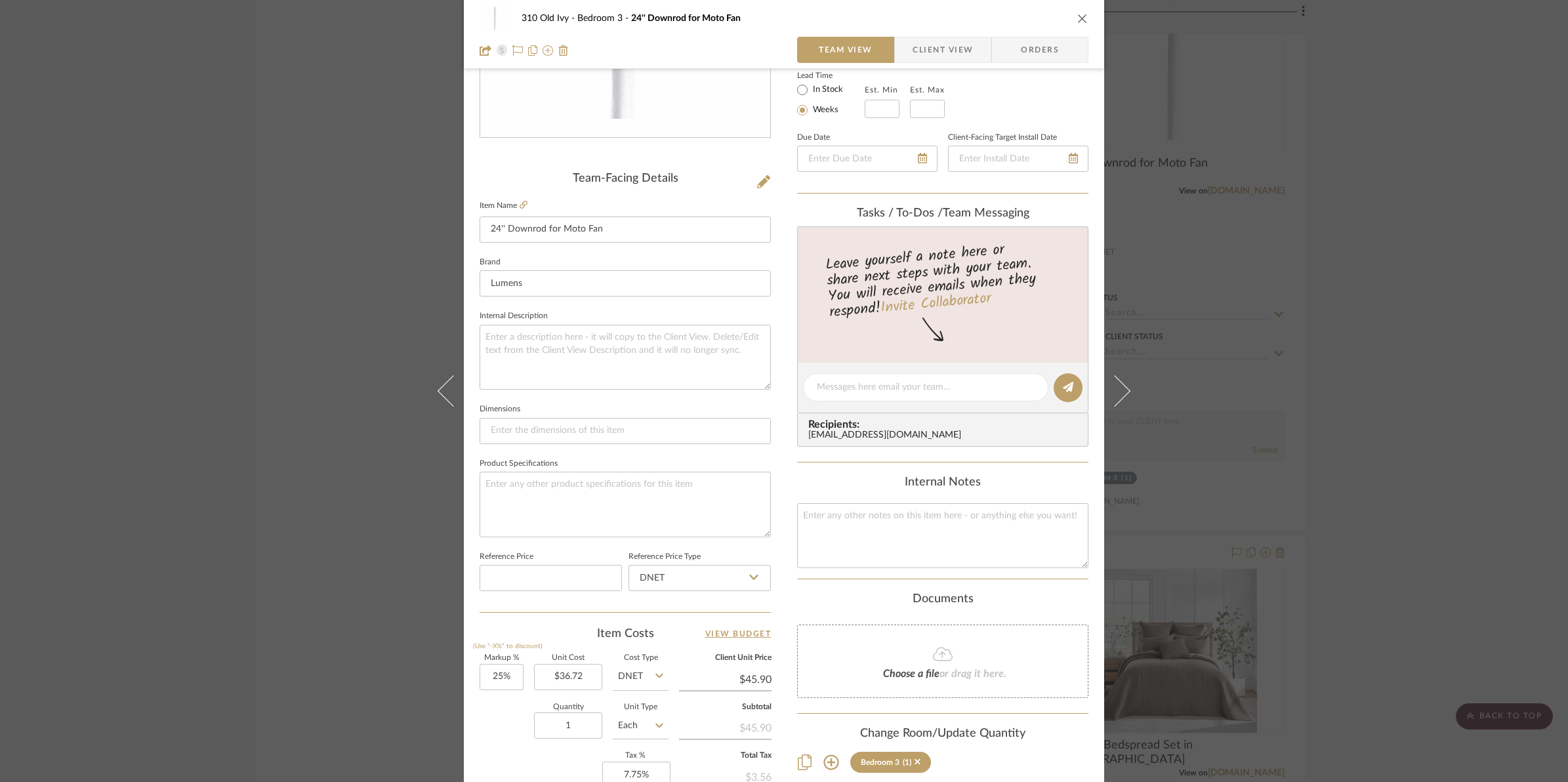
scroll to position [328, 0]
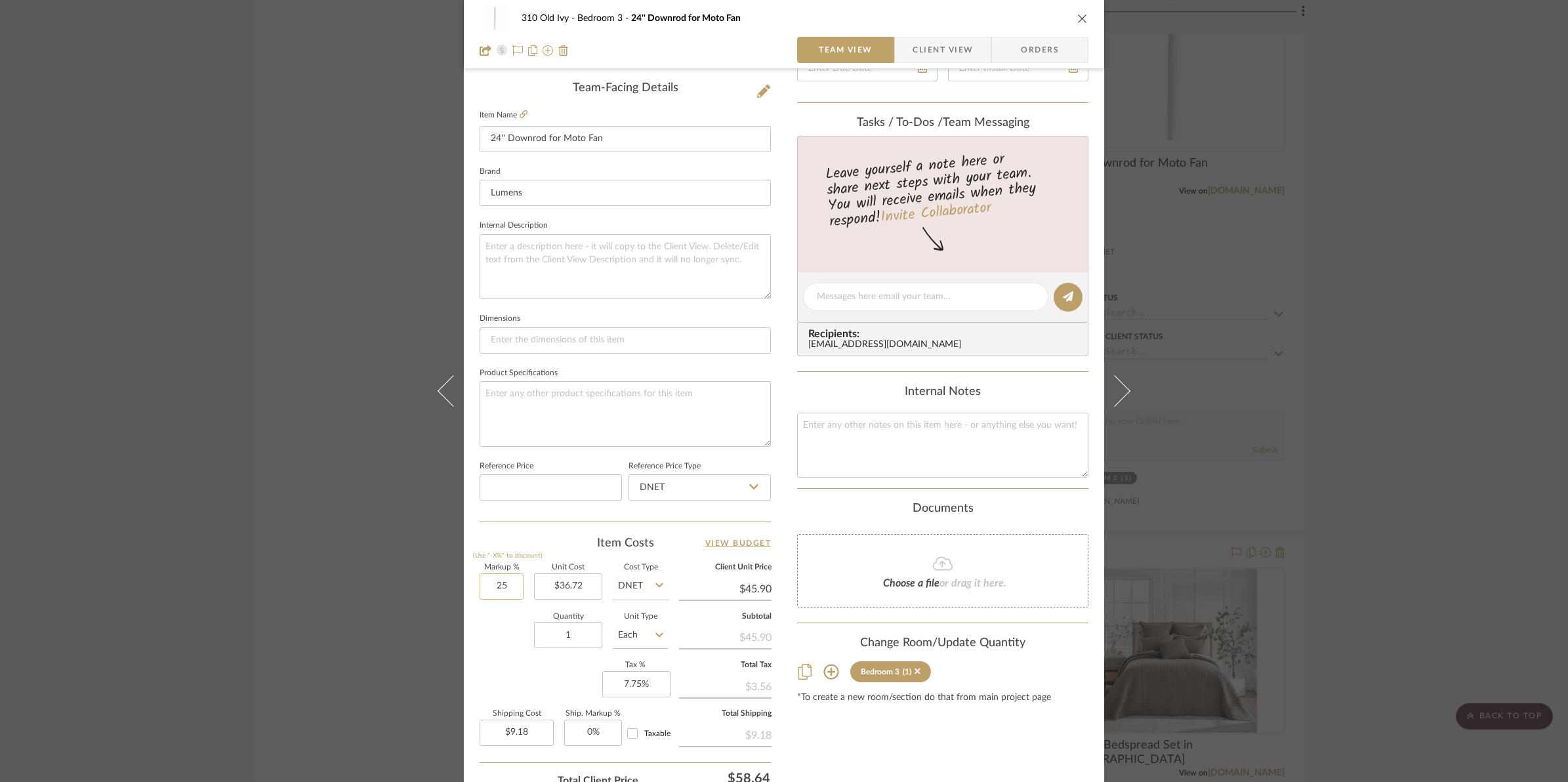
click at [486, 585] on input "25" at bounding box center [502, 586] width 44 height 26
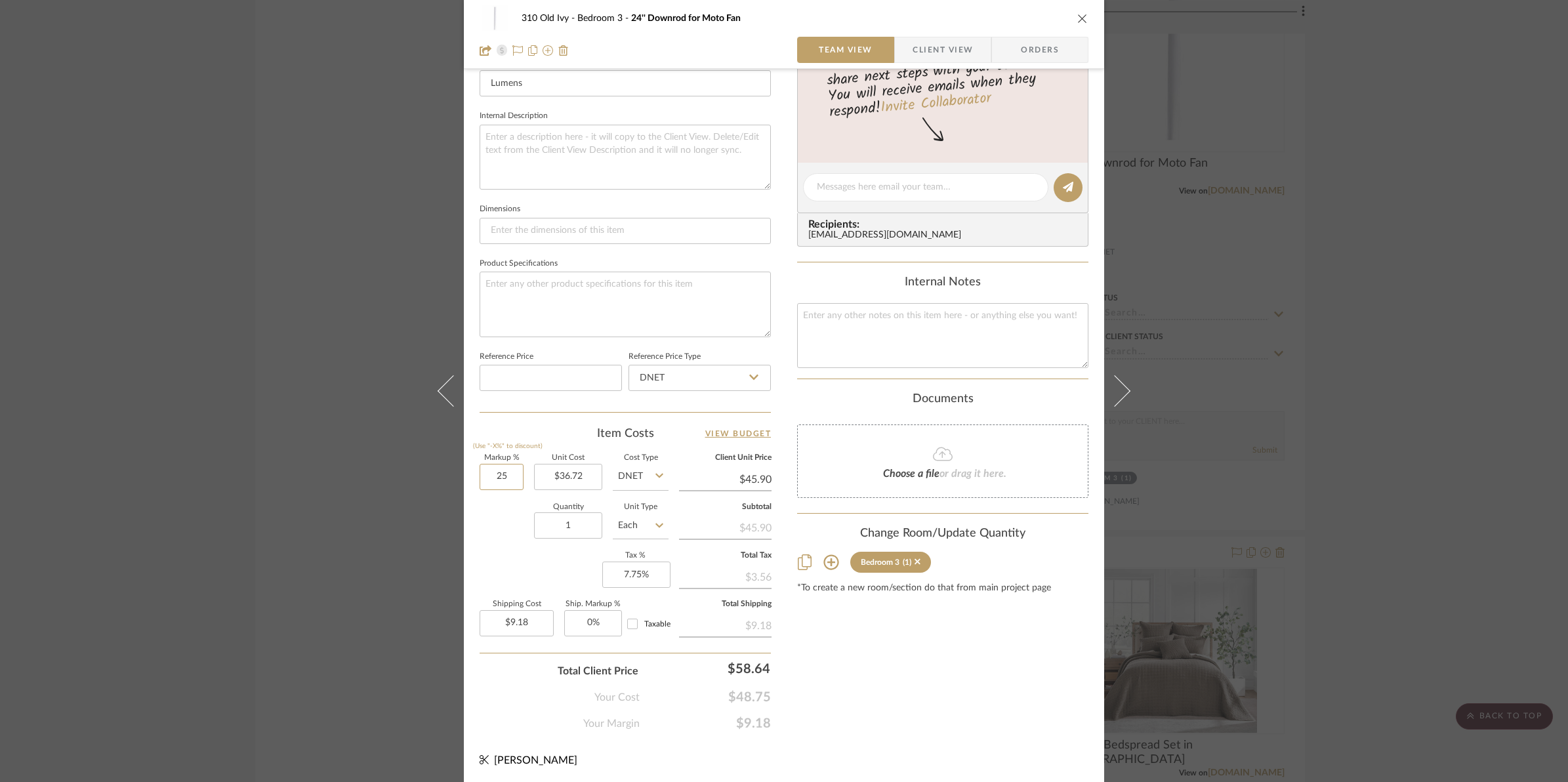
scroll to position [438, 0]
type input "25%"
click at [489, 623] on input "9.18" at bounding box center [517, 623] width 74 height 26
type input "$0.00"
click at [510, 700] on div "Your Cost $48.75" at bounding box center [625, 691] width 291 height 26
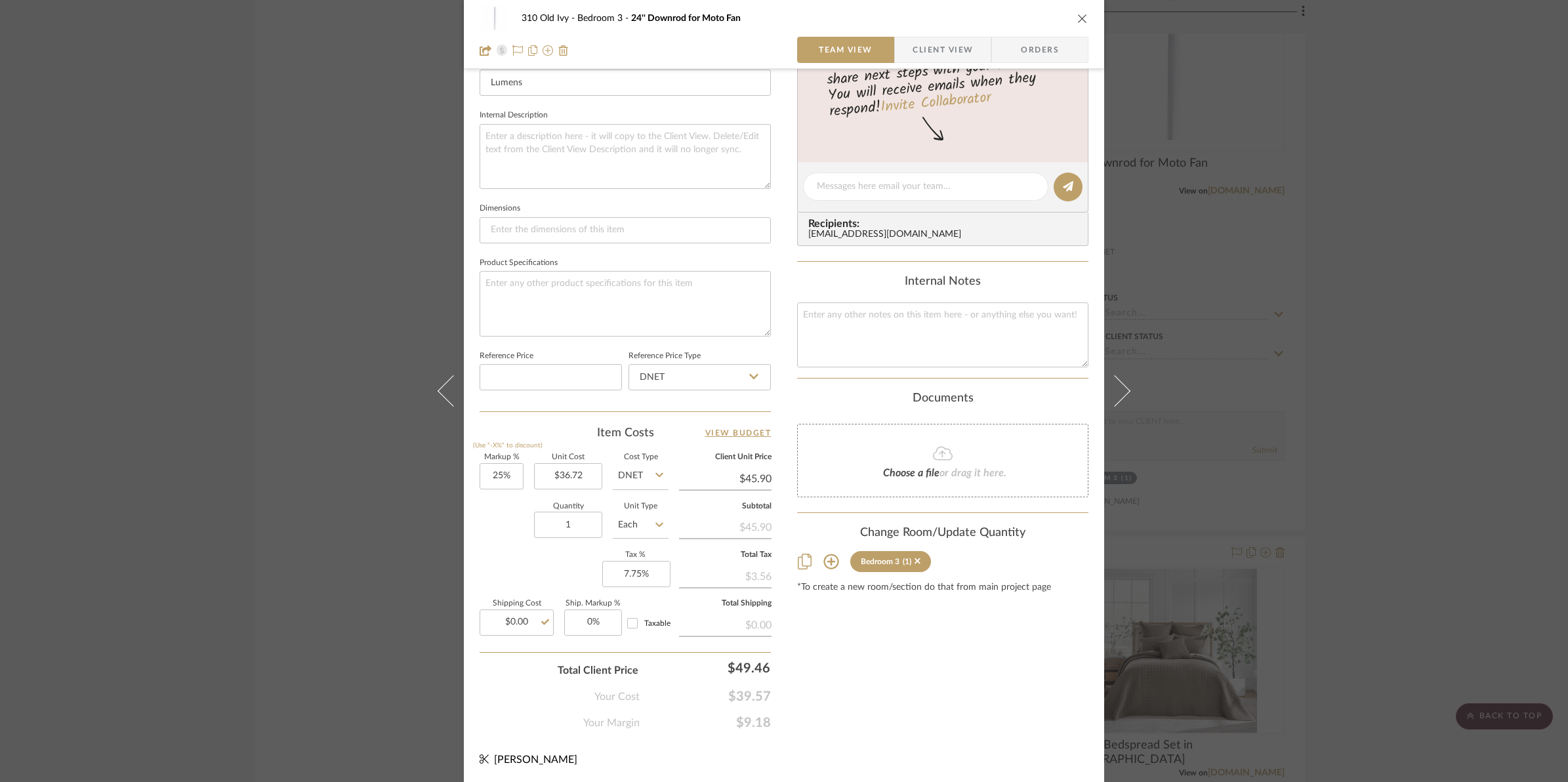
click at [1077, 21] on icon "close" at bounding box center [1082, 18] width 10 height 10
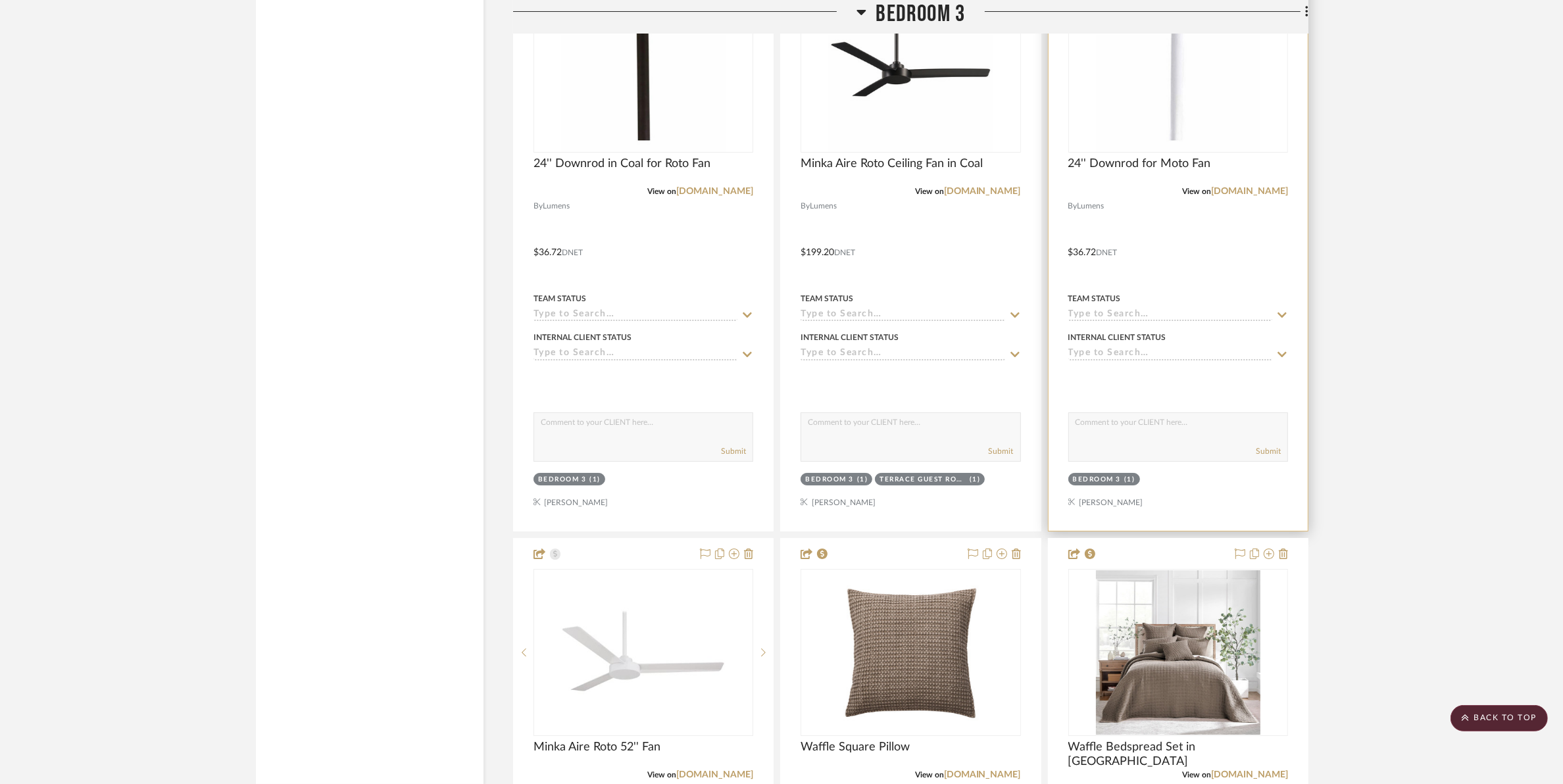
scroll to position [11820, 0]
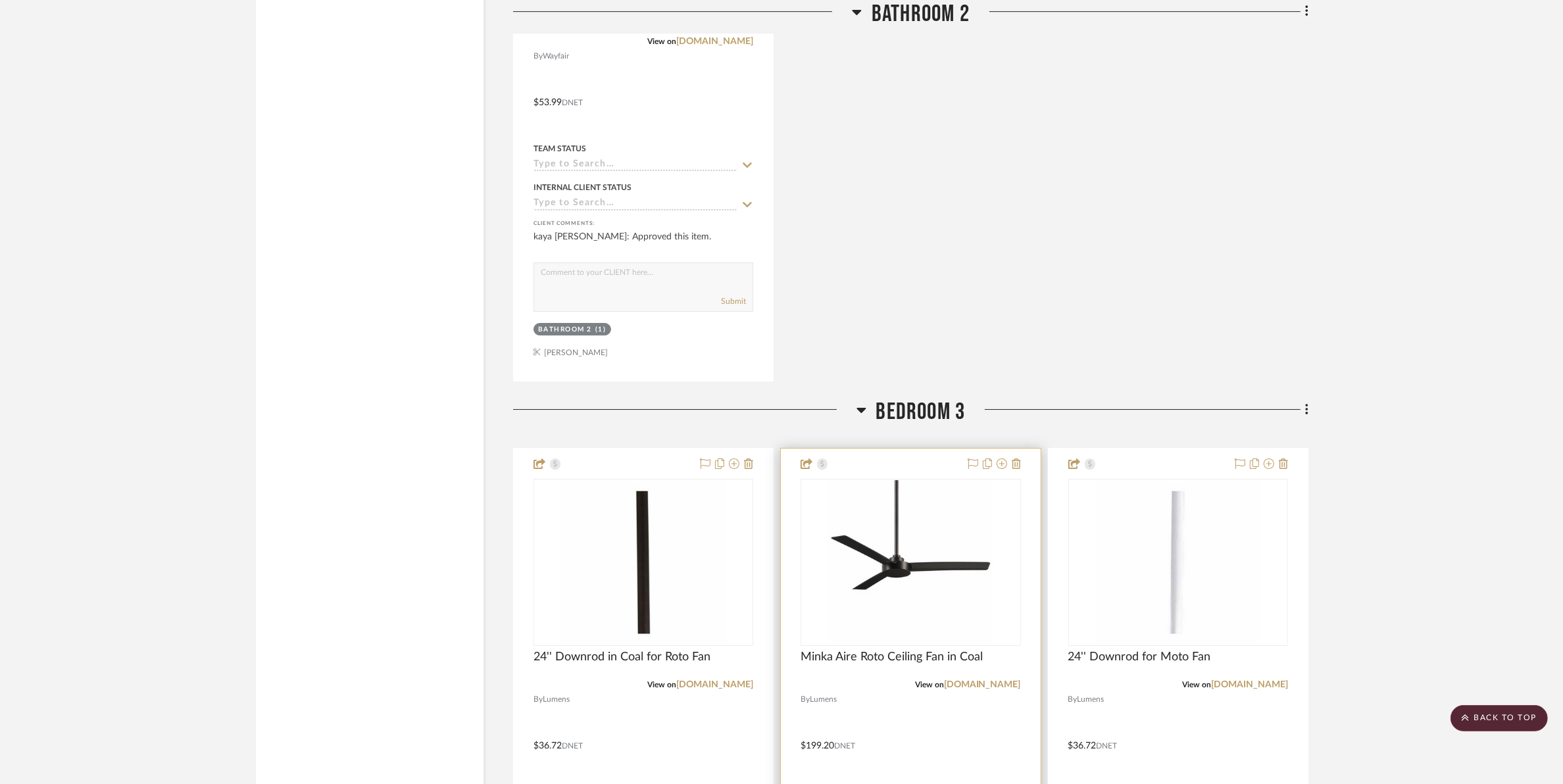
click at [887, 531] on img "0" at bounding box center [911, 563] width 165 height 165
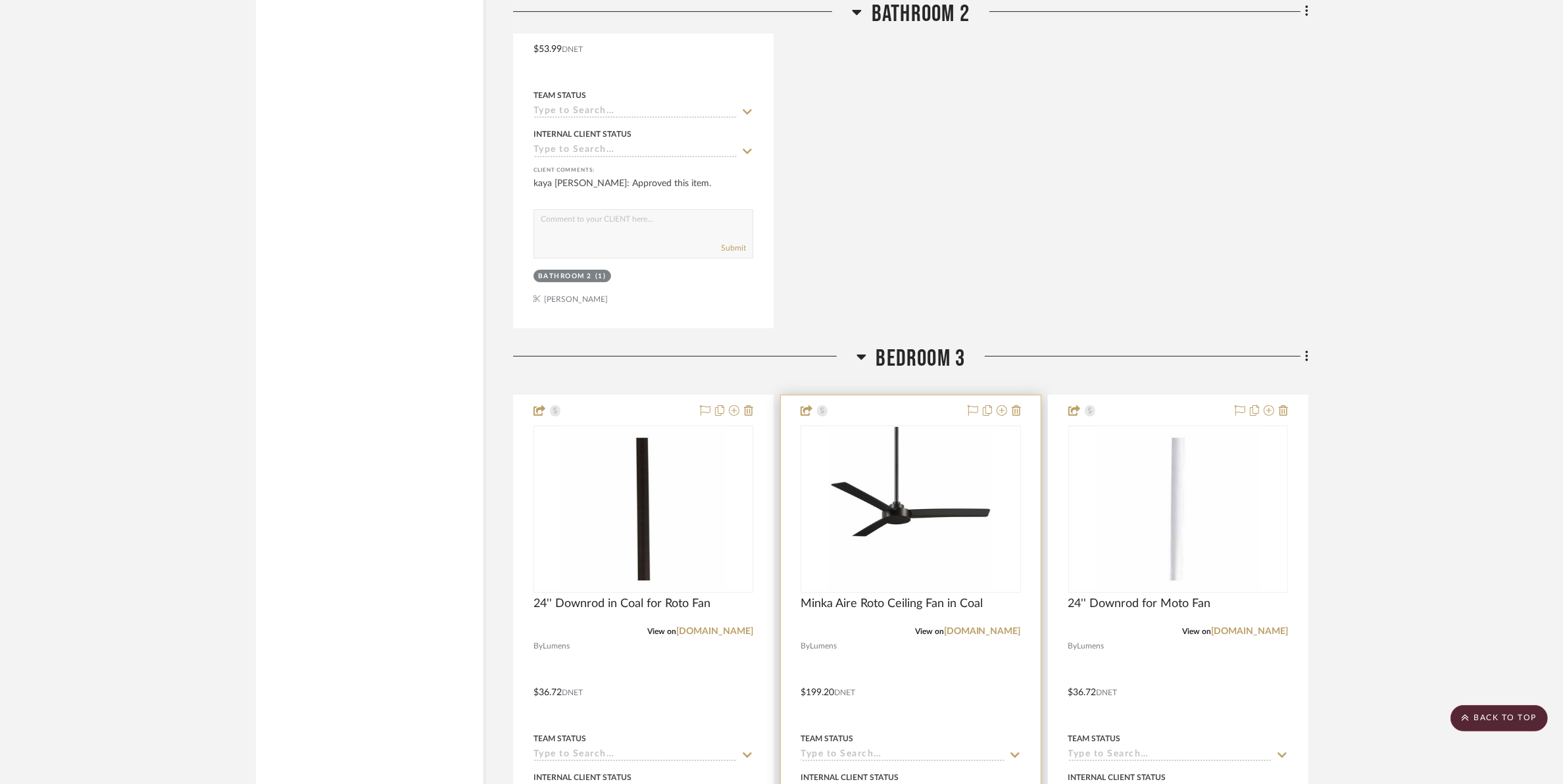
click at [893, 596] on div "Minka Aire Roto Ceiling Fan in Coal" at bounding box center [910, 610] width 220 height 29
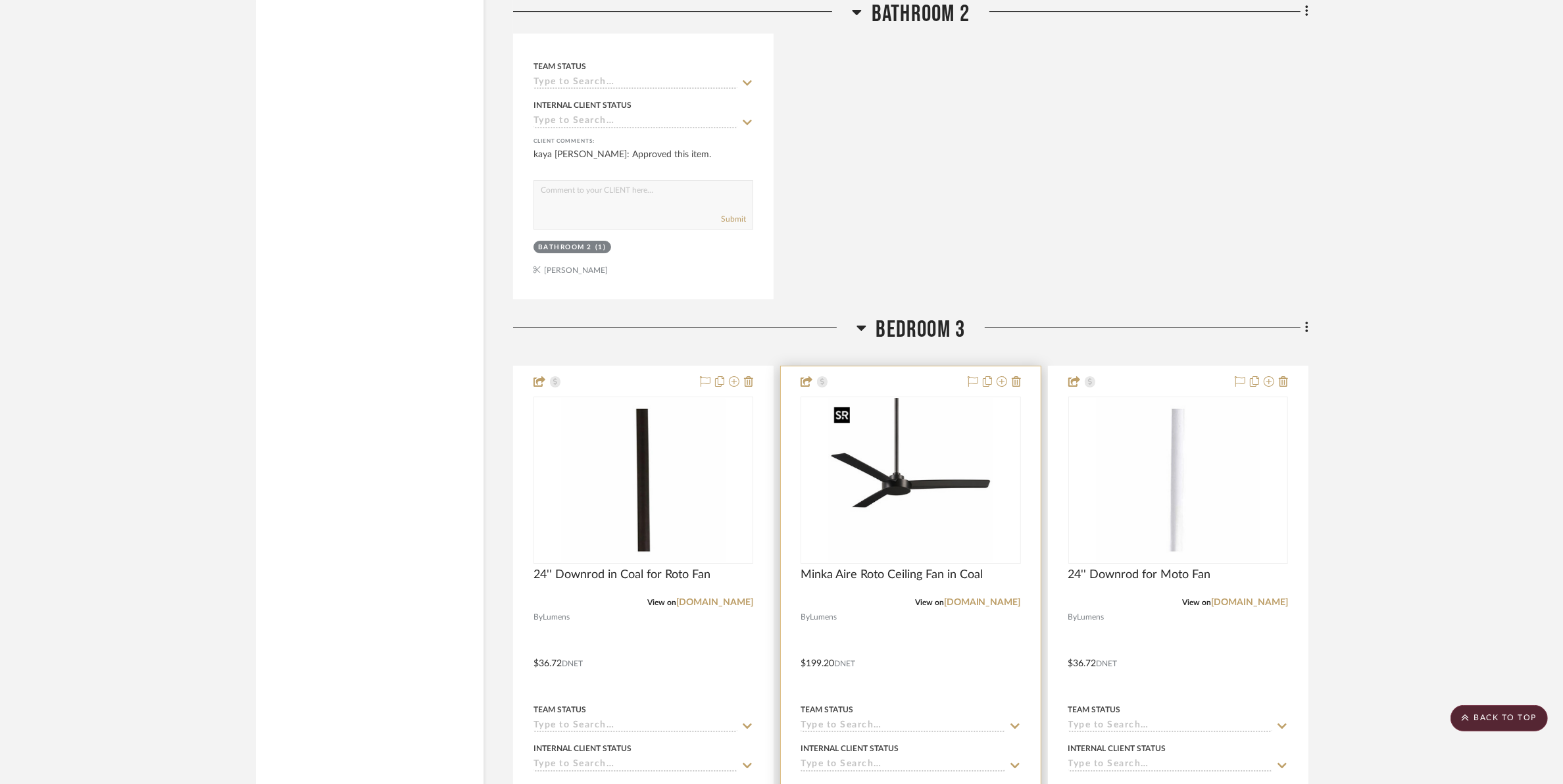
click at [882, 499] on img "0" at bounding box center [911, 480] width 165 height 165
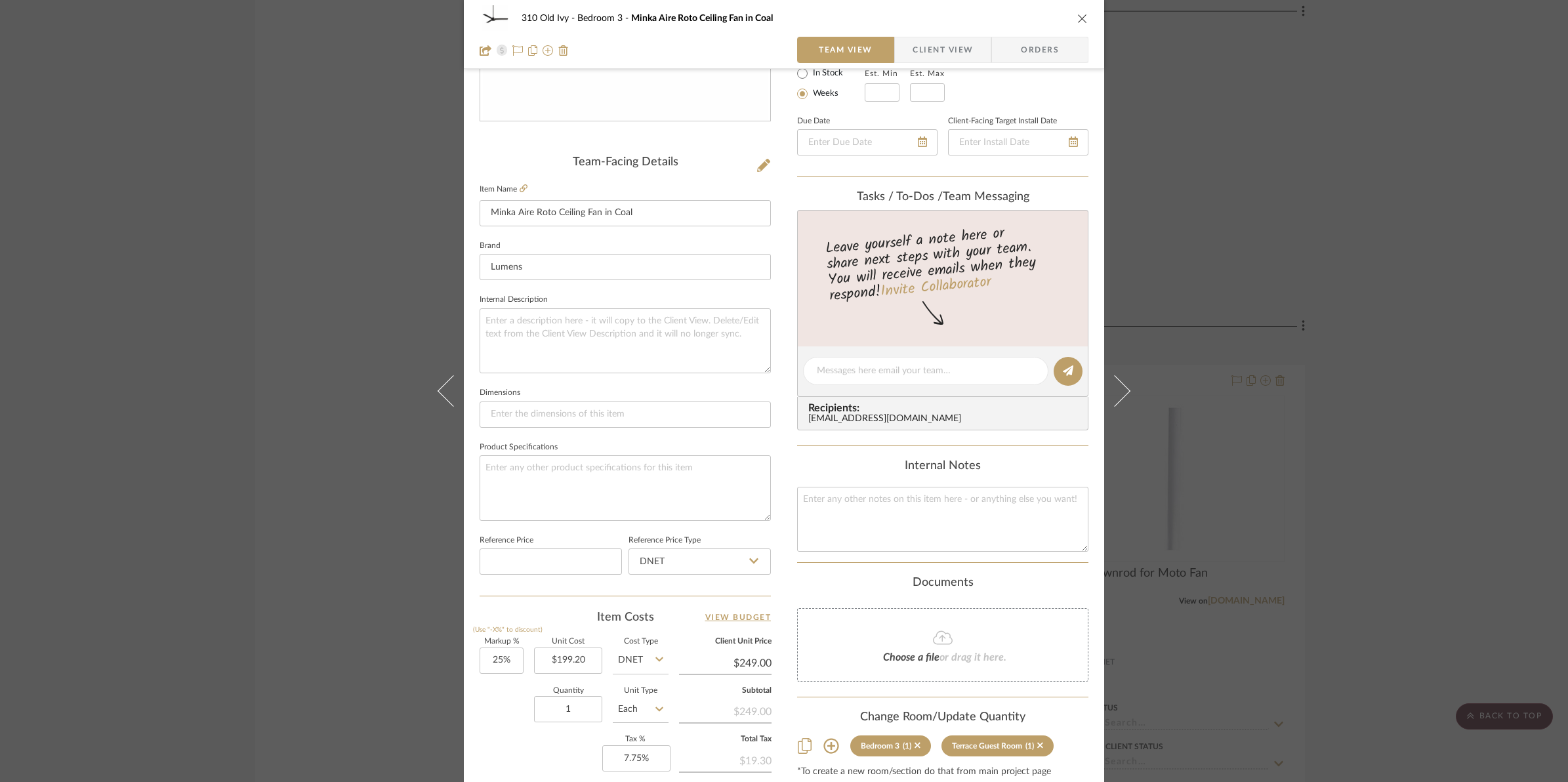
scroll to position [438, 0]
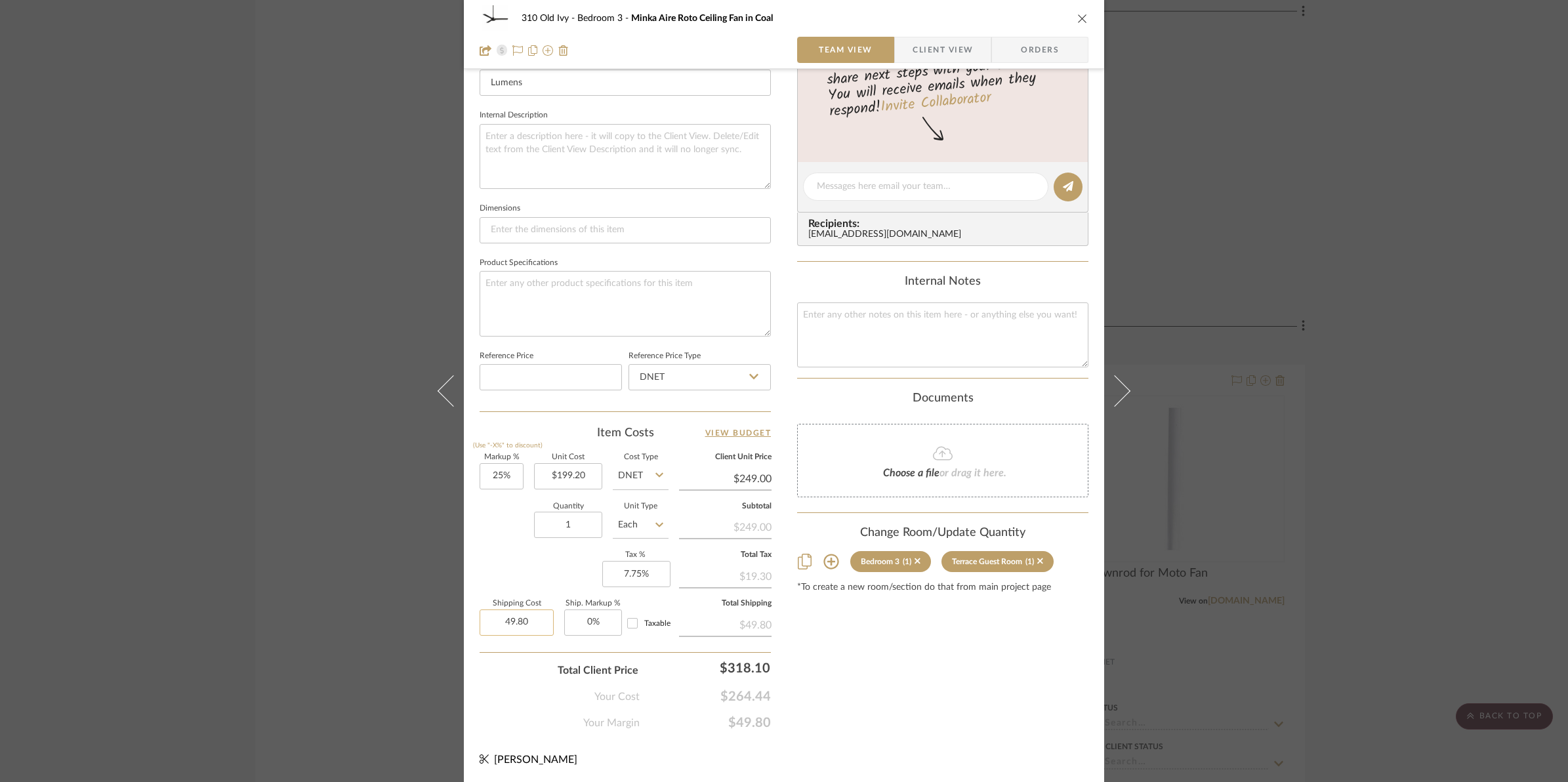
click at [507, 624] on input "49.80" at bounding box center [517, 623] width 74 height 26
type input "$0.00"
click at [860, 629] on div "Content here copies to Client View - confirm visibility there. Show in Client D…" at bounding box center [942, 191] width 291 height 1080
drag, startPoint x: 1077, startPoint y: 18, endPoint x: 1009, endPoint y: 122, distance: 124.3
click at [1077, 18] on icon "close" at bounding box center [1082, 18] width 10 height 10
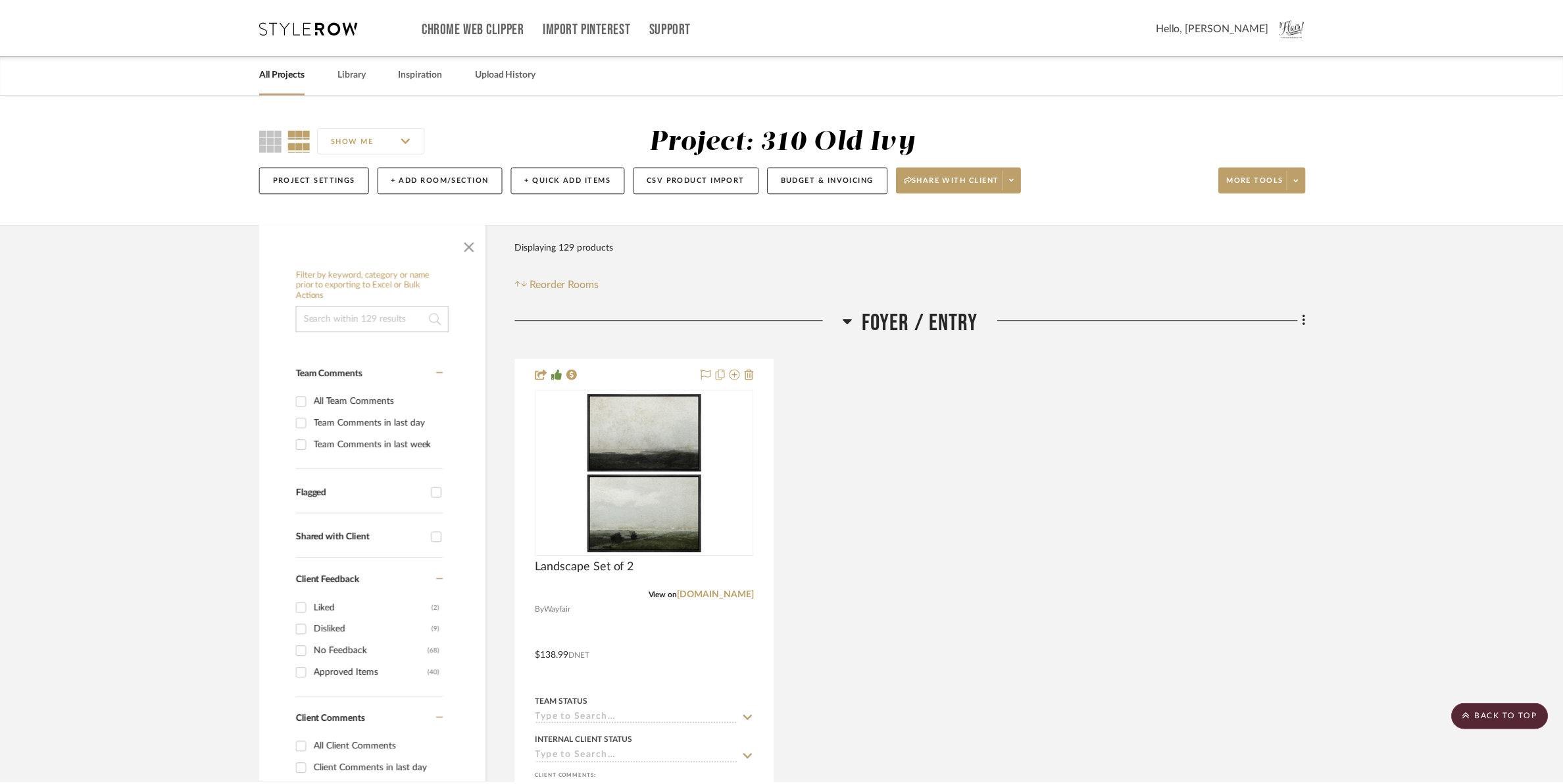
scroll to position [11902, 0]
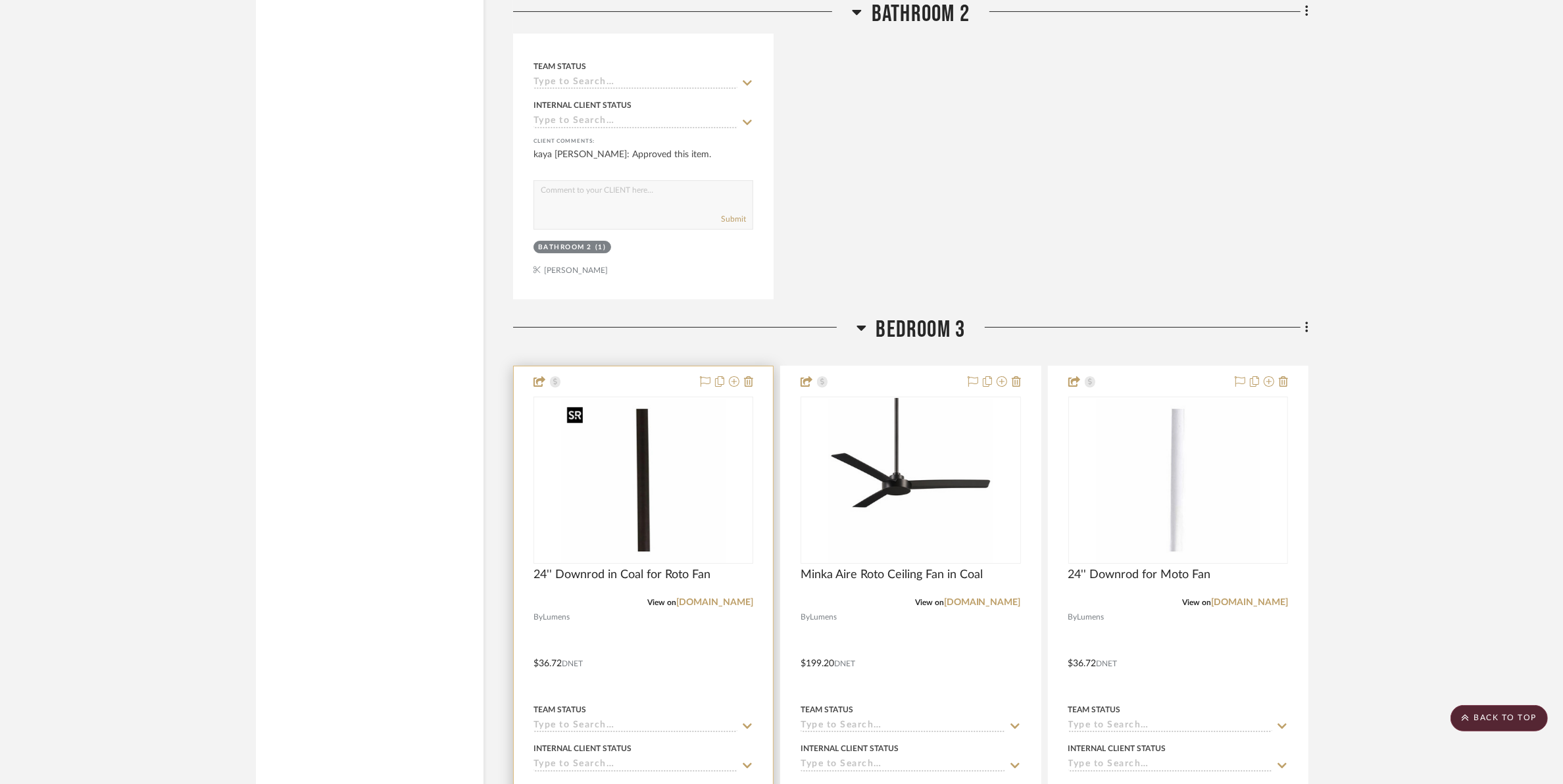
click at [647, 510] on img "0" at bounding box center [644, 480] width 165 height 165
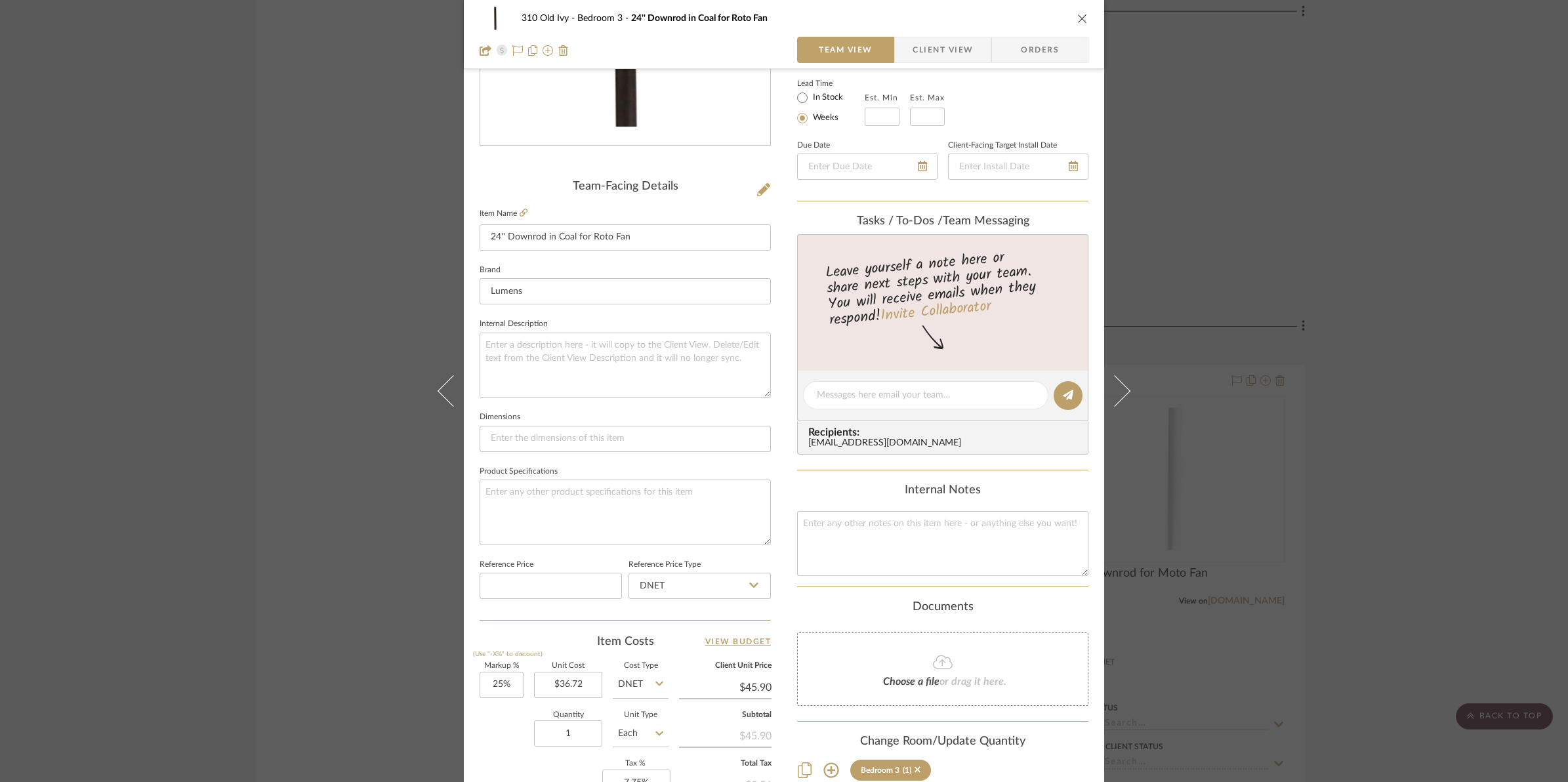
scroll to position [246, 0]
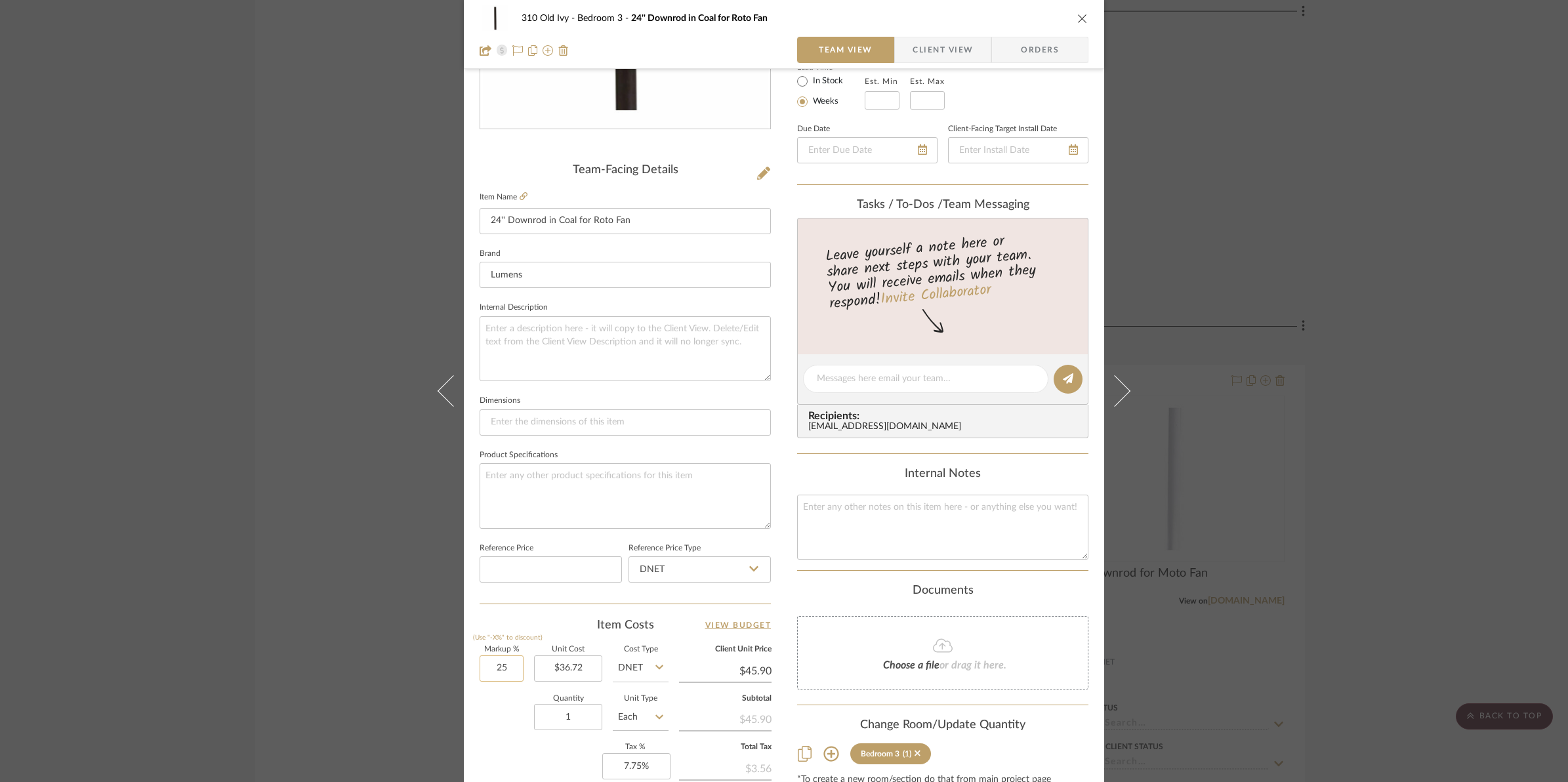
click at [480, 663] on input "25" at bounding box center [502, 668] width 44 height 26
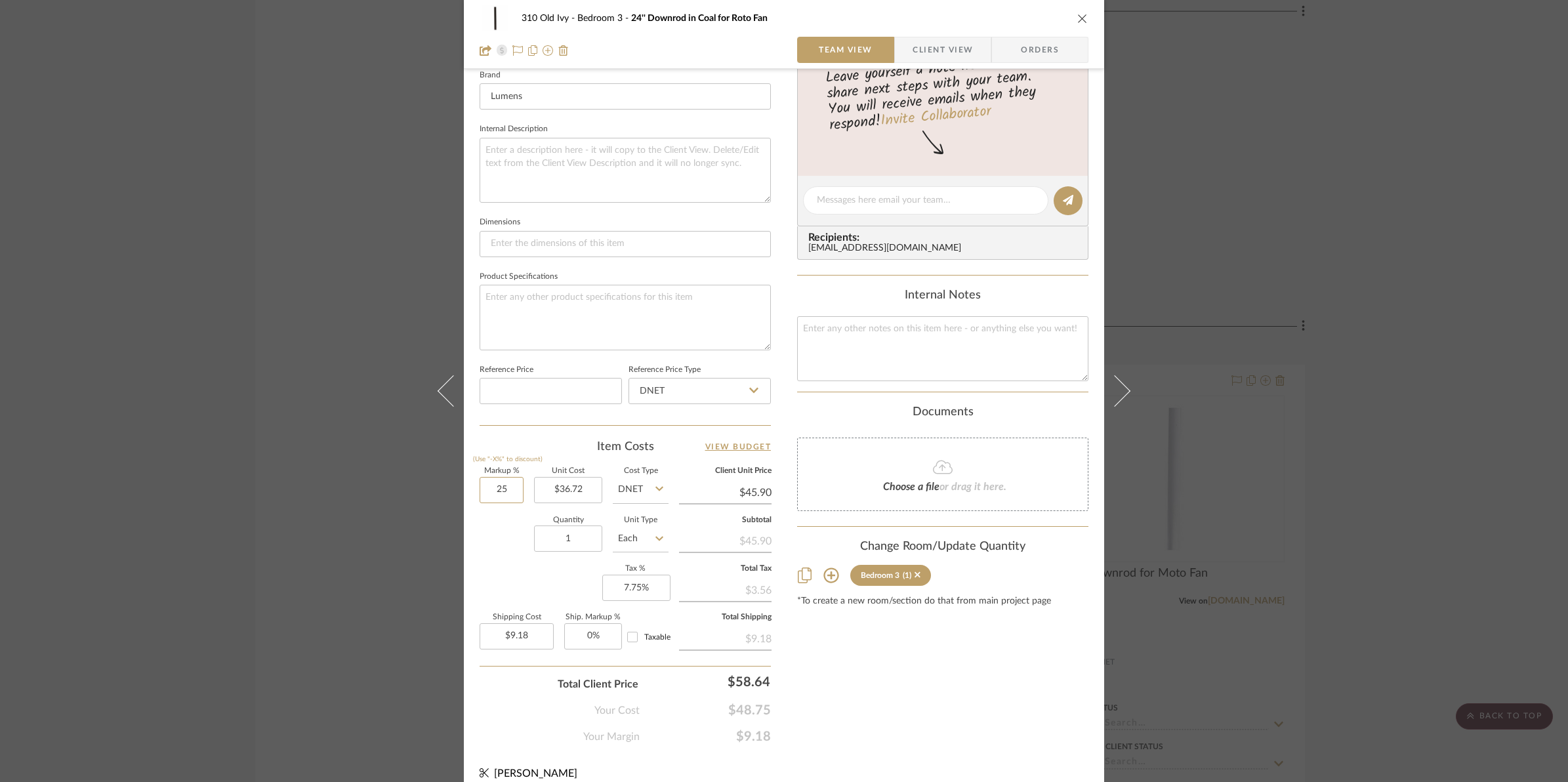
scroll to position [438, 0]
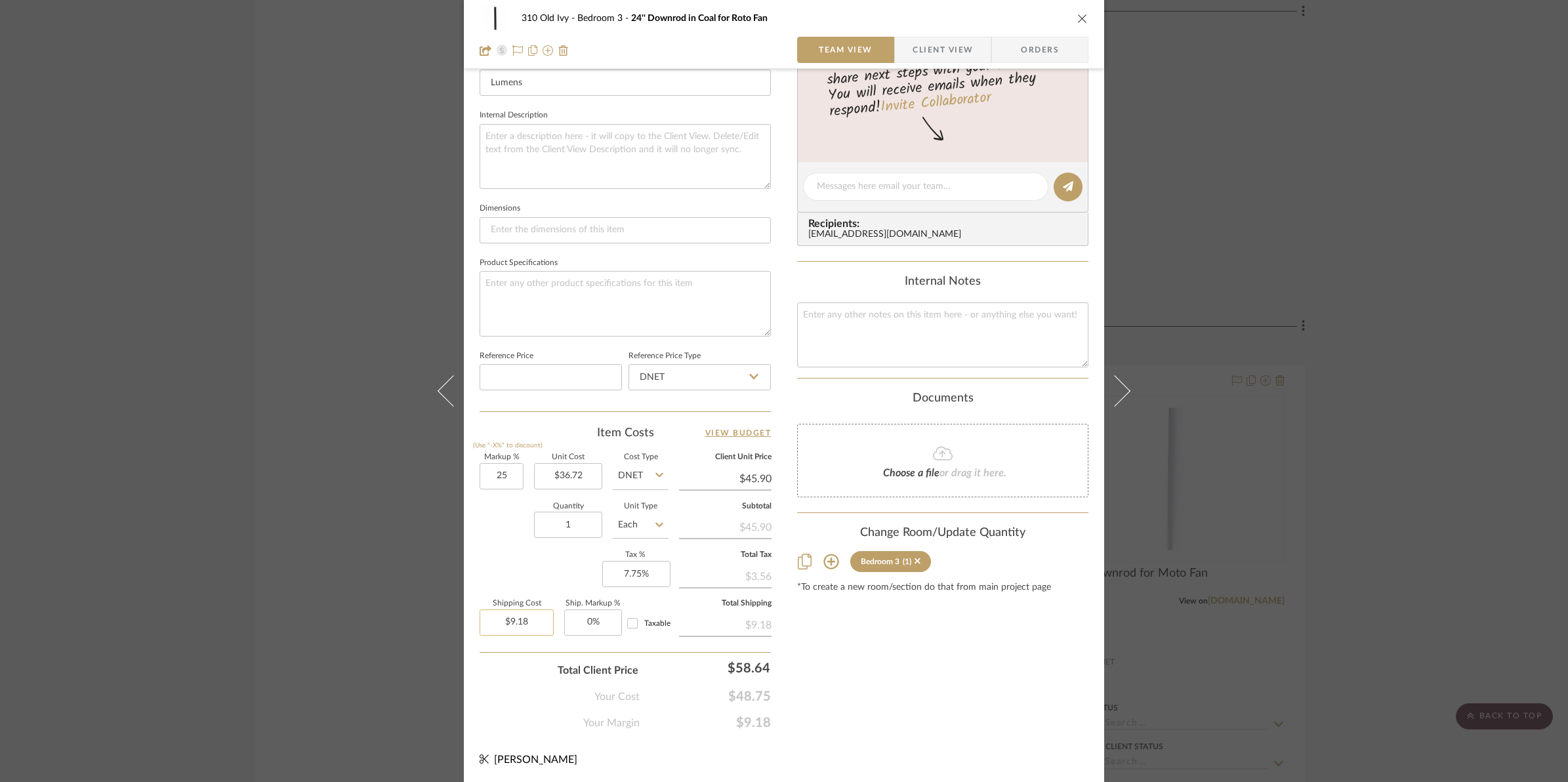
type input "25%"
click at [504, 613] on input "9.18" at bounding box center [517, 623] width 74 height 26
type input "$0.00"
click at [902, 683] on div "Content here copies to Client View - confirm visibility there. Show in Client D…" at bounding box center [942, 191] width 291 height 1080
click at [1080, 18] on icon "close" at bounding box center [1082, 18] width 10 height 10
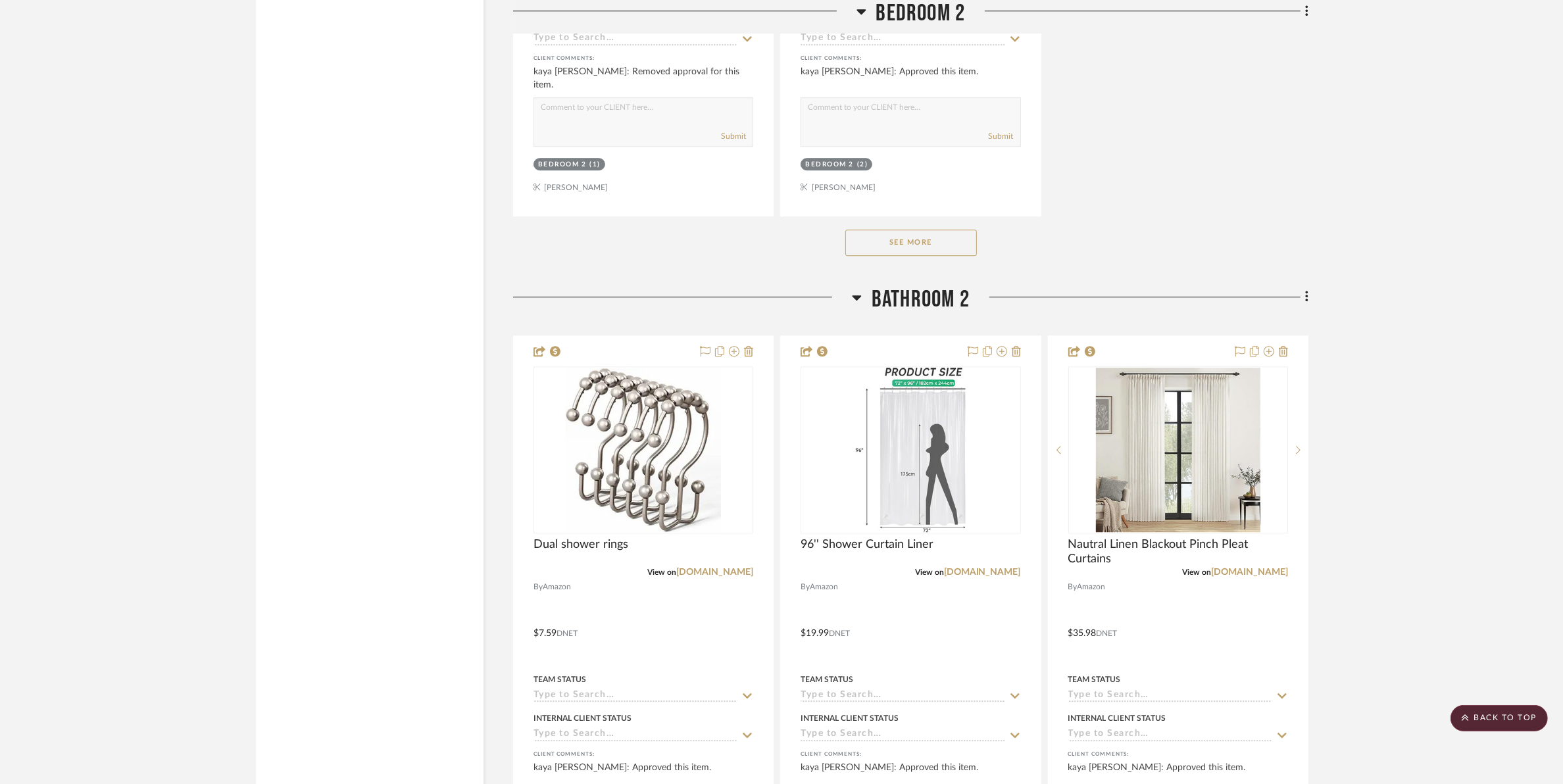
scroll to position [10669, 0]
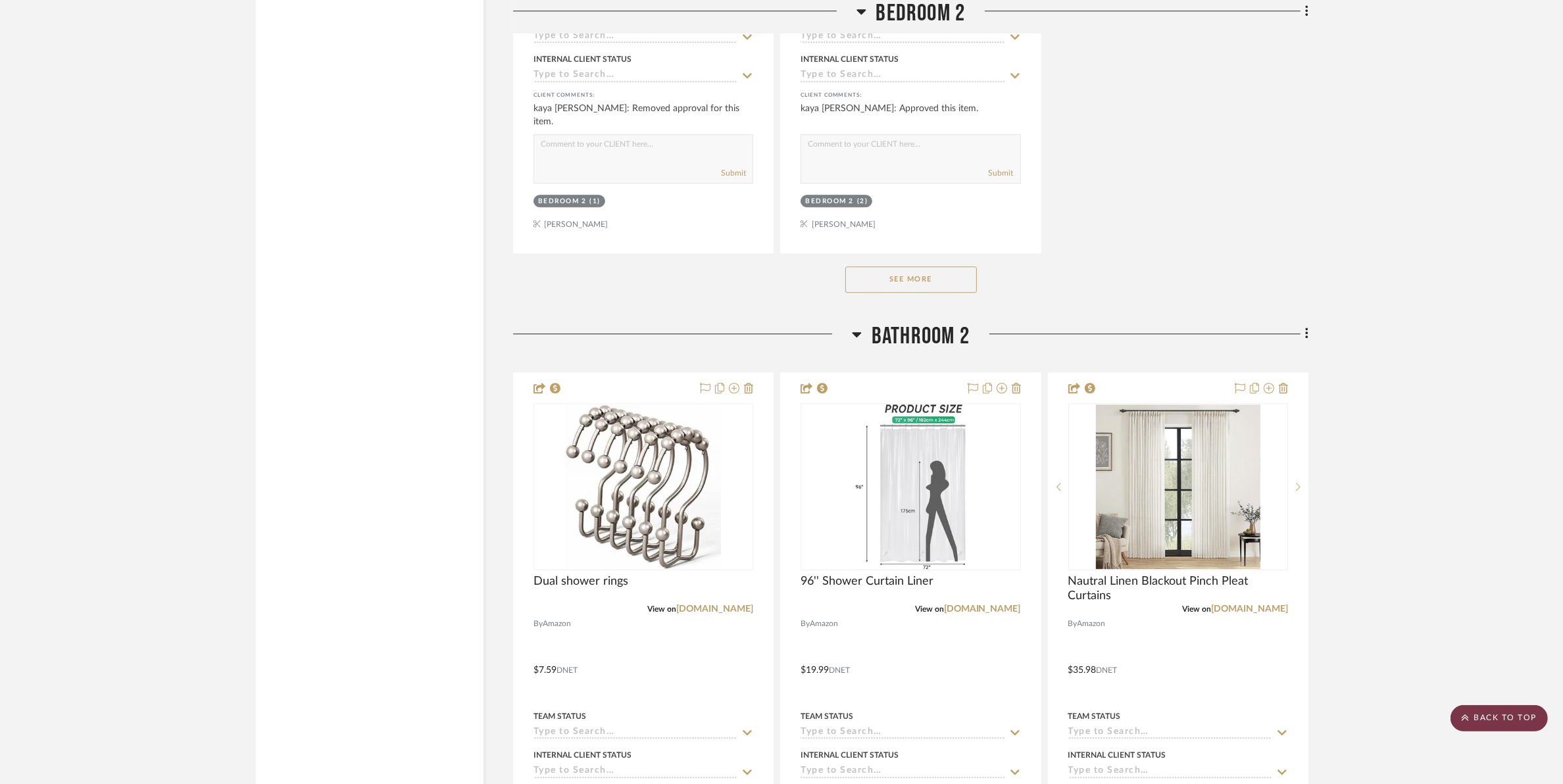
click at [1468, 720] on icon at bounding box center [1466, 717] width 7 height 8
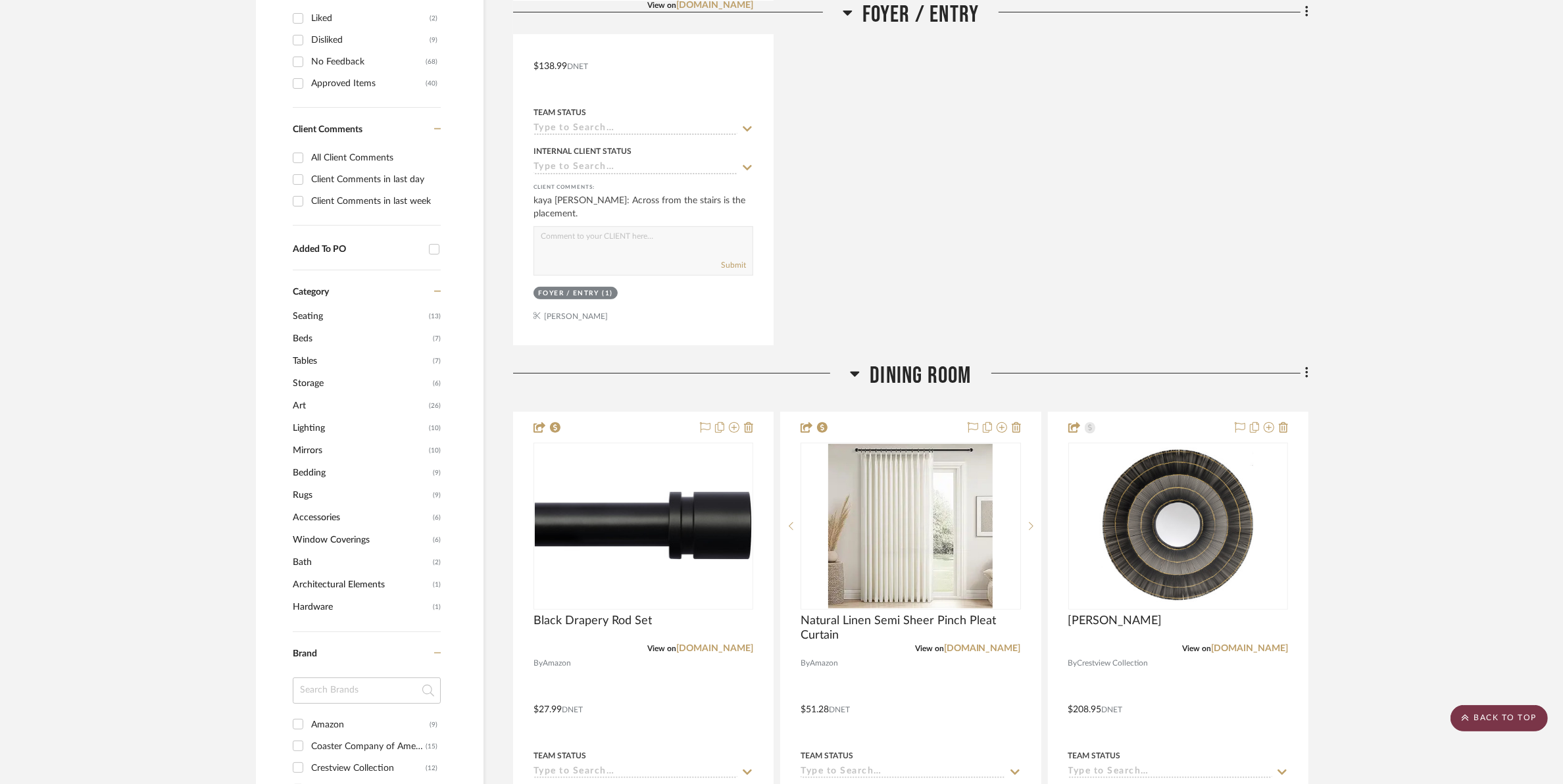
scroll to position [0, 0]
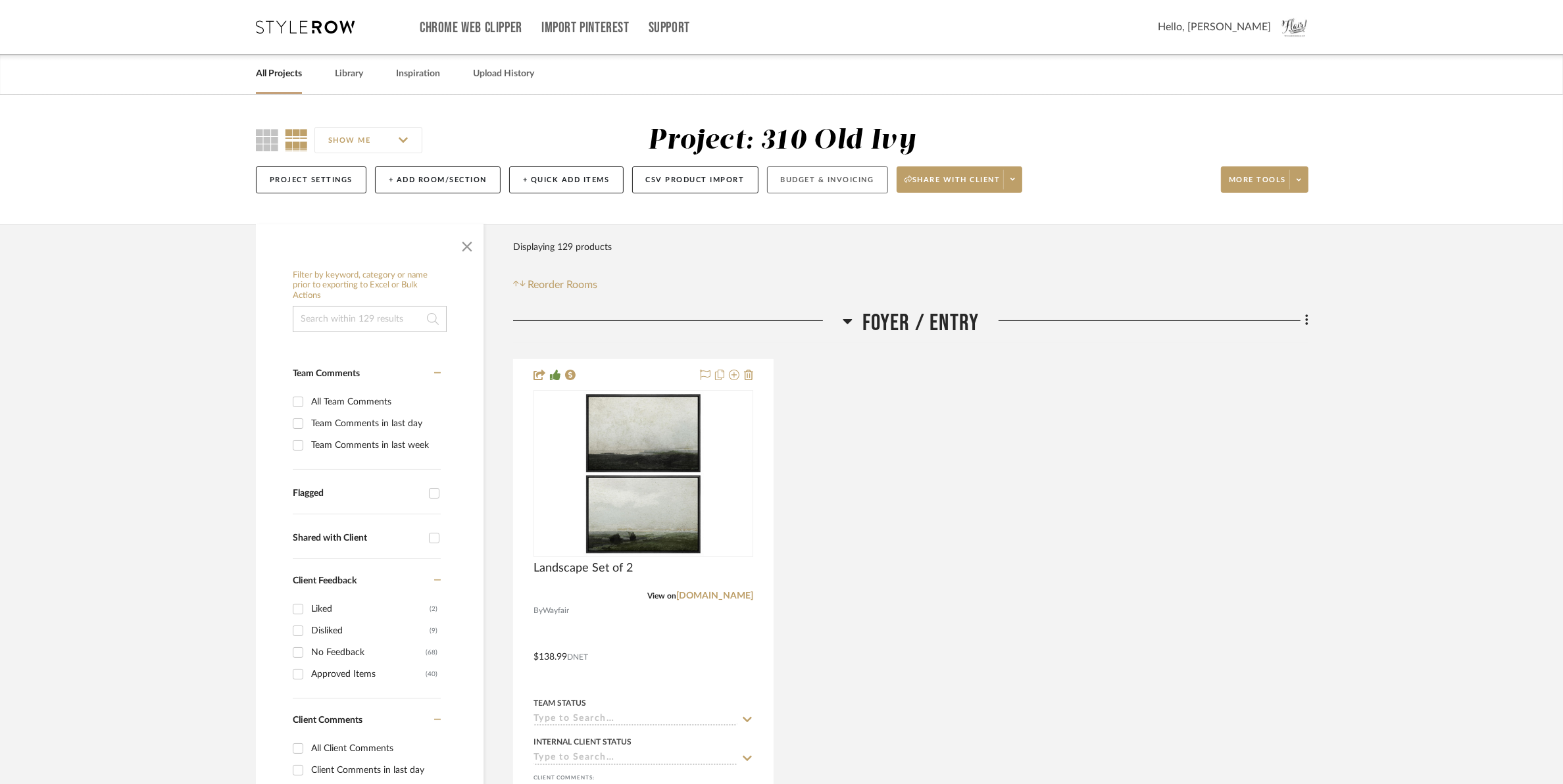
click at [840, 178] on button "Budget & Invoicing" at bounding box center [827, 179] width 121 height 27
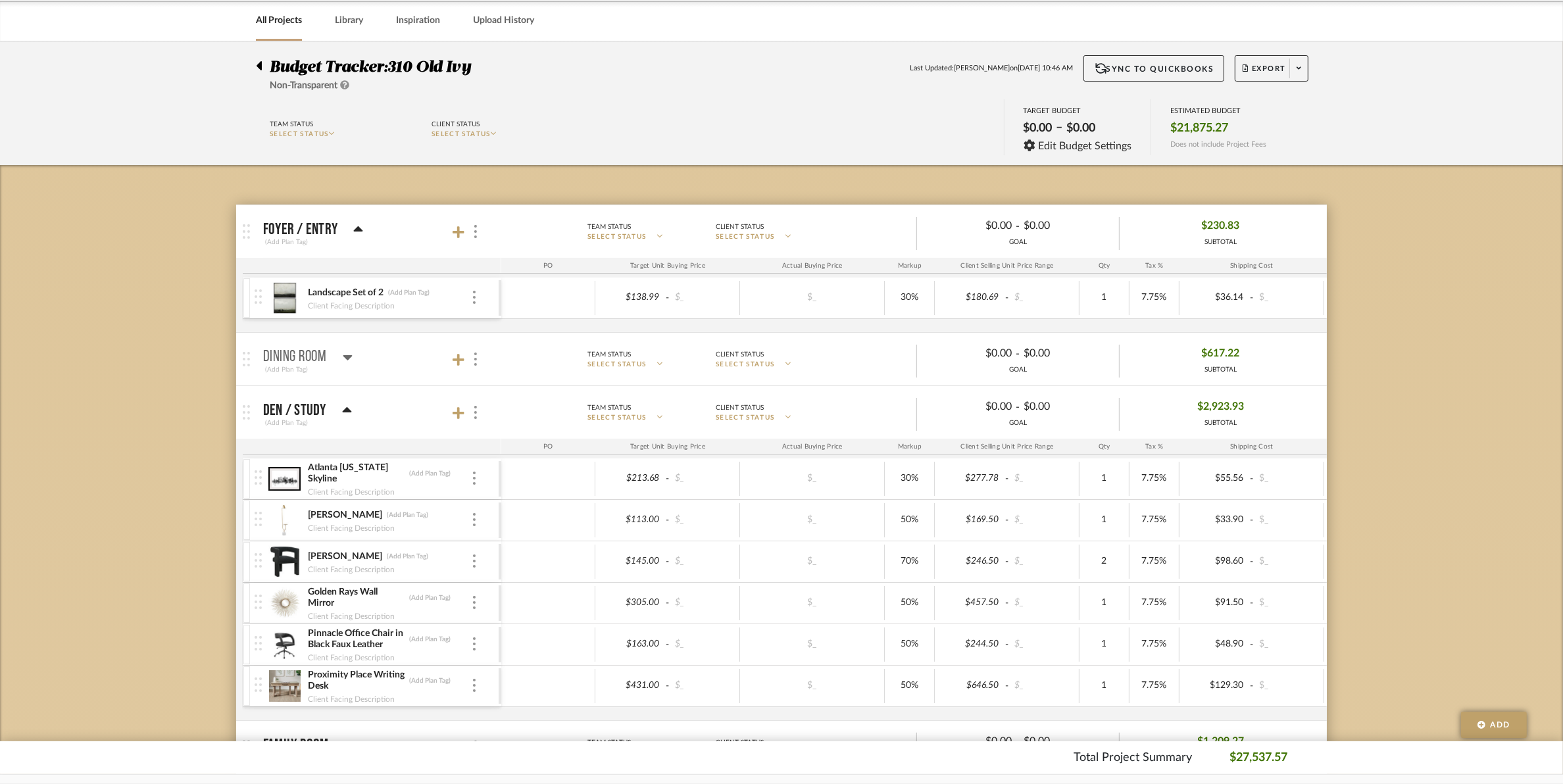
scroll to position [82, 0]
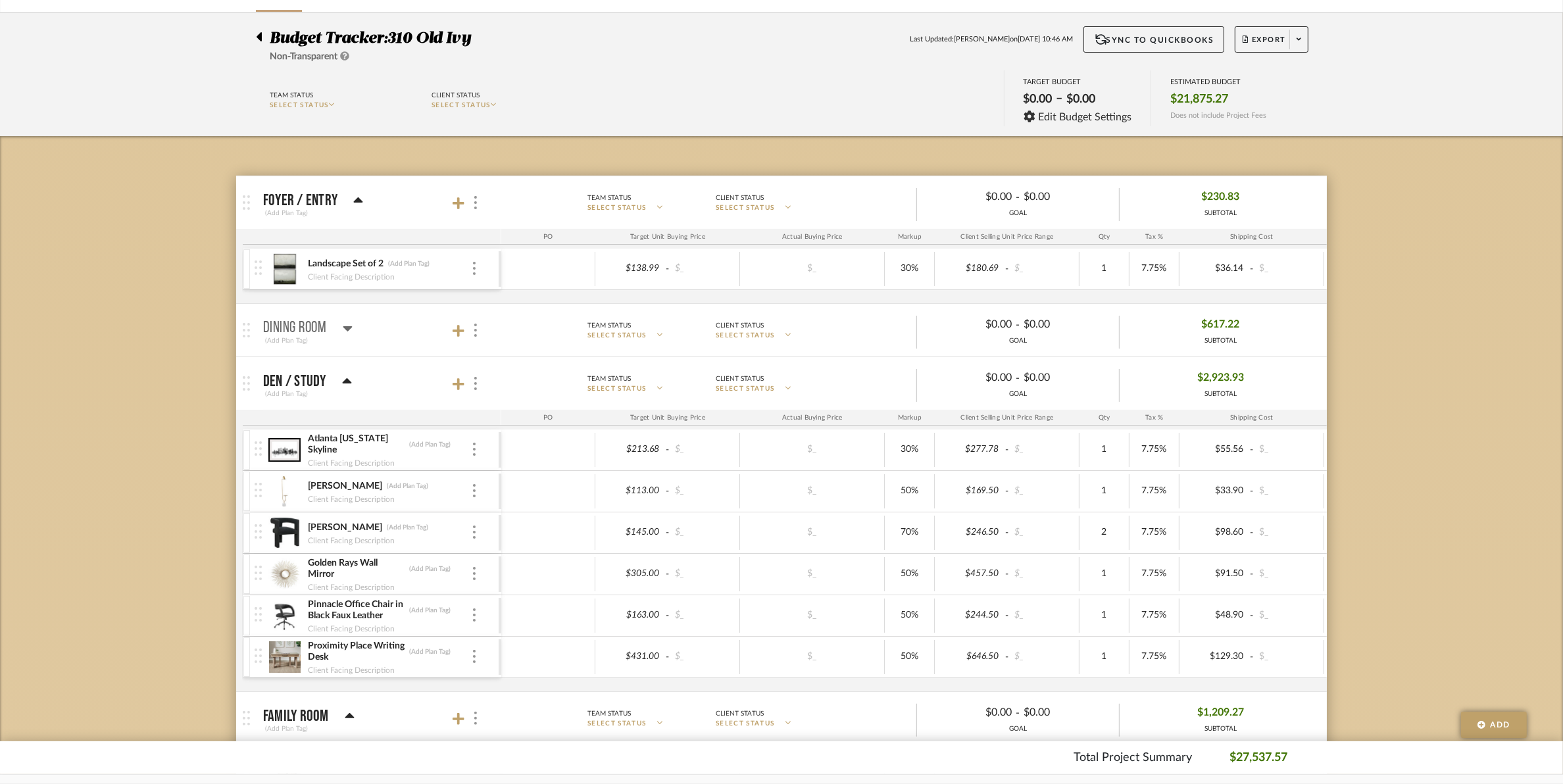
click at [347, 331] on icon at bounding box center [347, 328] width 10 height 5
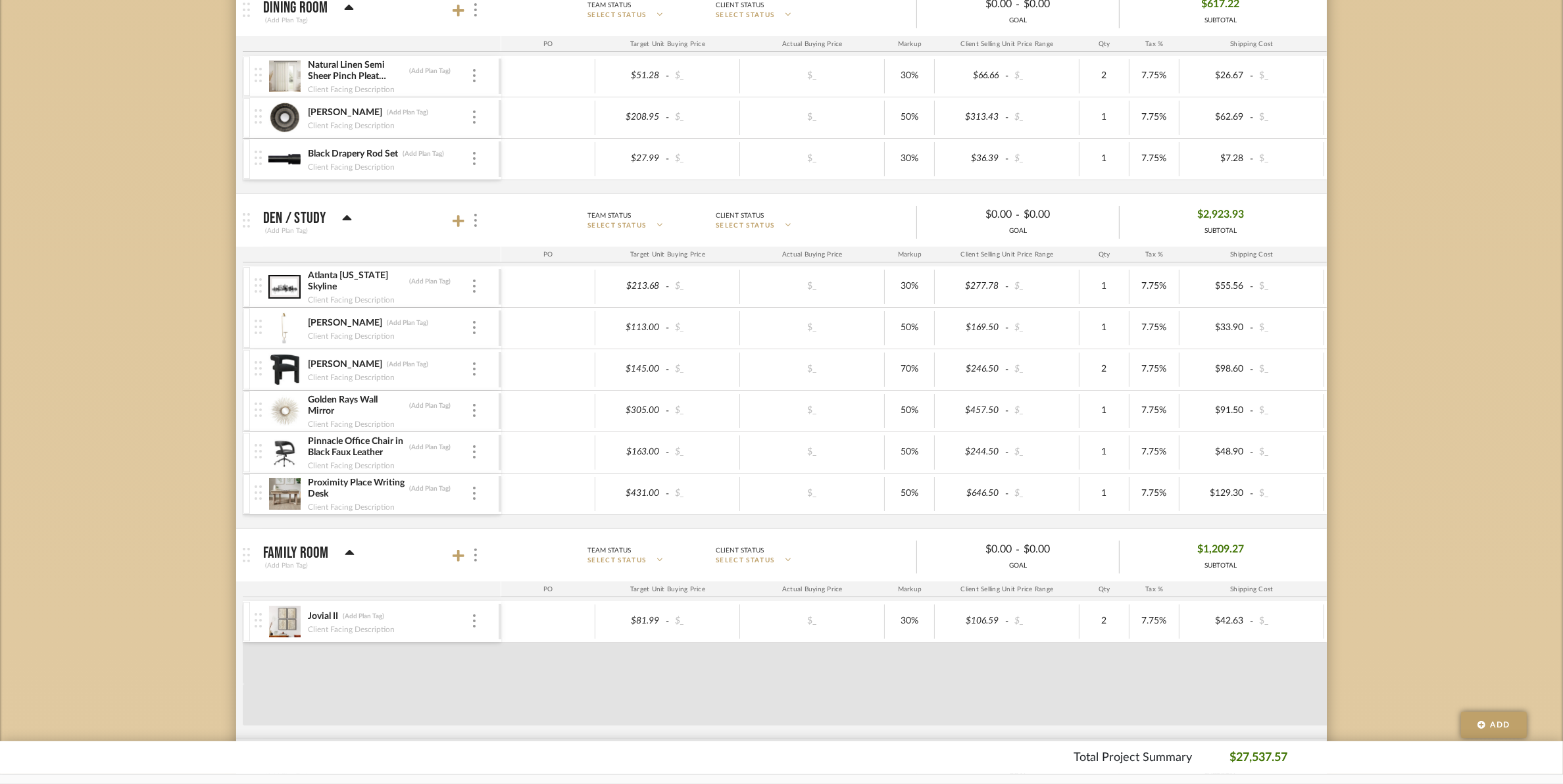
scroll to position [411, 0]
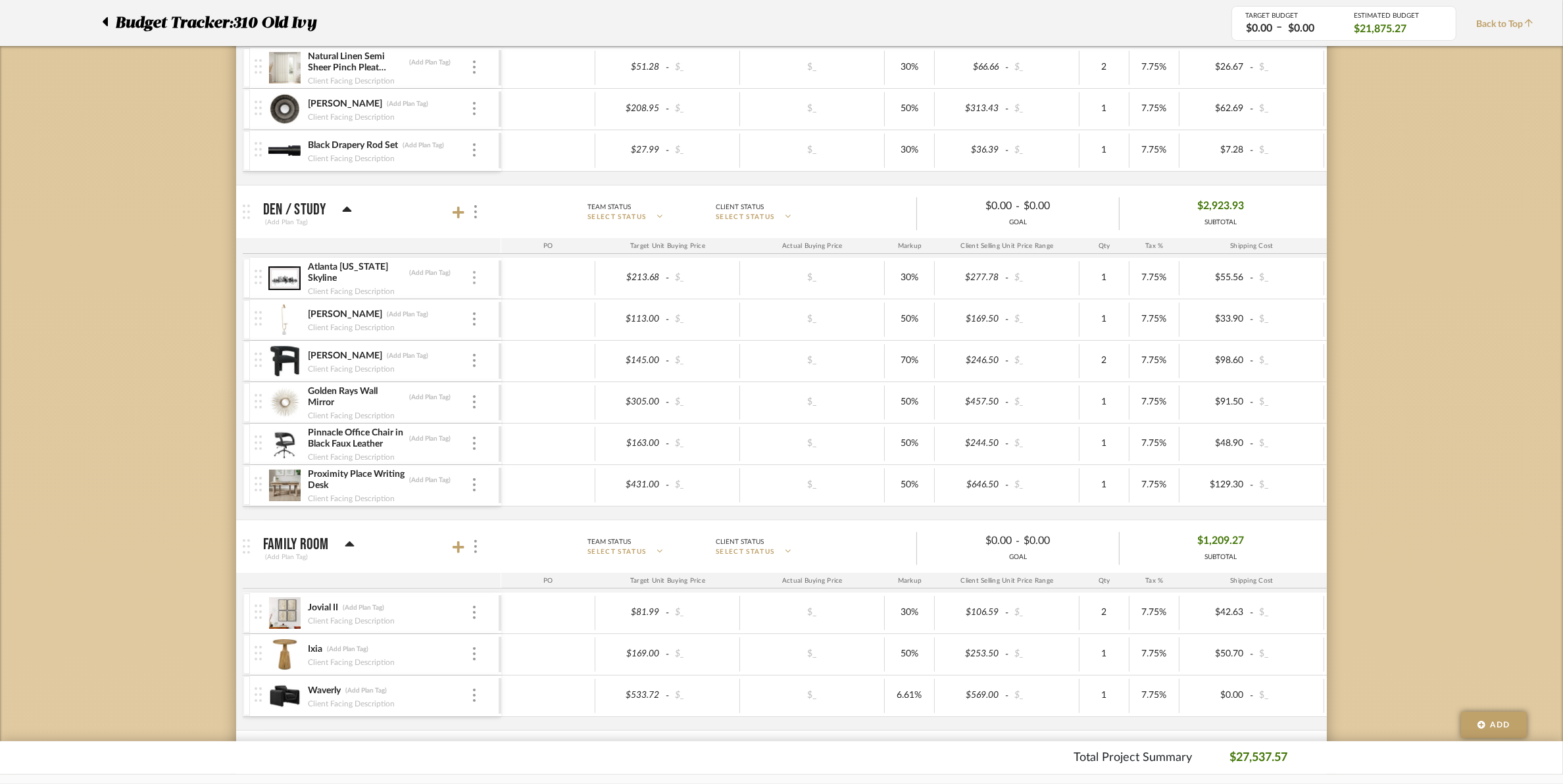
click at [475, 279] on img at bounding box center [475, 277] width 3 height 13
click at [489, 377] on icon at bounding box center [486, 377] width 10 height 10
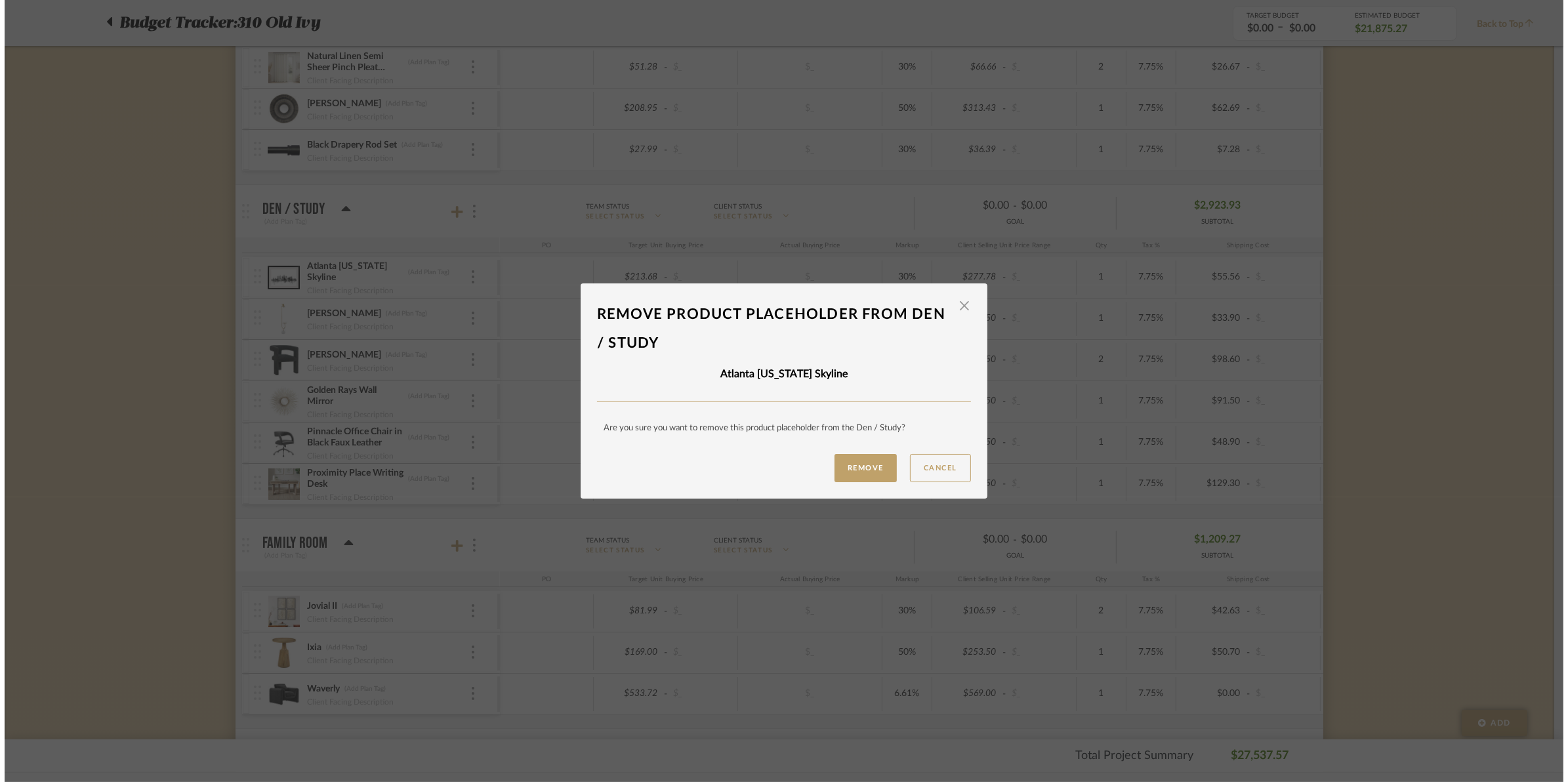
scroll to position [0, 0]
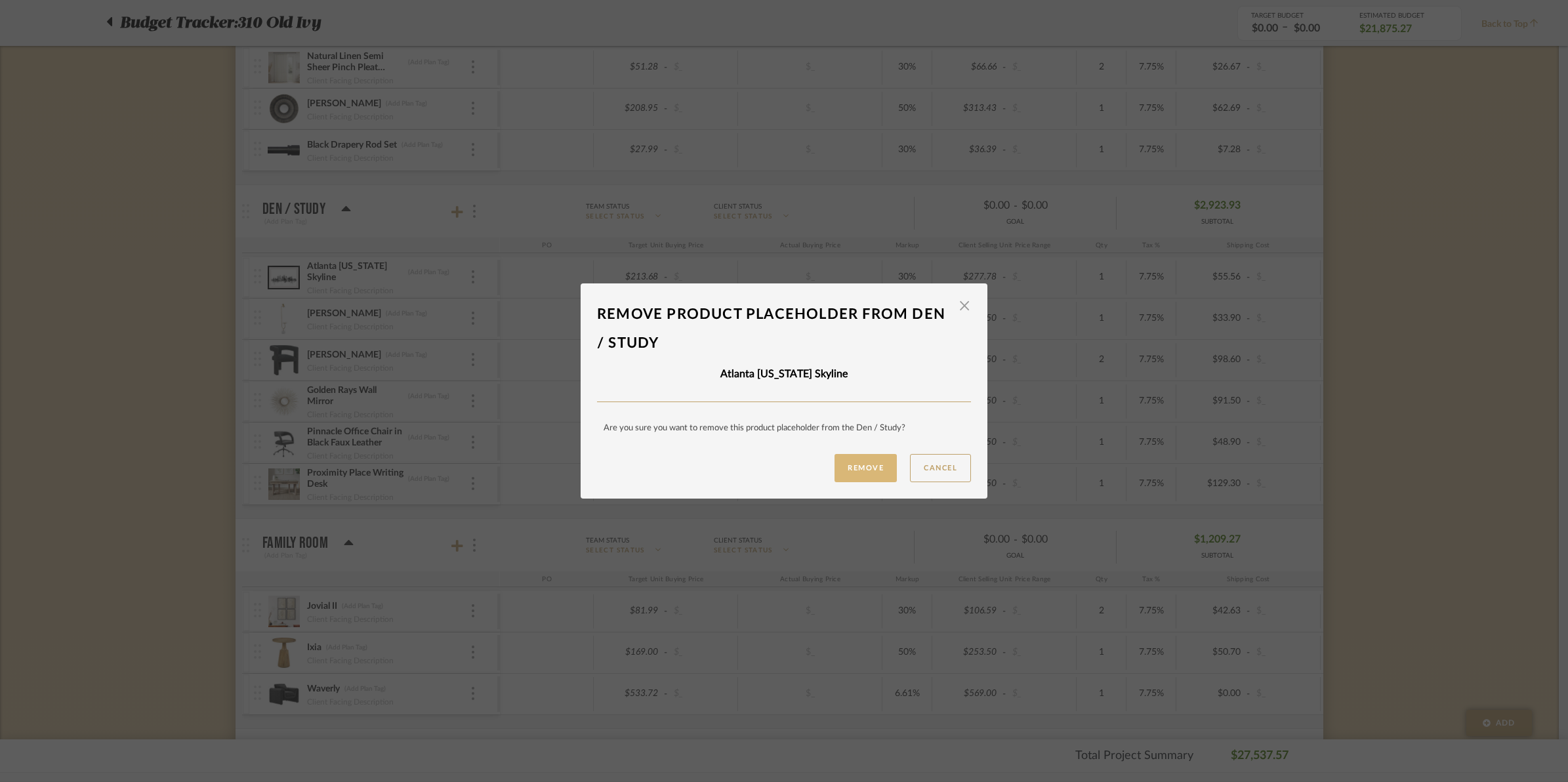
click at [858, 464] on button "Remove" at bounding box center [865, 468] width 62 height 28
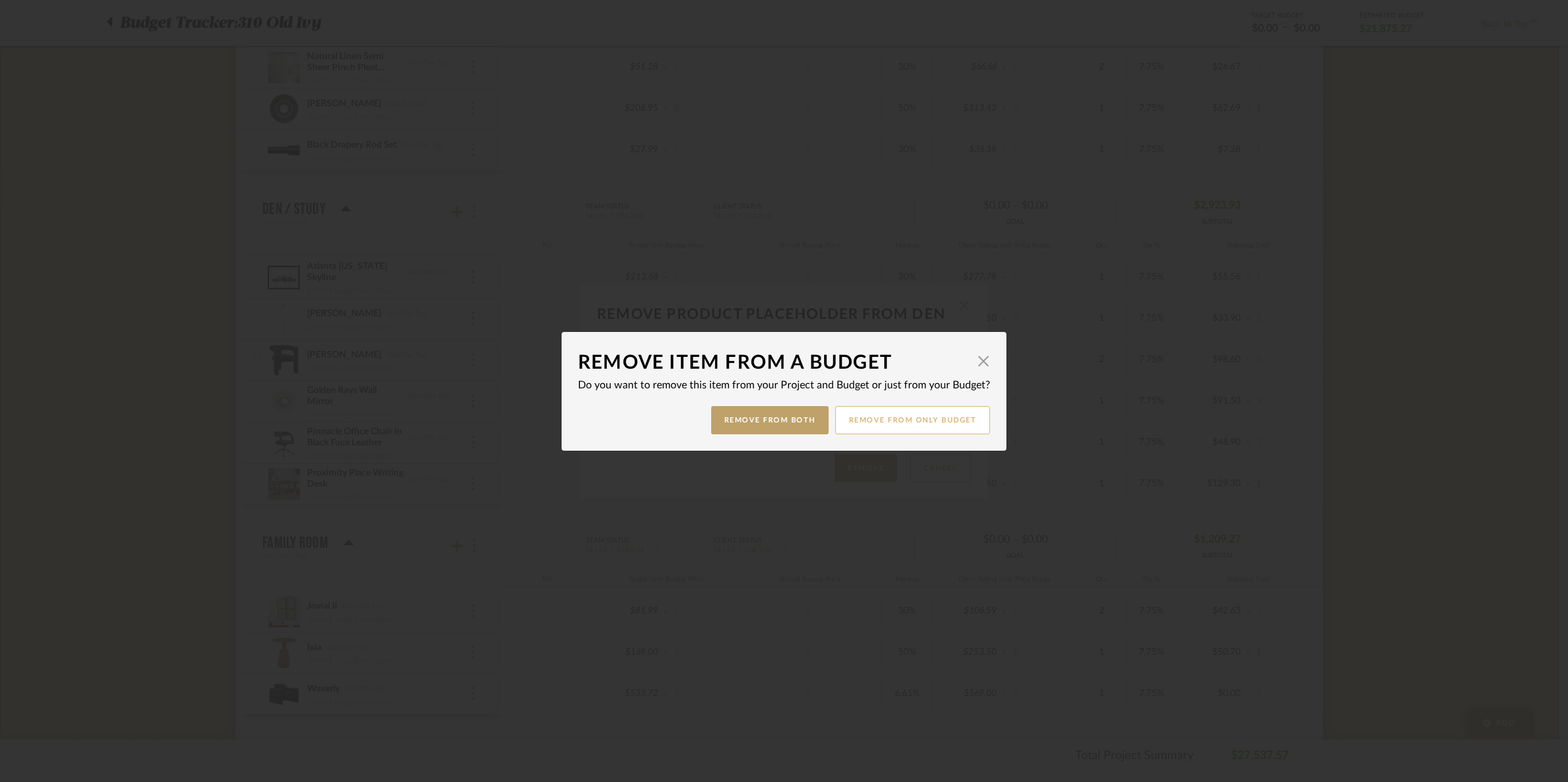
click at [890, 422] on button "Remove from only Budget" at bounding box center [913, 420] width 156 height 28
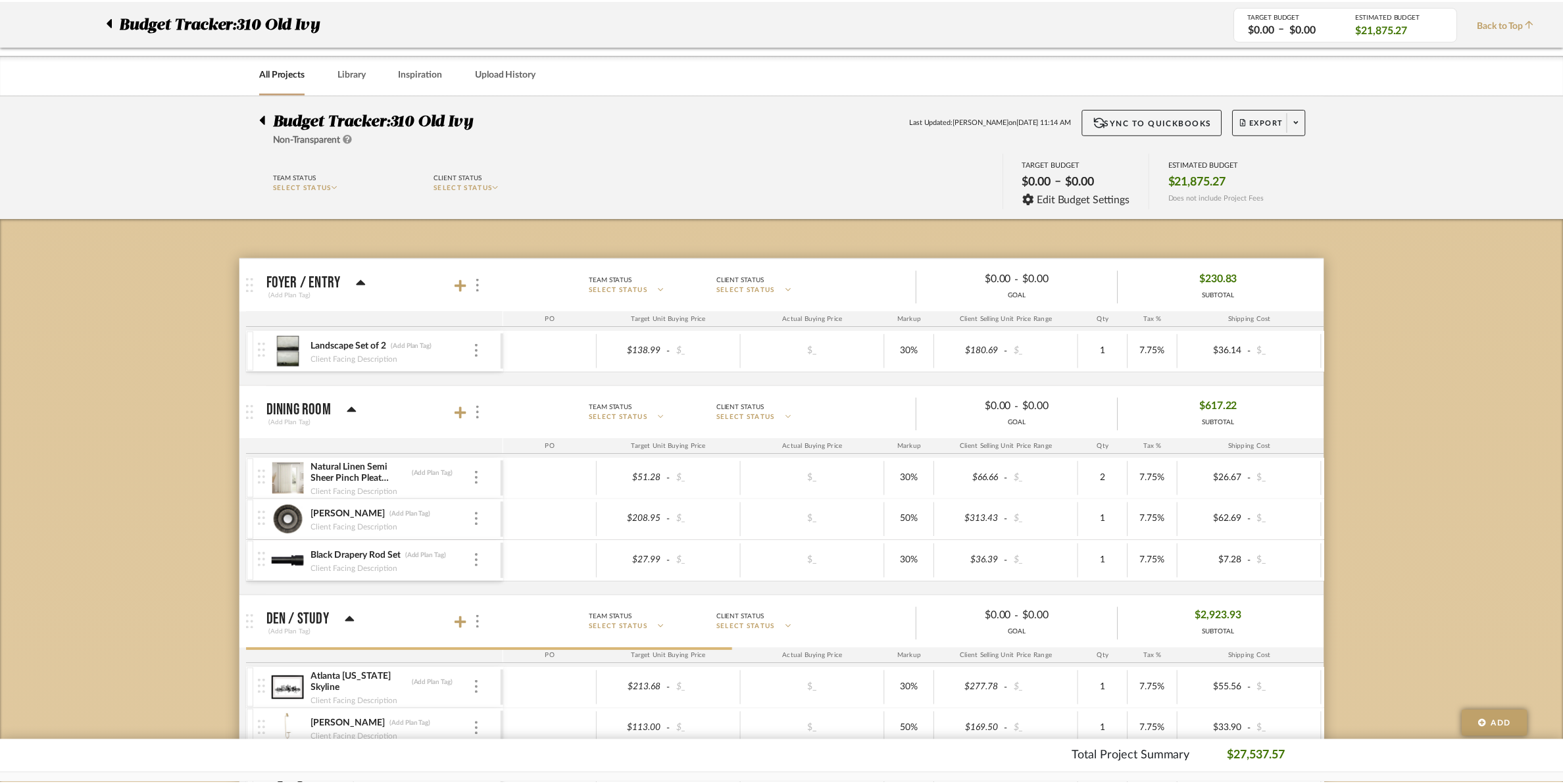
scroll to position [411, 0]
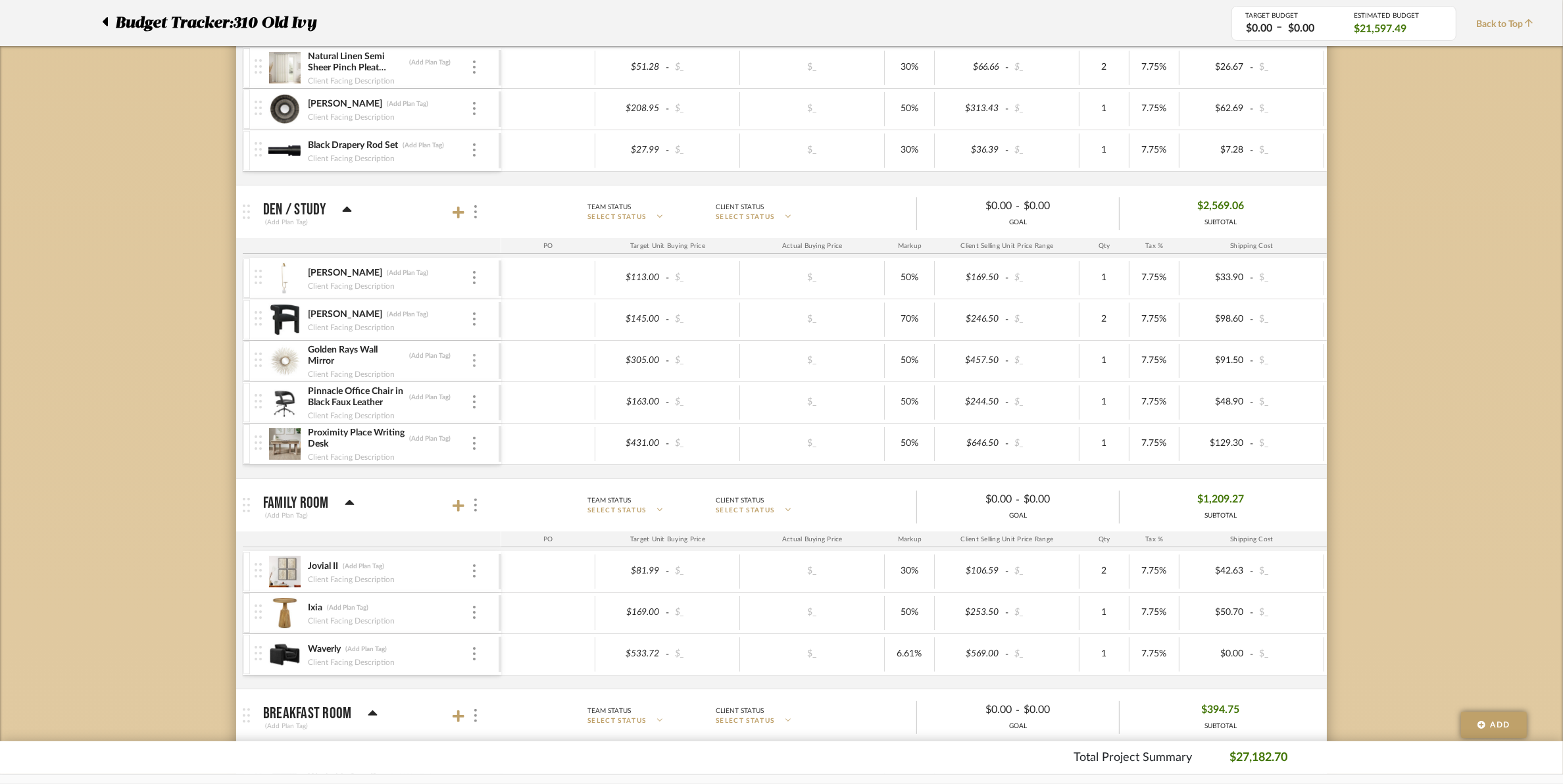
click at [471, 366] on div at bounding box center [474, 361] width 7 height 15
click at [520, 456] on span "Remove Item" at bounding box center [538, 461] width 82 height 11
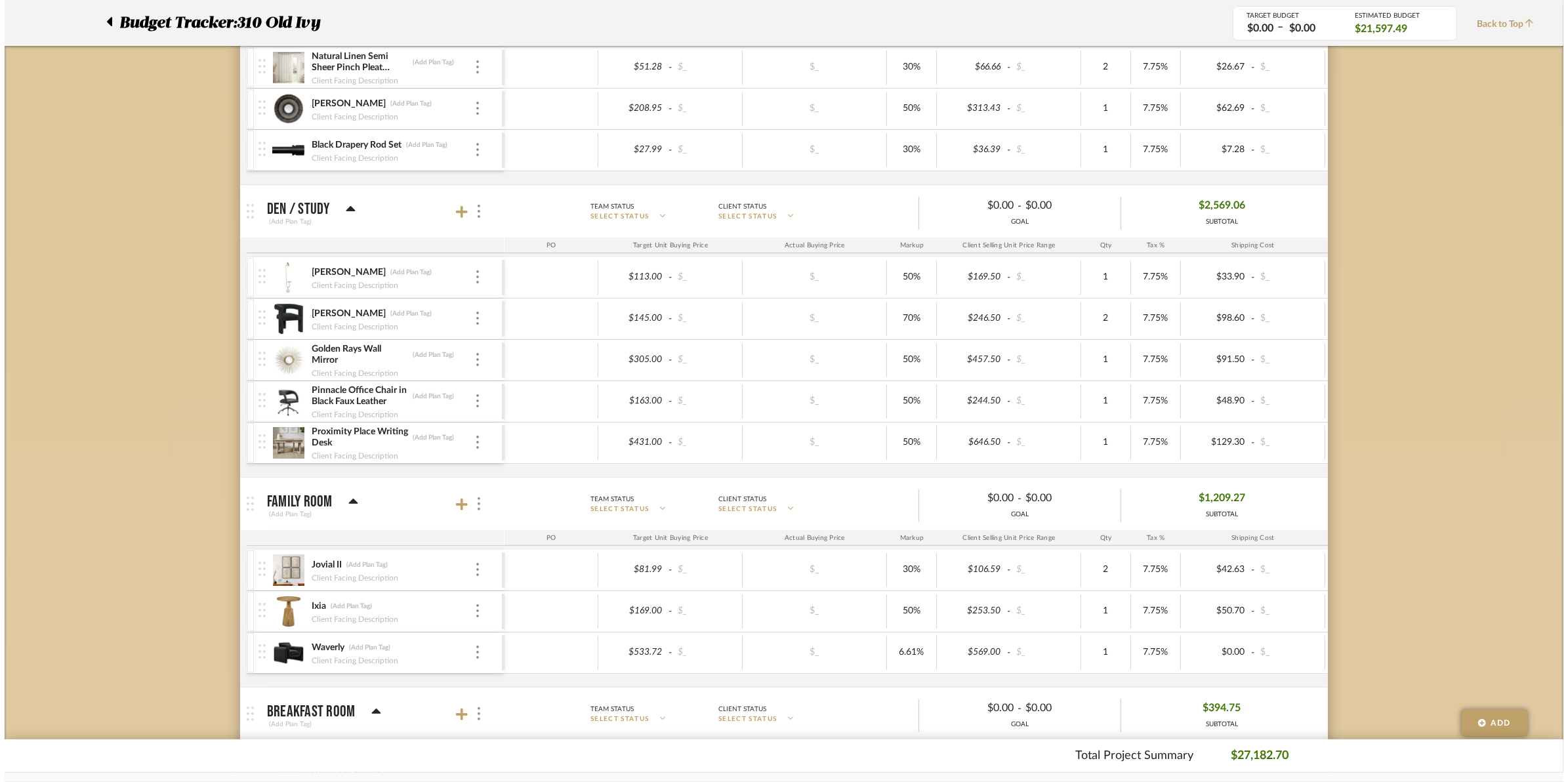
scroll to position [0, 0]
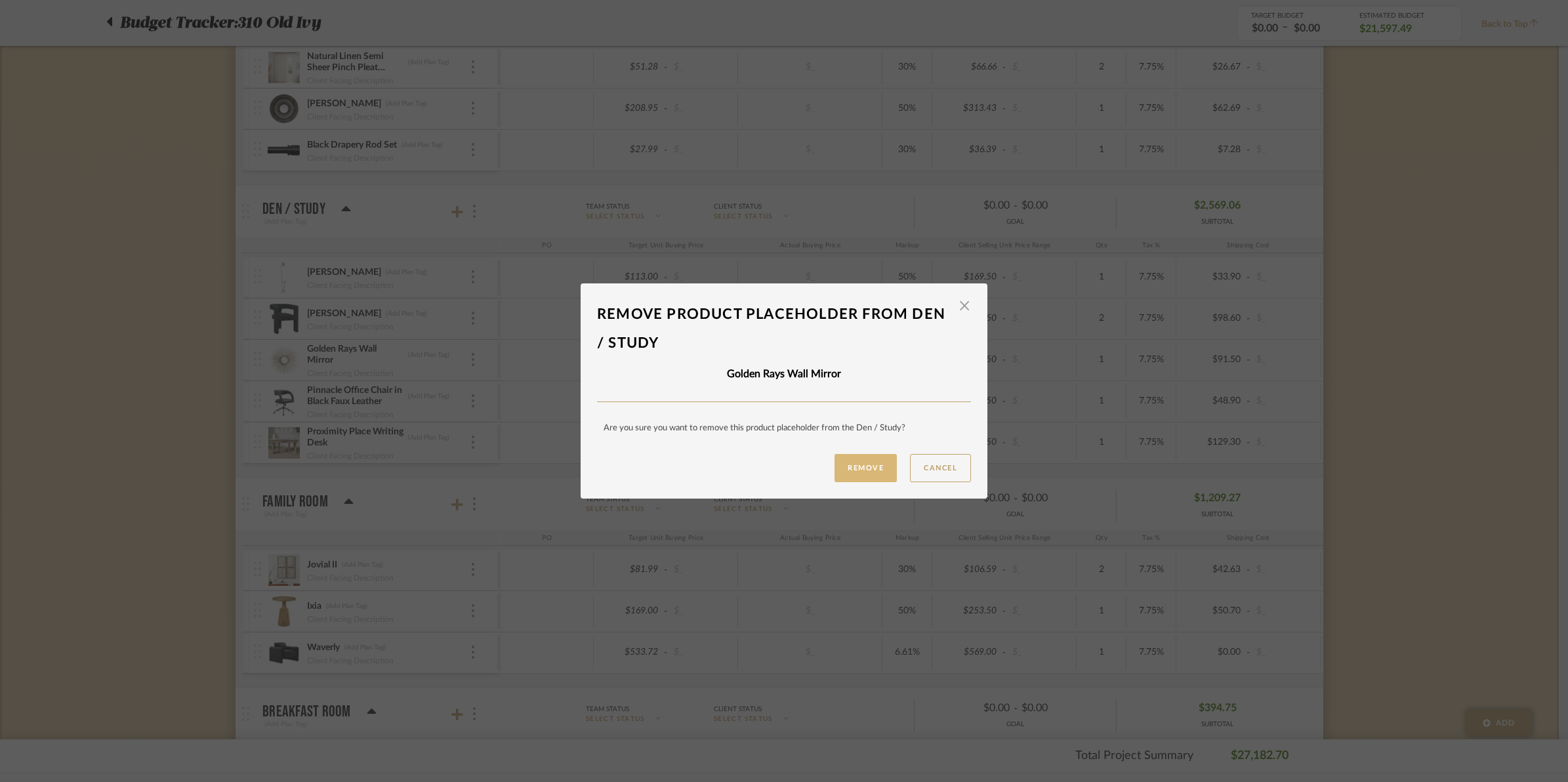
click at [880, 473] on button "Remove" at bounding box center [865, 468] width 62 height 28
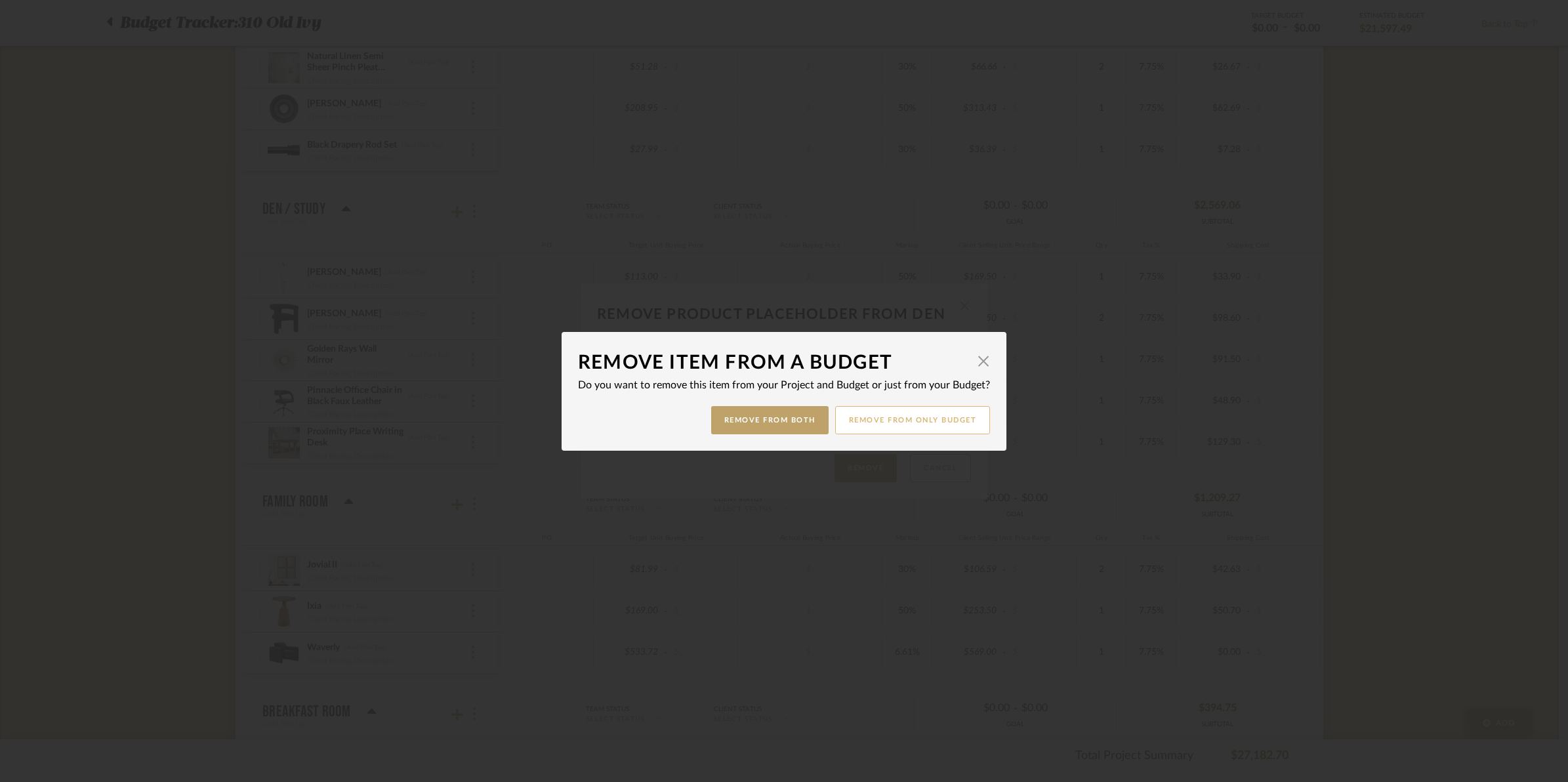
click at [881, 418] on button "Remove from only Budget" at bounding box center [913, 420] width 156 height 28
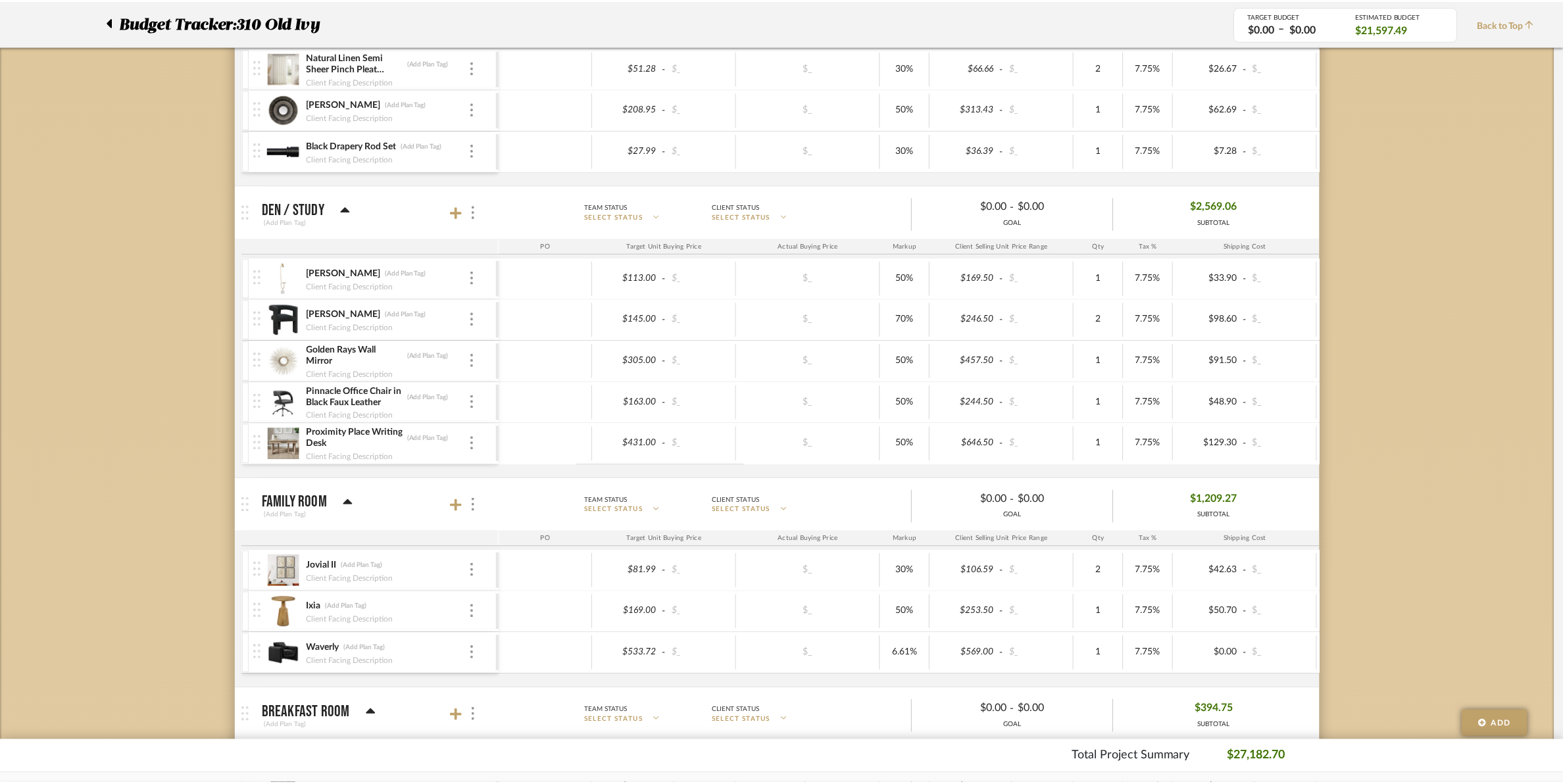
scroll to position [411, 0]
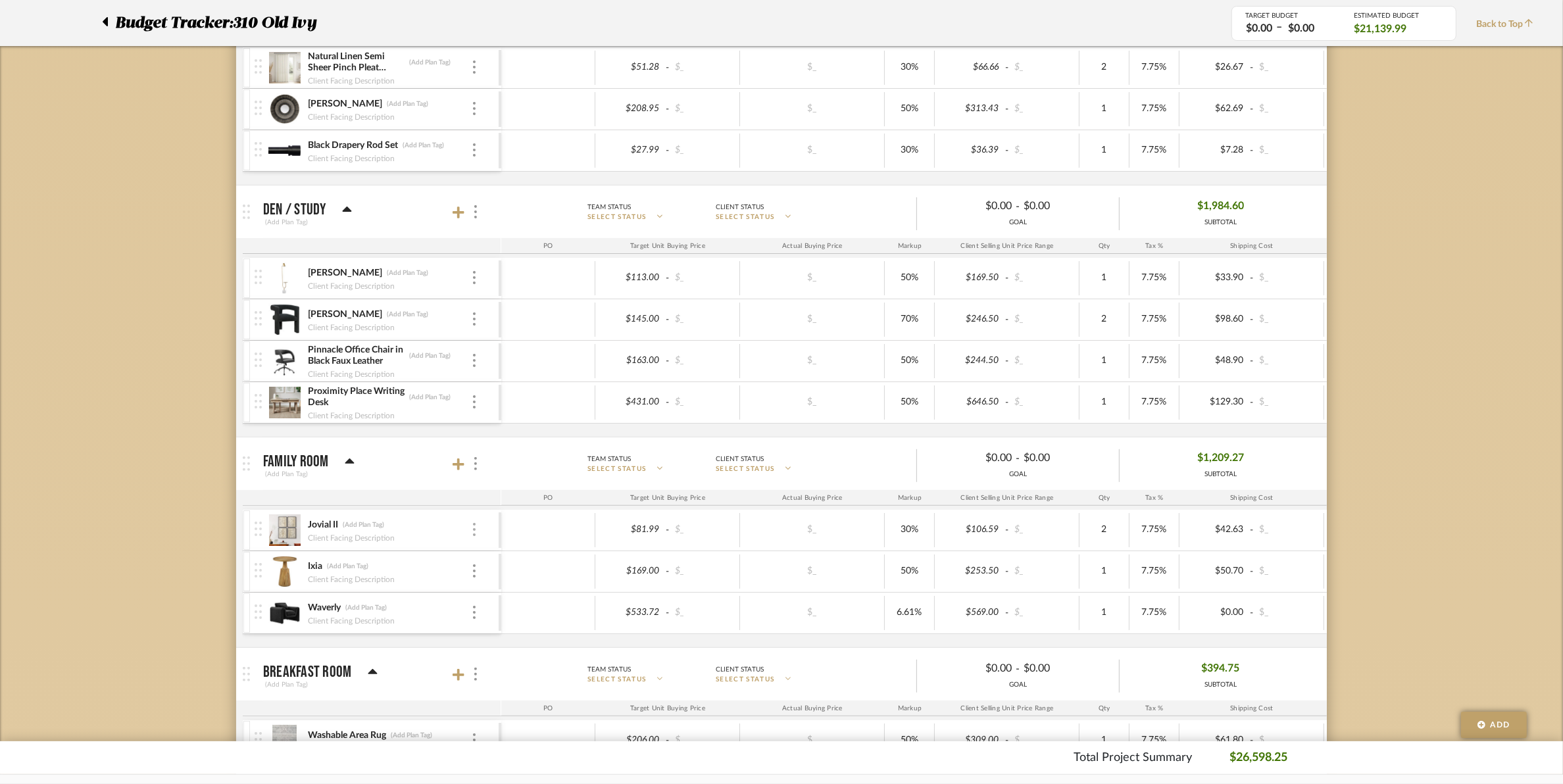
click at [475, 531] on img at bounding box center [475, 530] width 3 height 13
click at [514, 630] on span "Remove Item" at bounding box center [538, 630] width 82 height 11
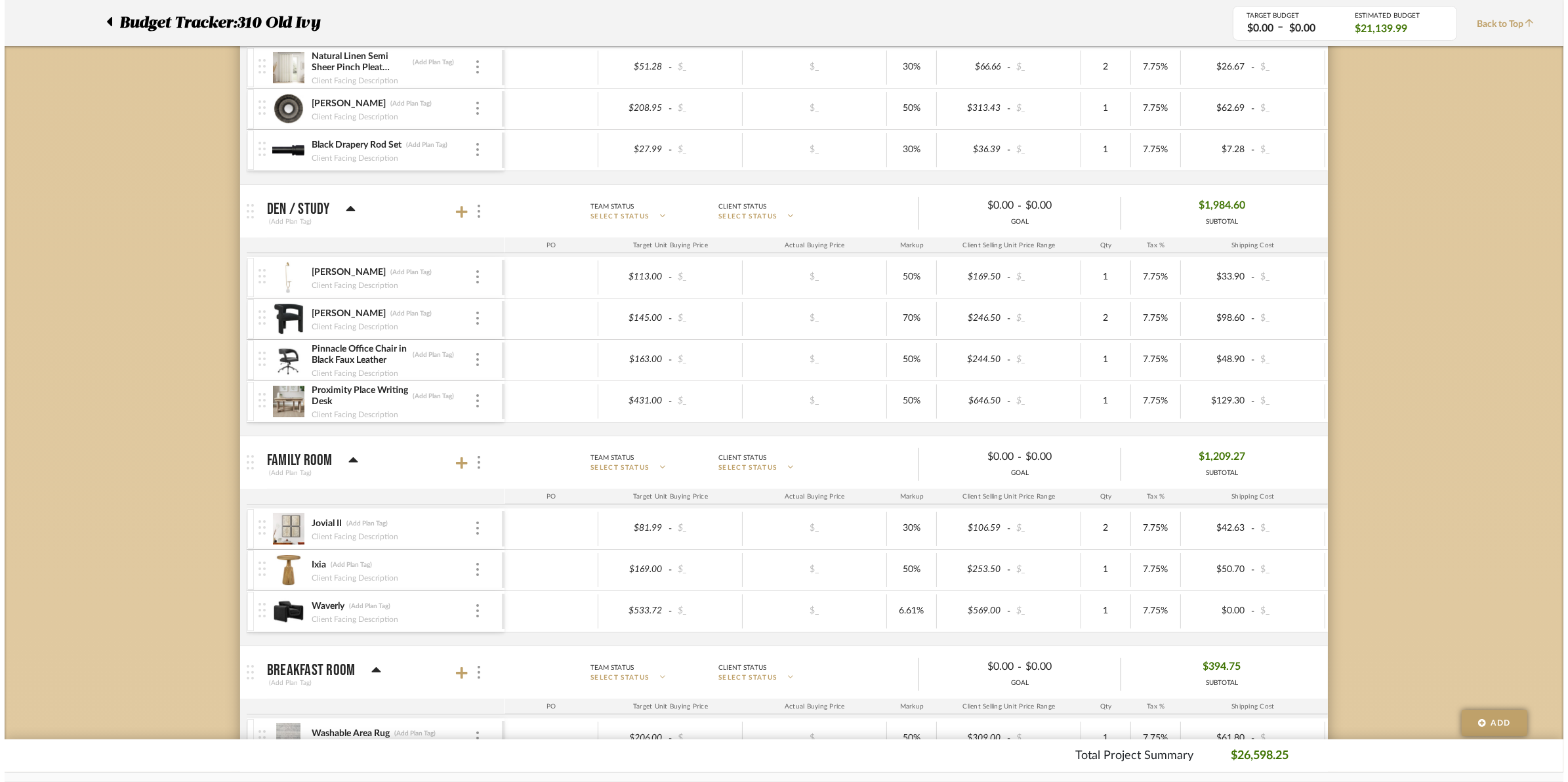
scroll to position [0, 0]
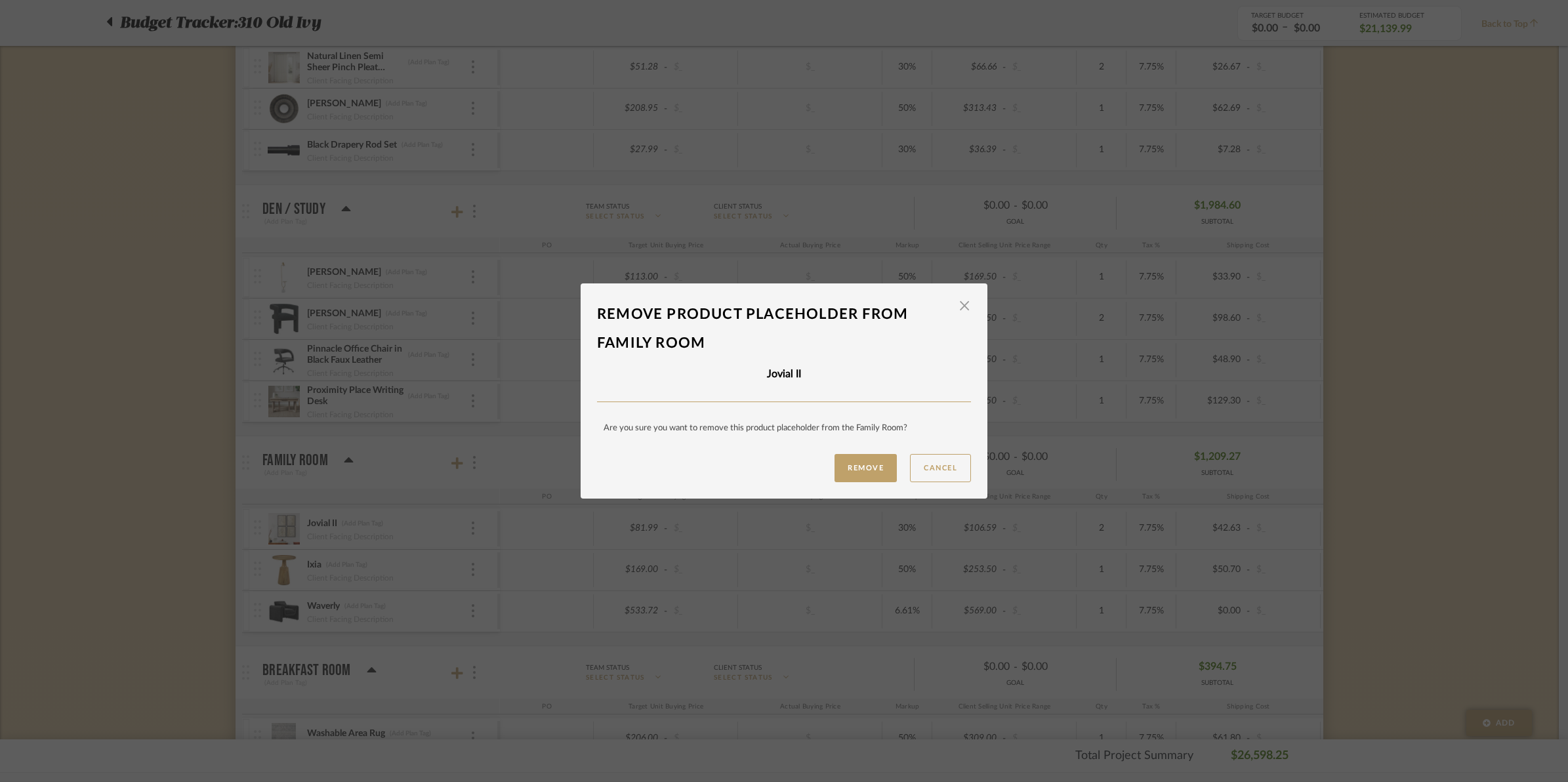
click at [866, 448] on mat-dialog-content "Remove product placeholder From Family Room × Jovial II Are you sure you want t…" at bounding box center [784, 391] width 374 height 183
click at [861, 467] on button "Remove" at bounding box center [865, 468] width 62 height 28
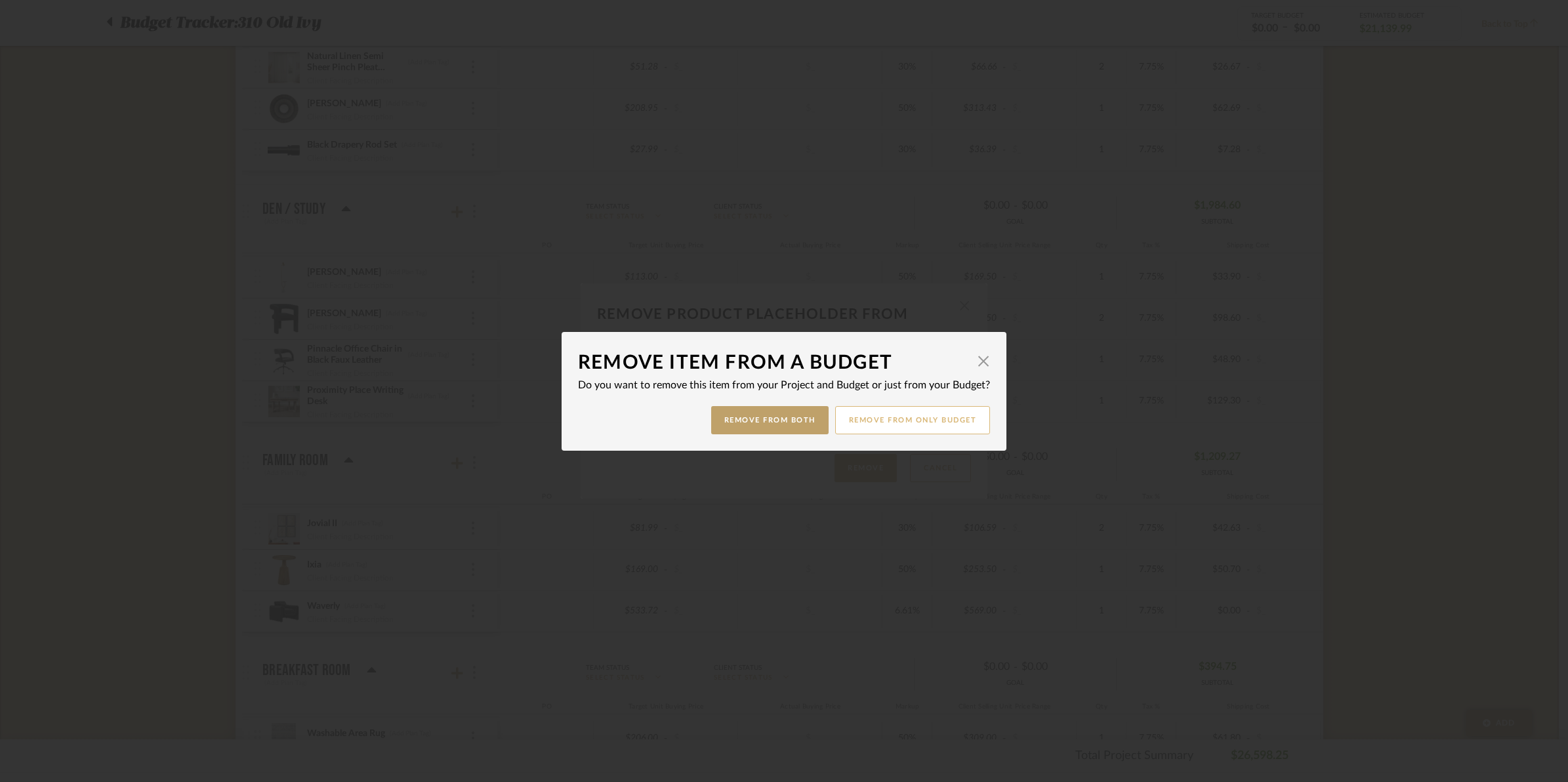
click at [892, 418] on button "Remove from only Budget" at bounding box center [913, 420] width 156 height 28
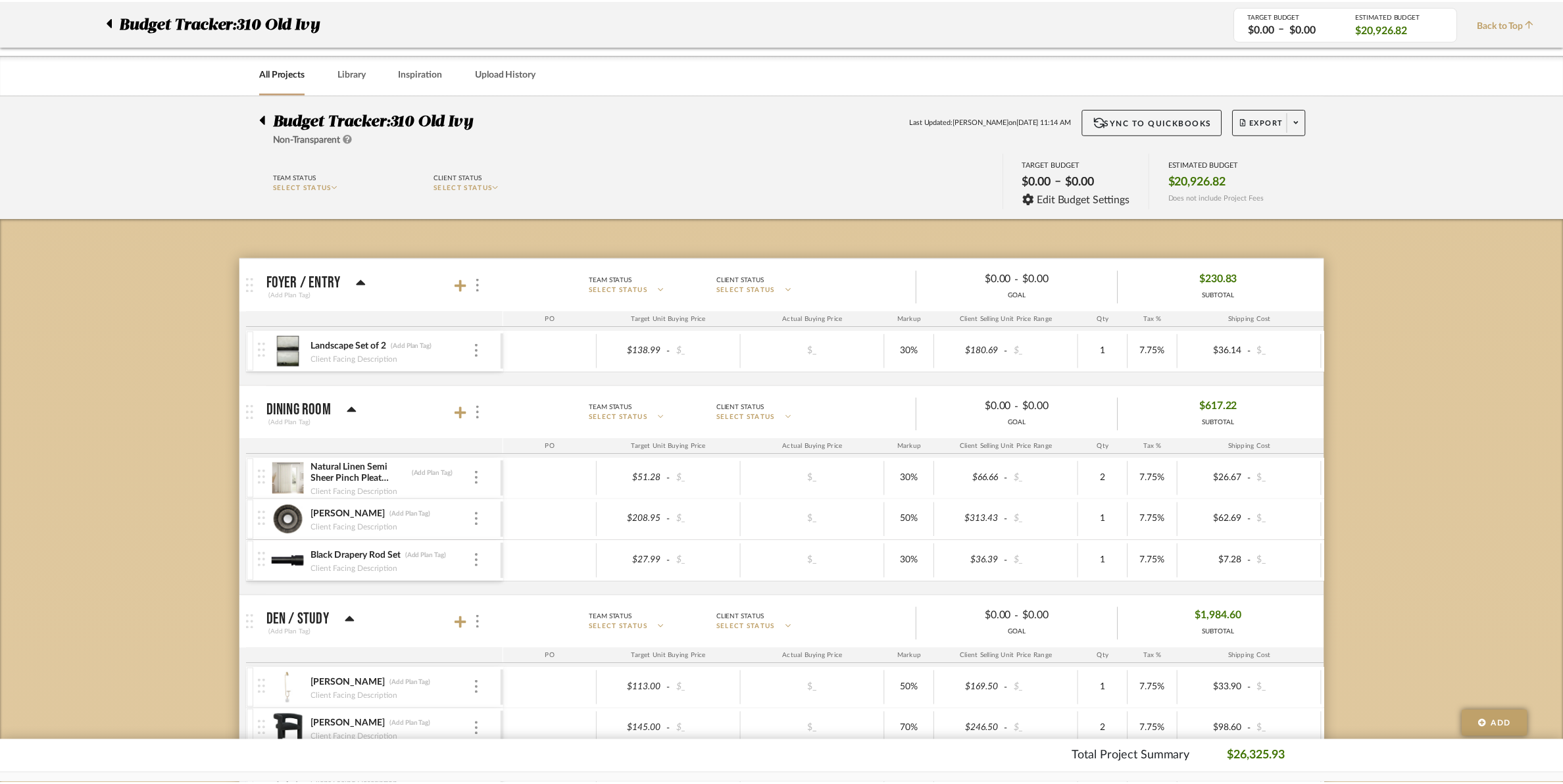
scroll to position [411, 0]
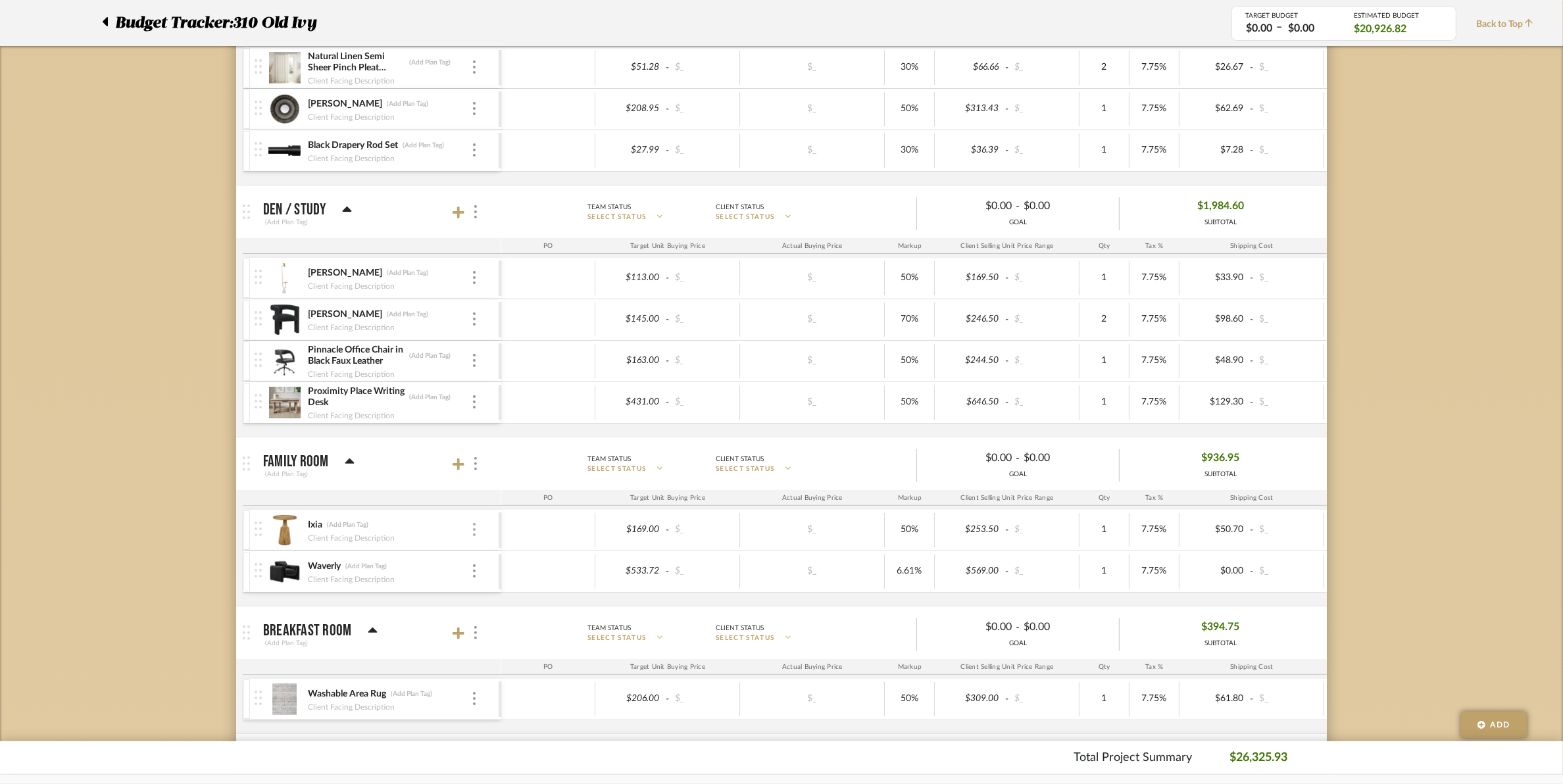
click at [473, 535] on img at bounding box center [475, 530] width 3 height 13
click at [502, 635] on span "Remove Item" at bounding box center [538, 630] width 82 height 11
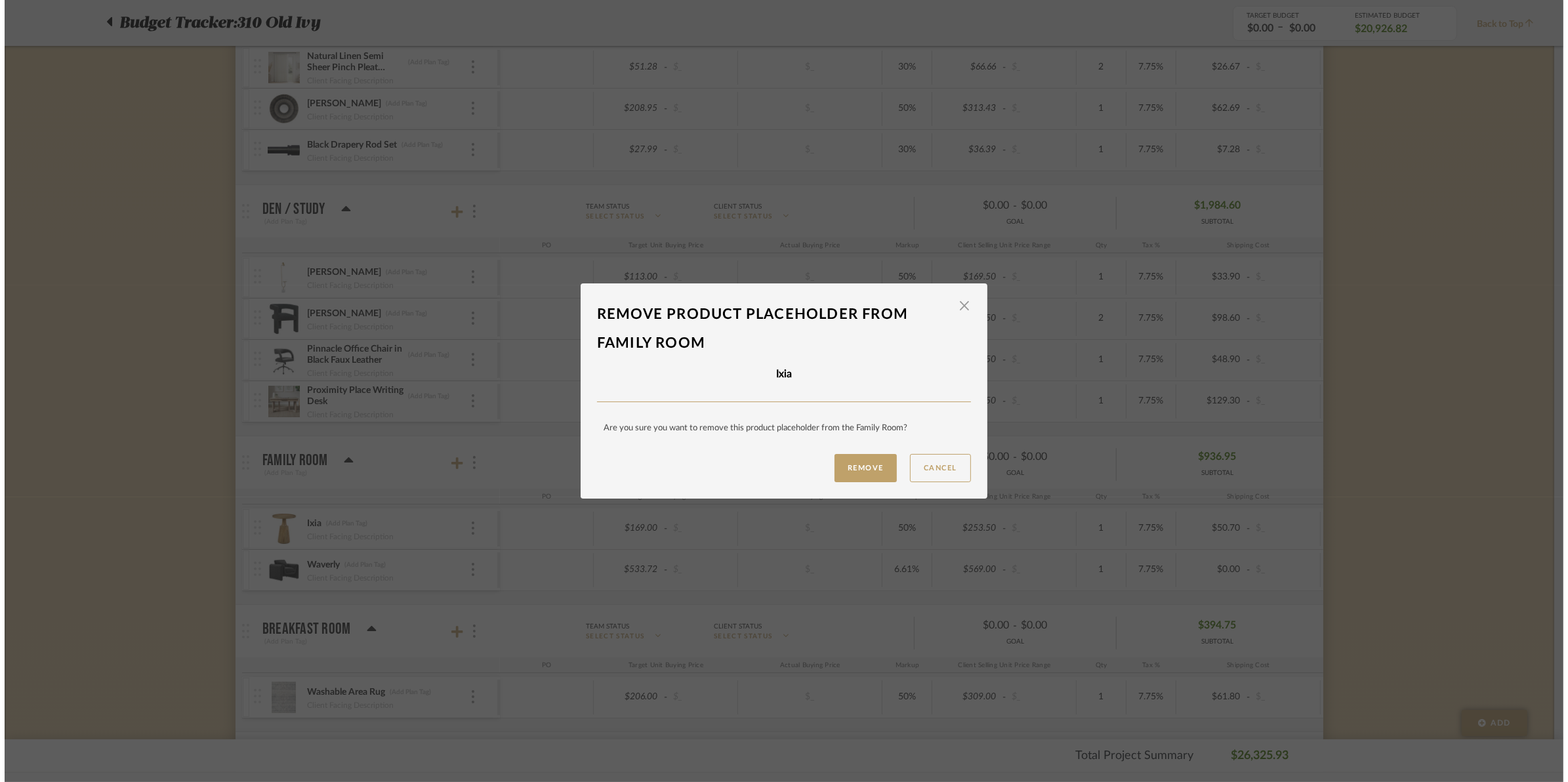
scroll to position [0, 0]
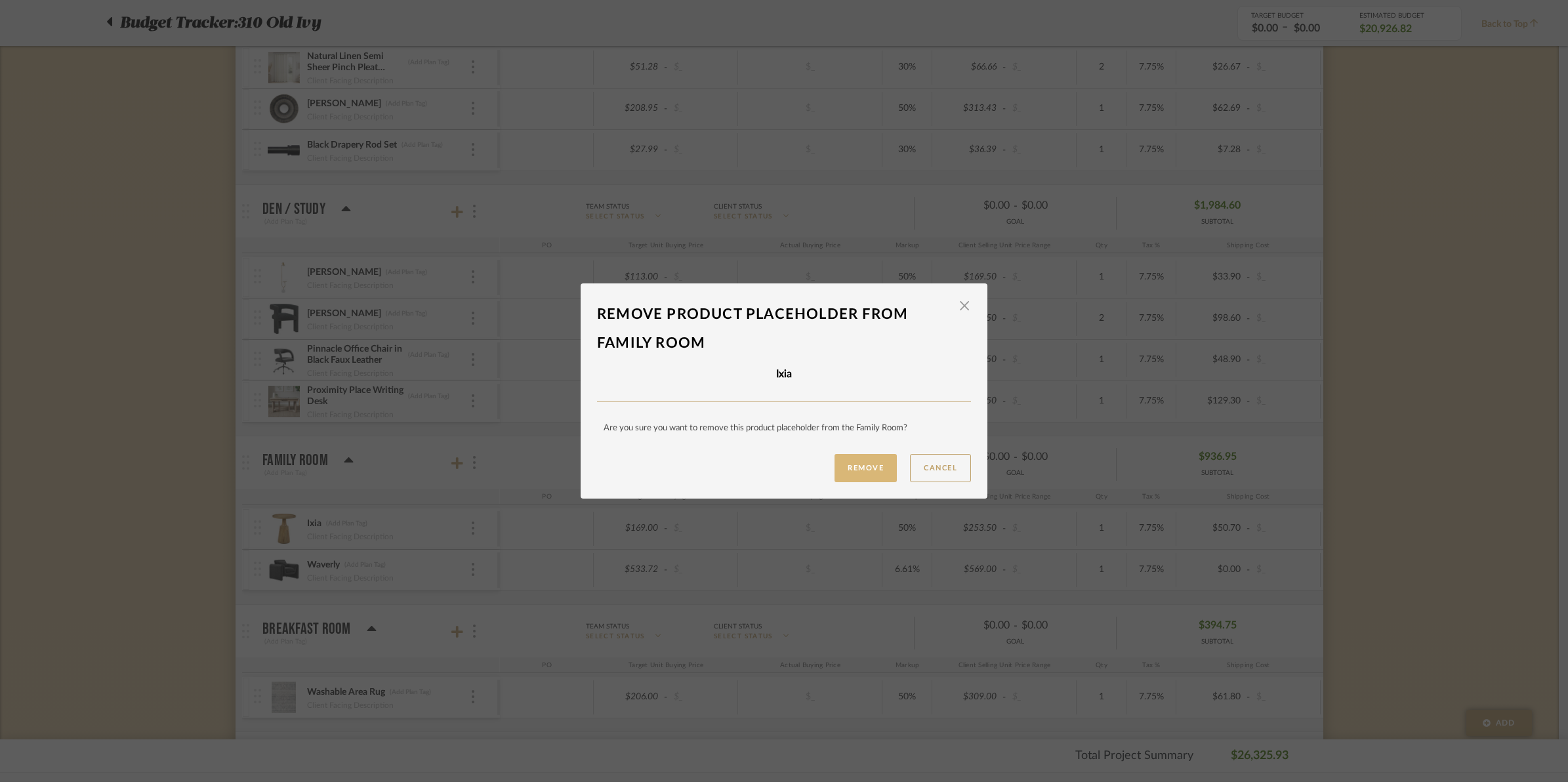
click at [864, 467] on button "Remove" at bounding box center [865, 468] width 62 height 28
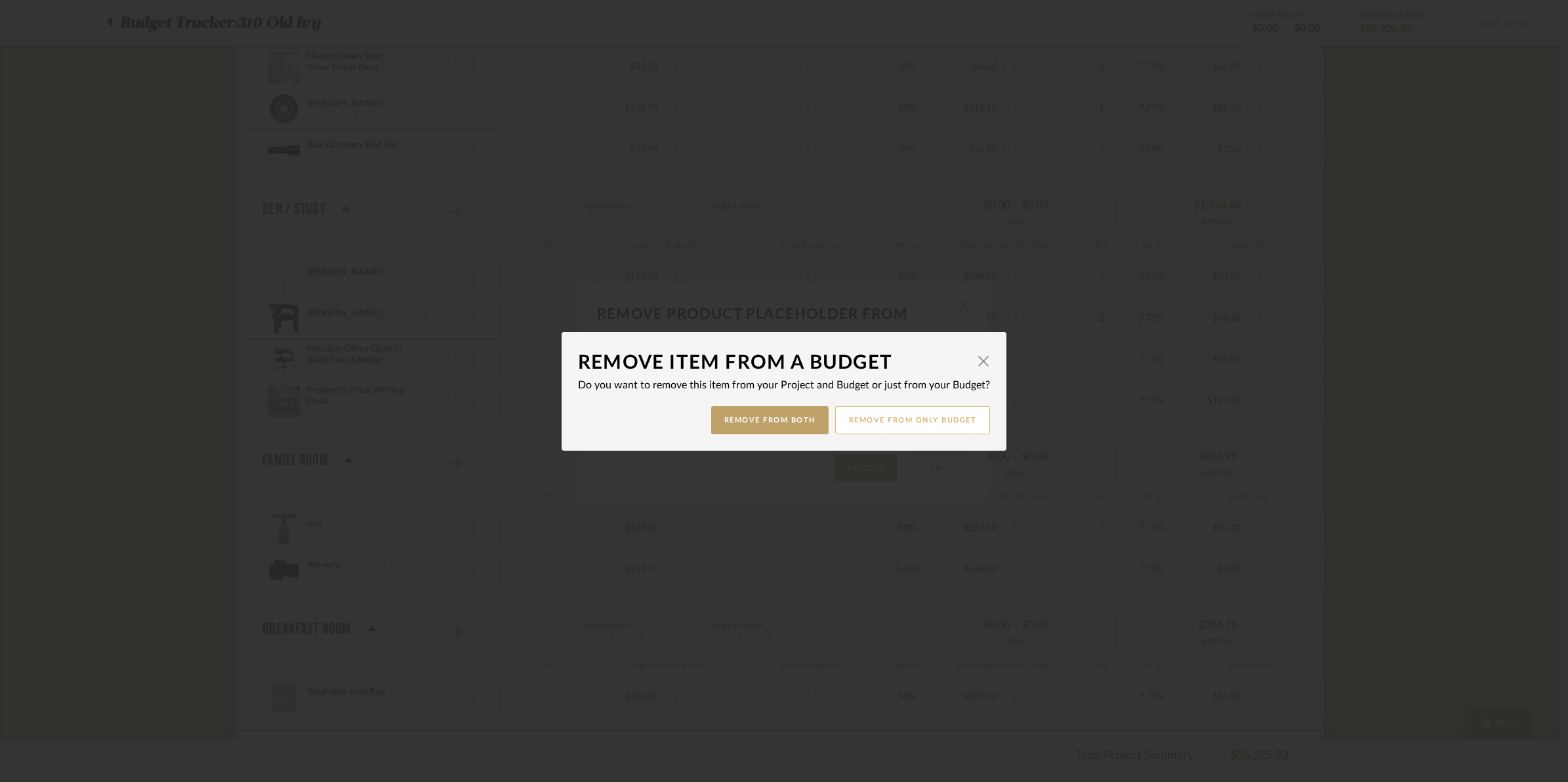
click at [851, 411] on button "Remove from only Budget" at bounding box center [913, 420] width 156 height 28
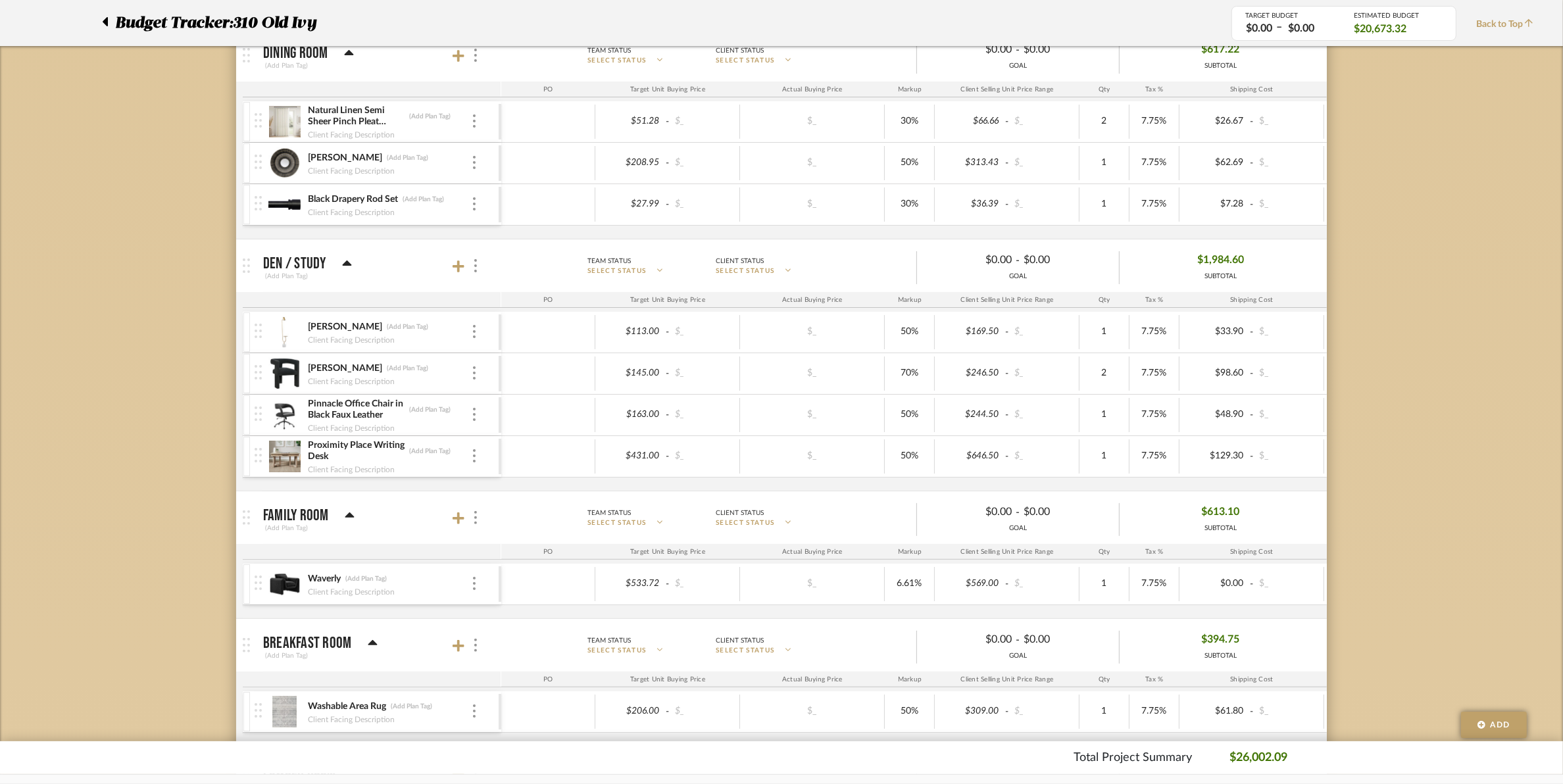
scroll to position [246, 0]
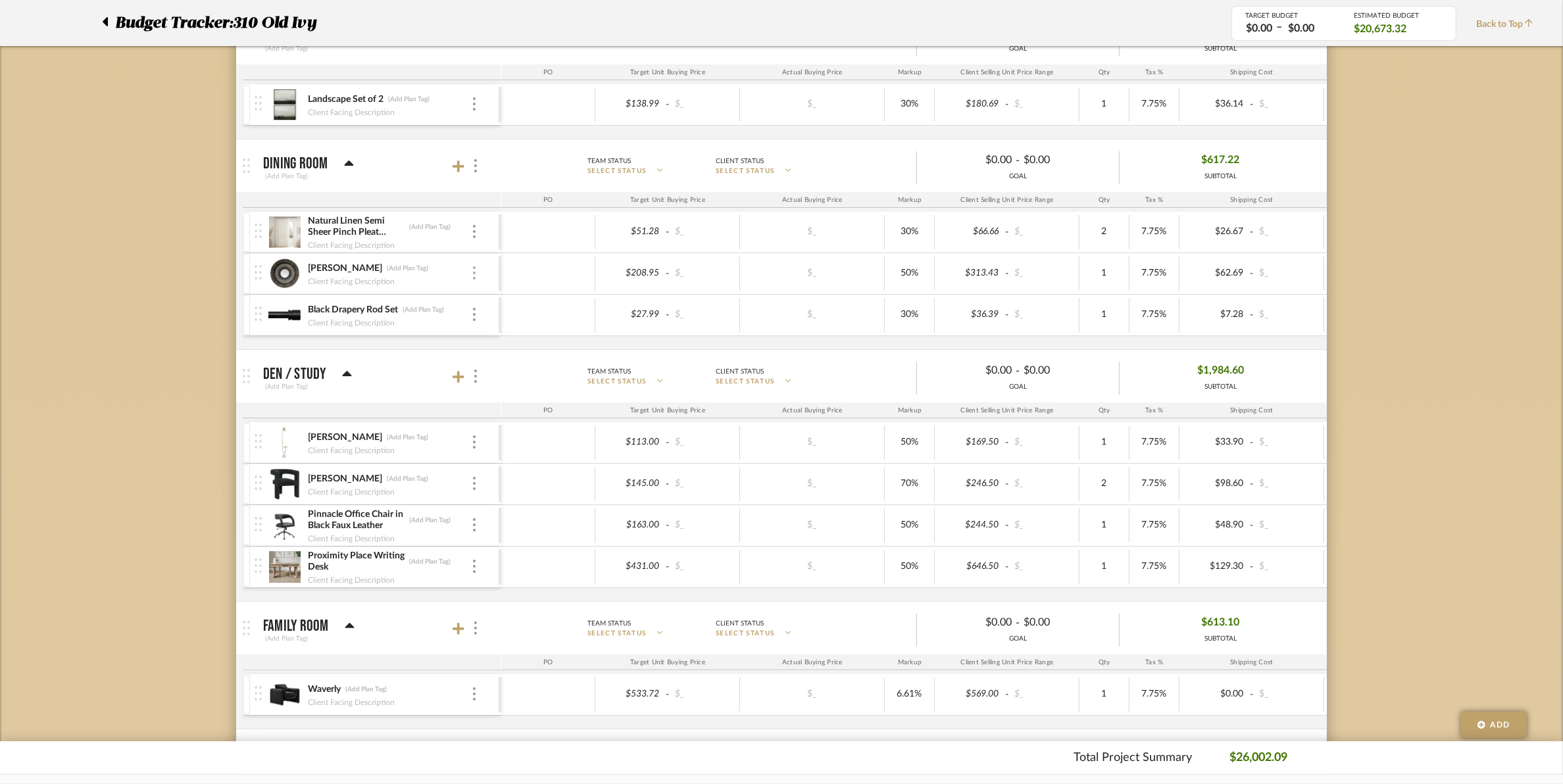
click at [475, 279] on img at bounding box center [475, 273] width 3 height 13
click at [502, 369] on span "Remove Item" at bounding box center [538, 372] width 82 height 11
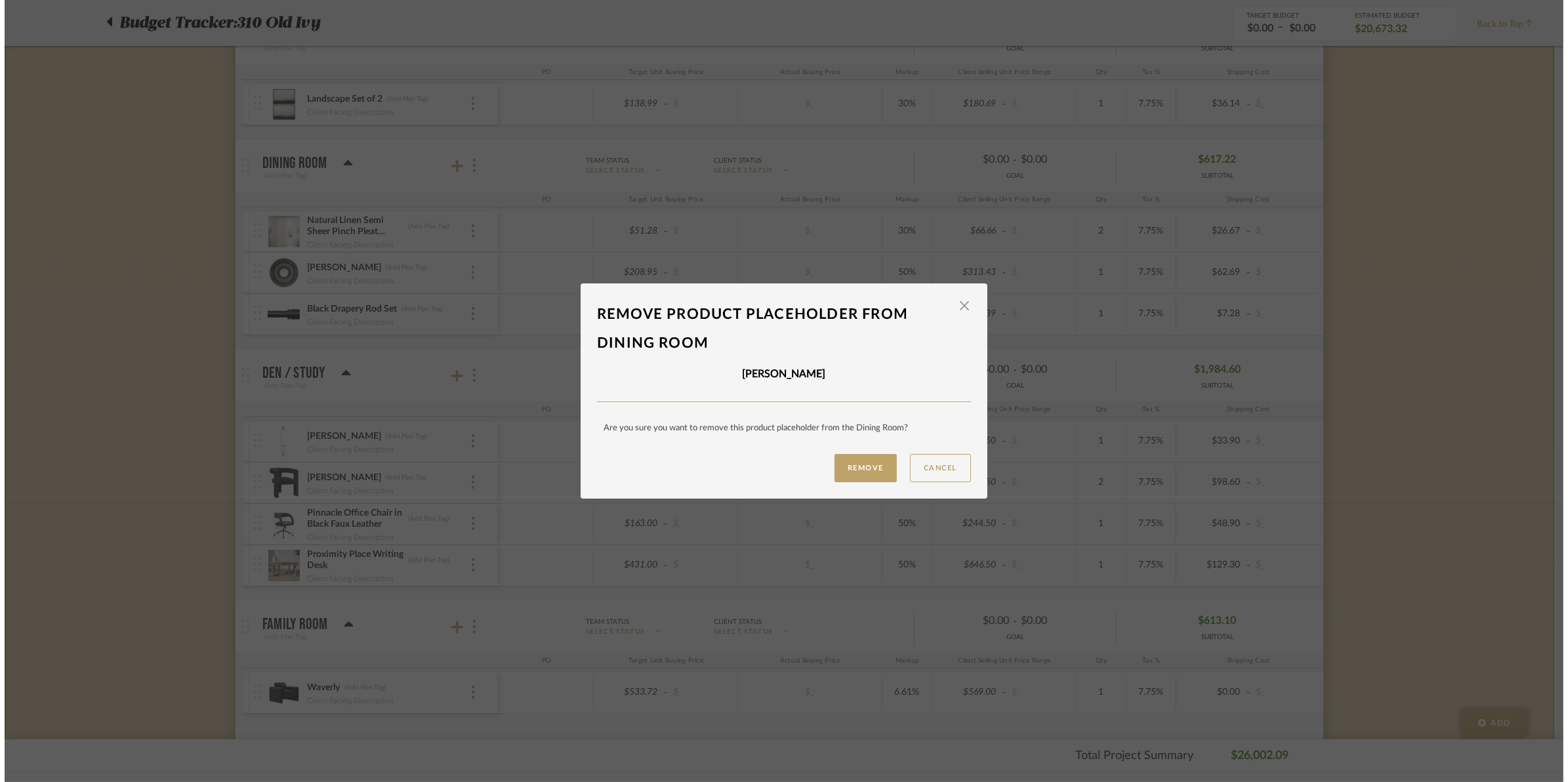
scroll to position [0, 0]
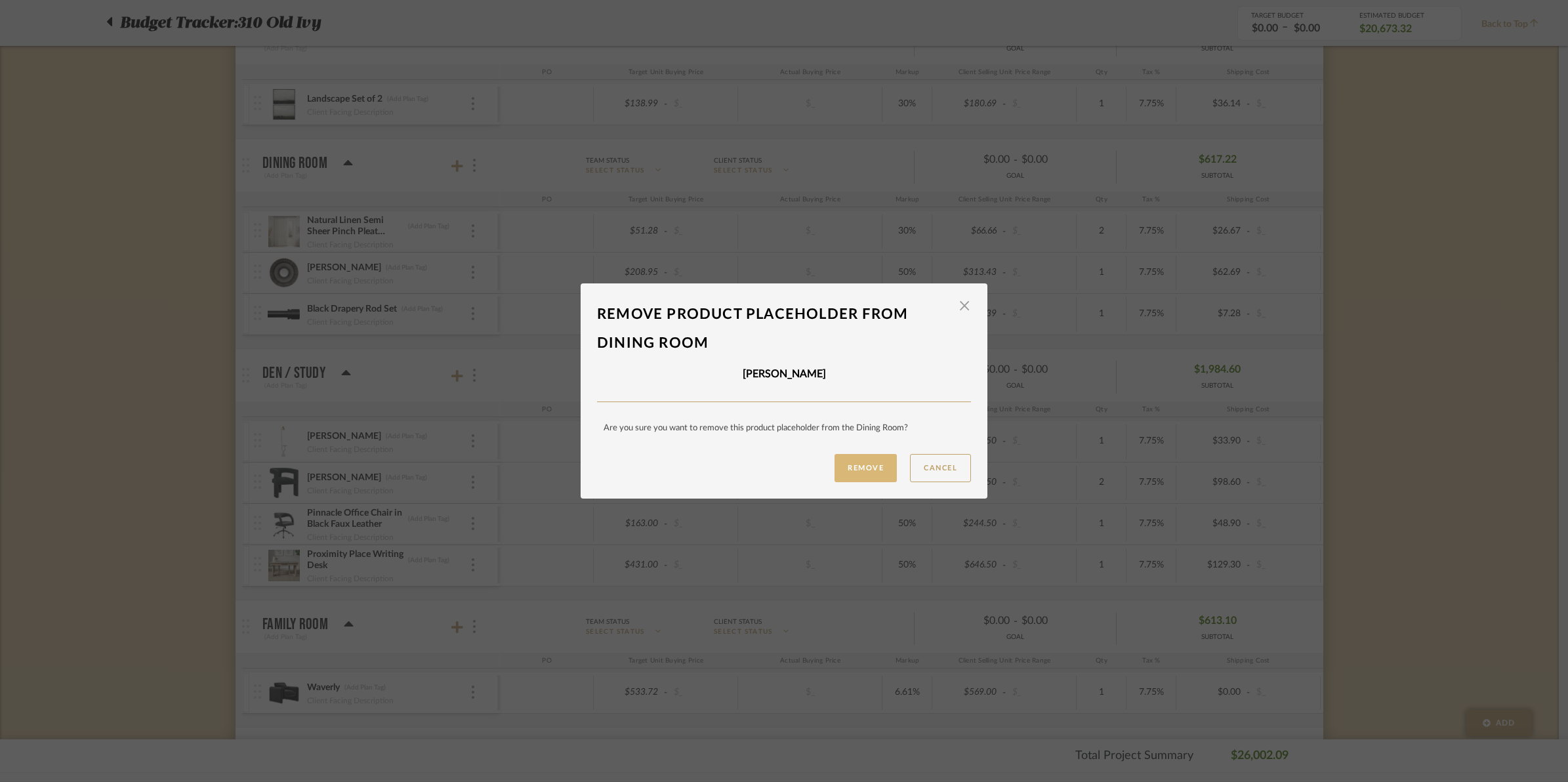
click at [876, 464] on button "Remove" at bounding box center [865, 468] width 62 height 28
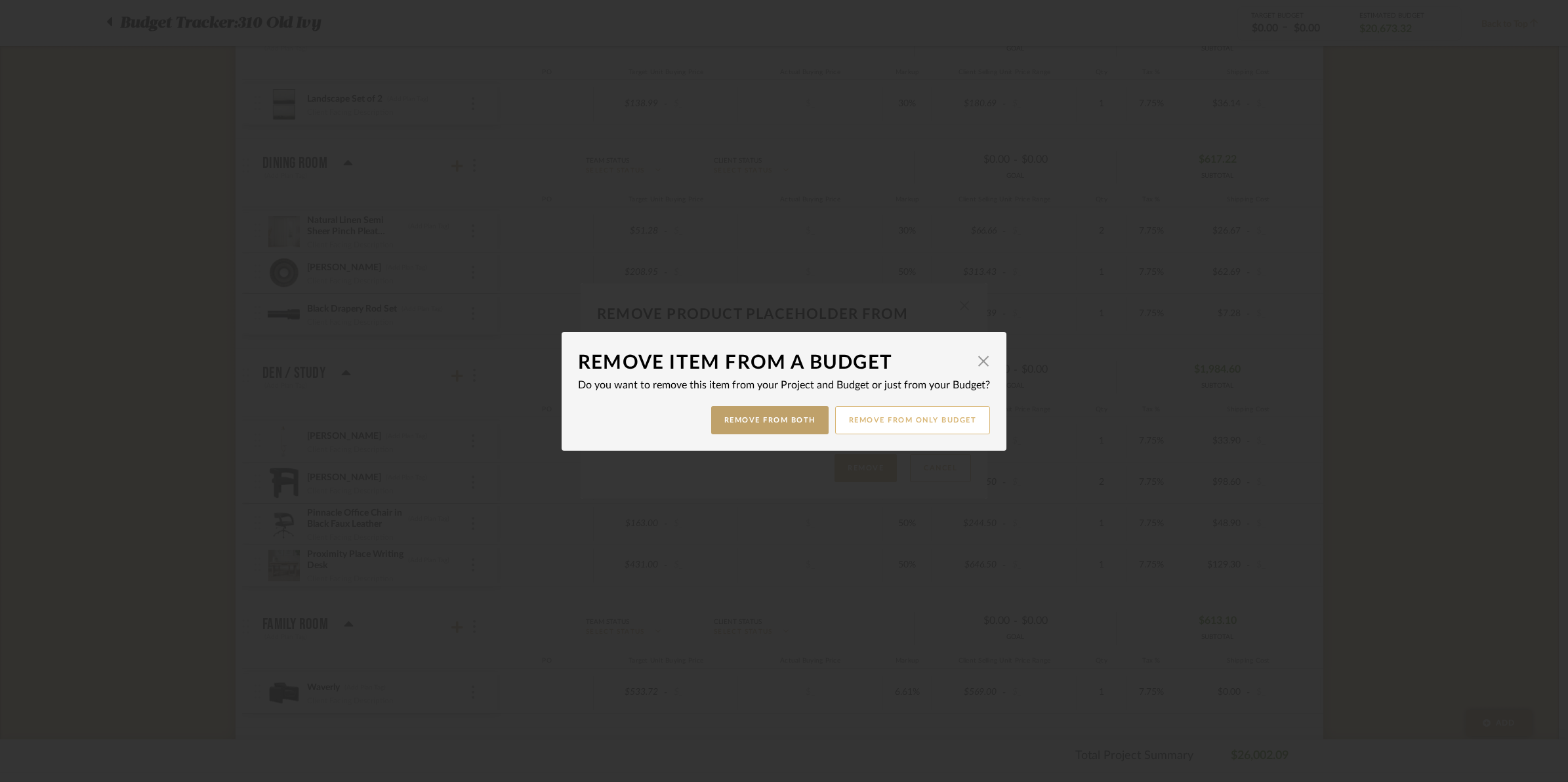
click at [905, 425] on button "Remove from only Budget" at bounding box center [913, 420] width 156 height 28
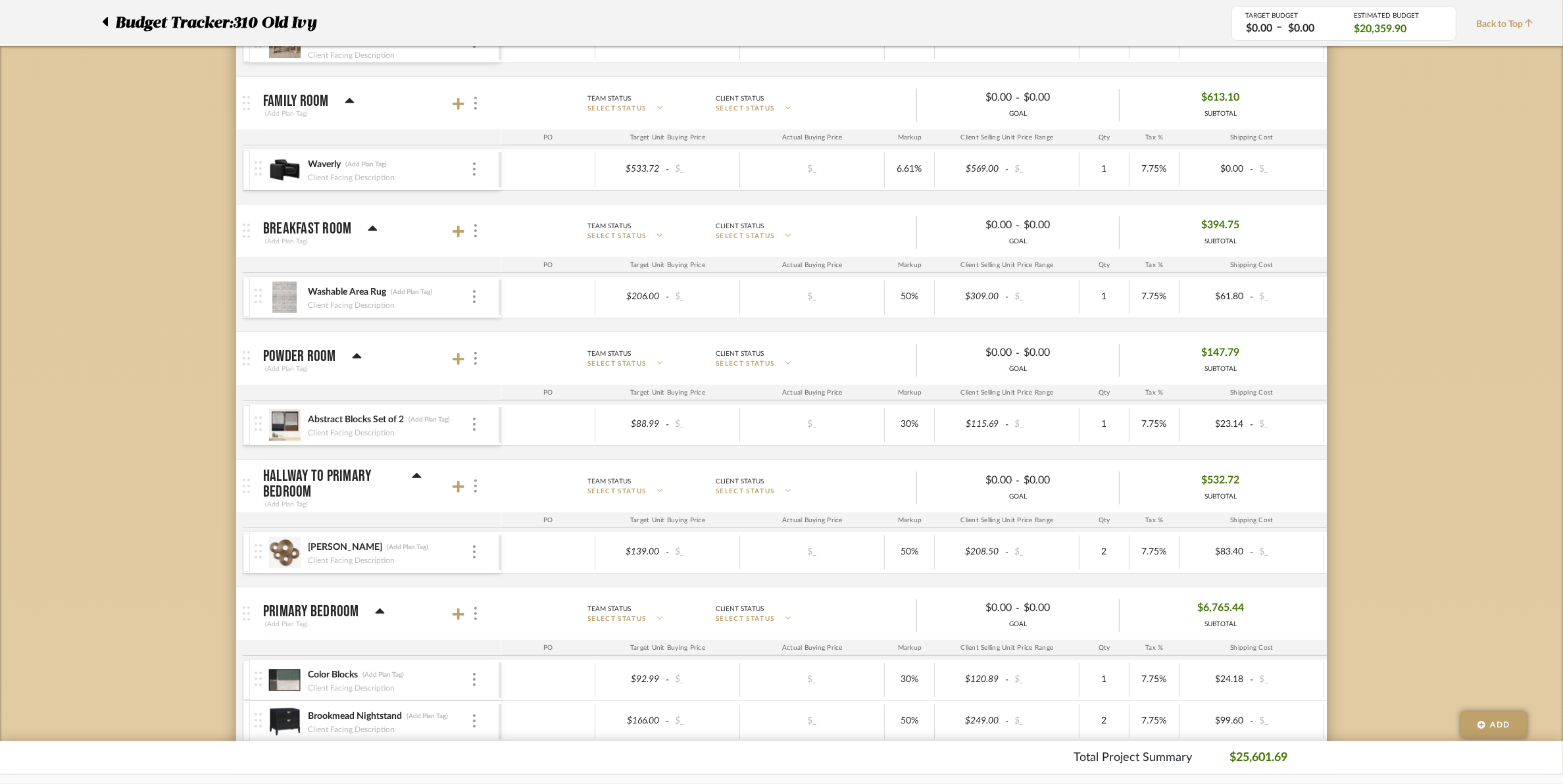
scroll to position [822, 0]
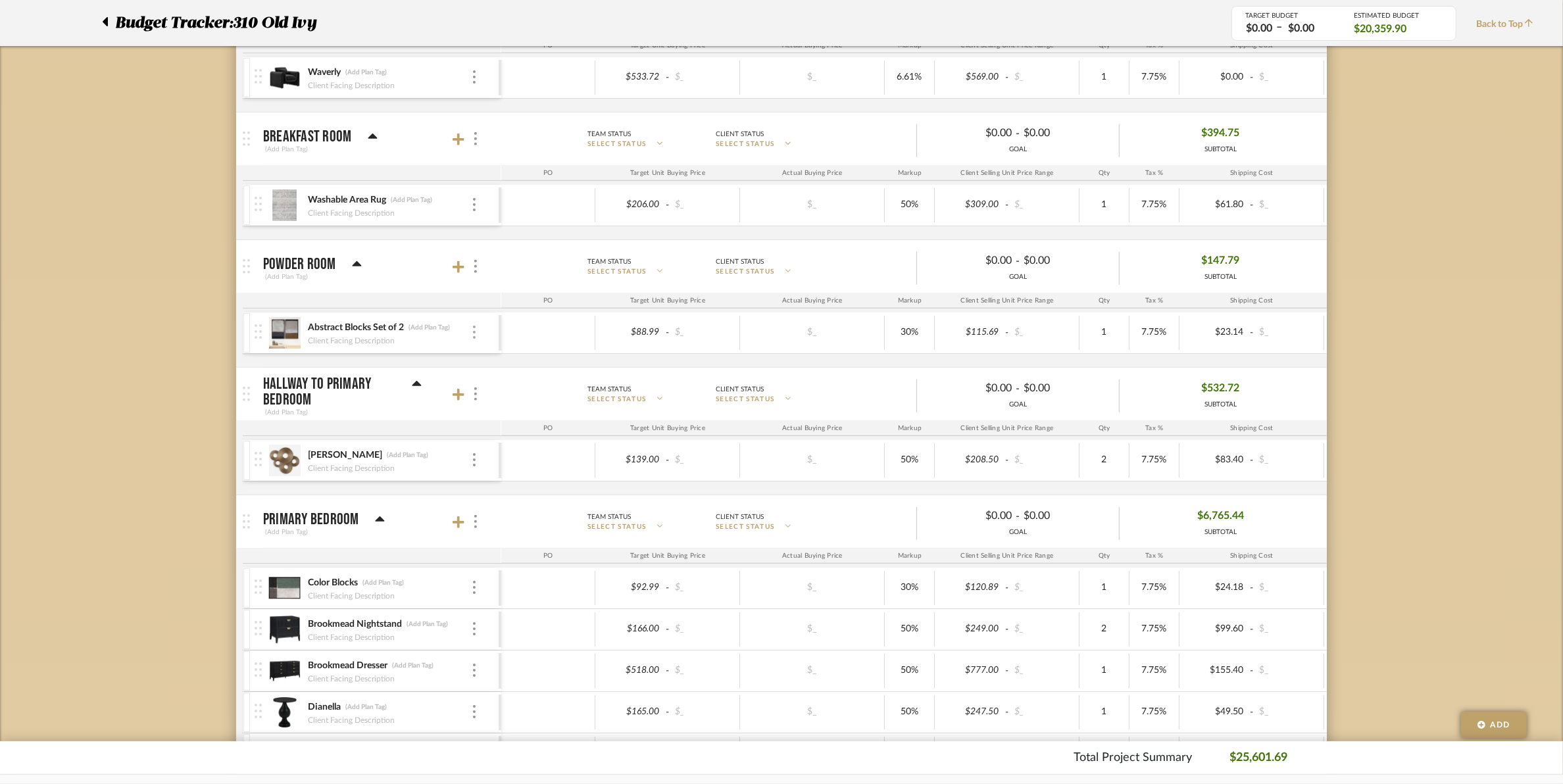
click at [475, 338] on img at bounding box center [475, 332] width 3 height 13
click at [537, 432] on span "Remove Item" at bounding box center [538, 433] width 82 height 11
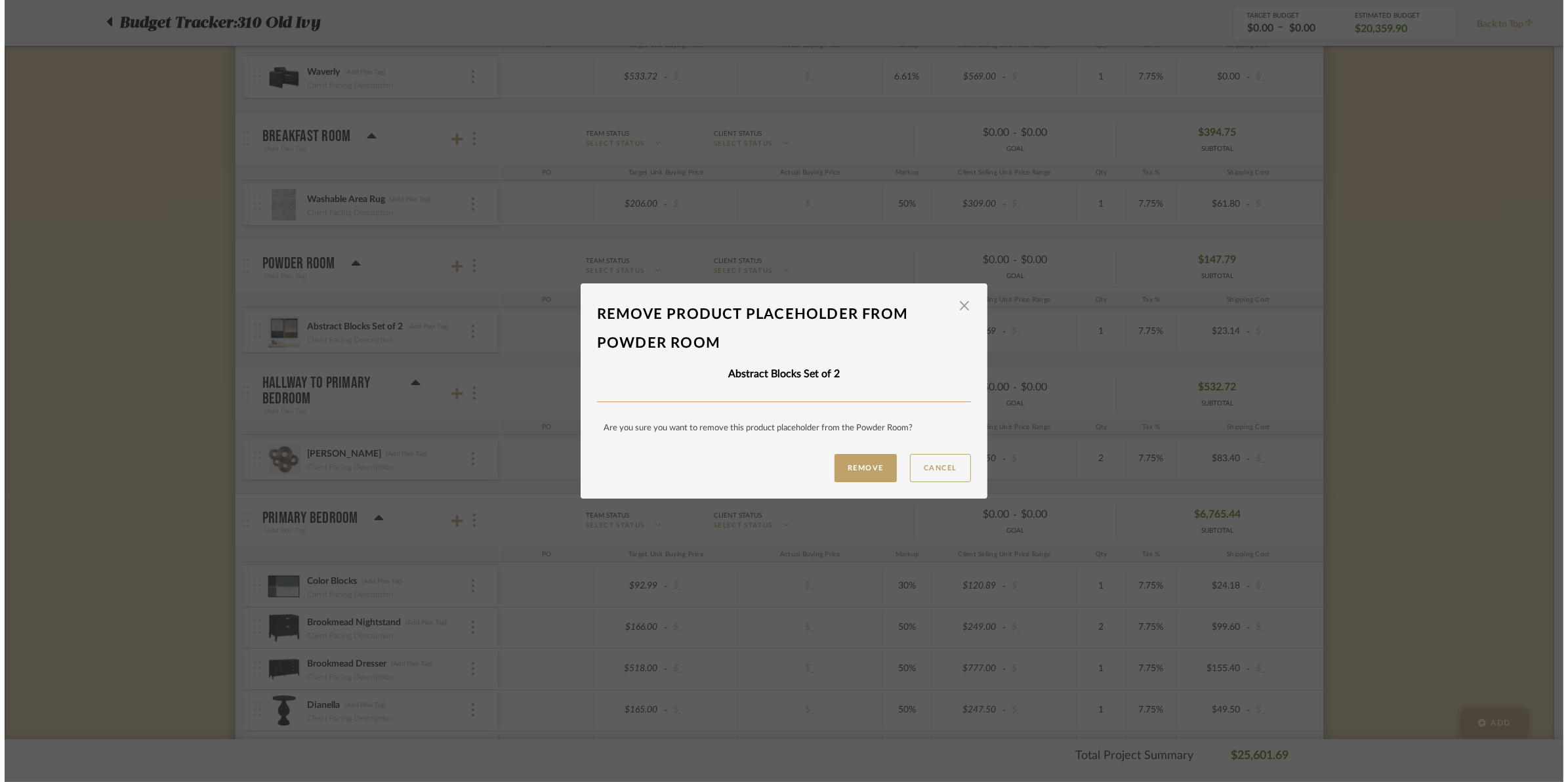
scroll to position [0, 0]
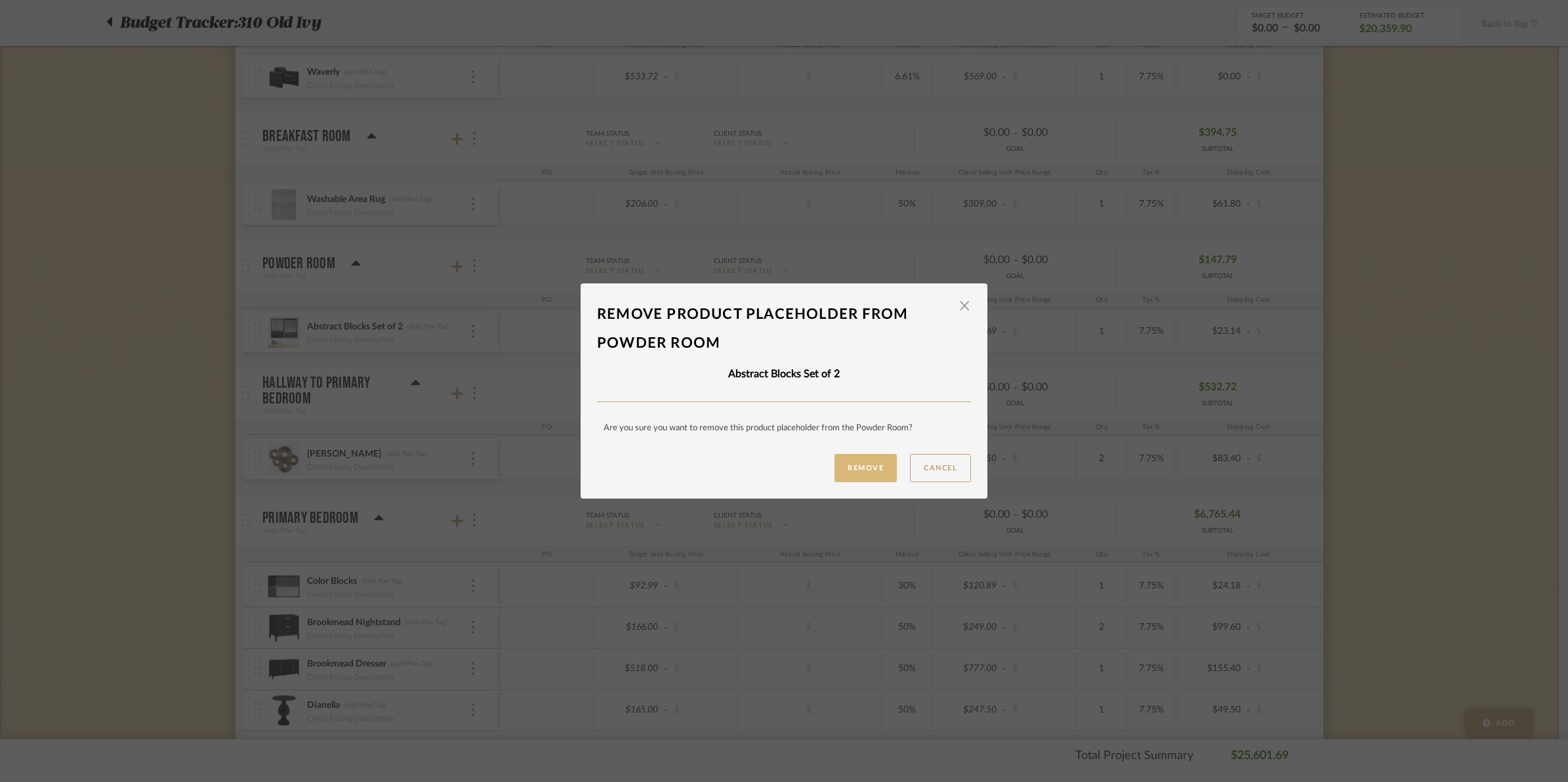
click at [851, 475] on button "Remove" at bounding box center [865, 468] width 62 height 28
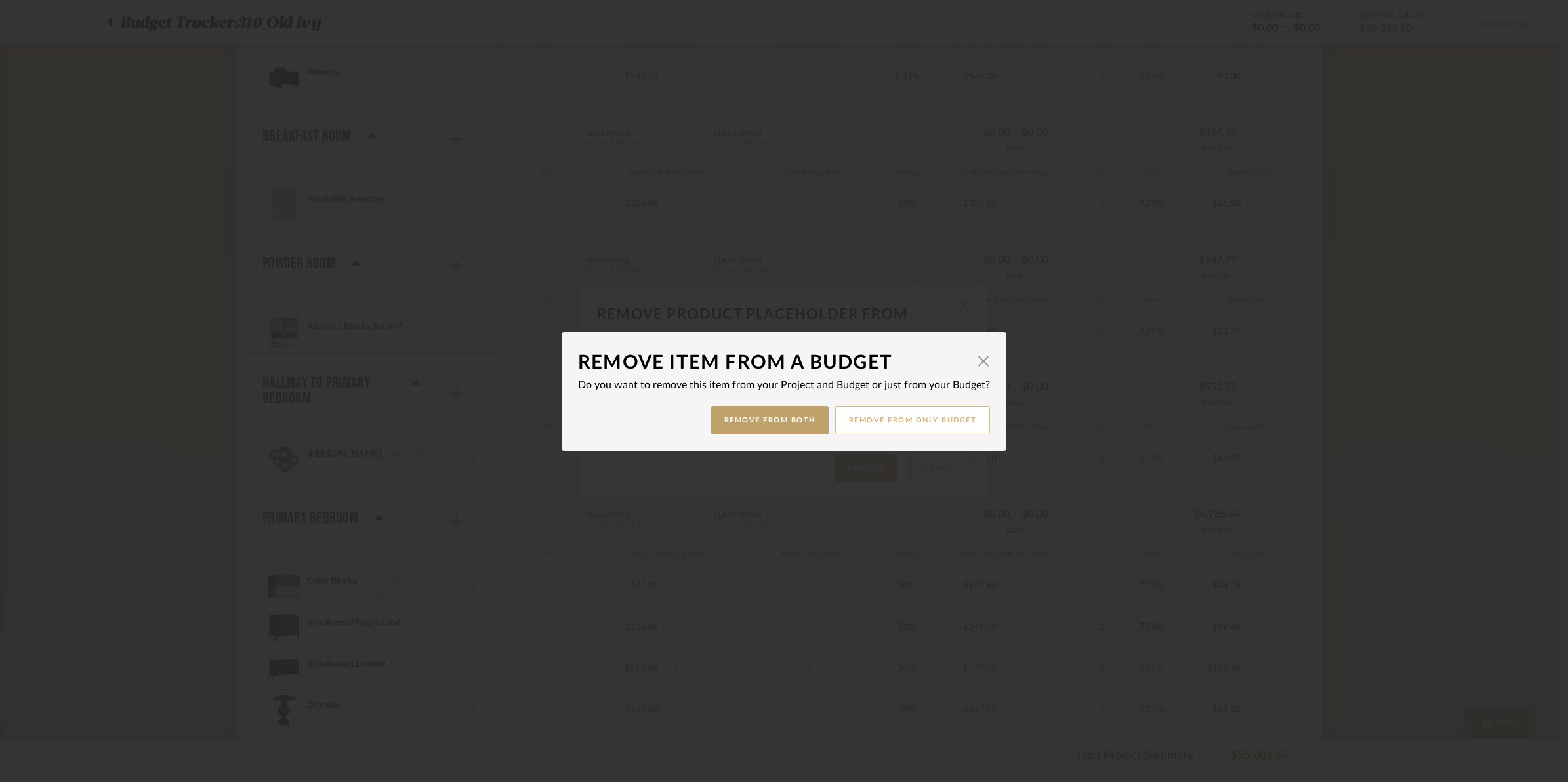
click at [910, 420] on button "Remove from only Budget" at bounding box center [913, 420] width 156 height 28
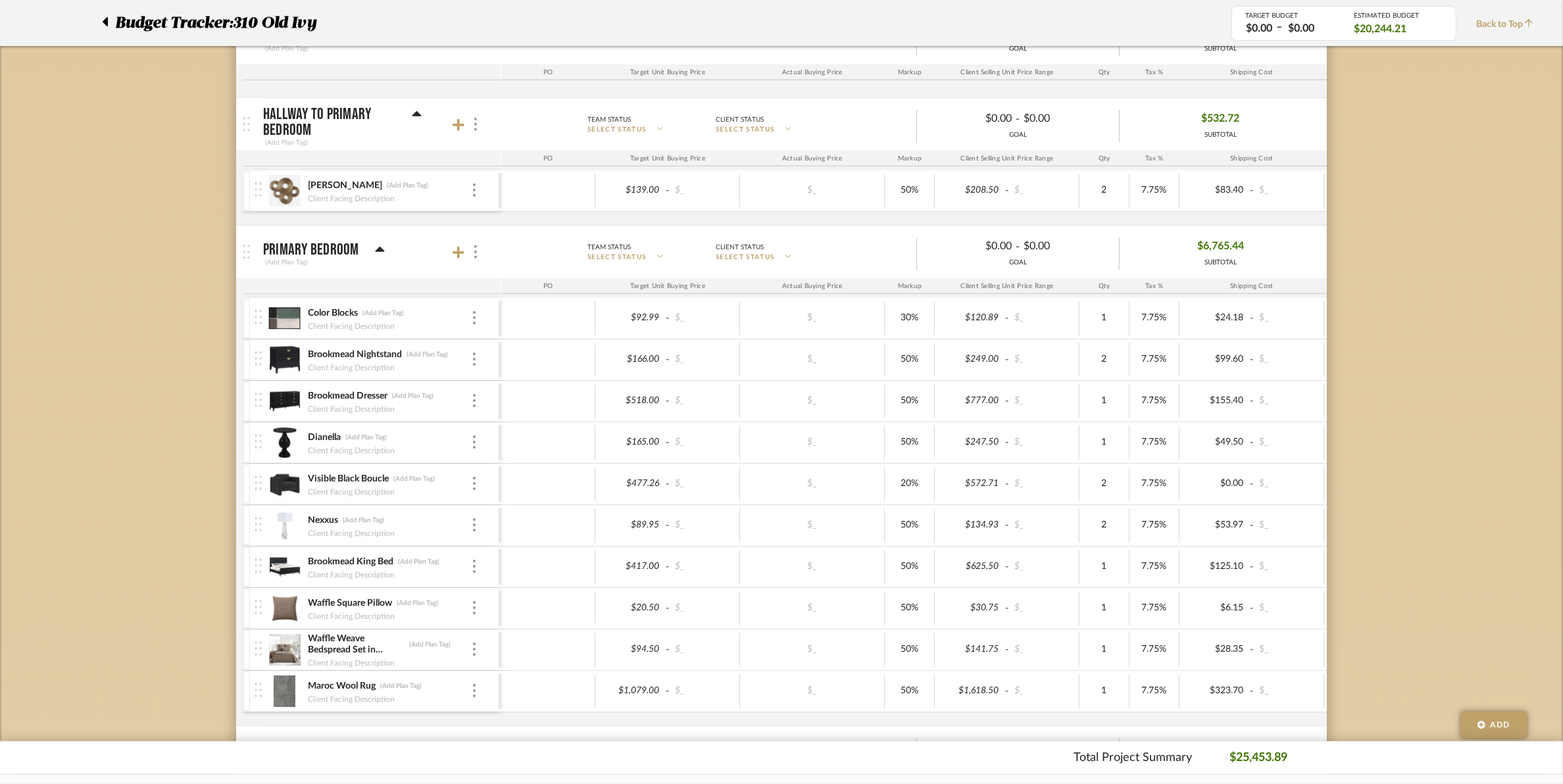
scroll to position [1069, 0]
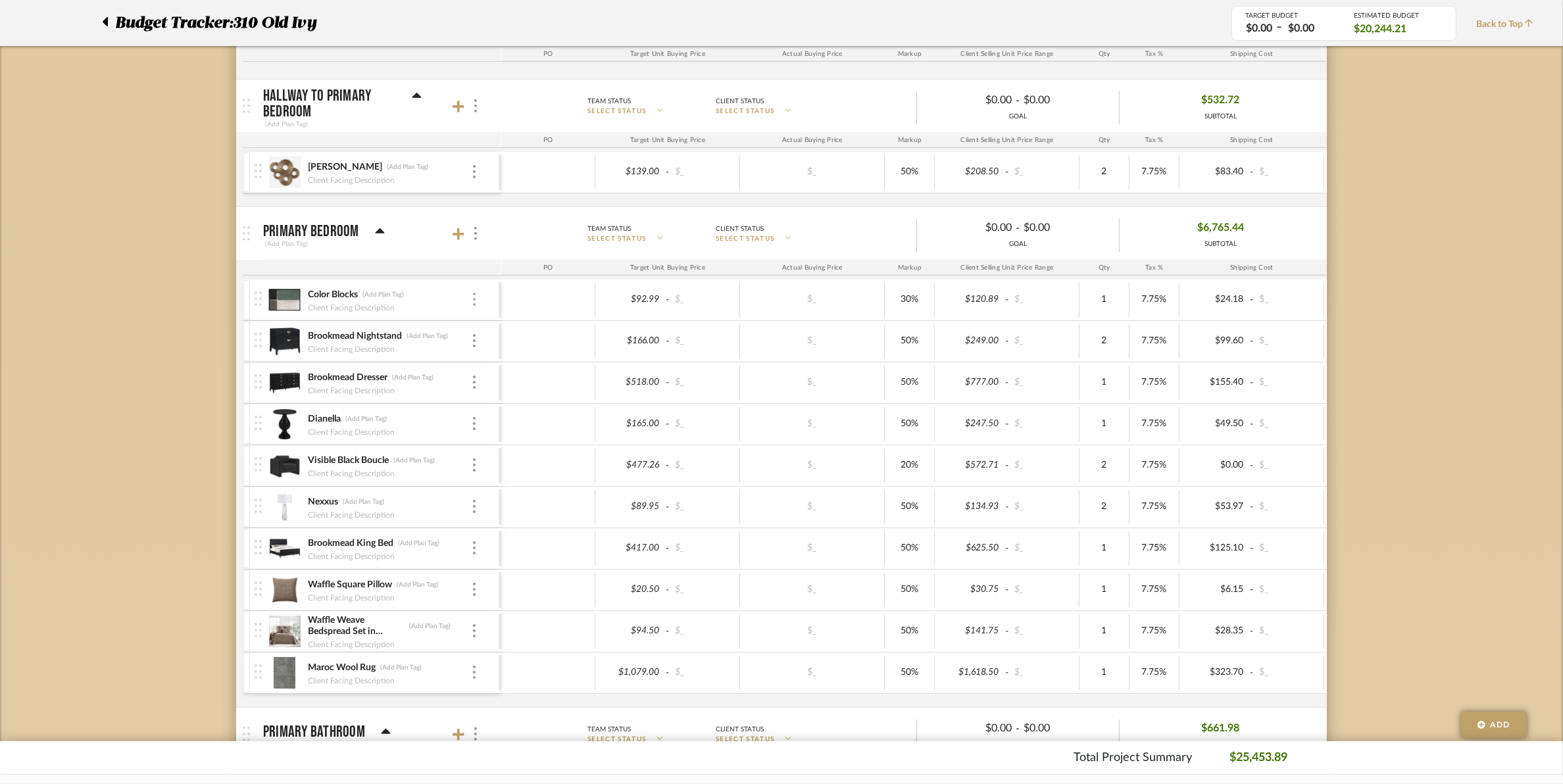
click at [474, 306] on img at bounding box center [475, 299] width 3 height 13
click at [525, 407] on button "Remove Item" at bounding box center [530, 401] width 118 height 32
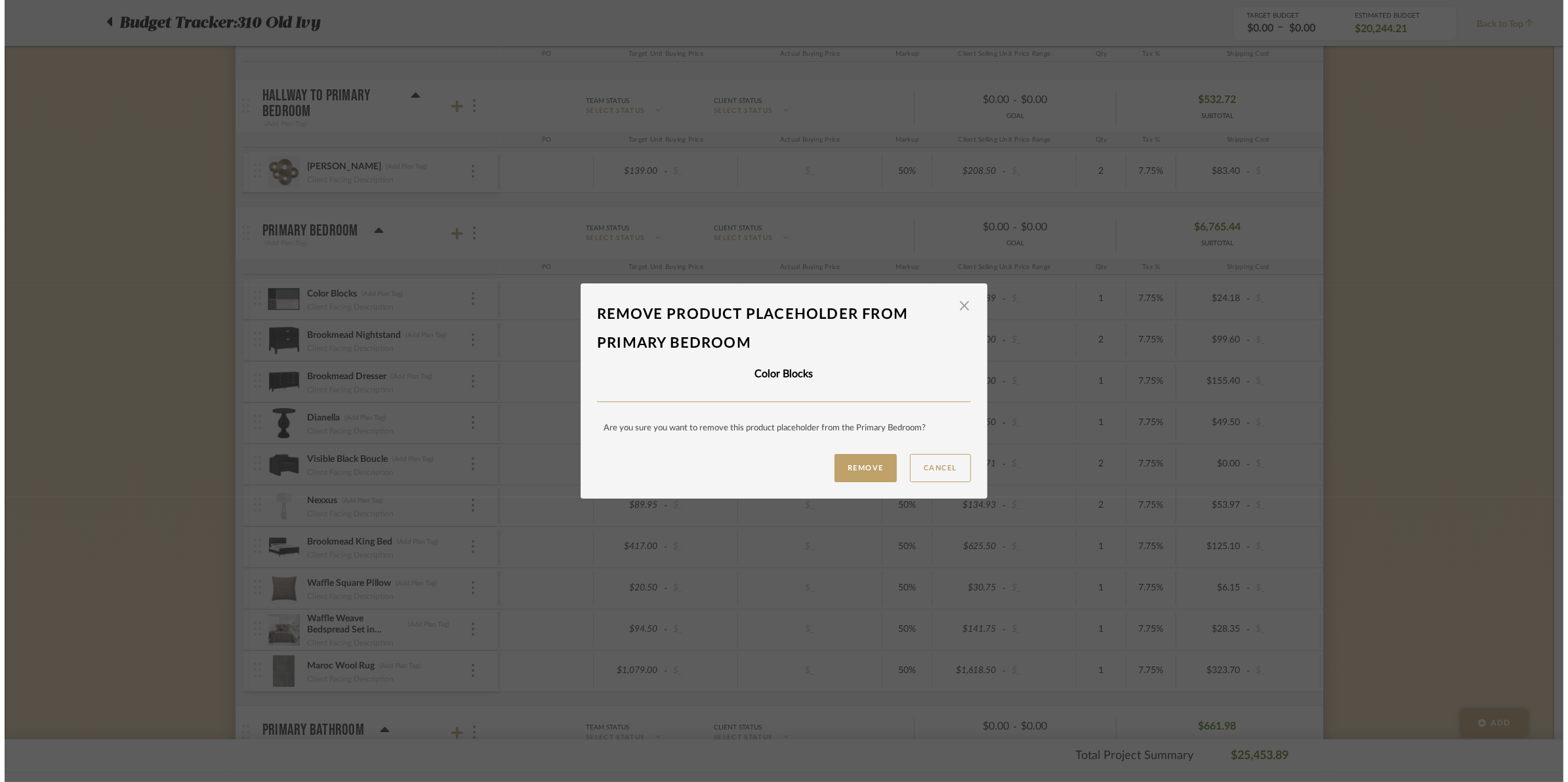
scroll to position [0, 0]
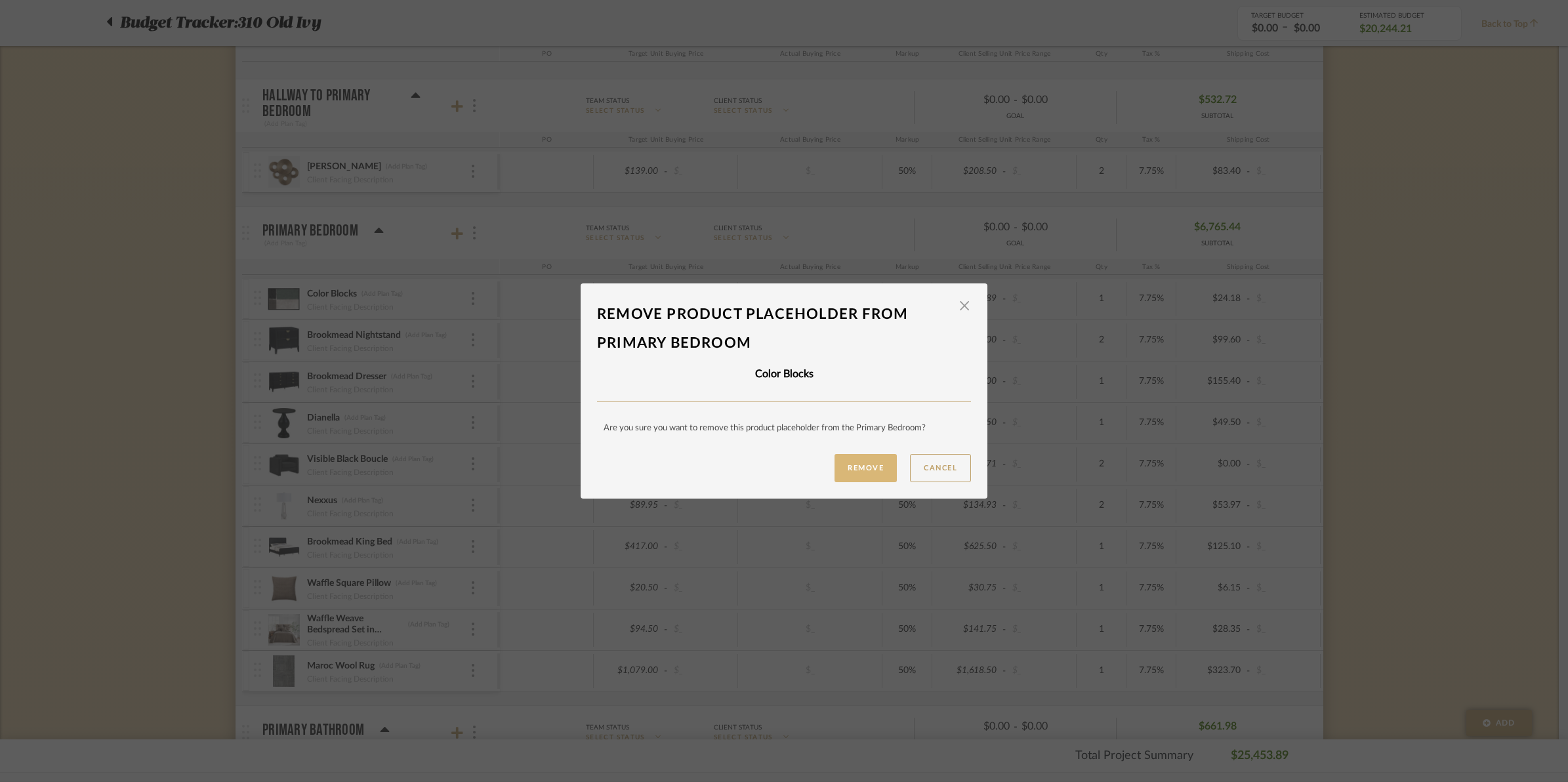
click at [866, 475] on button "Remove" at bounding box center [865, 468] width 62 height 28
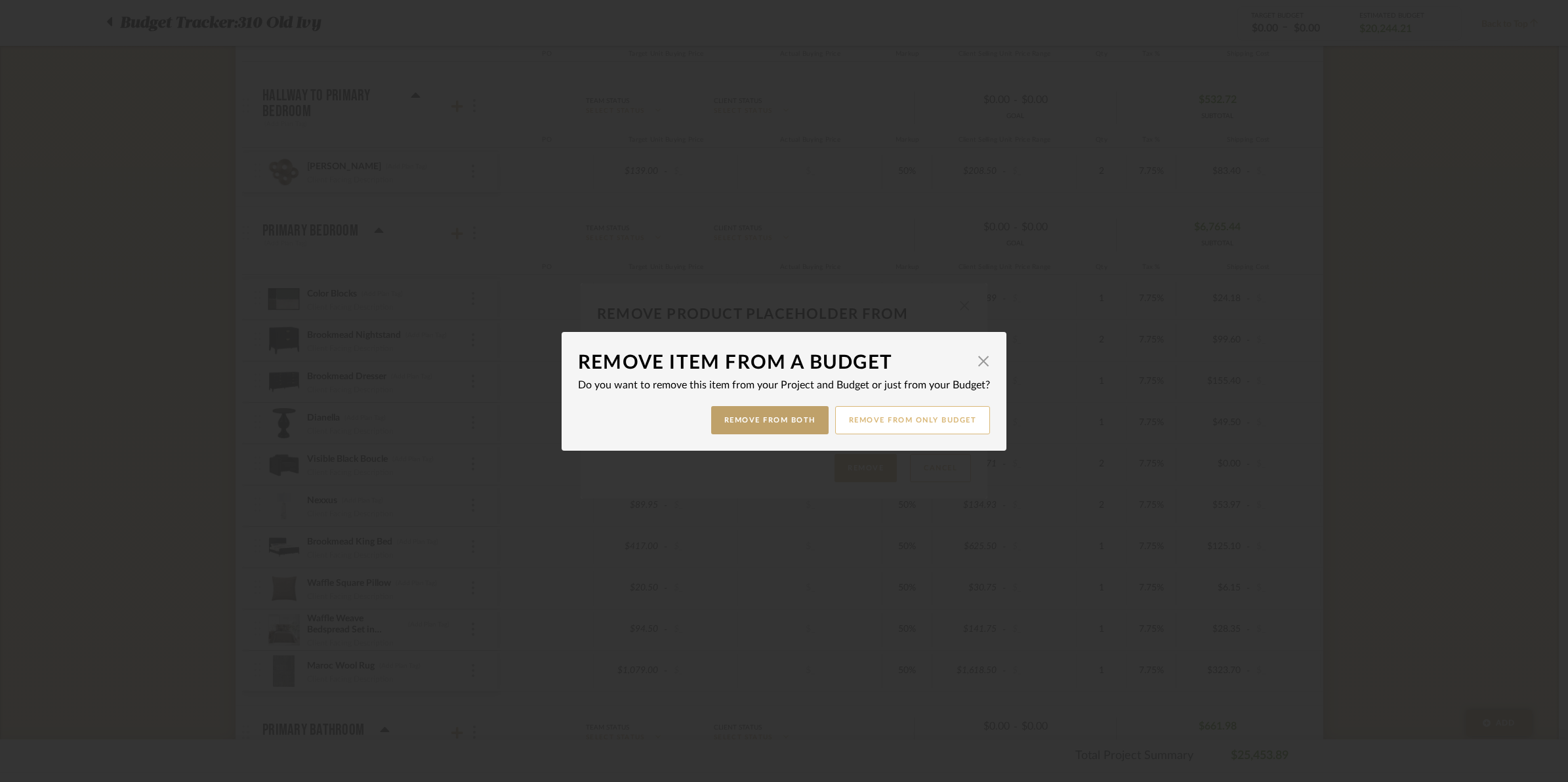
click at [850, 427] on button "Remove from only Budget" at bounding box center [913, 420] width 156 height 28
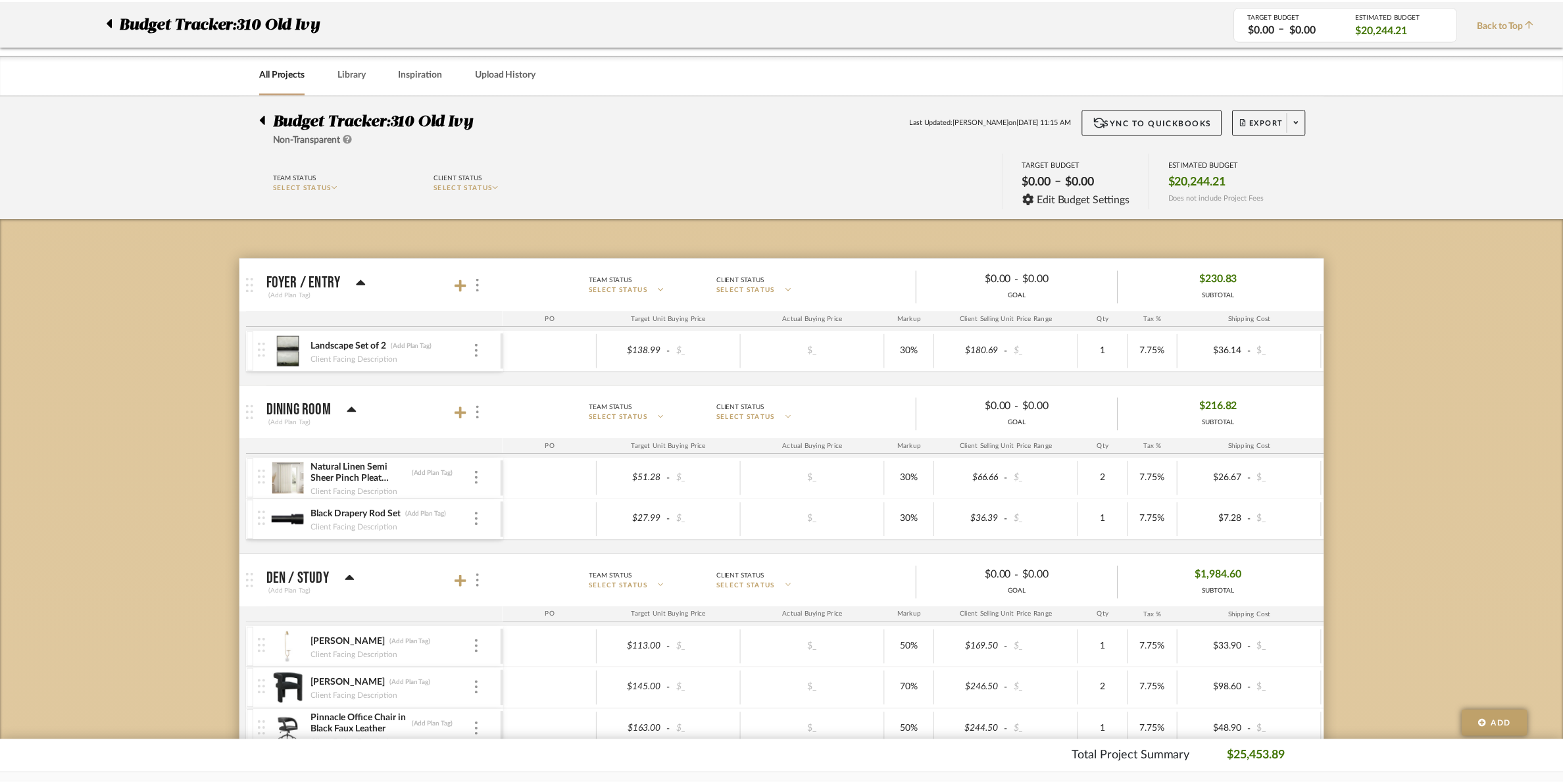
scroll to position [1069, 0]
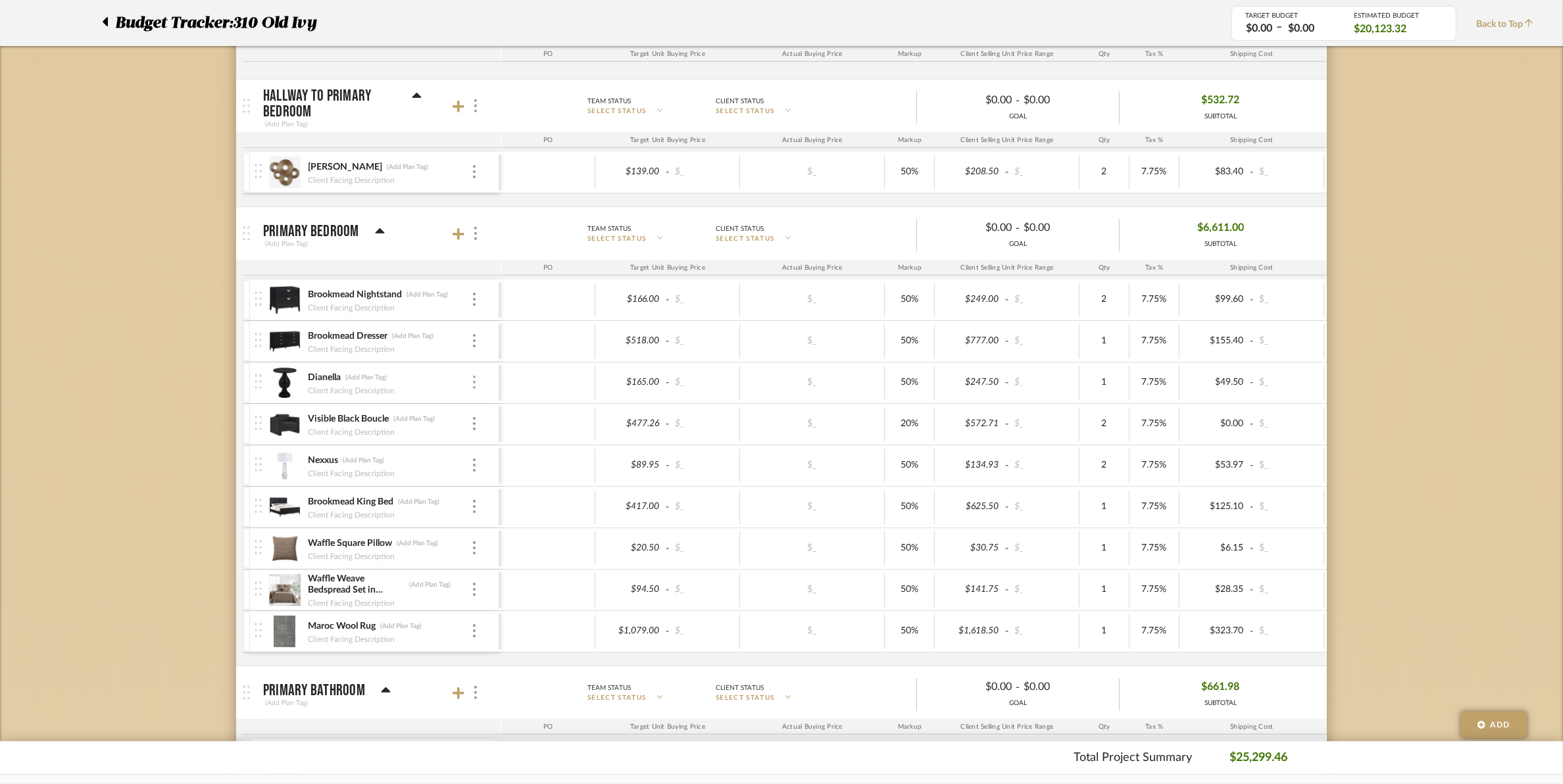
click at [472, 389] on div at bounding box center [474, 383] width 7 height 15
click at [528, 484] on span "Remove Item" at bounding box center [538, 484] width 82 height 11
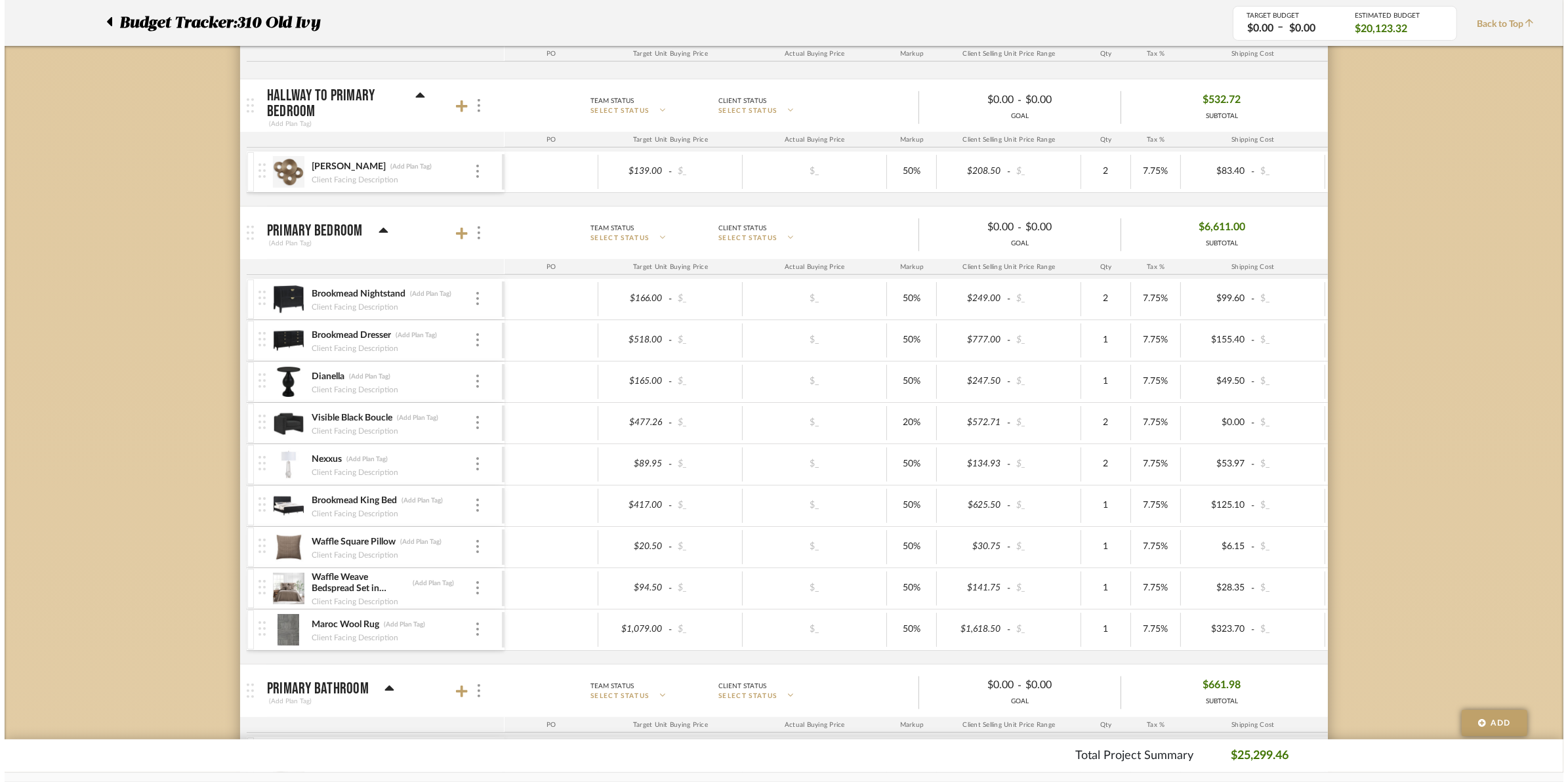
scroll to position [0, 0]
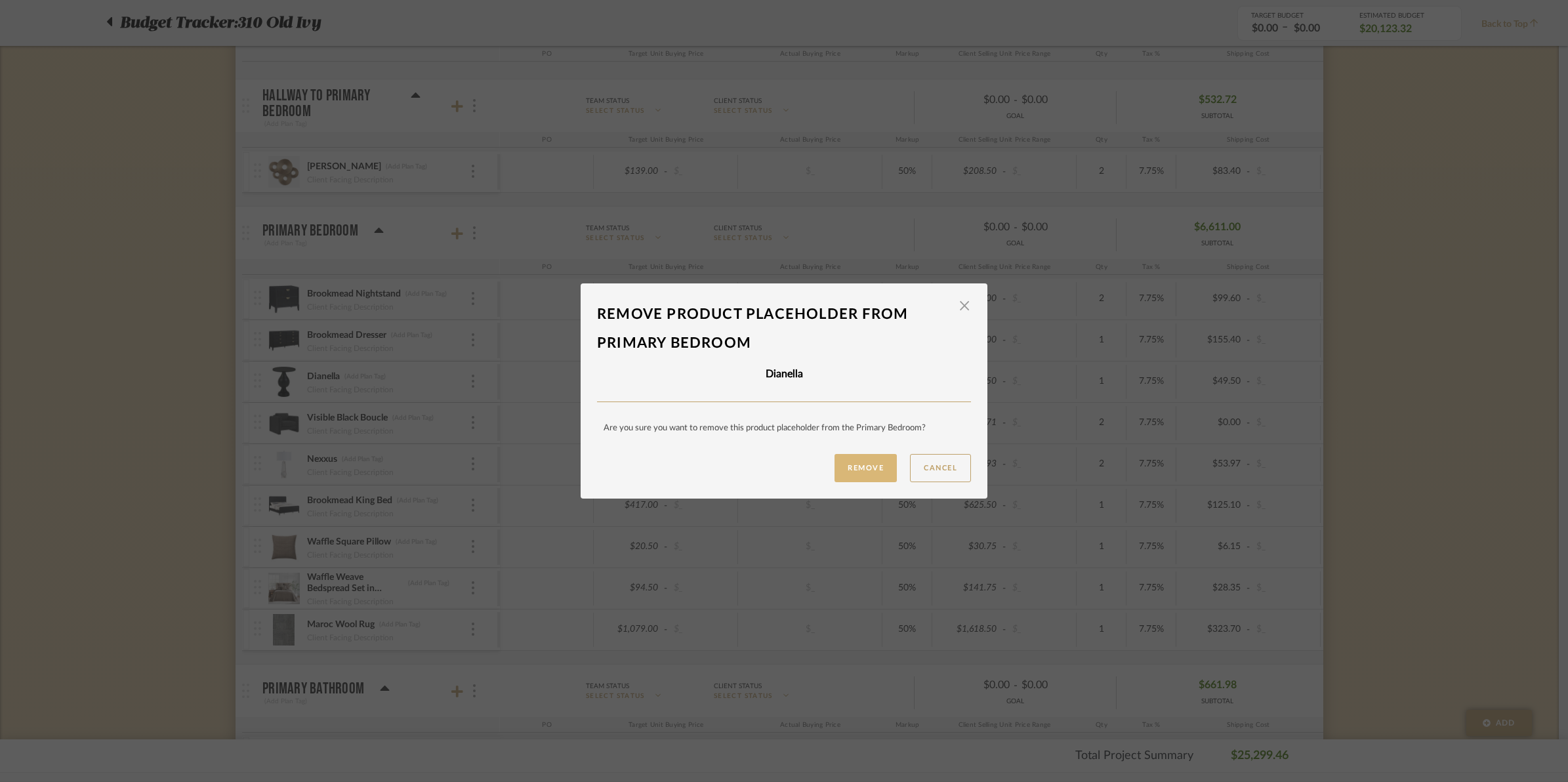
click at [842, 463] on button "Remove" at bounding box center [865, 468] width 62 height 28
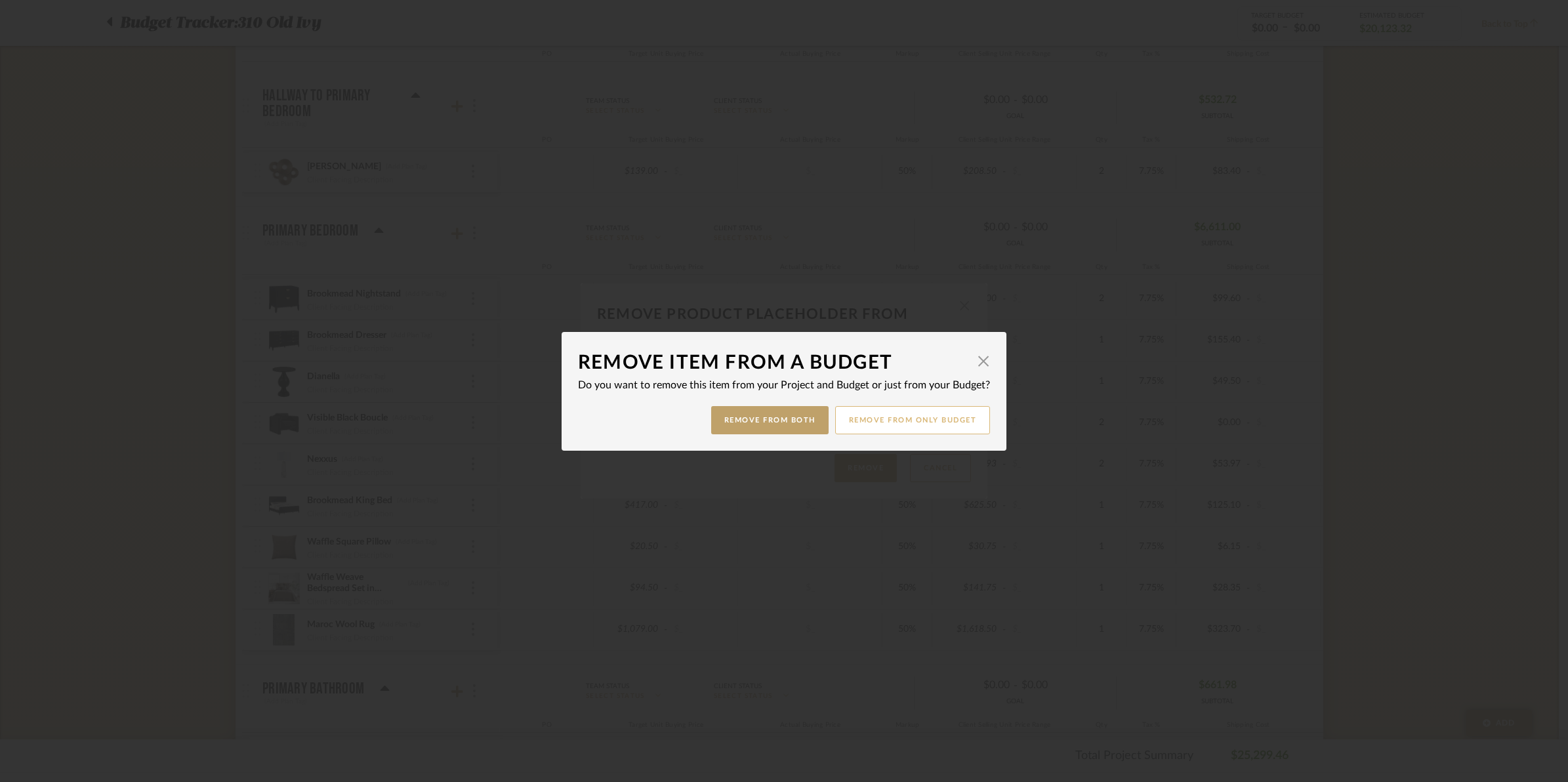
click at [888, 417] on button "Remove from only Budget" at bounding box center [913, 420] width 156 height 28
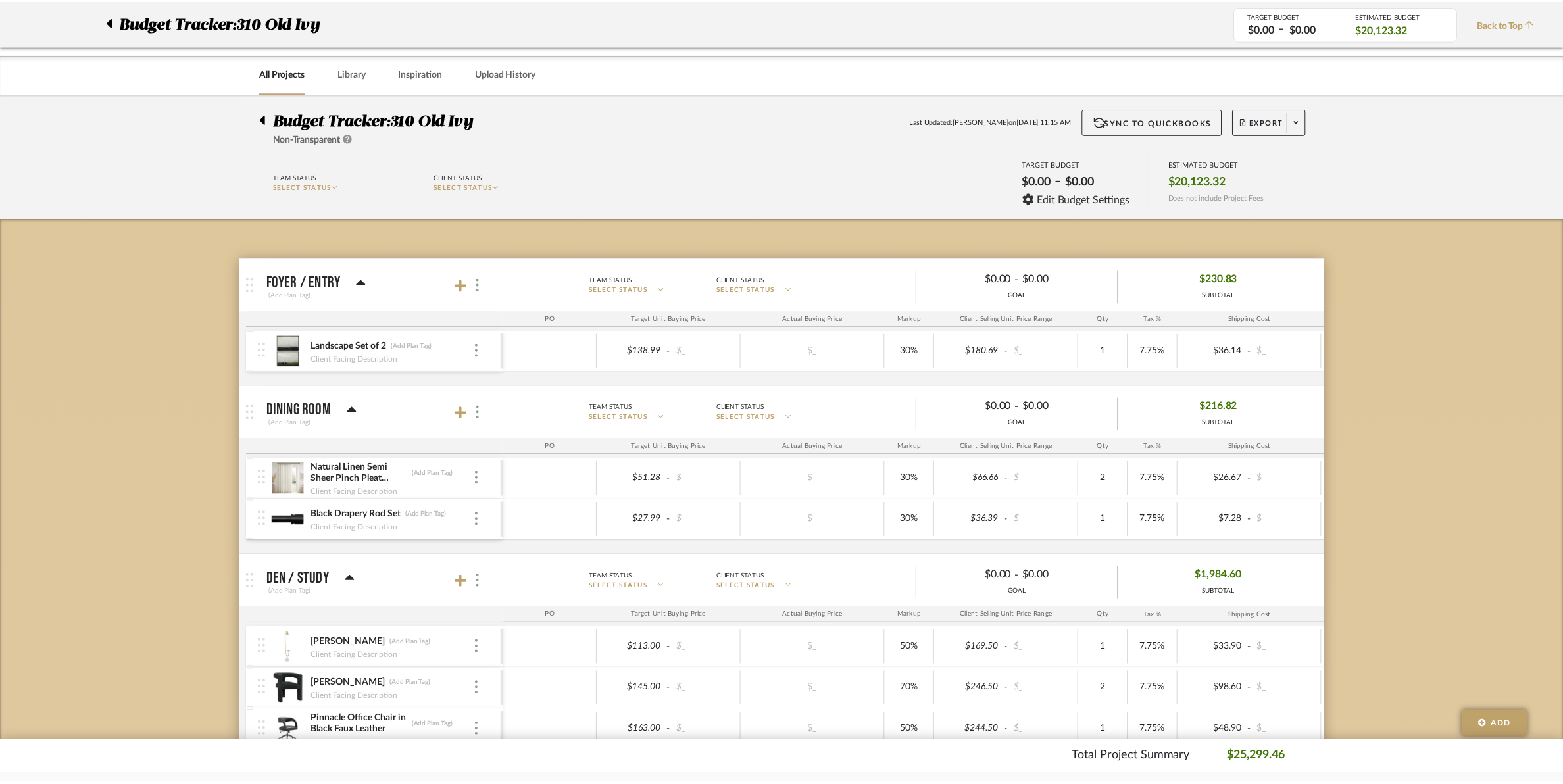
scroll to position [1069, 0]
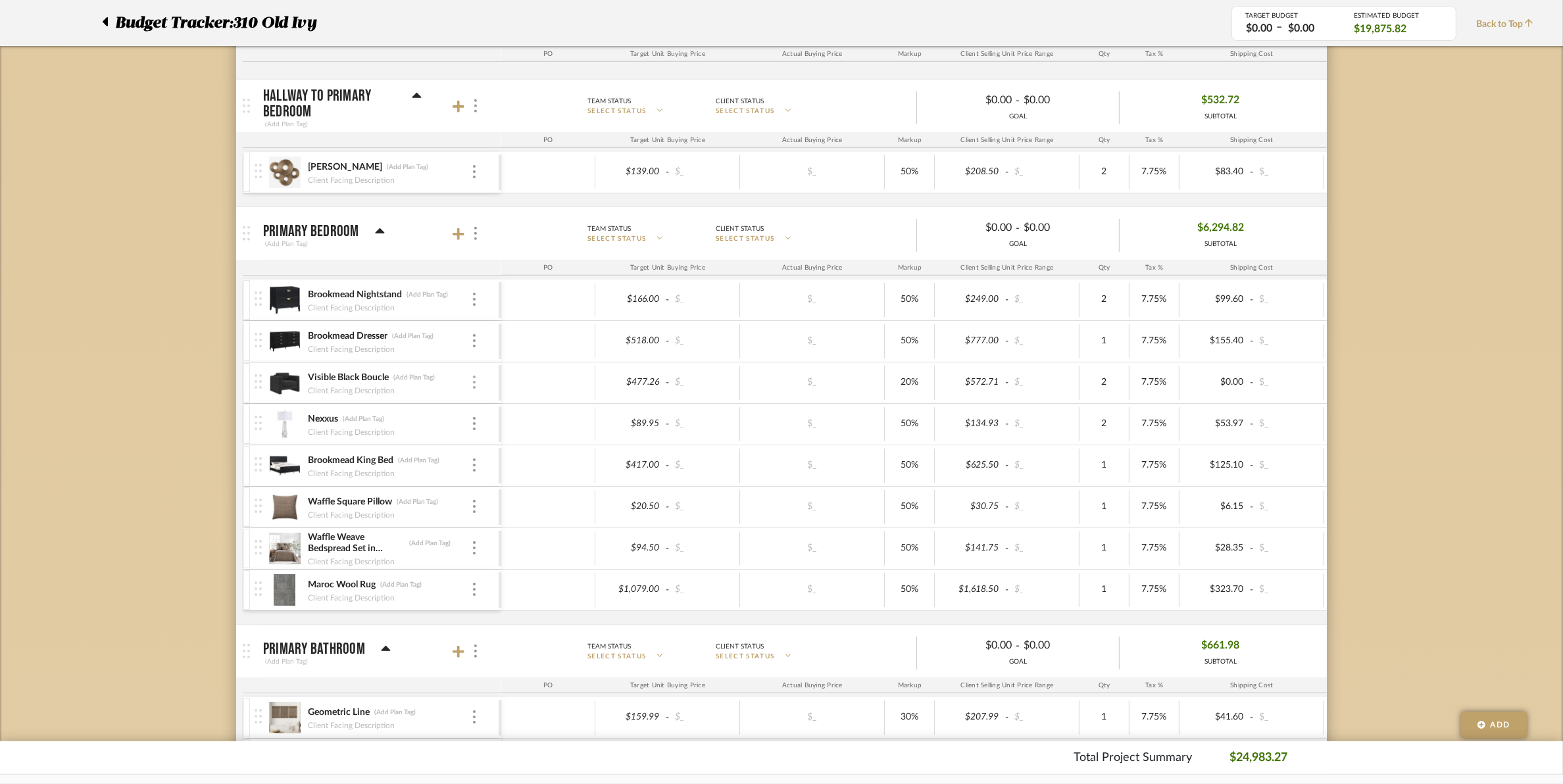
click at [475, 390] on div at bounding box center [474, 383] width 7 height 15
click at [519, 487] on span "Remove Item" at bounding box center [538, 484] width 82 height 11
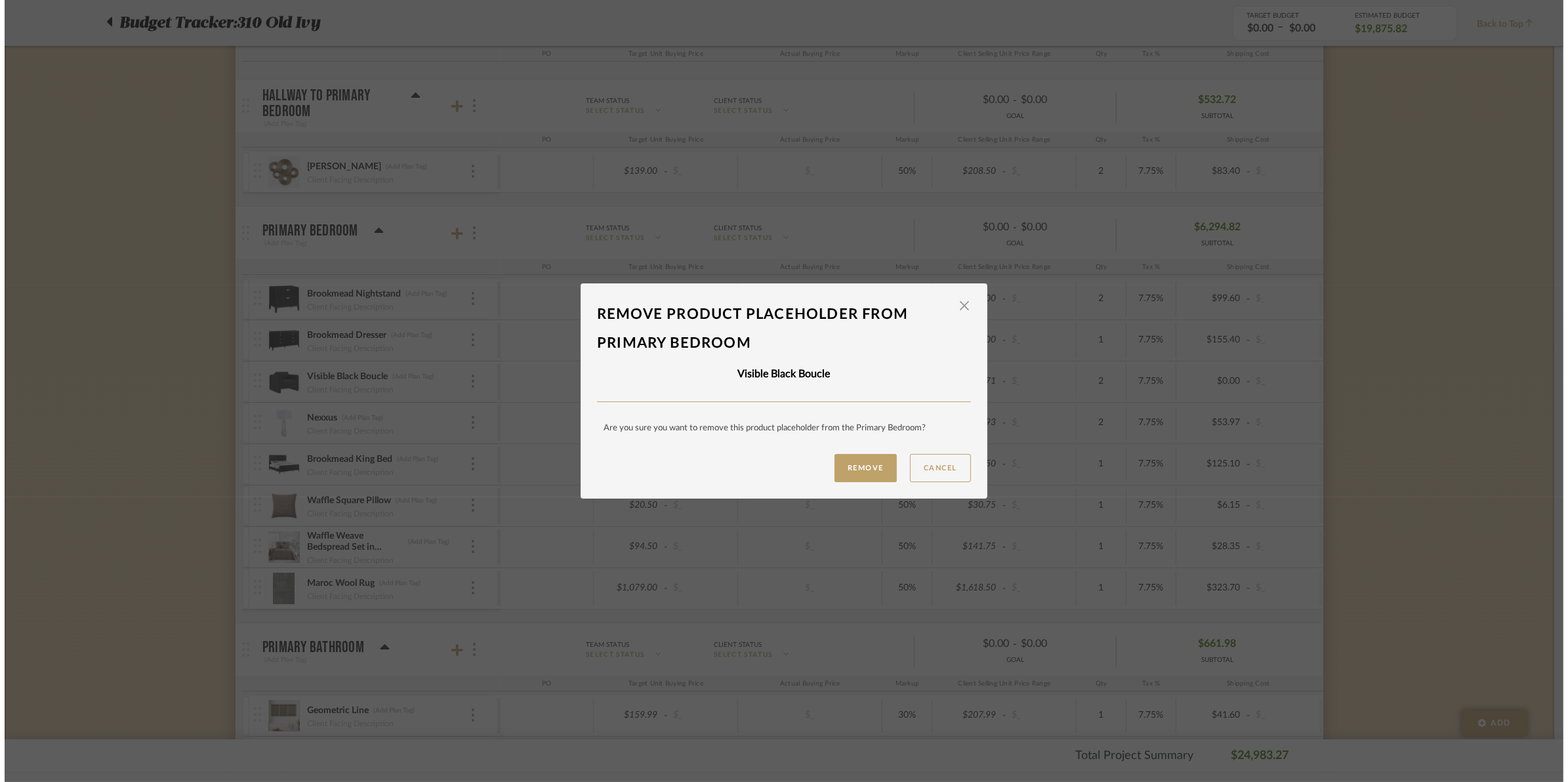
scroll to position [0, 0]
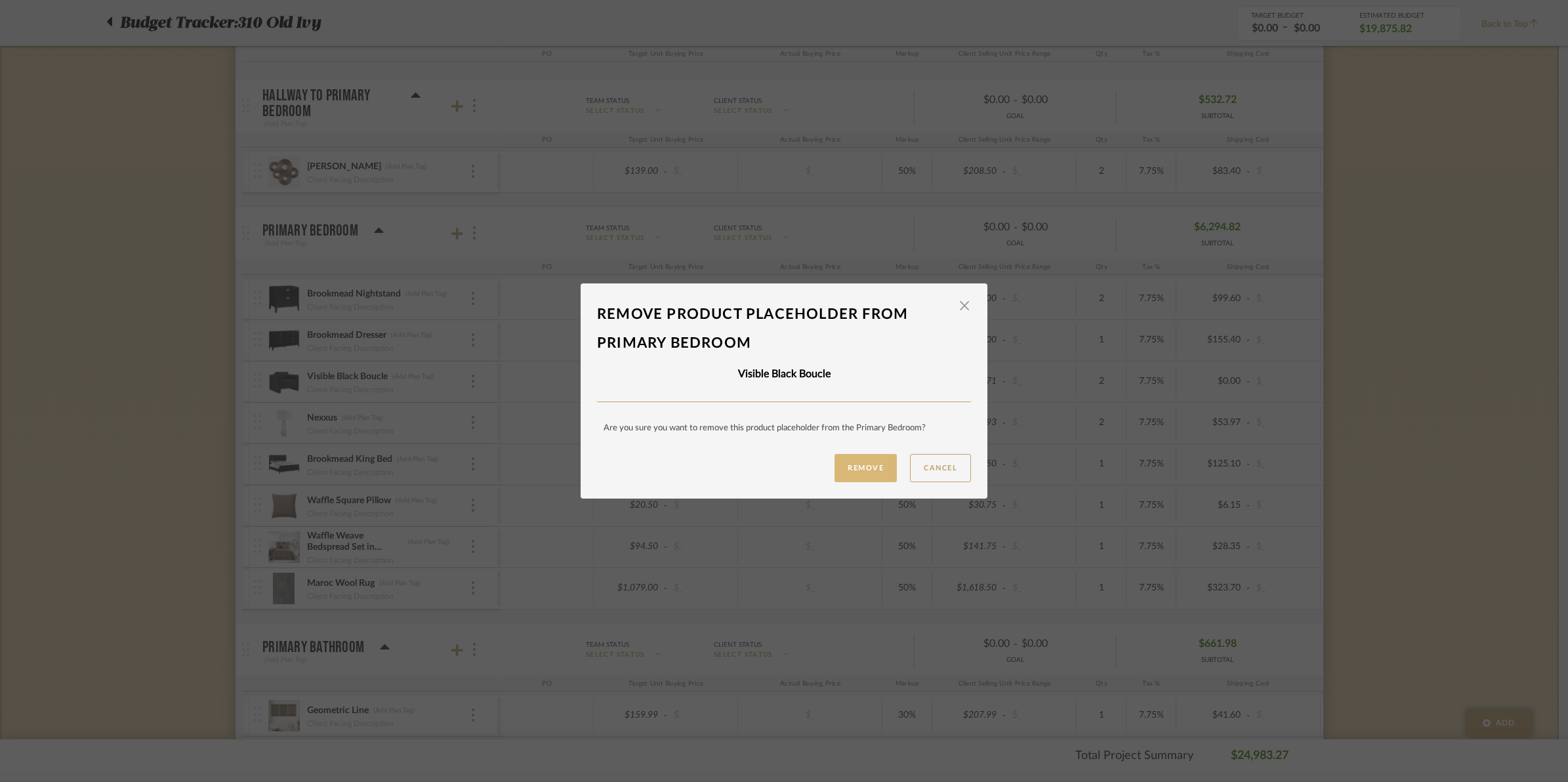
click at [855, 469] on button "Remove" at bounding box center [865, 468] width 62 height 28
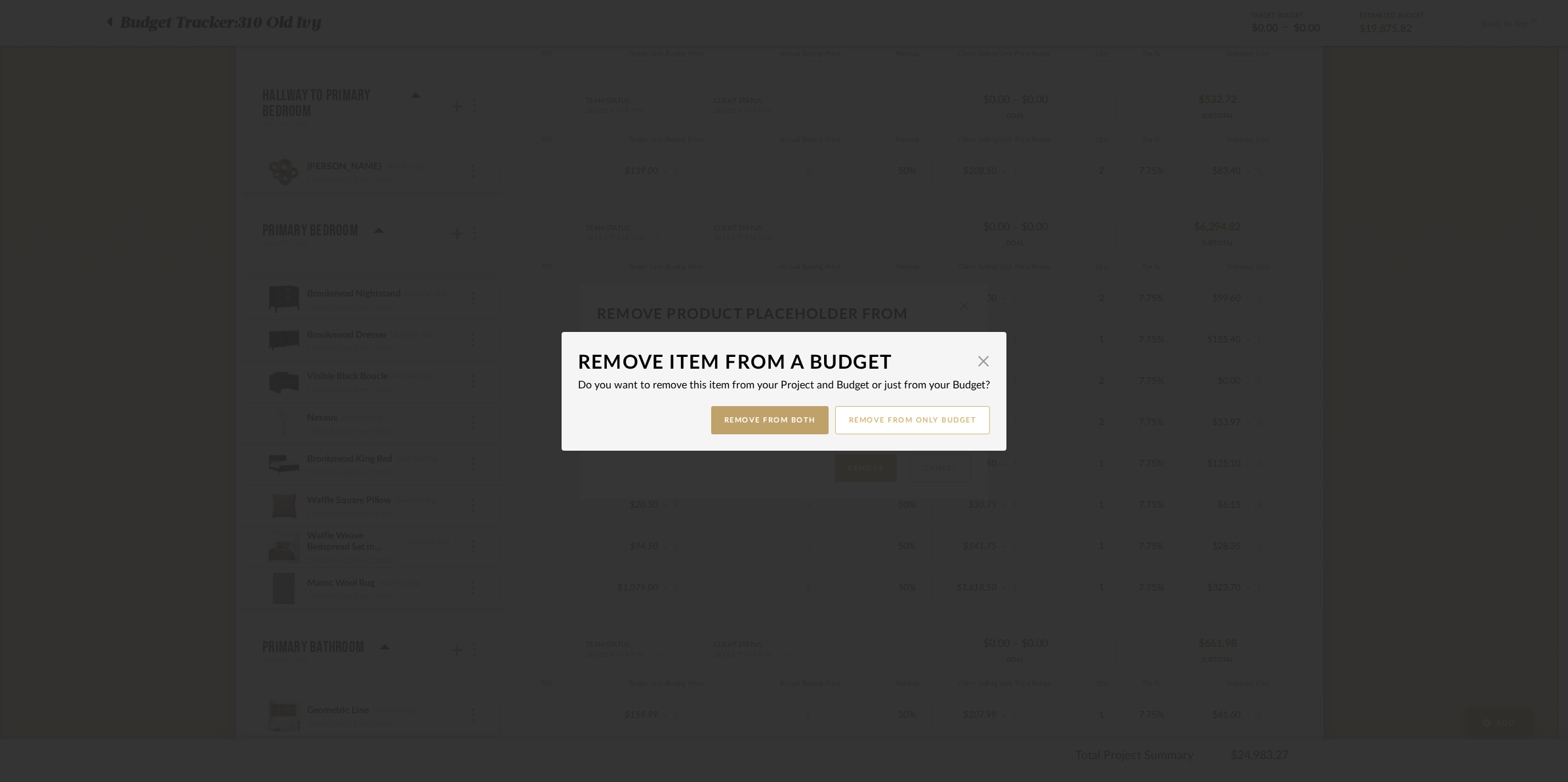
click at [930, 411] on button "Remove from only Budget" at bounding box center [913, 420] width 156 height 28
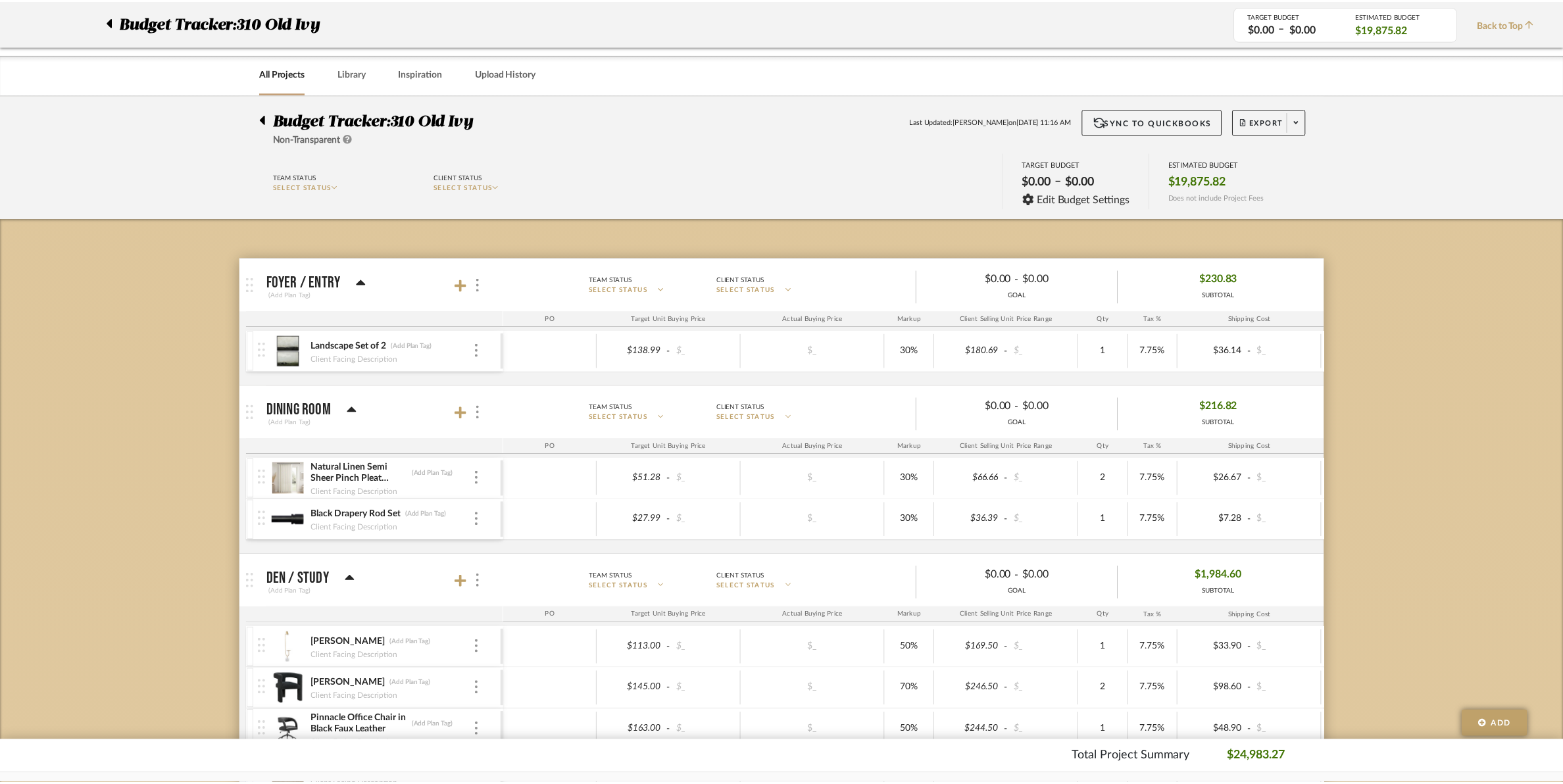
scroll to position [1069, 0]
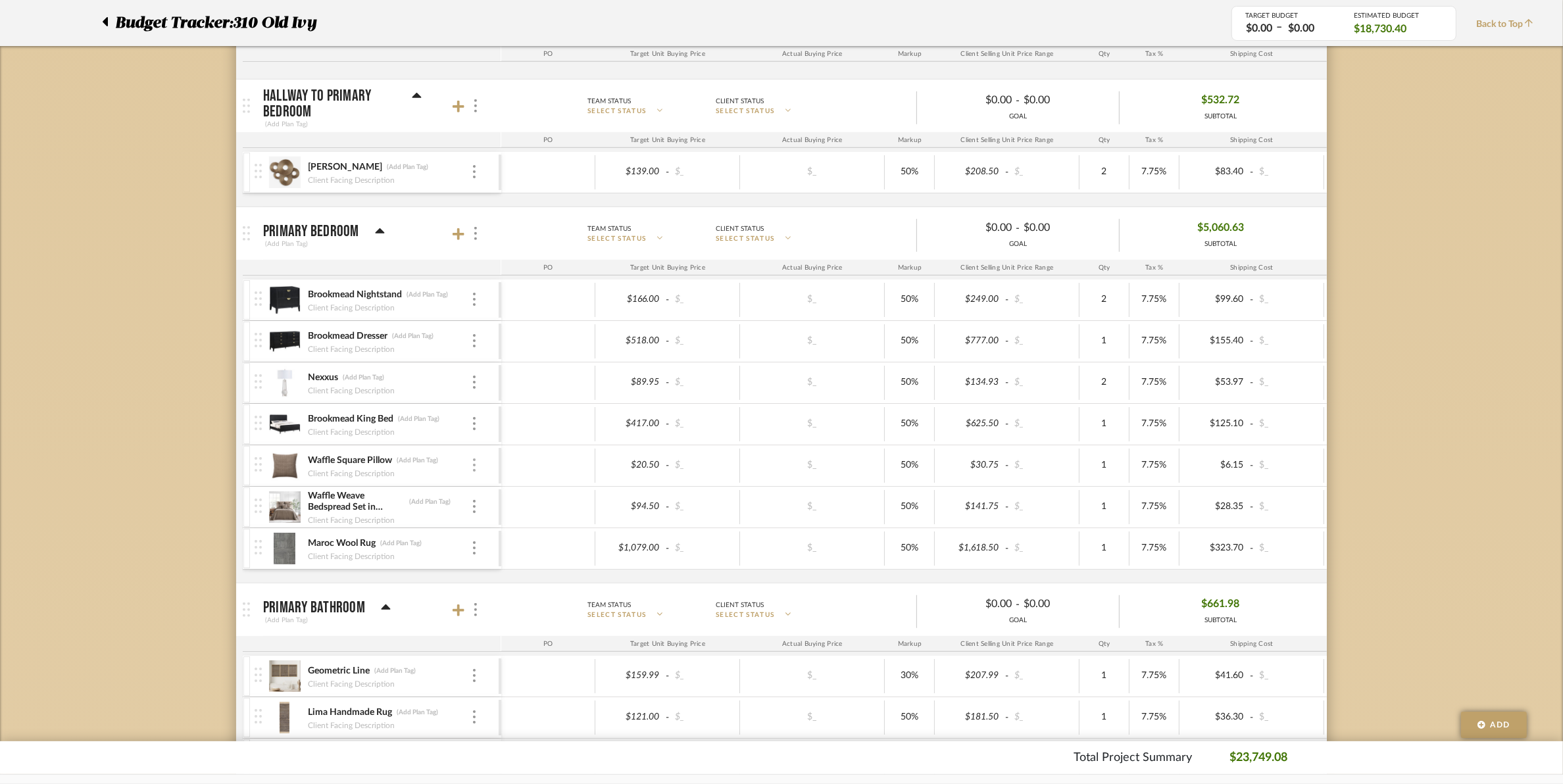
click at [477, 468] on div at bounding box center [474, 466] width 7 height 15
click at [527, 566] on span "Remove Item" at bounding box center [538, 567] width 82 height 11
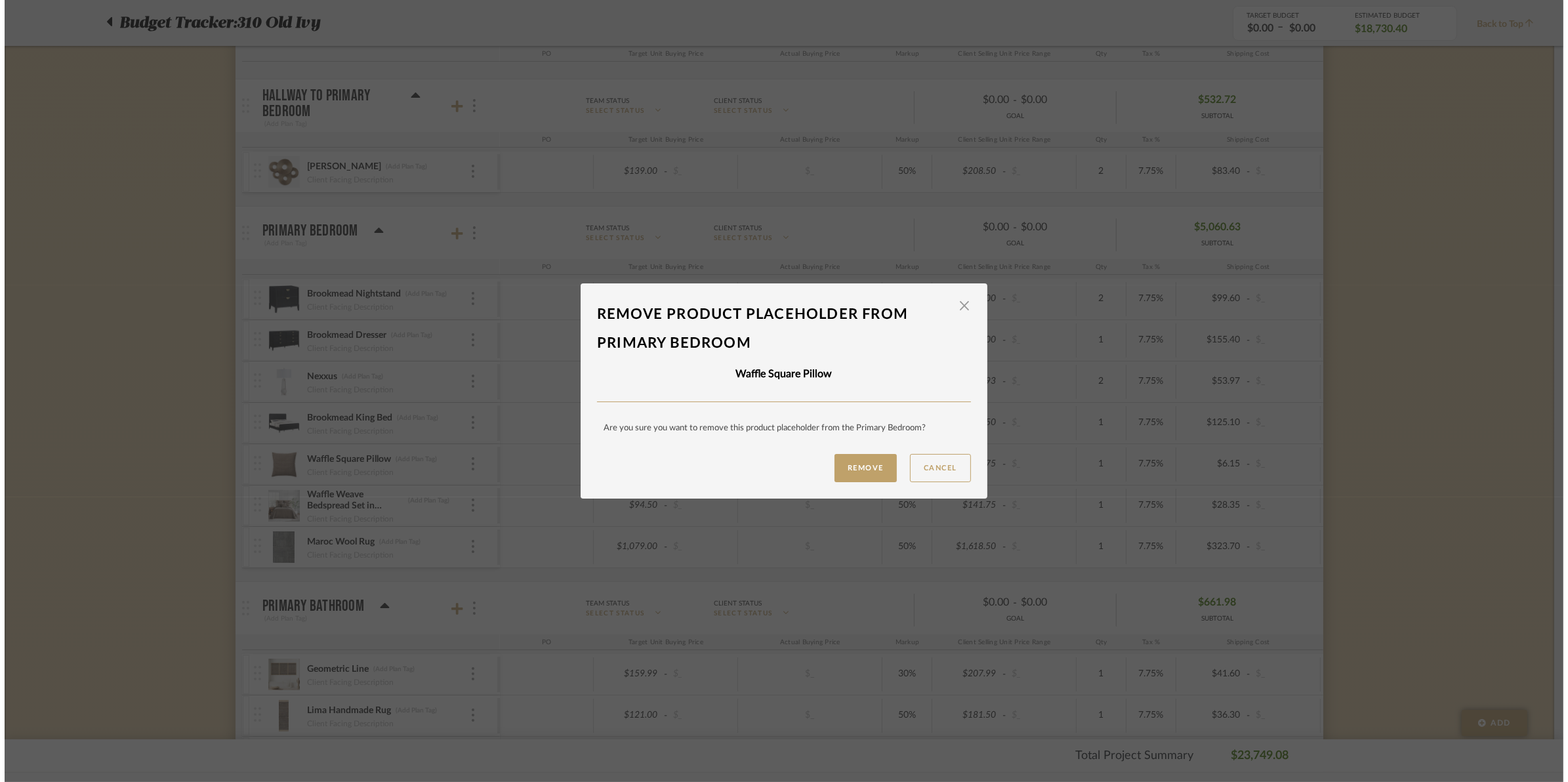
scroll to position [0, 0]
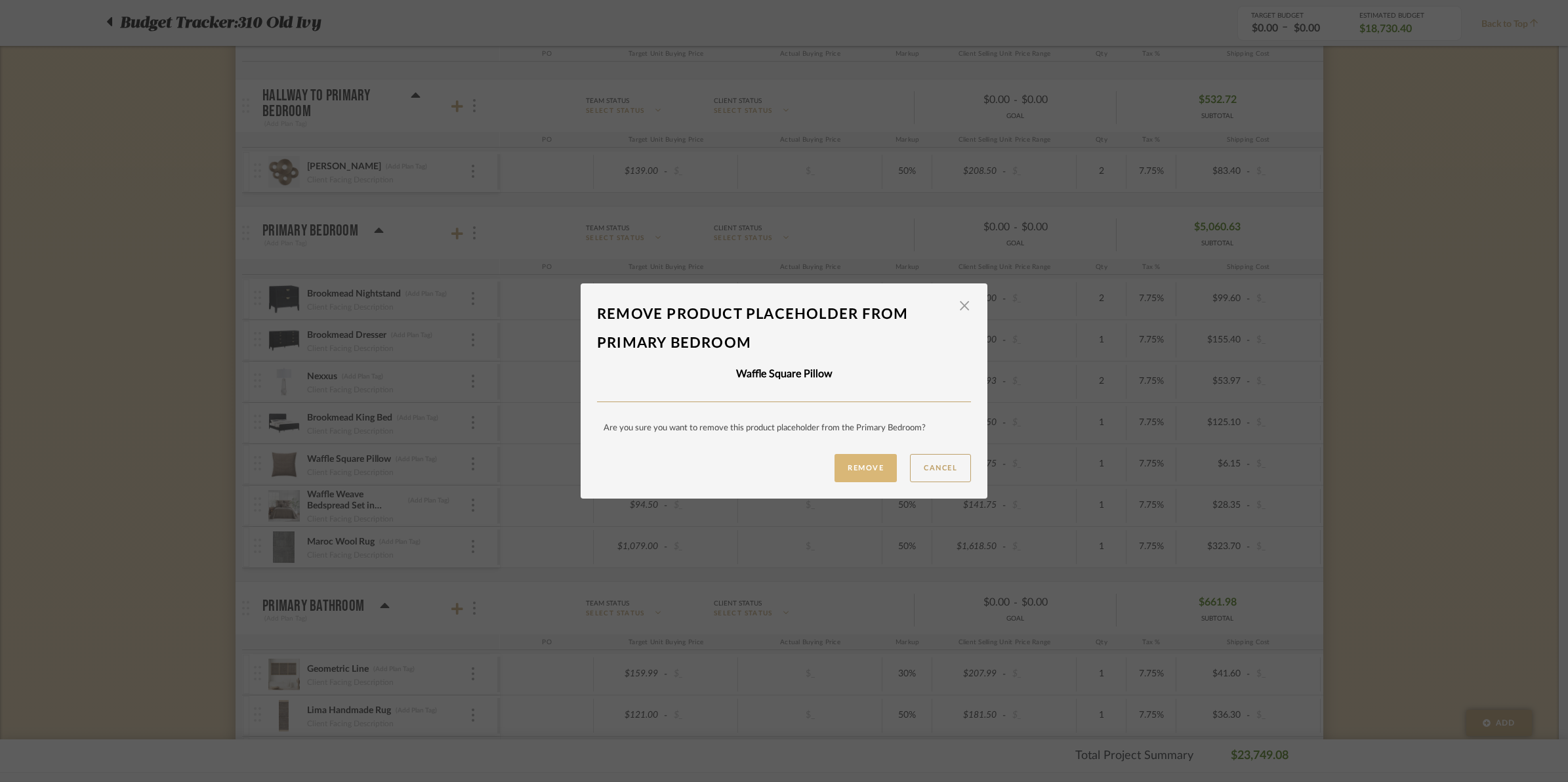
click at [847, 459] on button "Remove" at bounding box center [865, 468] width 62 height 28
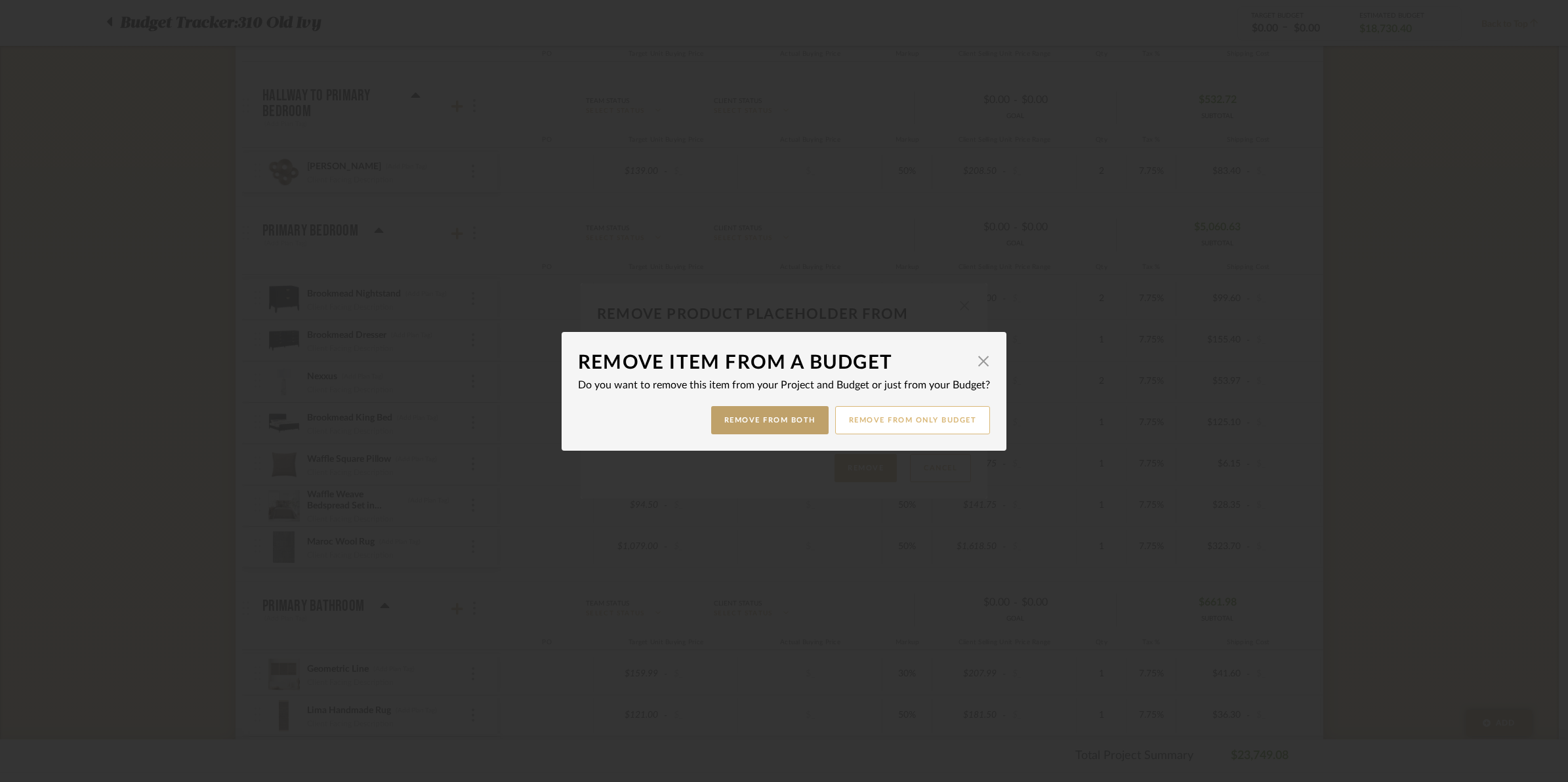
click at [873, 424] on button "Remove from only Budget" at bounding box center [913, 420] width 156 height 28
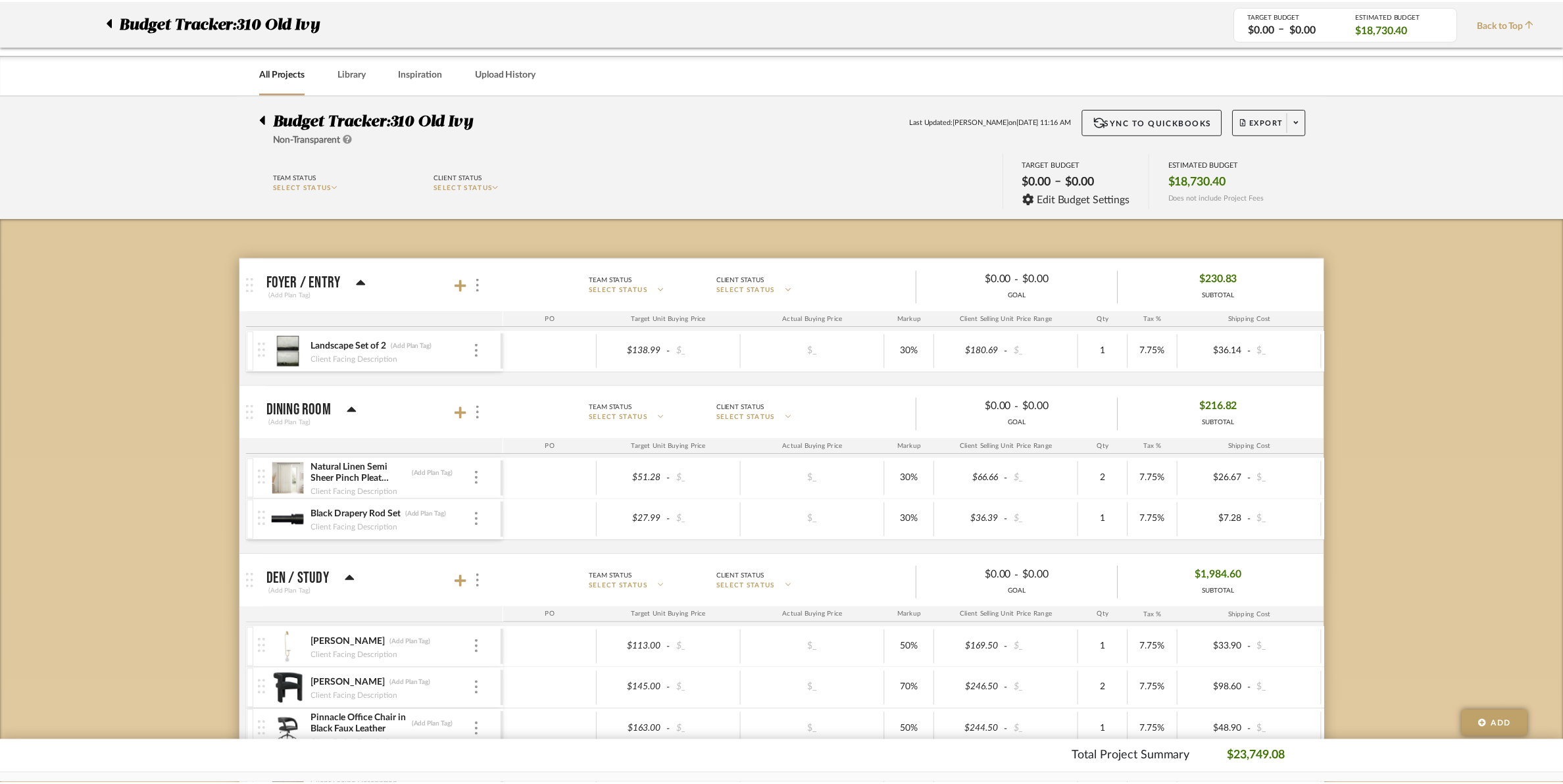
scroll to position [1069, 0]
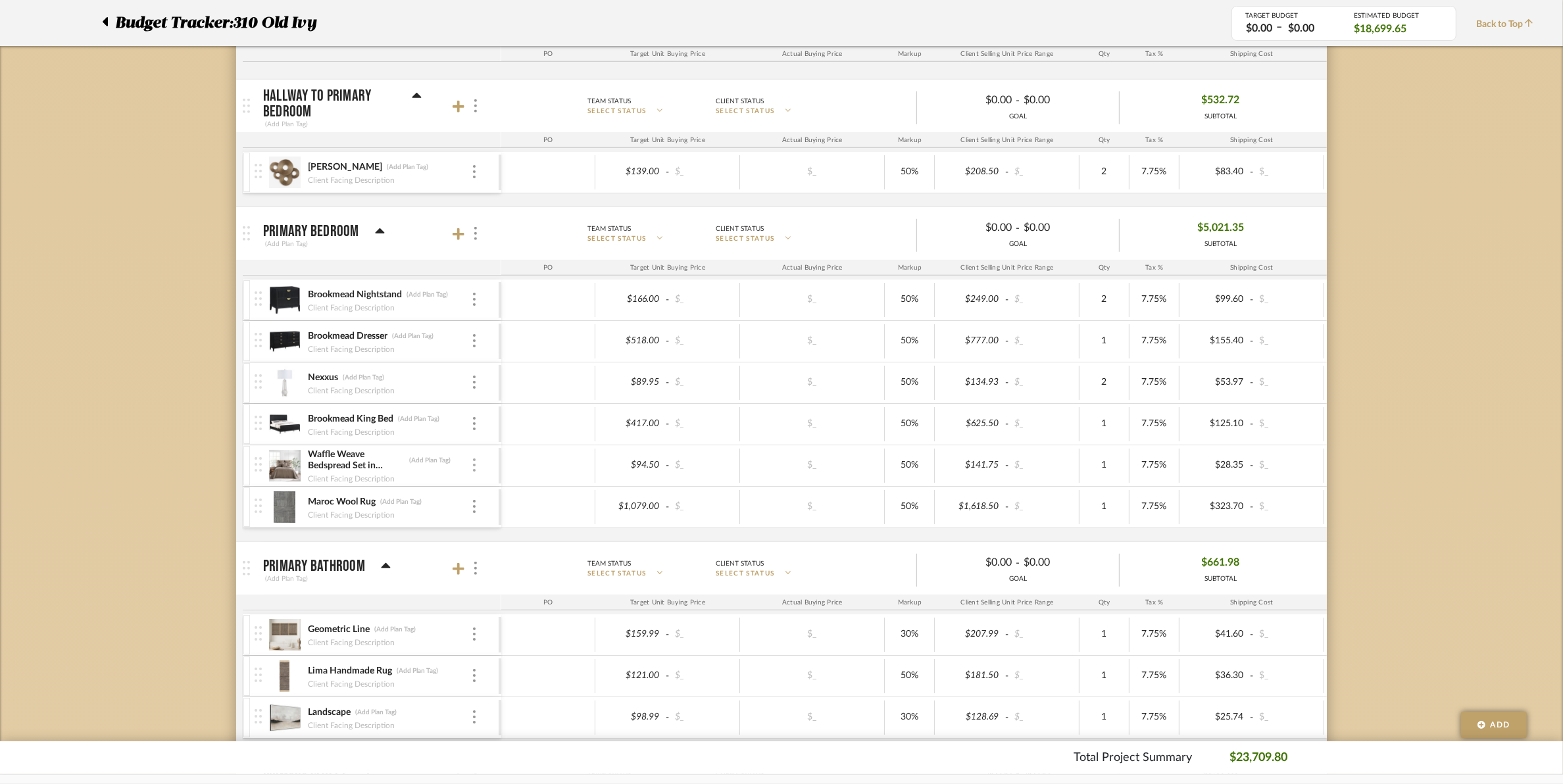
click at [471, 470] on div at bounding box center [474, 466] width 7 height 15
click at [528, 573] on button "Remove Item" at bounding box center [530, 567] width 118 height 32
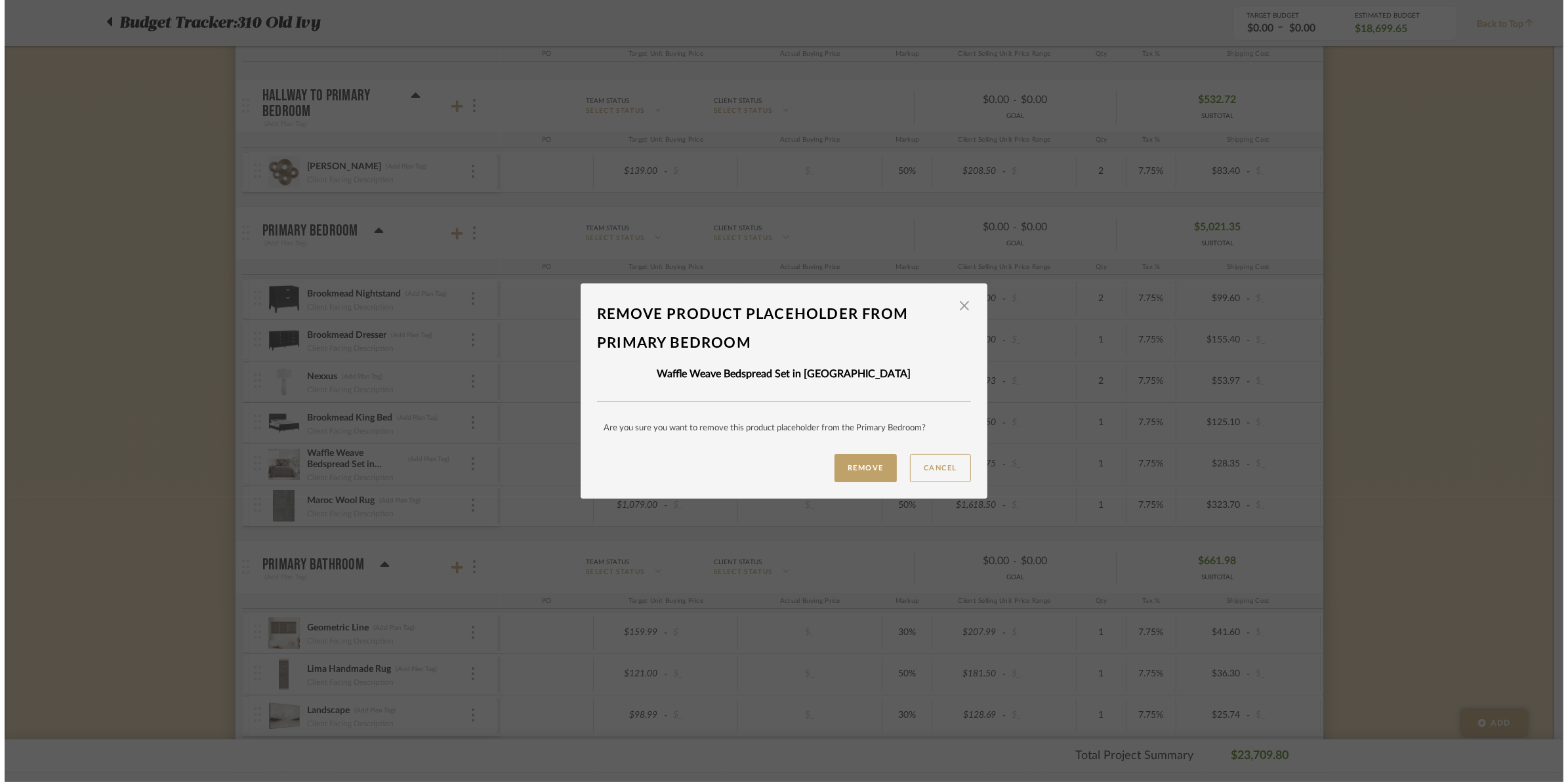
scroll to position [0, 0]
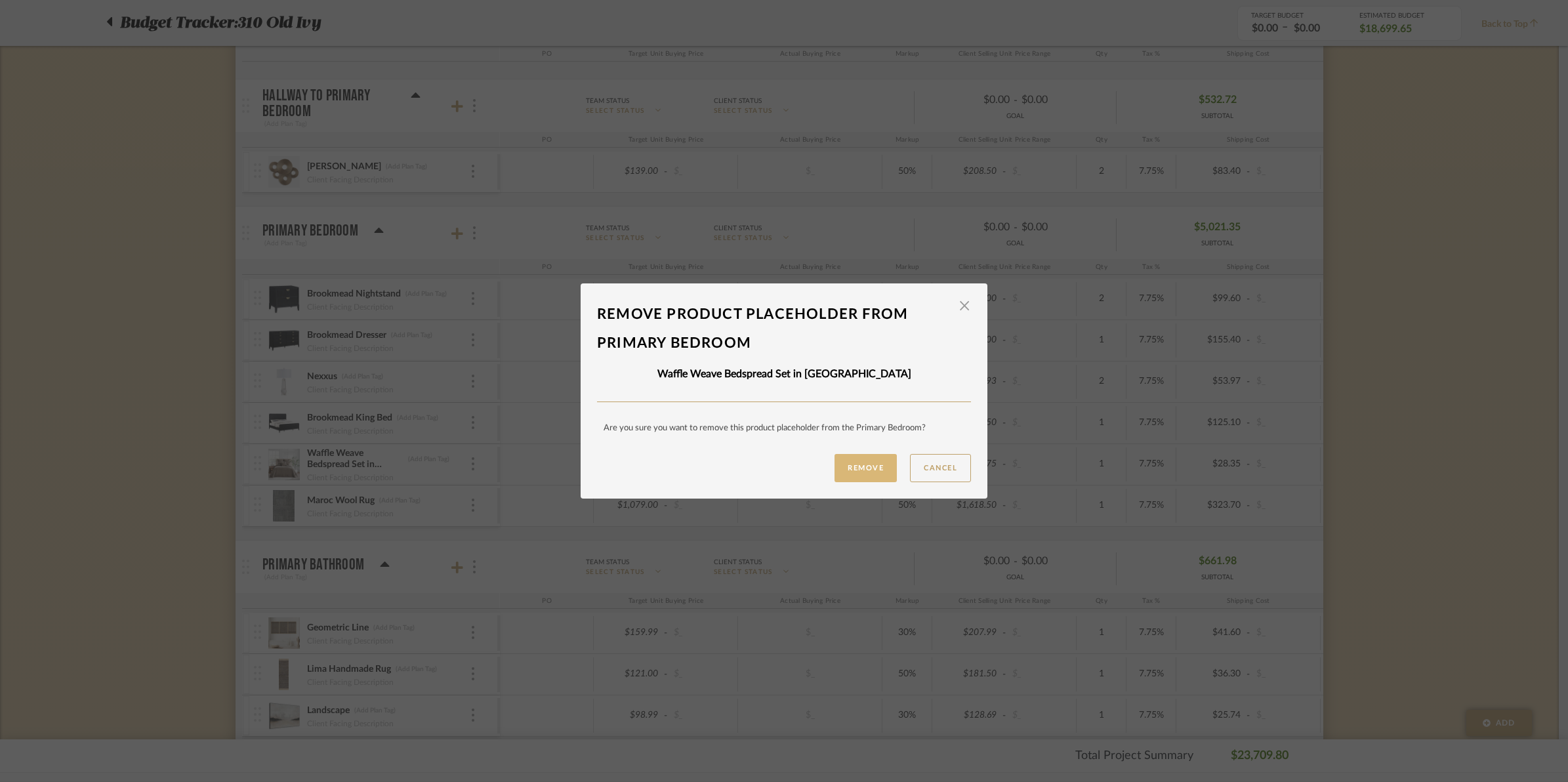
click at [879, 467] on button "Remove" at bounding box center [865, 468] width 62 height 28
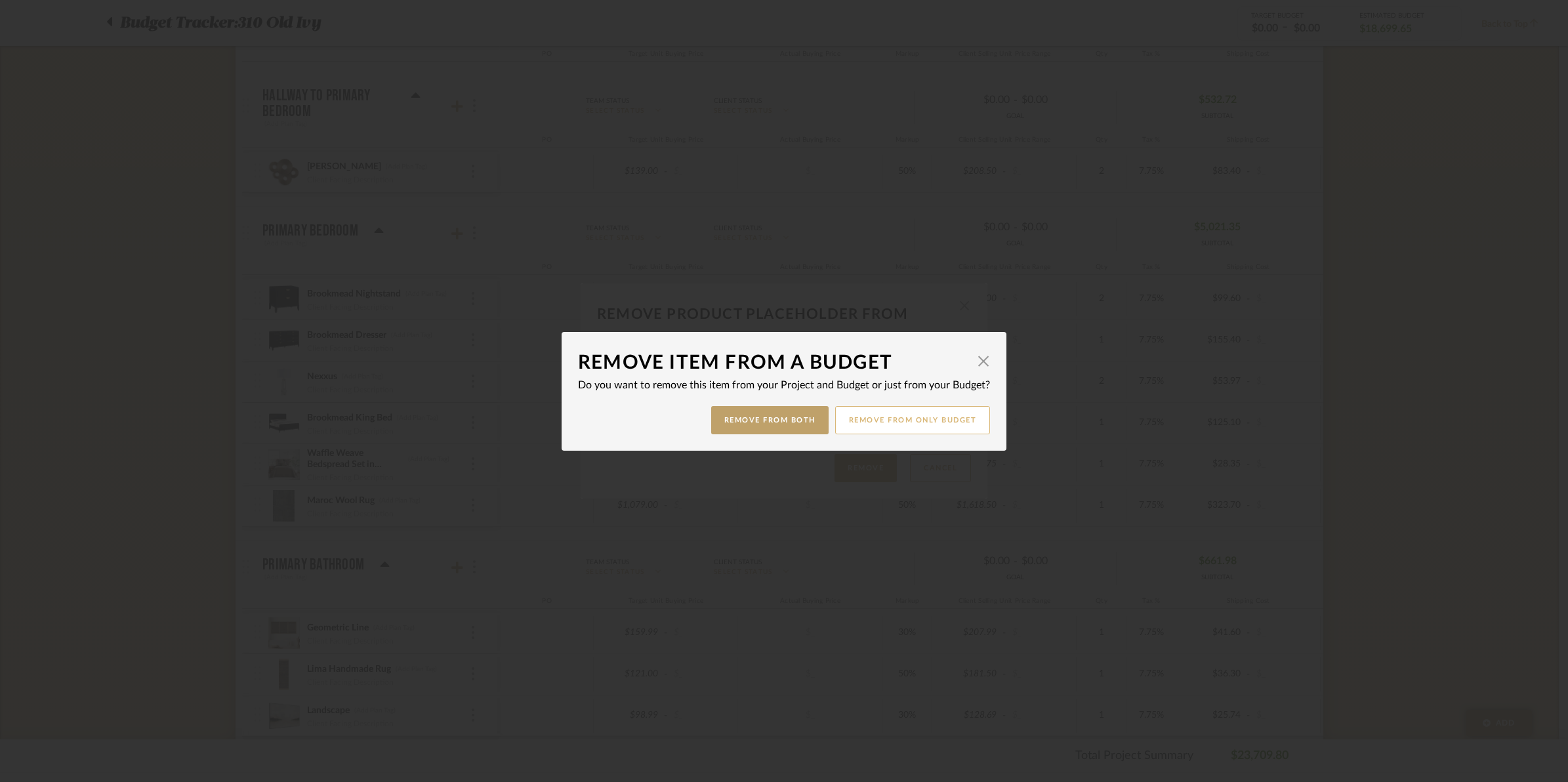
click at [858, 412] on button "Remove from only Budget" at bounding box center [913, 420] width 156 height 28
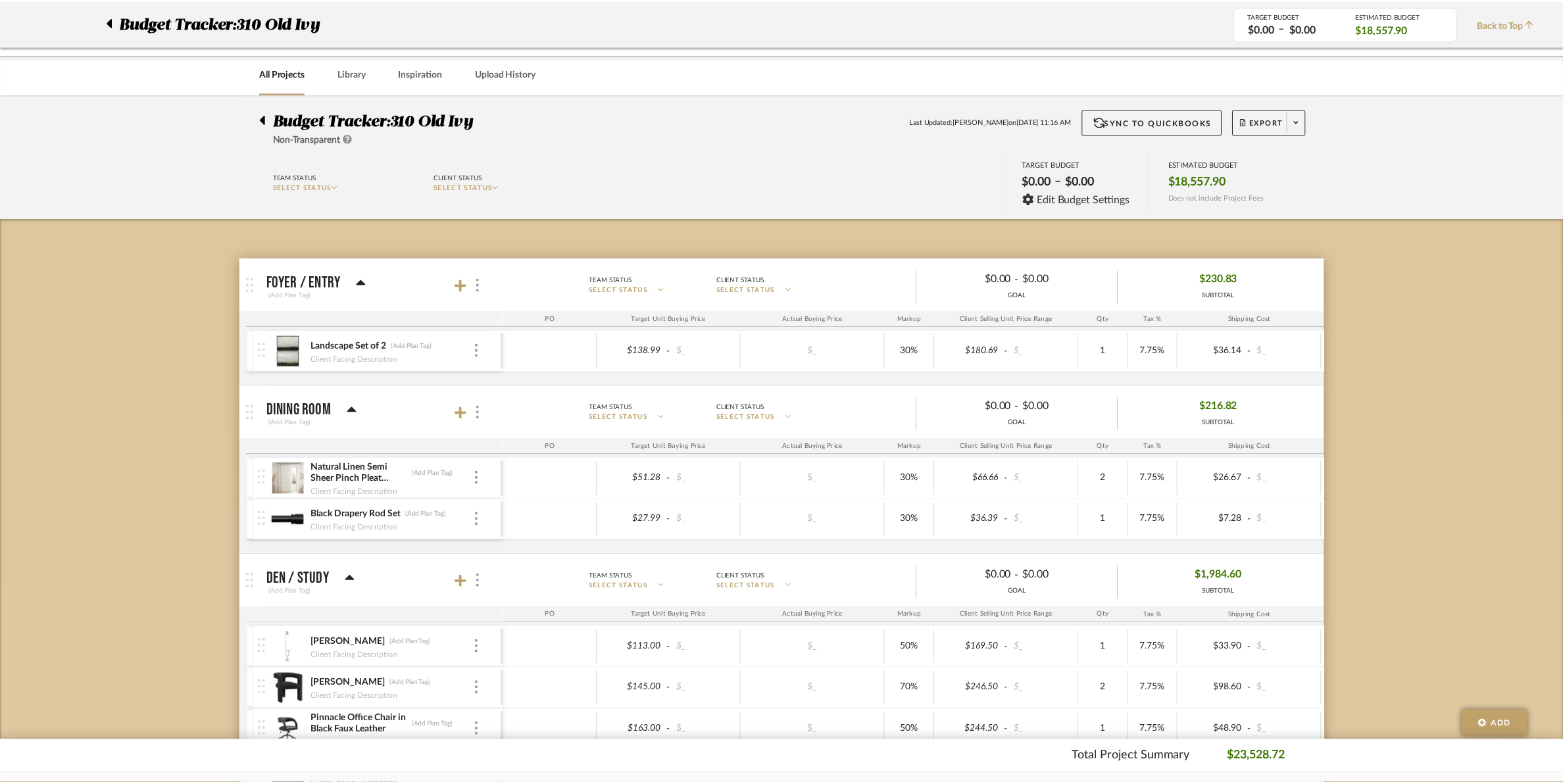
scroll to position [1069, 0]
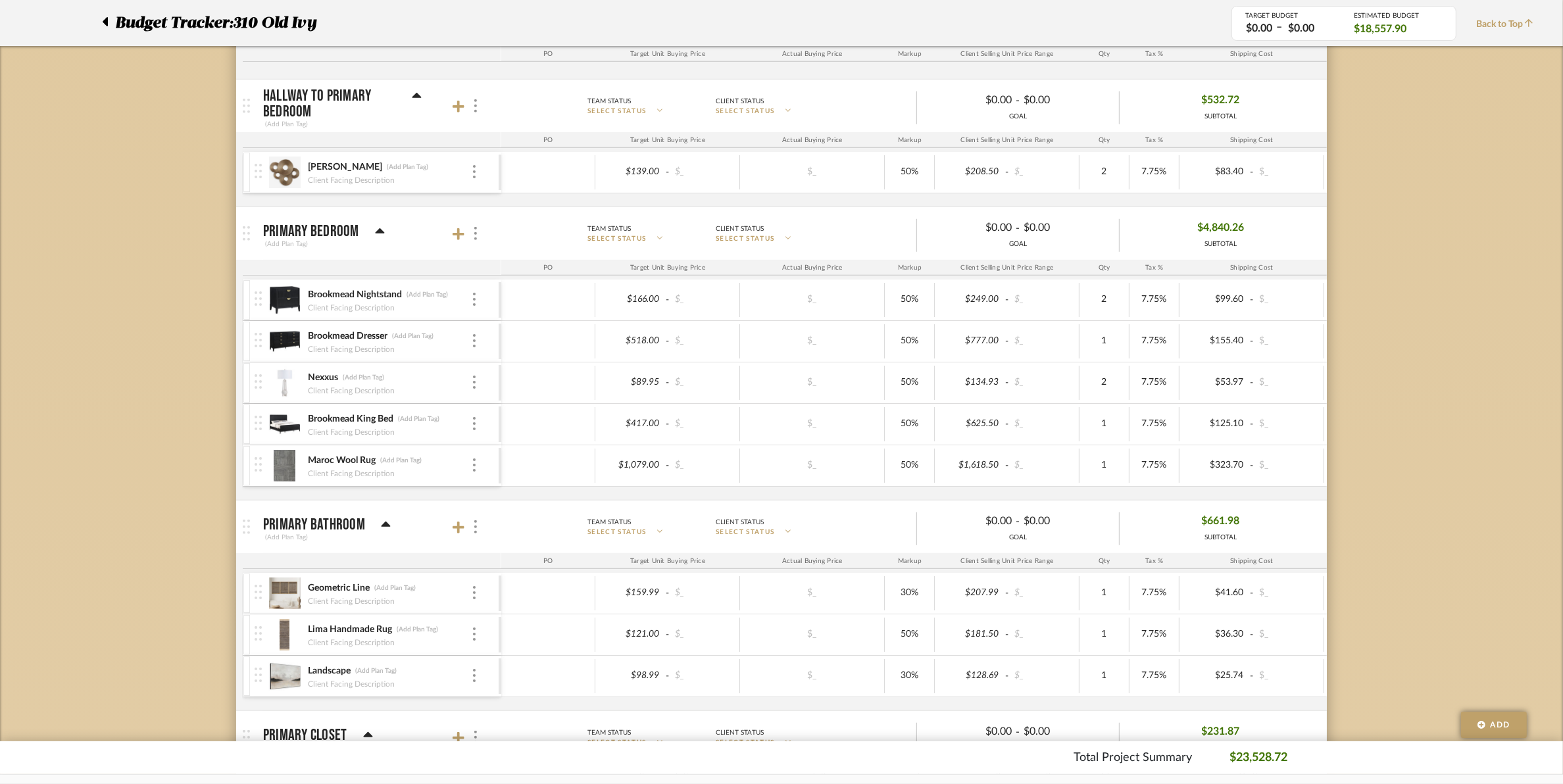
click at [477, 477] on div "Maroc Wool Rug (Add Plan Tag) Client Facing Description" at bounding box center [377, 465] width 244 height 40
click at [475, 467] on div at bounding box center [474, 466] width 7 height 15
drag, startPoint x: 475, startPoint y: 467, endPoint x: 537, endPoint y: 566, distance: 116.8
click at [537, 566] on span "Remove Item" at bounding box center [538, 567] width 82 height 11
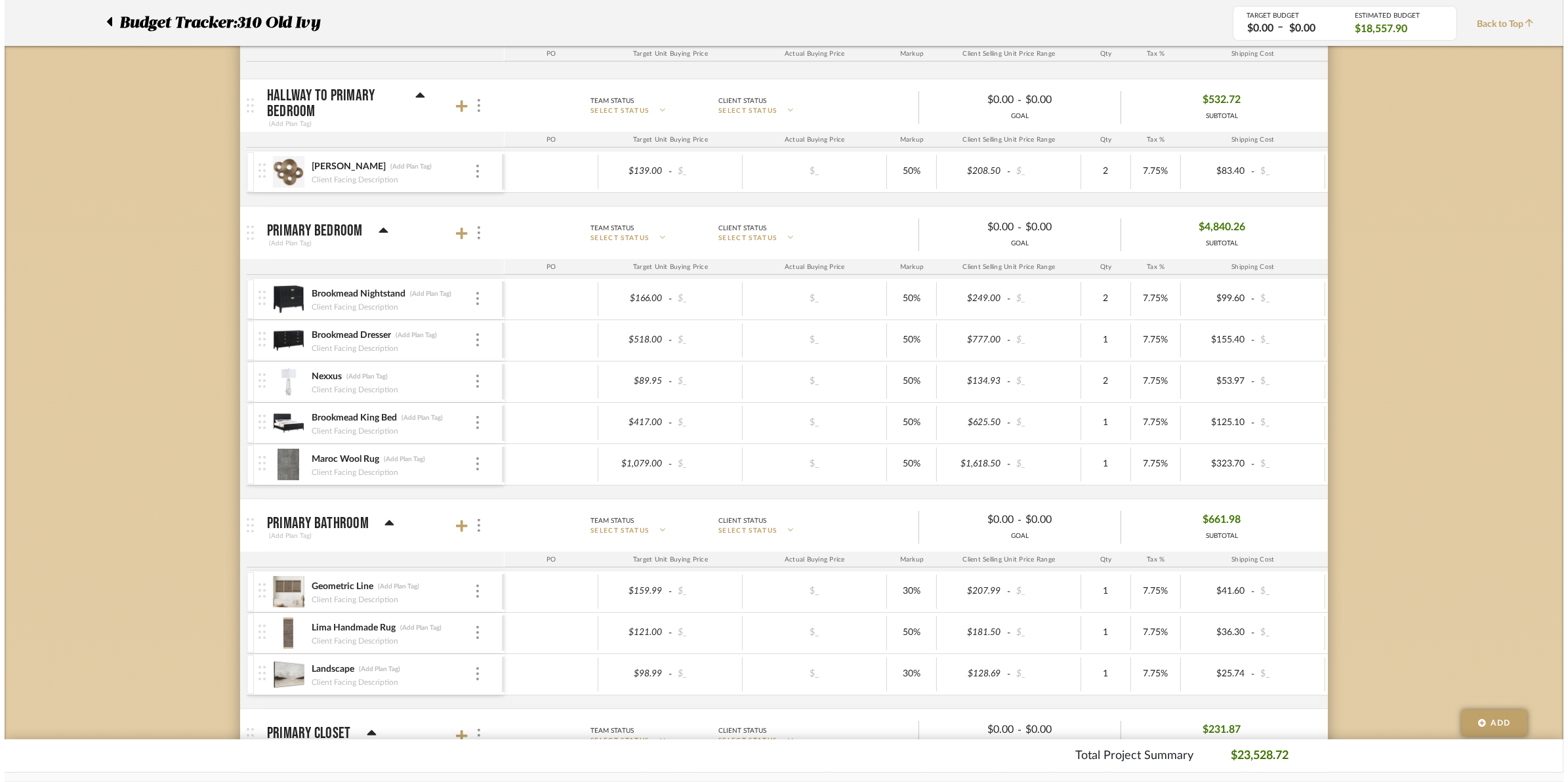
scroll to position [0, 0]
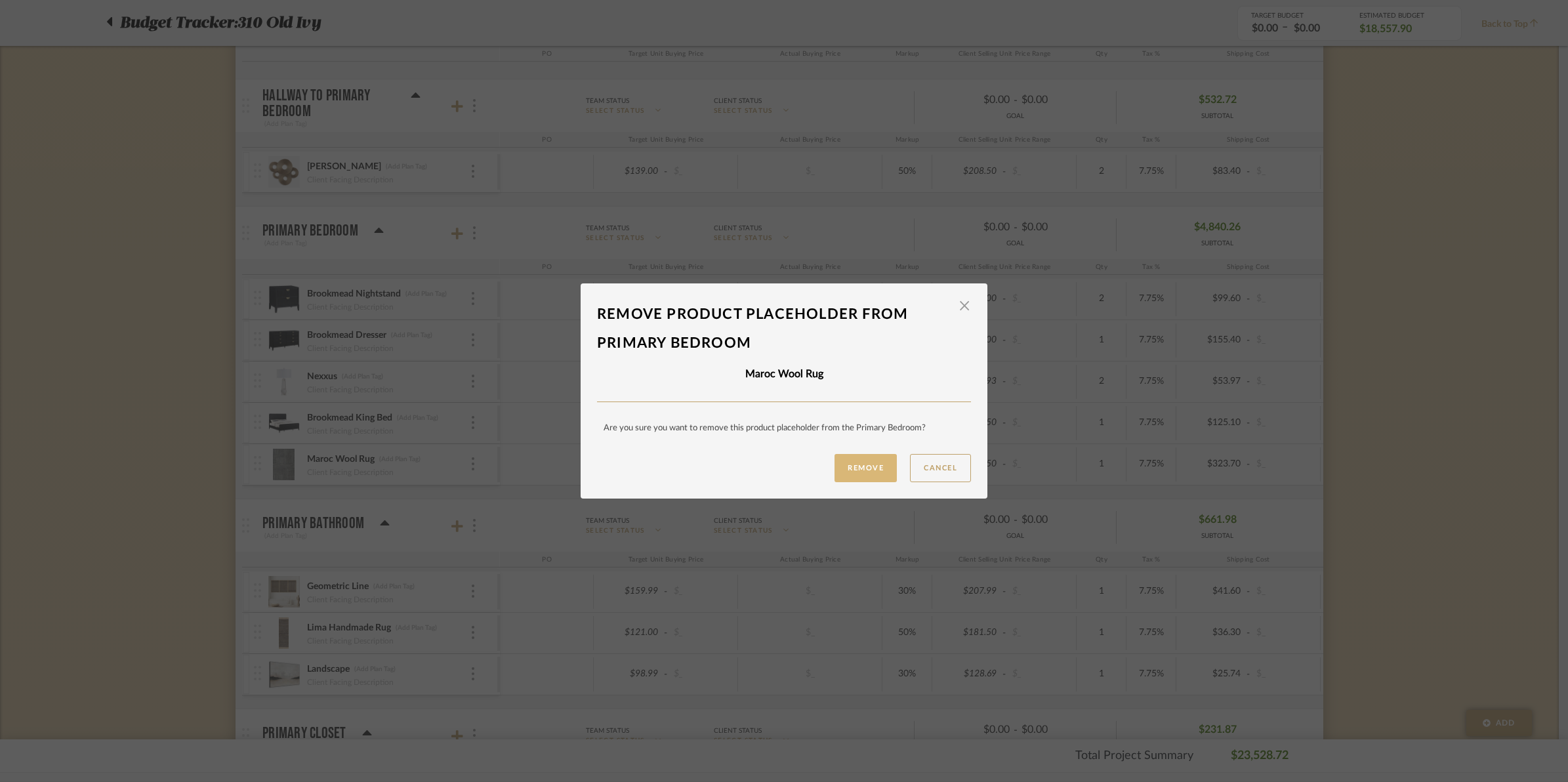
click at [855, 473] on button "Remove" at bounding box center [865, 468] width 62 height 28
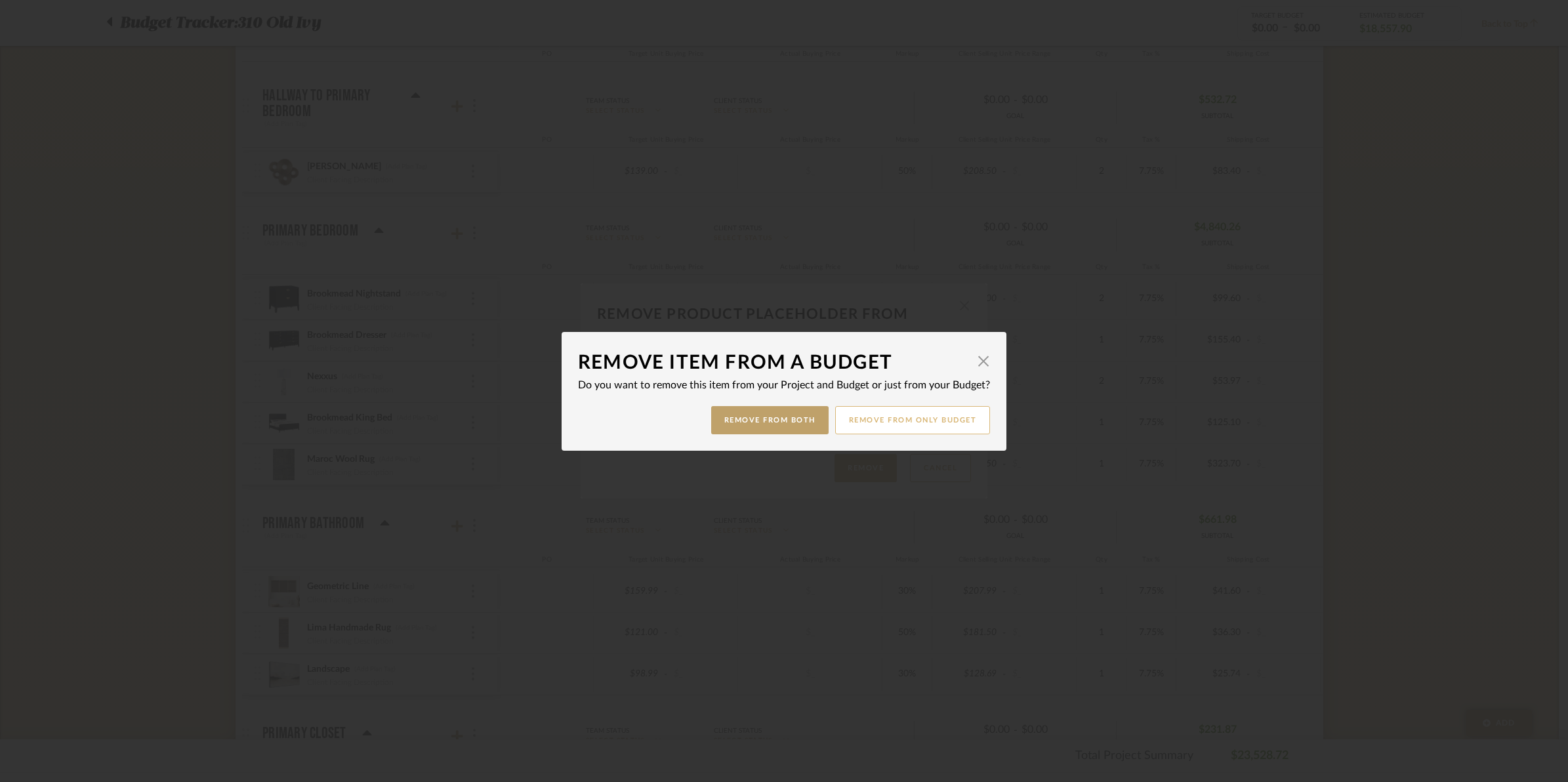
click at [860, 417] on button "Remove from only Budget" at bounding box center [913, 420] width 156 height 28
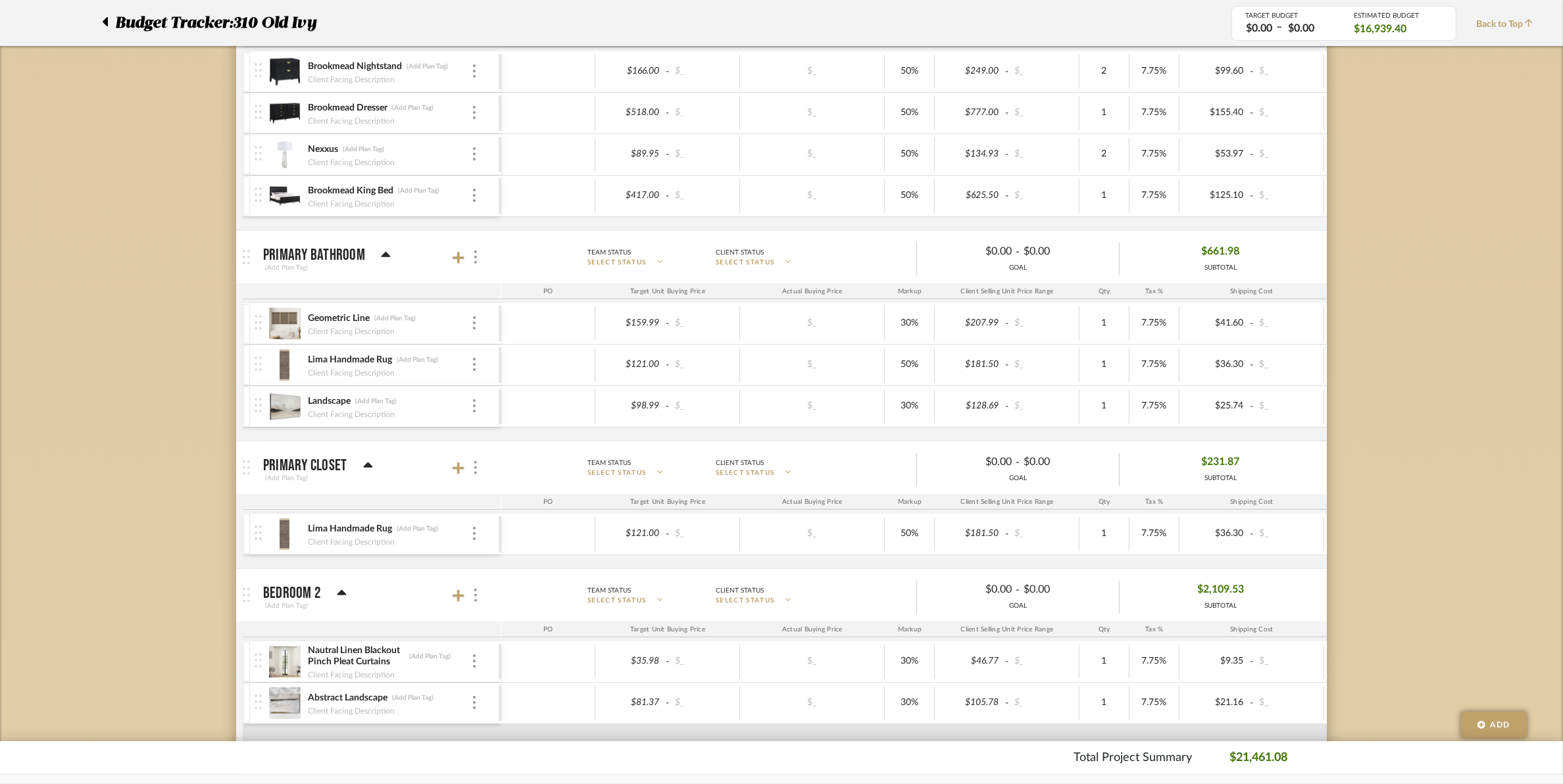
scroll to position [1315, 0]
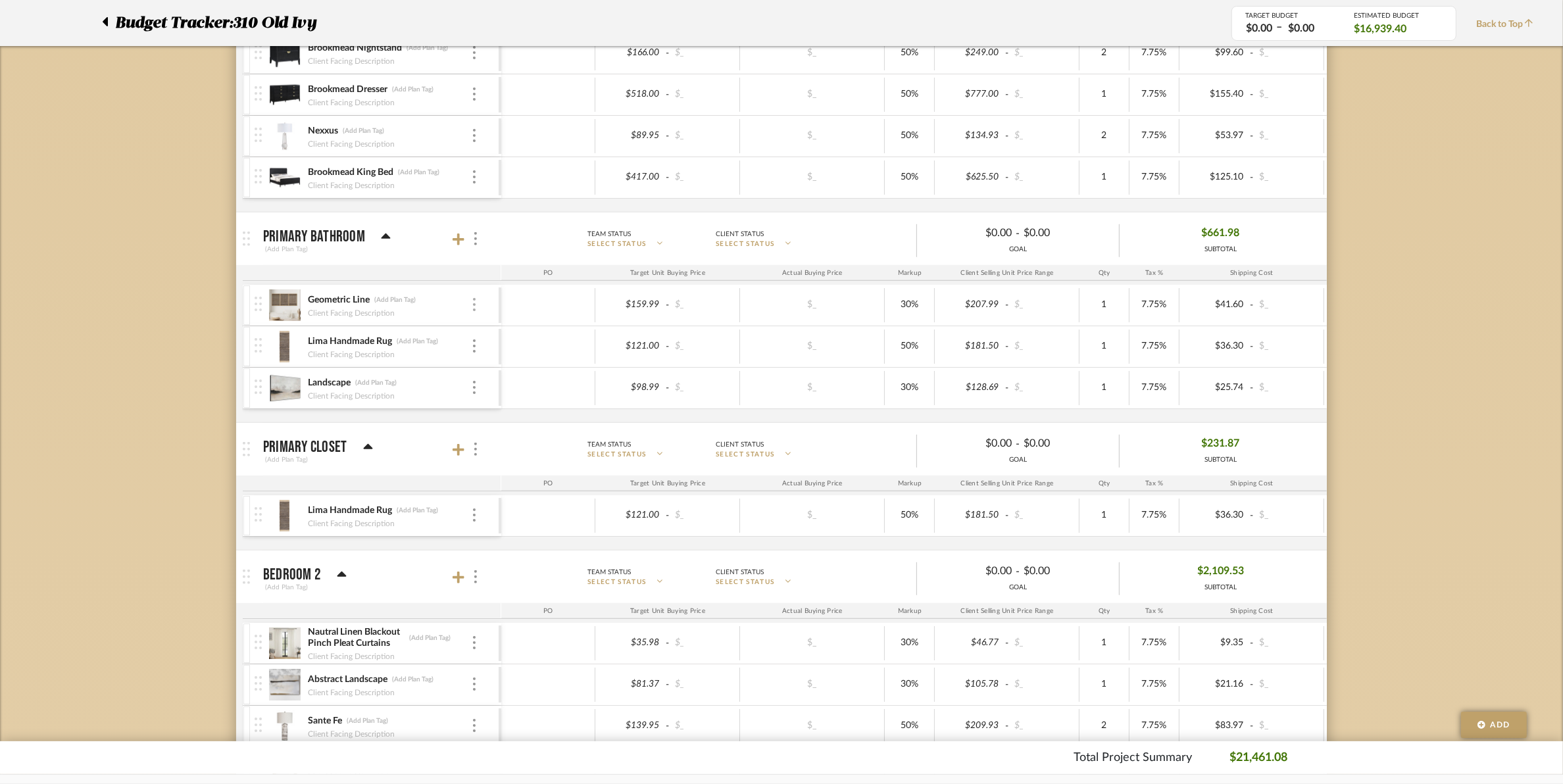
click at [473, 310] on img at bounding box center [475, 304] width 3 height 13
click at [538, 406] on span "Remove Item" at bounding box center [538, 407] width 82 height 11
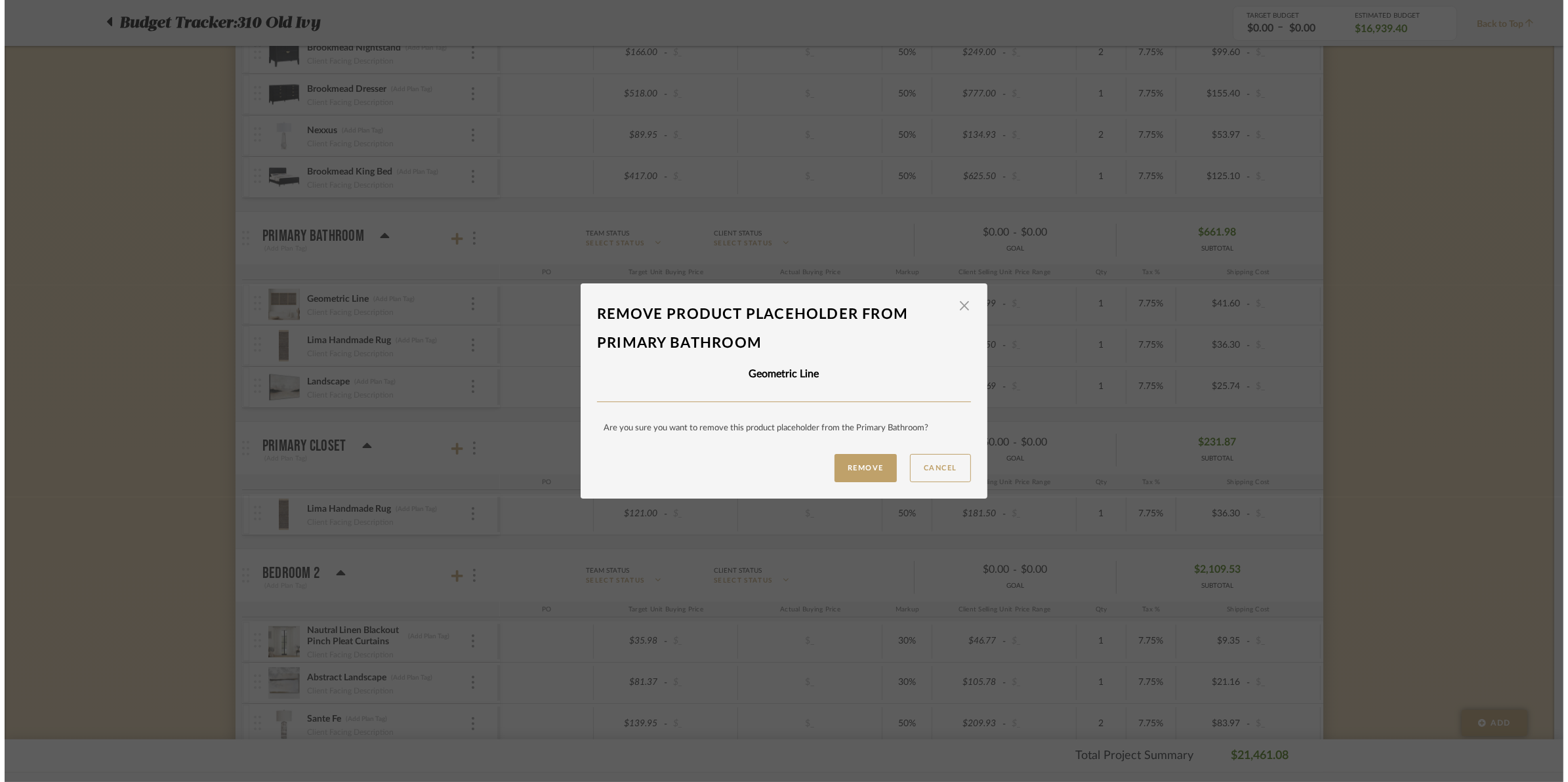
scroll to position [0, 0]
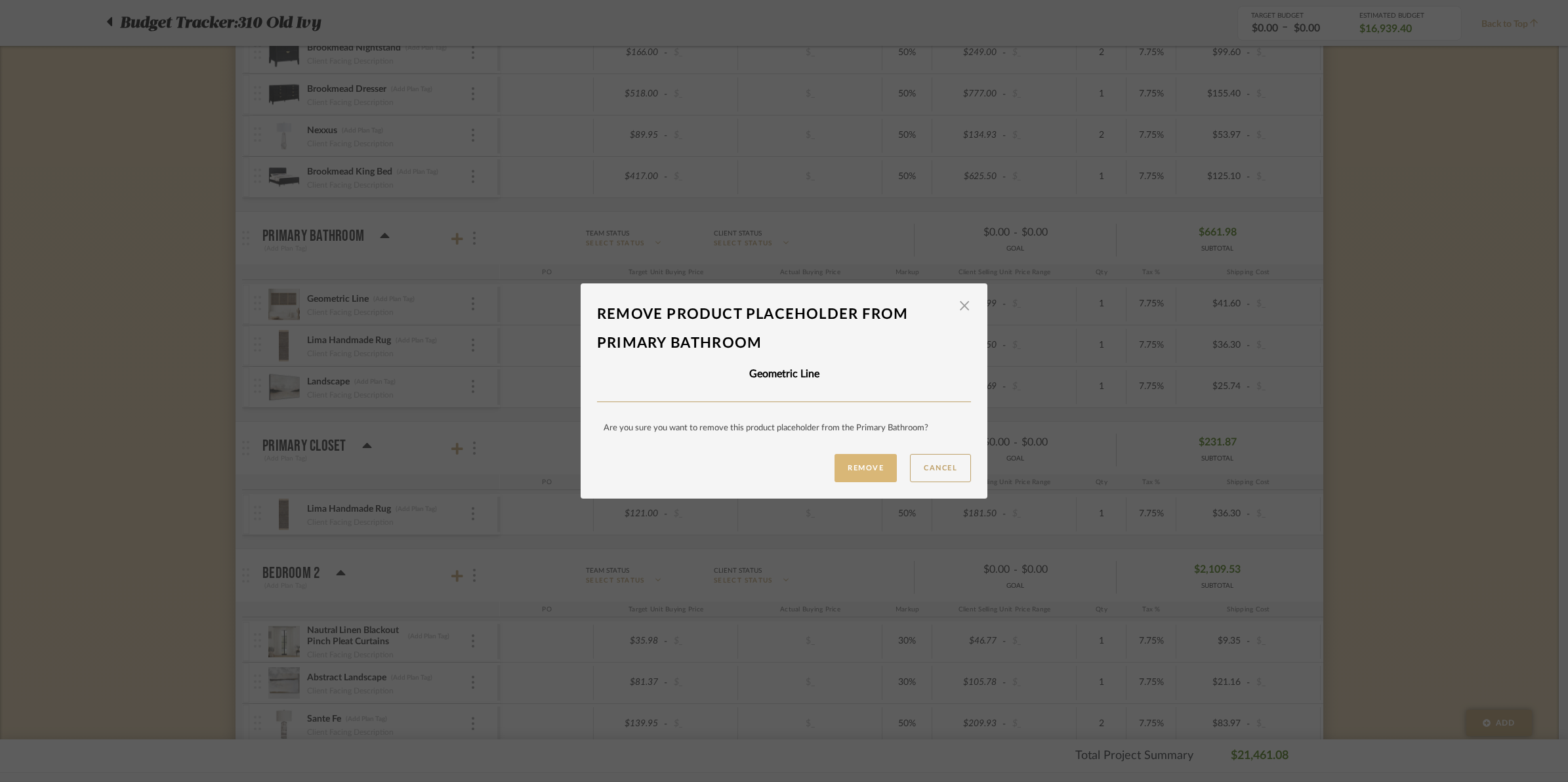
click at [875, 462] on button "Remove" at bounding box center [865, 468] width 62 height 28
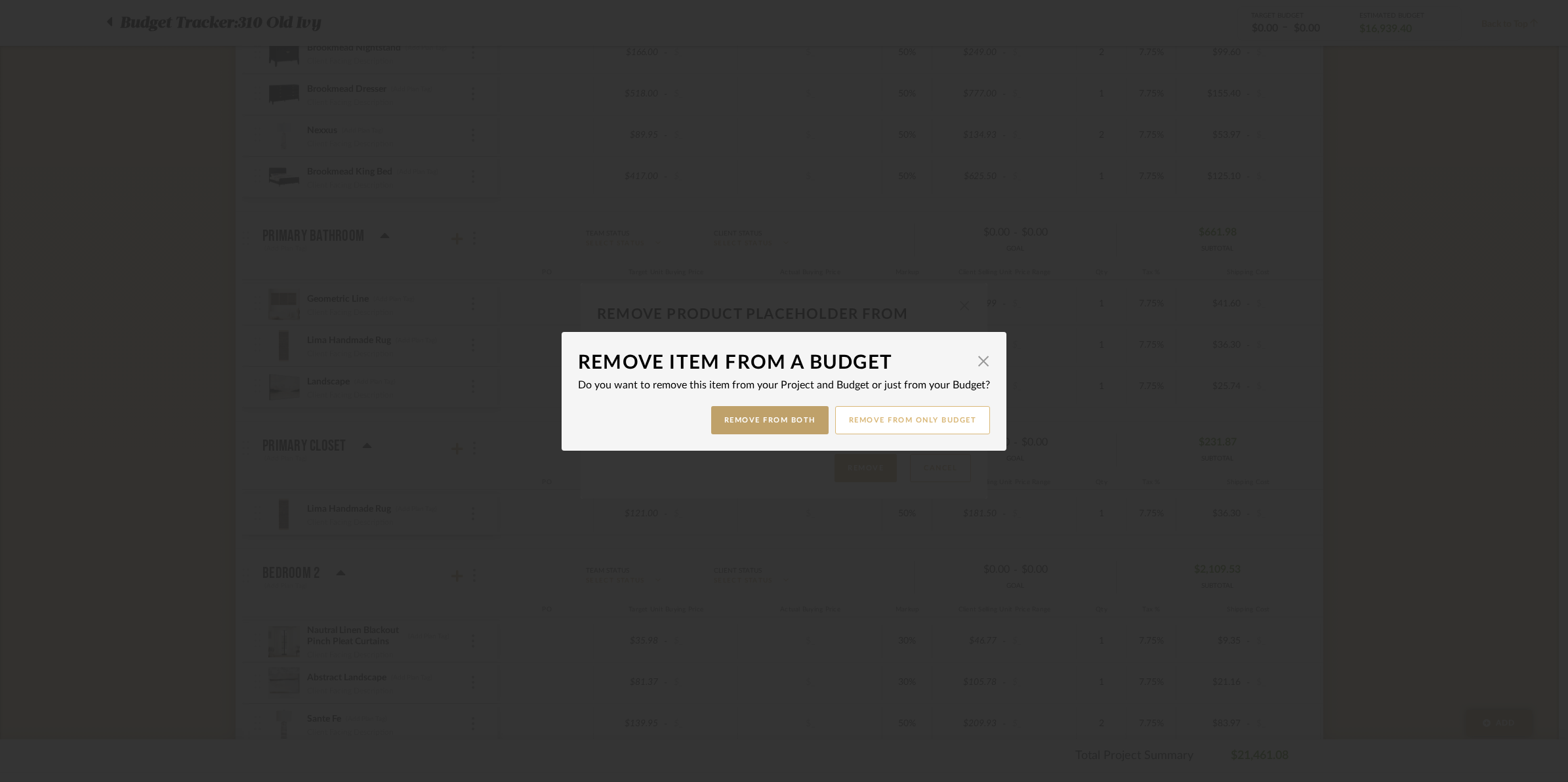
click at [878, 417] on button "Remove from only Budget" at bounding box center [913, 420] width 156 height 28
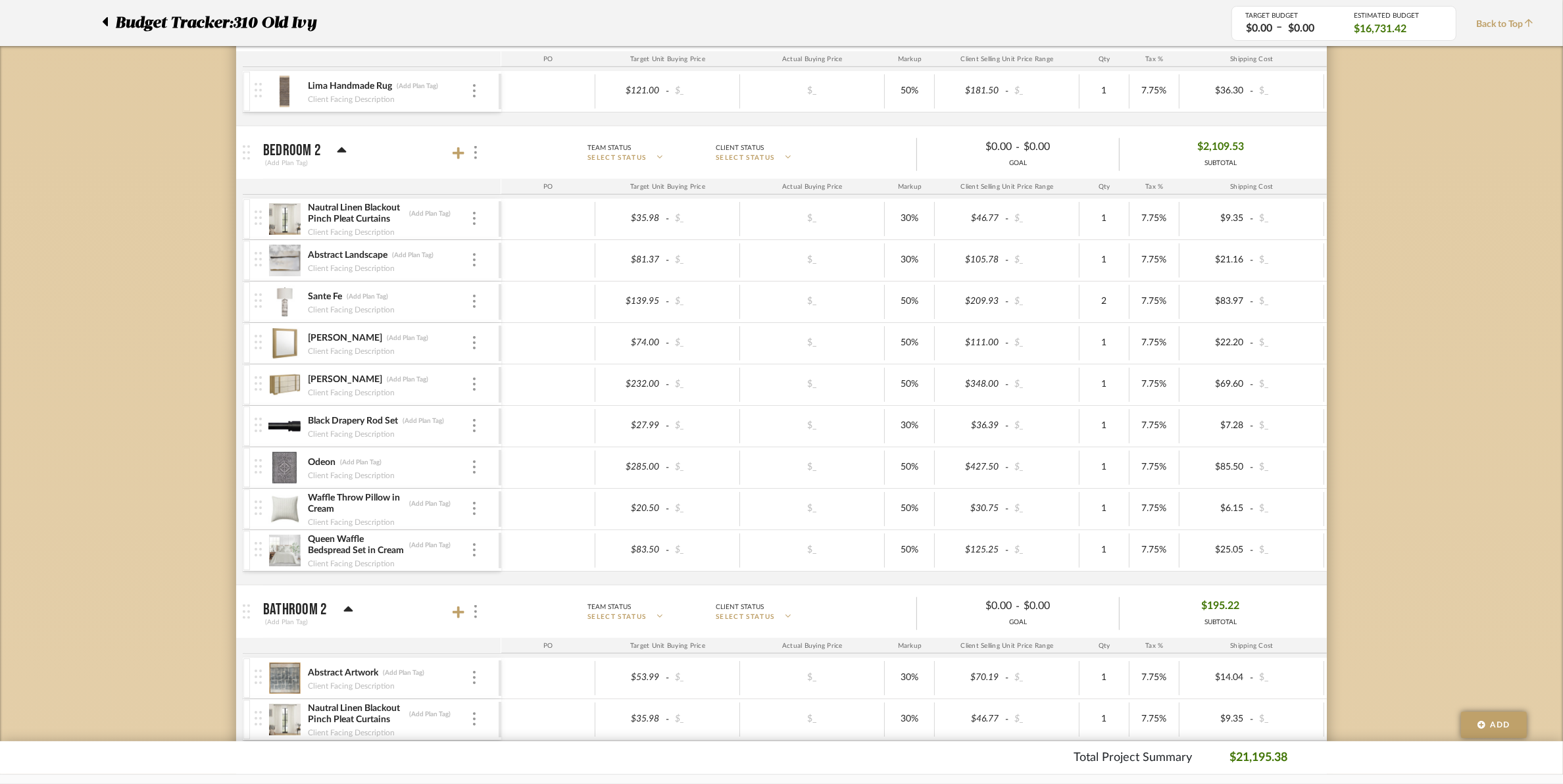
scroll to position [1726, 0]
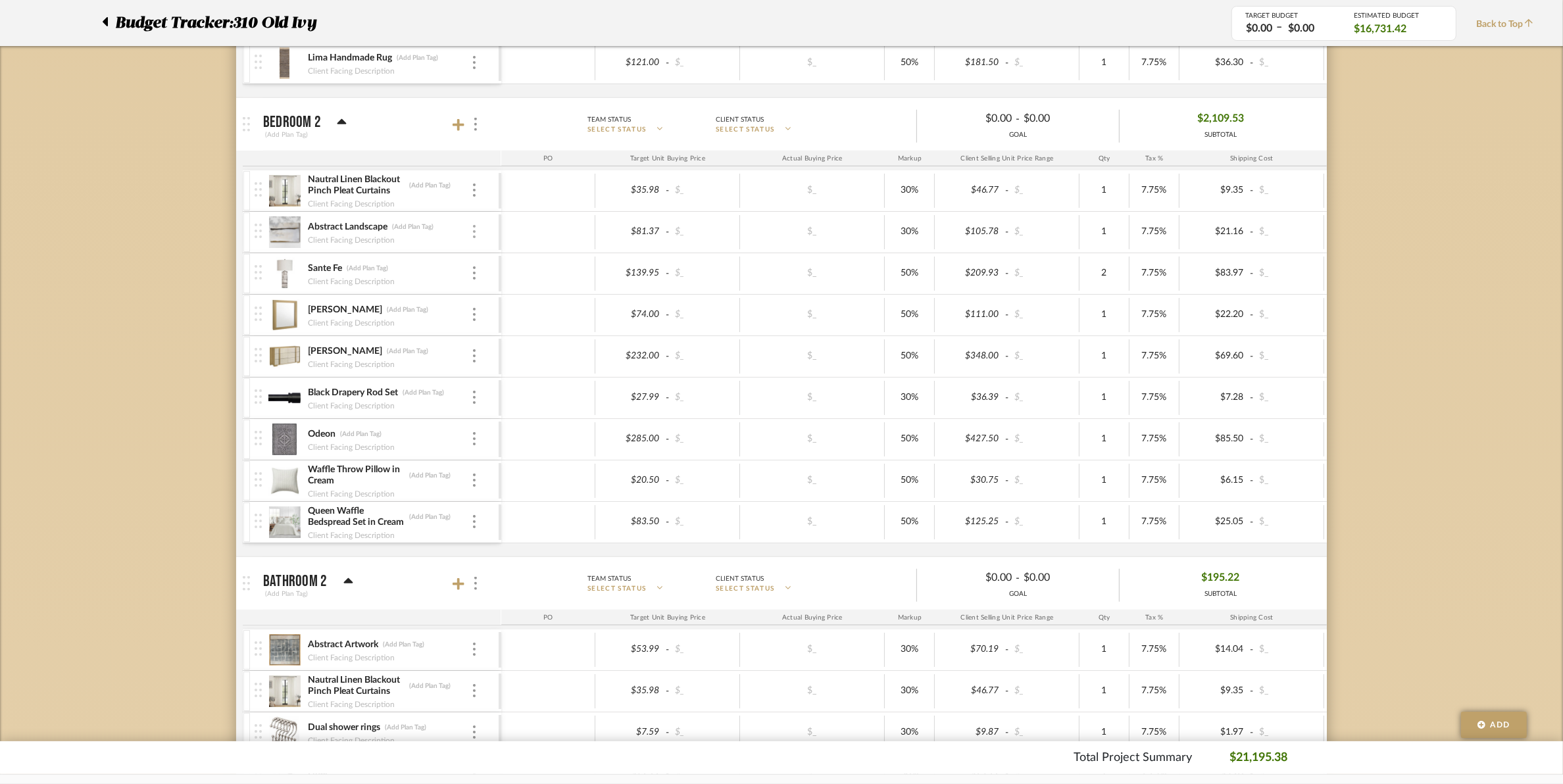
click at [472, 239] on div at bounding box center [474, 232] width 7 height 15
click at [520, 334] on span "Remove Item" at bounding box center [538, 335] width 82 height 11
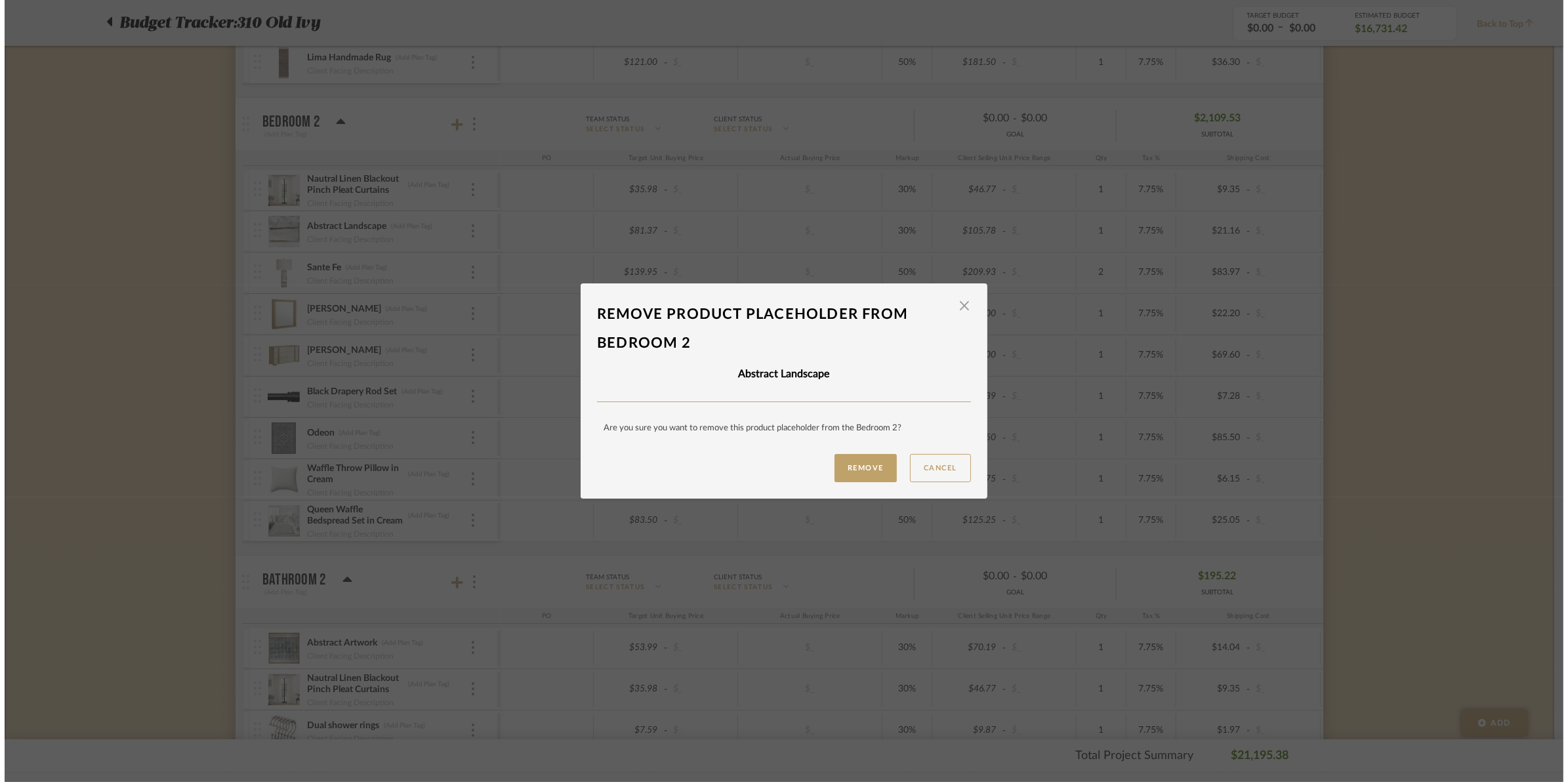
scroll to position [0, 0]
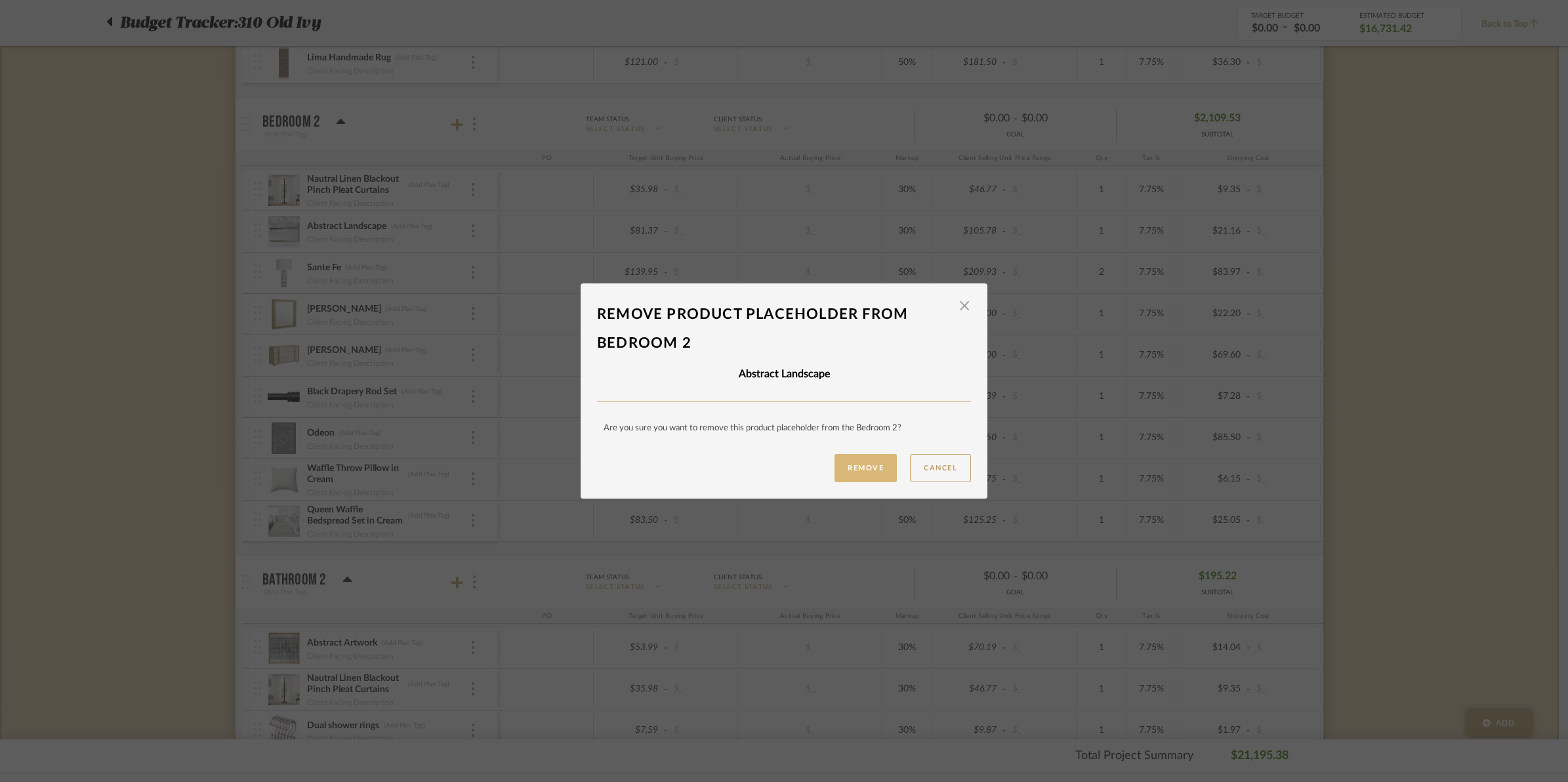
click at [854, 466] on button "Remove" at bounding box center [865, 468] width 62 height 28
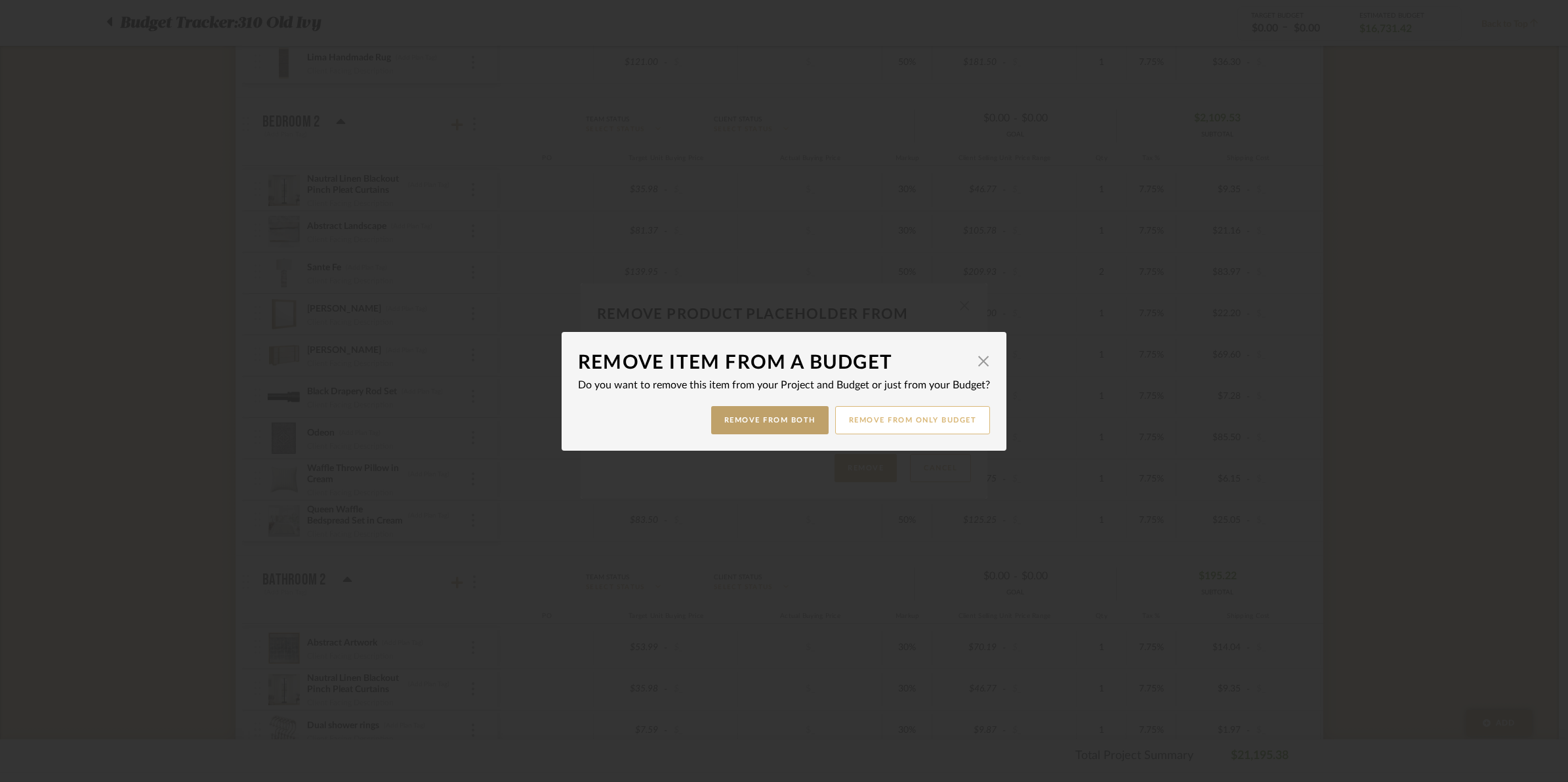
click at [876, 424] on button "Remove from only Budget" at bounding box center [913, 420] width 156 height 28
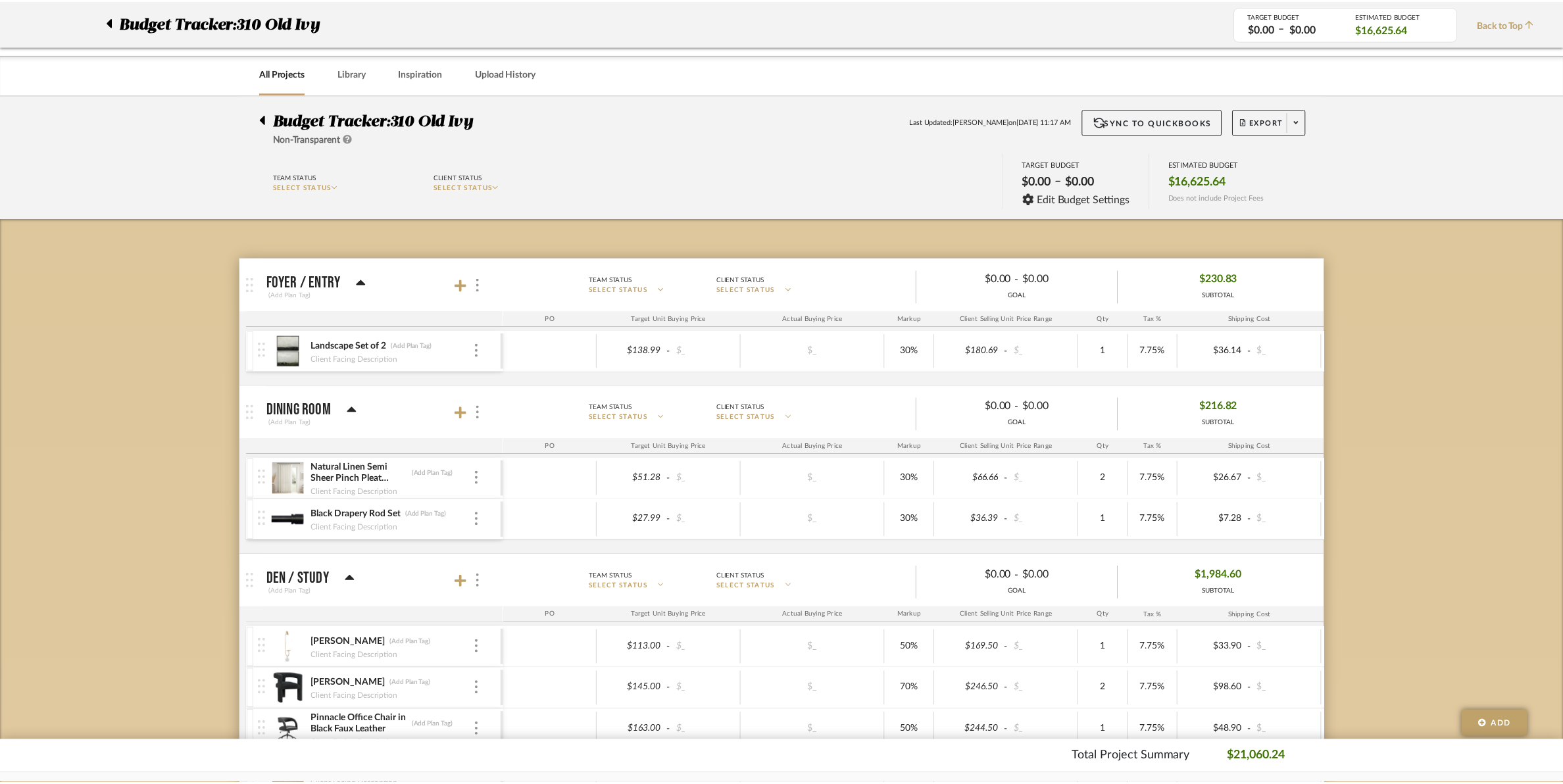
scroll to position [1726, 0]
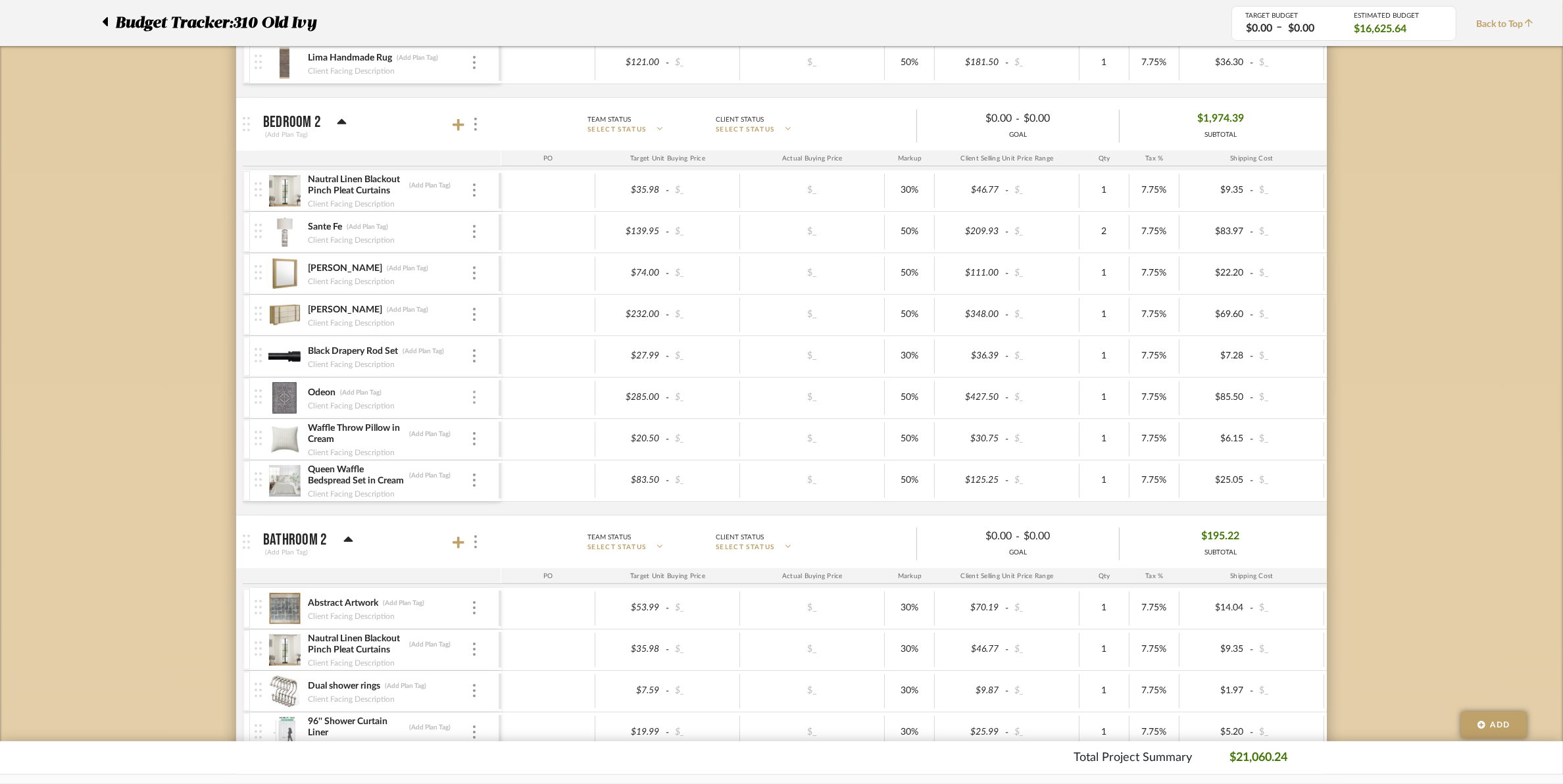
click at [472, 405] on div at bounding box center [474, 398] width 7 height 15
click at [518, 502] on span "Remove Item" at bounding box center [538, 501] width 82 height 11
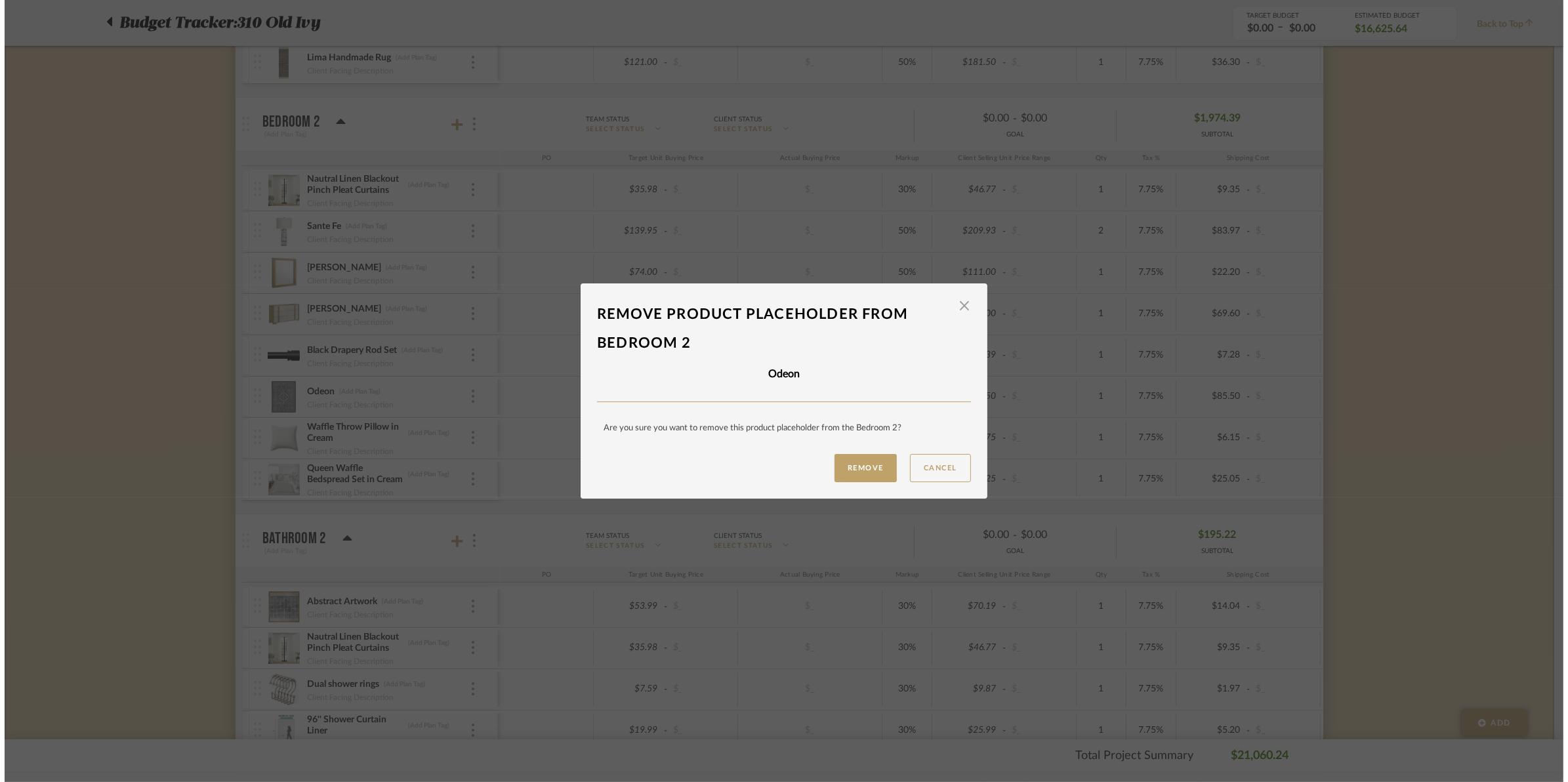
scroll to position [0, 0]
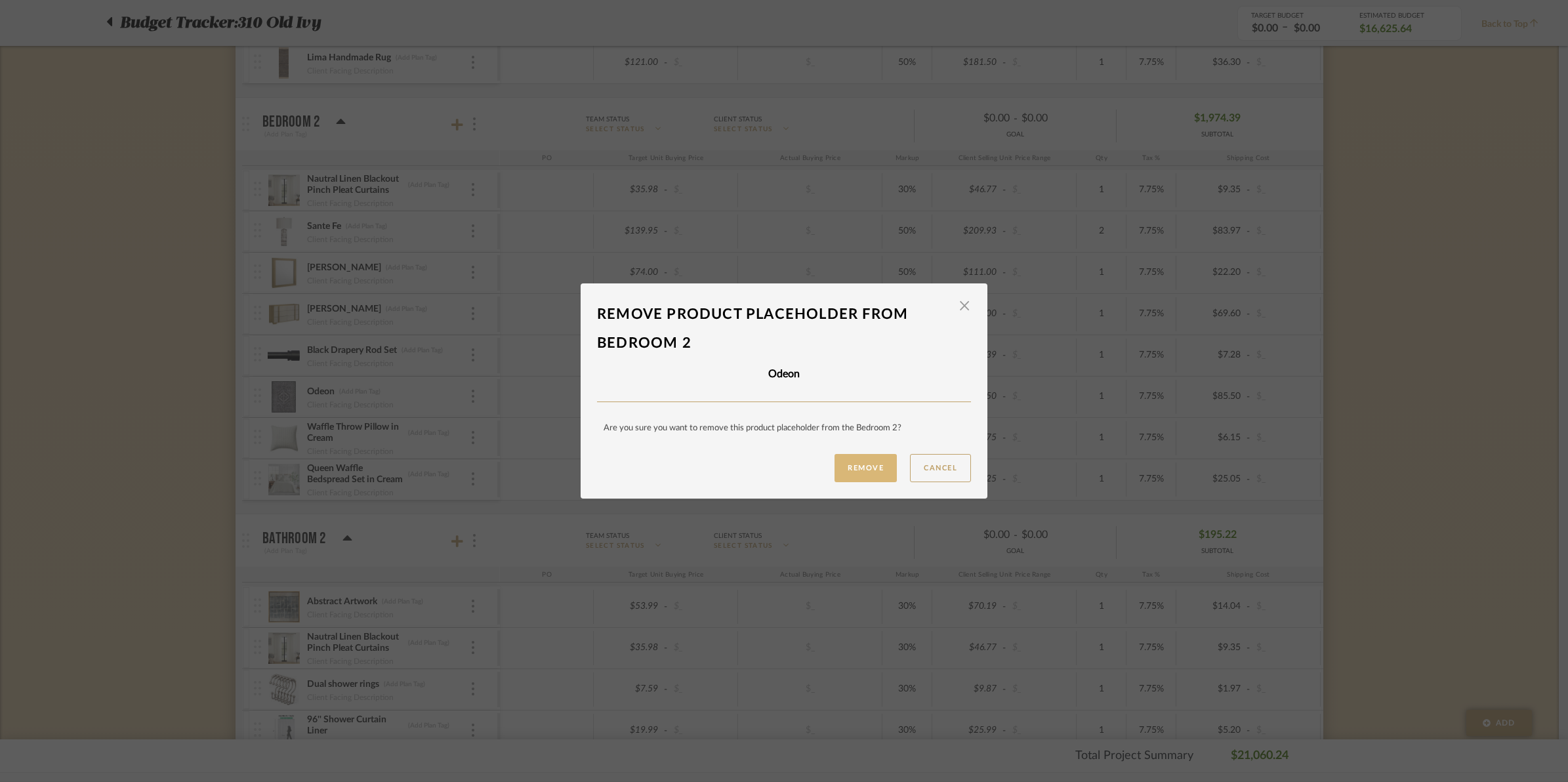
click at [851, 467] on button "Remove" at bounding box center [865, 468] width 62 height 28
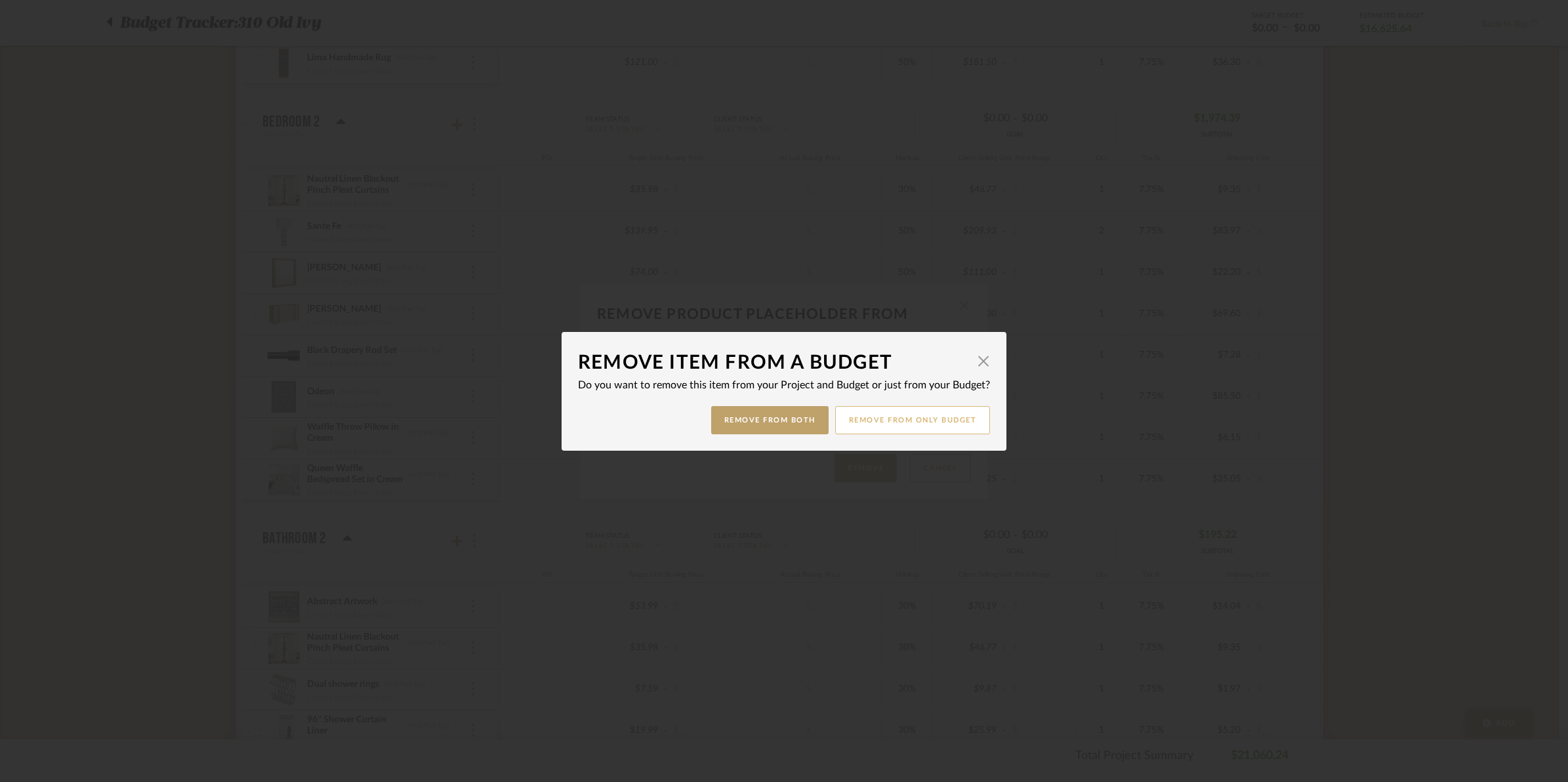
drag, startPoint x: 912, startPoint y: 417, endPoint x: 878, endPoint y: 424, distance: 34.7
click at [878, 424] on button "Remove from only Budget" at bounding box center [913, 420] width 156 height 28
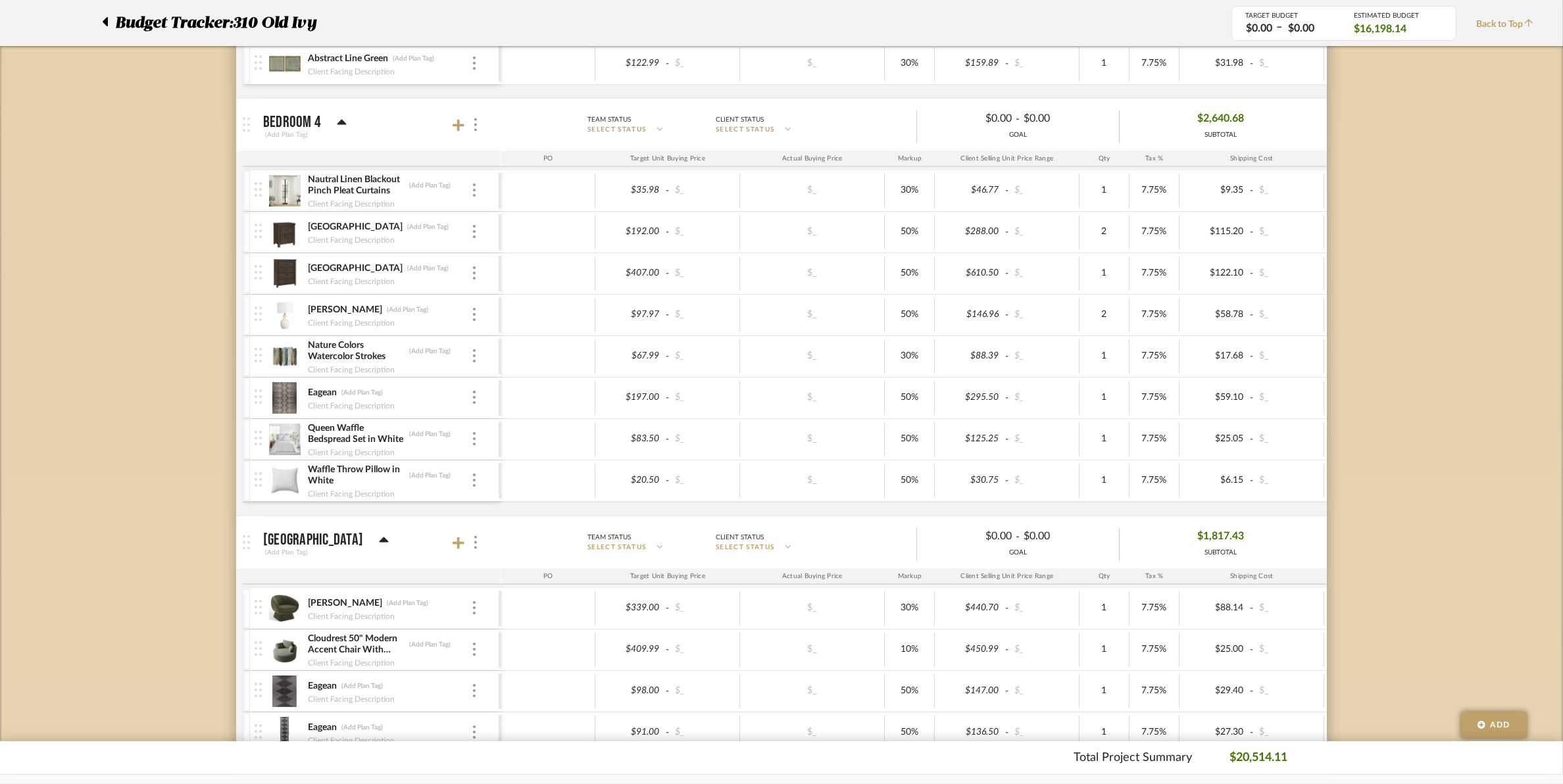
scroll to position [3123, 0]
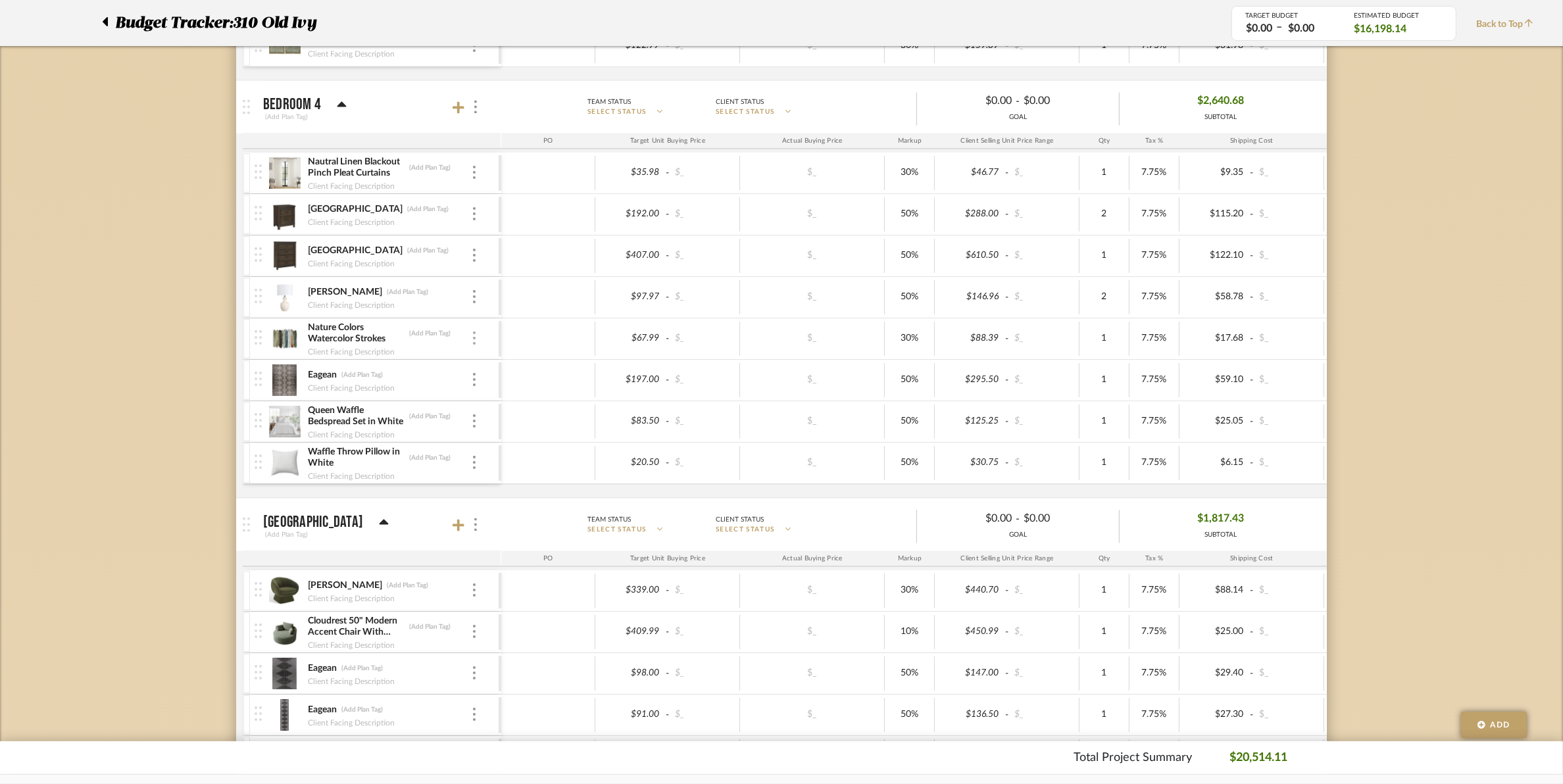
click at [475, 345] on img at bounding box center [475, 339] width 3 height 13
click at [513, 445] on span "Remove Item" at bounding box center [538, 447] width 82 height 11
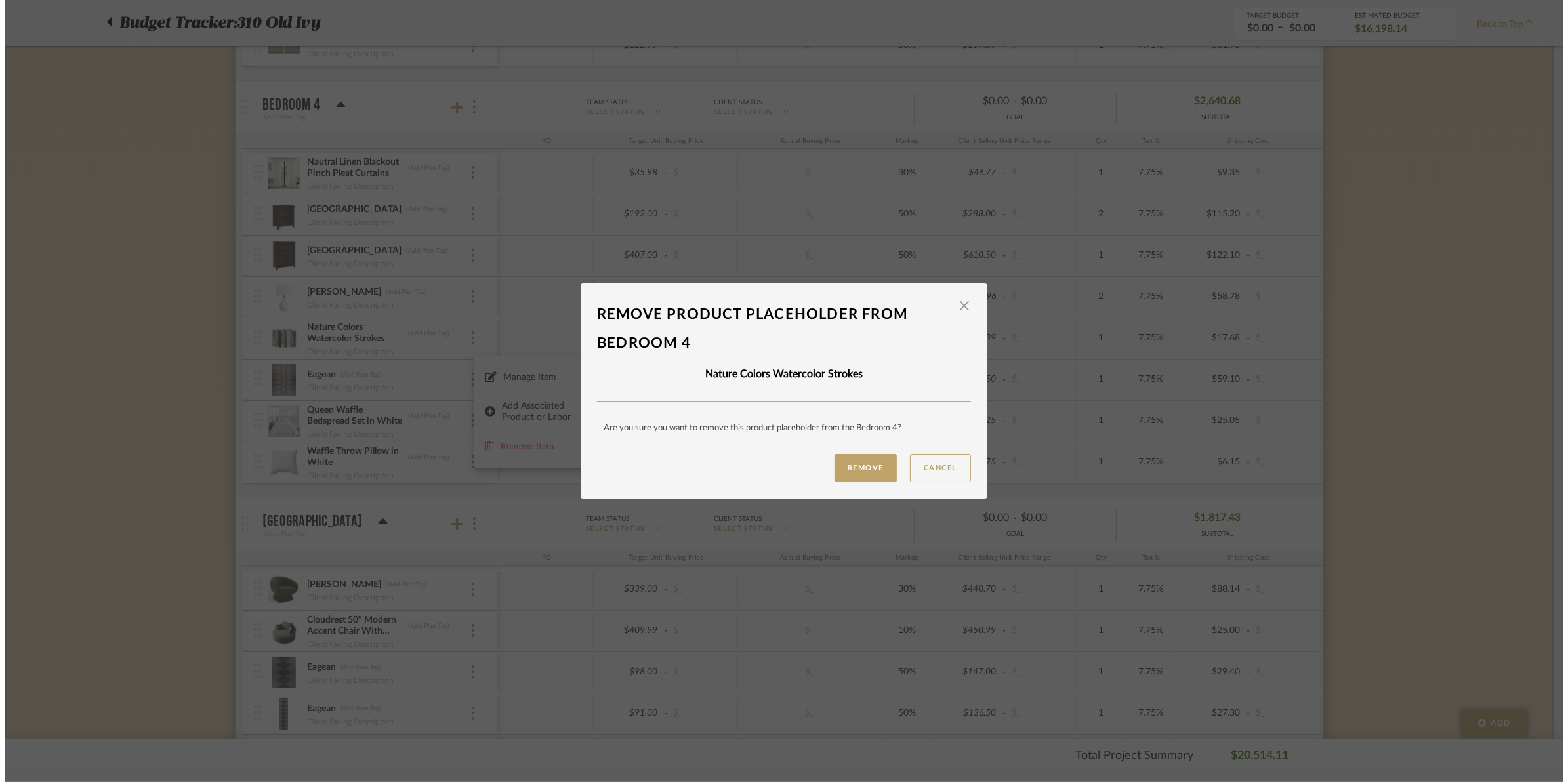
scroll to position [0, 0]
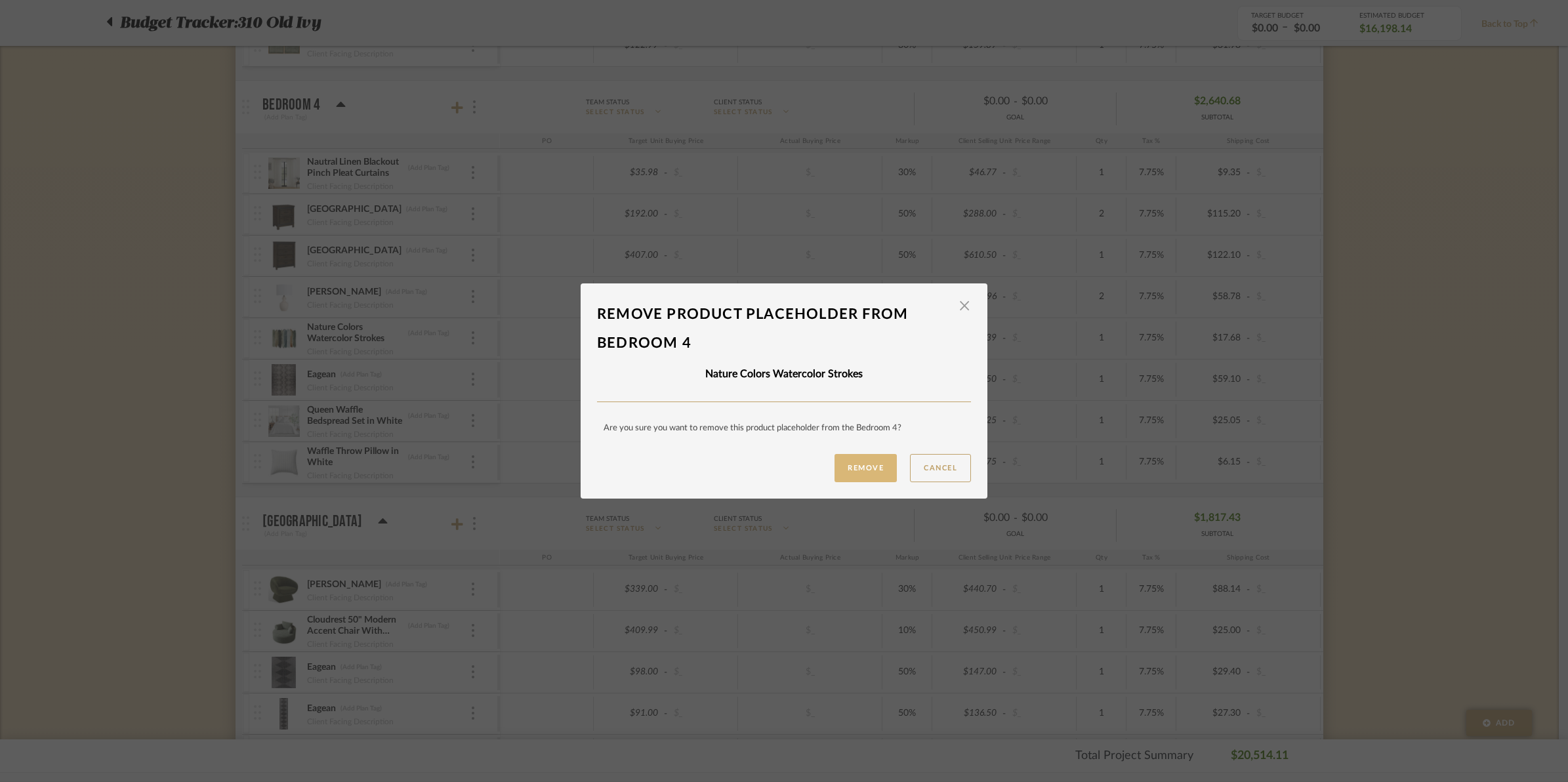
click at [858, 467] on button "Remove" at bounding box center [865, 468] width 62 height 28
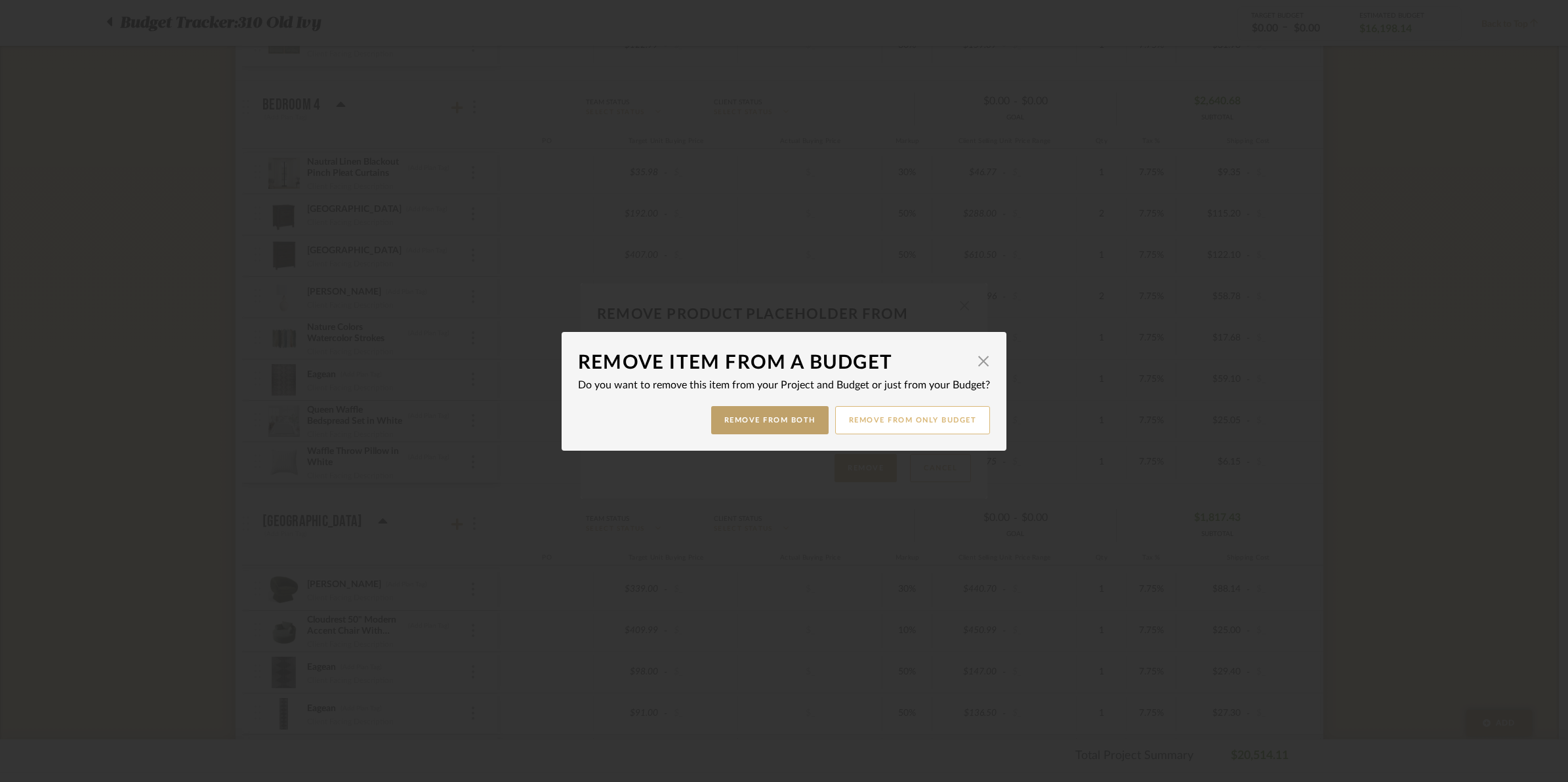
click at [870, 412] on button "Remove from only Budget" at bounding box center [913, 420] width 156 height 28
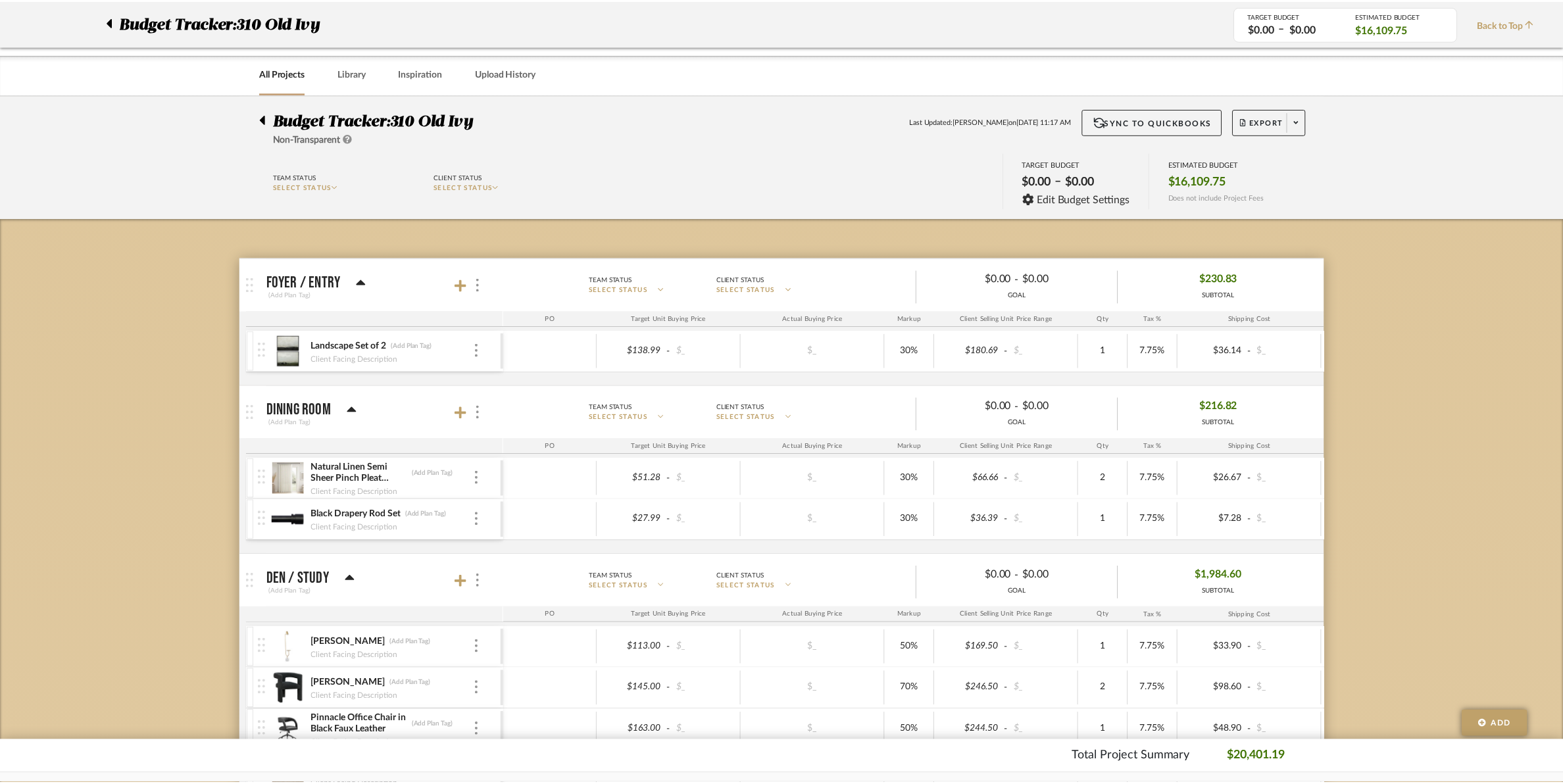
scroll to position [3123, 0]
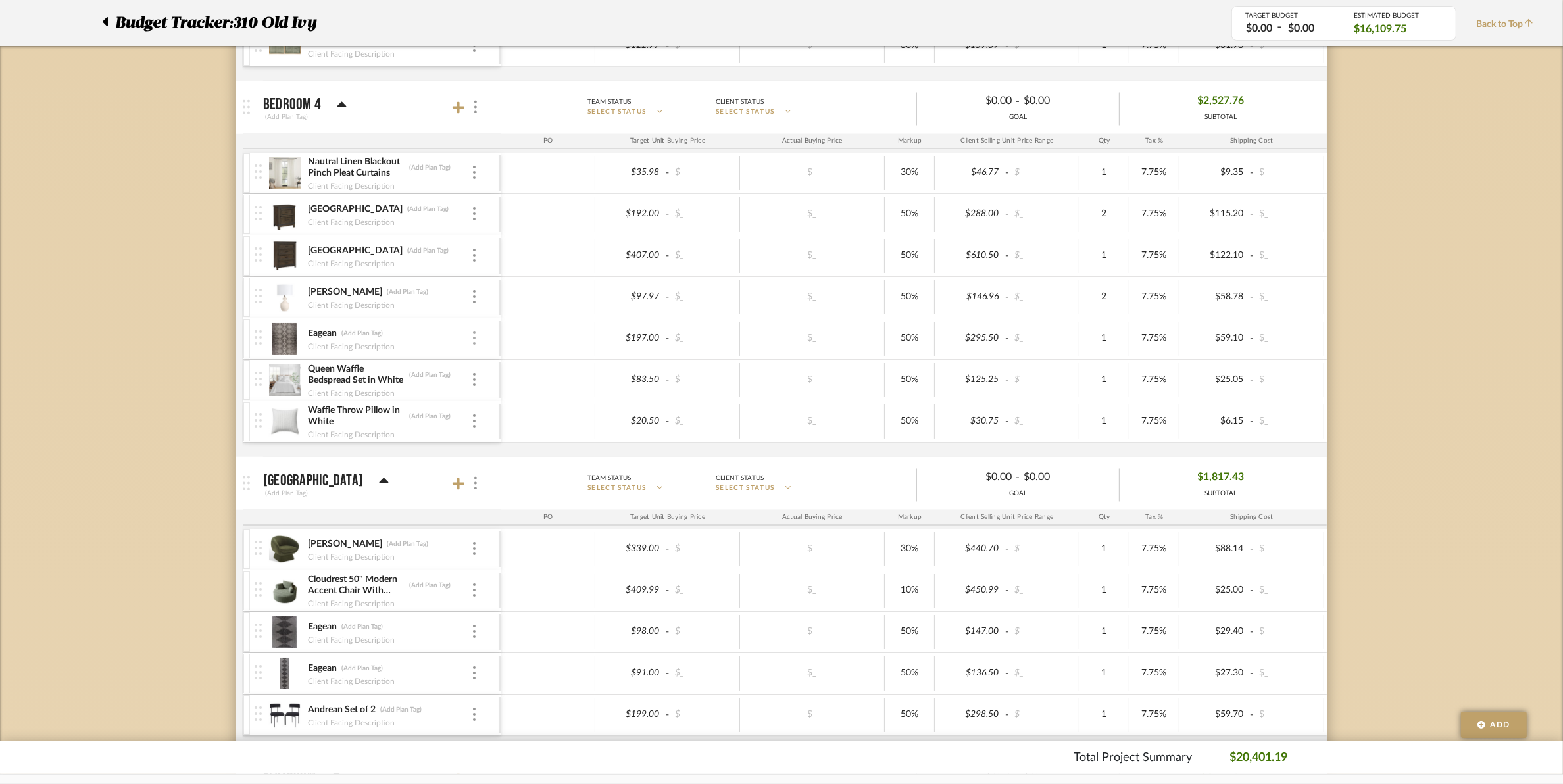
click at [475, 345] on img at bounding box center [475, 339] width 3 height 13
click at [531, 449] on span "Remove Item" at bounding box center [538, 447] width 82 height 11
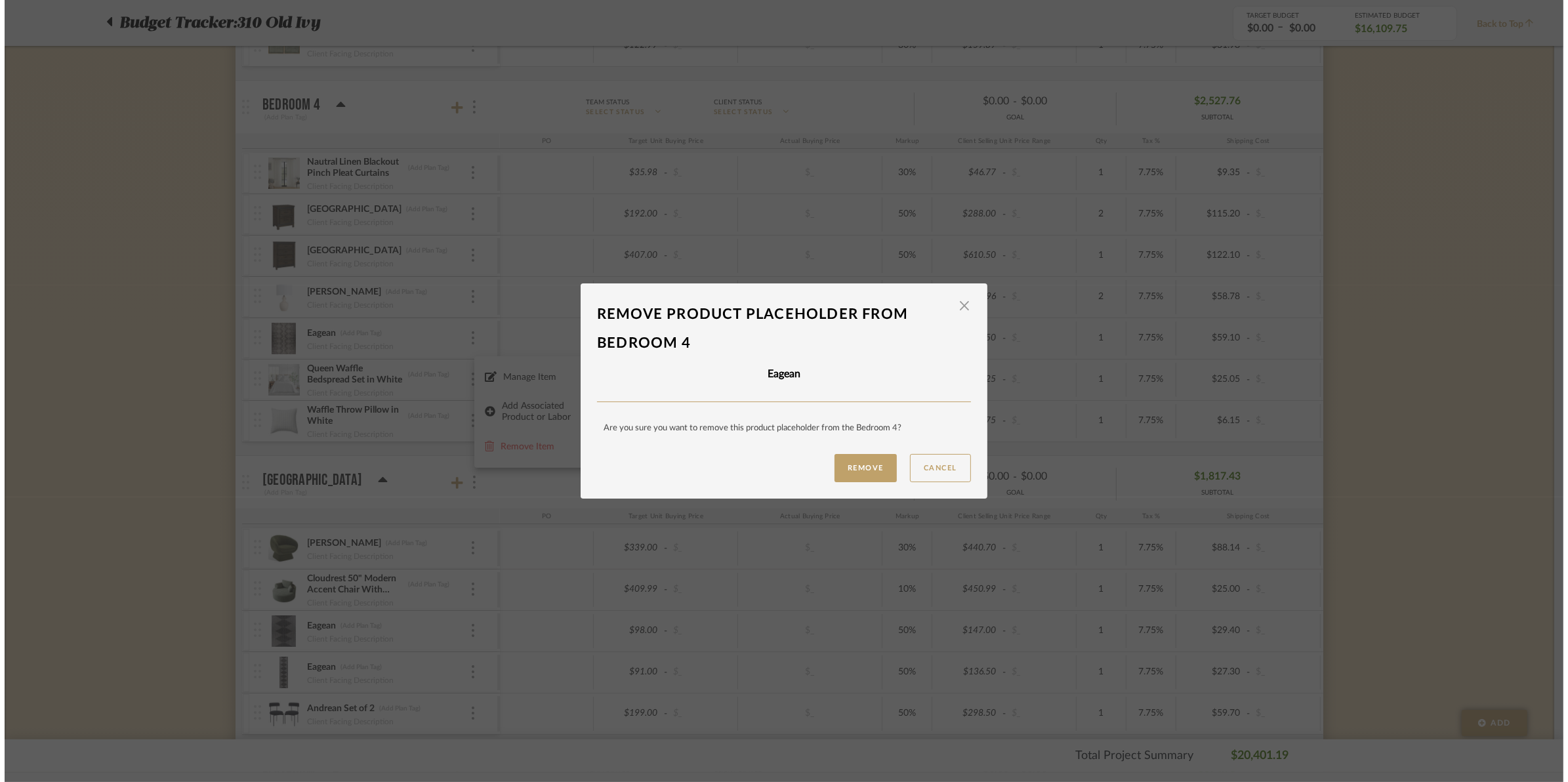
scroll to position [0, 0]
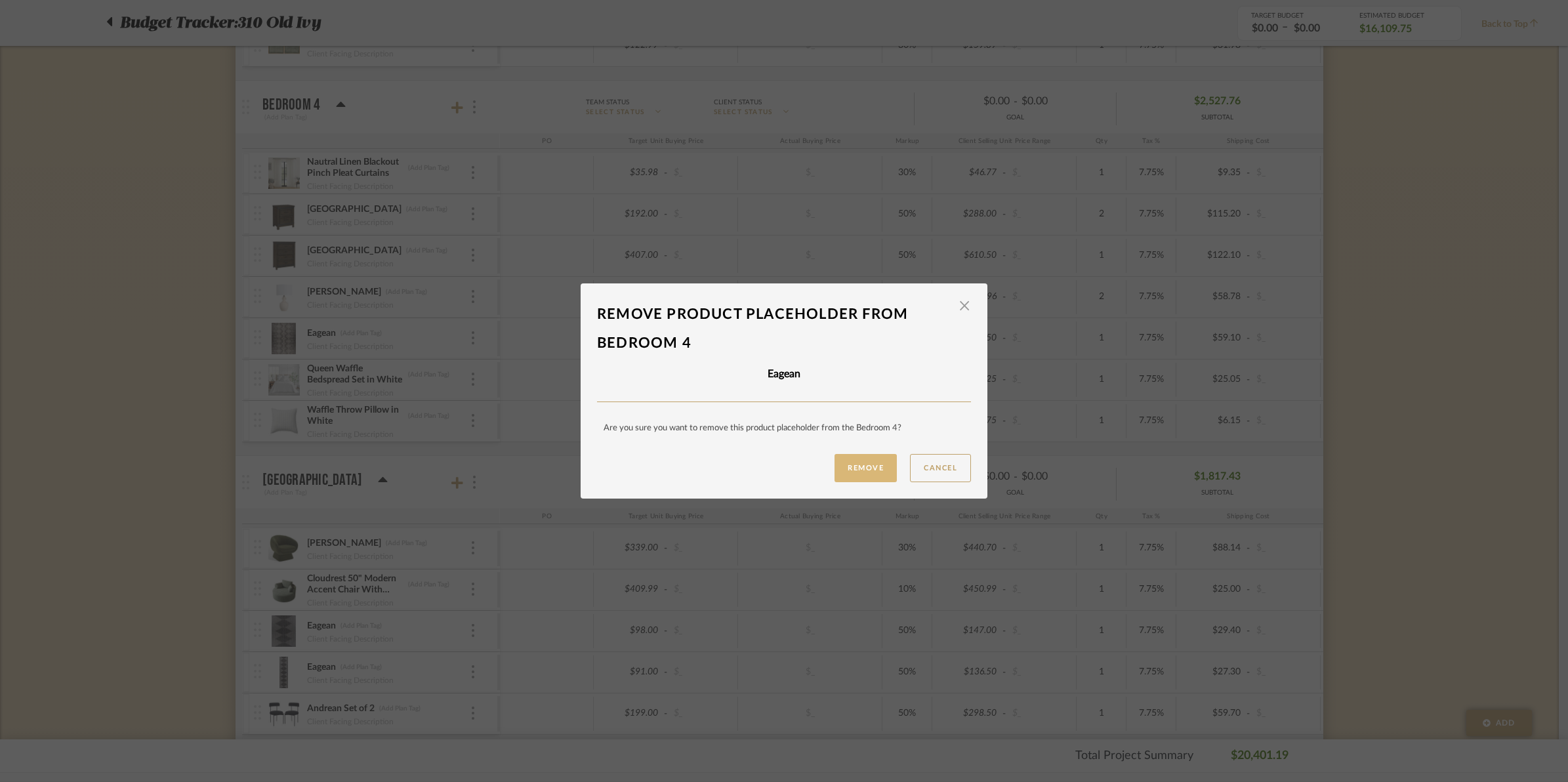
click at [834, 469] on button "Remove" at bounding box center [865, 468] width 62 height 28
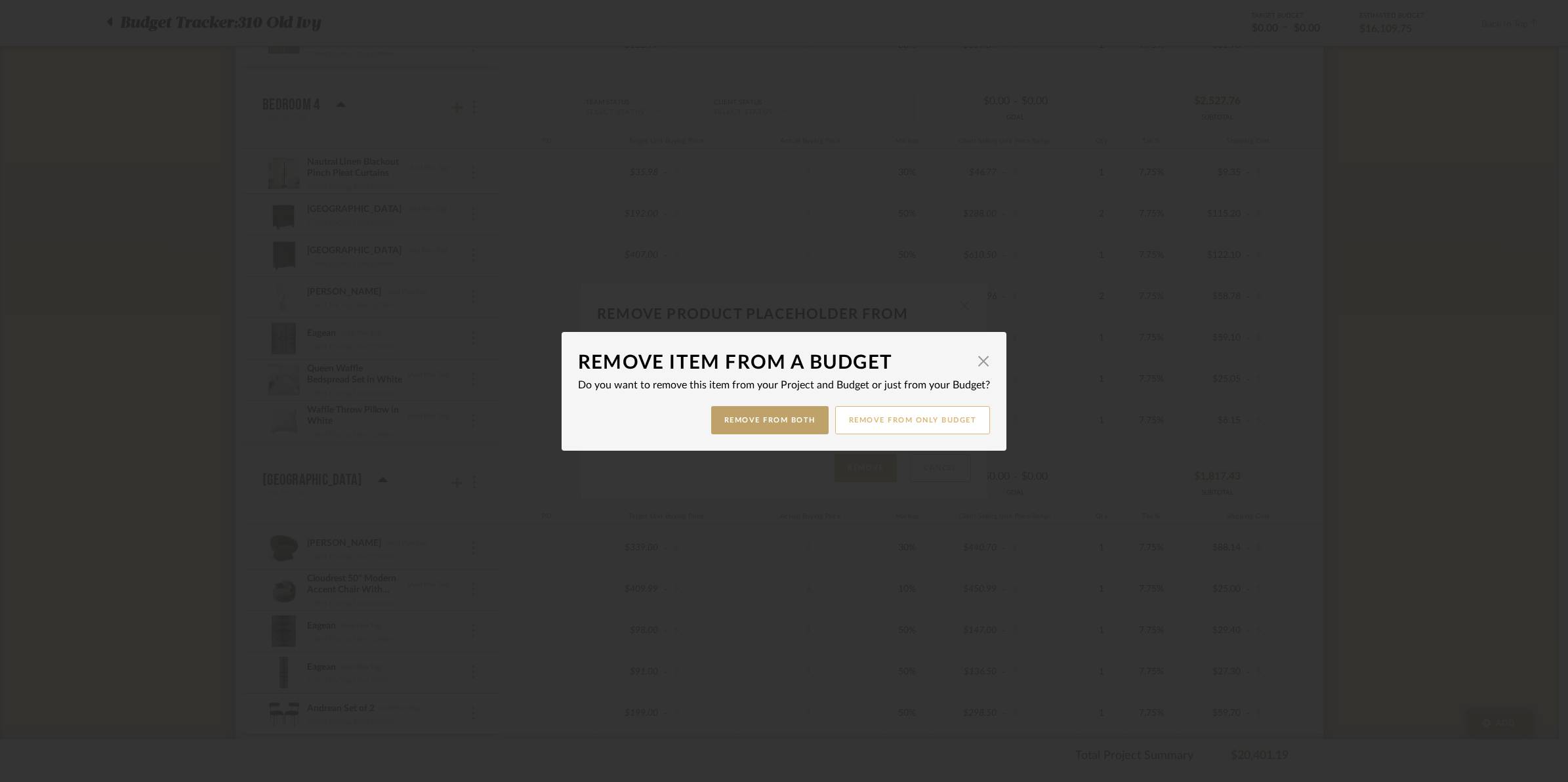
click at [883, 420] on button "Remove from only Budget" at bounding box center [913, 420] width 156 height 28
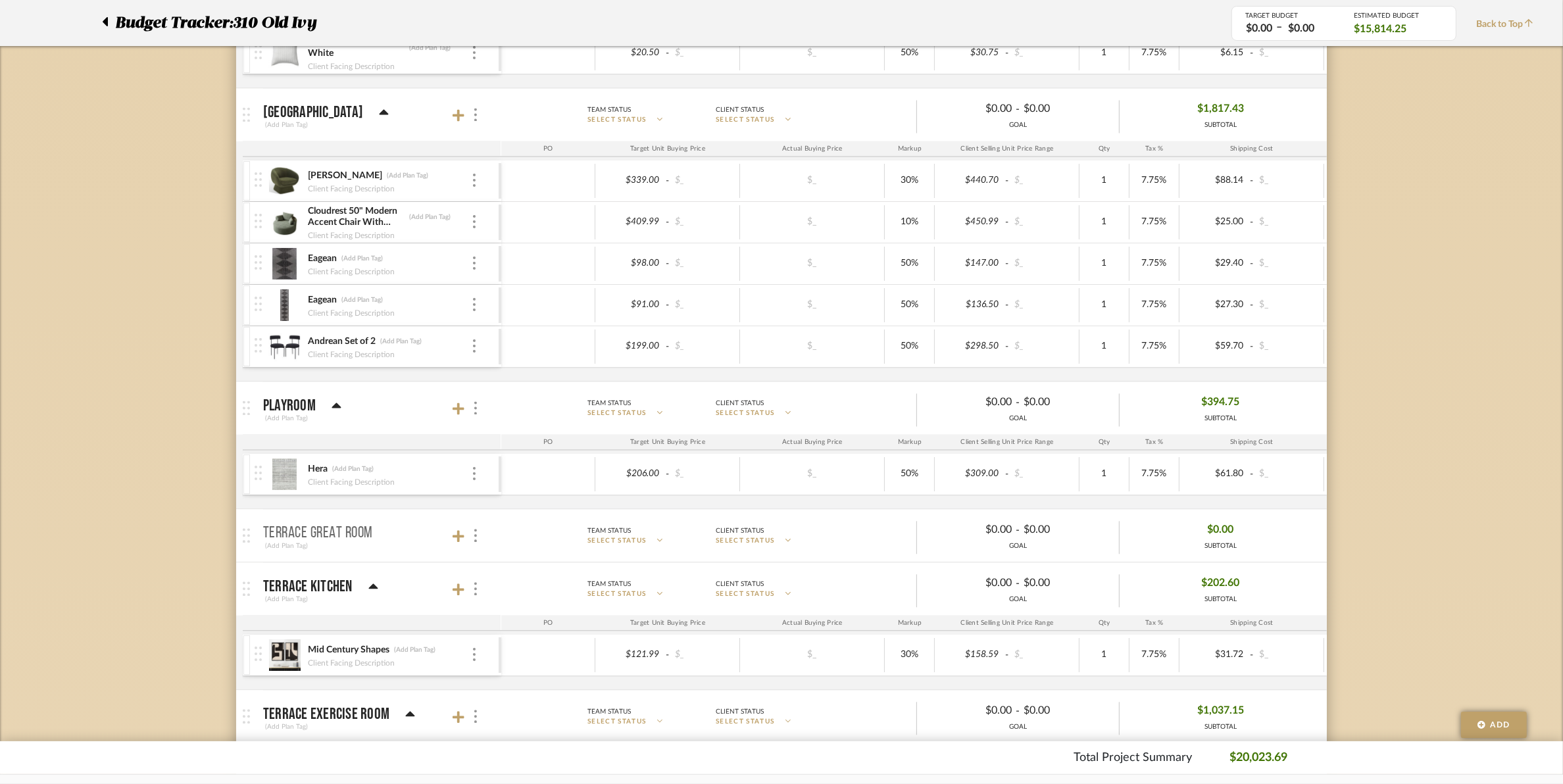
scroll to position [3452, 0]
click at [475, 186] on div at bounding box center [474, 179] width 7 height 15
click at [514, 288] on span "Remove Item" at bounding box center [538, 288] width 82 height 11
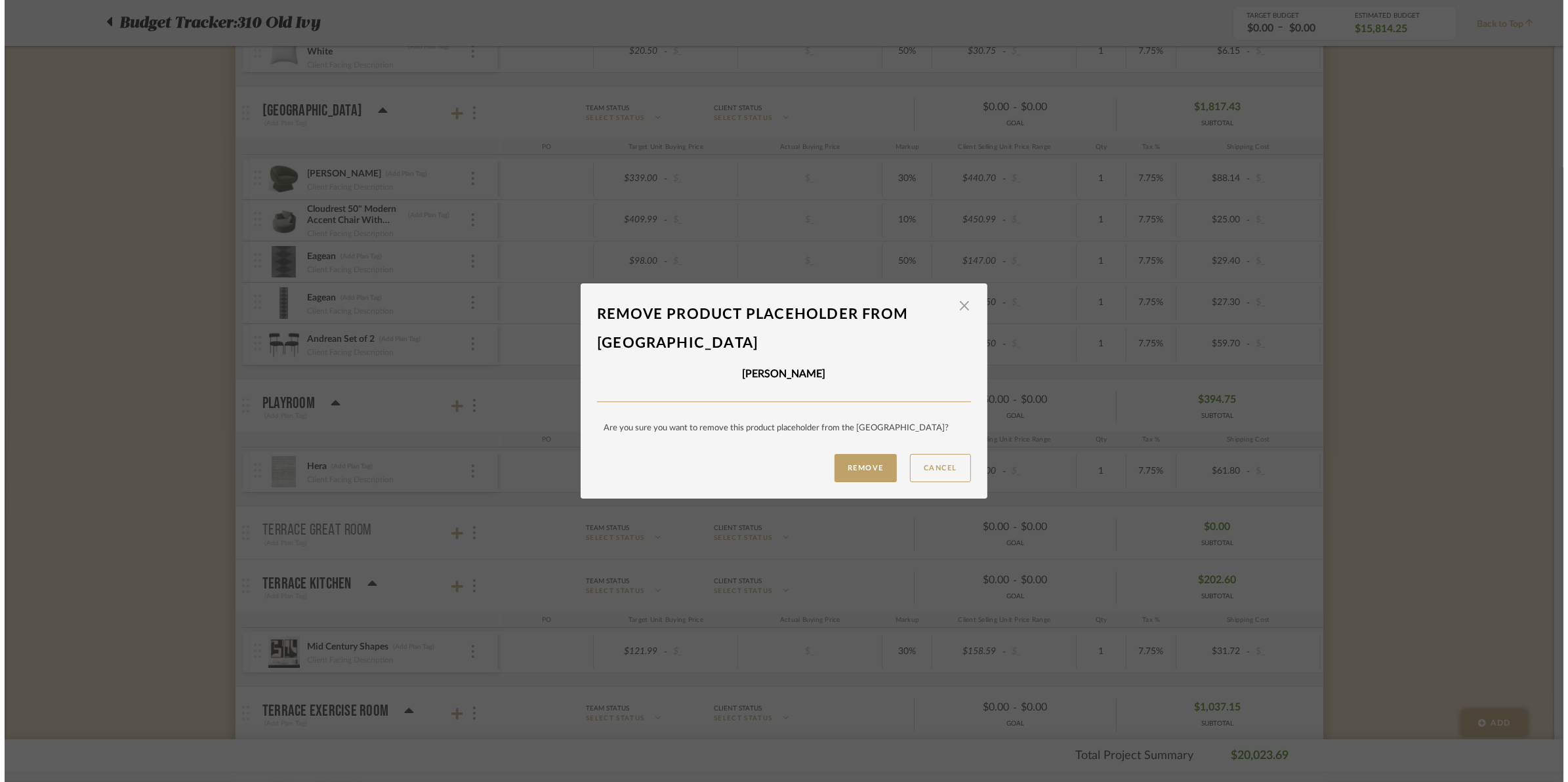
scroll to position [0, 0]
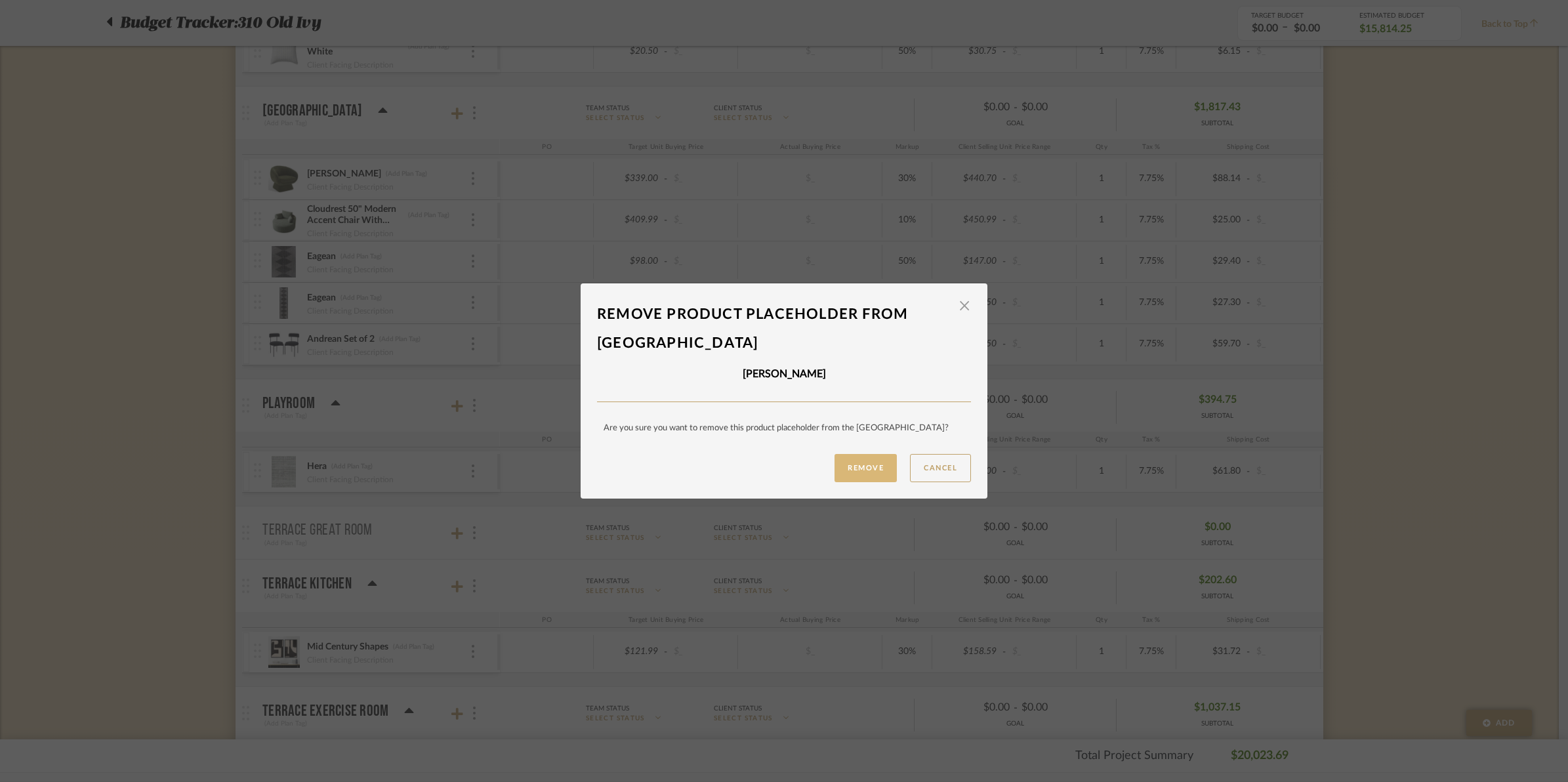
click at [851, 456] on button "Remove" at bounding box center [865, 468] width 62 height 28
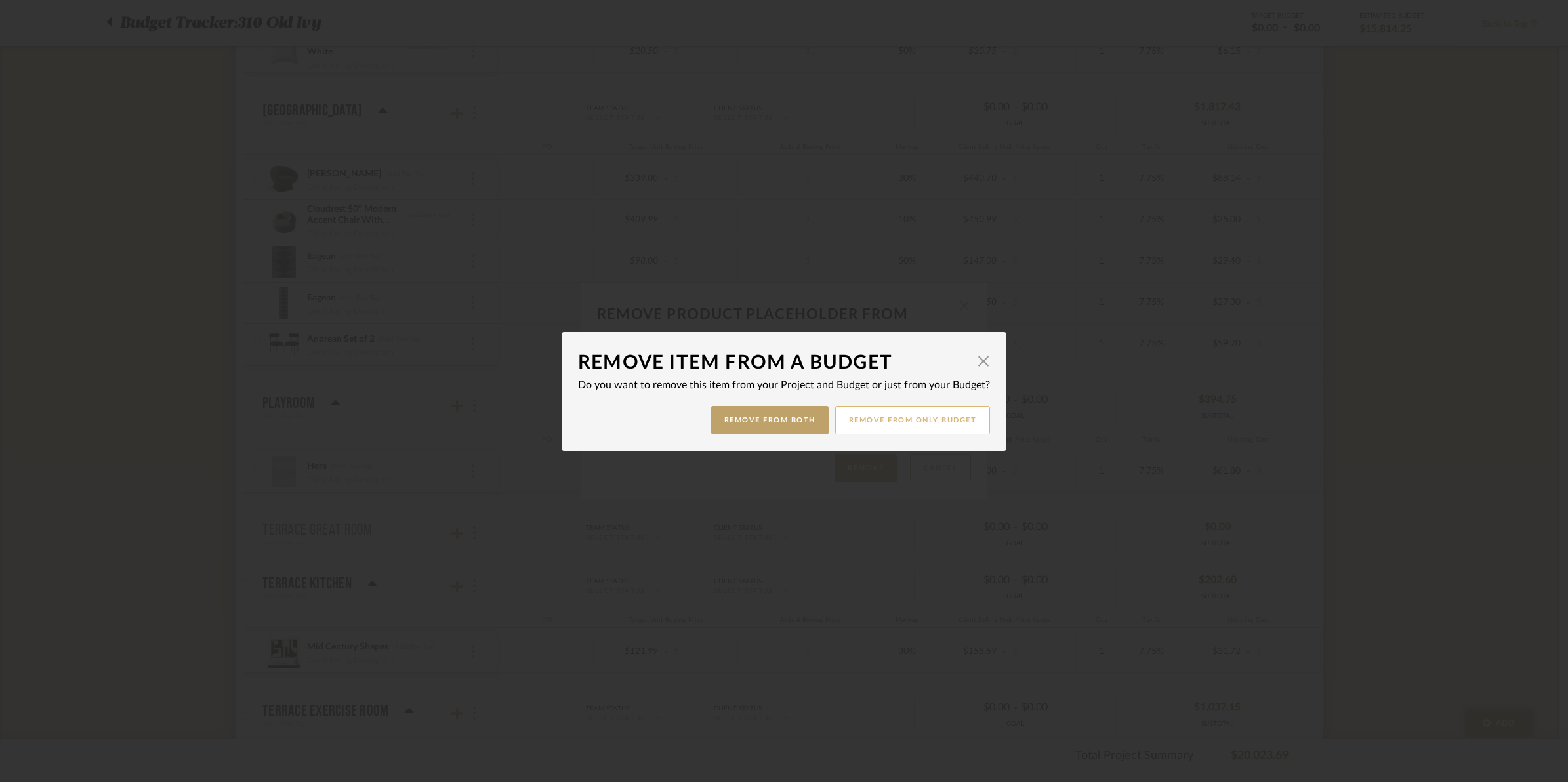
click at [870, 418] on button "Remove from only Budget" at bounding box center [913, 420] width 156 height 28
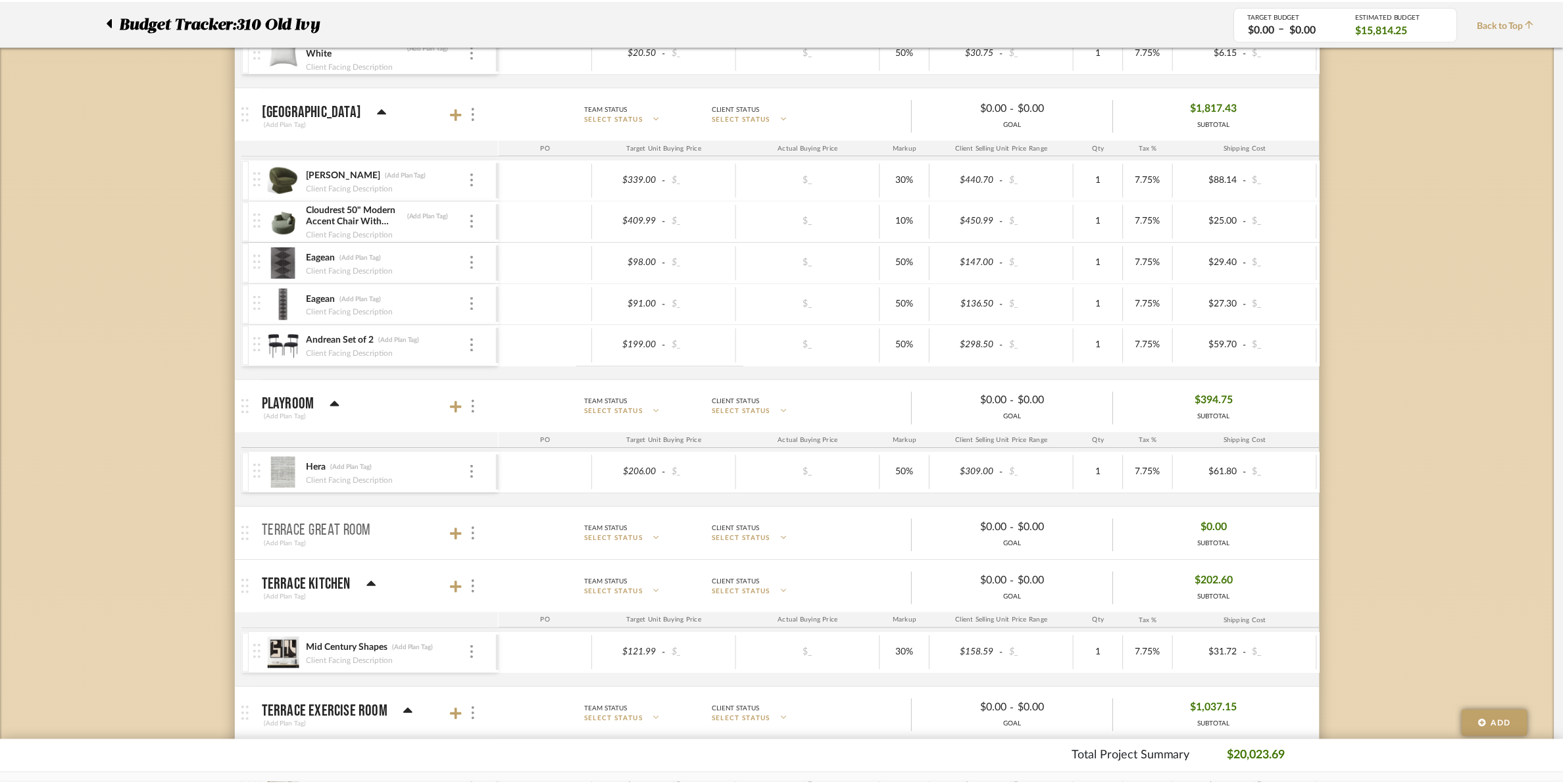
scroll to position [3452, 0]
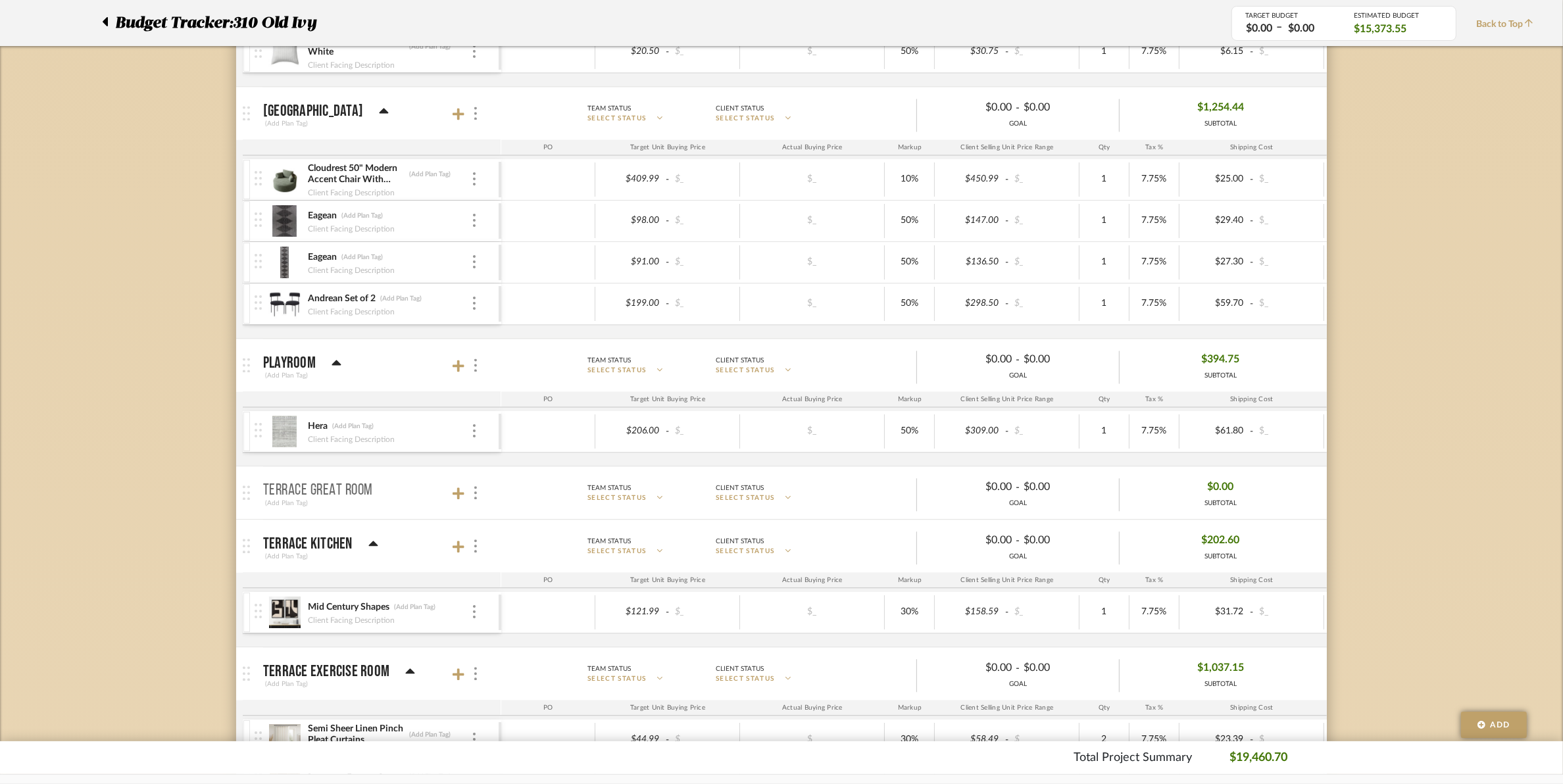
click at [469, 196] on div "Client Facing Description" at bounding box center [389, 191] width 164 height 10
click at [475, 185] on img at bounding box center [475, 179] width 3 height 13
click at [522, 289] on span "Remove Item" at bounding box center [538, 288] width 82 height 11
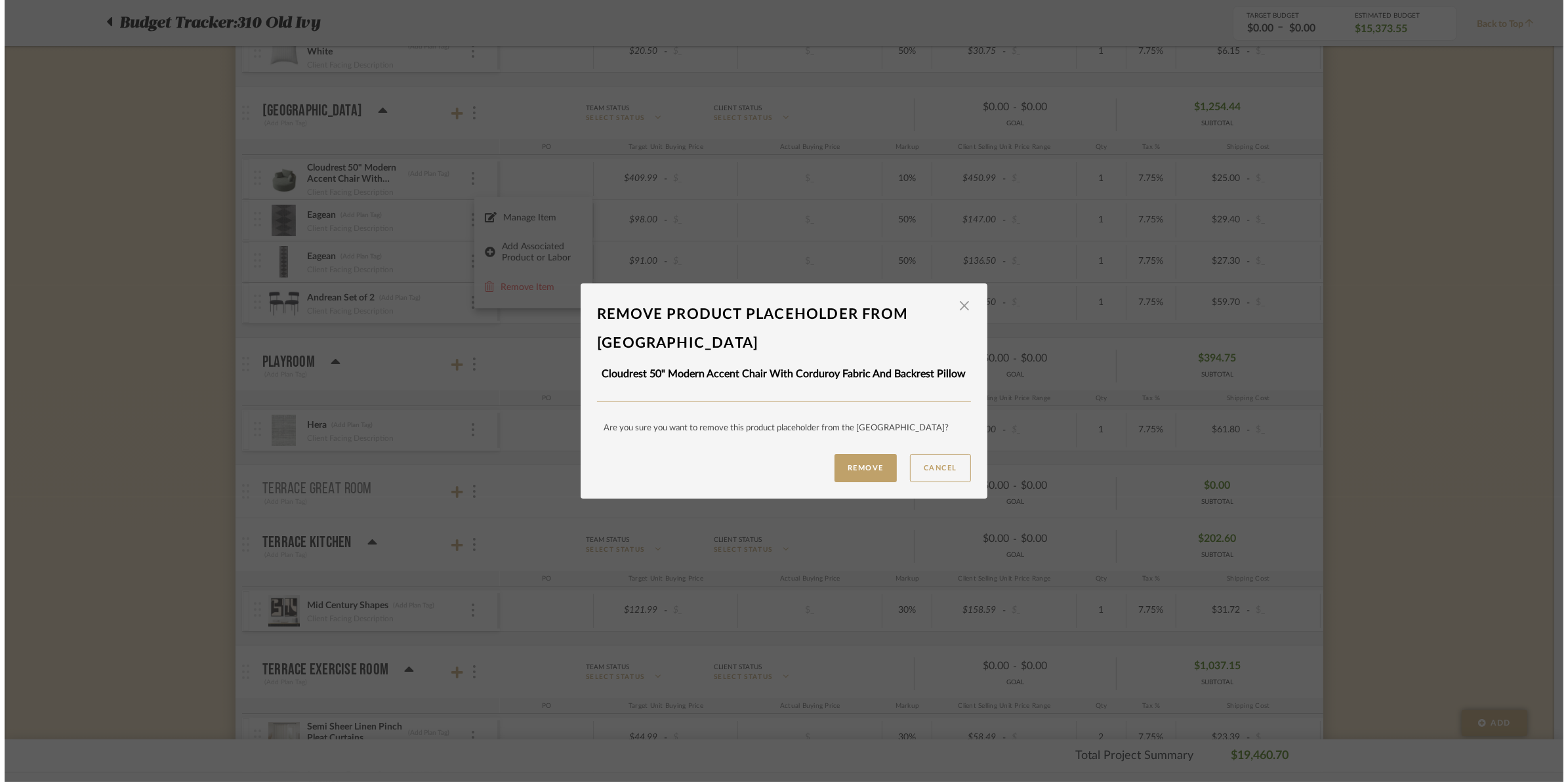
scroll to position [0, 0]
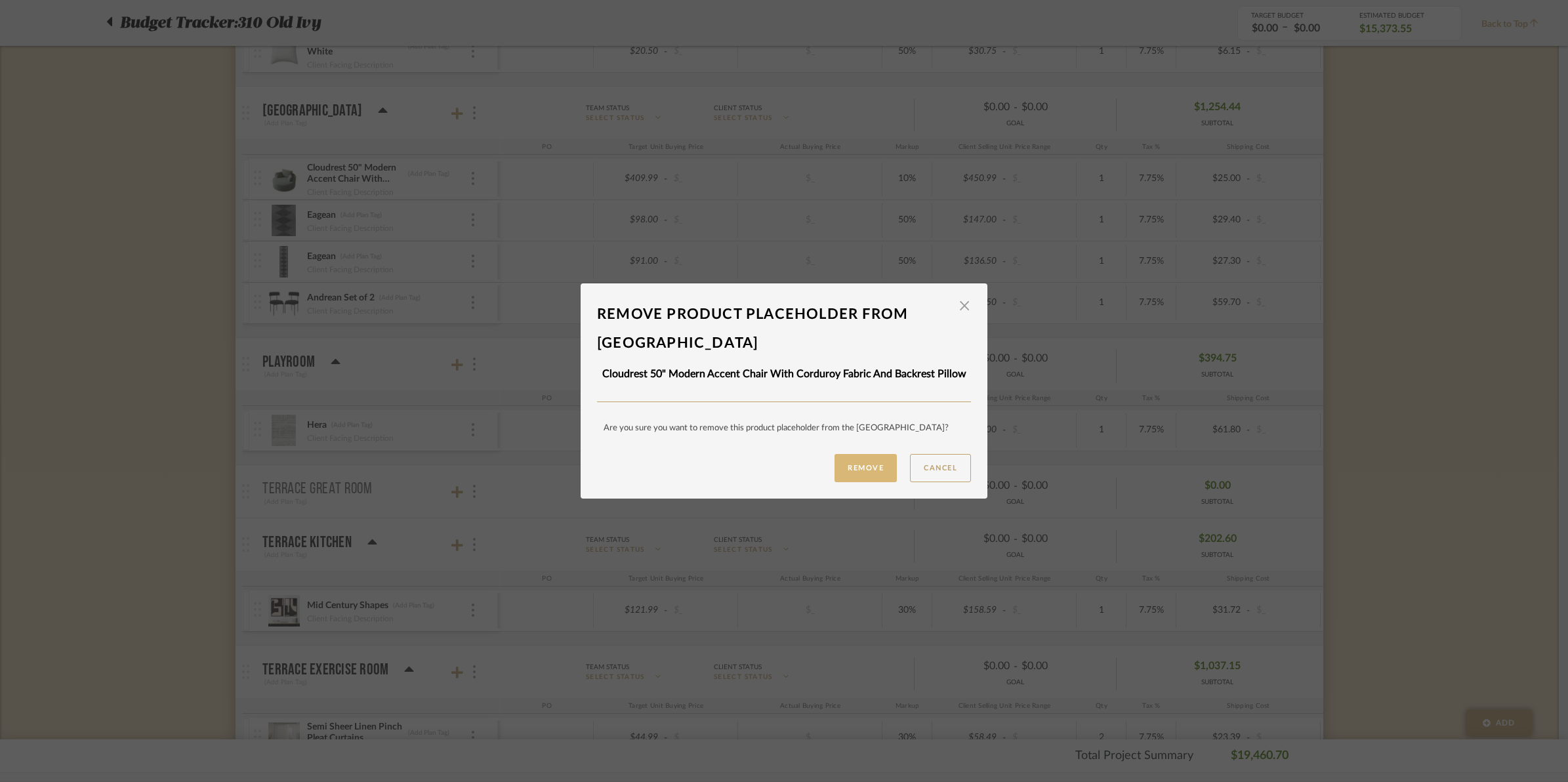
click at [850, 462] on button "Remove" at bounding box center [865, 468] width 62 height 28
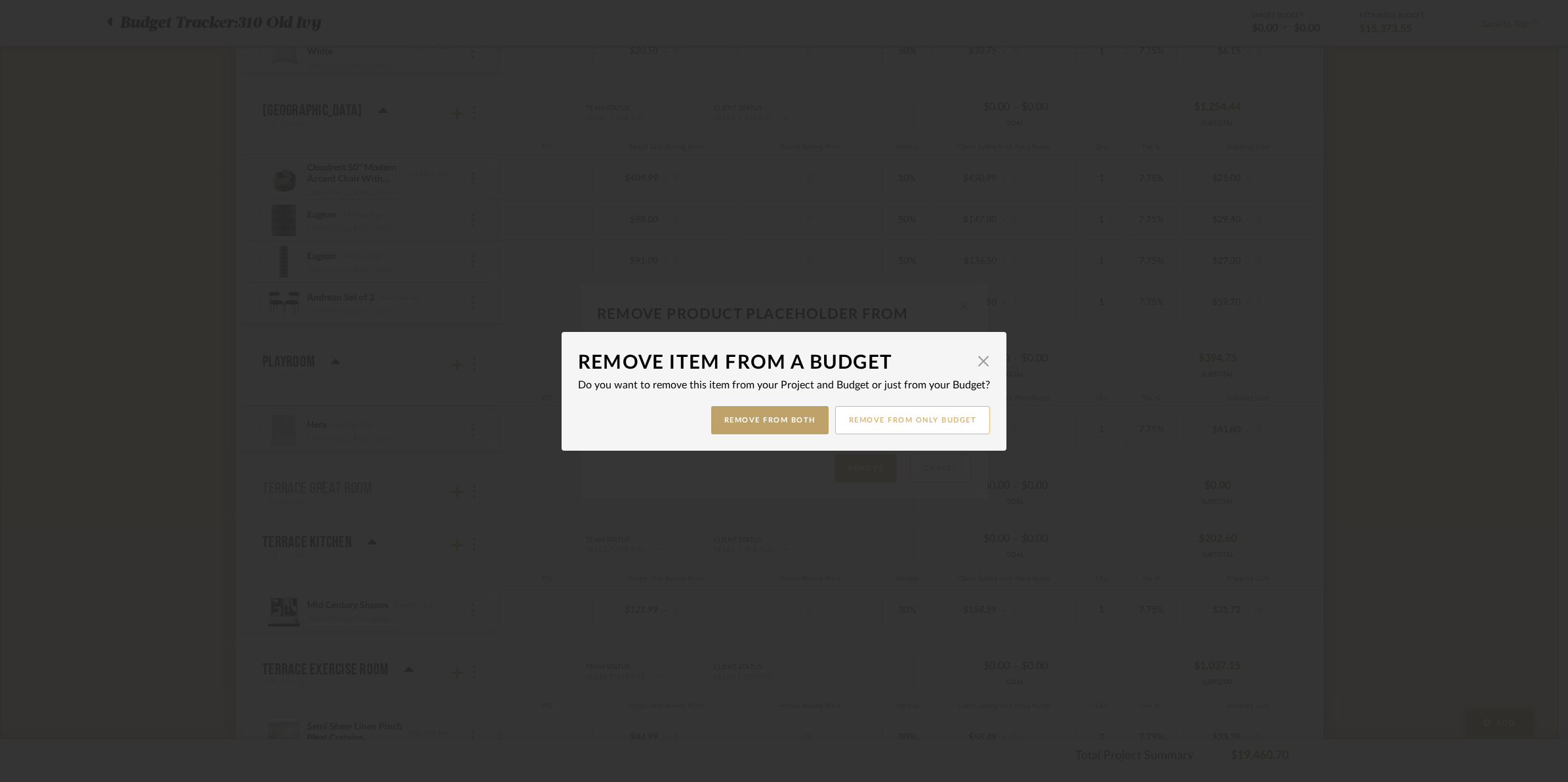
click at [910, 430] on button "Remove from only Budget" at bounding box center [913, 420] width 156 height 28
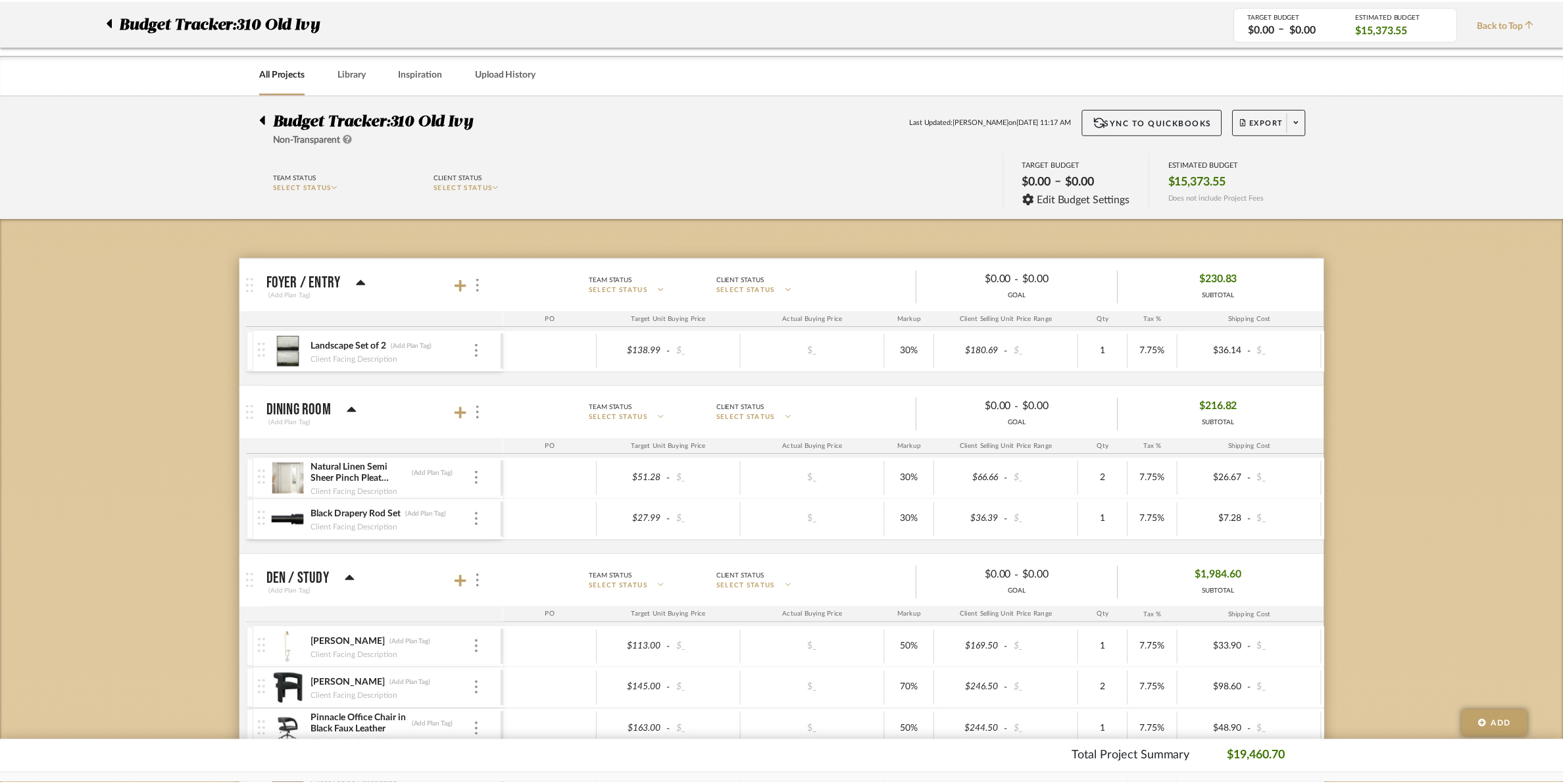
scroll to position [3452, 0]
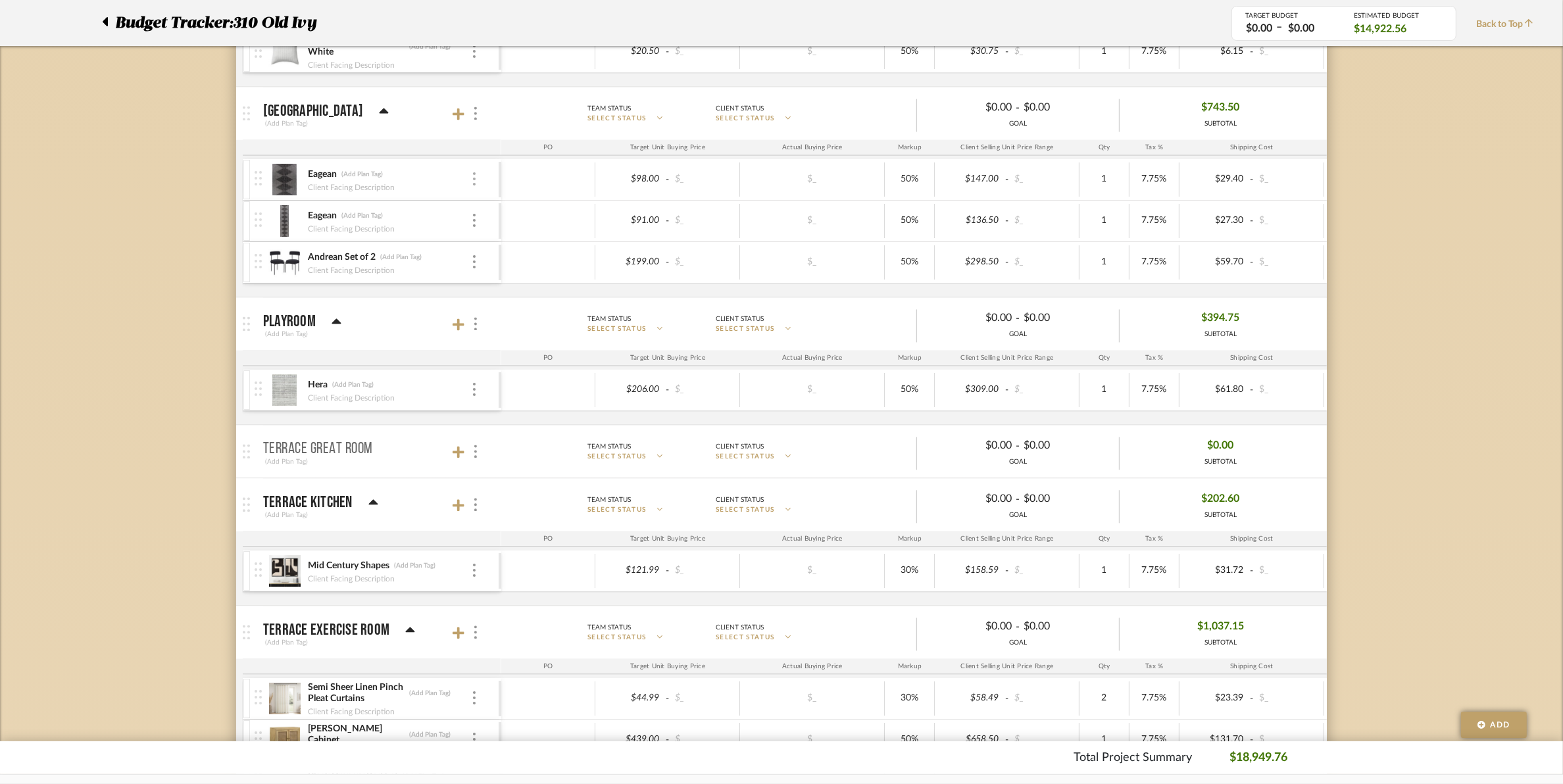
click at [475, 185] on img at bounding box center [475, 179] width 3 height 13
click at [497, 284] on span "Remove Item" at bounding box center [530, 288] width 97 height 13
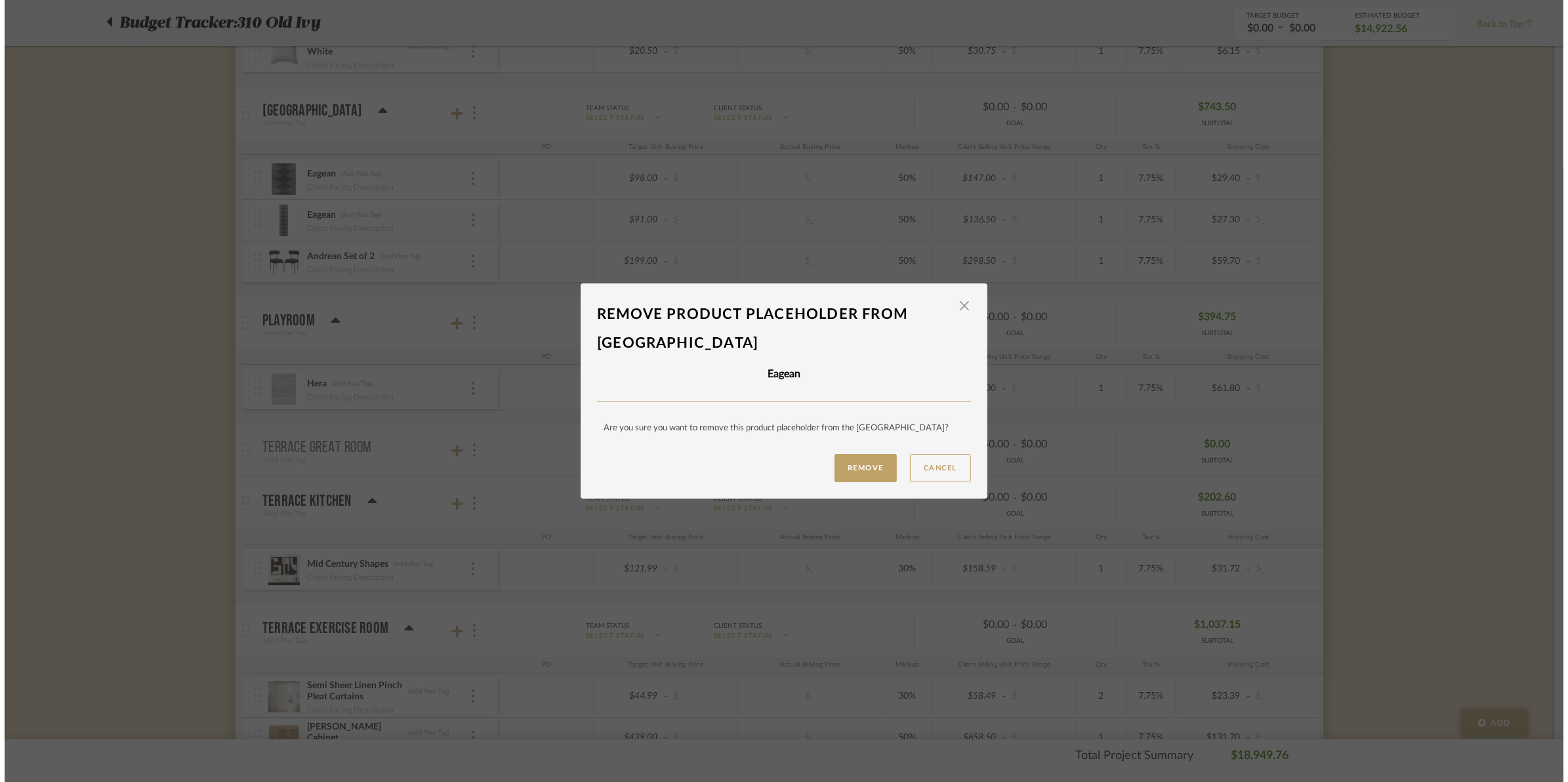
scroll to position [0, 0]
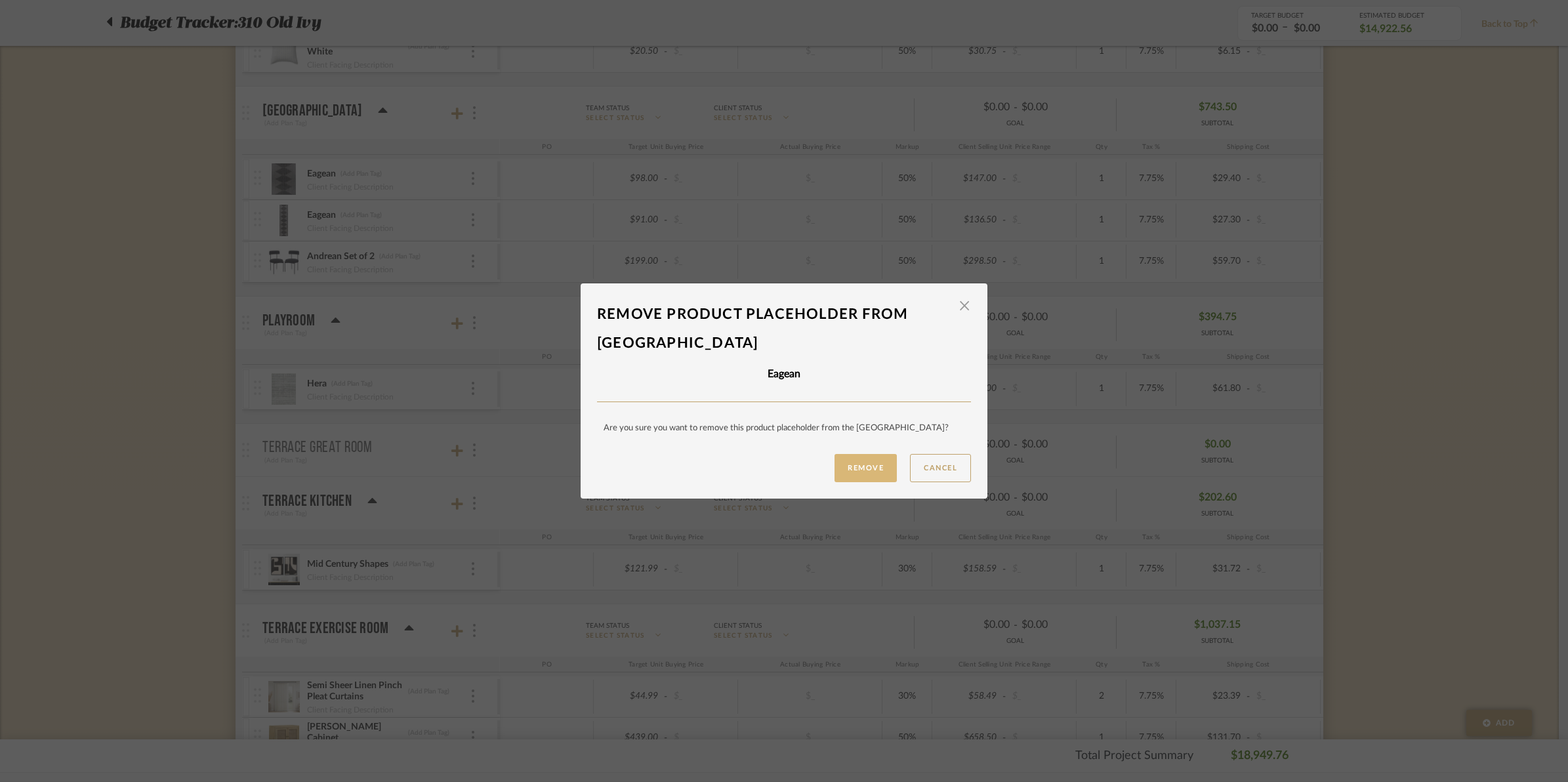
click at [874, 473] on button "Remove" at bounding box center [865, 468] width 62 height 28
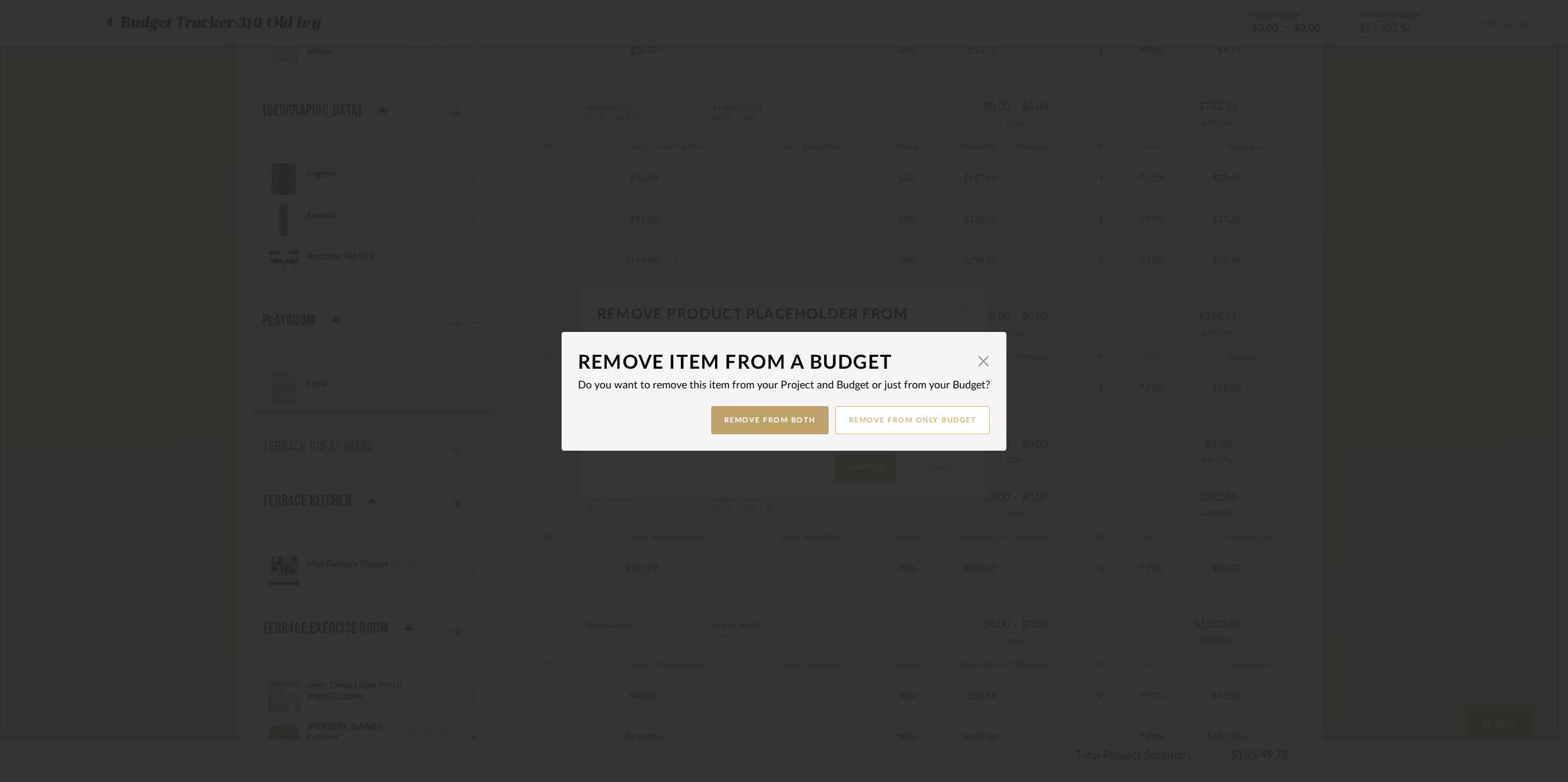
click at [906, 412] on button "Remove from only Budget" at bounding box center [913, 420] width 156 height 28
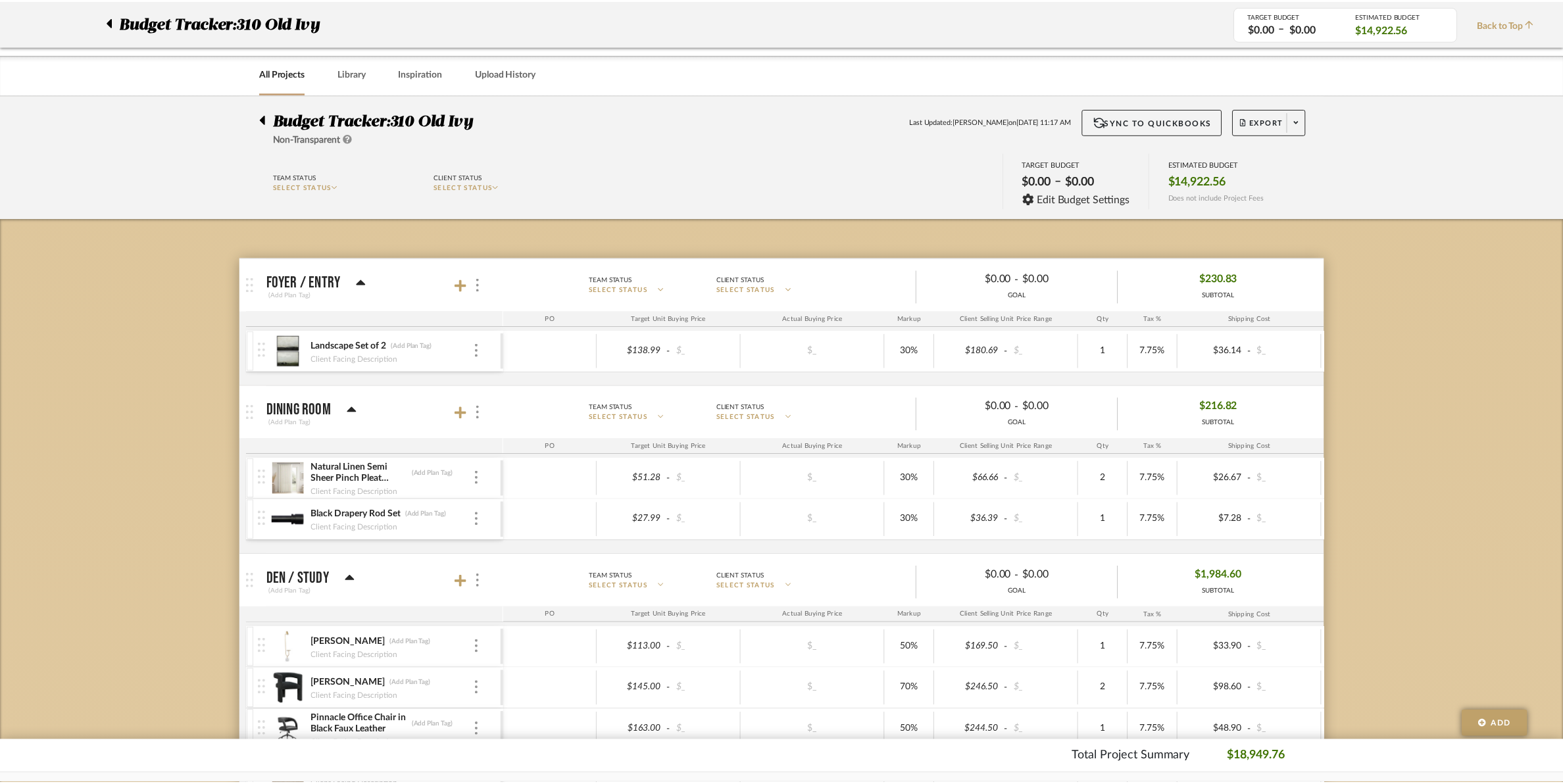
scroll to position [3452, 0]
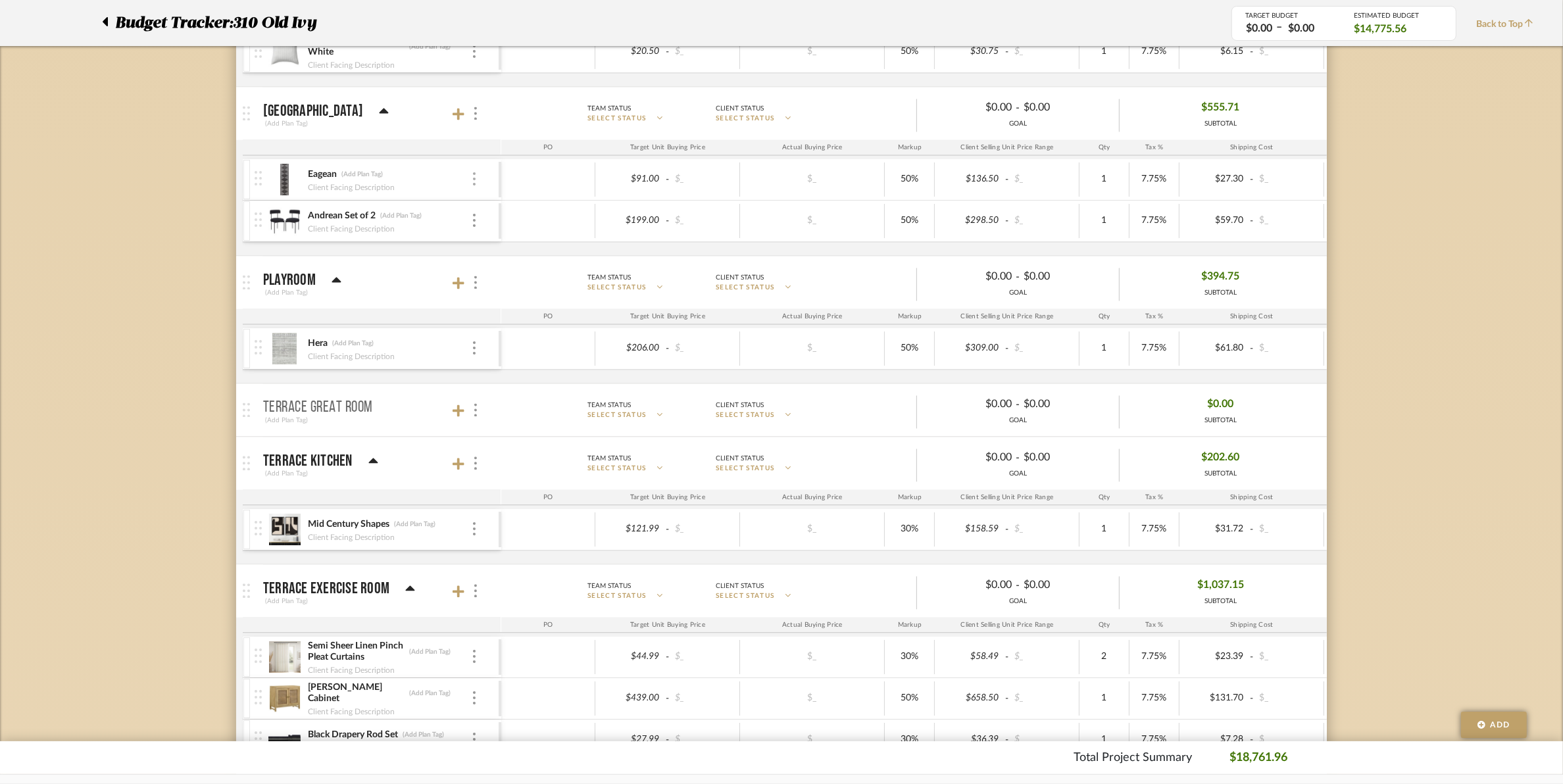
click at [474, 185] on img at bounding box center [475, 179] width 3 height 13
click at [501, 294] on button "Remove Item" at bounding box center [530, 288] width 118 height 32
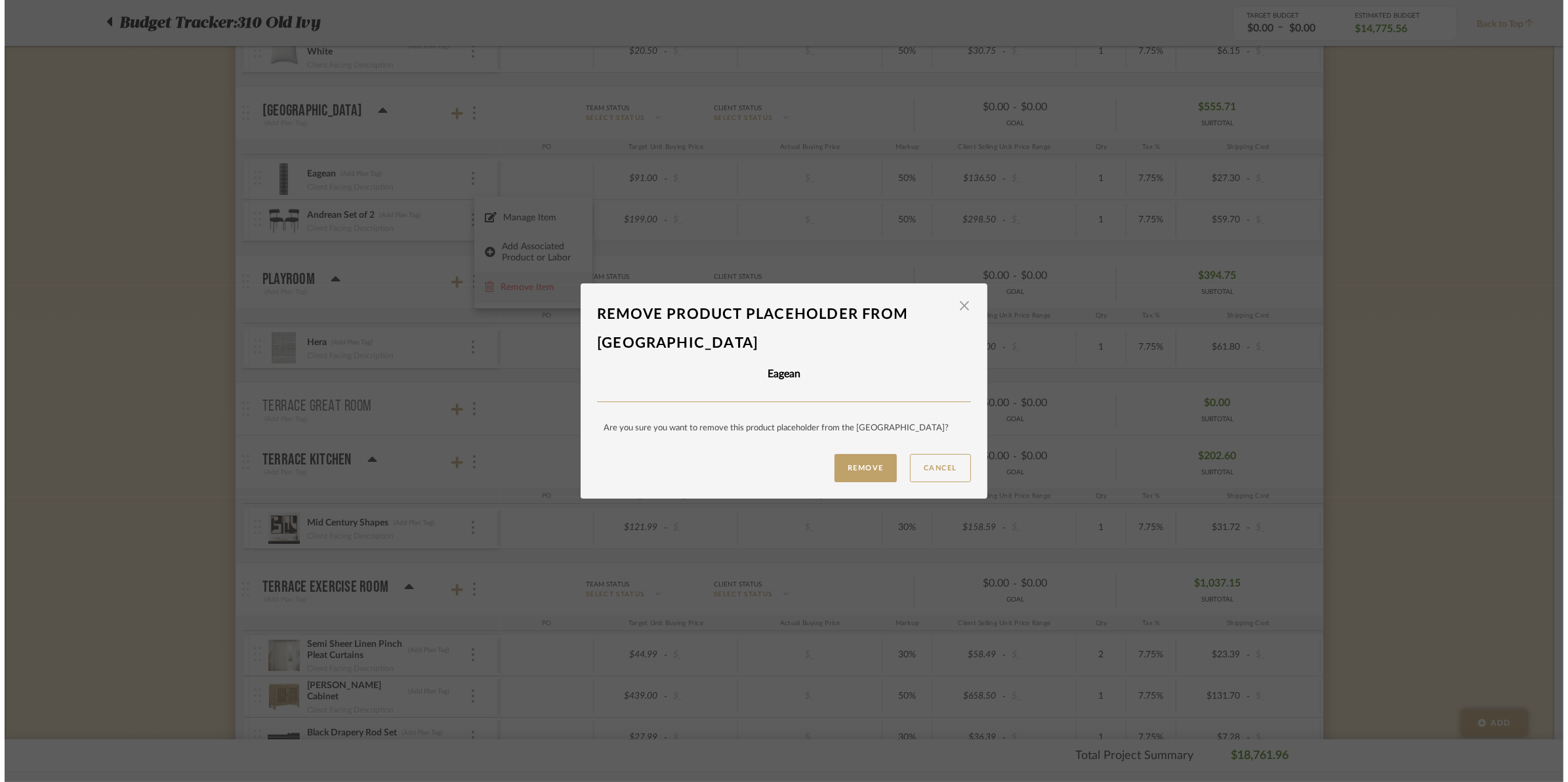
scroll to position [0, 0]
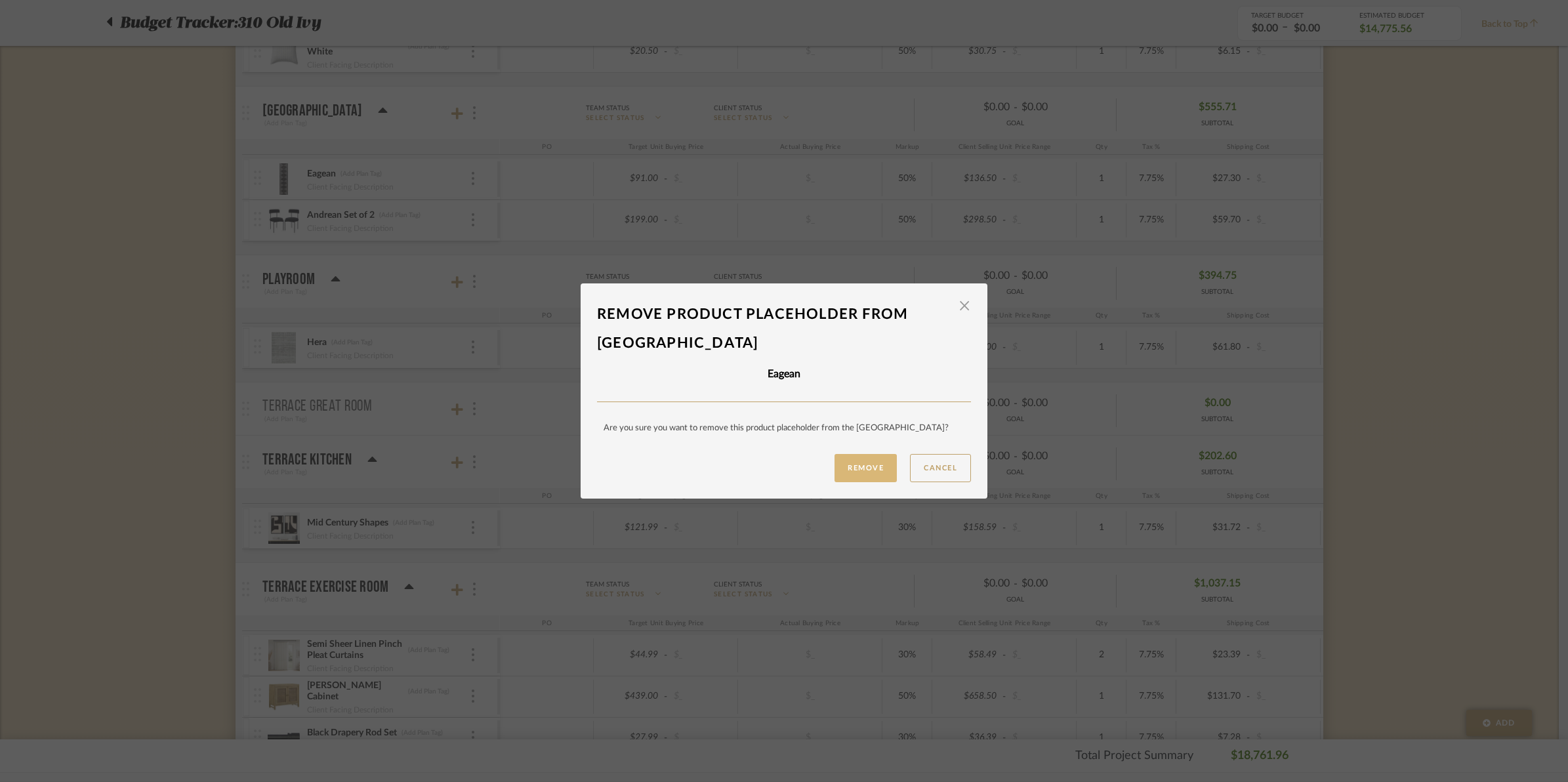
click at [864, 471] on button "Remove" at bounding box center [865, 468] width 62 height 28
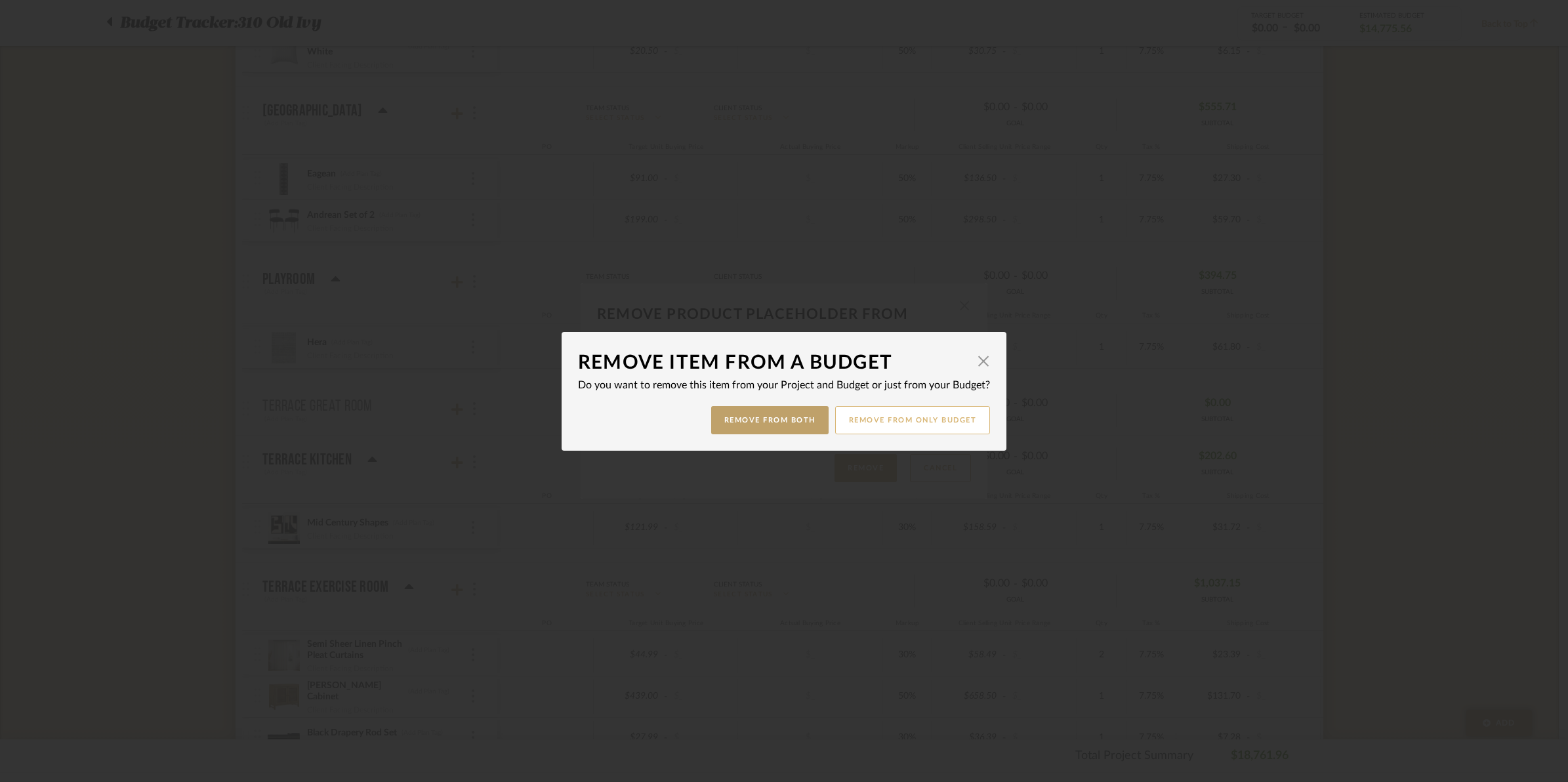
click at [880, 425] on button "Remove from only Budget" at bounding box center [913, 420] width 156 height 28
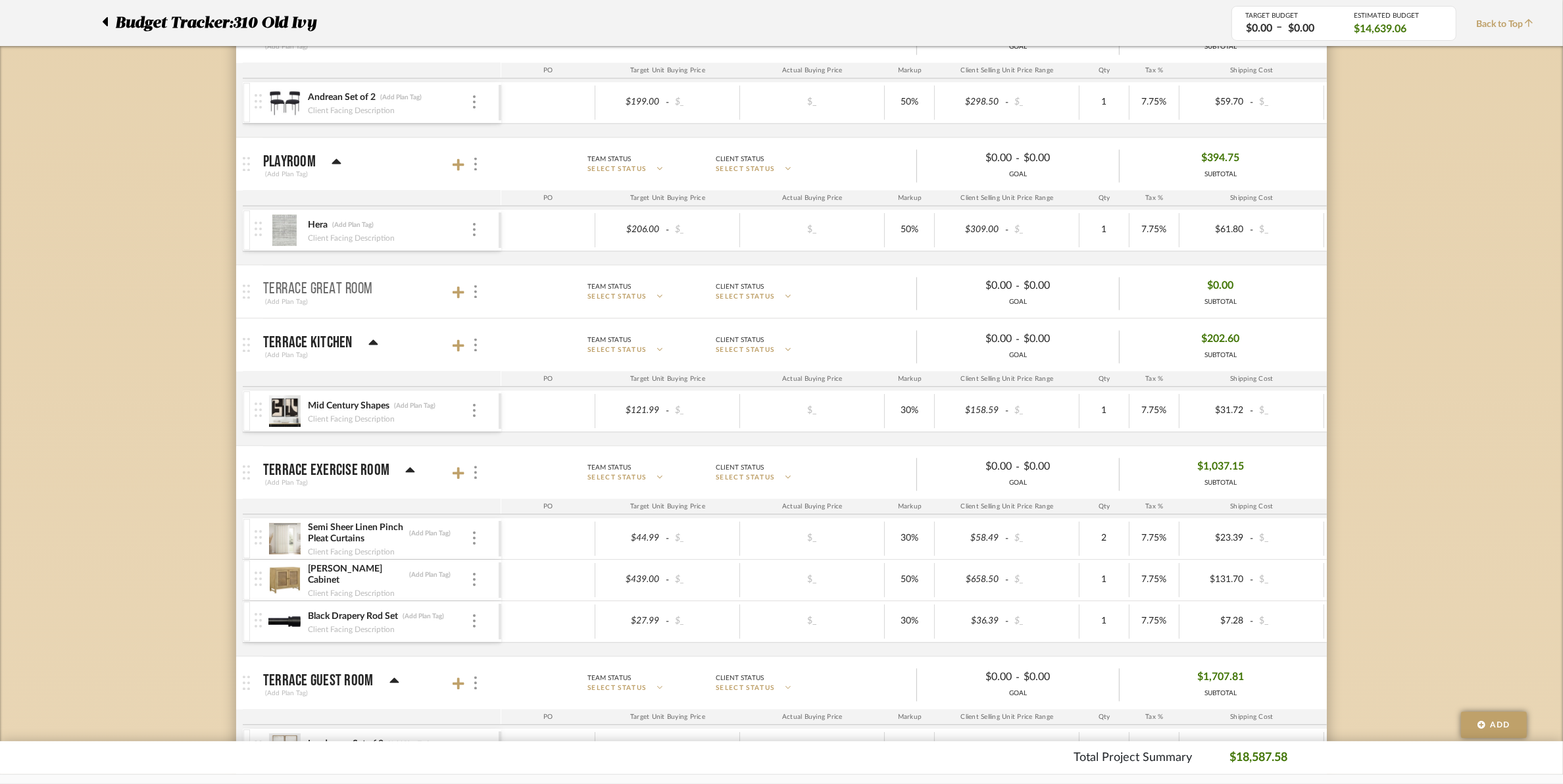
scroll to position [3616, 0]
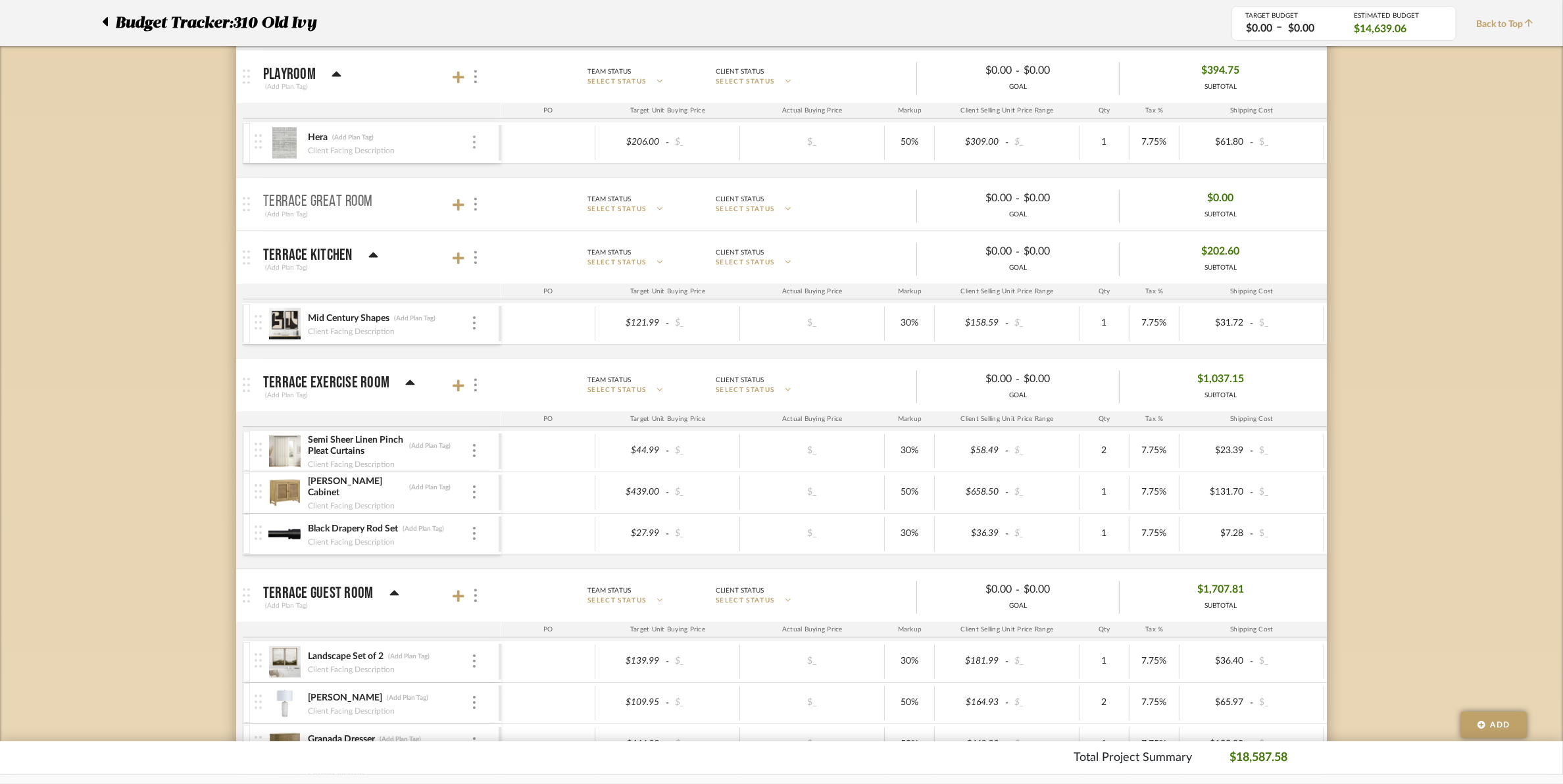
click at [477, 146] on div at bounding box center [474, 143] width 7 height 15
click at [499, 247] on span "Remove Item" at bounding box center [538, 251] width 82 height 11
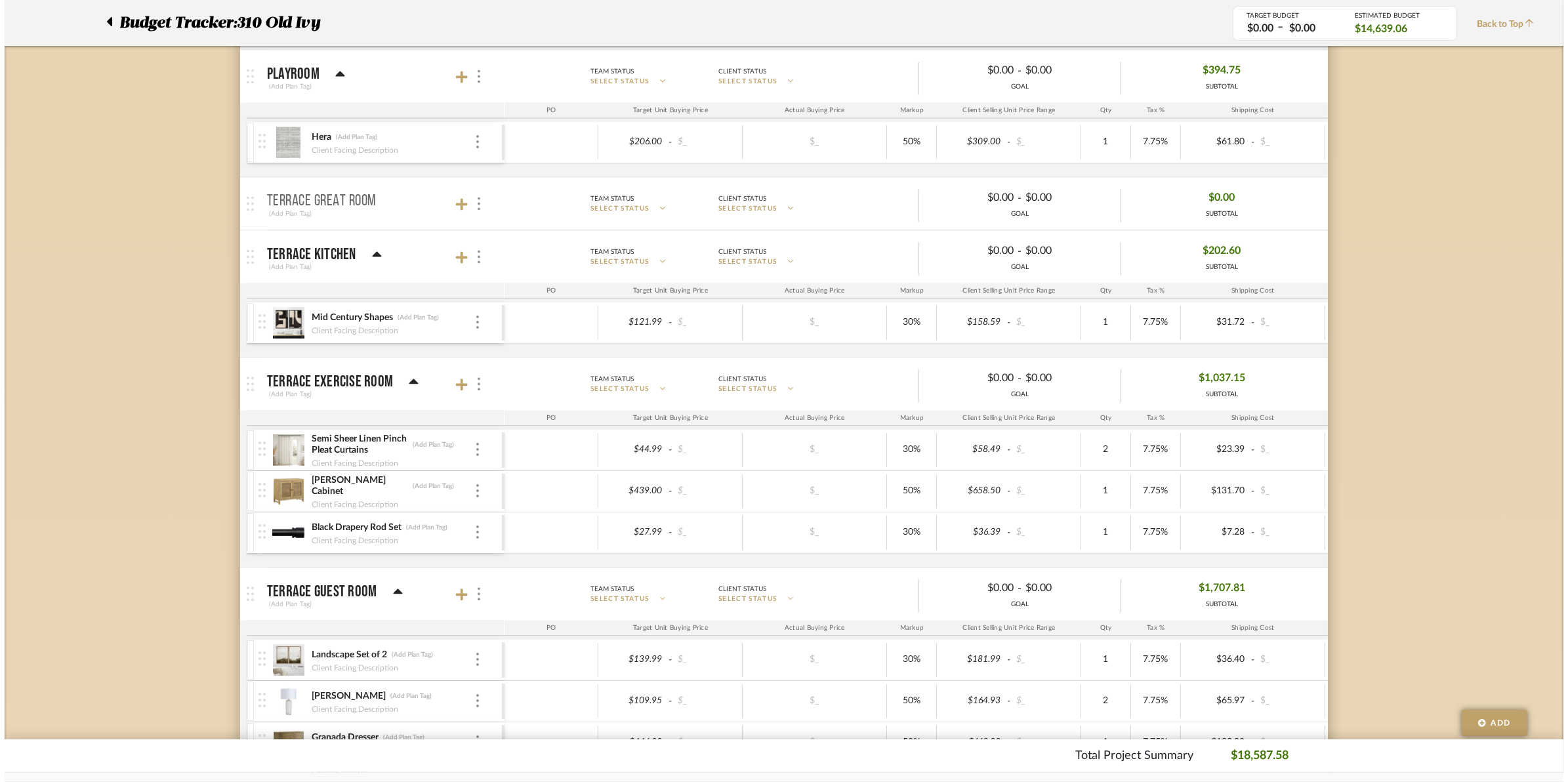
scroll to position [0, 0]
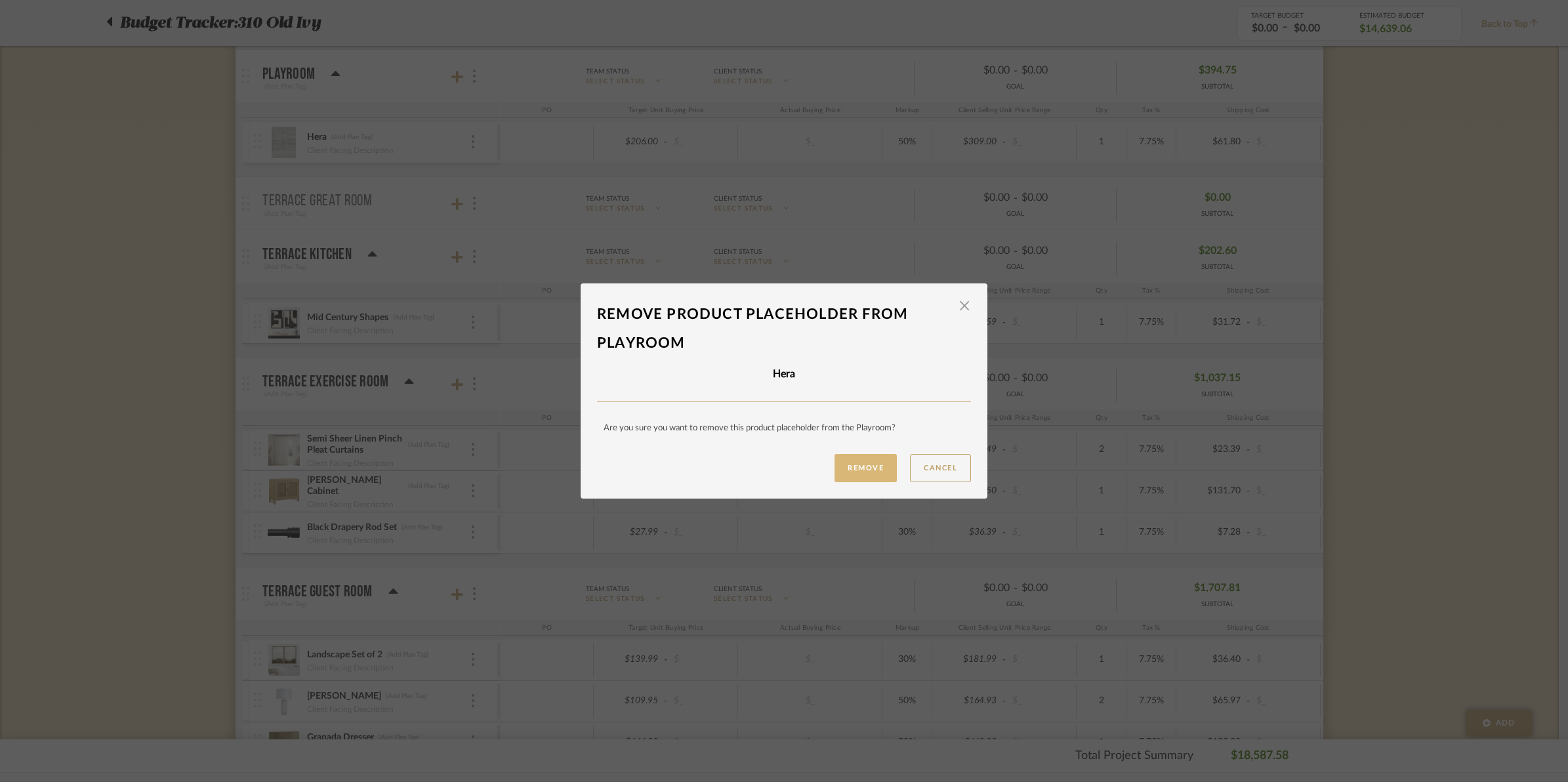
click at [855, 467] on button "Remove" at bounding box center [865, 468] width 62 height 28
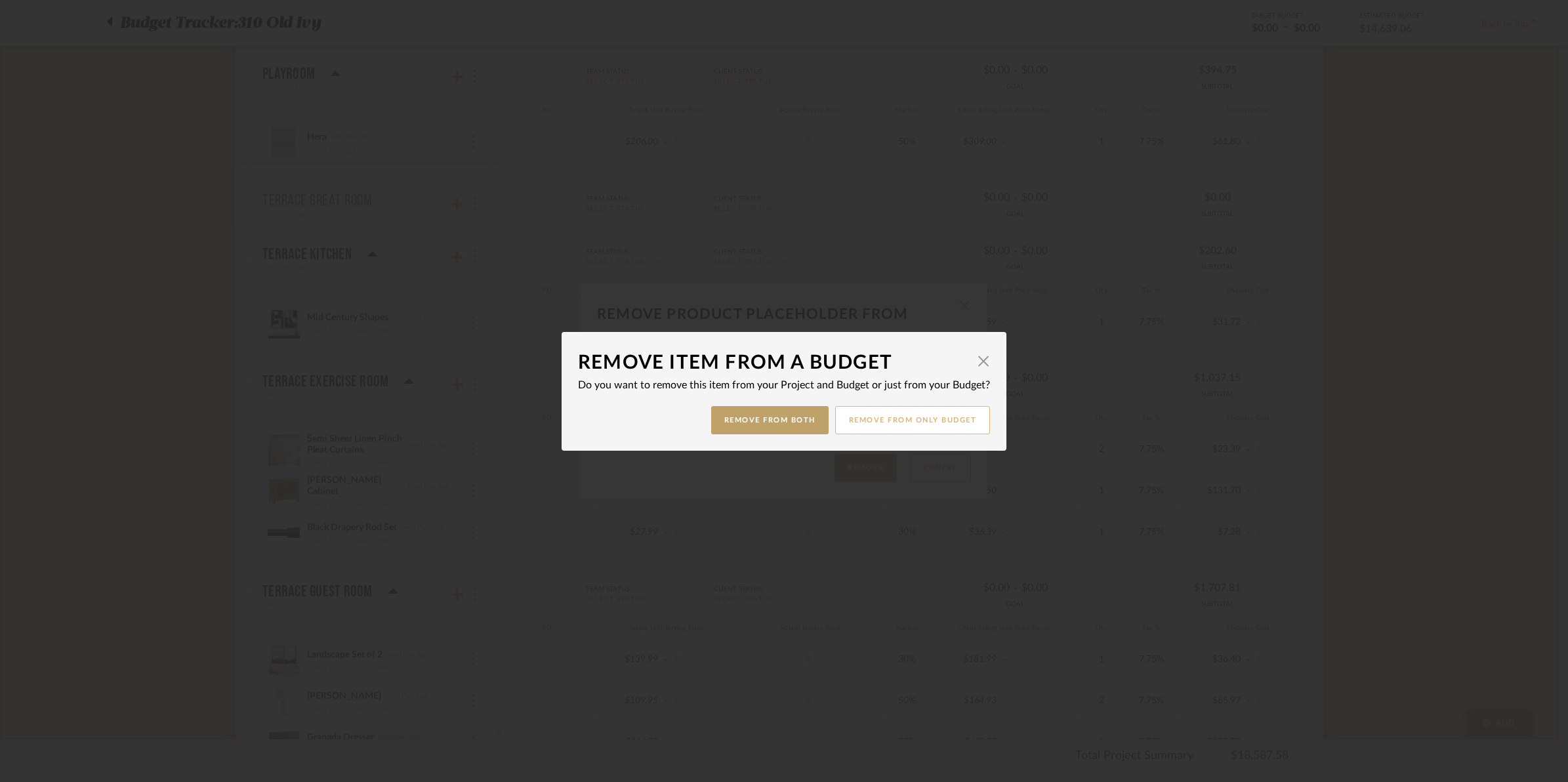
click at [875, 420] on button "Remove from only Budget" at bounding box center [913, 420] width 156 height 28
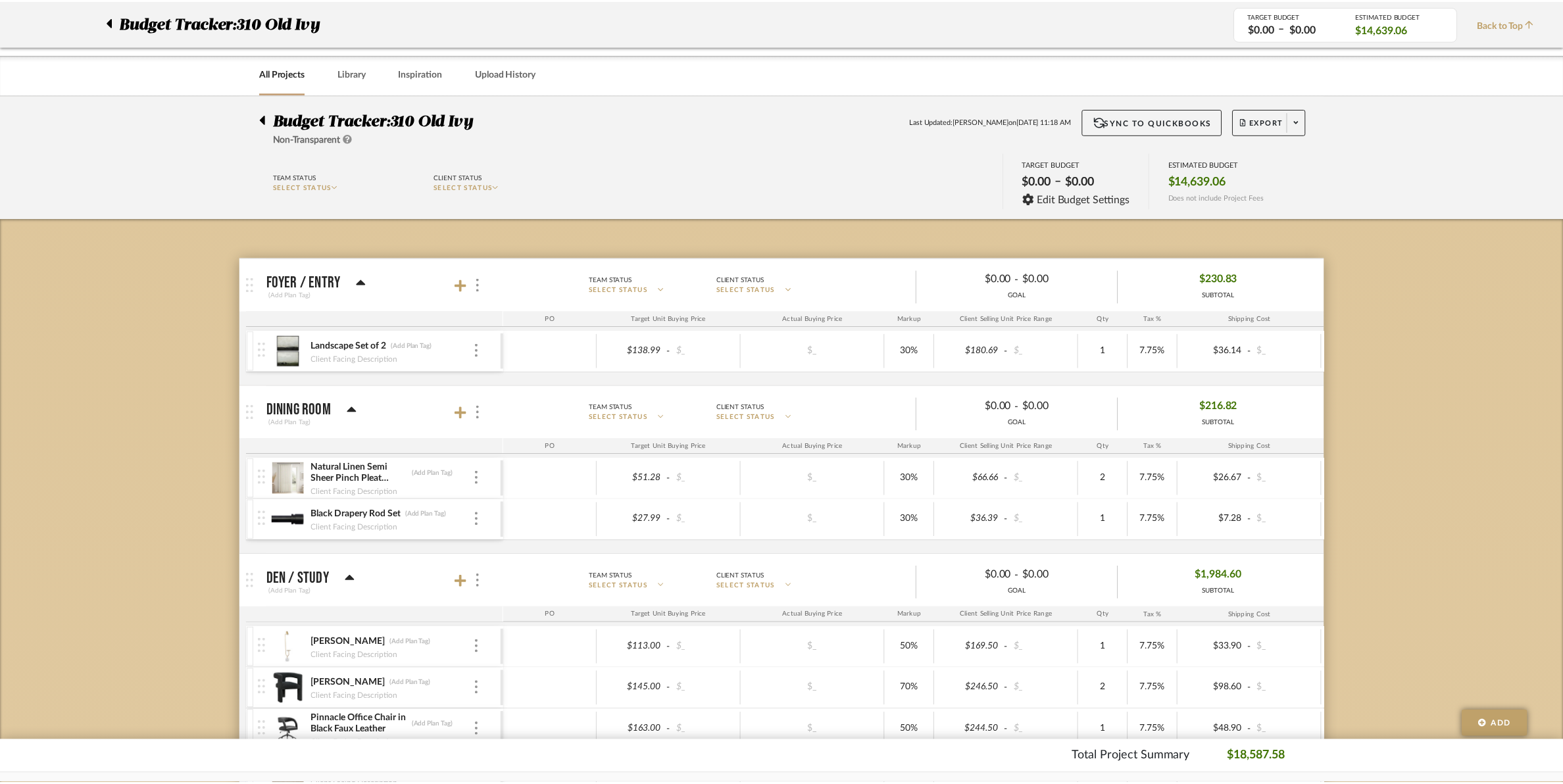
scroll to position [3616, 0]
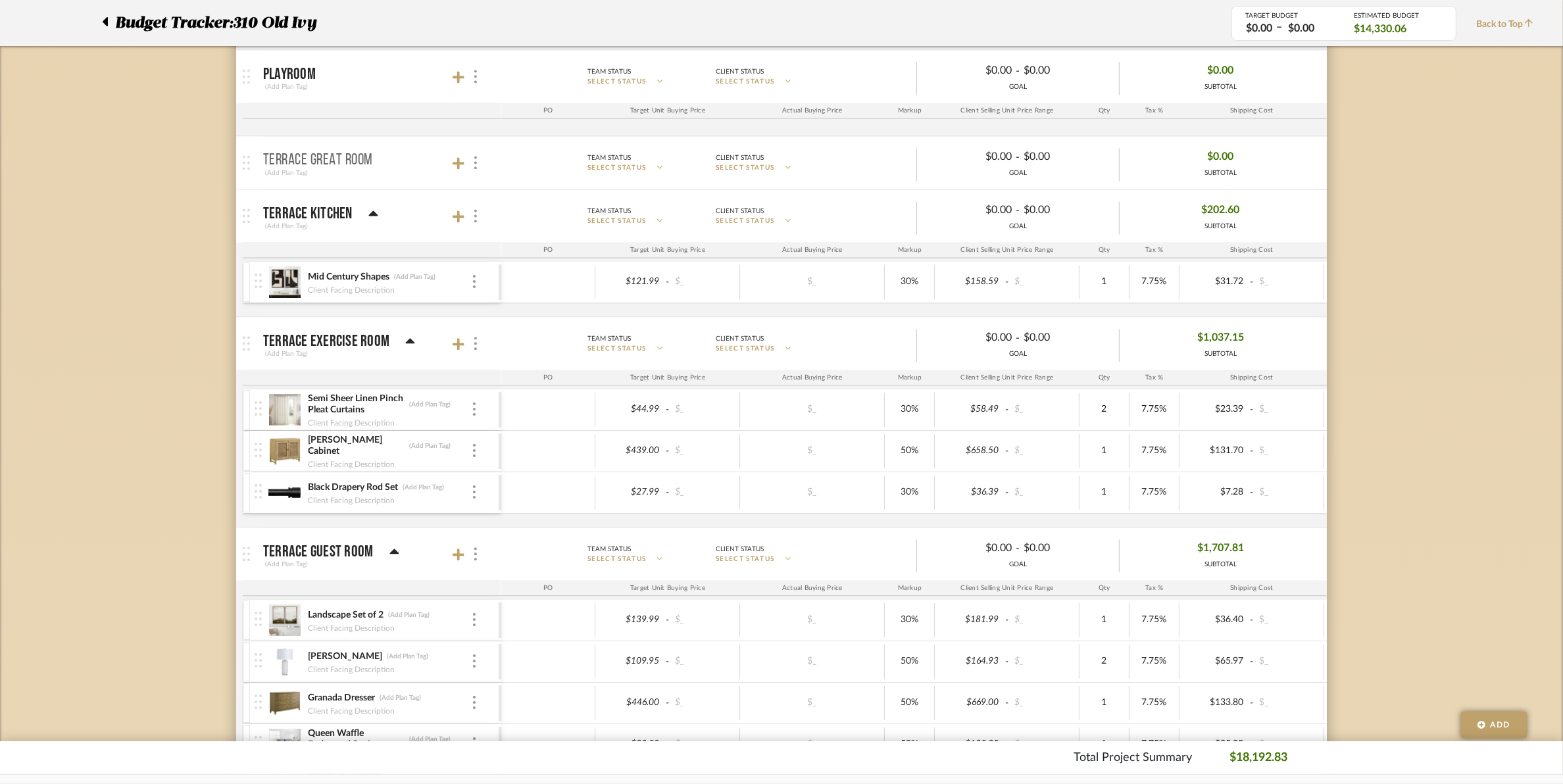
click at [475, 285] on div "Mid Century Shapes (Add Plan Tag) Client Facing Description" at bounding box center [377, 282] width 244 height 40
click at [472, 289] on div at bounding box center [474, 282] width 7 height 15
click at [519, 386] on span "Remove Item" at bounding box center [538, 391] width 82 height 11
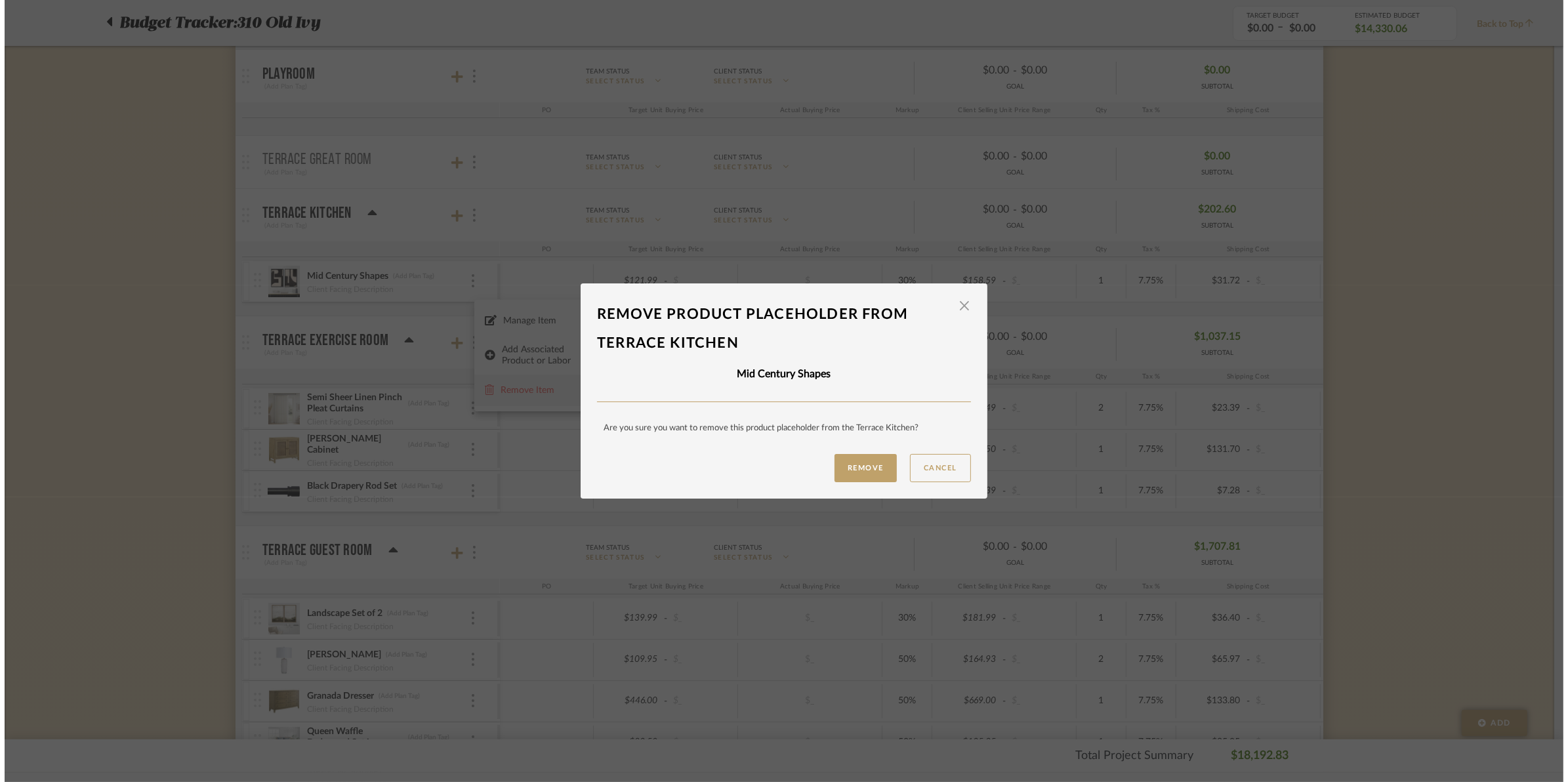
scroll to position [0, 0]
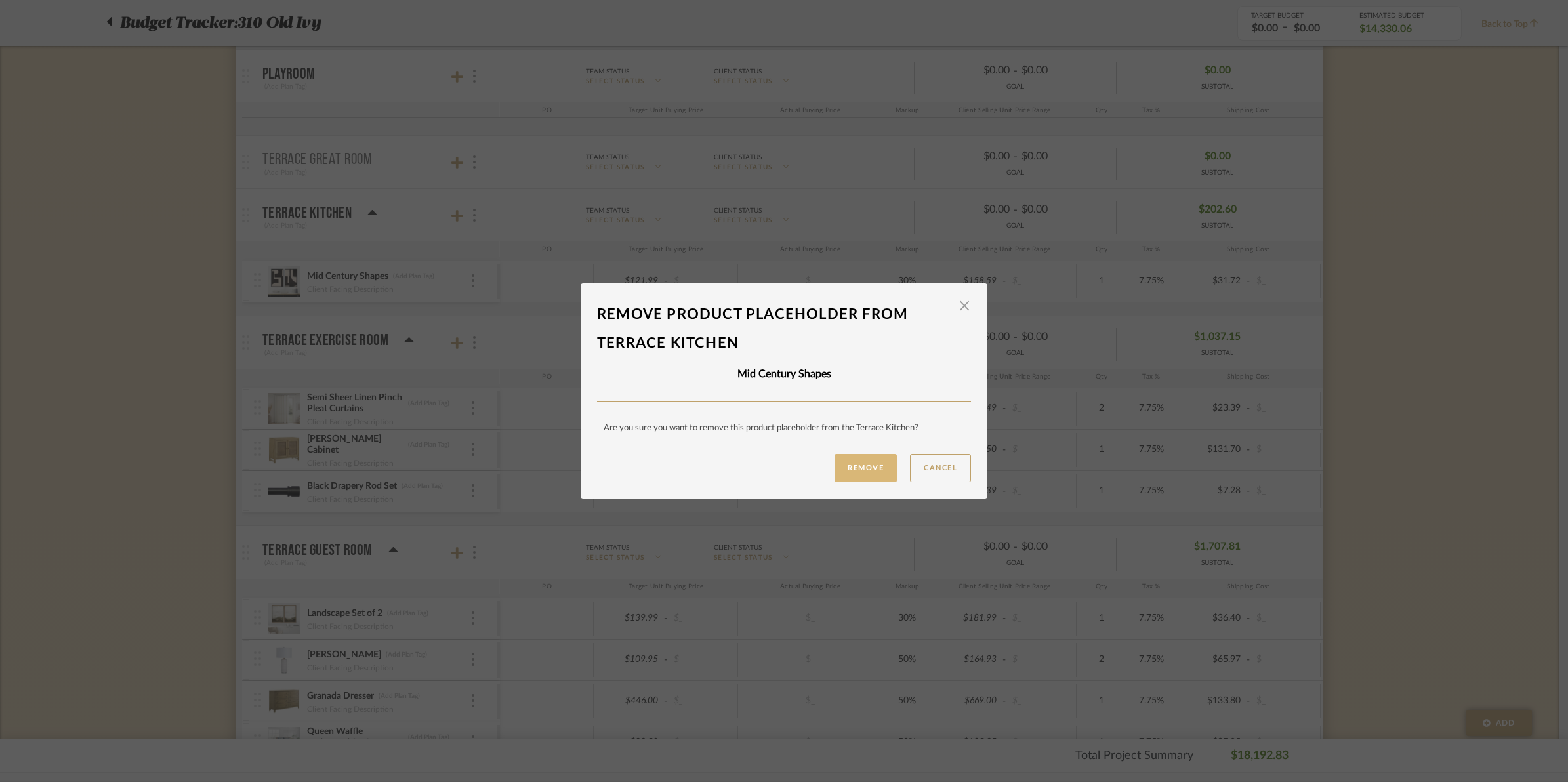
click at [853, 461] on button "Remove" at bounding box center [865, 468] width 62 height 28
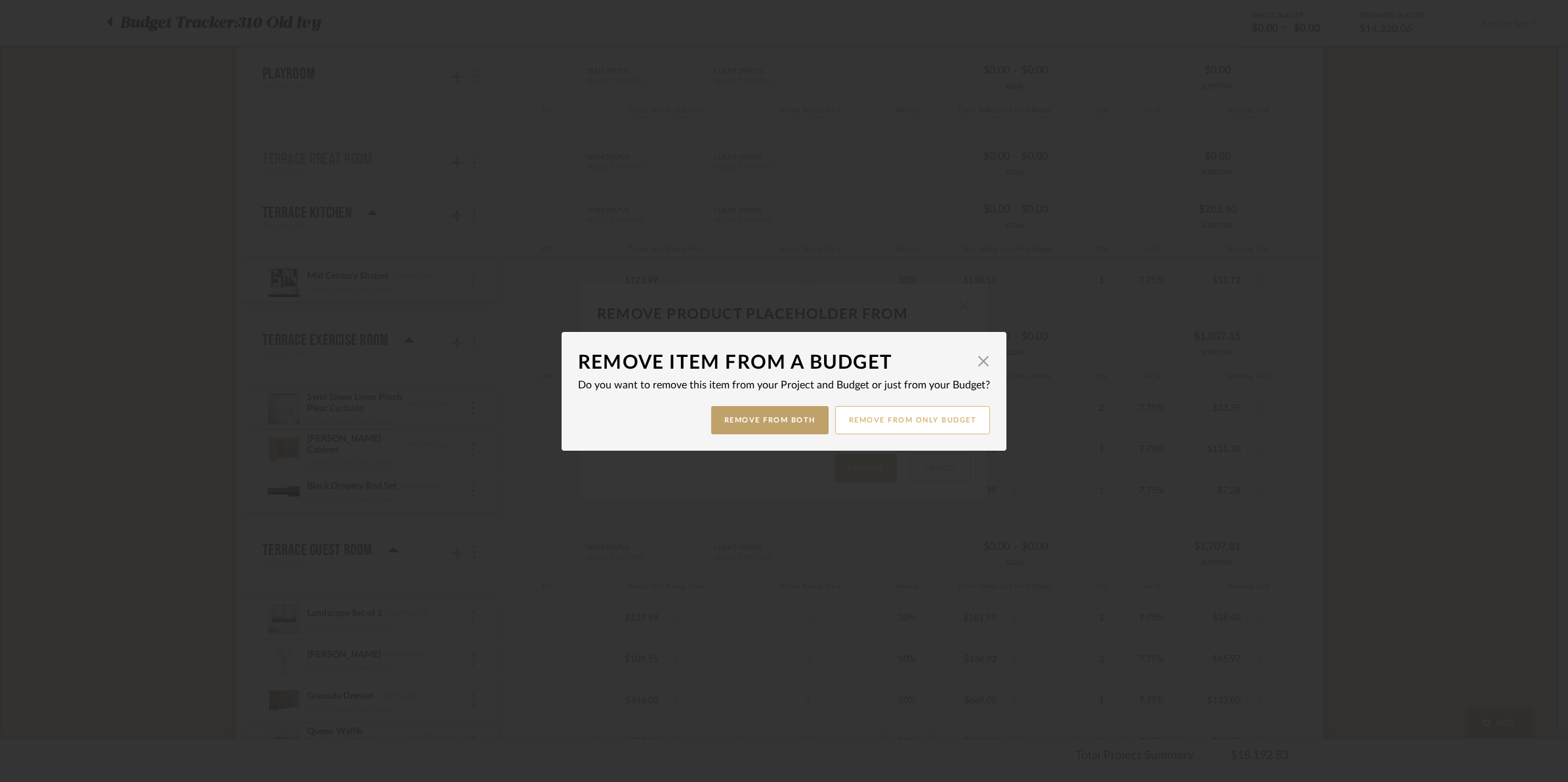
click at [867, 422] on button "Remove from only Budget" at bounding box center [913, 420] width 156 height 28
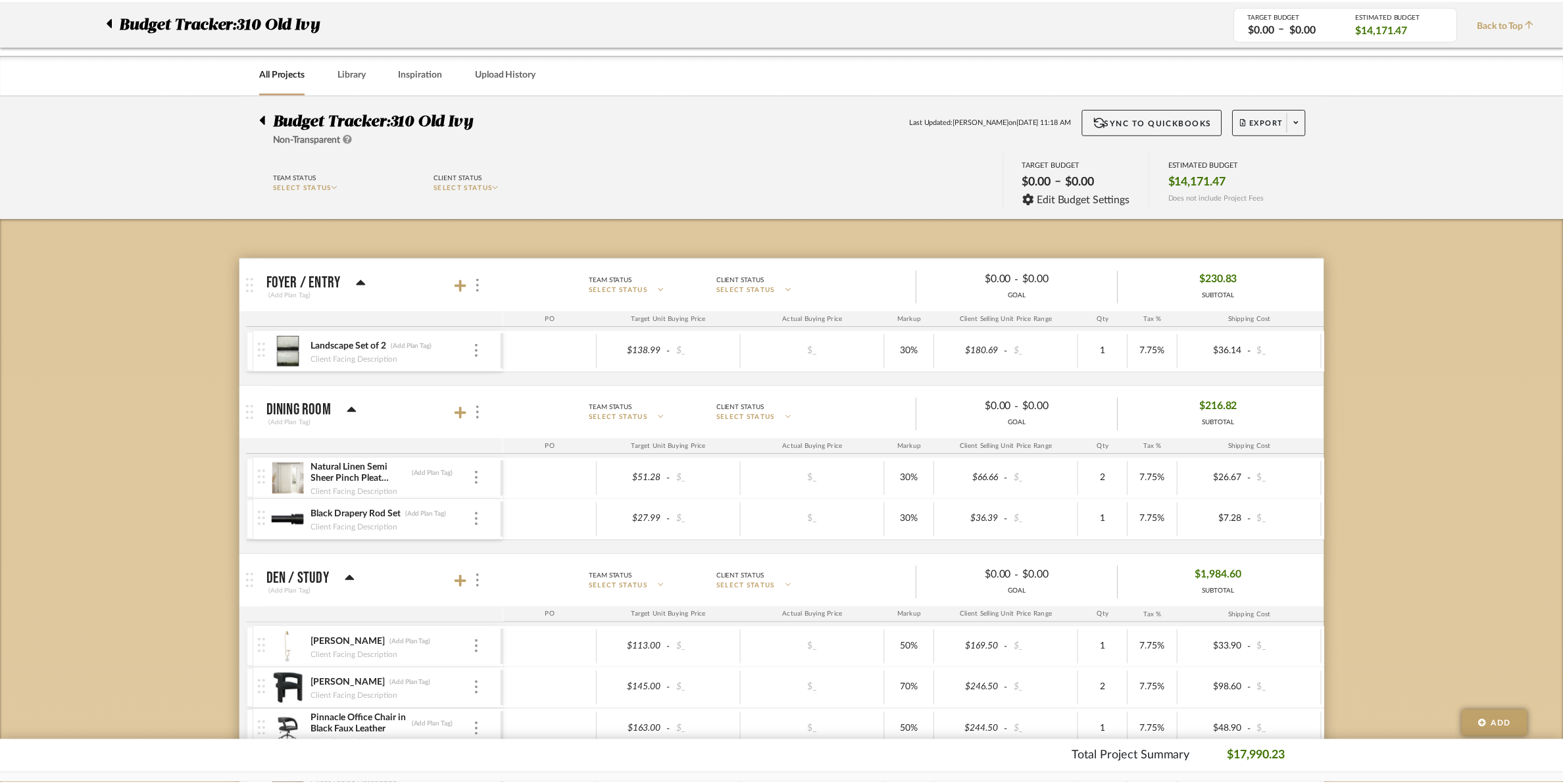
scroll to position [3616, 0]
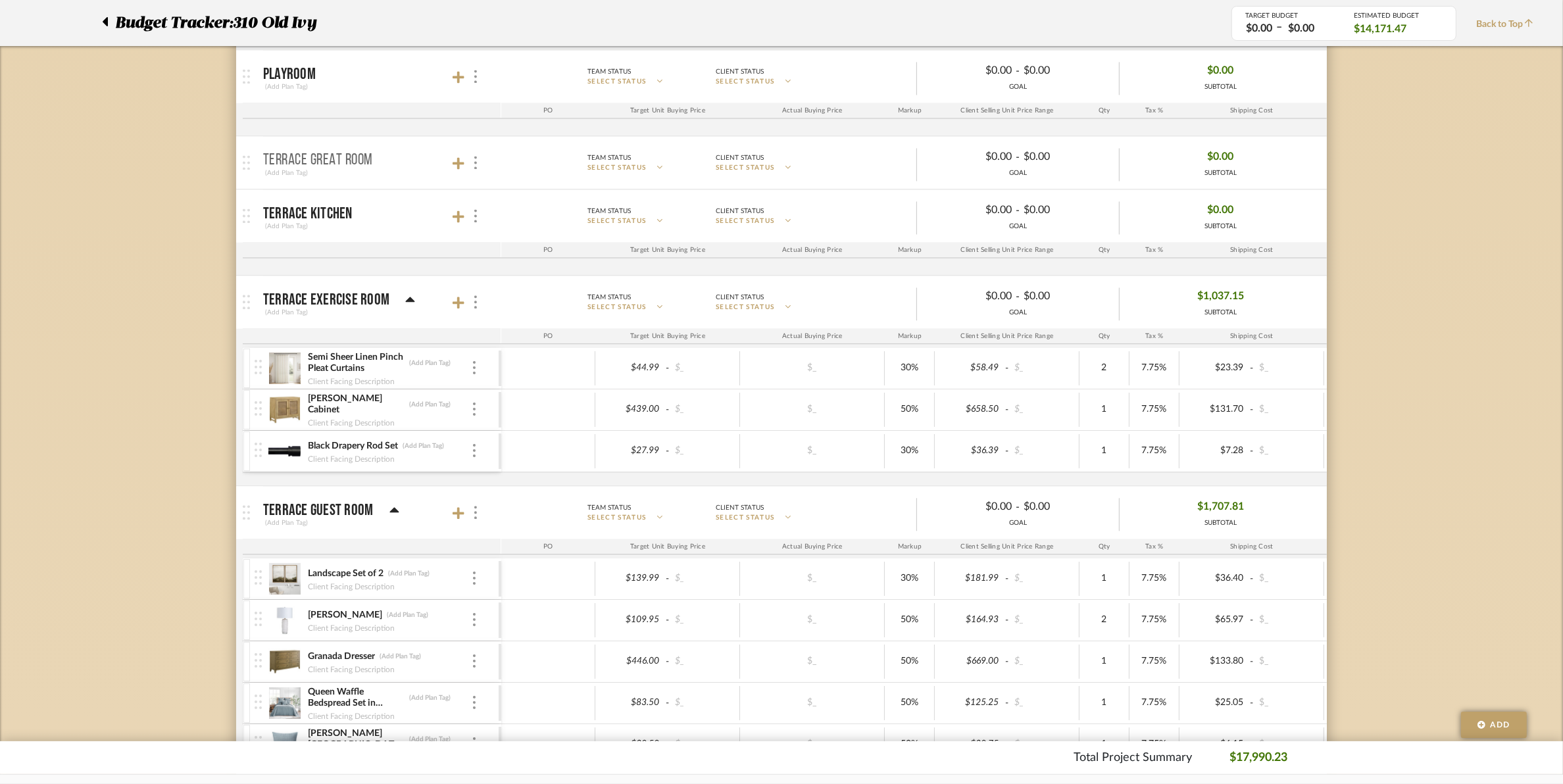
click at [469, 421] on div "Client Facing Description" at bounding box center [389, 421] width 164 height 10
click at [477, 417] on div at bounding box center [474, 410] width 7 height 15
click at [508, 524] on button "Remove Item" at bounding box center [530, 519] width 118 height 32
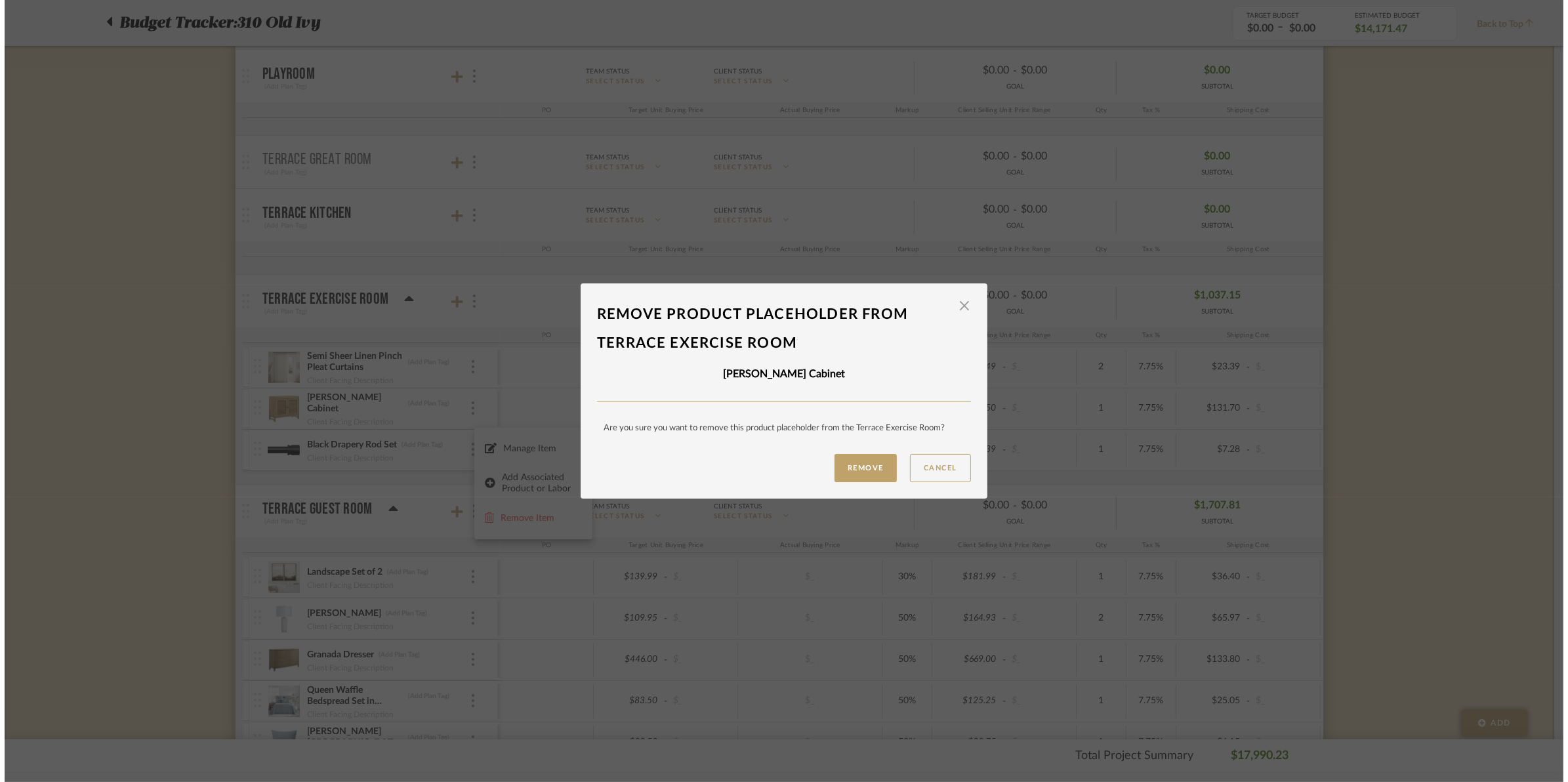
scroll to position [0, 0]
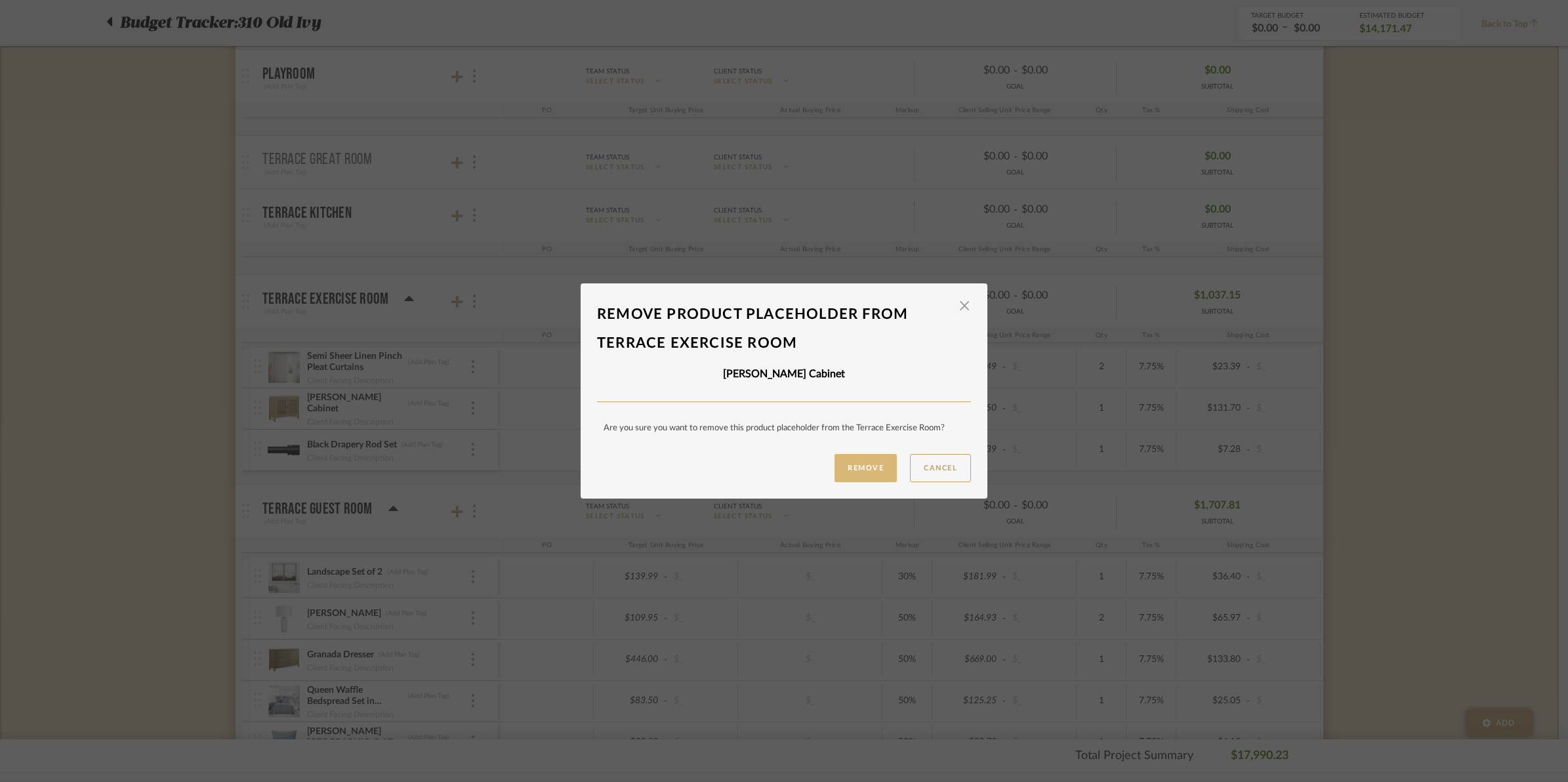
click at [867, 469] on button "Remove" at bounding box center [865, 468] width 62 height 28
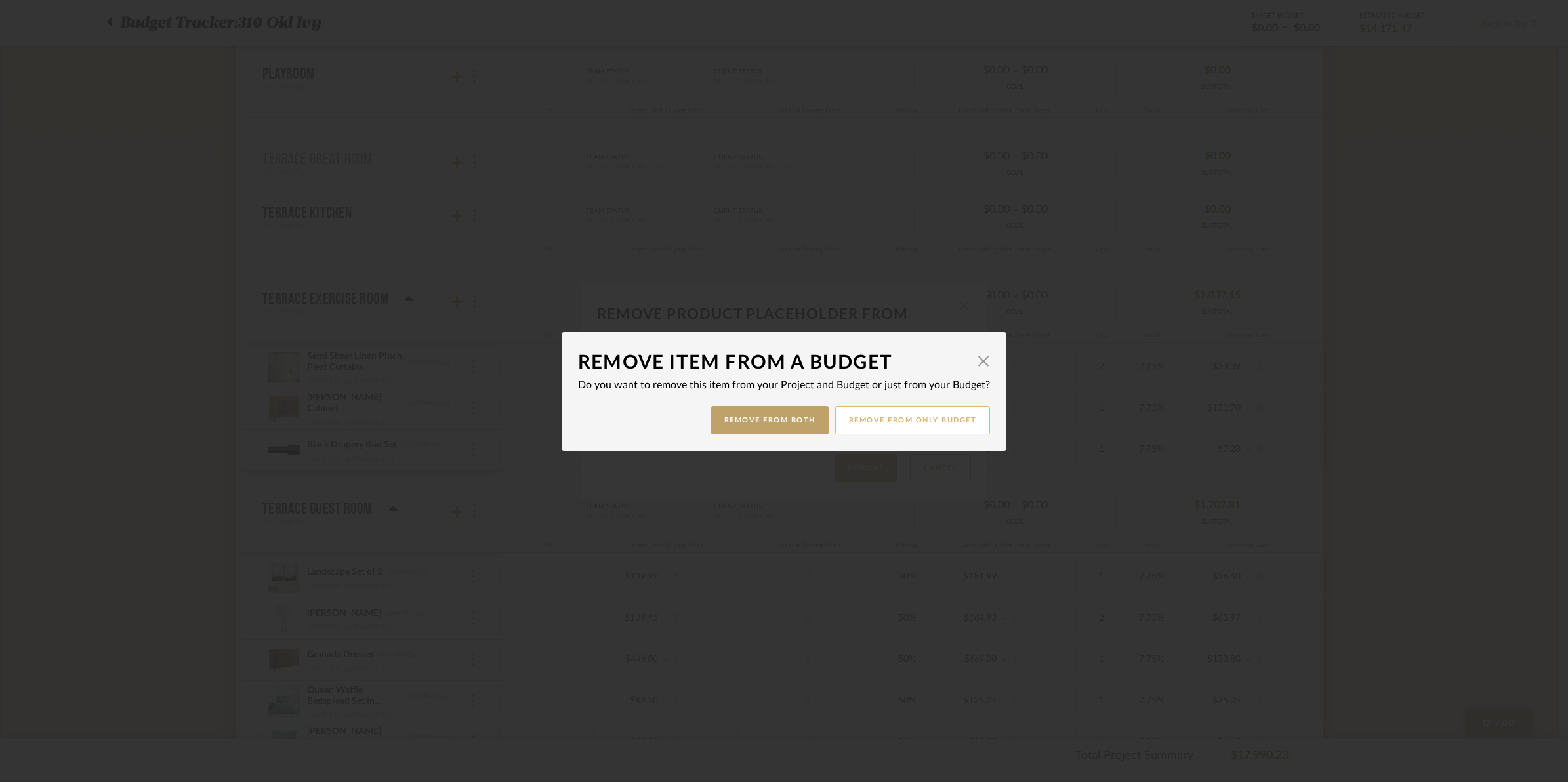
click at [870, 406] on button "Remove from only Budget" at bounding box center [913, 420] width 156 height 28
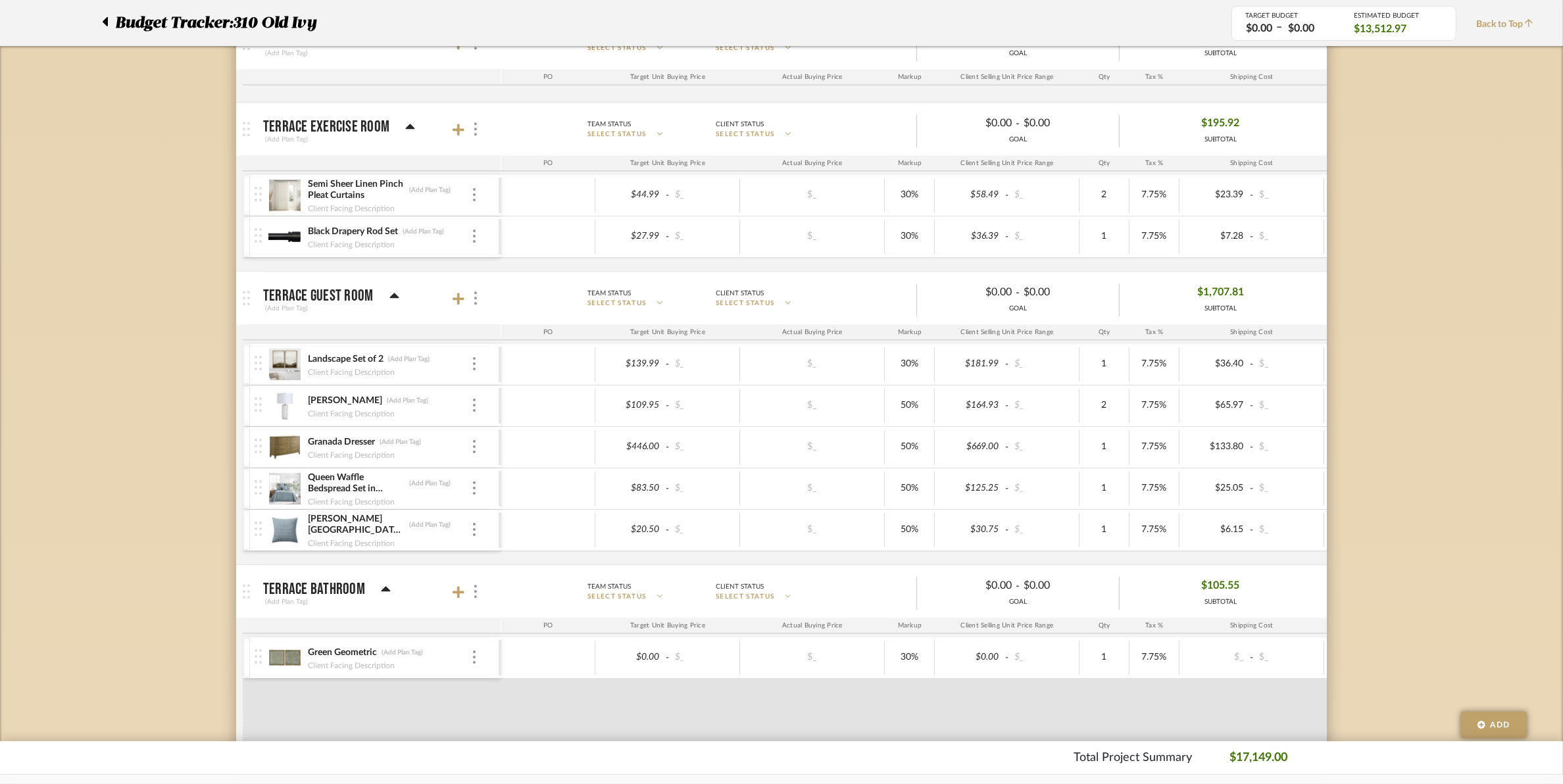
scroll to position [3863, 0]
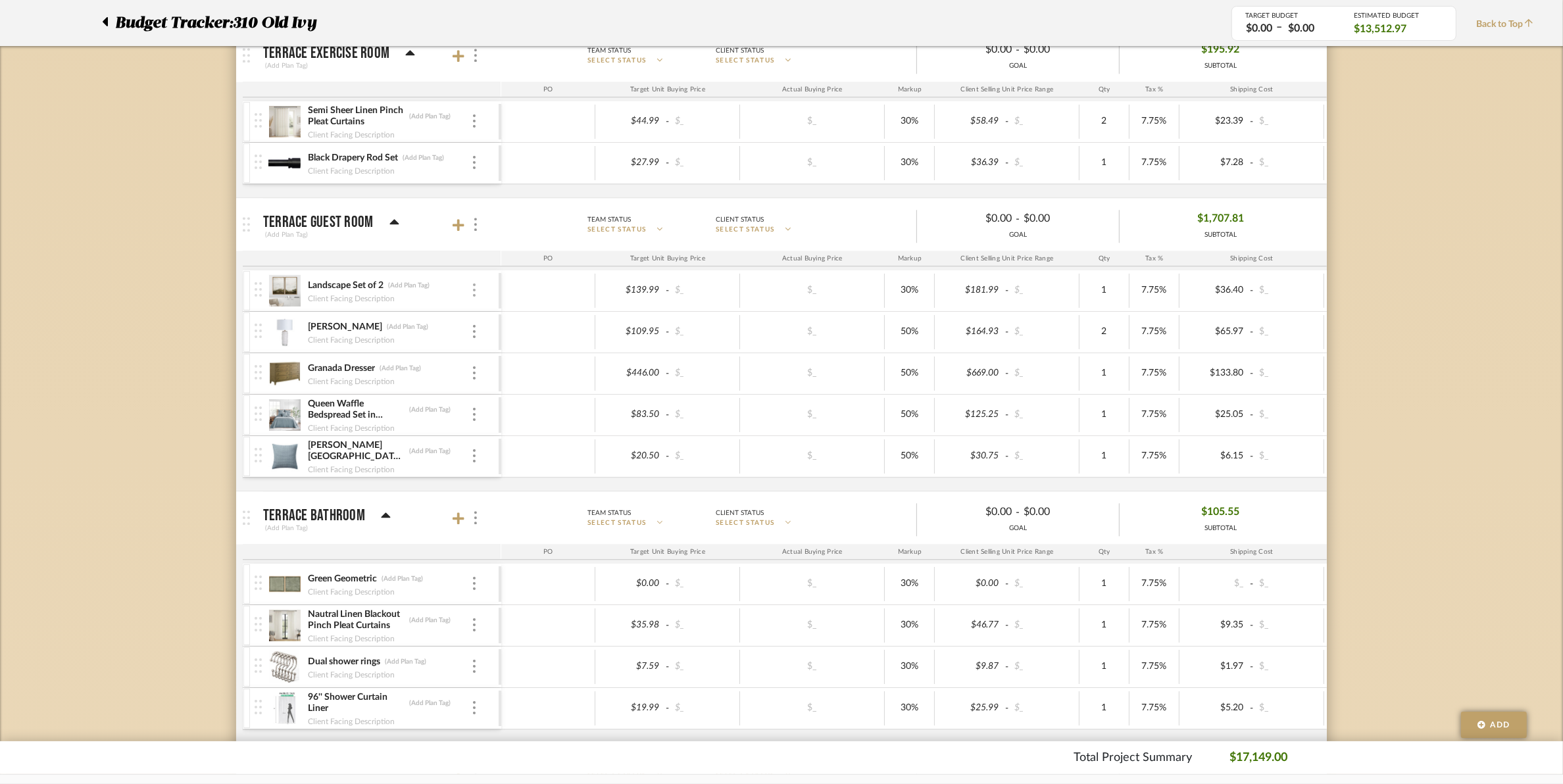
click at [473, 296] on img at bounding box center [475, 290] width 3 height 13
click at [511, 409] on button "Remove Item" at bounding box center [530, 400] width 118 height 32
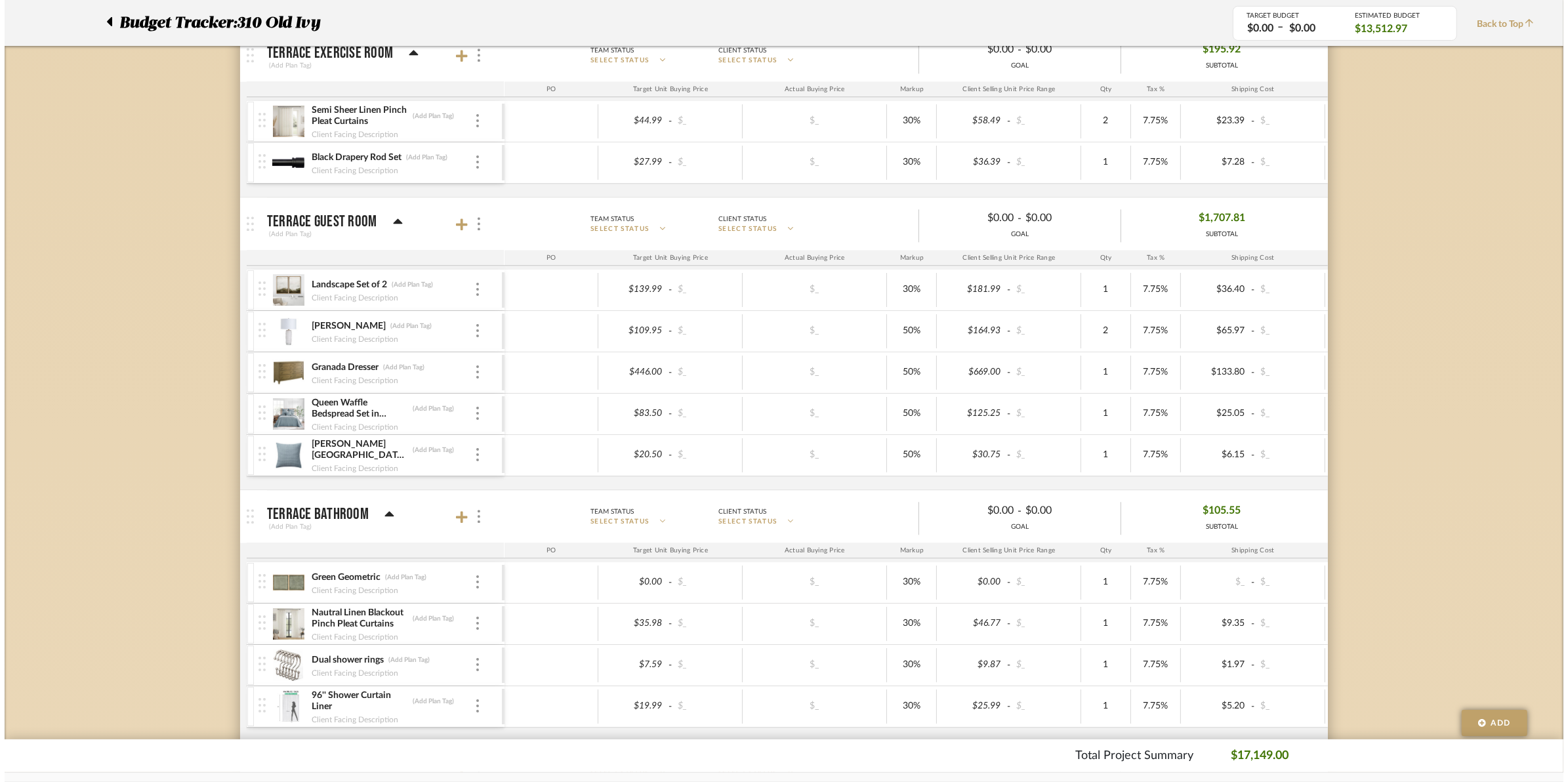
scroll to position [0, 0]
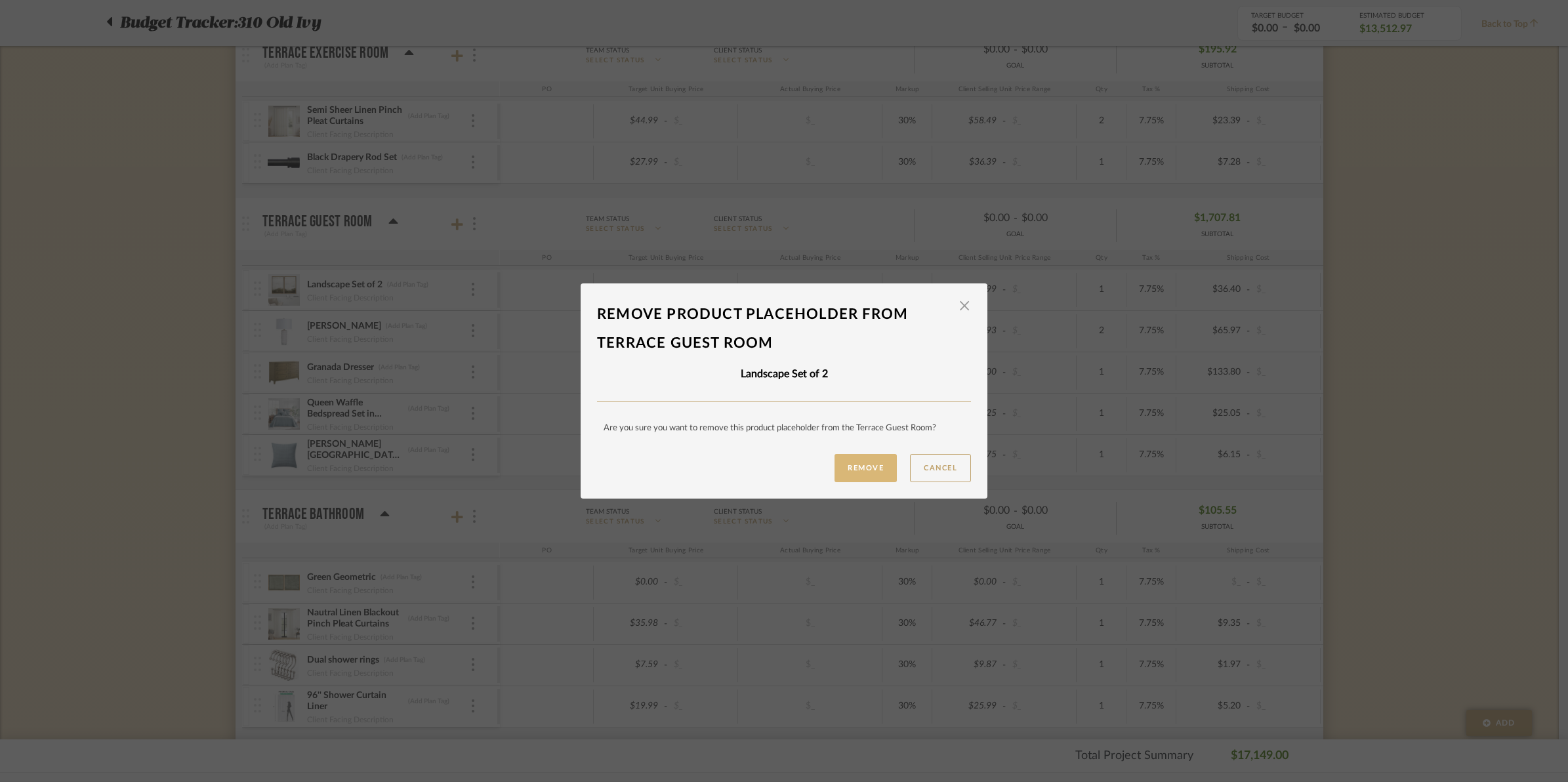
click at [844, 473] on button "Remove" at bounding box center [865, 468] width 62 height 28
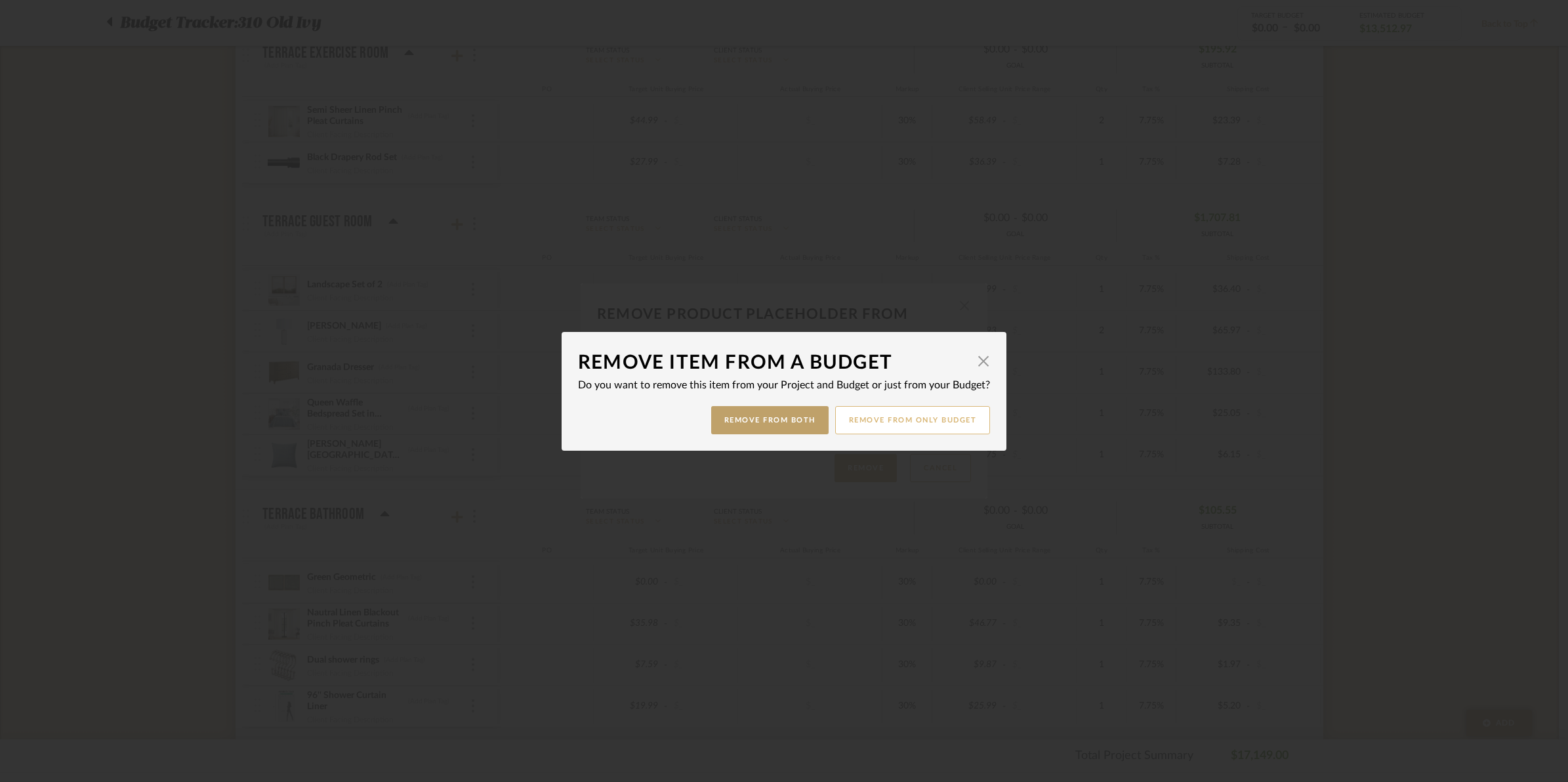
click at [883, 422] on button "Remove from only Budget" at bounding box center [913, 420] width 156 height 28
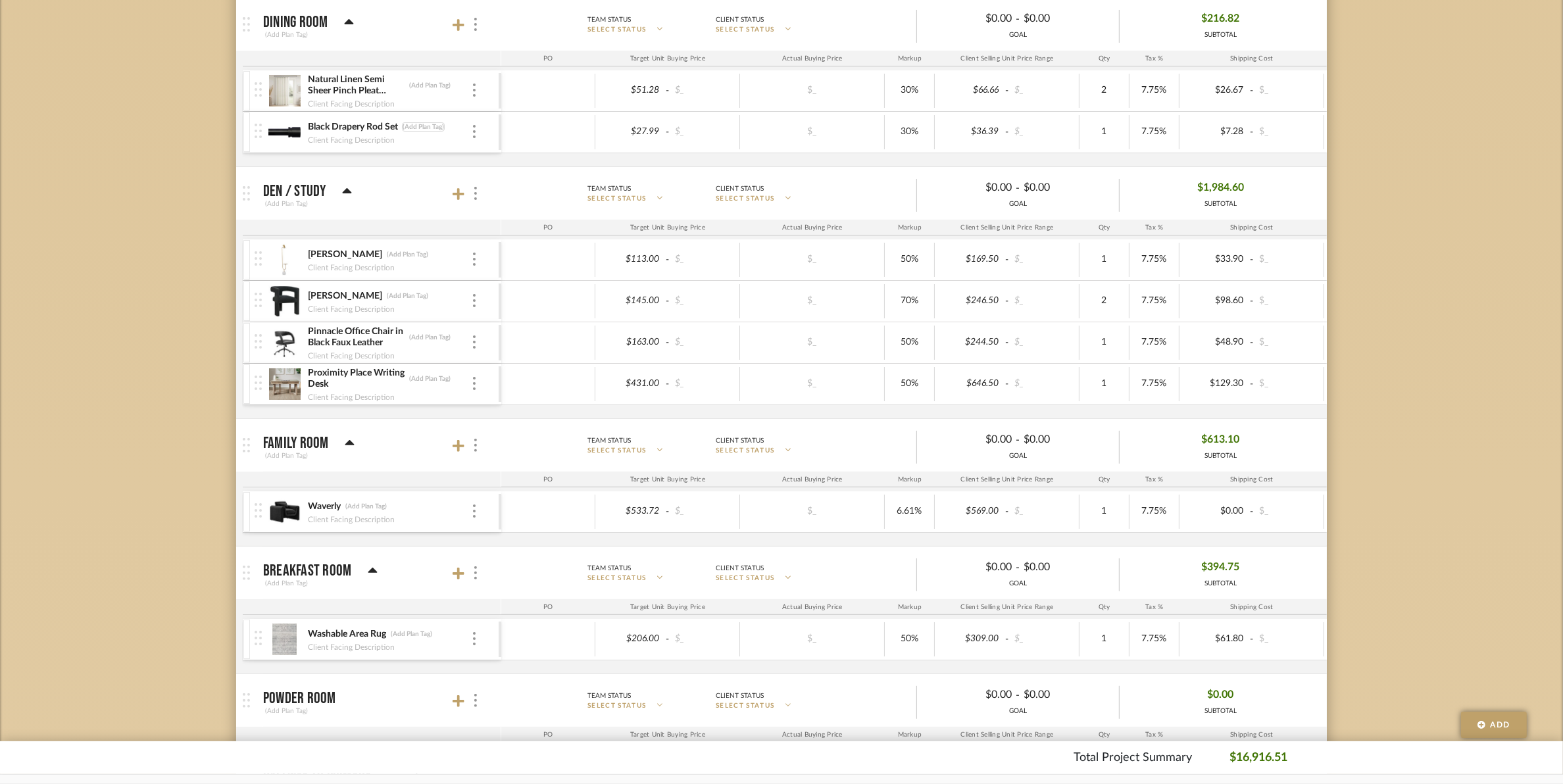
scroll to position [411, 0]
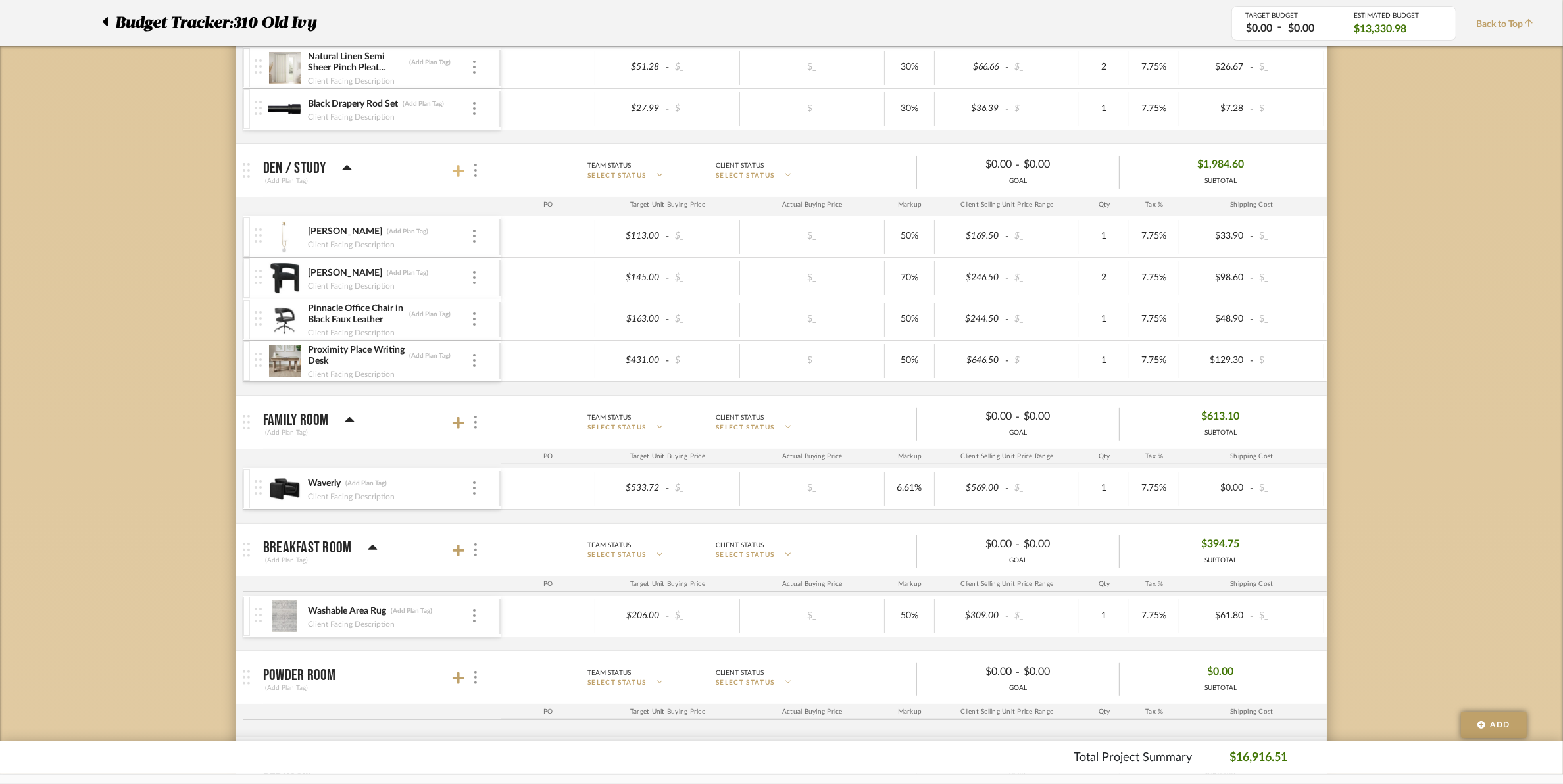
click at [458, 165] on icon at bounding box center [458, 171] width 12 height 13
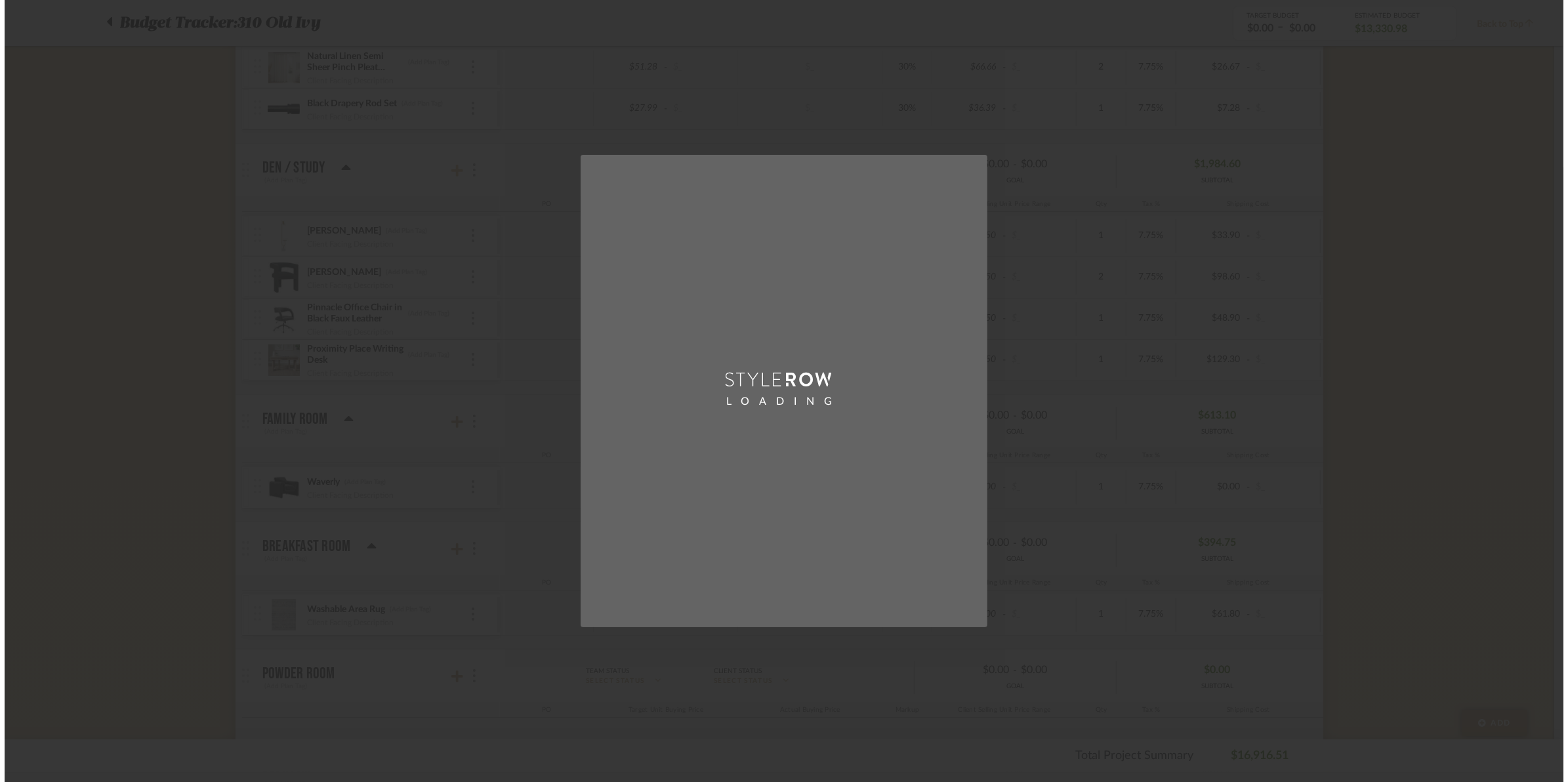
scroll to position [0, 0]
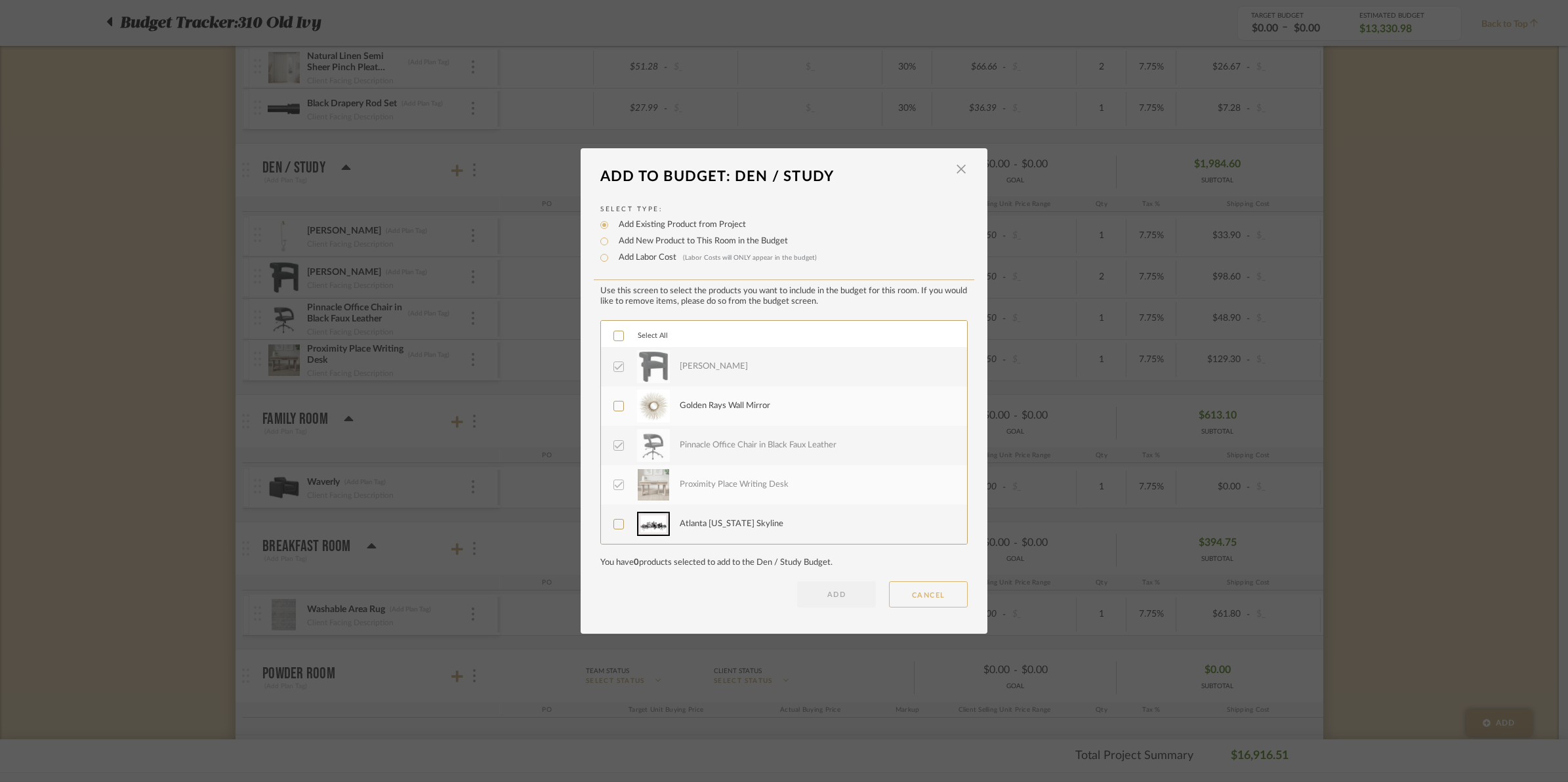
click at [916, 596] on button "CANCEL" at bounding box center [927, 594] width 79 height 26
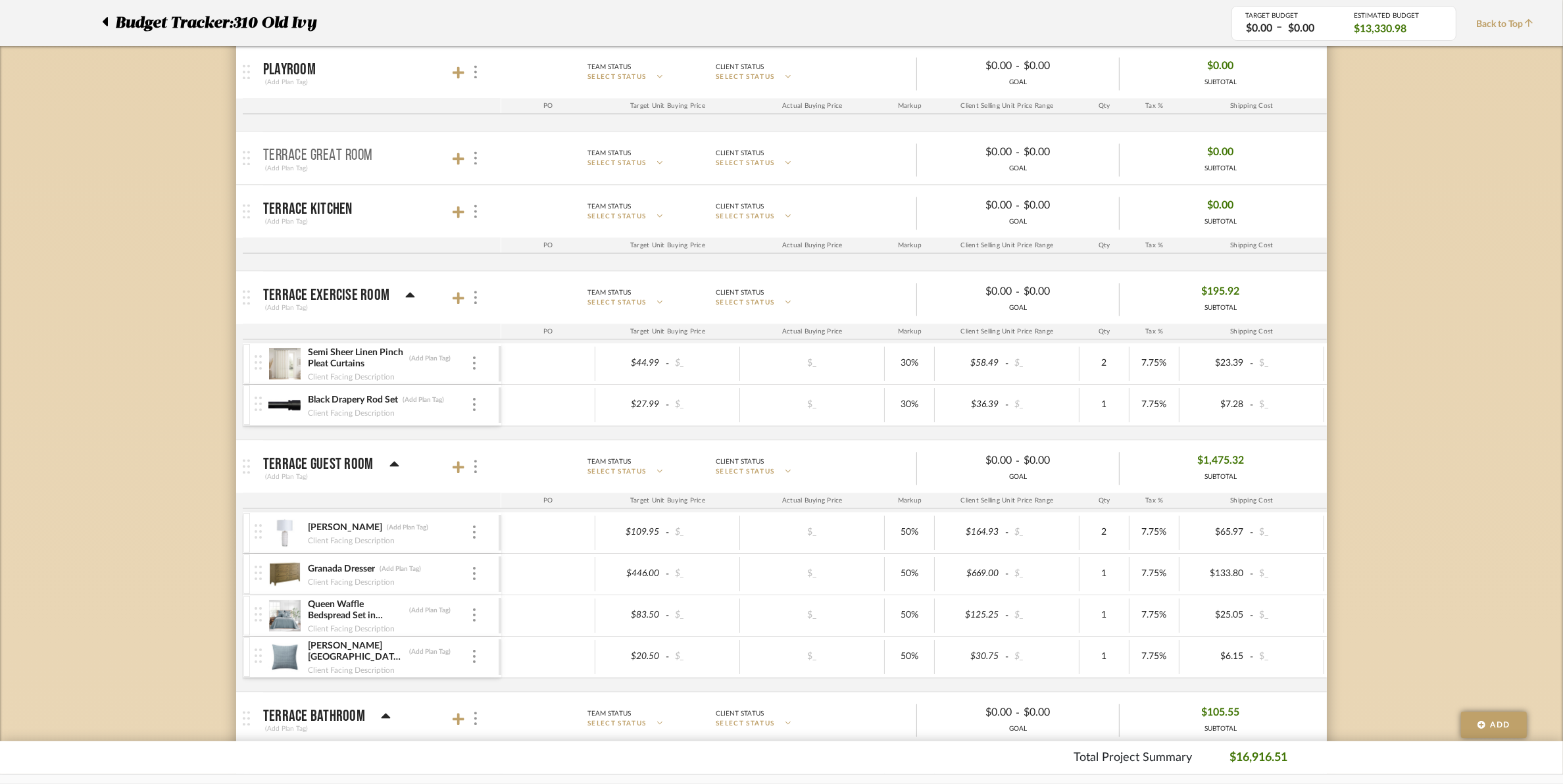
scroll to position [3542, 0]
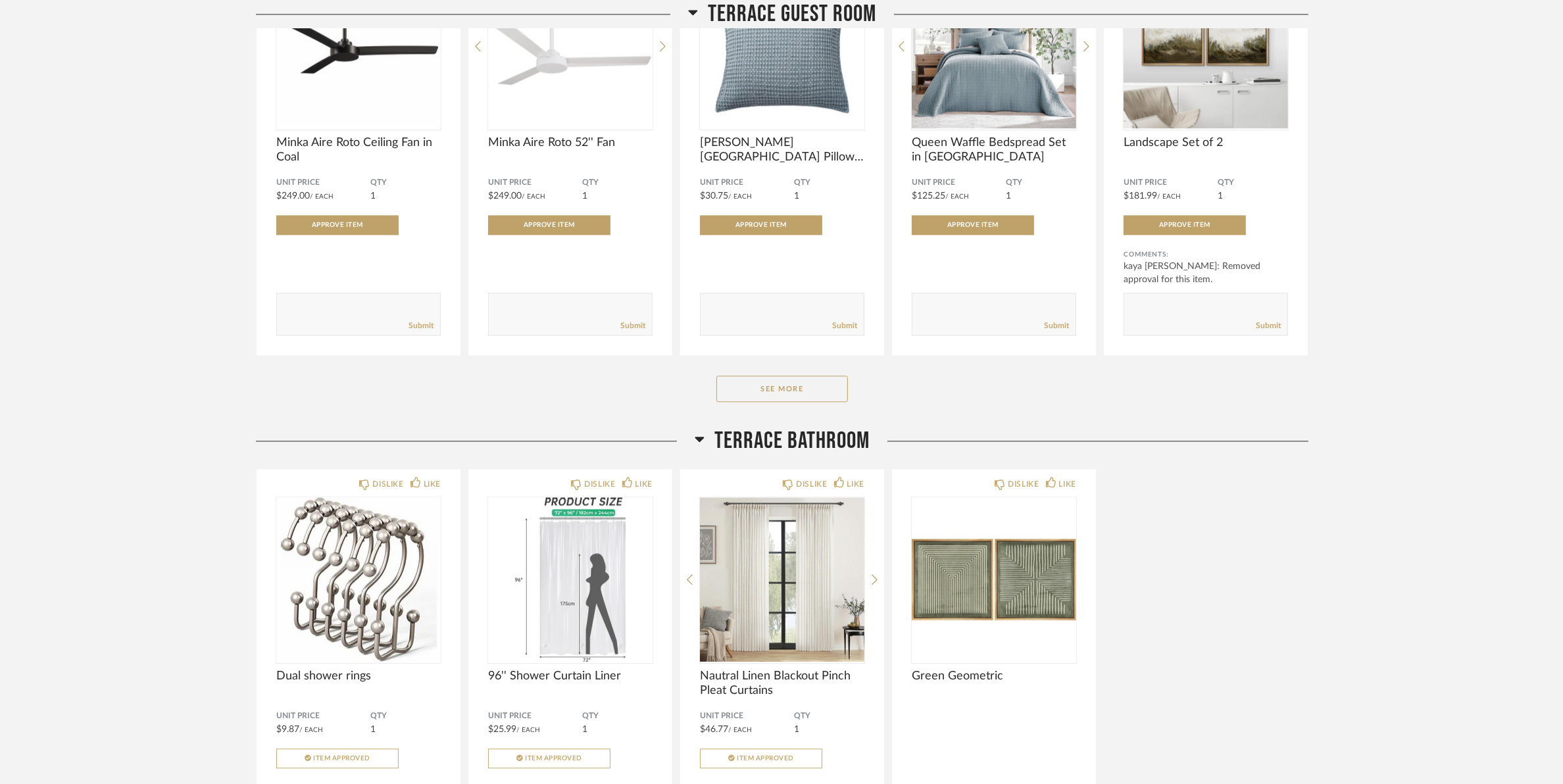
scroll to position [9699, 0]
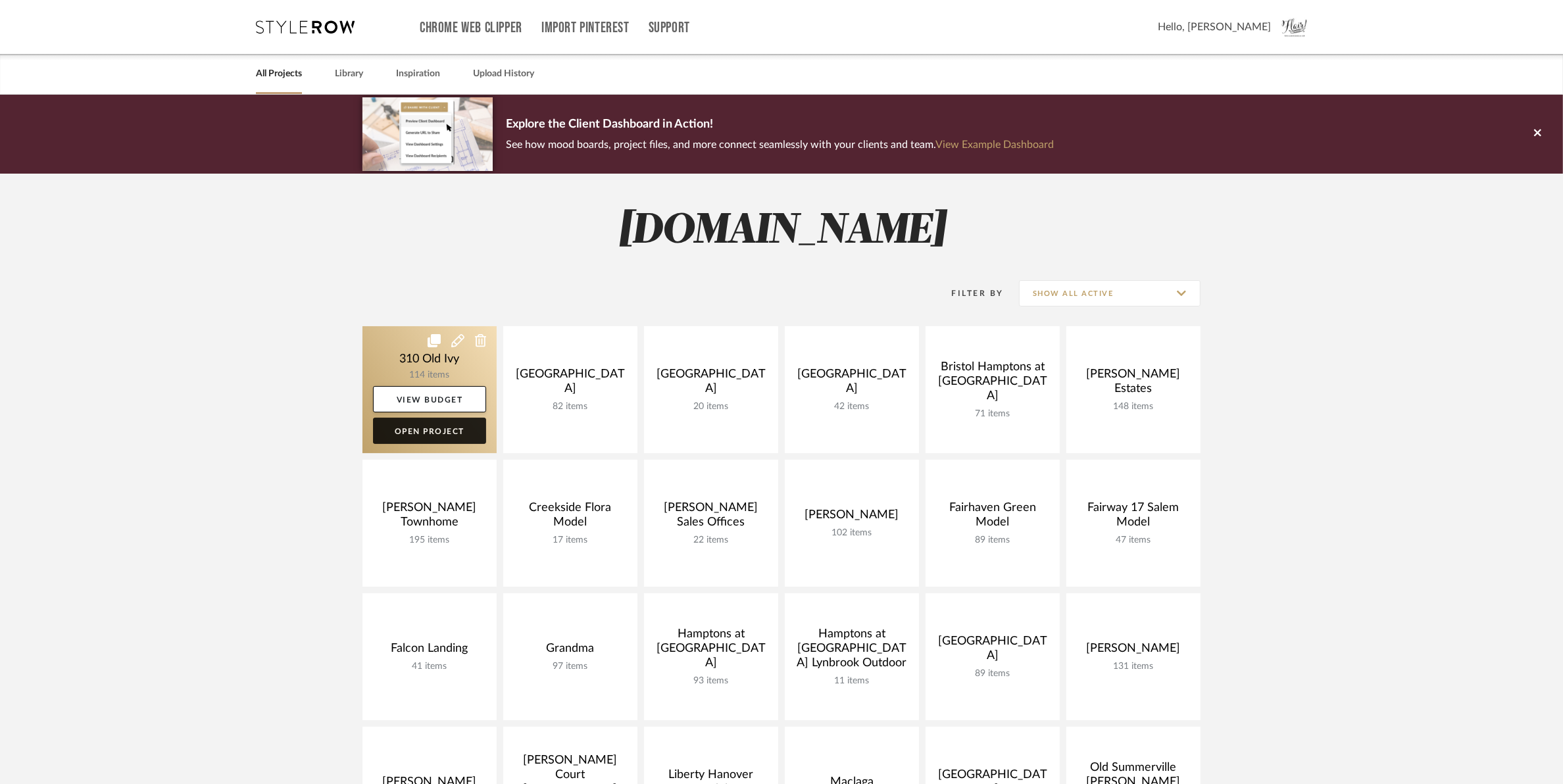
click at [405, 426] on link "Open Project" at bounding box center [430, 431] width 113 height 26
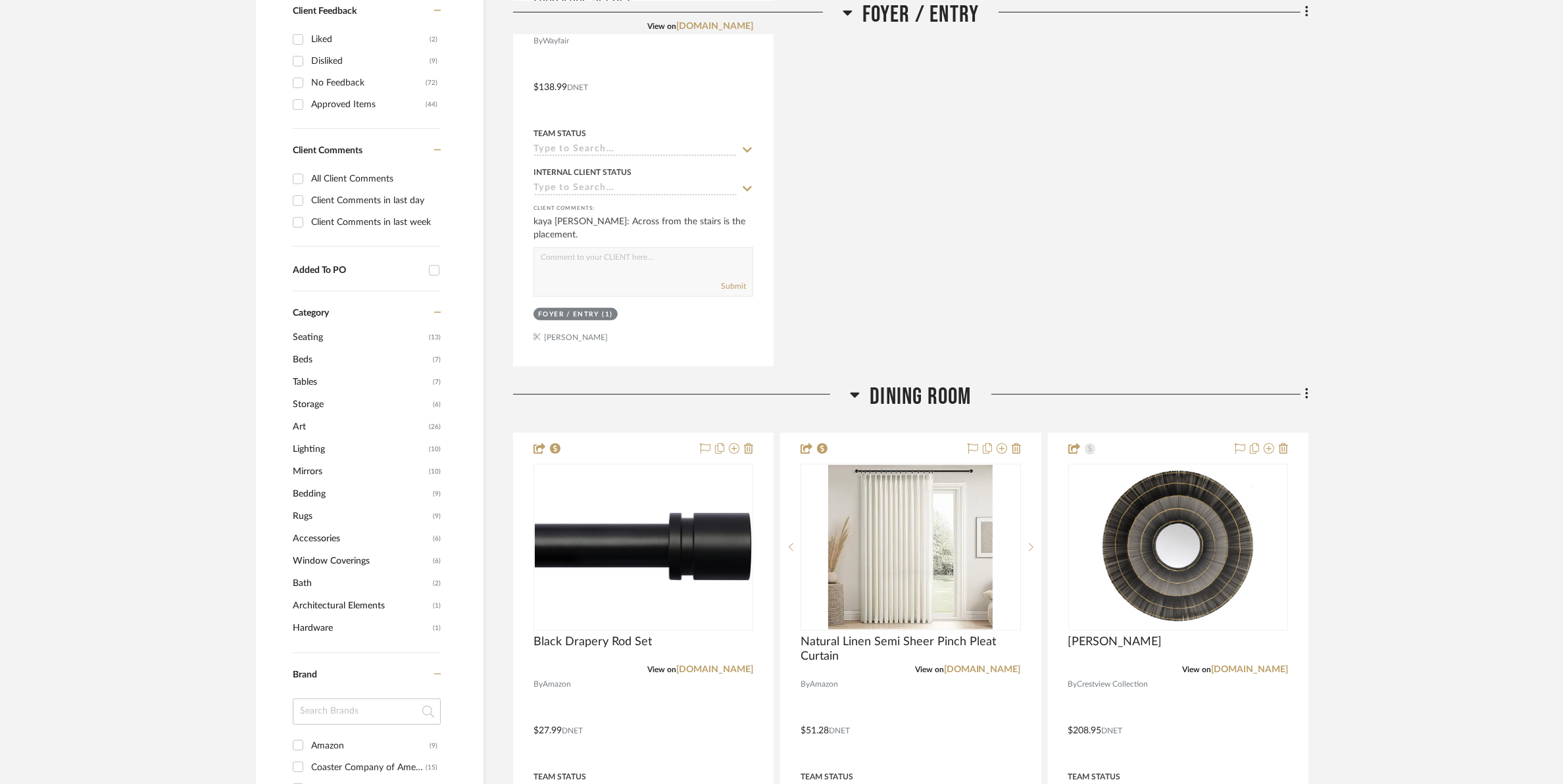
scroll to position [822, 0]
